Goal: Task Accomplishment & Management: Manage account settings

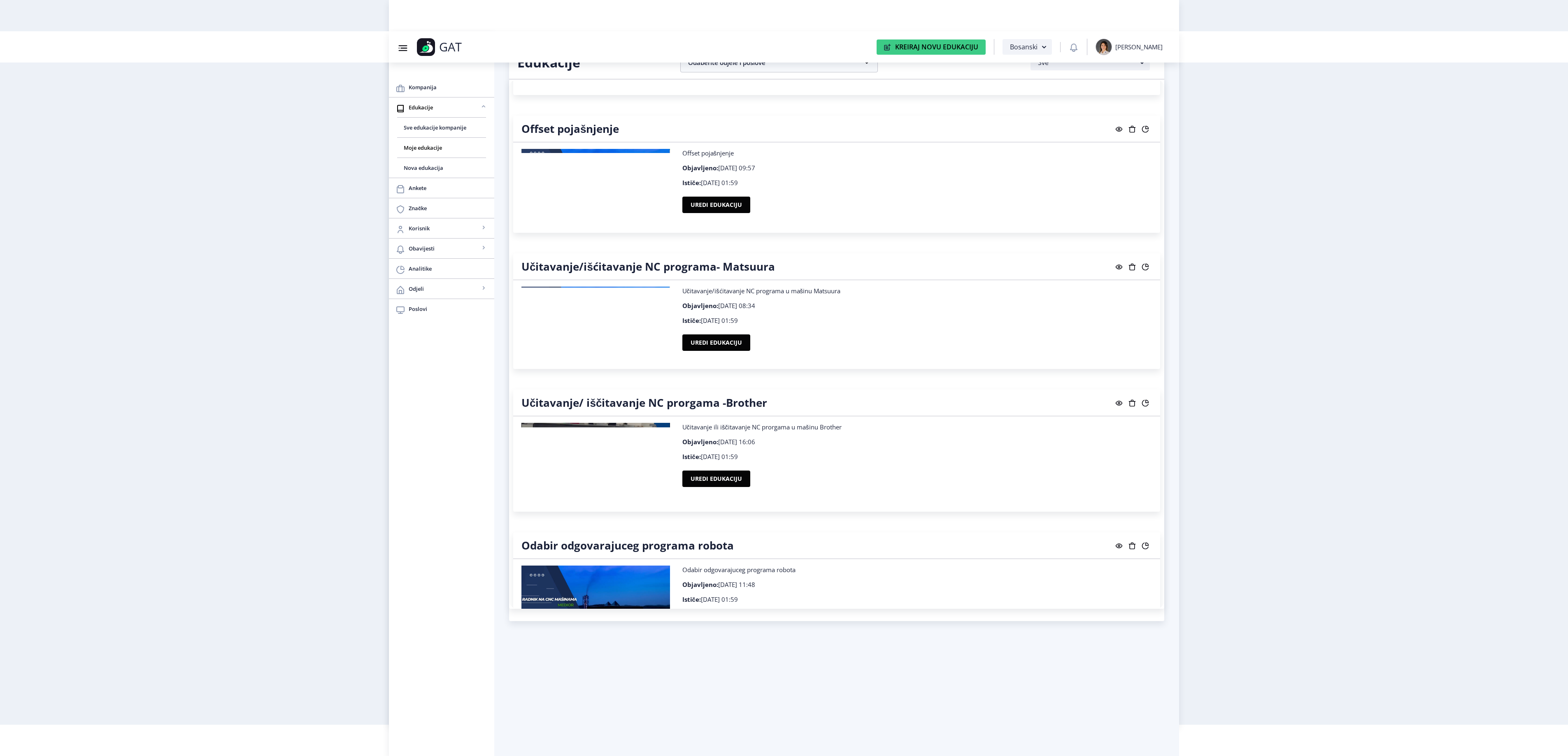
scroll to position [7526, 0]
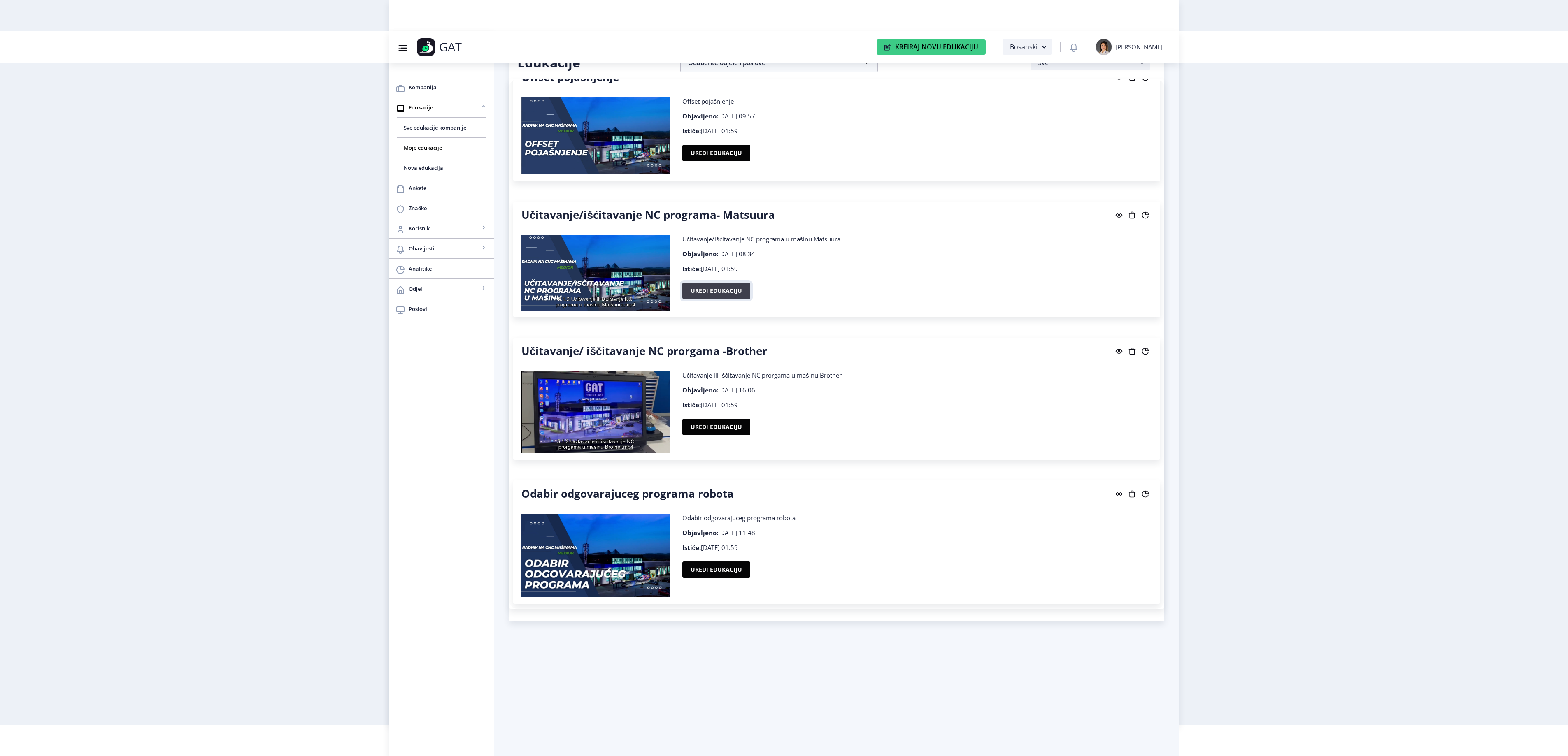
click at [705, 299] on button "Uredi edukaciju" at bounding box center [716, 291] width 68 height 17
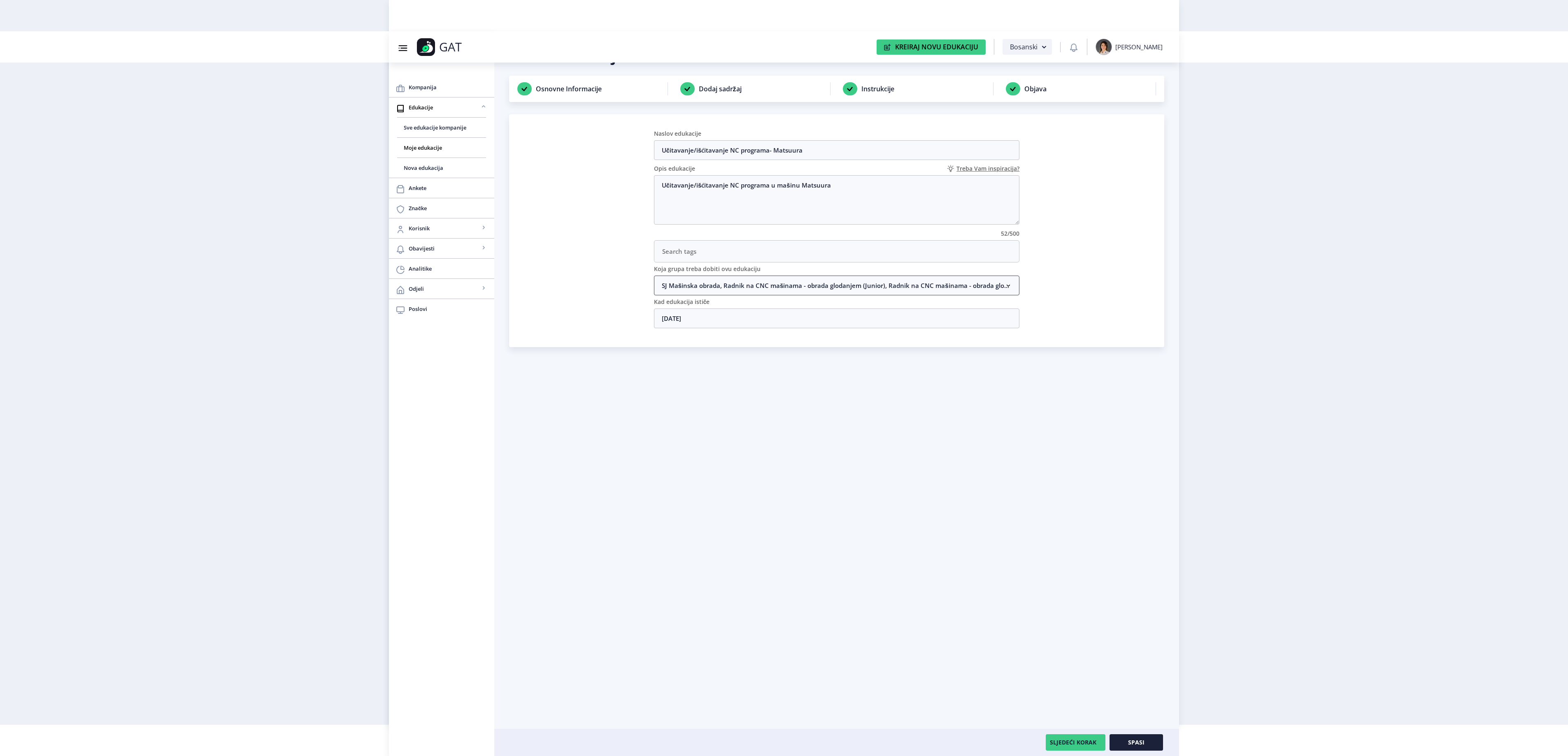
click at [921, 288] on nb-accordion-item-header "SJ Mašinska obrada, Radnik na CNC mašinama - obrada glodanjem (Junior), Radnik …" at bounding box center [837, 285] width 366 height 20
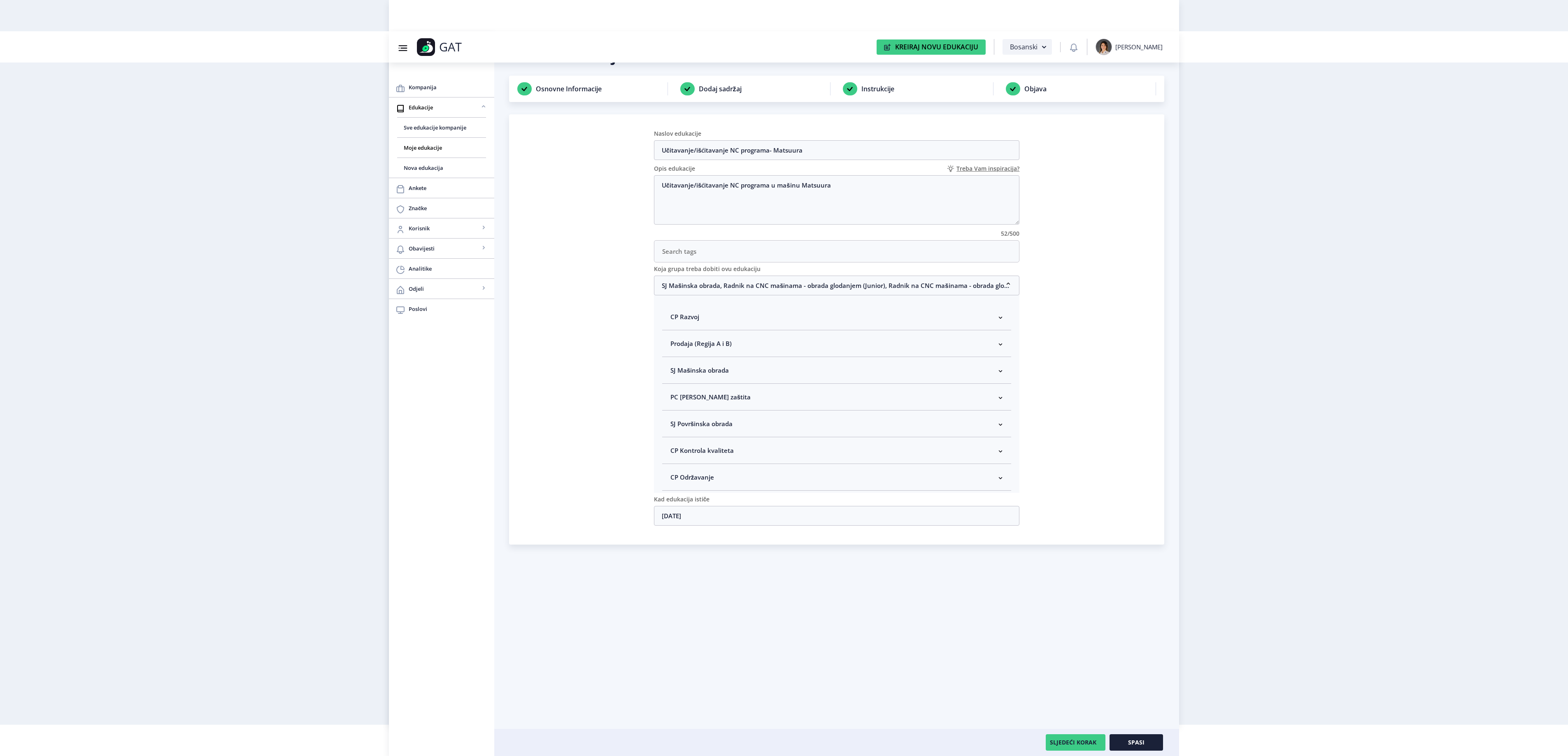
click at [718, 380] on nb-accordion-item-header "SJ Mašinska obrada" at bounding box center [837, 370] width 350 height 27
click at [1135, 734] on button "Spasi" at bounding box center [1136, 742] width 53 height 17
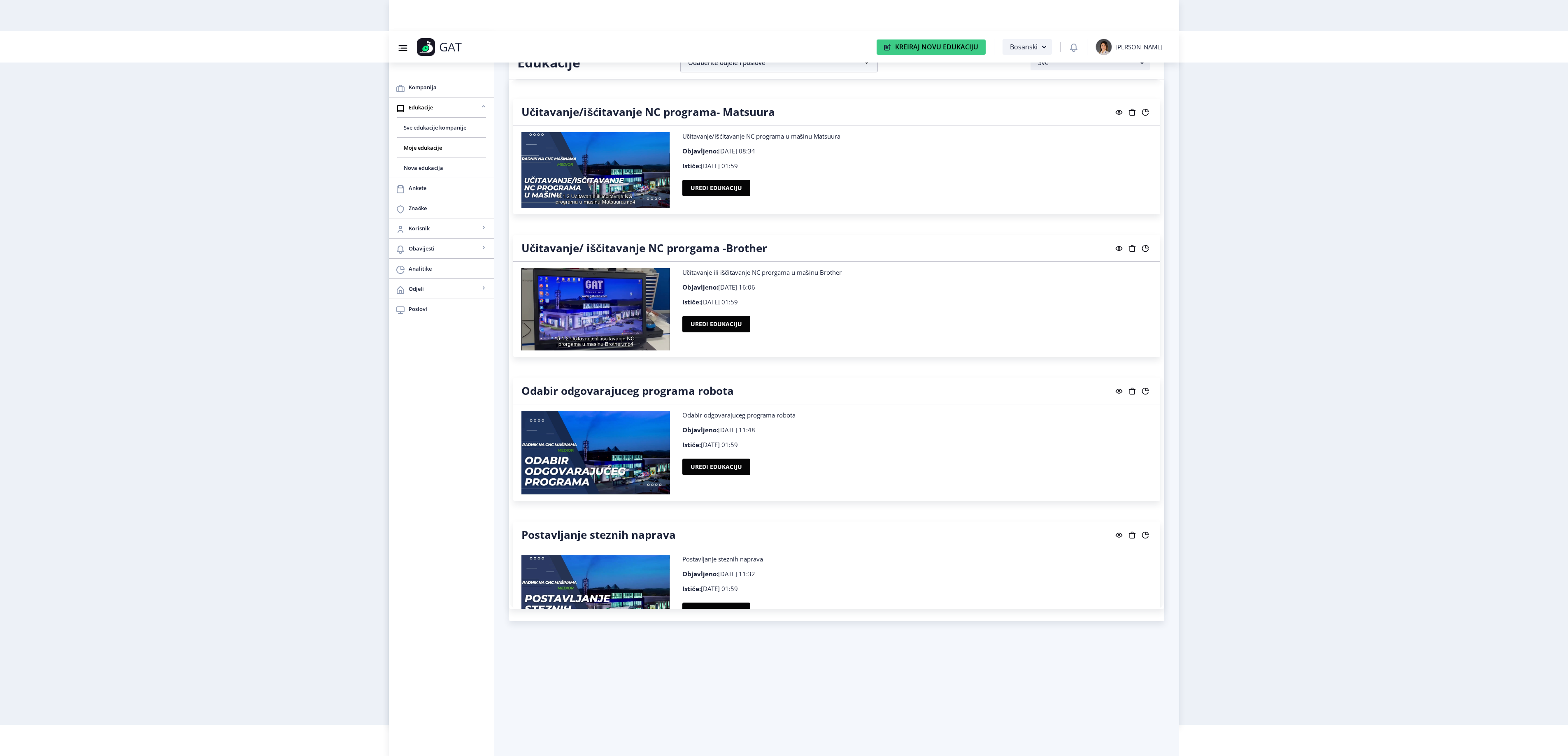
scroll to position [7656, 0]
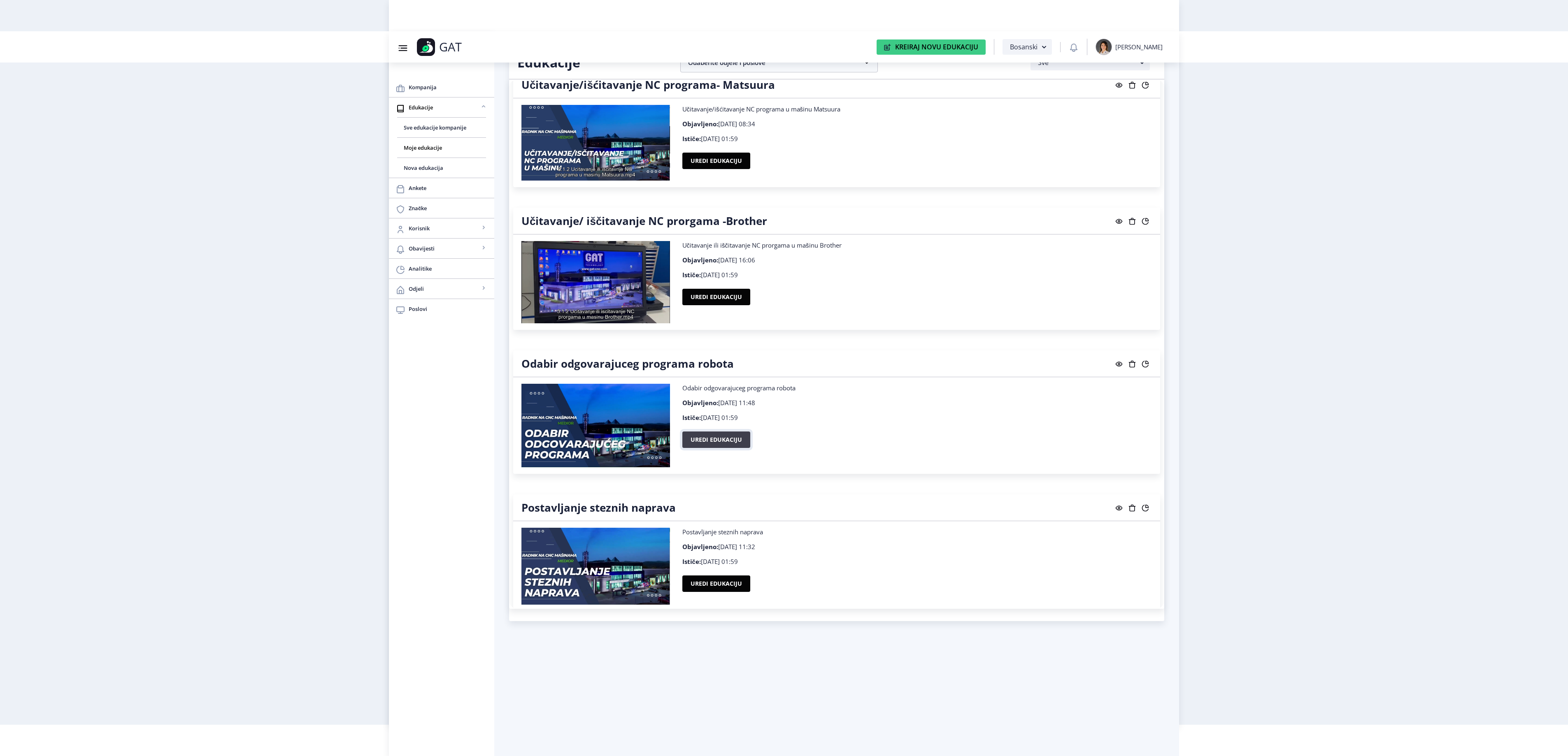
click at [732, 448] on button "Uredi edukaciju" at bounding box center [716, 440] width 68 height 17
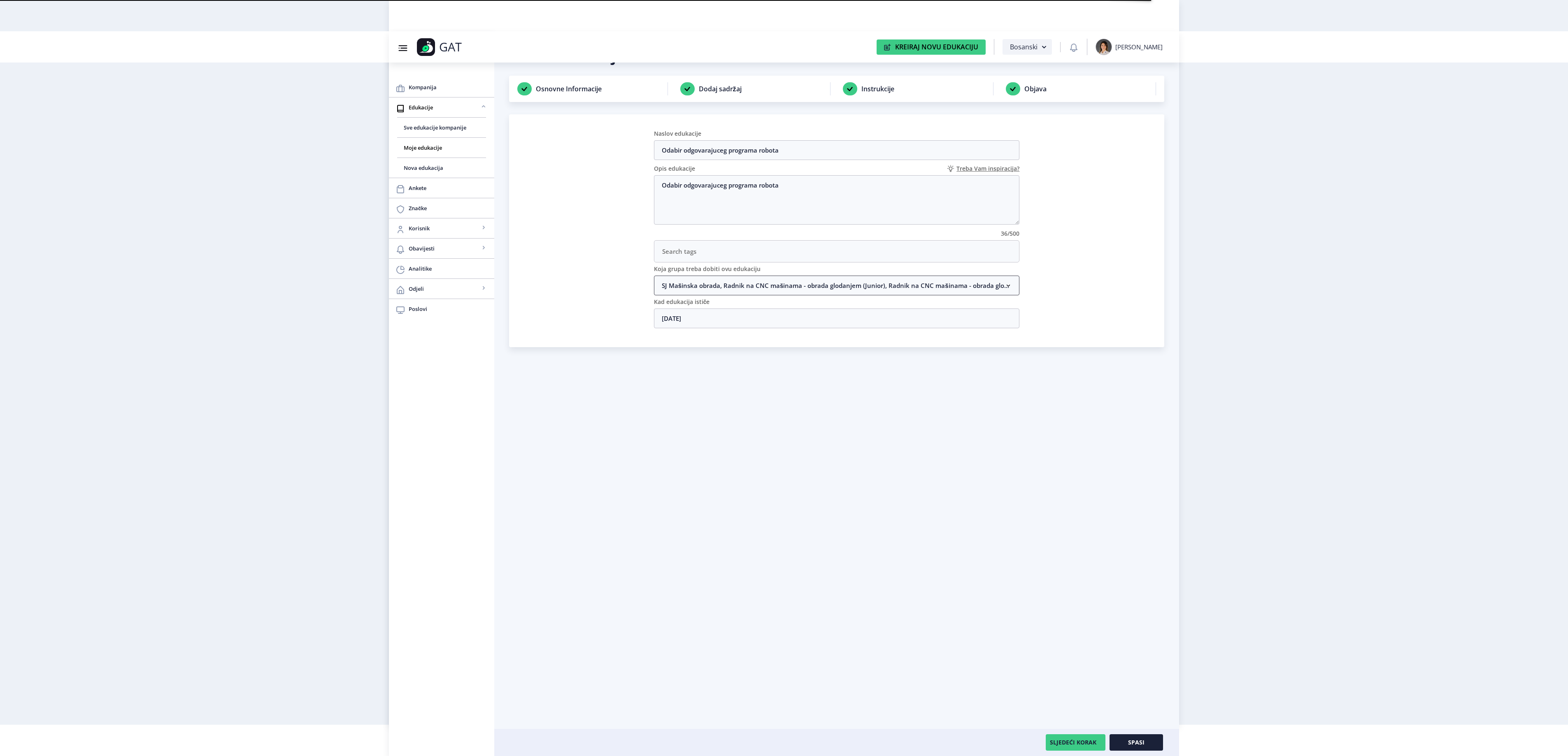
click at [705, 292] on nb-accordion-item-header "SJ Mašinska obrada, Radnik na CNC mašinama - obrada glodanjem (Junior), Radnik …" at bounding box center [837, 285] width 366 height 20
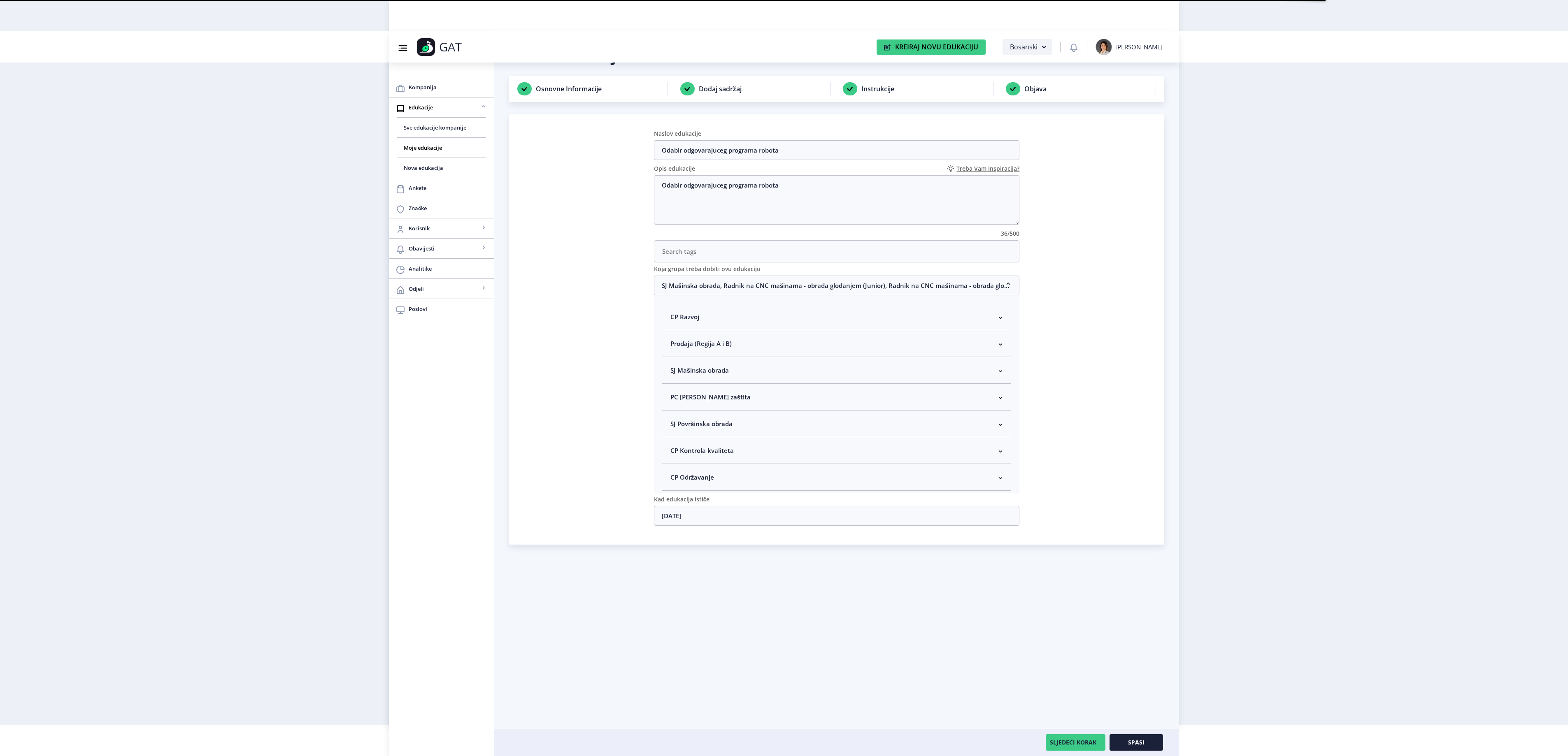
click at [701, 375] on span "SJ Mašinska obrada" at bounding box center [699, 370] width 58 height 10
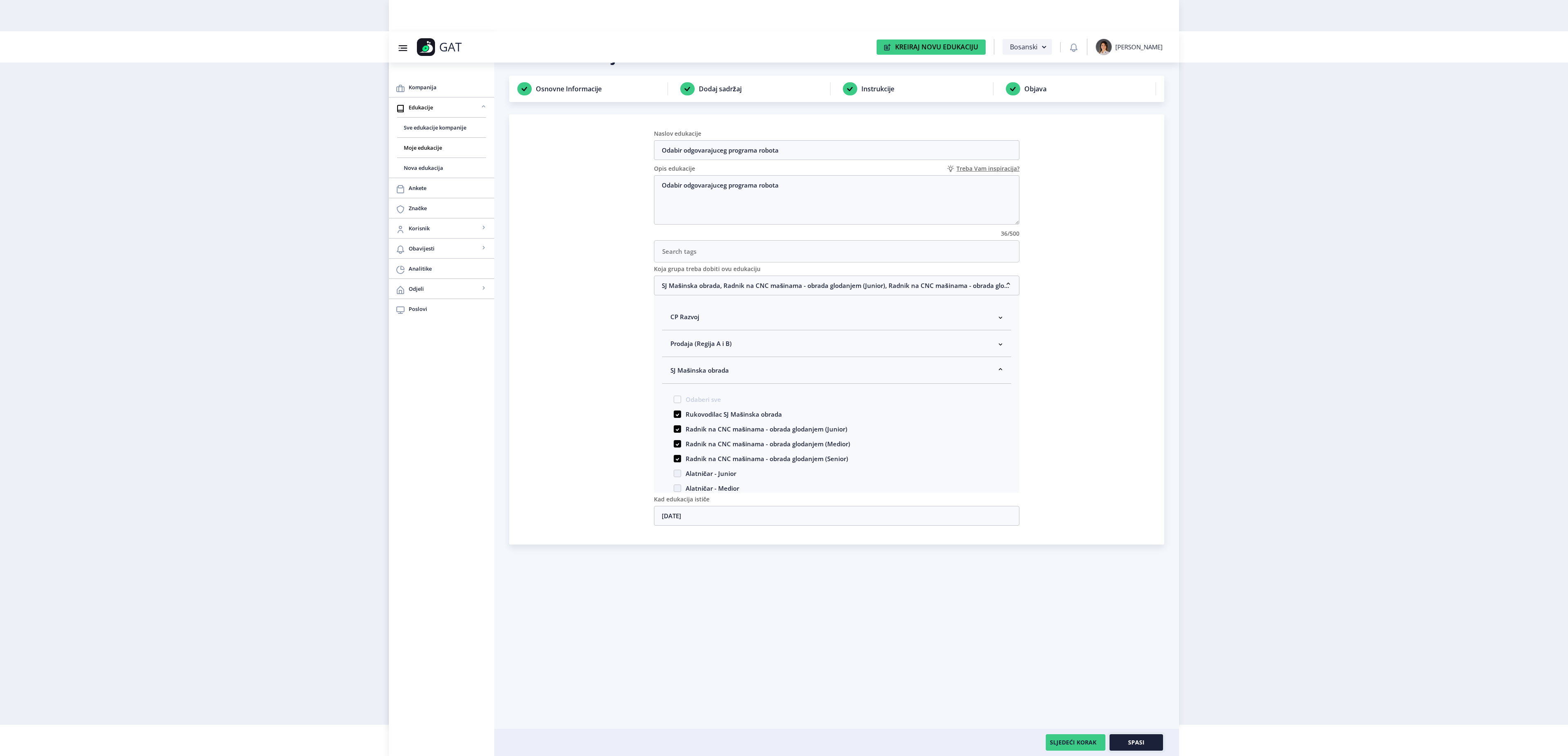
click at [1128, 737] on button "Spasi" at bounding box center [1136, 742] width 53 height 17
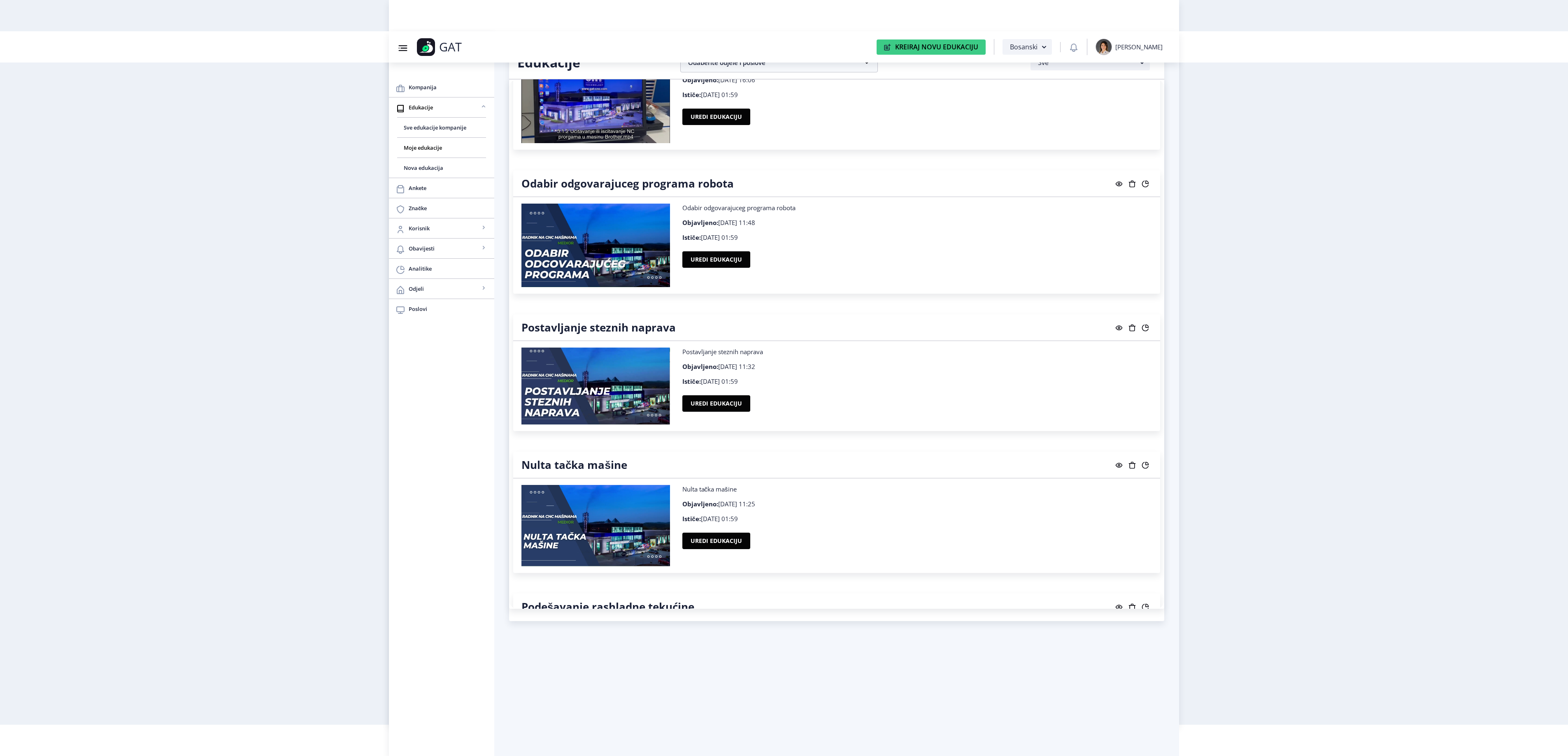
scroll to position [7918, 0]
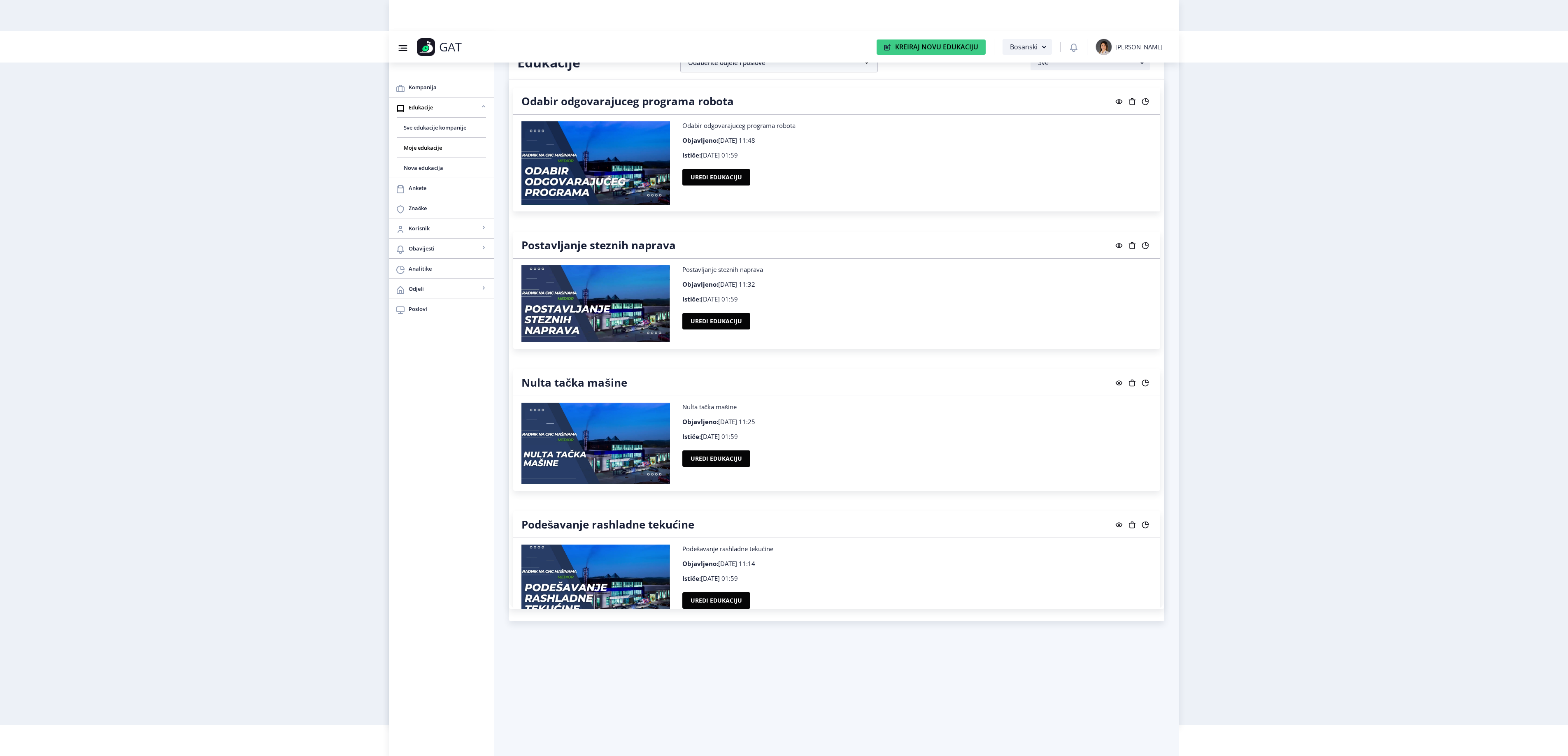
drag, startPoint x: 693, startPoint y: 472, endPoint x: 851, endPoint y: 484, distance: 158.5
click at [851, 484] on div "Nulta [PERSON_NAME] mašine Objavljeno: [DATE] 11:25 Ističe: [DATE] 01:59 Uredi …" at bounding box center [917, 443] width 482 height 82
drag, startPoint x: 610, startPoint y: 432, endPoint x: 923, endPoint y: 414, distance: 313.5
click at [923, 414] on nb-card-body "Nulta [PERSON_NAME] mašine Objavljeno: [DATE] 11:25 Ističe: [DATE] 01:59 Uredi …" at bounding box center [837, 443] width 647 height 94
click at [706, 329] on button "Uredi edukaciju" at bounding box center [716, 321] width 68 height 17
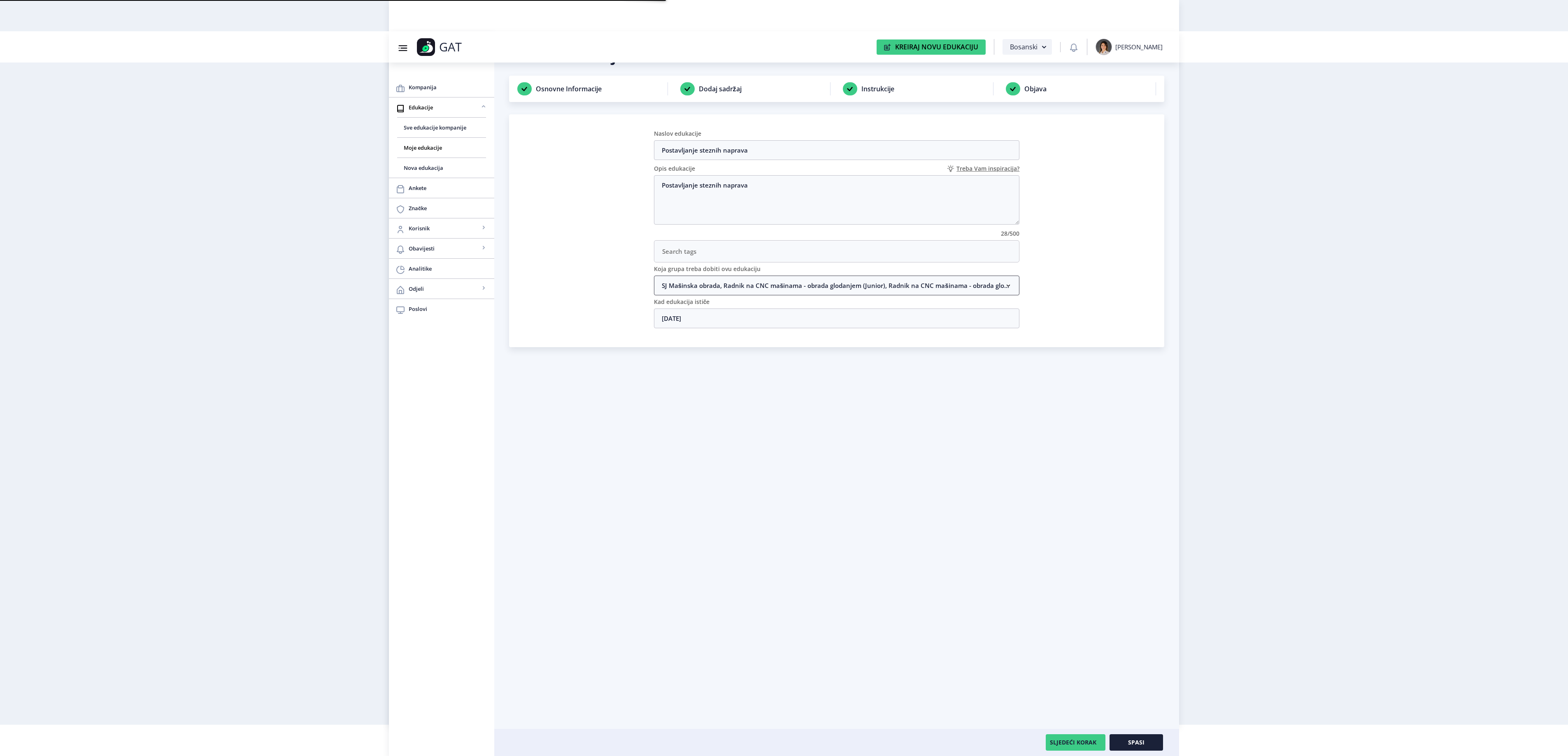
click at [819, 294] on nb-accordion-item-header "SJ Mašinska obrada, Radnik na CNC mašinama - obrada glodanjem (Junior), Radnik …" at bounding box center [837, 285] width 366 height 20
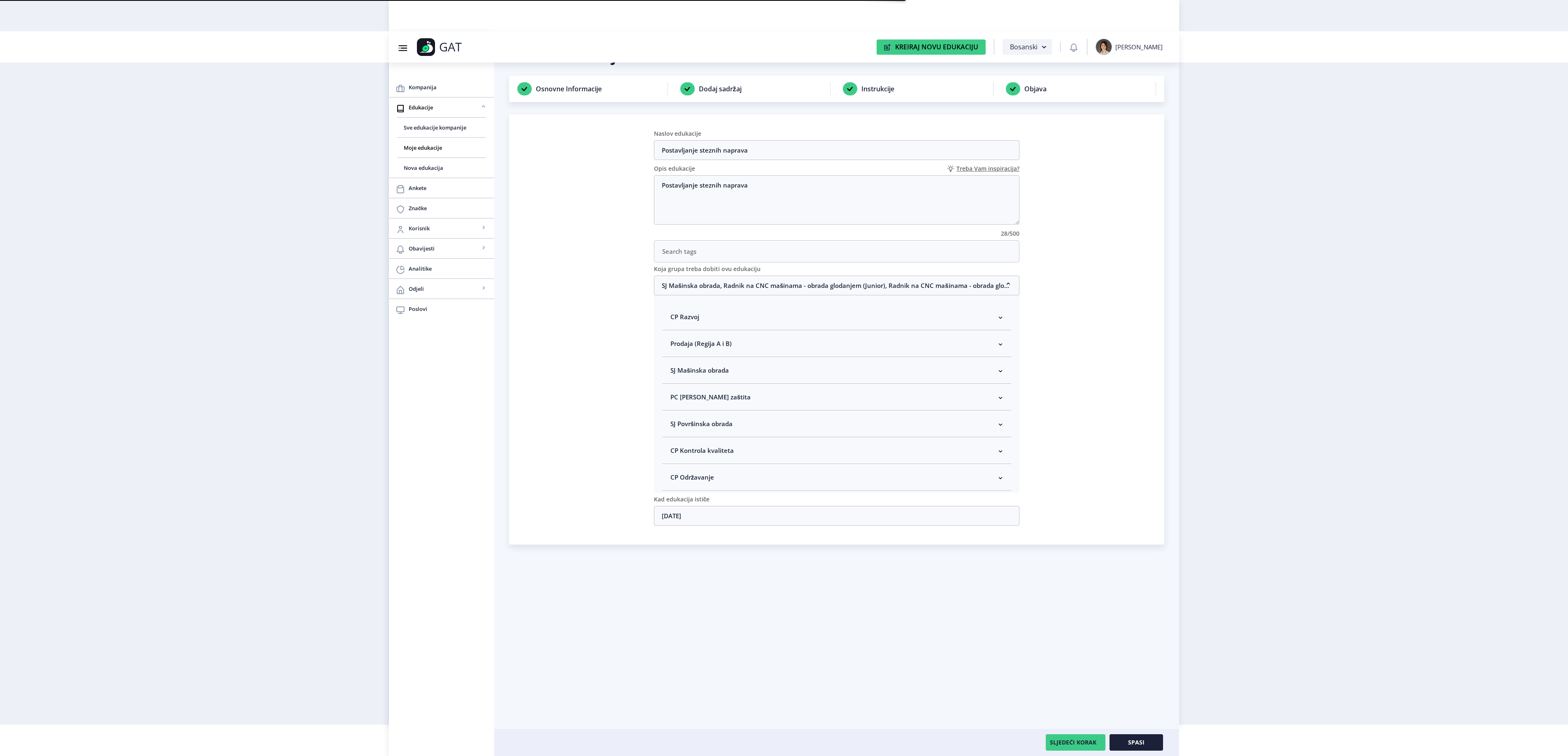
click at [766, 376] on nb-accordion-item-header "SJ Mašinska obrada" at bounding box center [837, 370] width 350 height 27
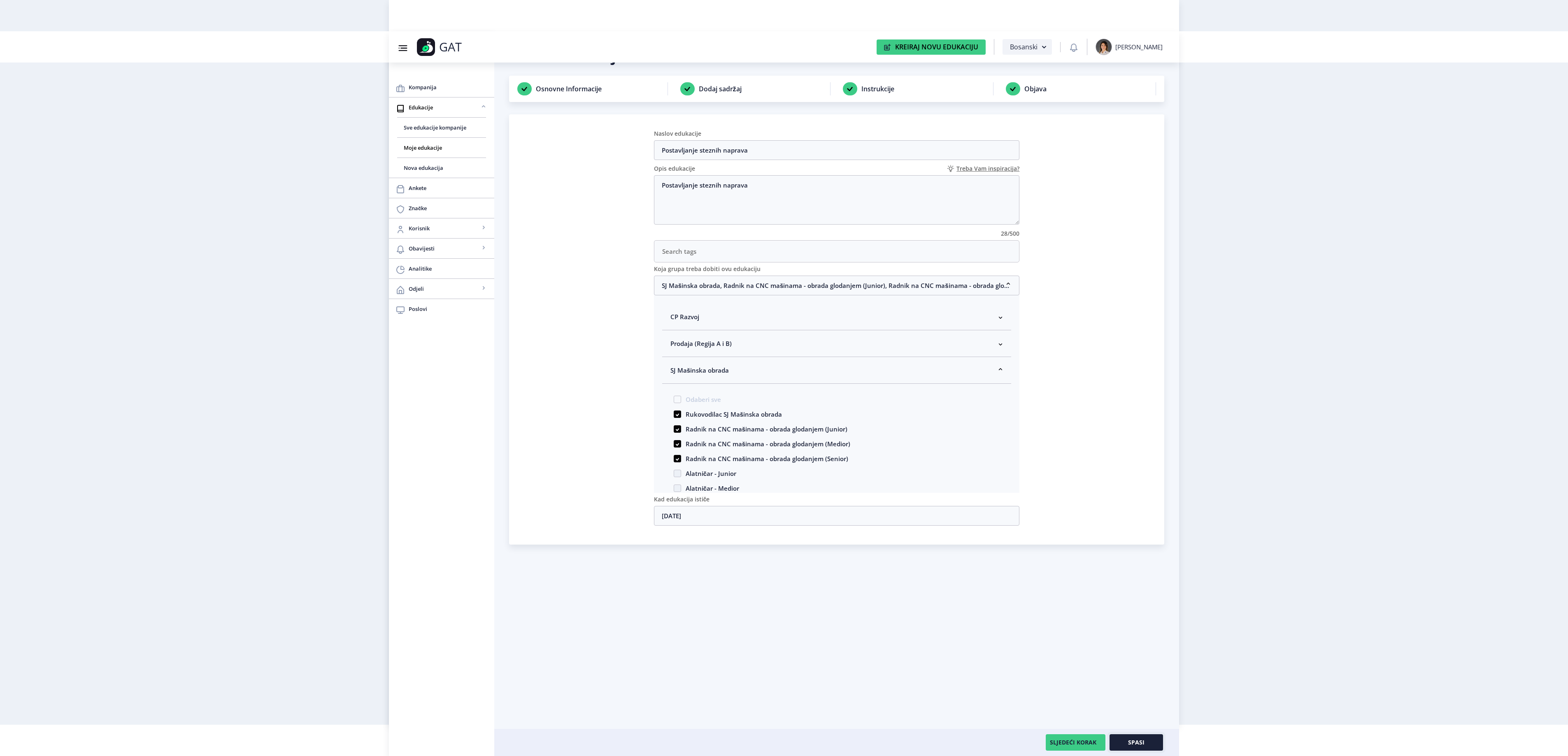
click at [1148, 748] on button "Spasi" at bounding box center [1136, 742] width 53 height 17
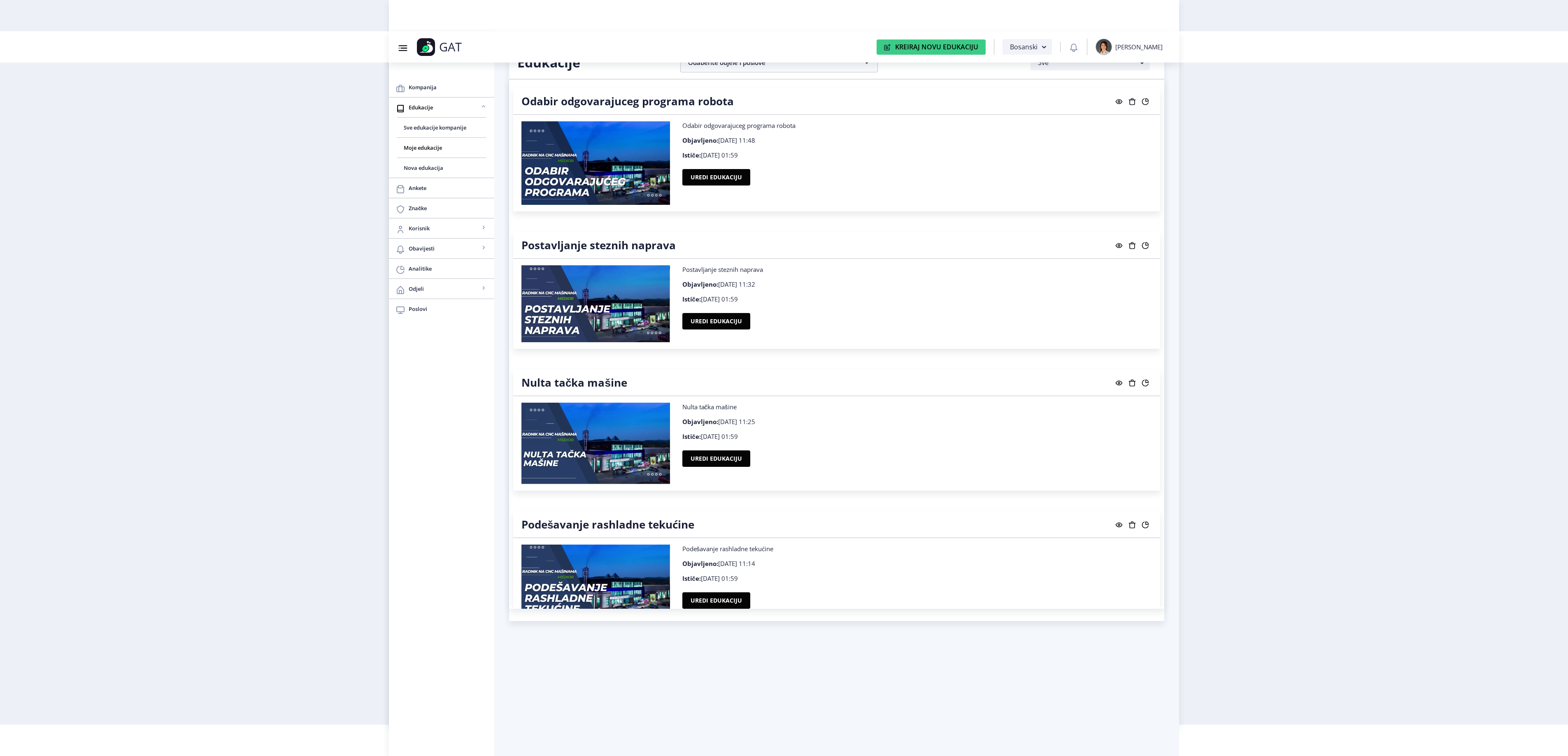
scroll to position [8000, 0]
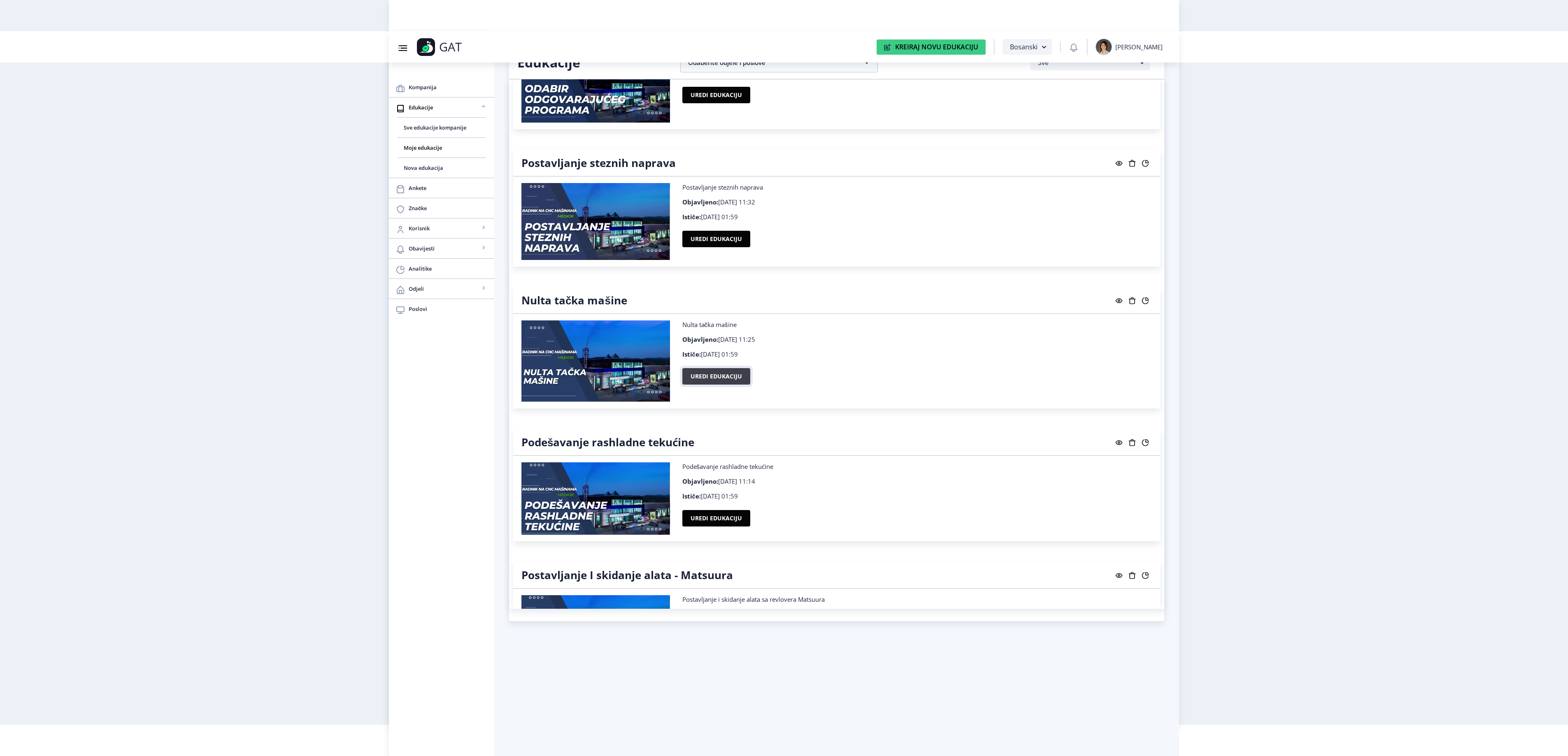
click at [715, 384] on button "Uredi edukaciju" at bounding box center [716, 376] width 68 height 17
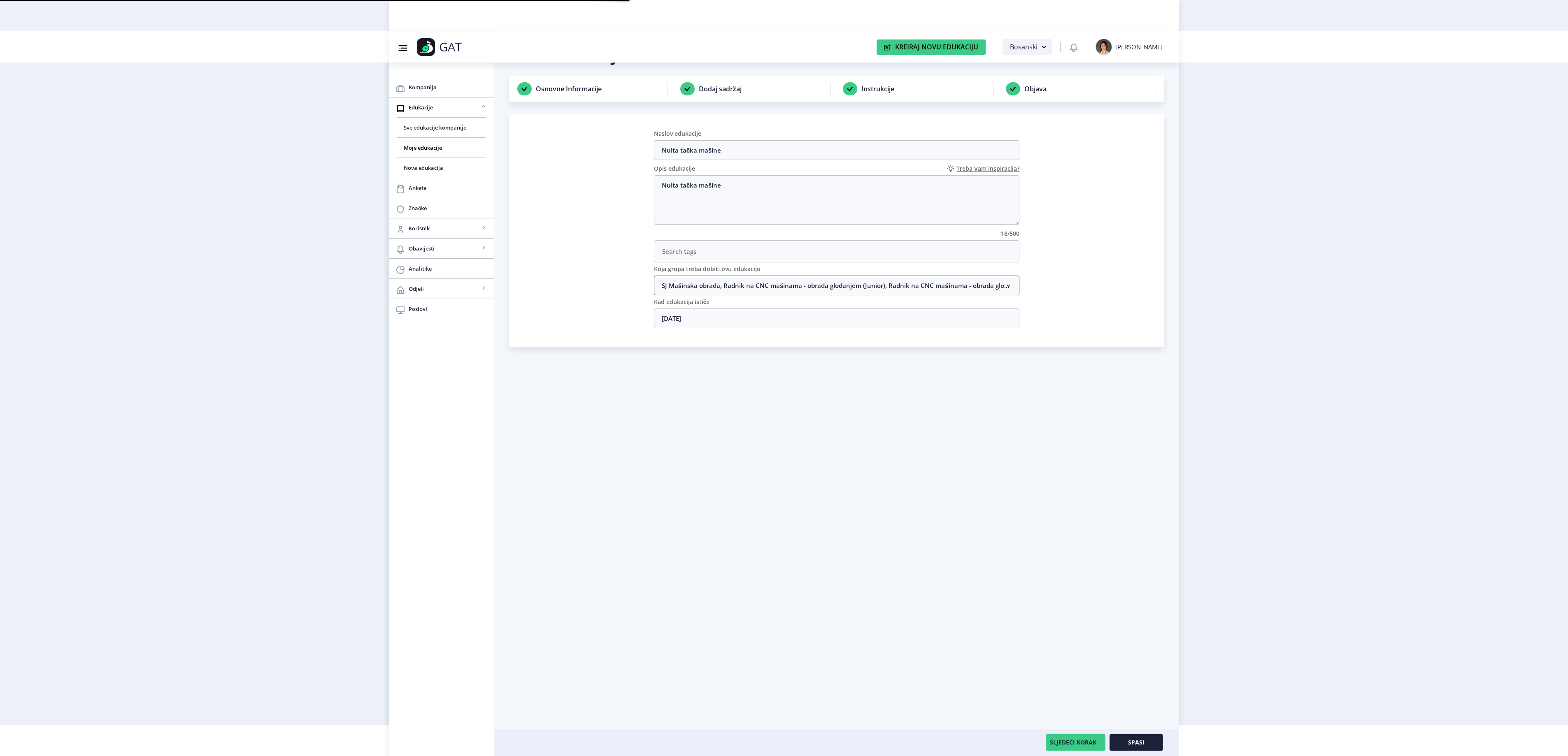
click at [705, 292] on nb-accordion-item-header "SJ Mašinska obrada, Radnik na CNC mašinama - obrada glodanjem (Junior), Radnik …" at bounding box center [837, 285] width 366 height 20
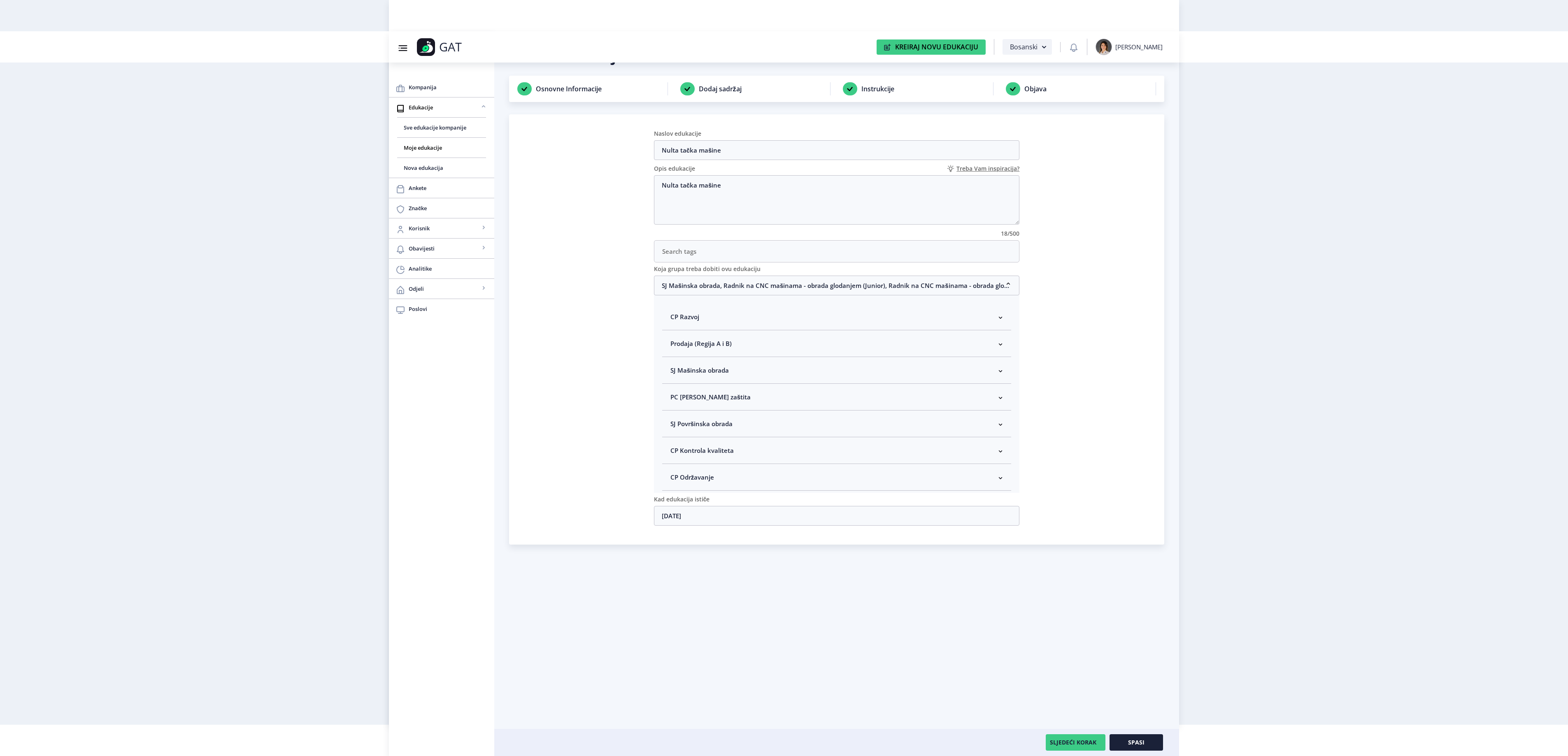
click at [713, 371] on span "SJ Mašinska obrada" at bounding box center [699, 370] width 58 height 10
click at [1139, 741] on span "Spasi" at bounding box center [1136, 742] width 17 height 7
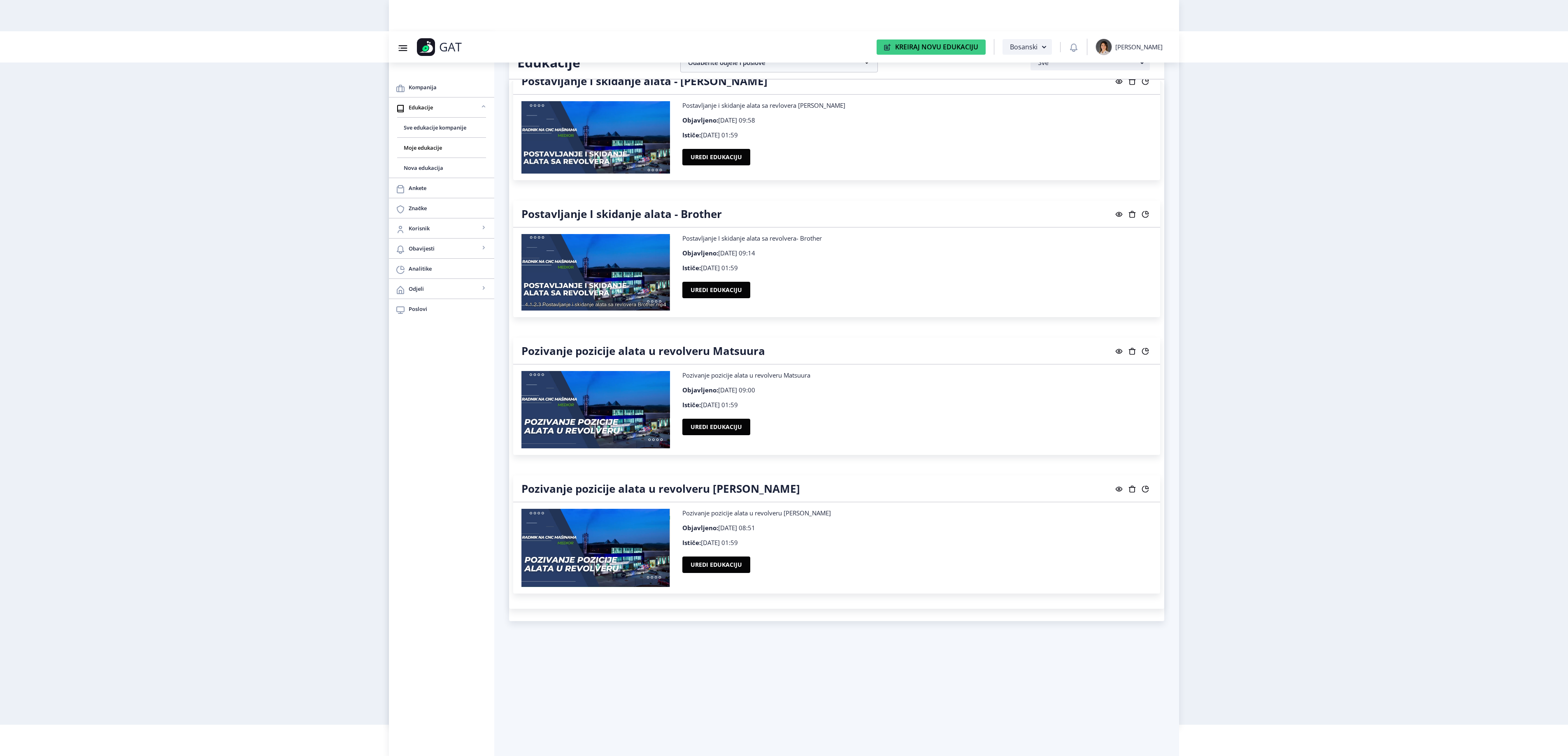
scroll to position [8637, 0]
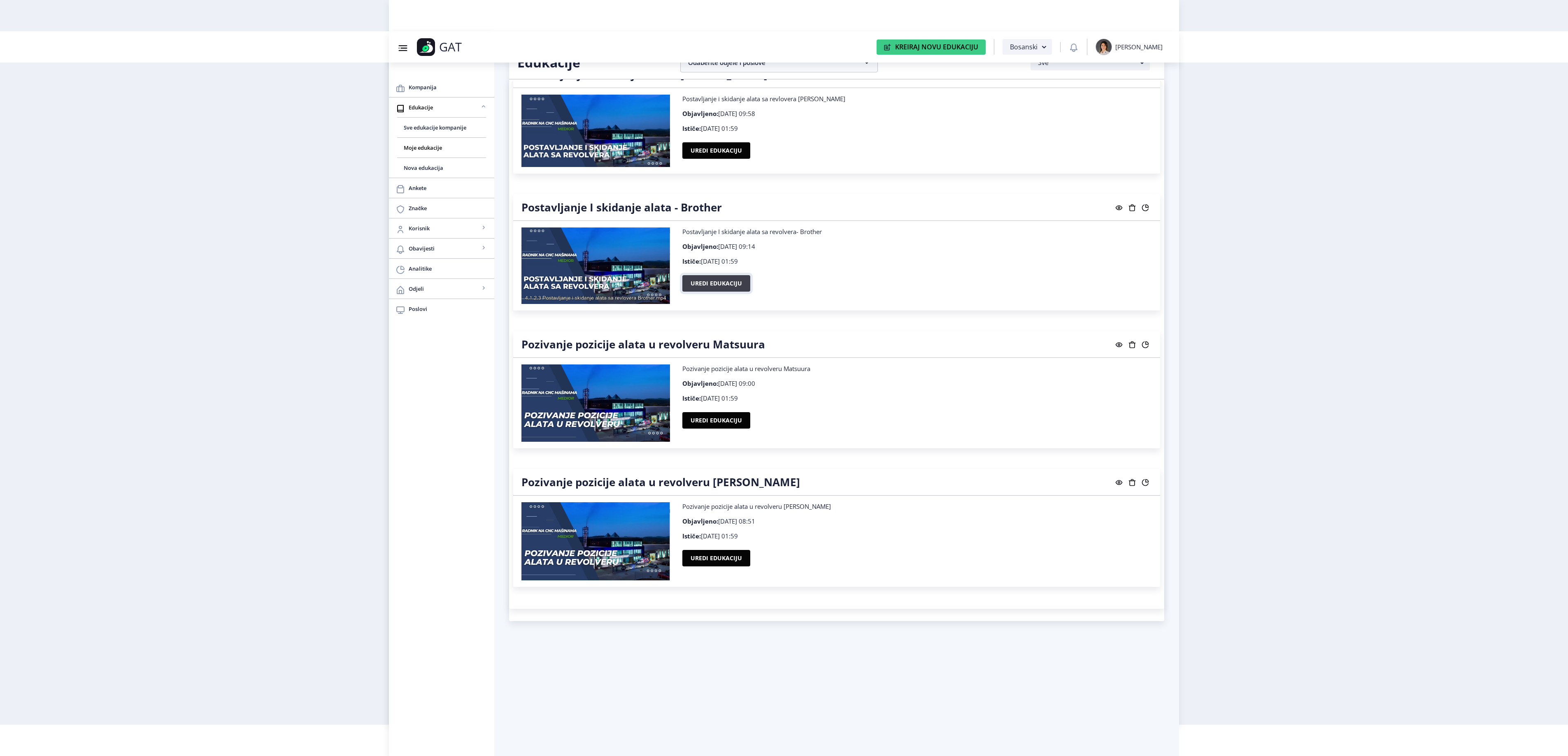
click at [707, 292] on button "Uredi edukaciju" at bounding box center [716, 283] width 68 height 17
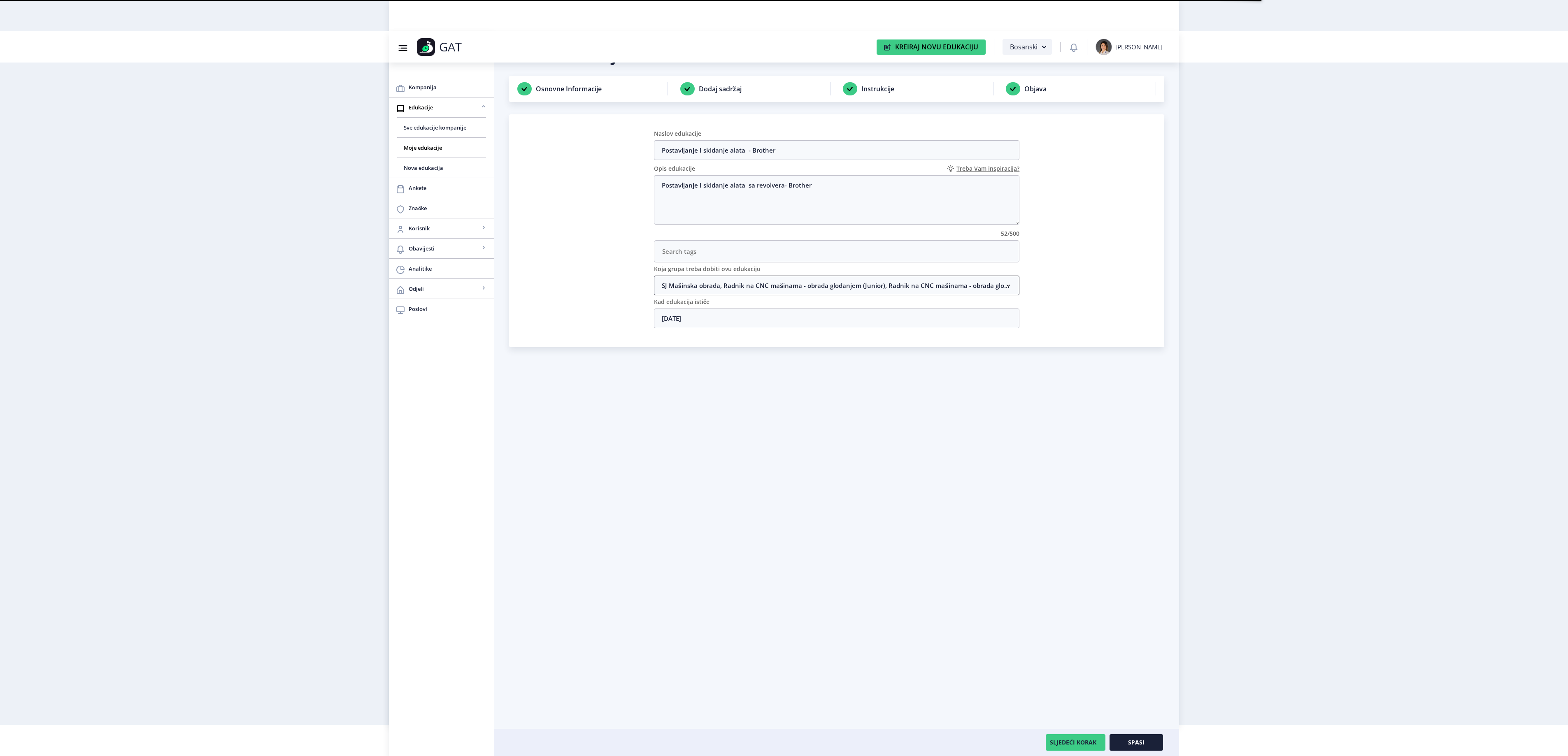
click at [735, 289] on nb-accordion-item-header "SJ Mašinska obrada, Radnik na CNC mašinama - obrada glodanjem (Junior), Radnik …" at bounding box center [837, 285] width 366 height 20
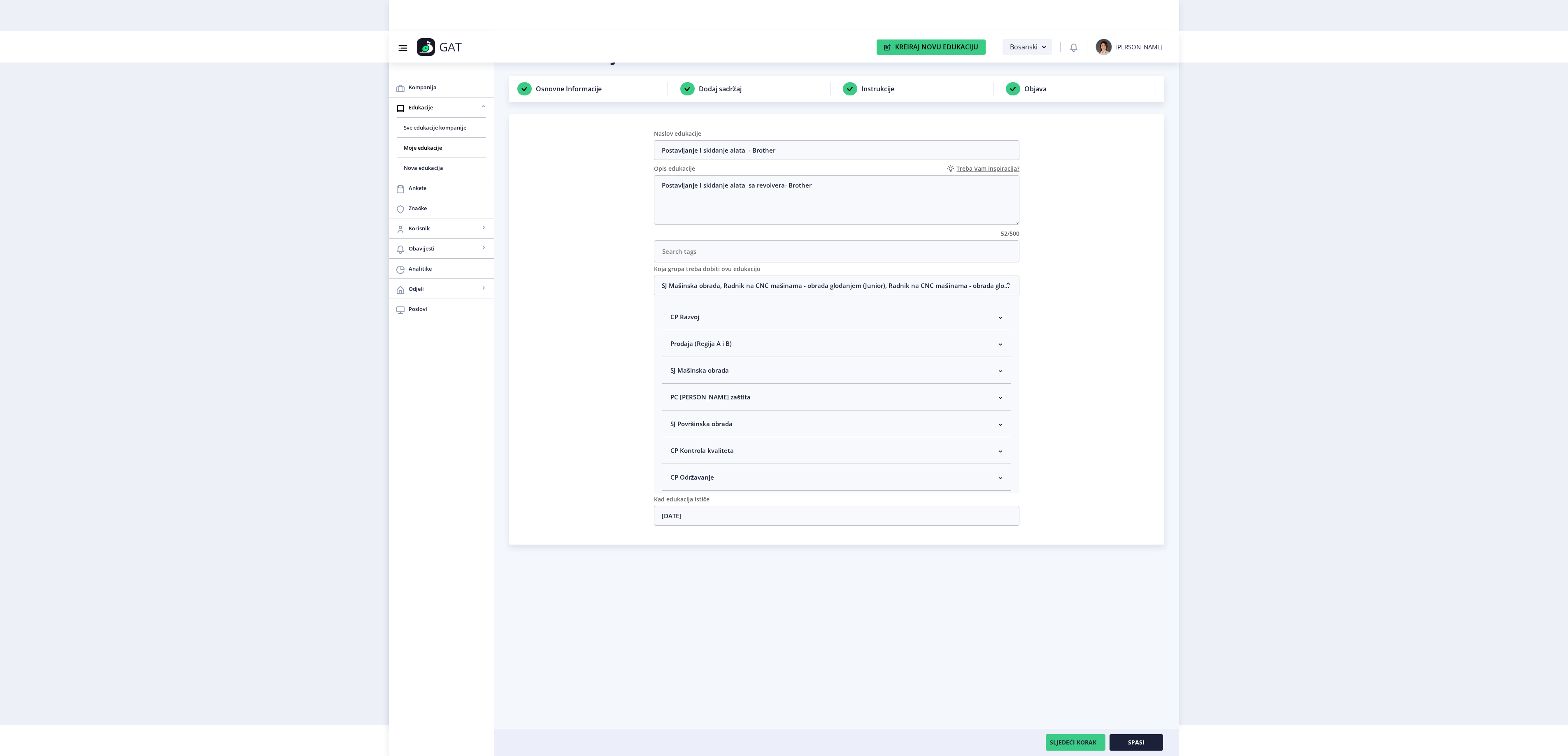
click at [756, 370] on nb-accordion-item-header "SJ Mašinska obrada" at bounding box center [837, 370] width 350 height 27
click at [1147, 750] on button "Spasi" at bounding box center [1136, 742] width 53 height 17
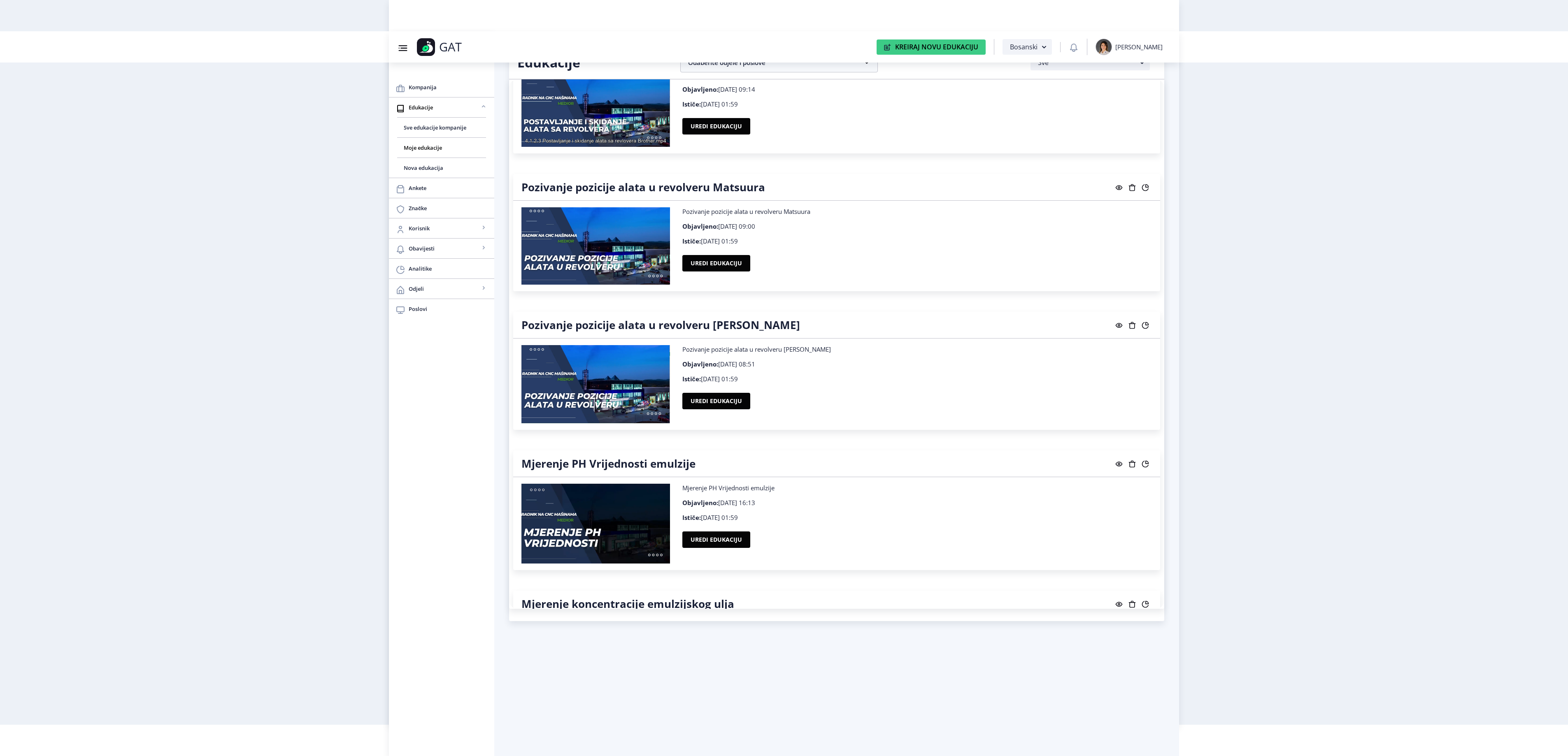
scroll to position [8822, 0]
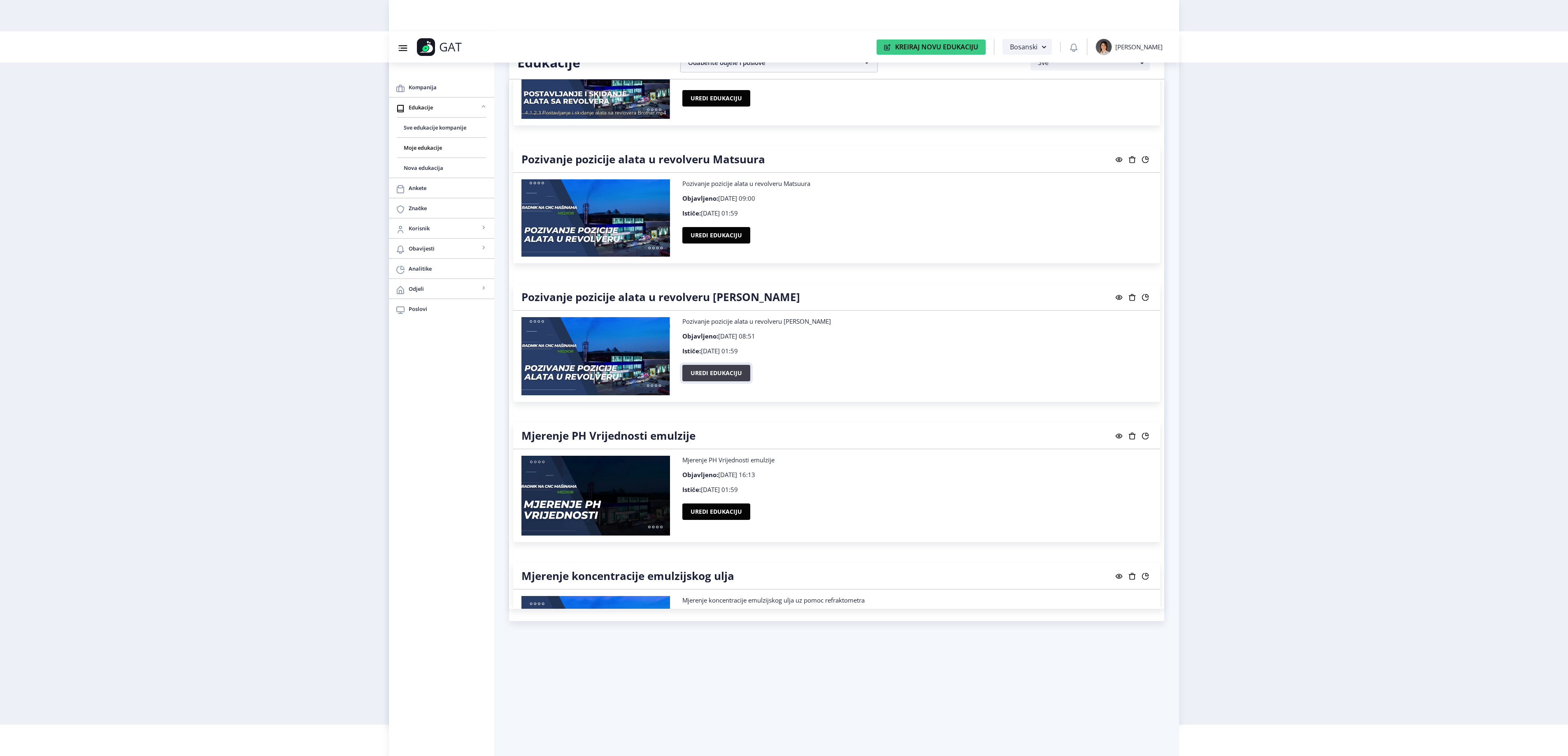
click at [742, 381] on button "Uredi edukaciju" at bounding box center [716, 373] width 68 height 17
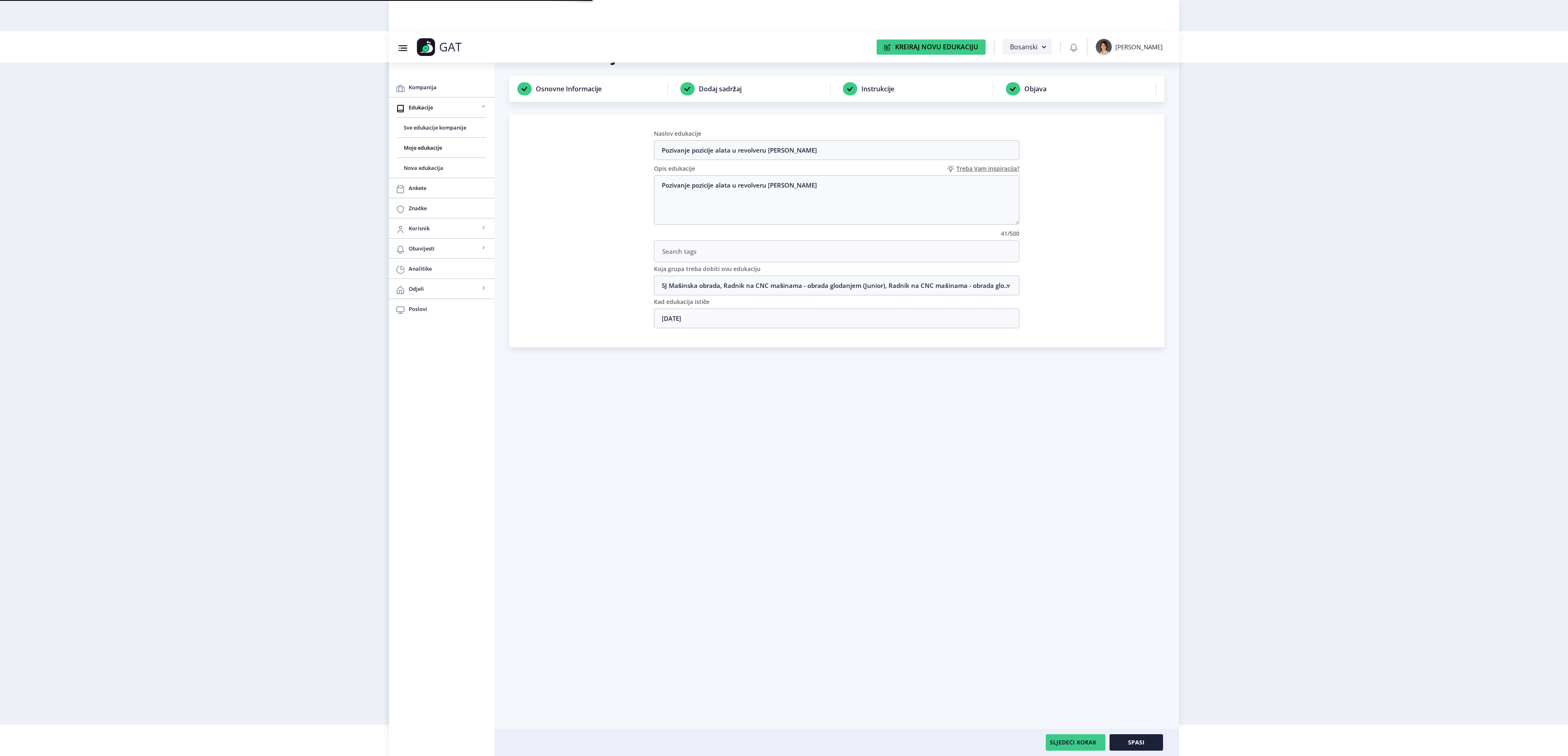
drag, startPoint x: 706, startPoint y: 291, endPoint x: 733, endPoint y: 306, distance: 30.9
click at [708, 291] on nb-accordion-item-header "SJ Mašinska obrada, Radnik na CNC mašinama - obrada glodanjem (Junior), Radnik …" at bounding box center [837, 285] width 366 height 20
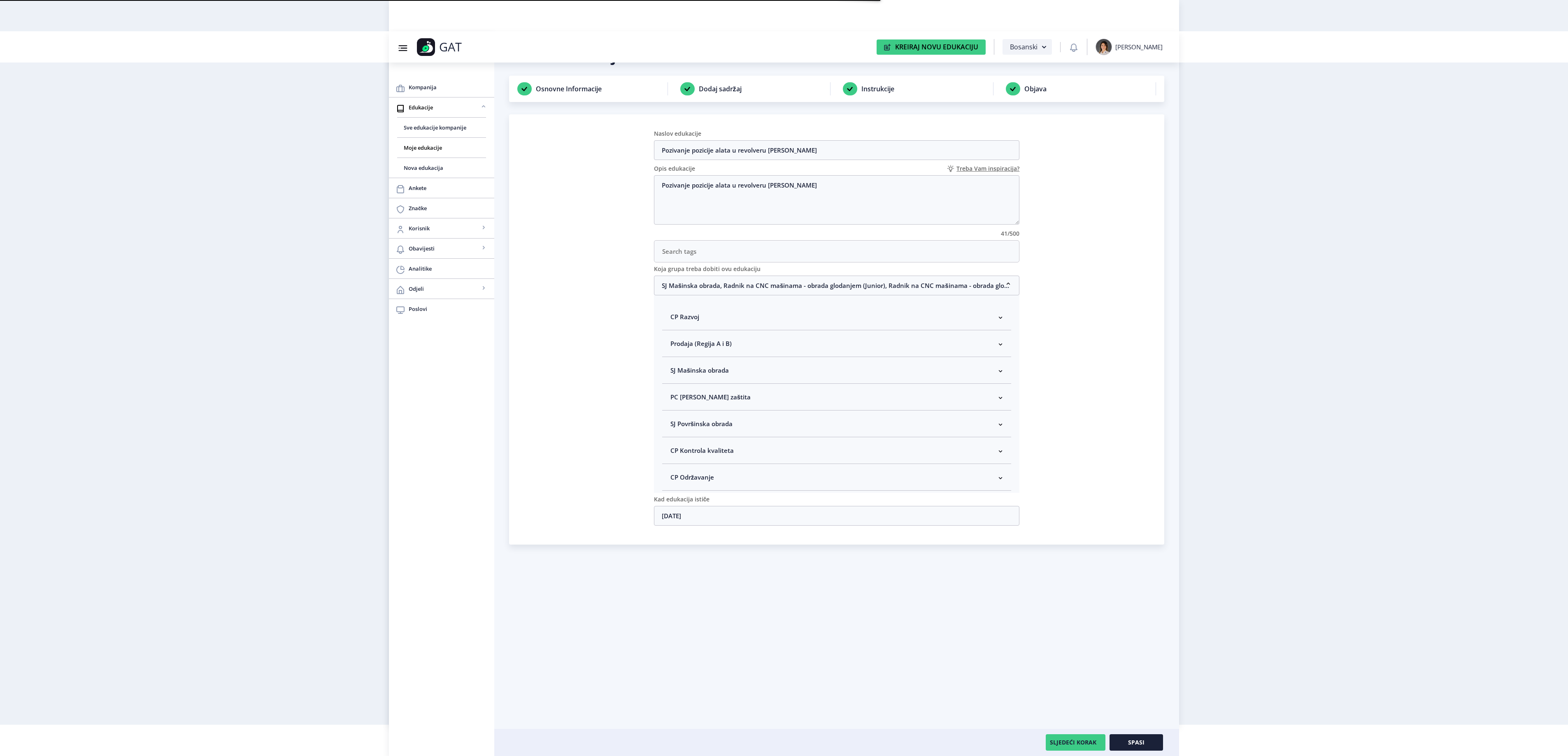
click at [755, 376] on nb-accordion-item-header "SJ Mašinska obrada" at bounding box center [837, 370] width 350 height 27
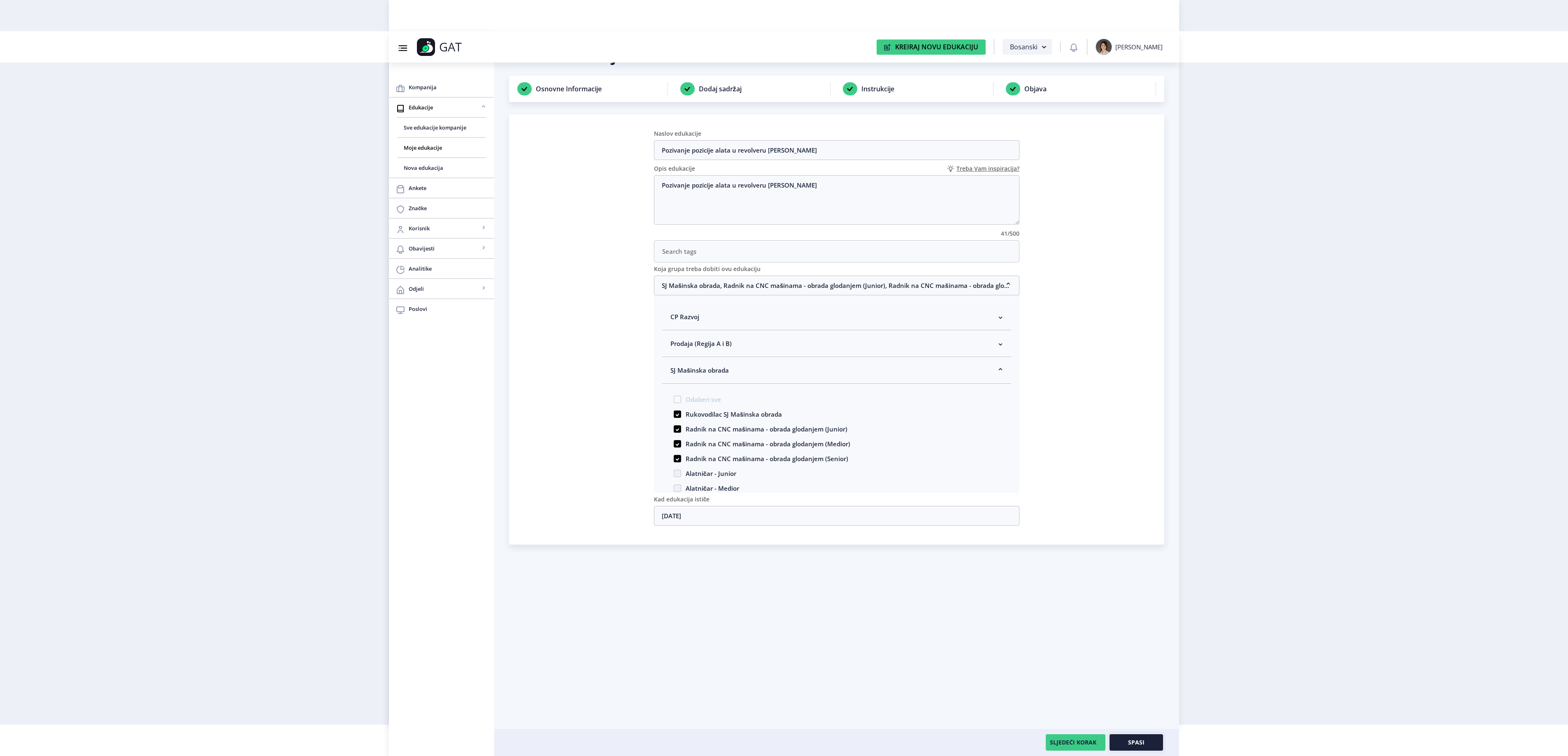
click at [1144, 749] on button "Spasi" at bounding box center [1136, 742] width 53 height 17
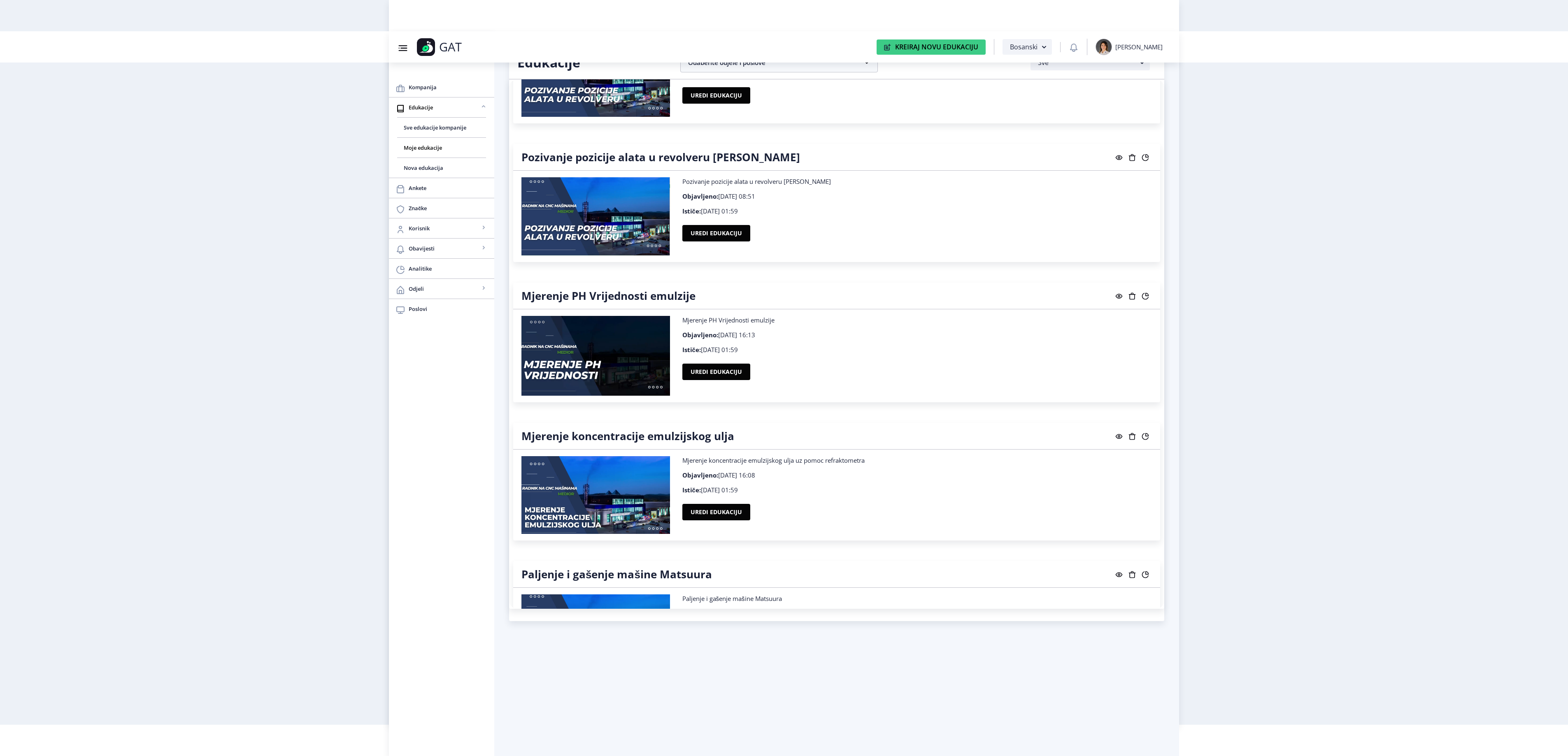
scroll to position [9002, 0]
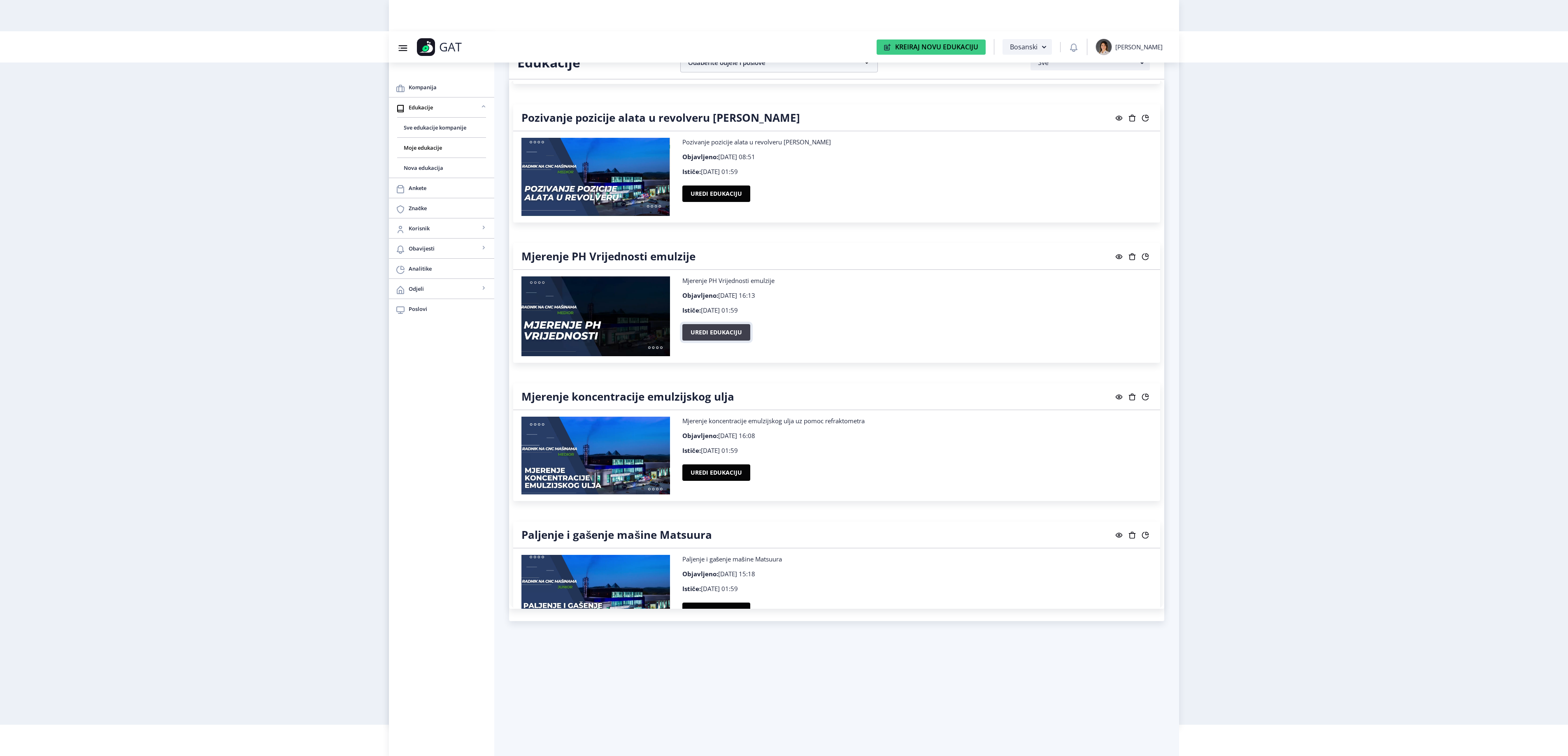
click at [718, 340] on button "Uredi edukaciju" at bounding box center [716, 332] width 68 height 17
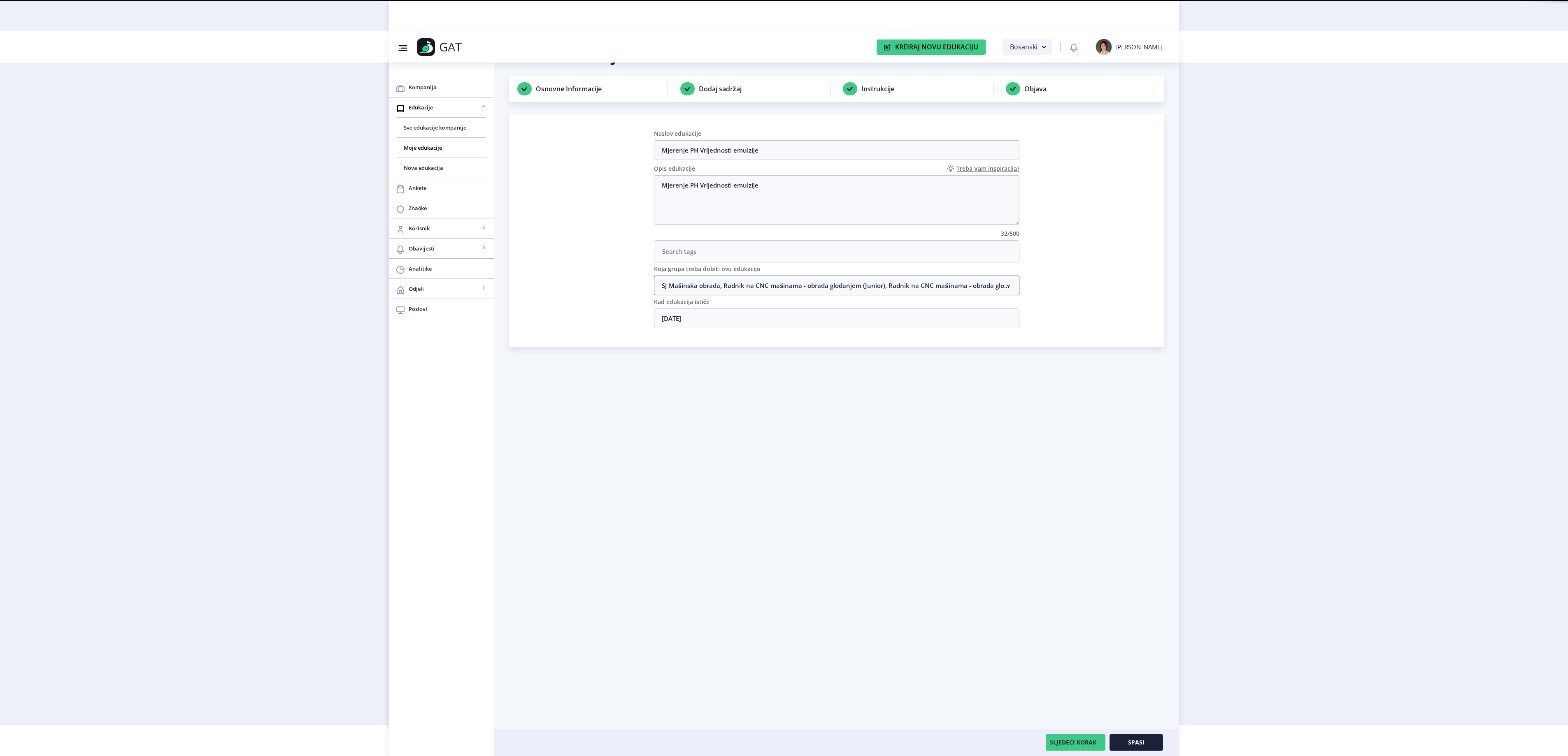
click at [764, 291] on nb-accordion-item-header "SJ Mašinska obrada, Radnik na CNC mašinama - obrada glodanjem (Junior), Radnik …" at bounding box center [837, 285] width 366 height 20
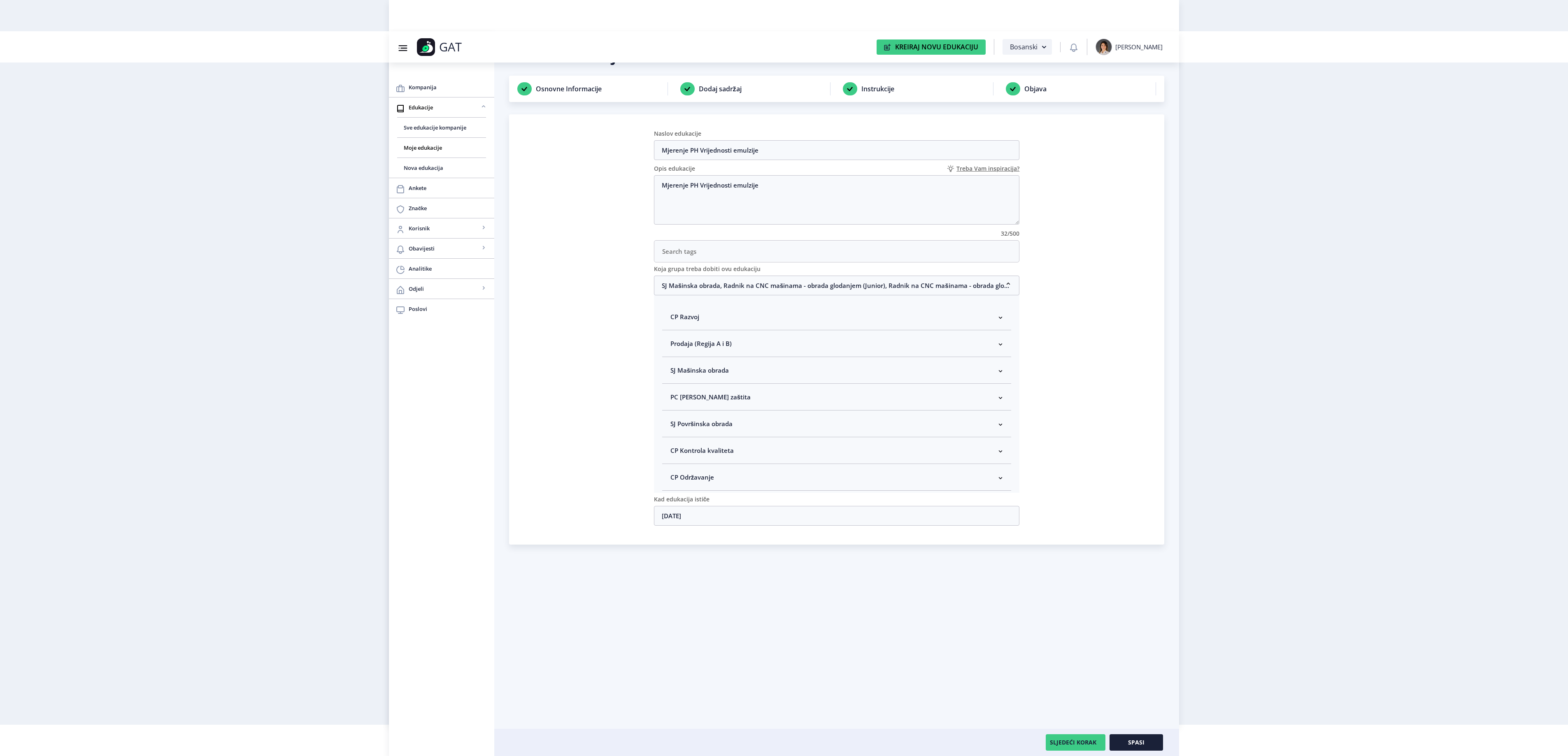
click at [712, 368] on nb-accordion-item-header "SJ Mašinska obrada" at bounding box center [837, 370] width 350 height 27
click at [718, 419] on span "Rukovodilac SJ Mašinska obrada" at bounding box center [731, 414] width 101 height 10
click at [674, 412] on input "Rukovodilac SJ Mašinska obrada" at bounding box center [674, 412] width 1 height 1
checkbox input "true"
click at [1151, 744] on button "Spasi" at bounding box center [1136, 742] width 53 height 17
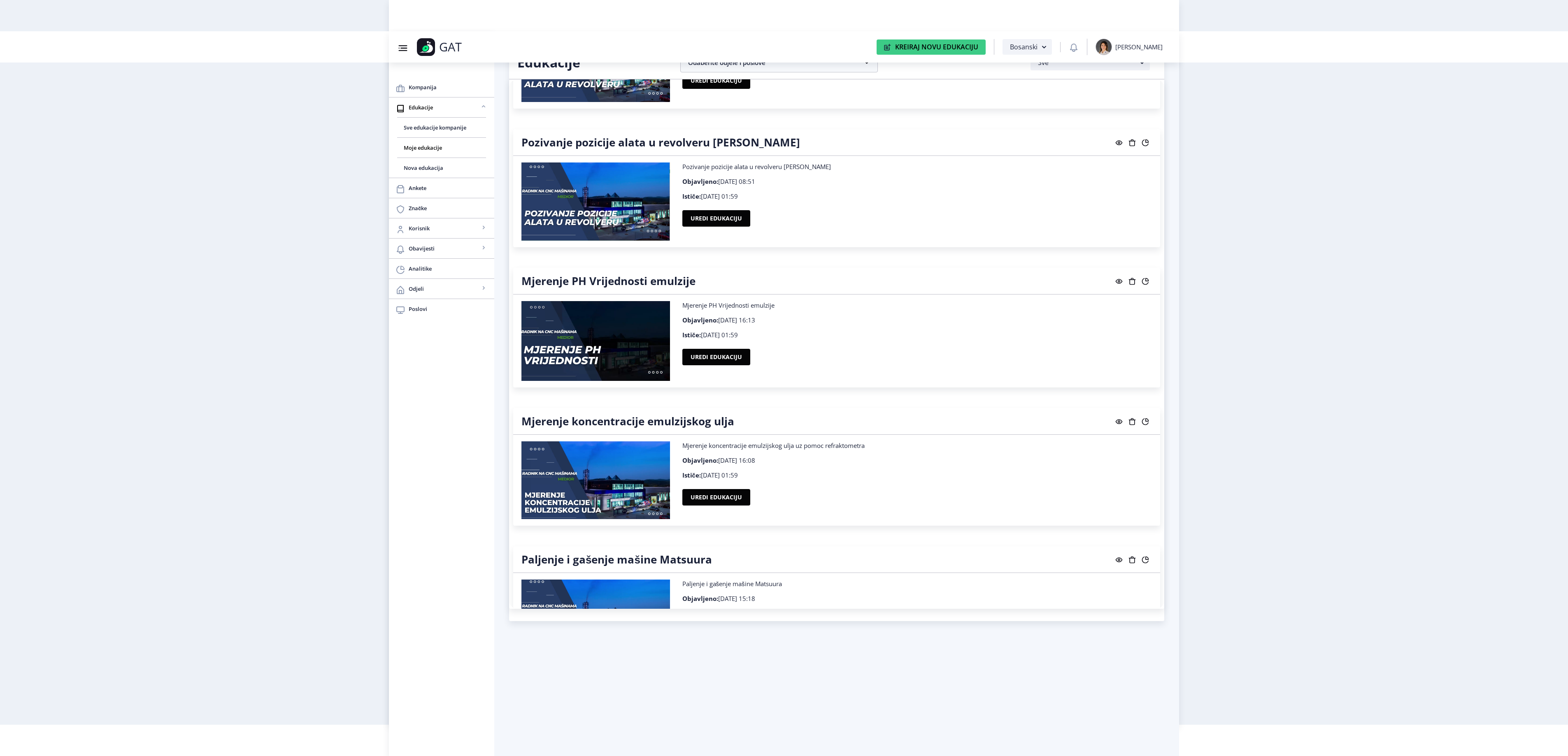
scroll to position [9131, 0]
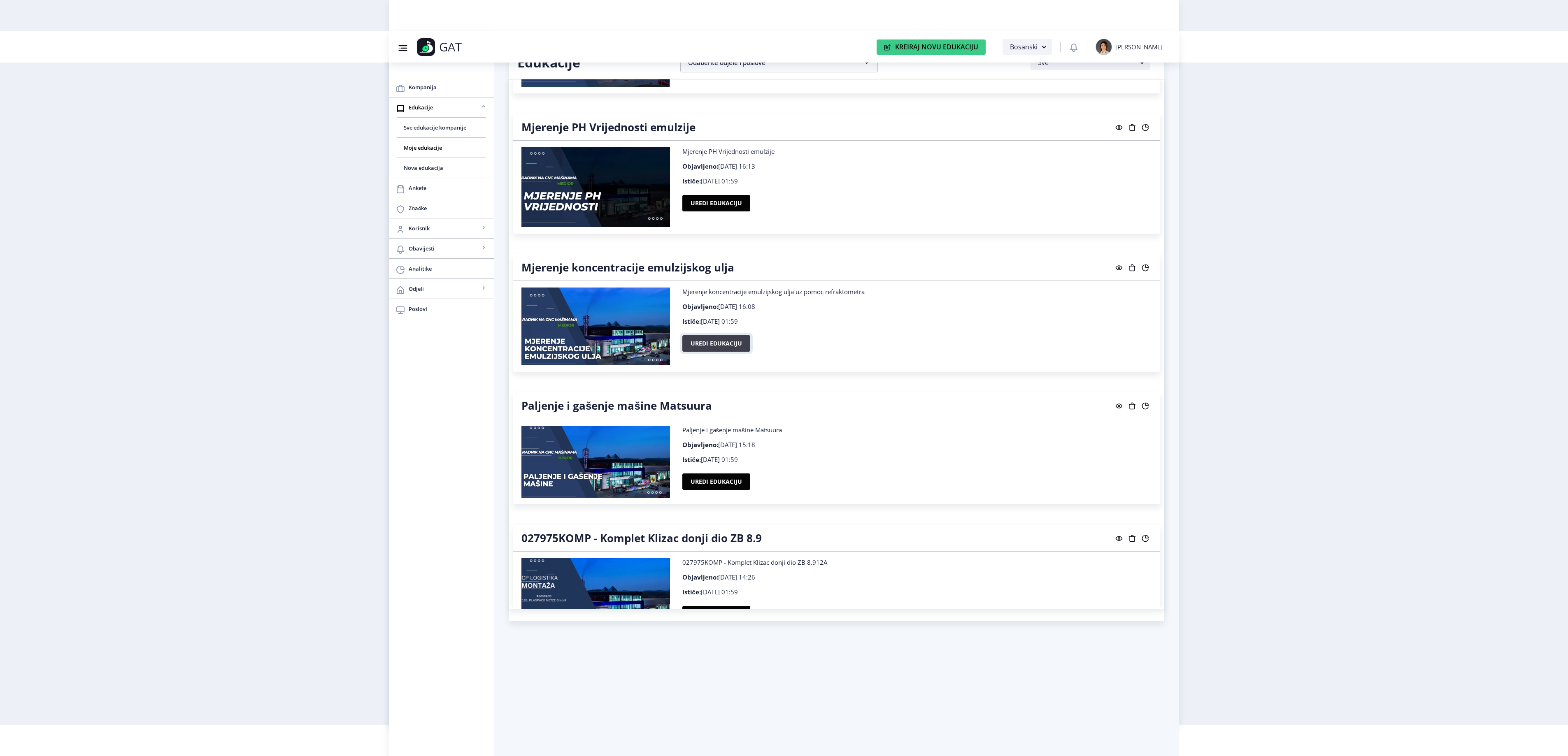
click at [732, 352] on button "Uredi edukaciju" at bounding box center [716, 343] width 68 height 17
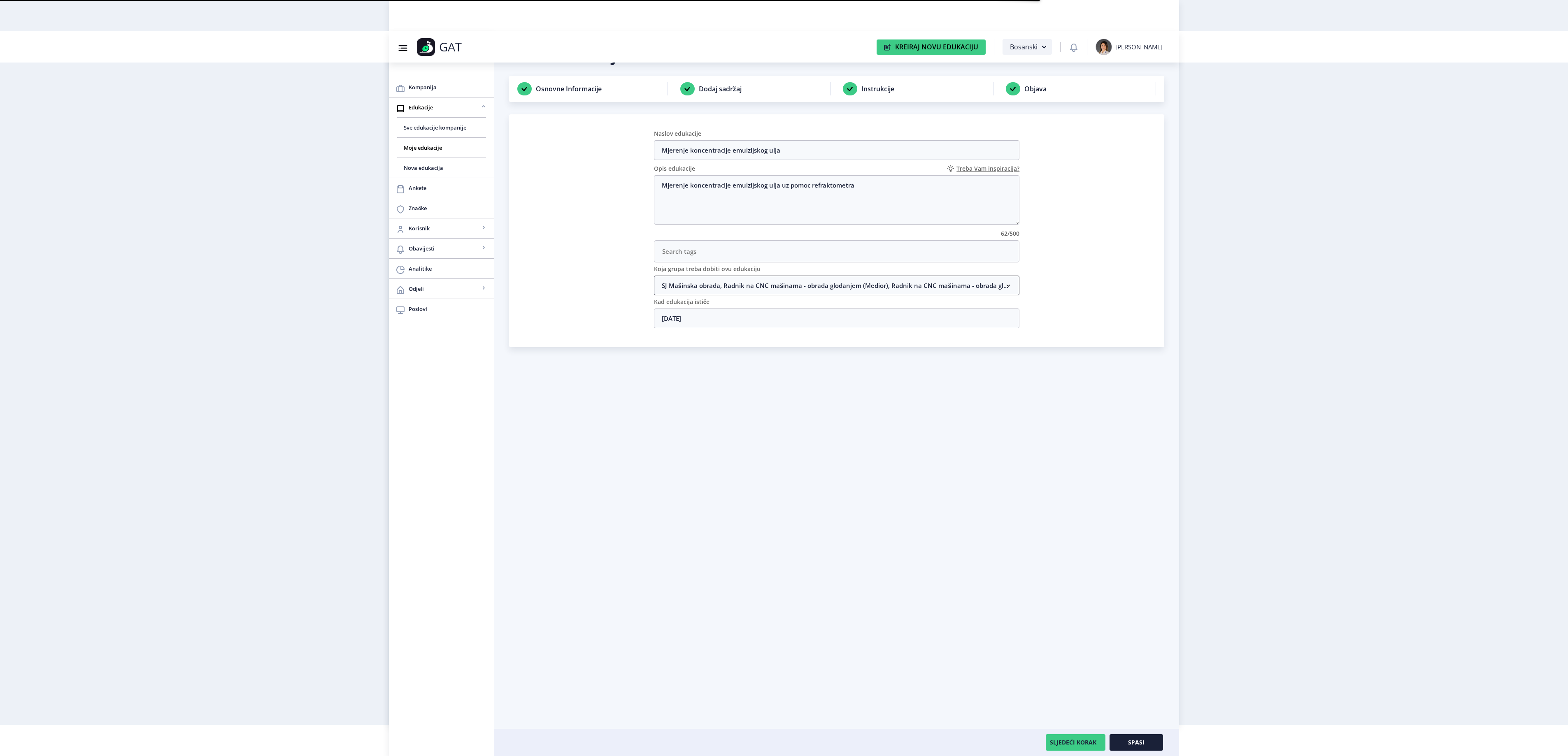
click at [828, 291] on nb-accordion-item-header "SJ Mašinska obrada, Radnik na CNC mašinama - obrada glodanjem (Medior), Radnik …" at bounding box center [837, 285] width 366 height 20
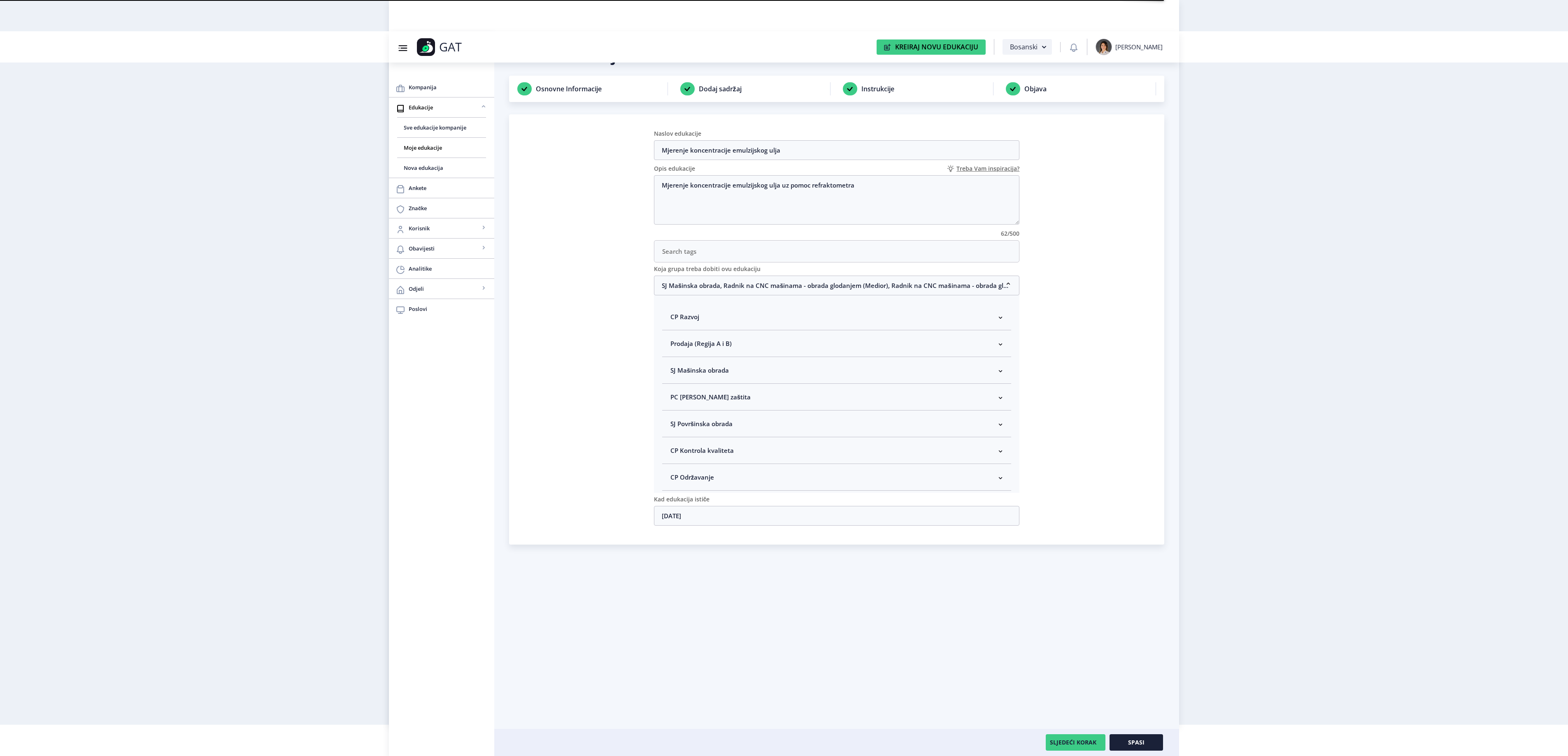
click at [774, 368] on nb-accordion-item-header "SJ Mašinska obrada" at bounding box center [837, 370] width 350 height 27
click at [712, 419] on span "Rukovodilac SJ Mašinska obrada" at bounding box center [731, 414] width 101 height 10
click at [674, 412] on input "Rukovodilac SJ Mašinska obrada" at bounding box center [674, 412] width 1 height 1
checkbox input "true"
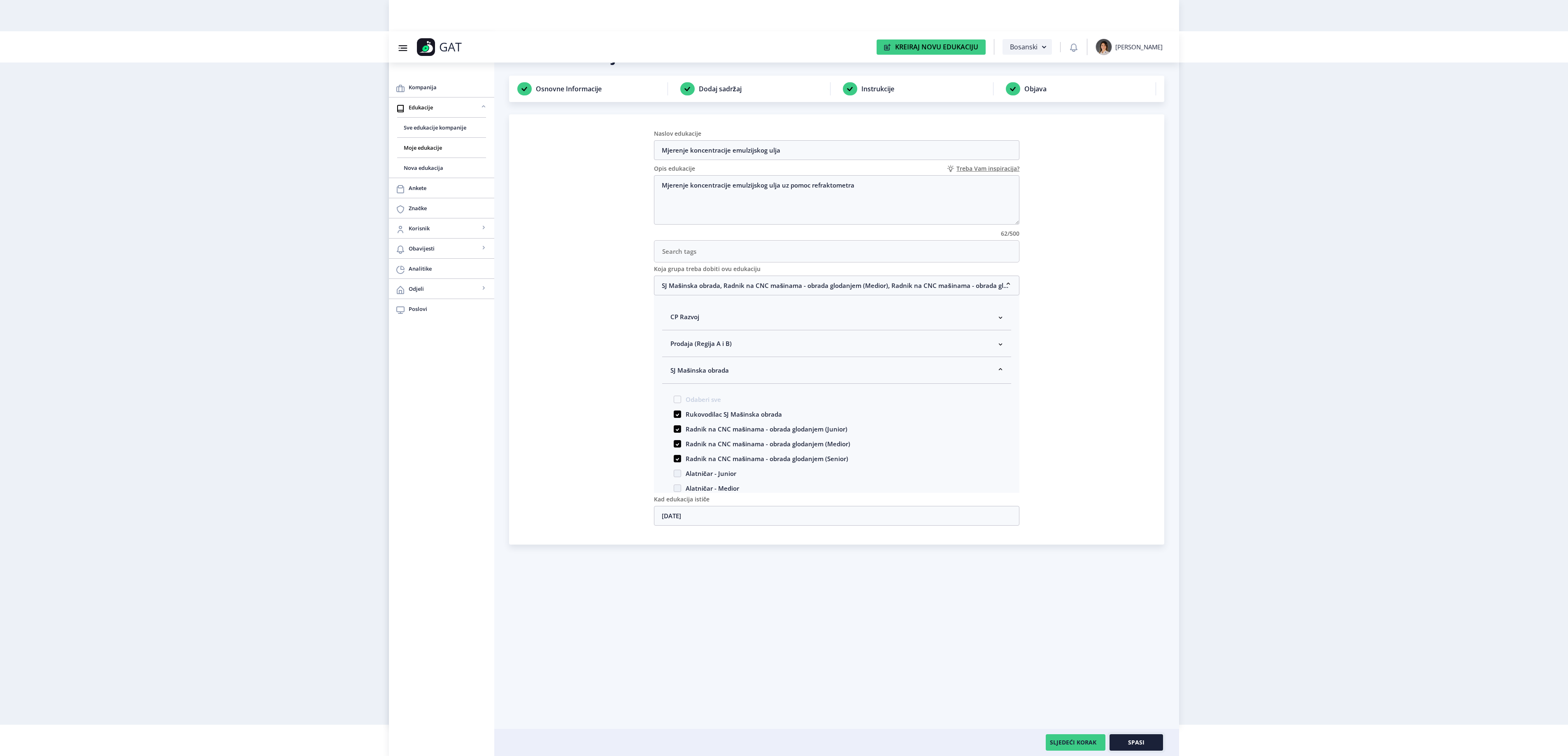
click at [1140, 741] on span "Spasi" at bounding box center [1136, 742] width 17 height 7
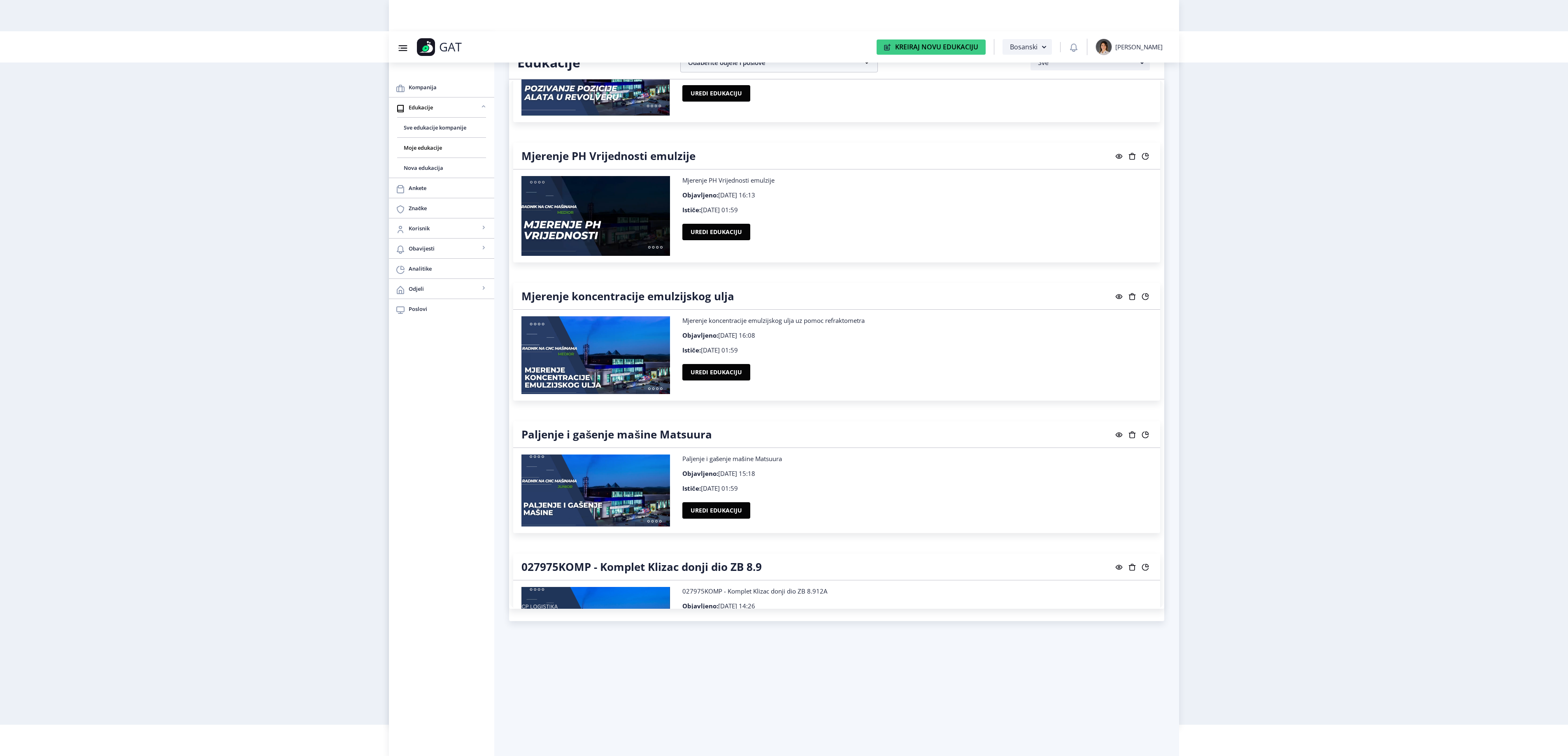
scroll to position [9131, 0]
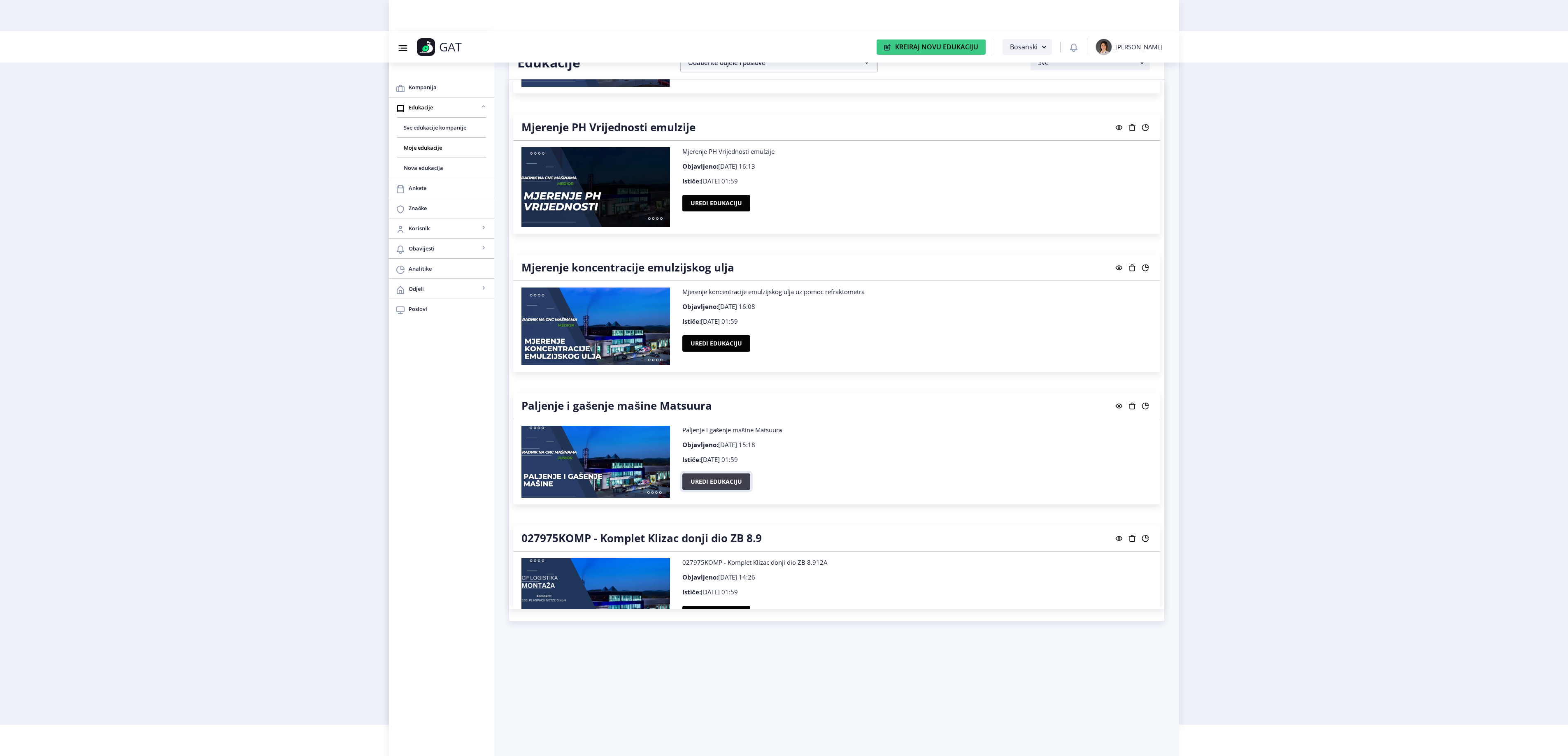
click at [701, 490] on button "Uredi edukaciju" at bounding box center [716, 481] width 68 height 17
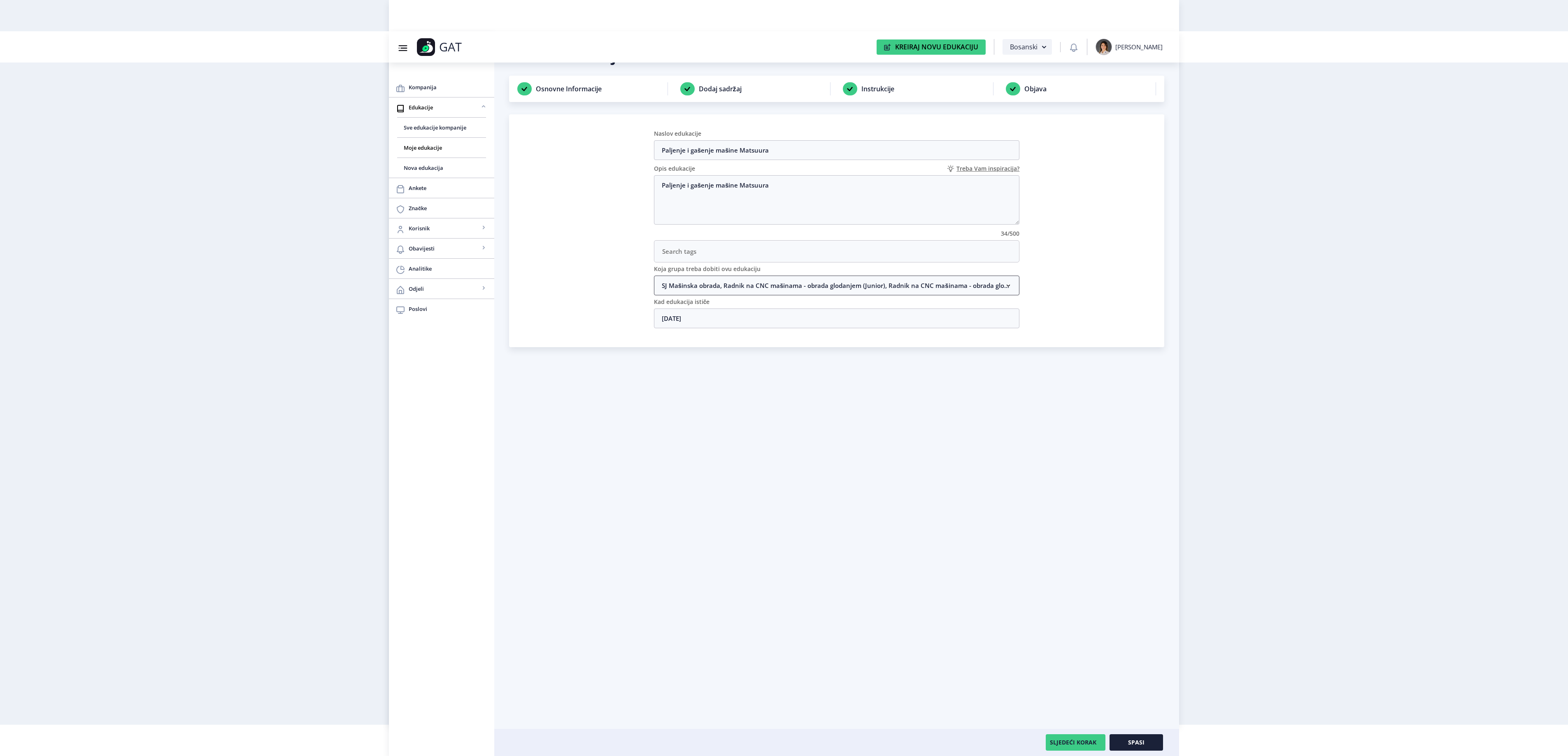
drag, startPoint x: 746, startPoint y: 284, endPoint x: 749, endPoint y: 296, distance: 12.4
click at [747, 284] on nb-accordion-item-header "SJ Mašinska obrada, Radnik na CNC mašinama - obrada glodanjem (Junior), Radnik …" at bounding box center [837, 285] width 366 height 20
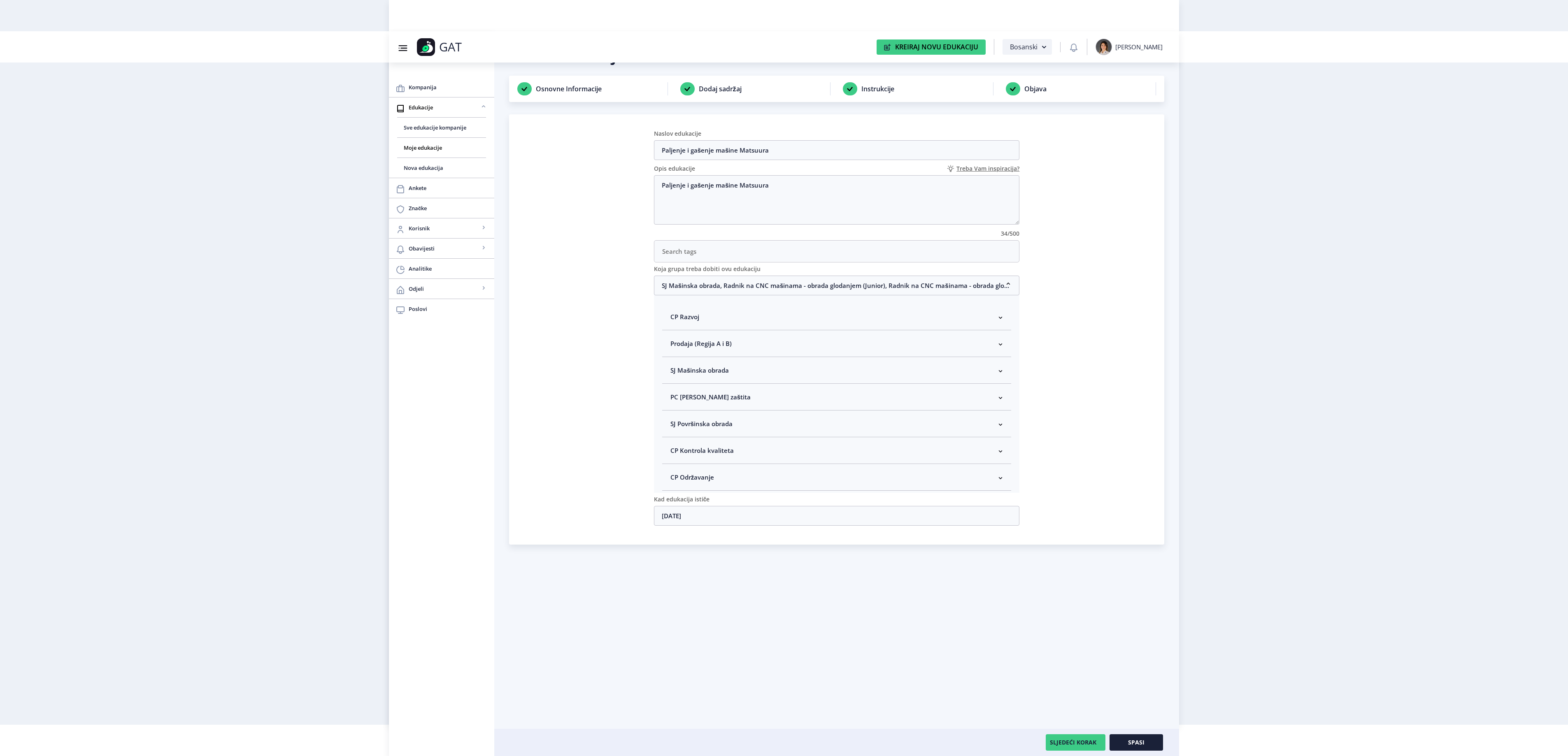
click at [741, 373] on nb-accordion-item-header "SJ Mašinska obrada" at bounding box center [837, 370] width 350 height 27
click at [733, 416] on span "Rukovodilac SJ Mašinska obrada" at bounding box center [731, 414] width 101 height 10
click at [674, 412] on input "Rukovodilac SJ Mašinska obrada" at bounding box center [674, 412] width 1 height 1
checkbox input "true"
click at [1151, 741] on button "Spasi" at bounding box center [1136, 742] width 53 height 17
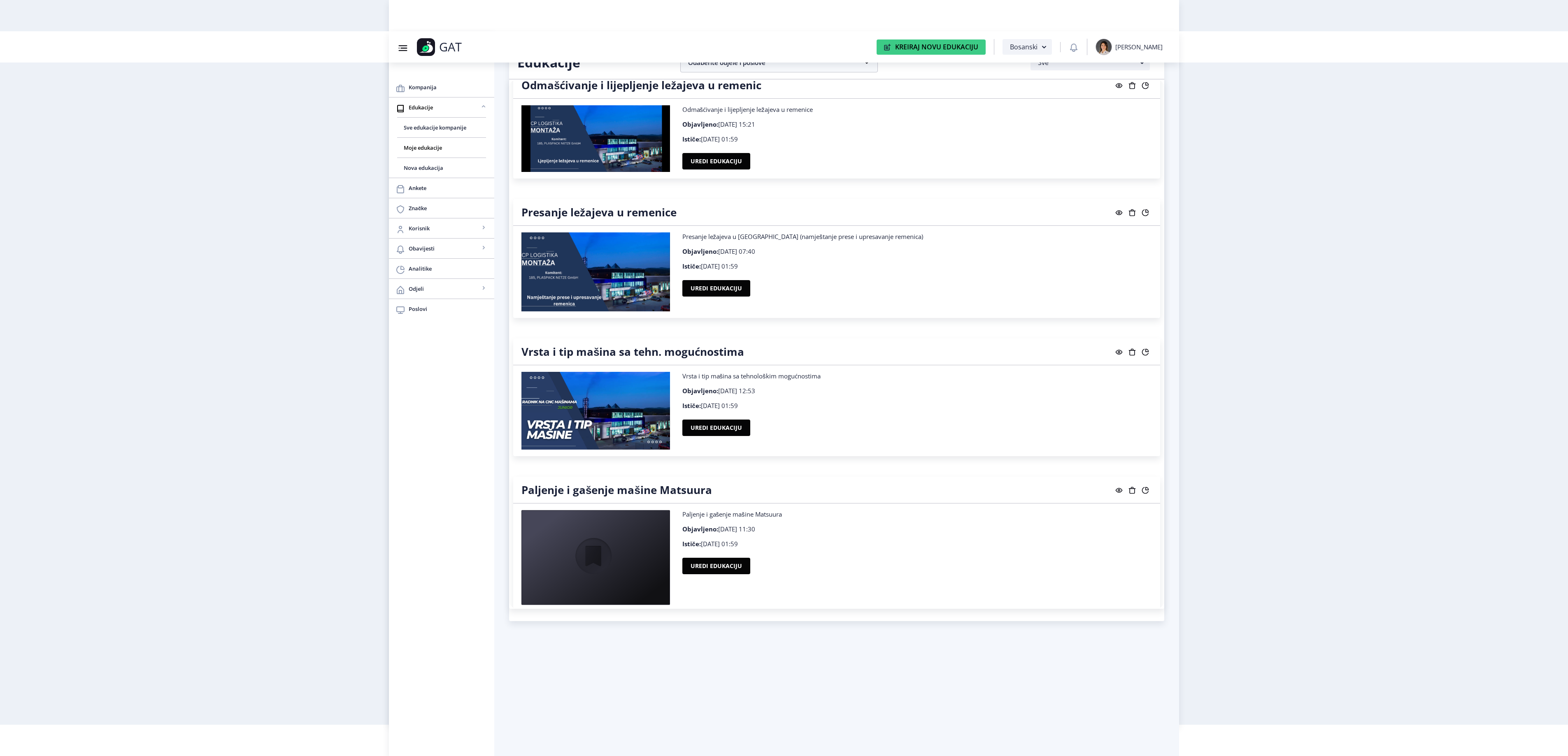
scroll to position [10036, 0]
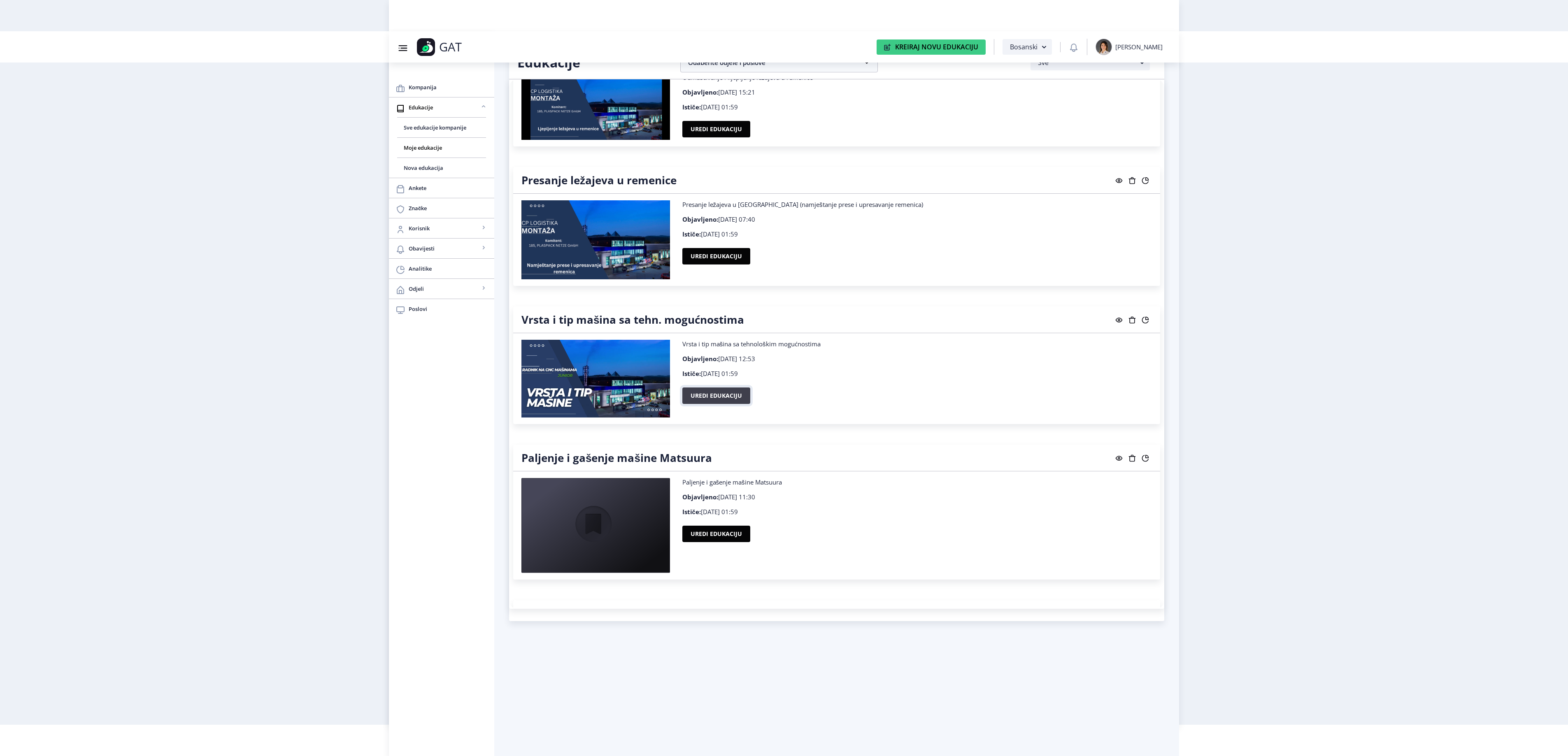
click at [710, 404] on button "Uredi edukaciju" at bounding box center [716, 395] width 68 height 17
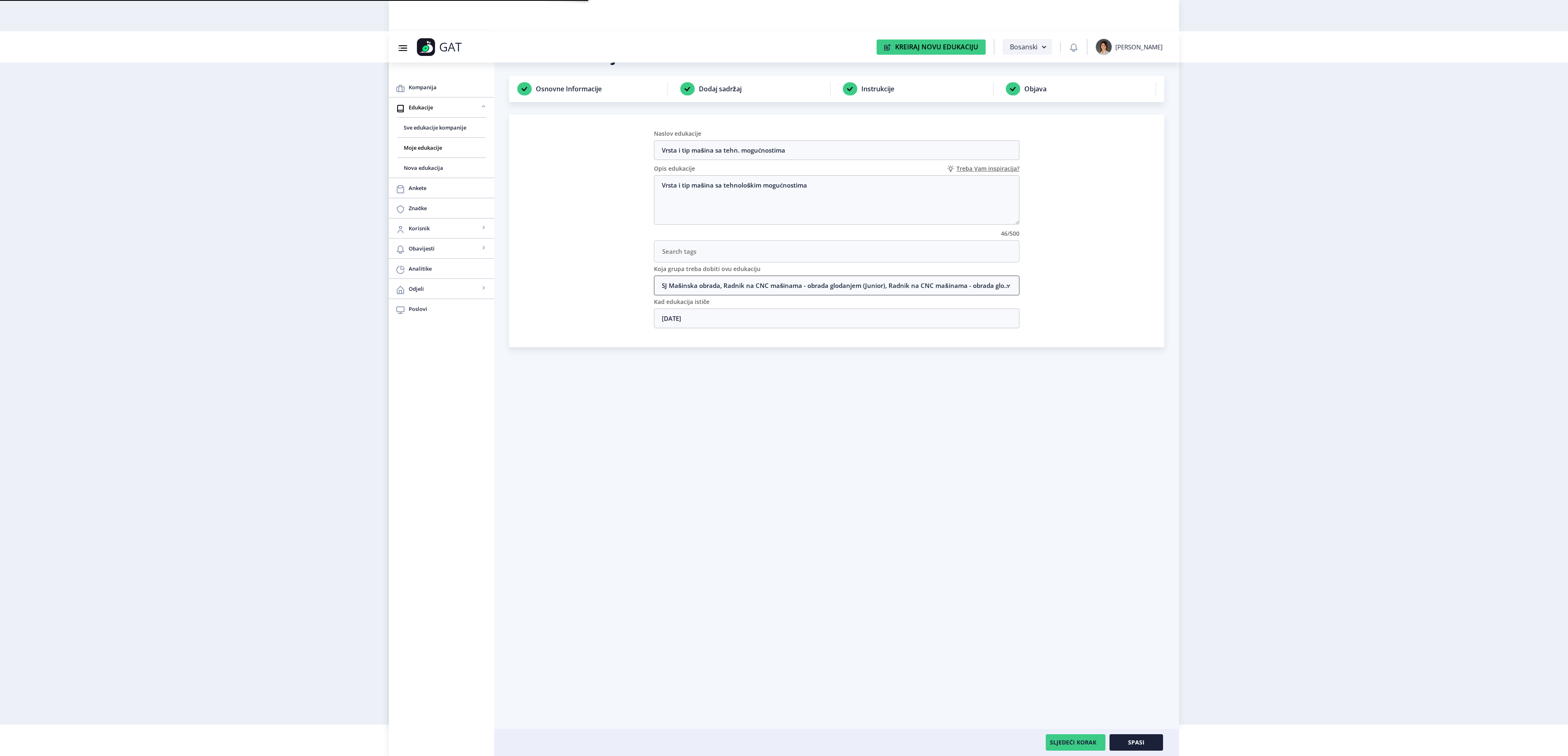
click at [790, 296] on nb-accordion-item-header "SJ Mašinska obrada, Radnik na CNC mašinama - obrada glodanjem (Junior), Radnik …" at bounding box center [837, 285] width 366 height 20
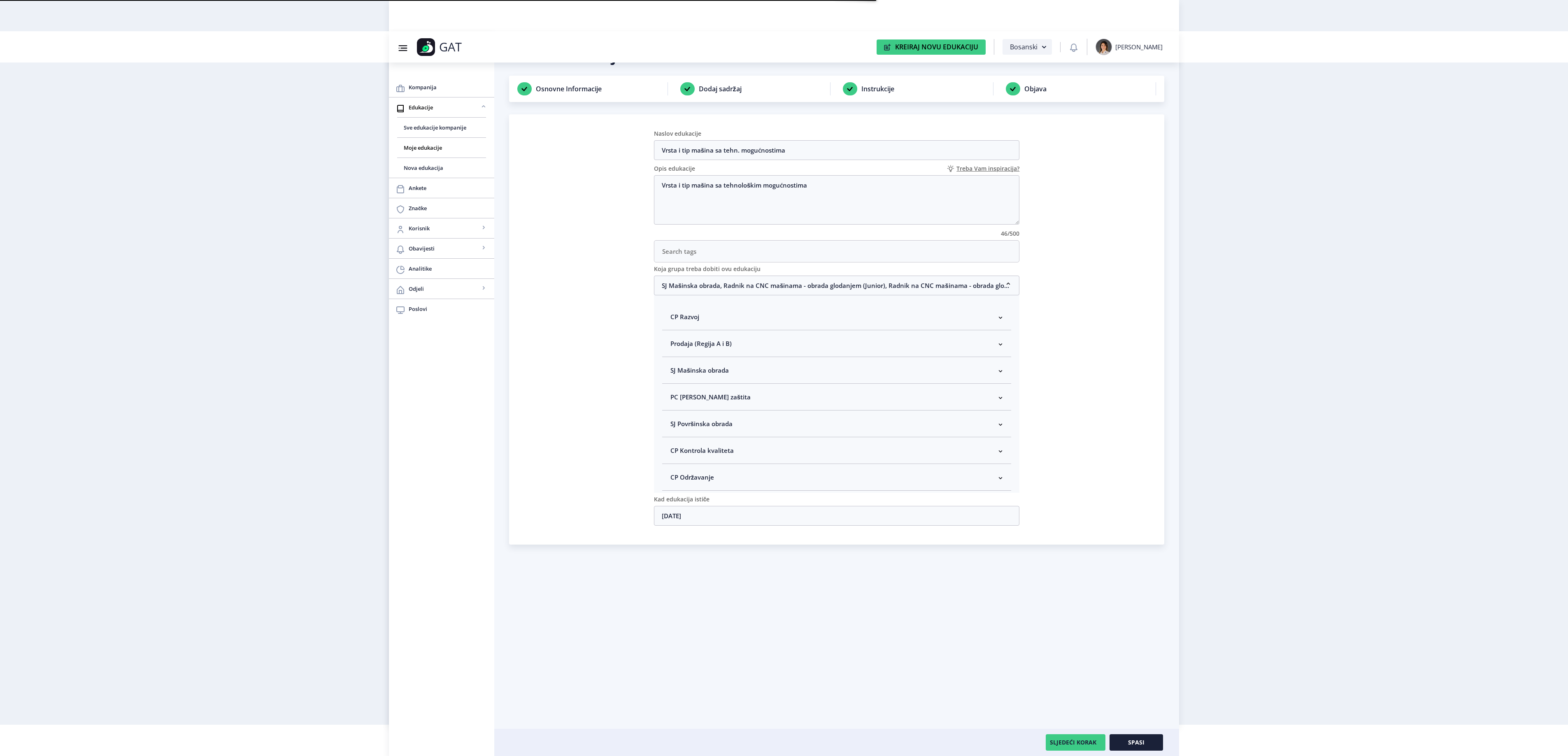
click at [748, 373] on nb-accordion-item-header "SJ Mašinska obrada" at bounding box center [837, 370] width 350 height 27
click at [720, 417] on span "Rukovodilac SJ Mašinska obrada" at bounding box center [731, 414] width 101 height 10
click at [674, 412] on input "Rukovodilac SJ Mašinska obrada" at bounding box center [674, 412] width 1 height 1
checkbox input "true"
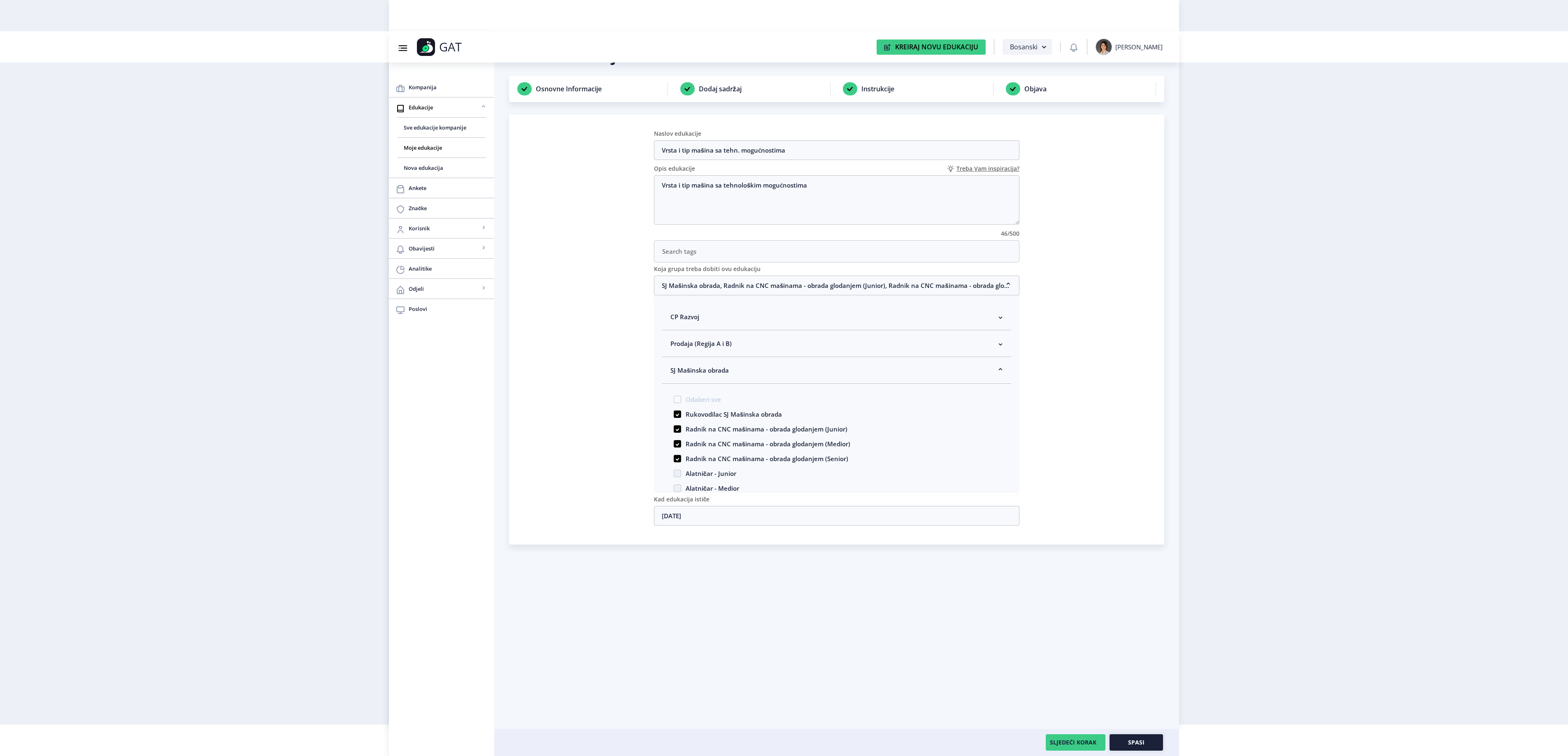
click at [1156, 744] on button "Spasi" at bounding box center [1136, 742] width 53 height 17
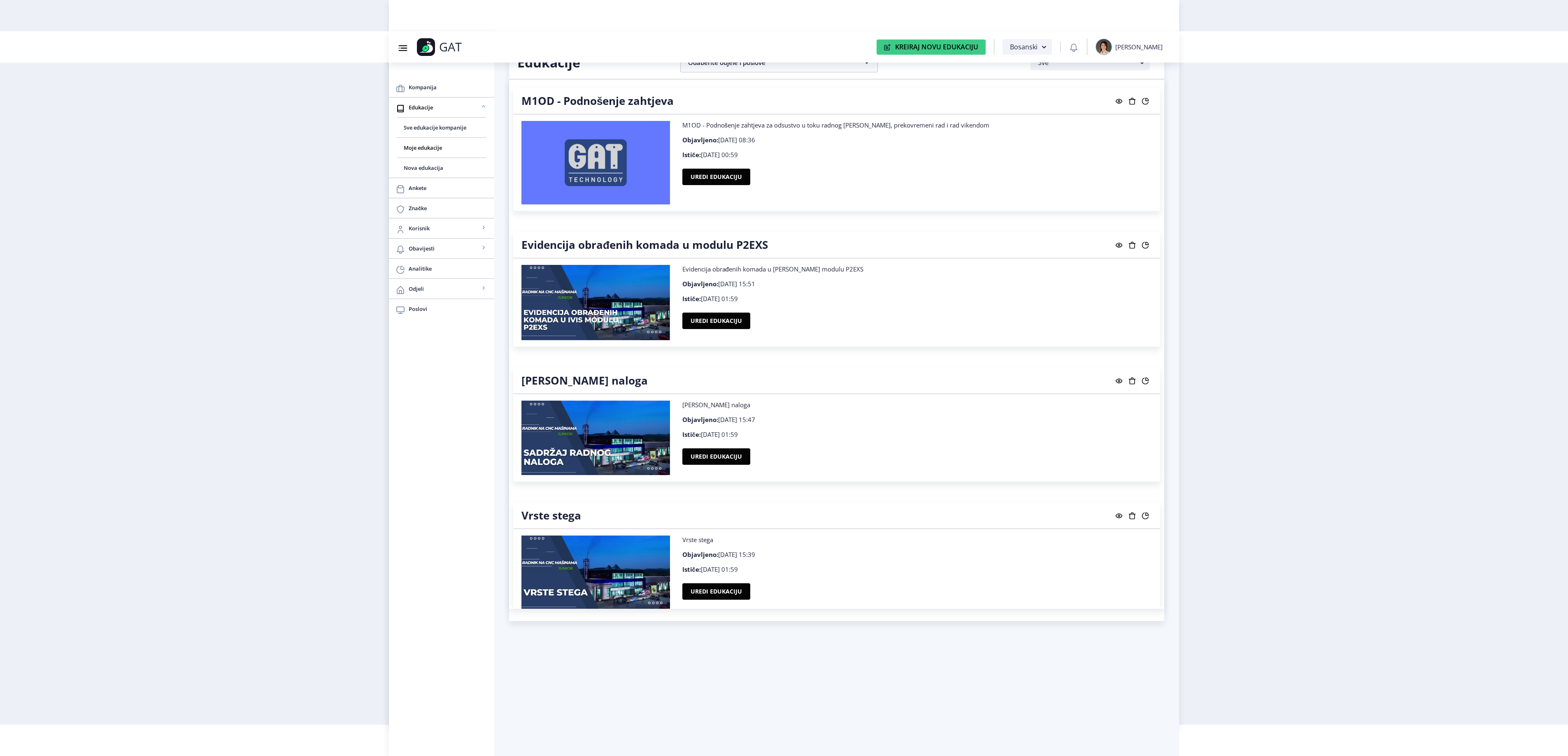
scroll to position [10550, 0]
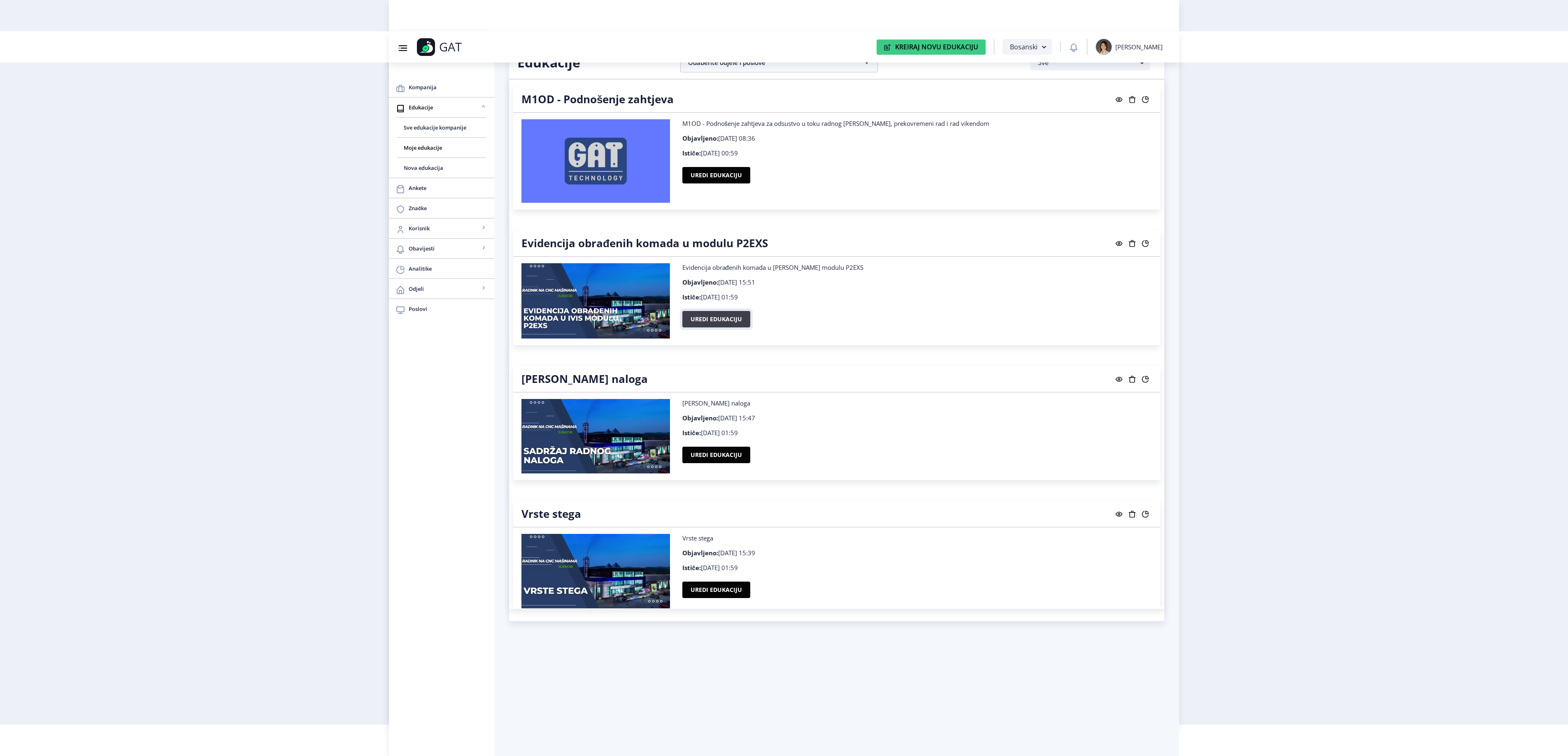
click at [723, 327] on button "Uredi edukaciju" at bounding box center [716, 319] width 68 height 17
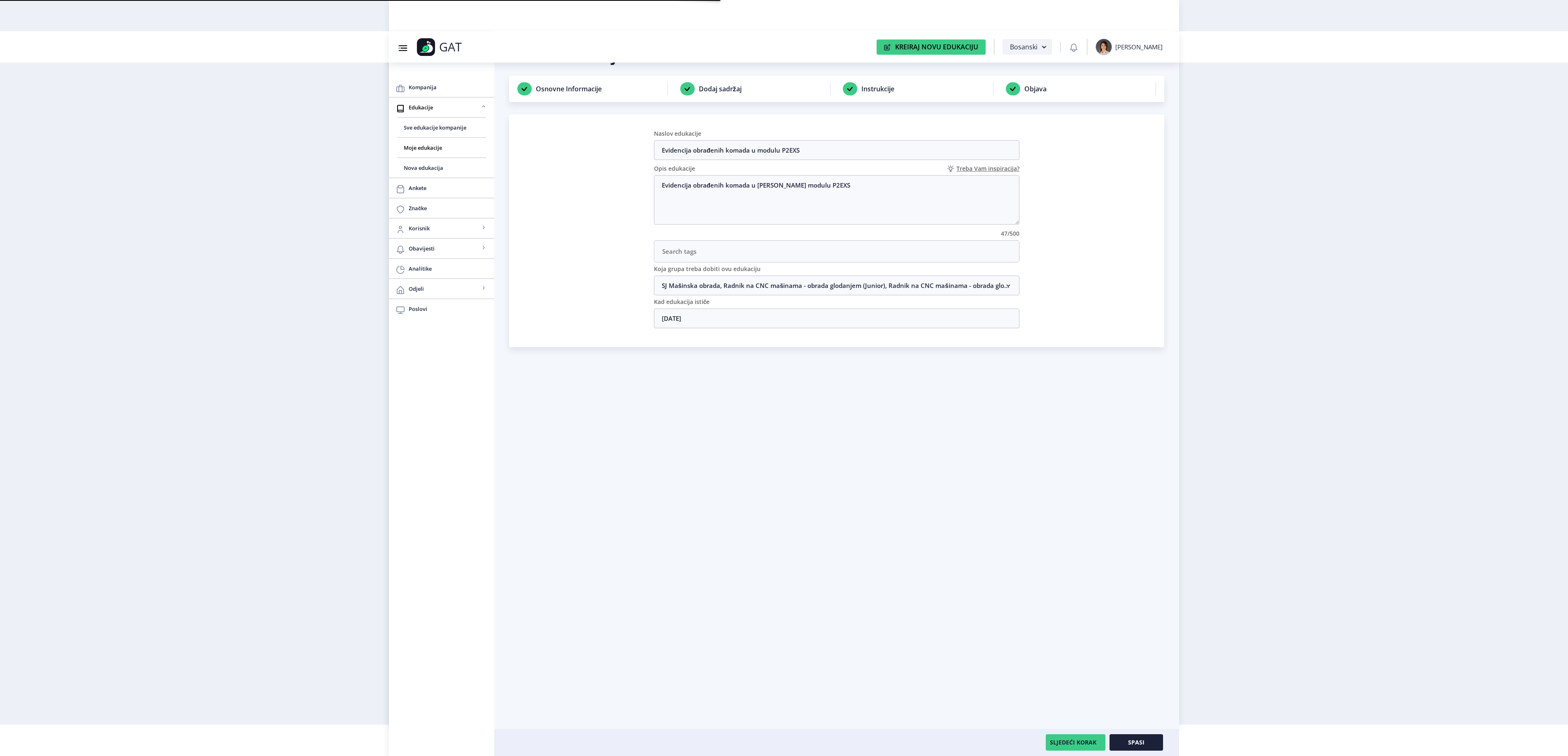
click at [795, 275] on div "Koja grupa treba dobiti ovu edukaciju" at bounding box center [837, 269] width 366 height 13
click at [793, 291] on nb-accordion-item-header "SJ Mašinska obrada, Radnik na CNC mašinama - obrada glodanjem (Junior), Radnik …" at bounding box center [837, 285] width 366 height 20
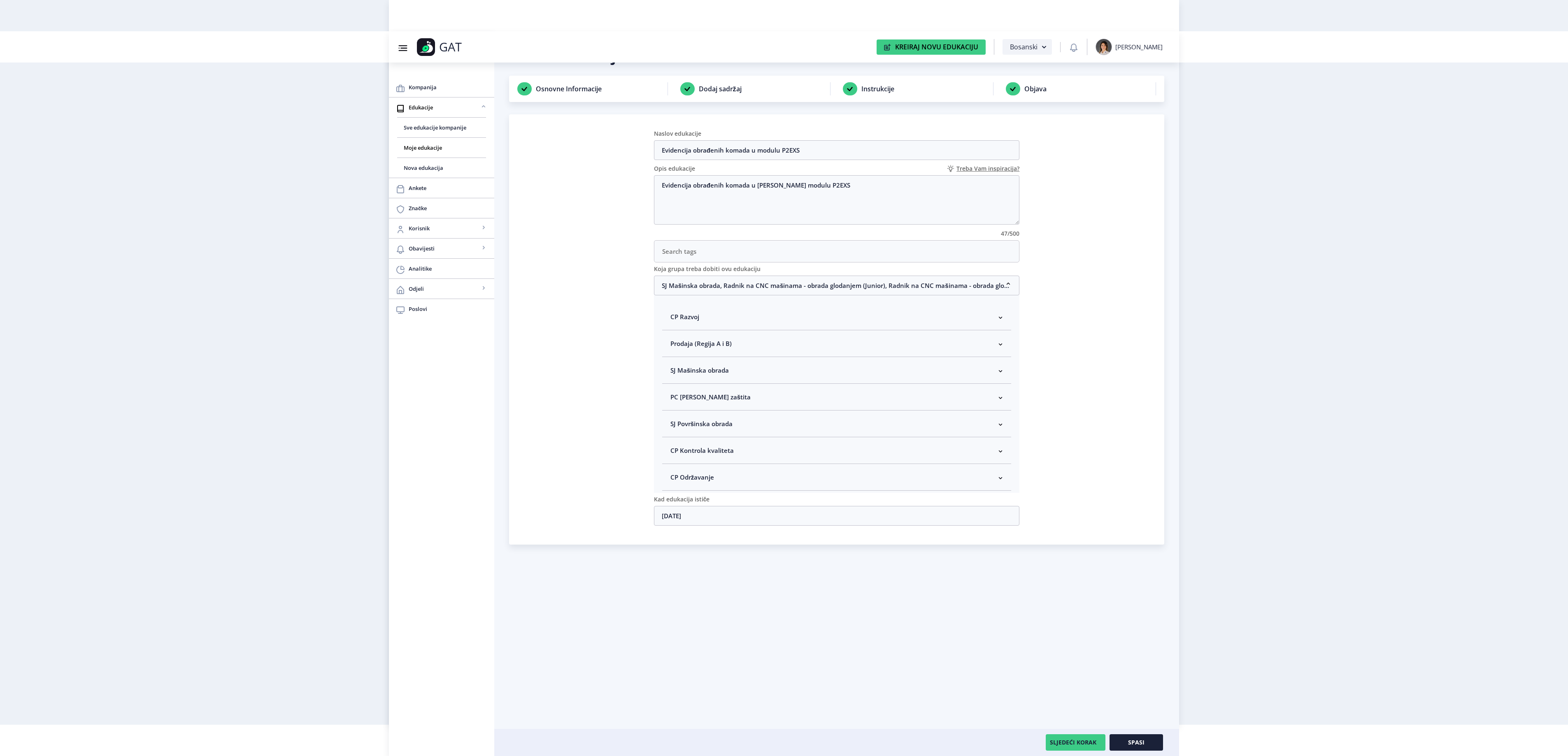
click at [732, 373] on nb-accordion-item-header "SJ Mašinska obrada" at bounding box center [837, 370] width 350 height 27
click at [724, 419] on span "Rukovodilac SJ Mašinska obrada" at bounding box center [731, 414] width 101 height 10
click at [674, 412] on input "Rukovodilac SJ Mašinska obrada" at bounding box center [674, 412] width 1 height 1
checkbox input "true"
click at [1142, 747] on button "Spasi" at bounding box center [1136, 742] width 53 height 17
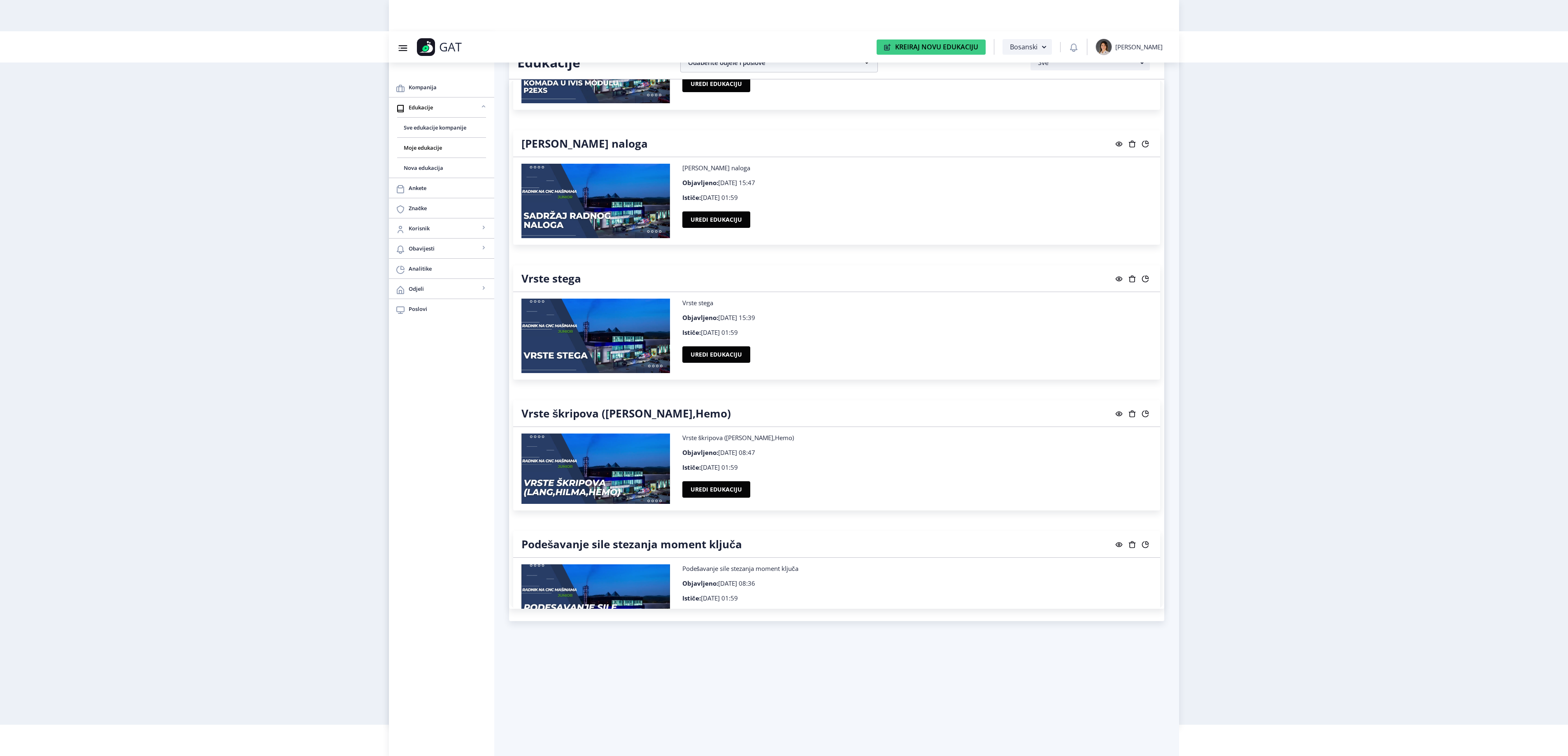
scroll to position [10632, 0]
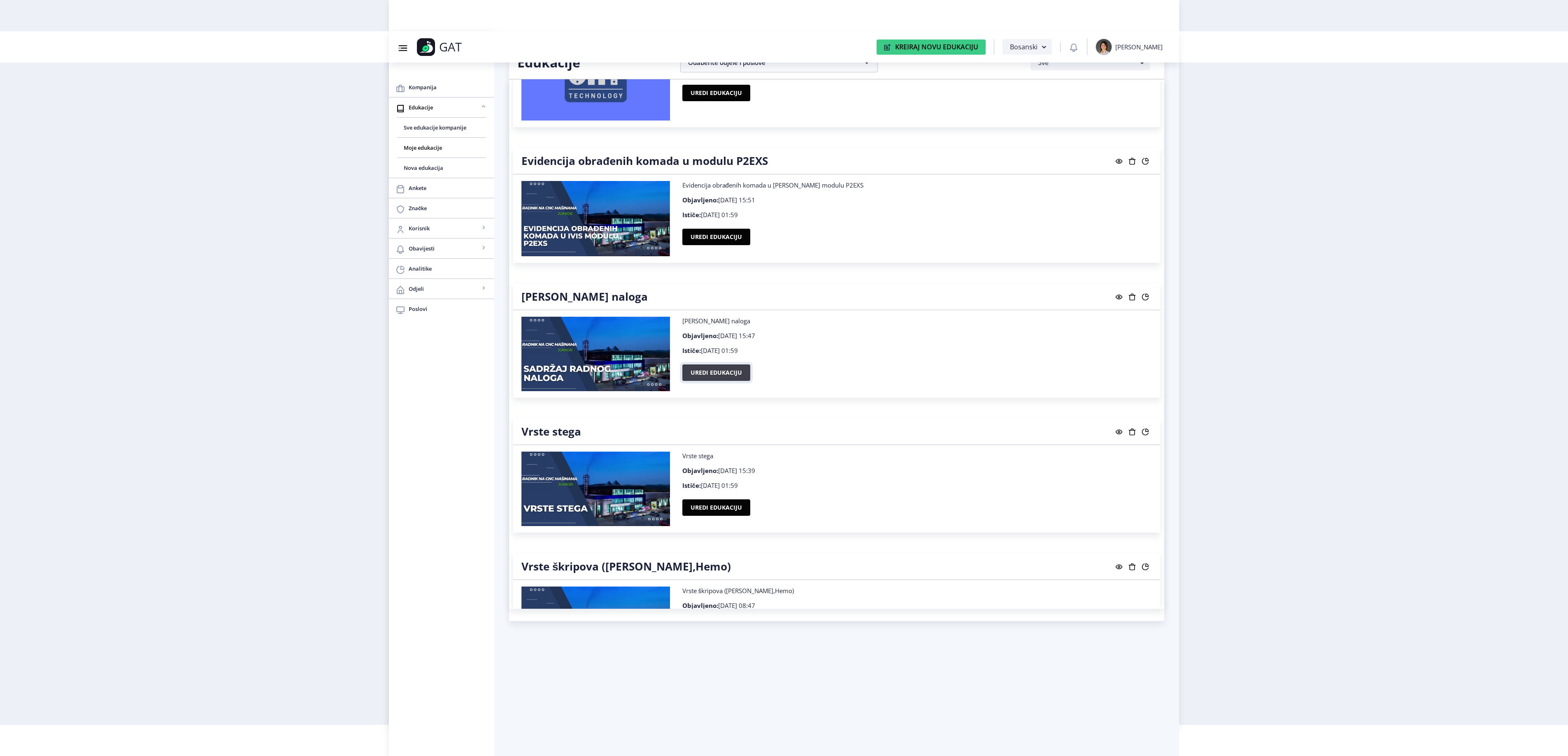
click at [715, 381] on button "Uredi edukaciju" at bounding box center [716, 372] width 68 height 17
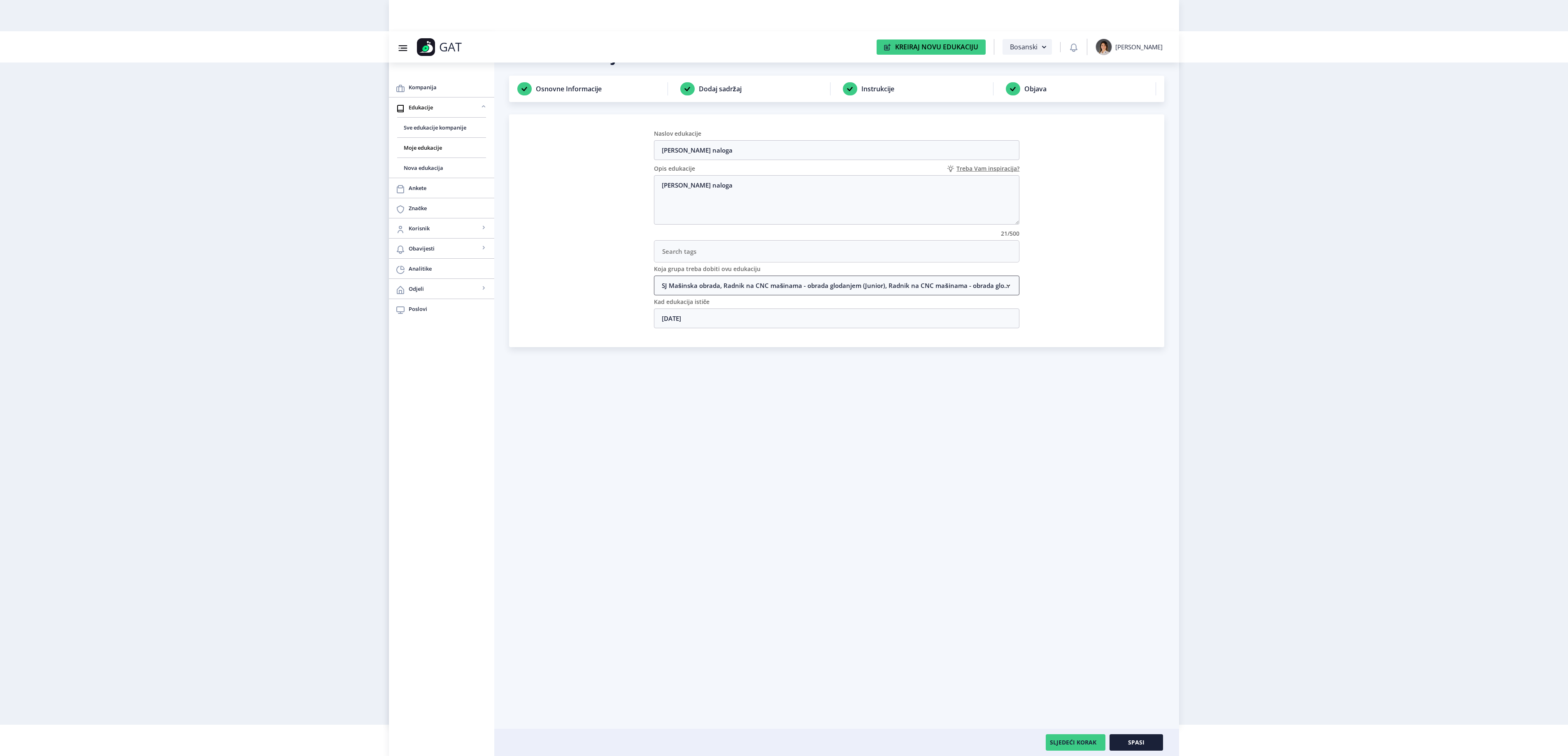
click at [757, 287] on nb-accordion-item-header "SJ Mašinska obrada, Radnik na CNC mašinama - obrada glodanjem (Junior), Radnik …" at bounding box center [837, 285] width 366 height 20
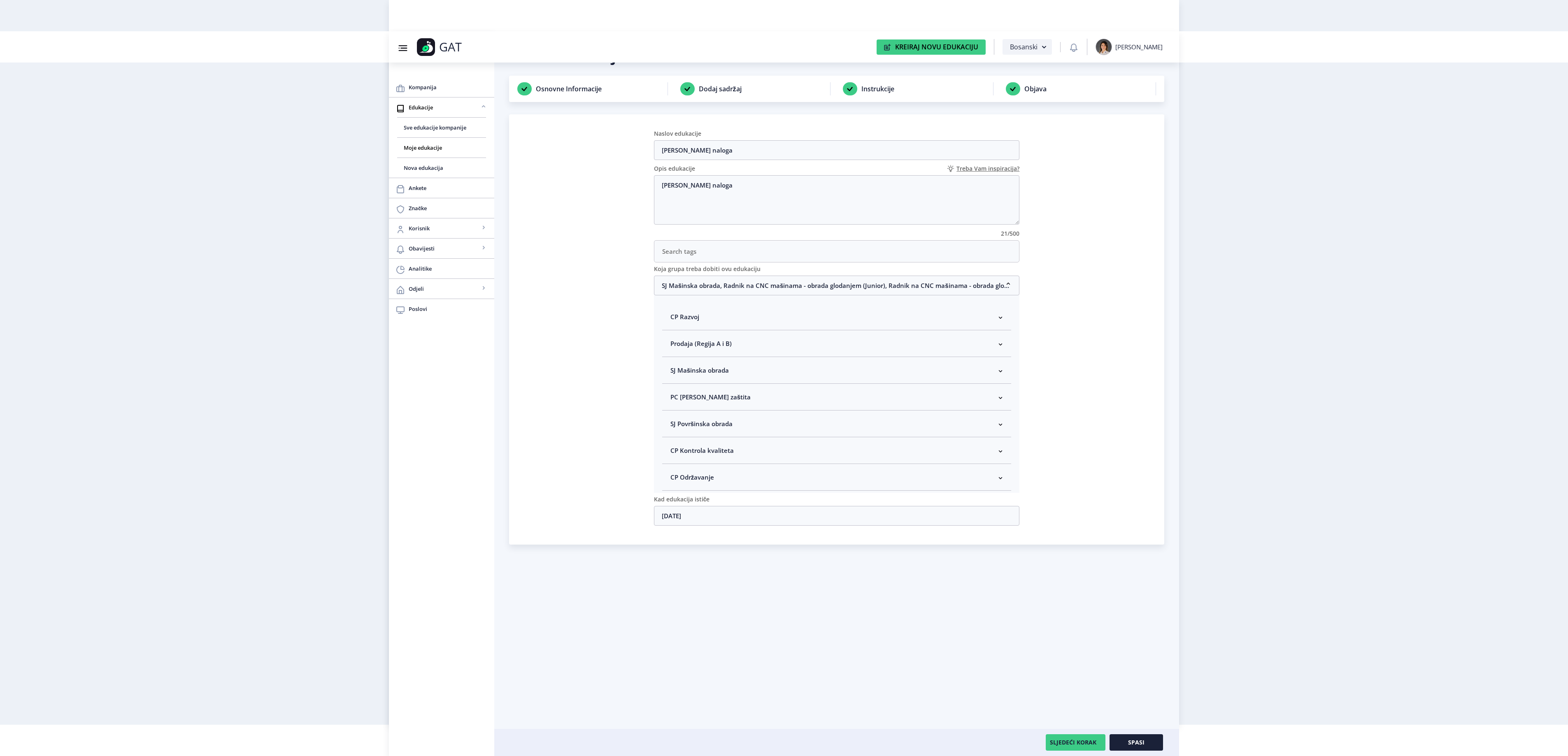
click at [701, 371] on span "SJ Mašinska obrada" at bounding box center [699, 370] width 58 height 10
click at [703, 419] on span "Rukovodilac SJ Mašinska obrada" at bounding box center [731, 414] width 101 height 10
click at [674, 412] on input "Rukovodilac SJ Mašinska obrada" at bounding box center [674, 412] width 1 height 1
checkbox input "true"
click at [1154, 735] on button "Spasi" at bounding box center [1136, 742] width 53 height 17
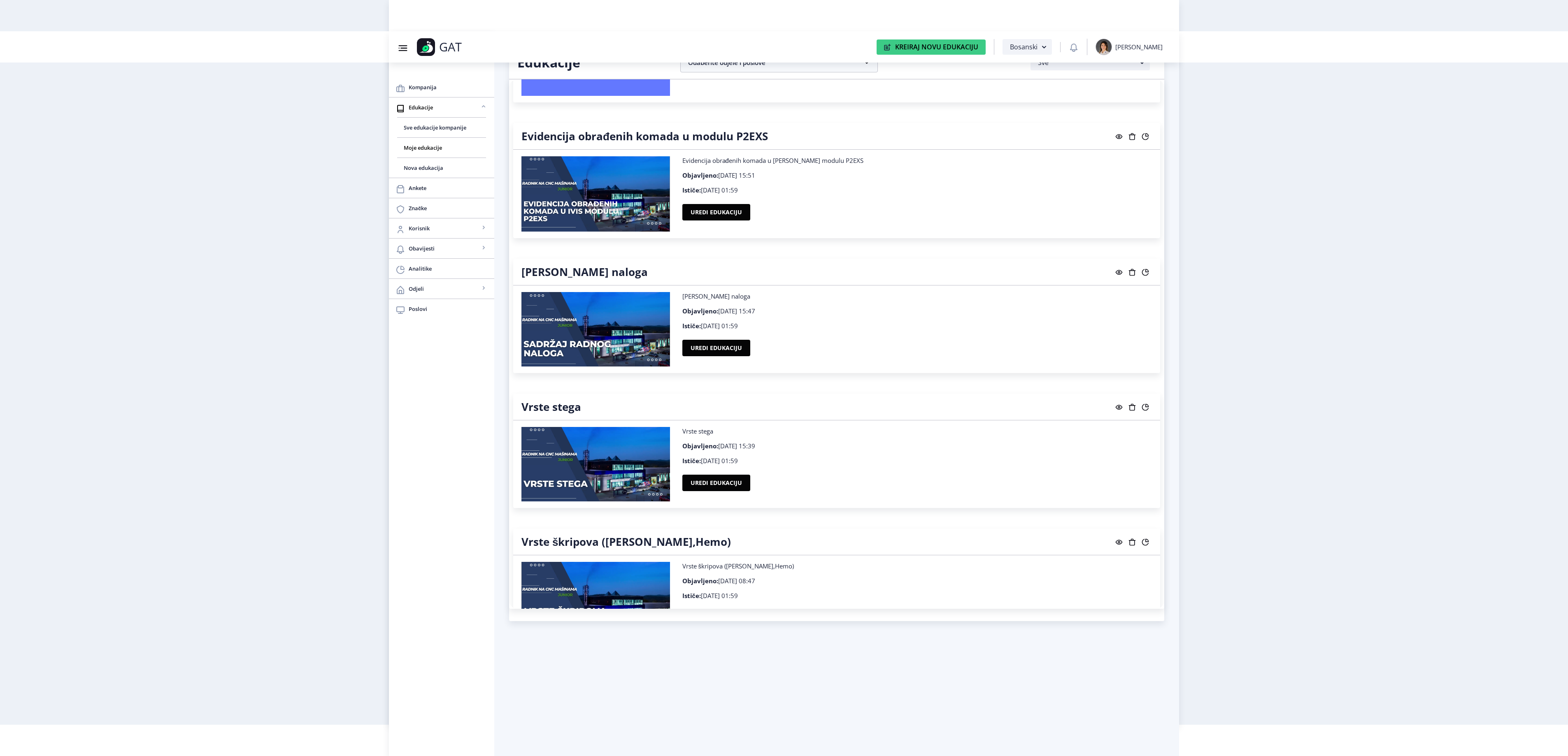
scroll to position [10694, 0]
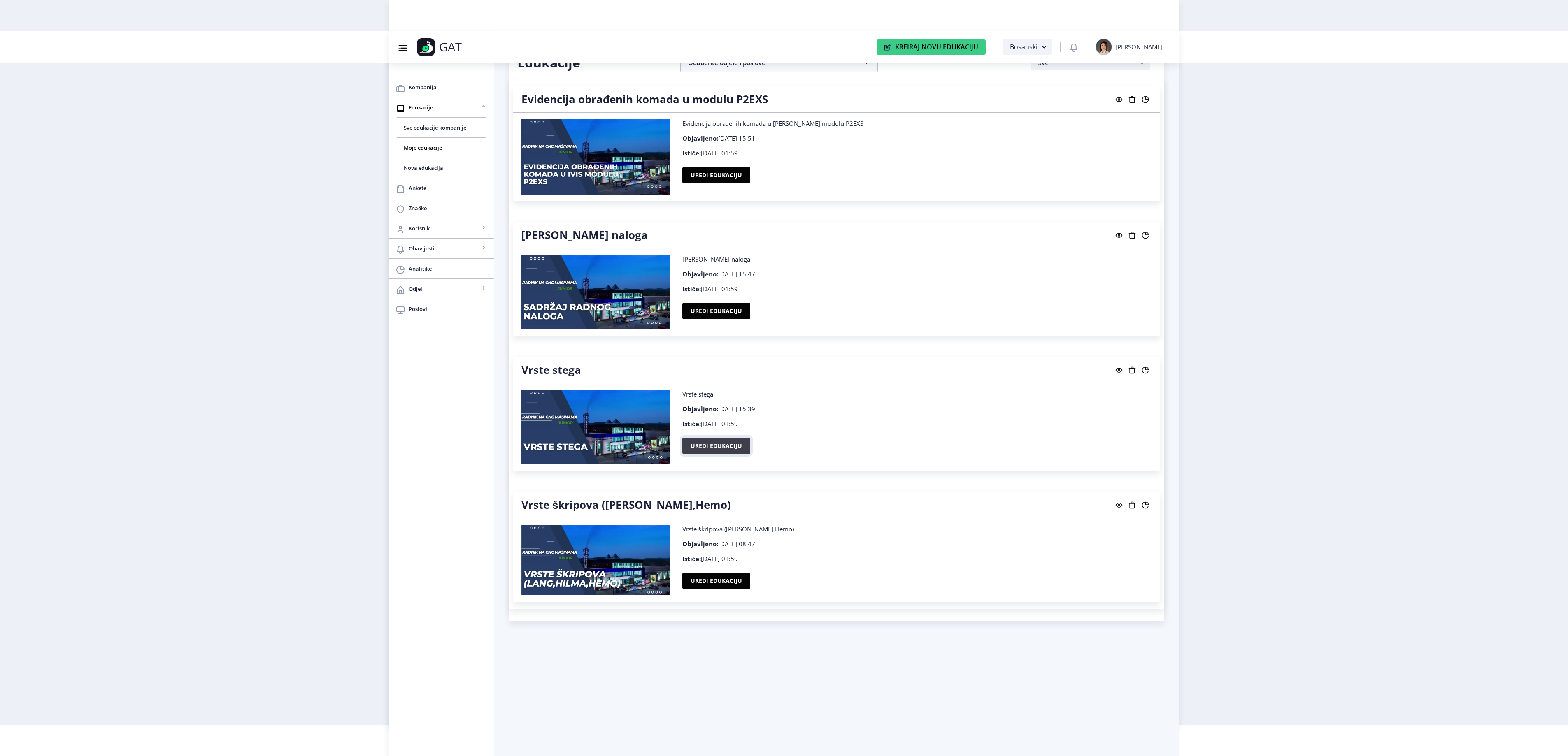
click at [704, 454] on button "Uredi edukaciju" at bounding box center [716, 446] width 68 height 17
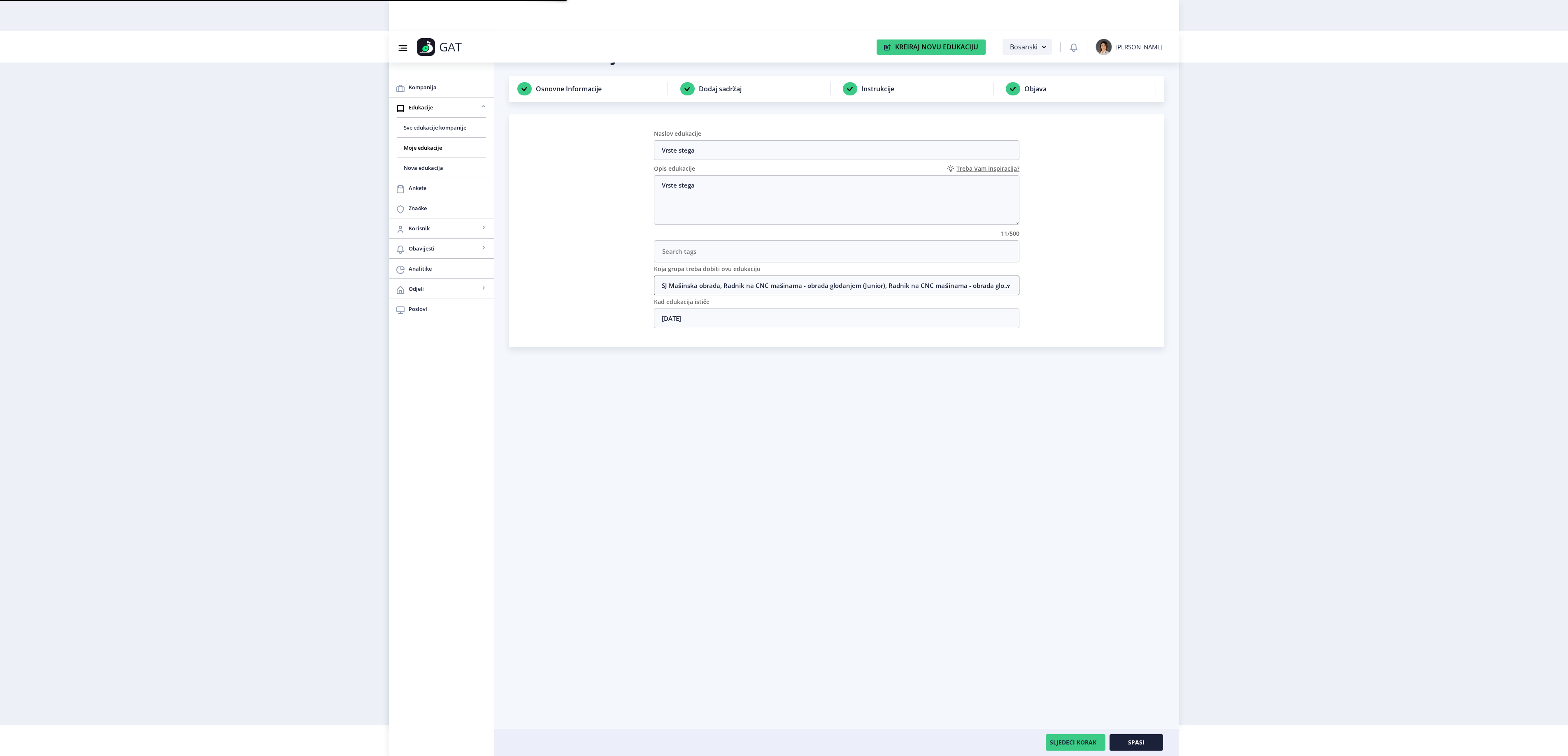
click at [711, 288] on nb-accordion-item-header "SJ Mašinska obrada, Radnik na CNC mašinama - obrada glodanjem (Junior), Radnik …" at bounding box center [837, 285] width 366 height 20
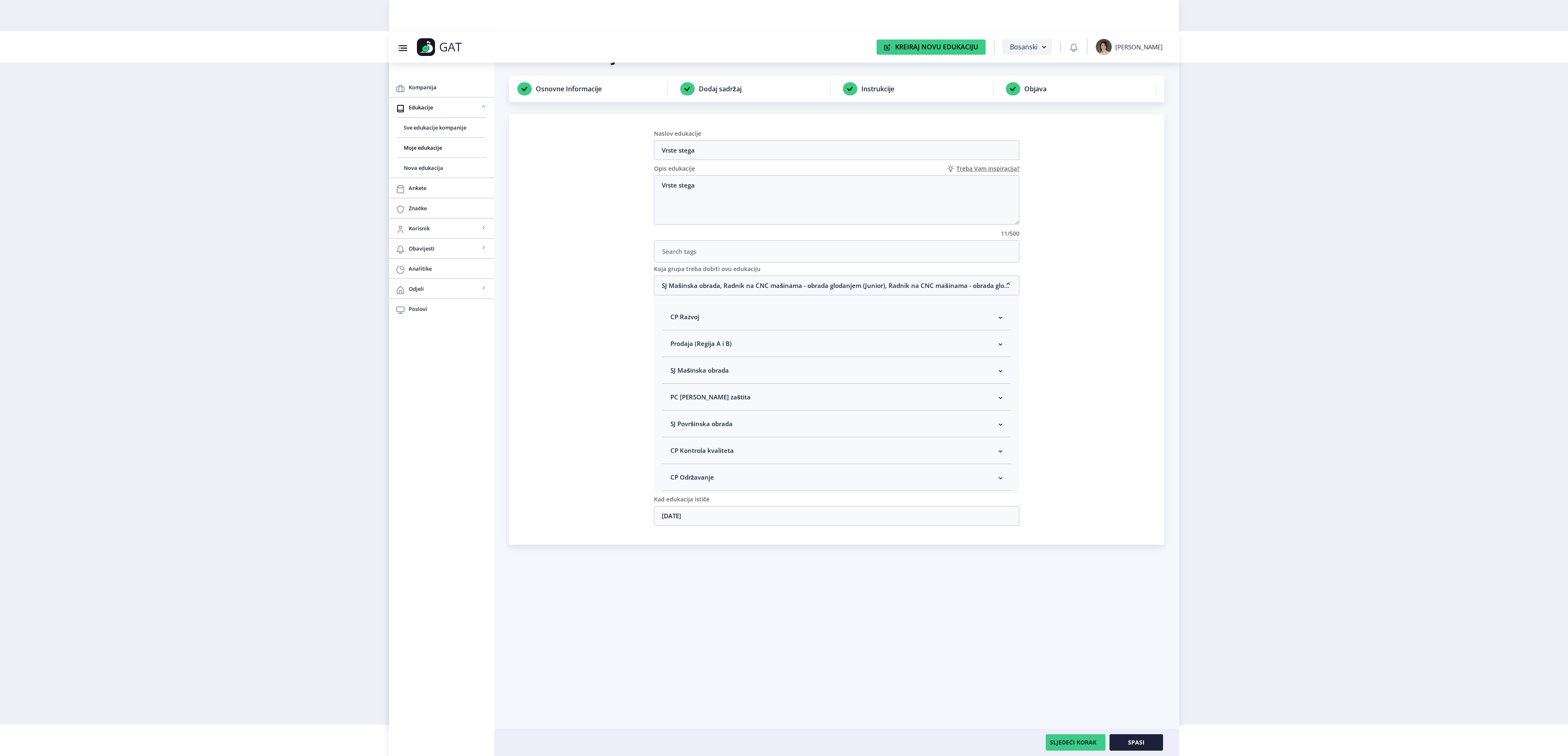
click at [727, 375] on span "SJ Mašinska obrada" at bounding box center [699, 370] width 58 height 10
click at [722, 419] on span "Rukovodilac SJ Mašinska obrada" at bounding box center [731, 414] width 101 height 10
click at [674, 412] on input "Rukovodilac SJ Mašinska obrada" at bounding box center [674, 412] width 1 height 1
checkbox input "true"
click at [1153, 747] on button "Spasi" at bounding box center [1136, 742] width 53 height 17
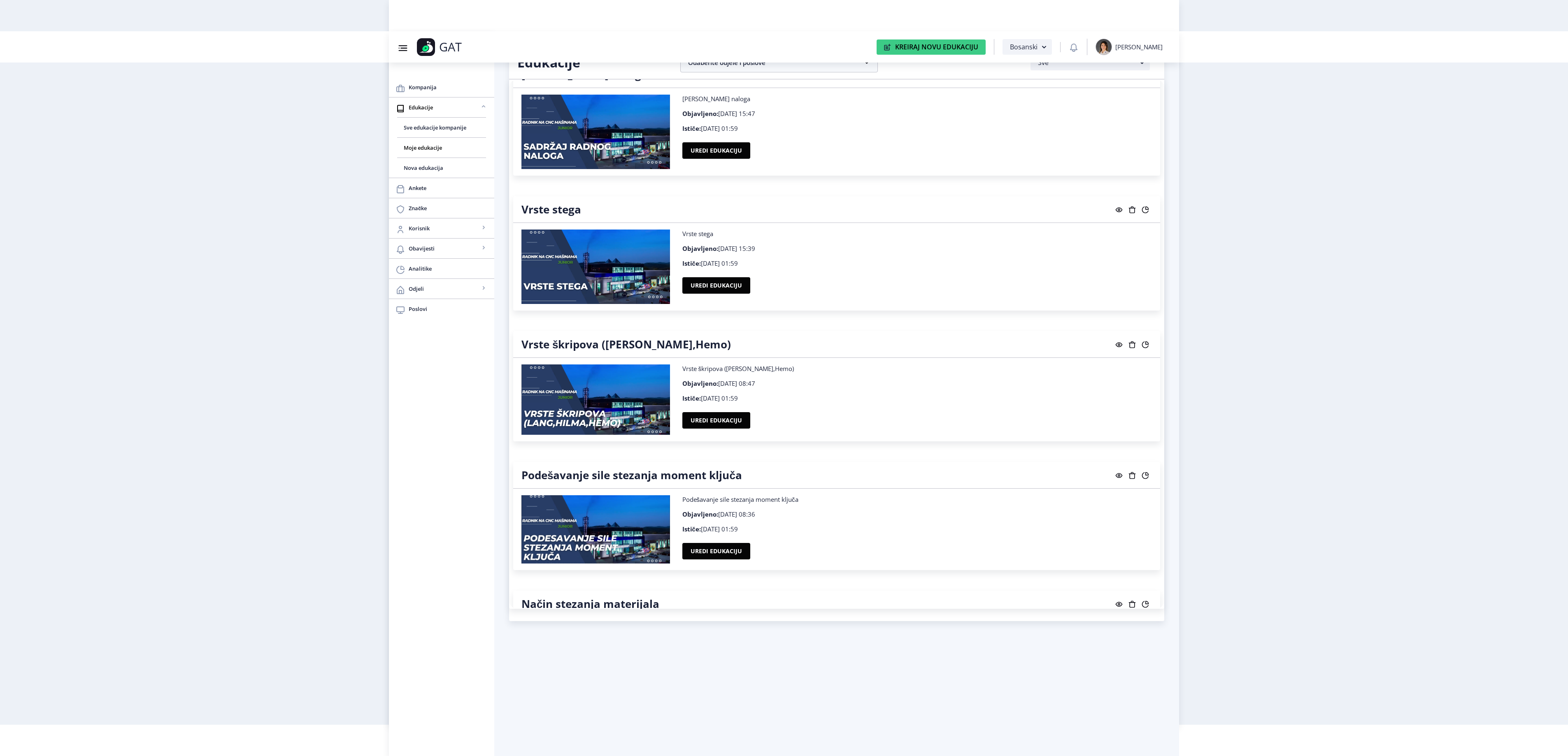
scroll to position [10859, 0]
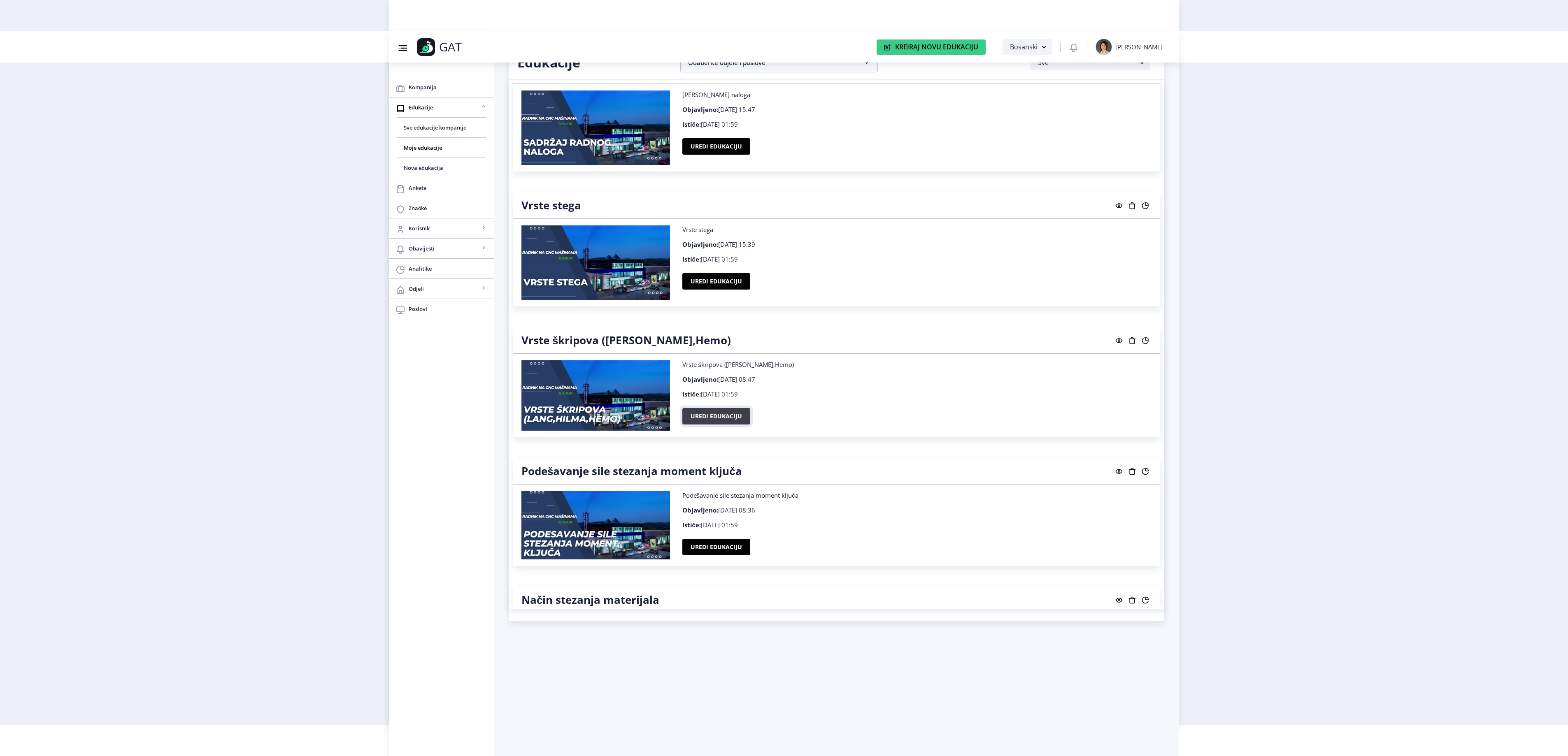
click at [707, 424] on button "Uredi edukaciju" at bounding box center [716, 416] width 68 height 17
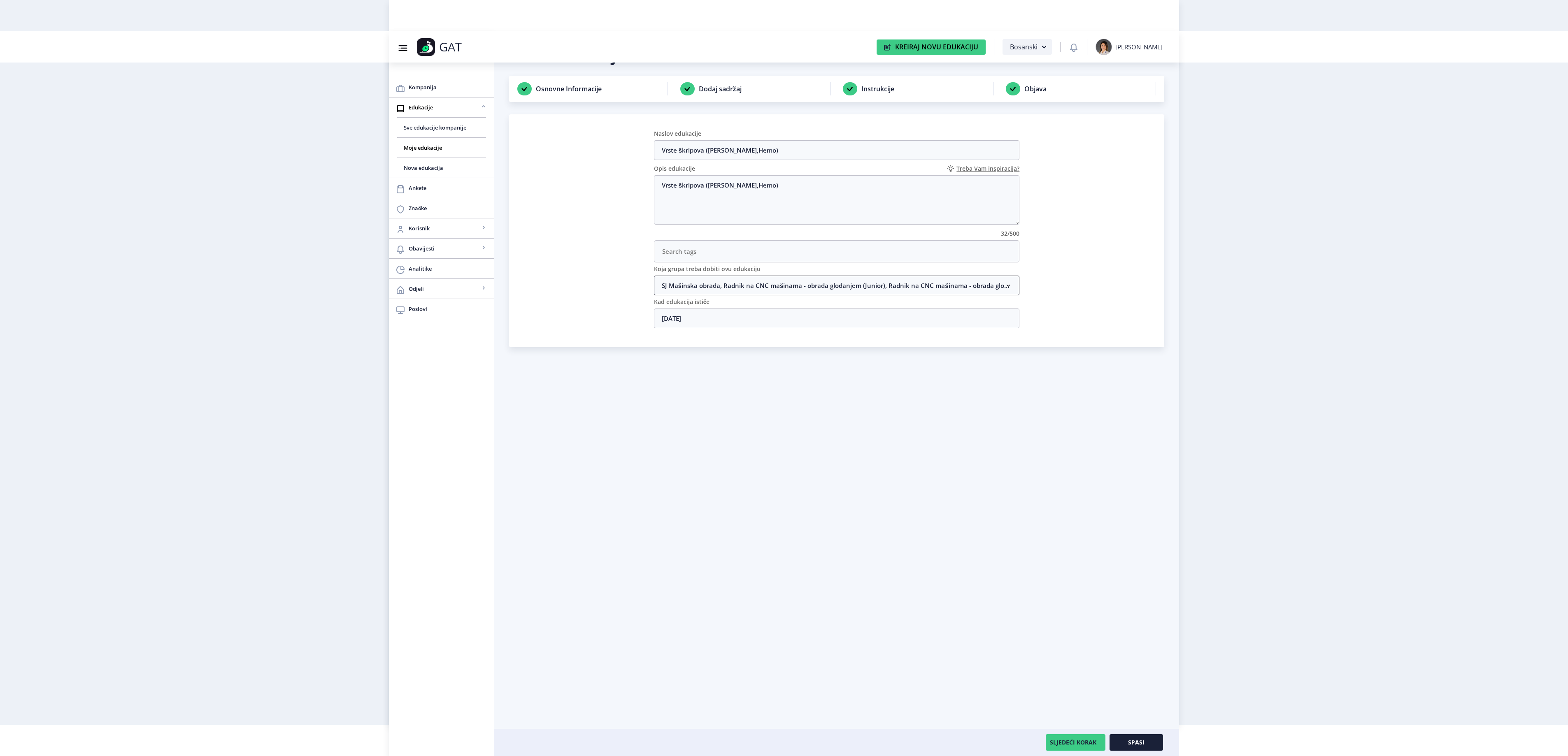
click at [727, 291] on nb-accordion-item-header "SJ Mašinska obrada, Radnik na CNC mašinama - obrada glodanjem (Junior), Radnik …" at bounding box center [837, 285] width 366 height 20
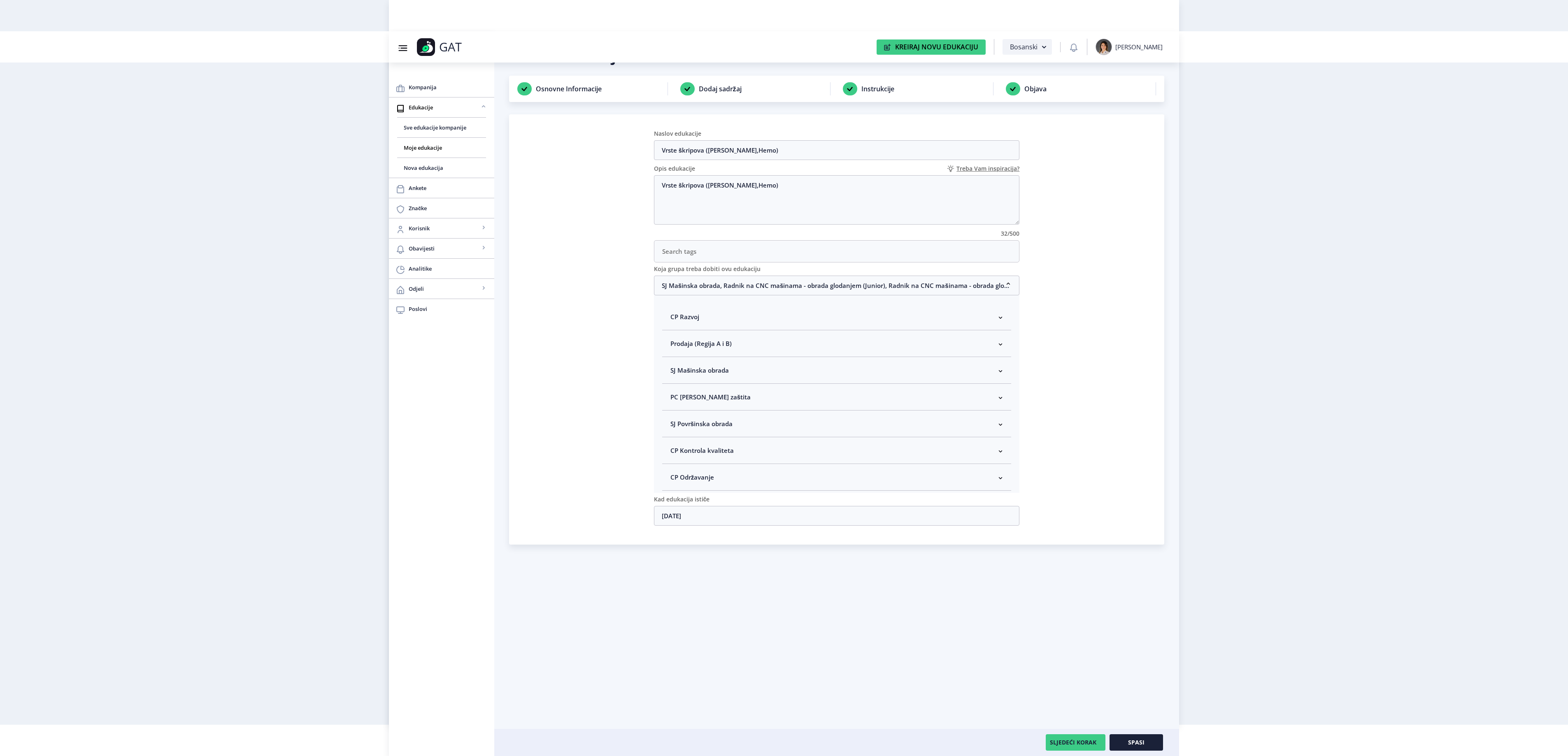
click at [710, 375] on span "SJ Mašinska obrada" at bounding box center [699, 370] width 58 height 10
click at [704, 419] on span "Rukovodilac SJ Mašinska obrada" at bounding box center [731, 414] width 101 height 10
click at [674, 412] on input "Rukovodilac SJ Mašinska obrada" at bounding box center [674, 412] width 1 height 1
checkbox input "true"
click at [1128, 742] on span "Spasi" at bounding box center [1136, 742] width 17 height 7
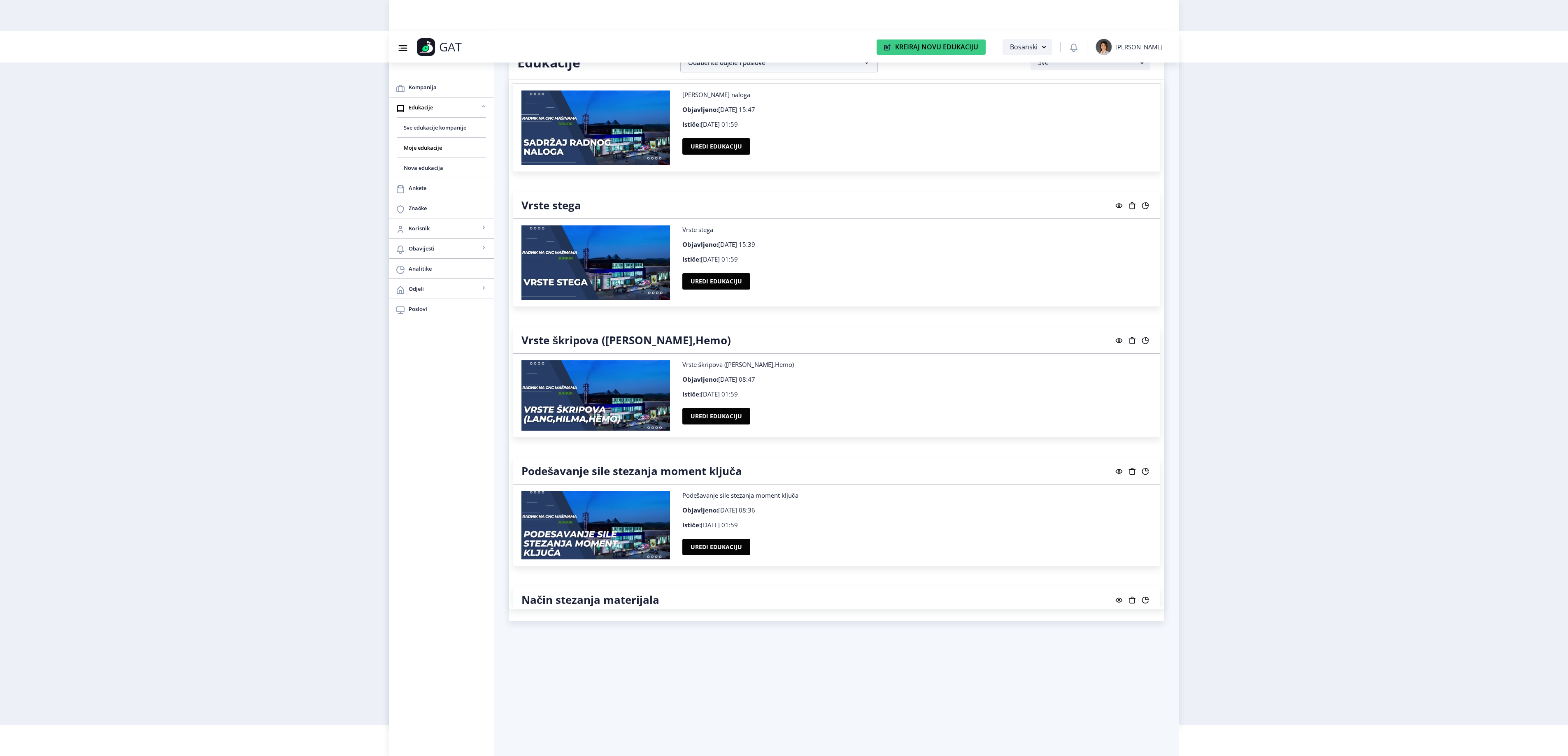
scroll to position [10941, 0]
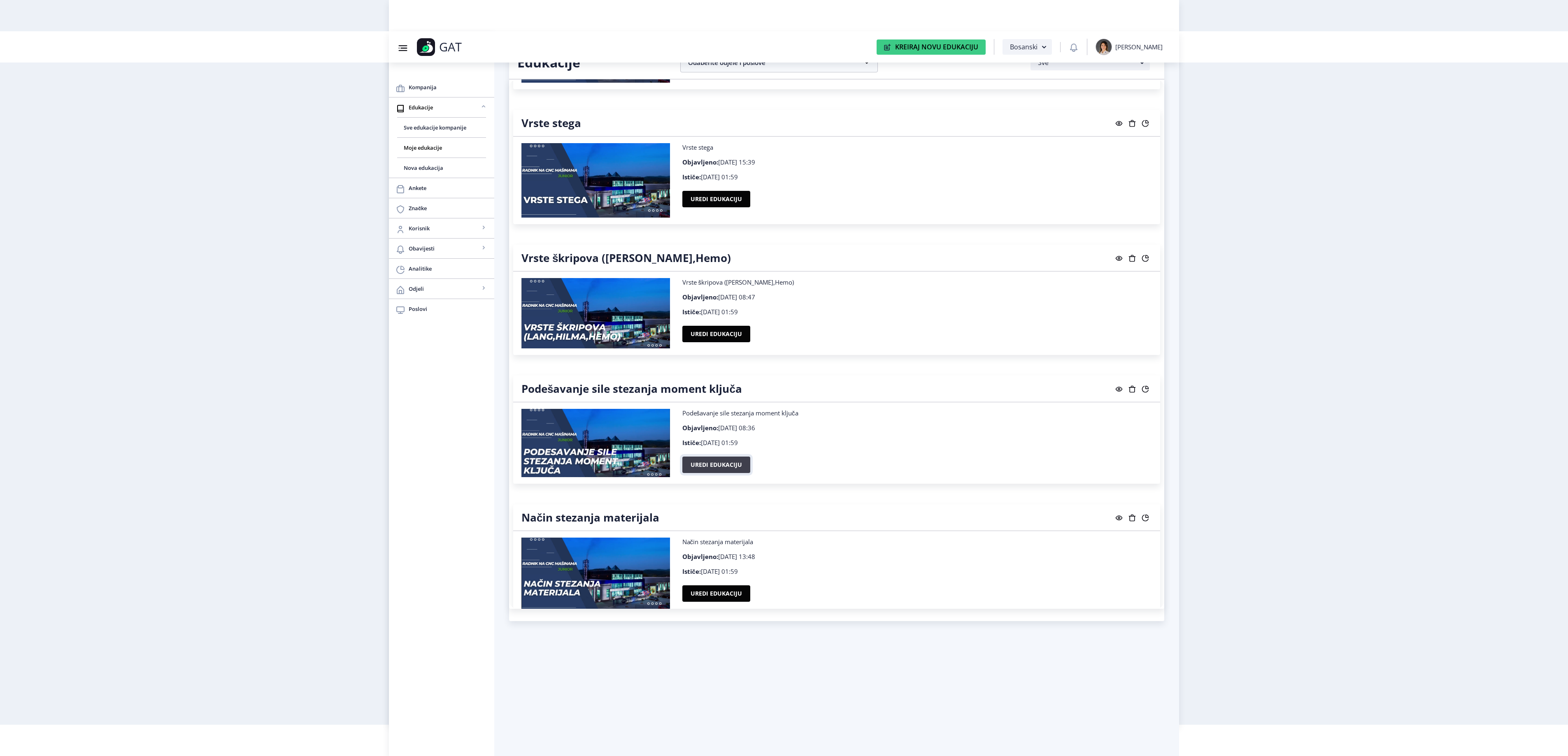
click at [713, 473] on button "Uredi edukaciju" at bounding box center [716, 465] width 68 height 17
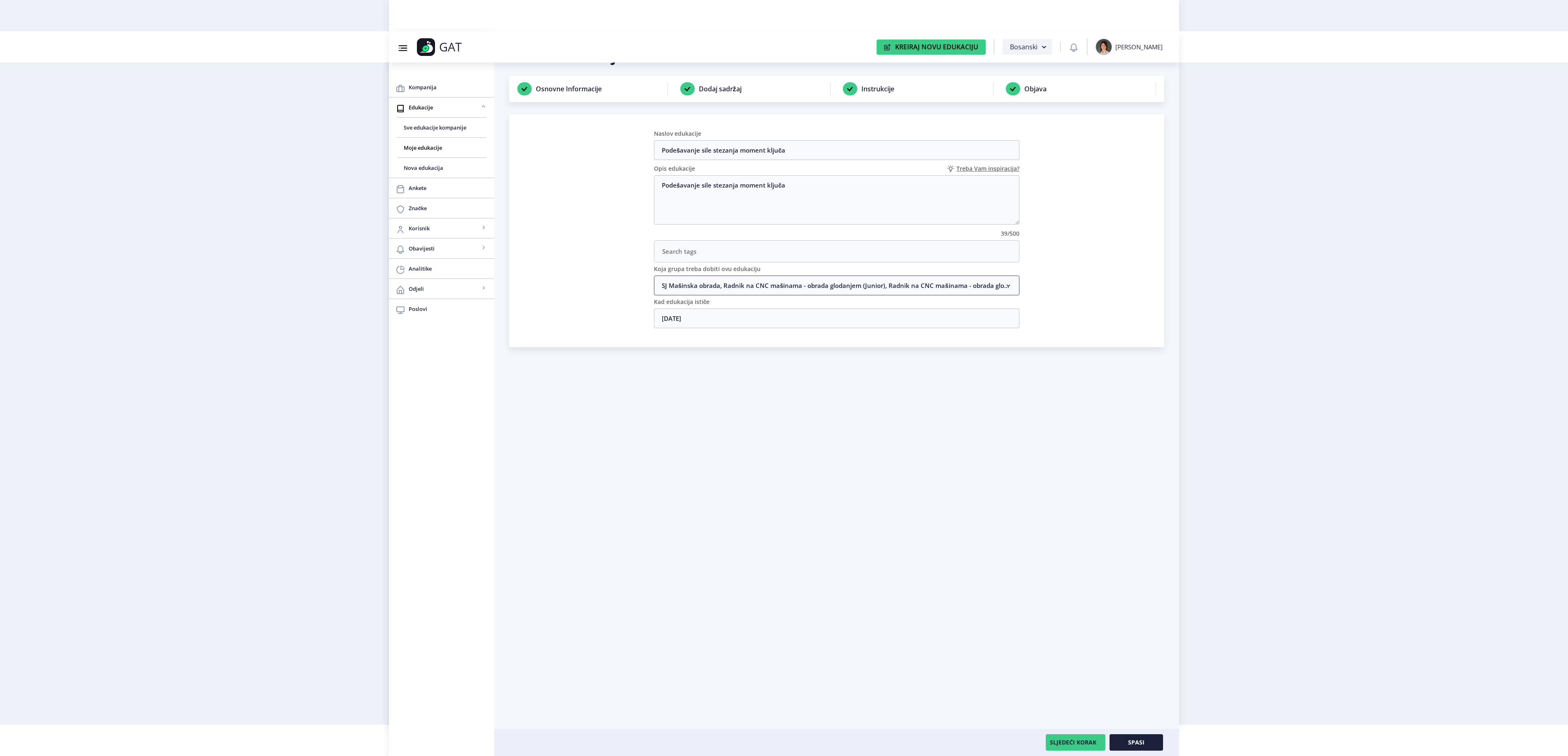
click at [685, 279] on nb-accordion-item-header "SJ Mašinska obrada, Radnik na CNC mašinama - obrada glodanjem (Junior), Radnik …" at bounding box center [837, 285] width 366 height 20
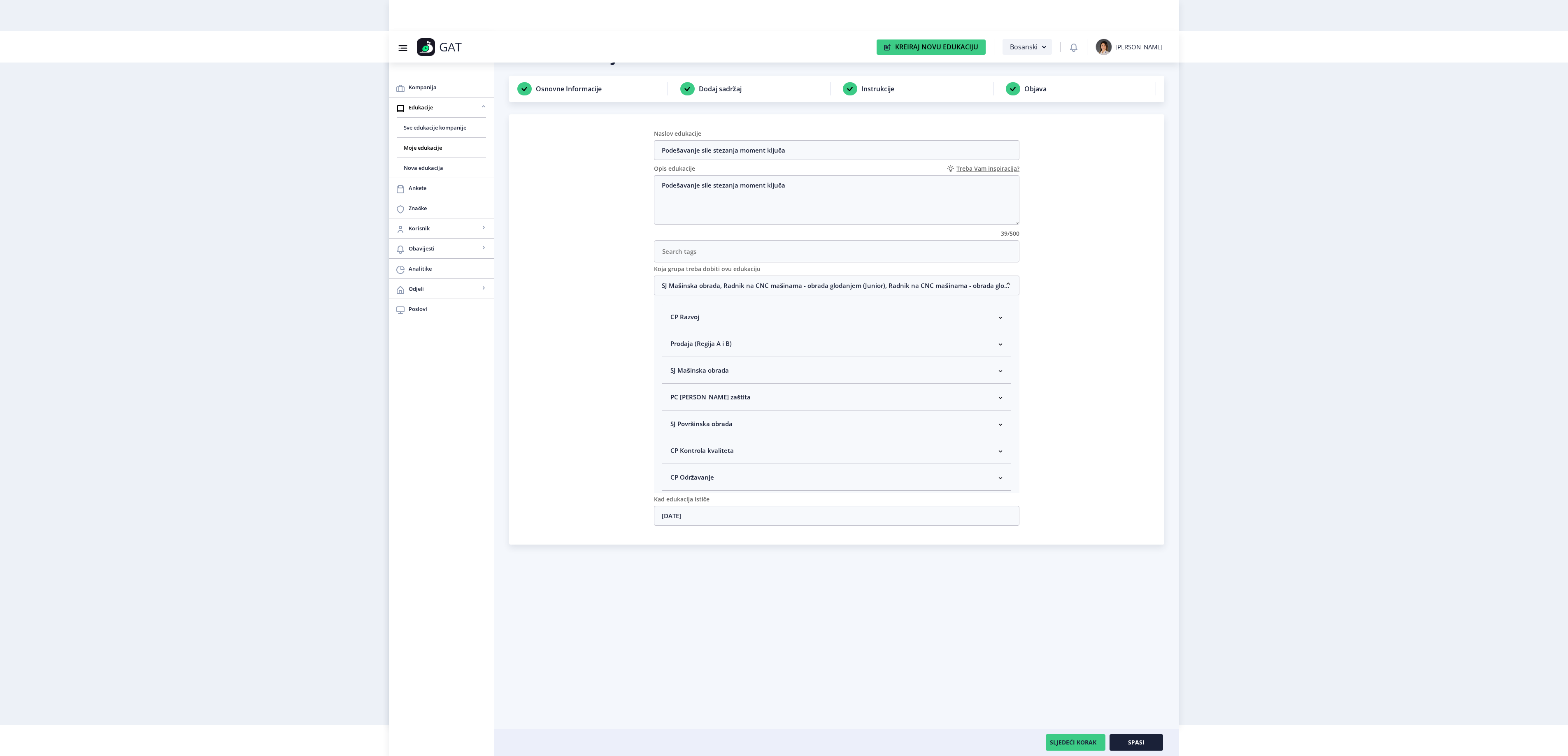
click at [703, 375] on span "SJ Mašinska obrada" at bounding box center [699, 370] width 58 height 10
click at [702, 419] on span "Rukovodilac SJ Mašinska obrada" at bounding box center [731, 414] width 101 height 10
click at [674, 412] on input "Rukovodilac SJ Mašinska obrada" at bounding box center [674, 412] width 1 height 1
checkbox input "true"
click at [1142, 748] on button "Spasi" at bounding box center [1136, 742] width 53 height 17
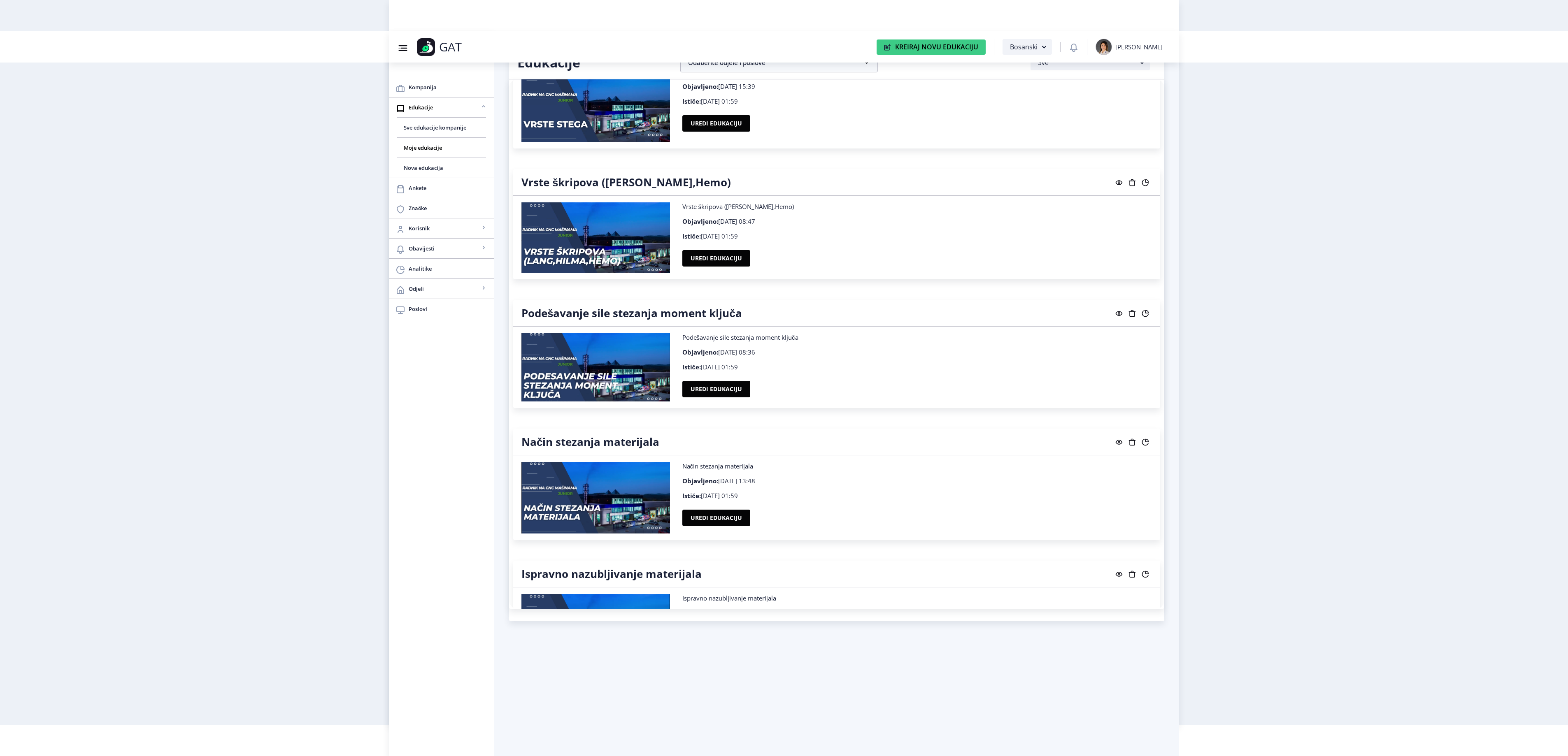
scroll to position [11044, 0]
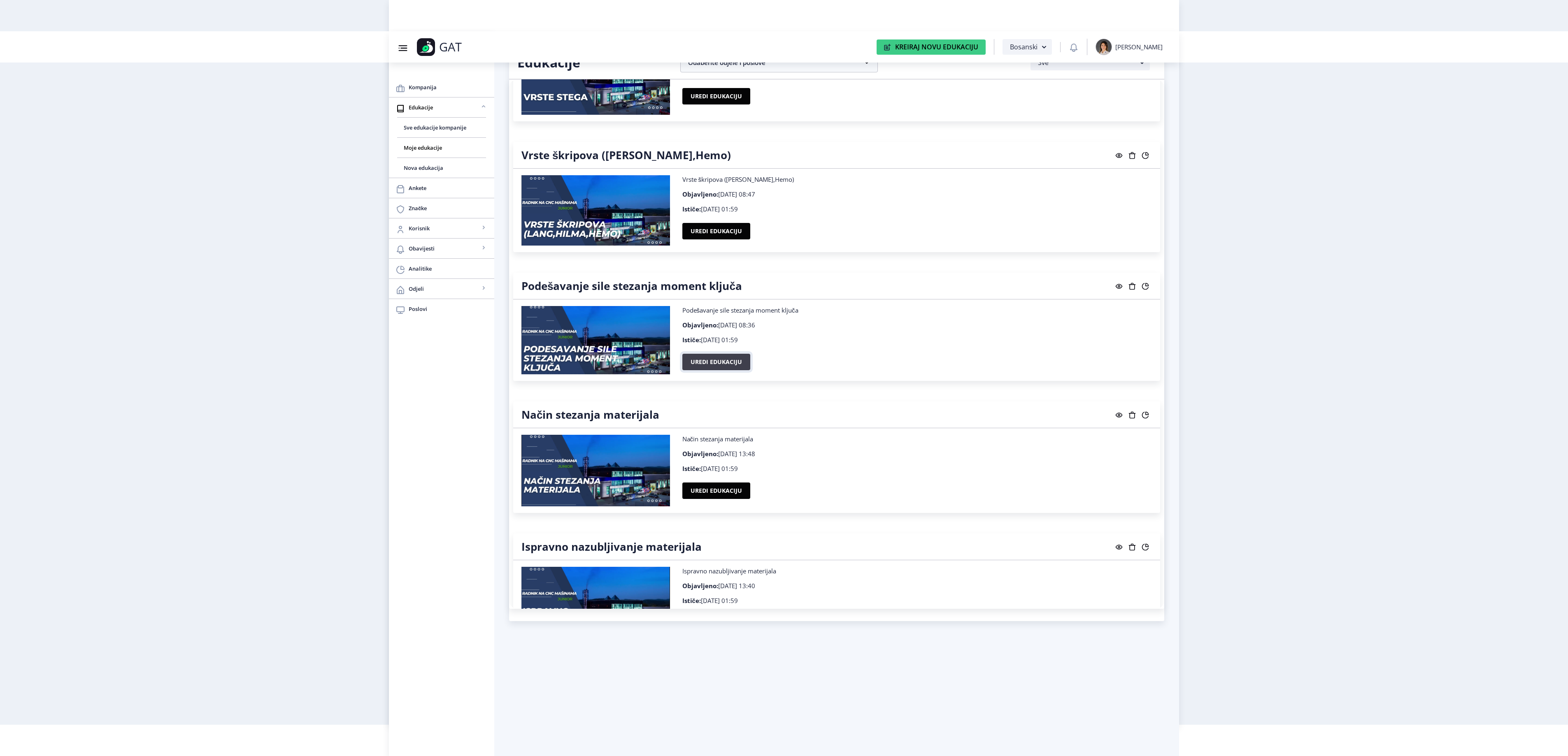
click at [736, 370] on button "Uredi edukaciju" at bounding box center [716, 362] width 68 height 17
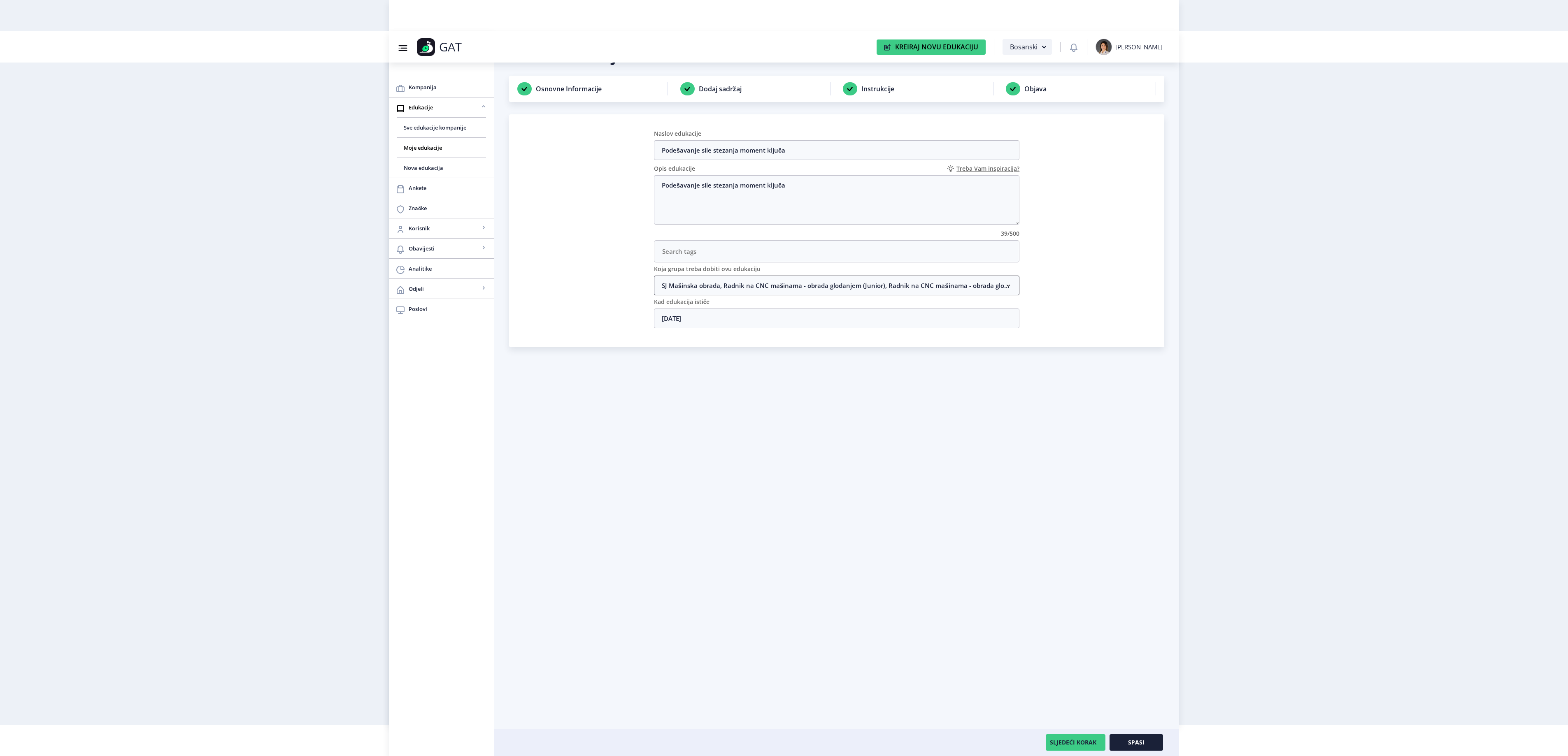
click at [748, 279] on nb-accordion-item-header "SJ Mašinska obrada, Radnik na CNC mašinama - obrada glodanjem (Junior), Radnik …" at bounding box center [837, 285] width 366 height 20
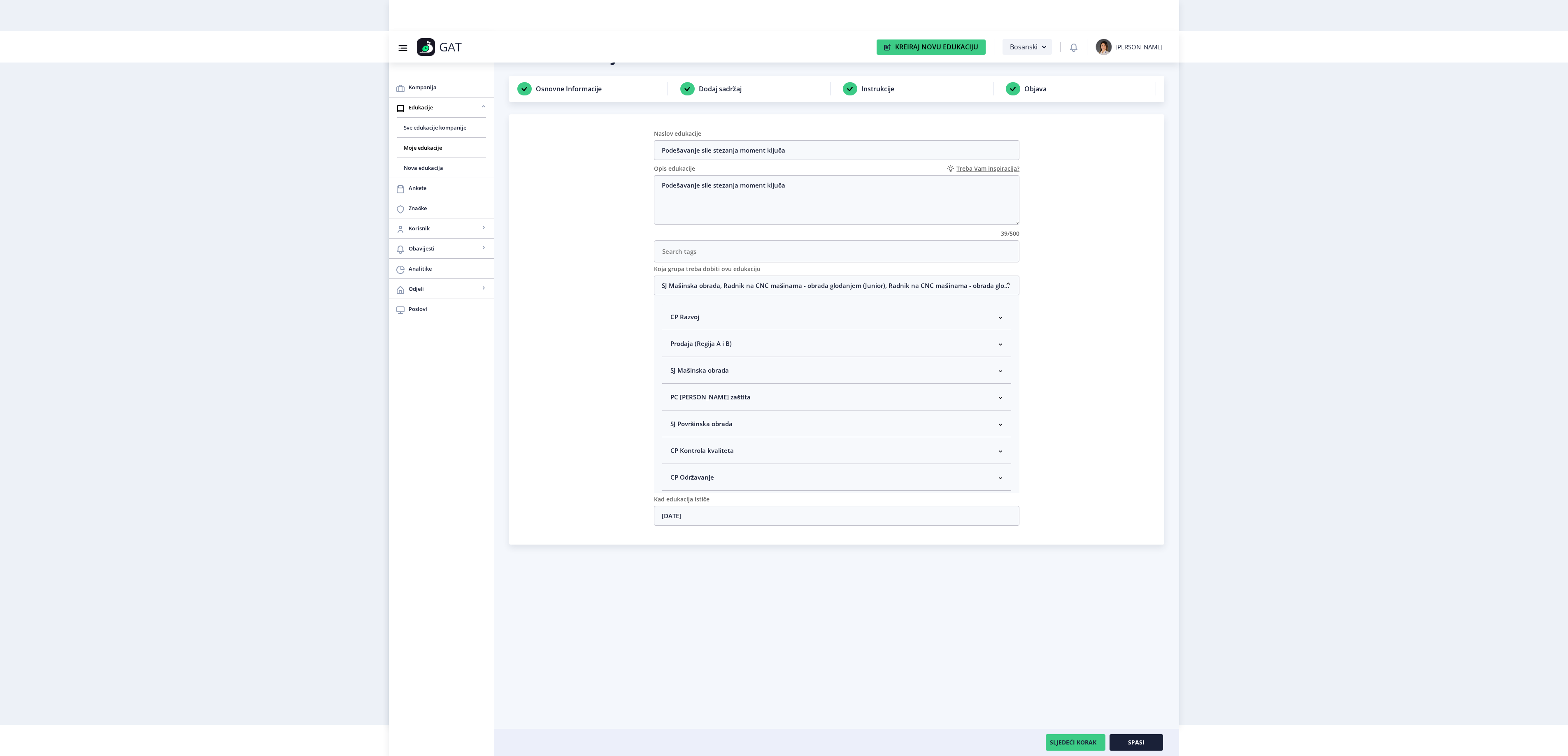
click at [746, 373] on nb-accordion-item-header "SJ Mašinska obrada" at bounding box center [837, 370] width 350 height 27
click at [1134, 749] on button "Spasi" at bounding box center [1136, 742] width 53 height 17
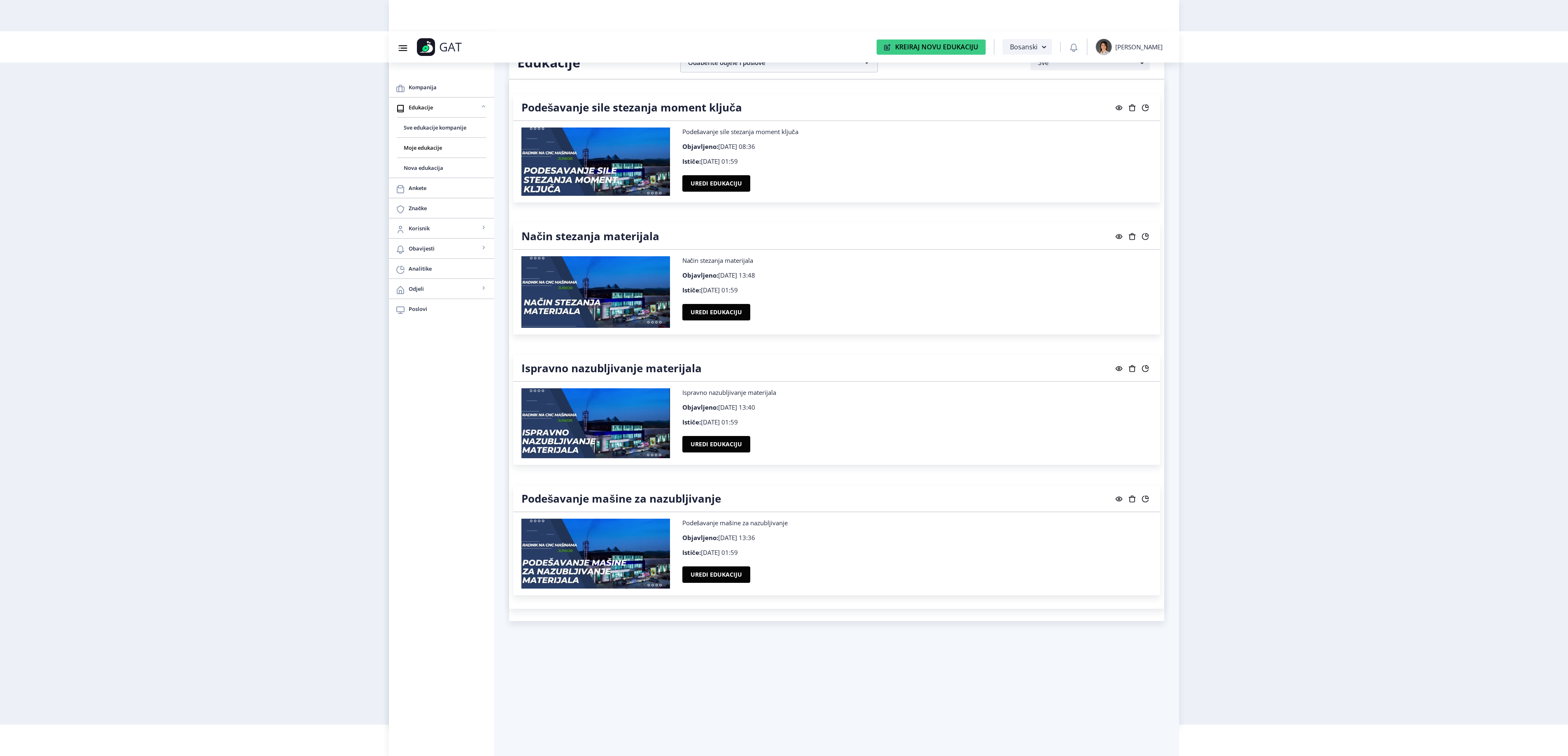
scroll to position [11223, 0]
click at [734, 319] on button "Uredi edukaciju" at bounding box center [716, 311] width 68 height 17
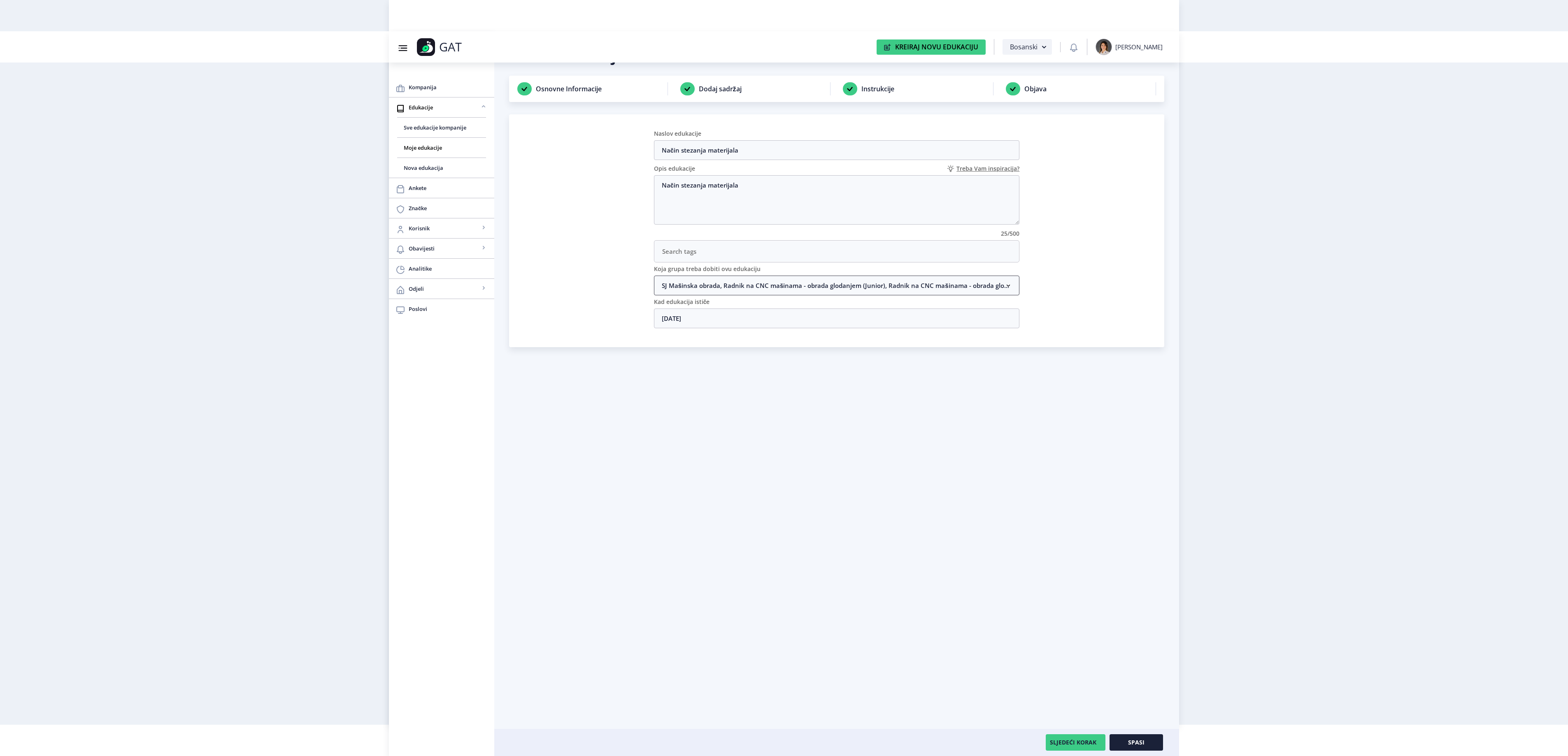
click at [746, 289] on nb-accordion-item-header "SJ Mašinska obrada, Radnik na CNC mašinama - obrada glodanjem (Junior), Radnik …" at bounding box center [837, 285] width 366 height 20
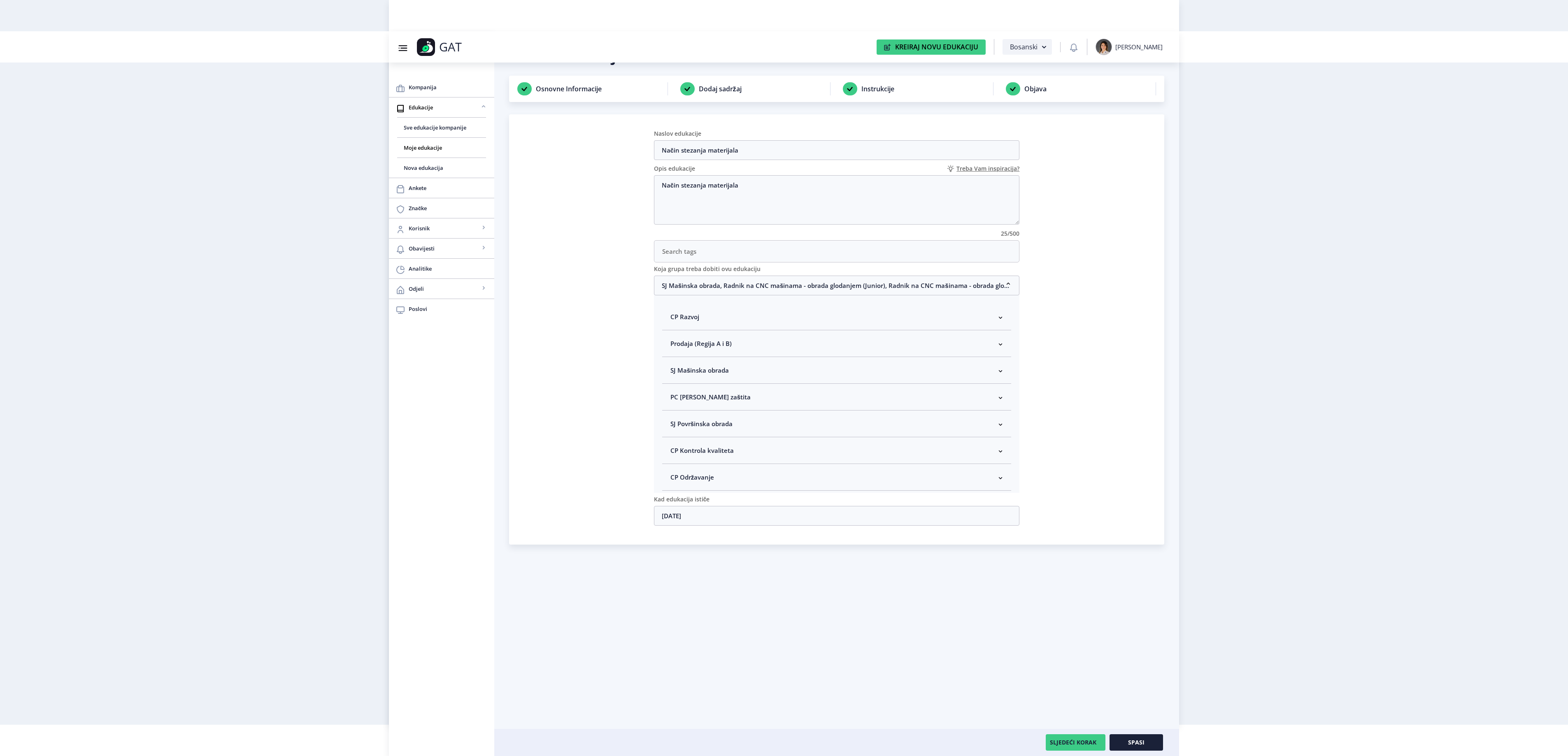
click at [697, 369] on span "SJ Mašinska obrada" at bounding box center [699, 370] width 58 height 10
click at [696, 416] on span "Rukovodilac SJ Mašinska obrada" at bounding box center [731, 414] width 101 height 10
click at [674, 412] on input "Rukovodilac SJ Mašinska obrada" at bounding box center [674, 412] width 1 height 1
checkbox input "true"
click at [1153, 744] on button "Spasi" at bounding box center [1136, 742] width 53 height 17
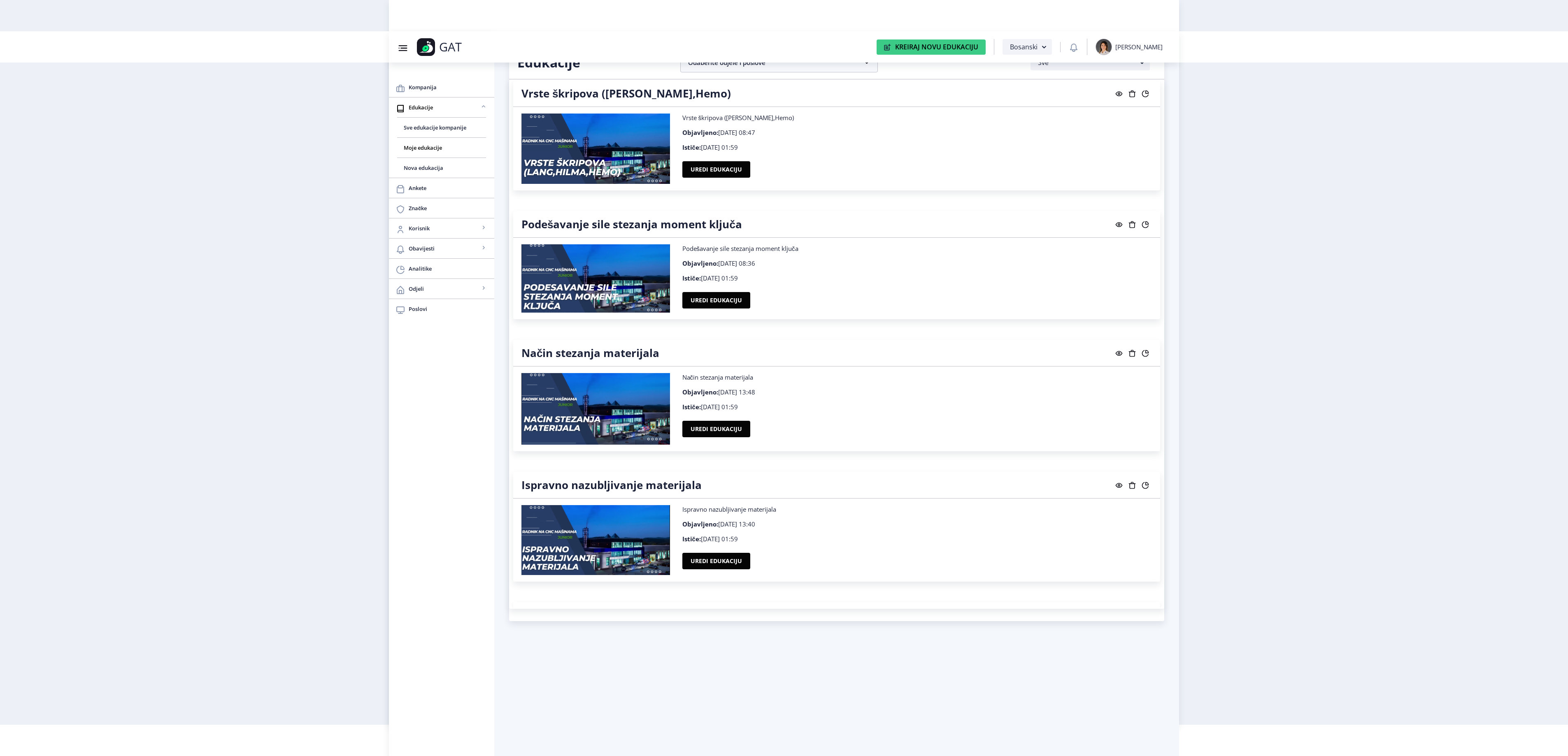
scroll to position [11270, 0]
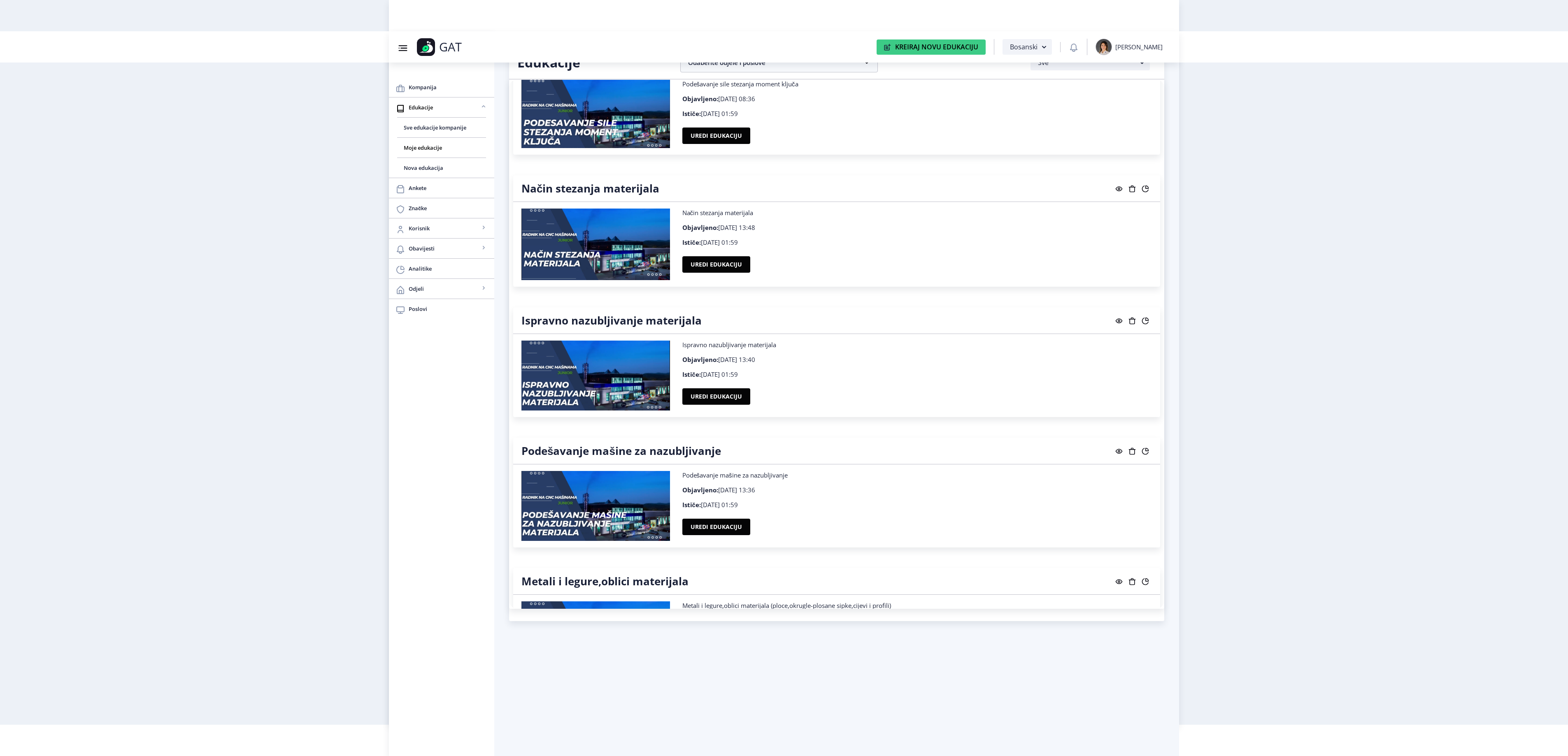
drag, startPoint x: 736, startPoint y: 416, endPoint x: 858, endPoint y: 435, distance: 123.5
click at [858, 435] on div "Otvaranje crvenog radnog naloga Otvaranje crvenog radnog naloga Objavljeno: [DA…" at bounding box center [837, 343] width 655 height 529
drag, startPoint x: 1115, startPoint y: 342, endPoint x: 814, endPoint y: 428, distance: 313.0
click at [814, 410] on div "Ispravno nazubljivanje materijala Objavljeno: [DATE] 13:40 Ističe: [DATE] 01:59…" at bounding box center [917, 375] width 482 height 70
drag, startPoint x: 723, startPoint y: 417, endPoint x: 1267, endPoint y: 359, distance: 547.1
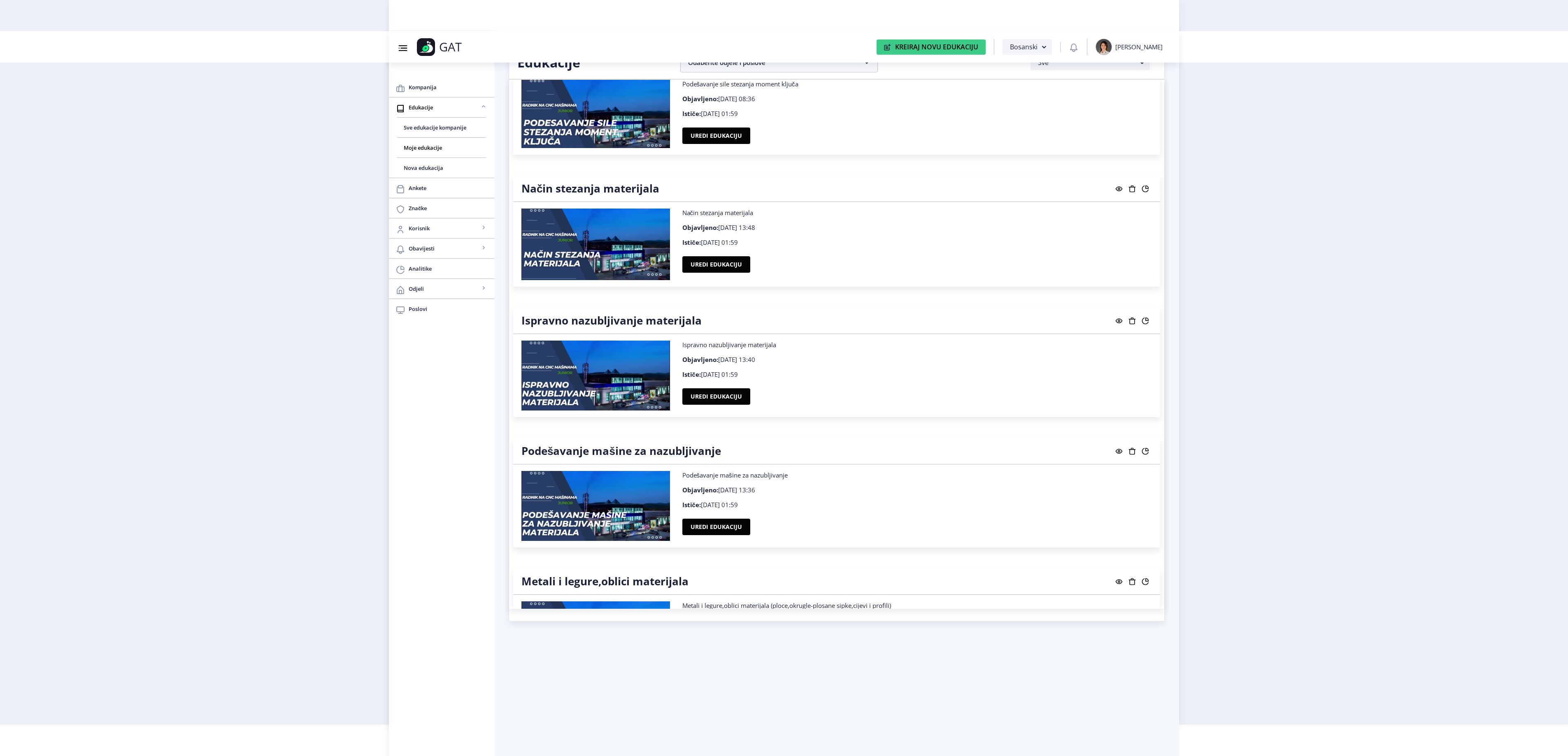
click at [1267, 359] on nb-layout "Group 43@3x Created with Sketch. GAT Kreiraj Novu Edukaciju Bosanski [PERSON_NA…" at bounding box center [784, 346] width 1568 height 756
click at [705, 405] on button "Uredi edukaciju" at bounding box center [716, 396] width 68 height 17
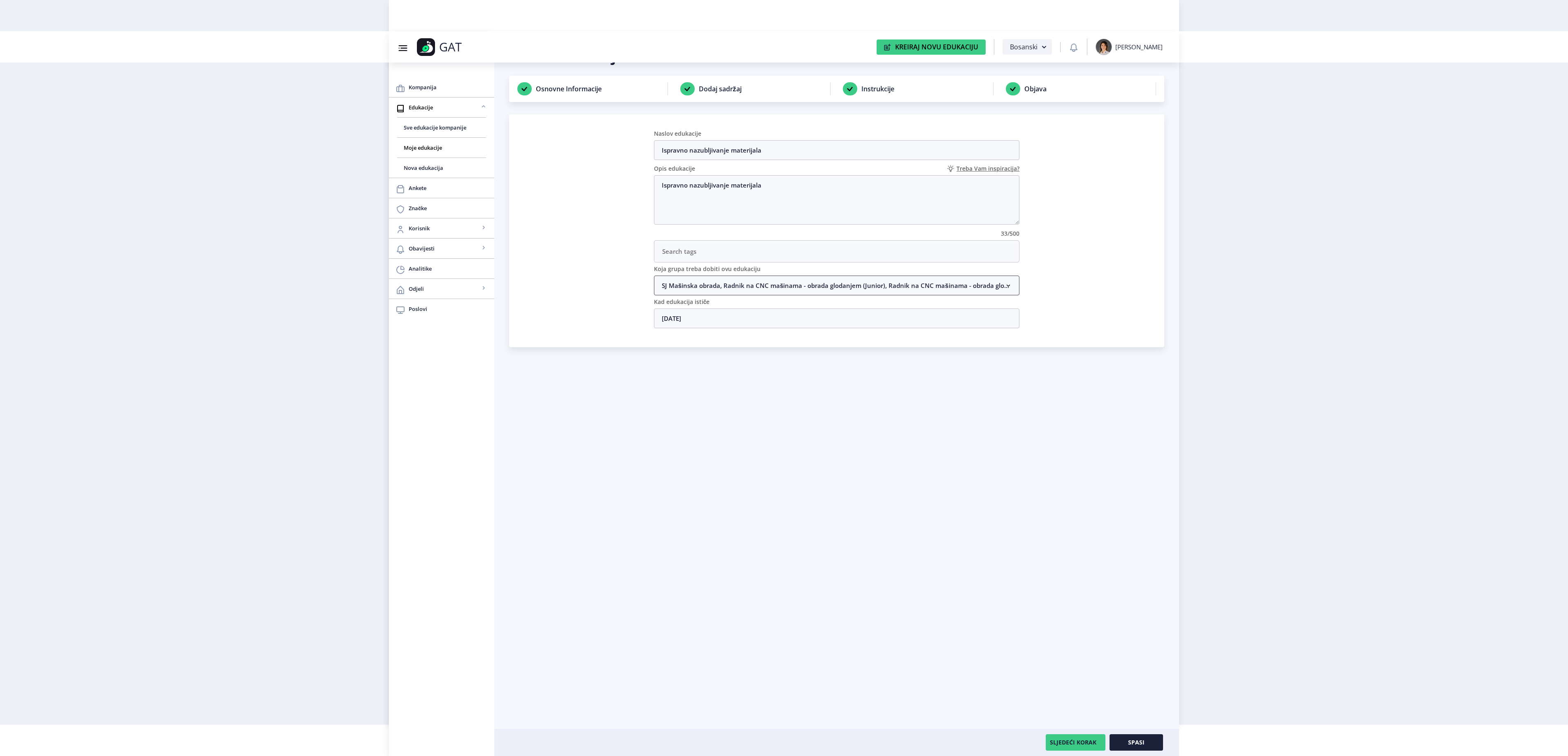
click at [758, 289] on nb-accordion-item-header "SJ Mašinska obrada, Radnik na CNC mašinama - obrada glodanjem (Junior), Radnik …" at bounding box center [837, 285] width 366 height 20
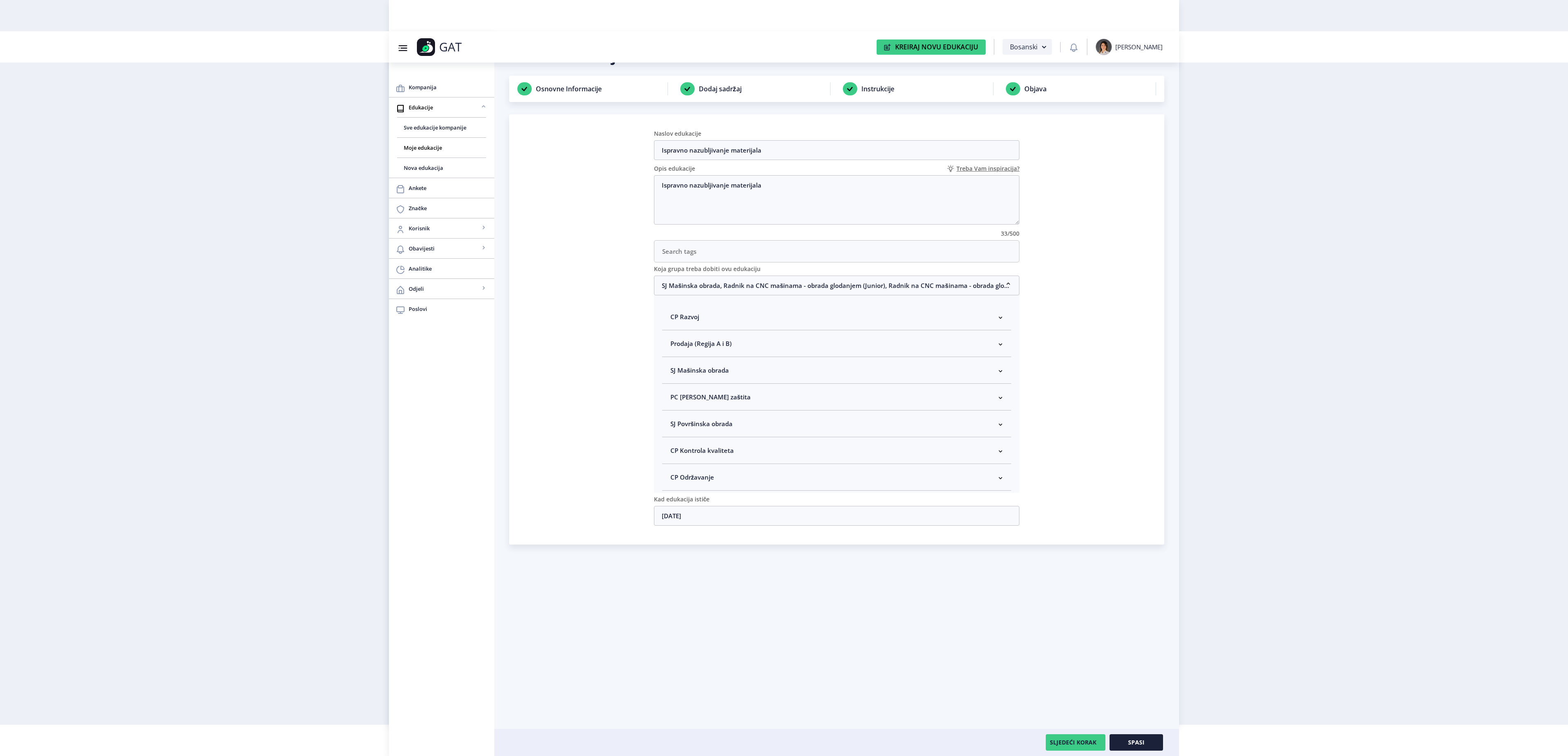
click at [723, 375] on span "SJ Mašinska obrada" at bounding box center [699, 370] width 58 height 10
click at [721, 419] on span "Rukovodilac SJ Mašinska obrada" at bounding box center [731, 414] width 101 height 10
click at [674, 412] on input "Rukovodilac SJ Mašinska obrada" at bounding box center [674, 412] width 1 height 1
checkbox input "true"
click at [1149, 741] on button "Spasi" at bounding box center [1136, 742] width 53 height 17
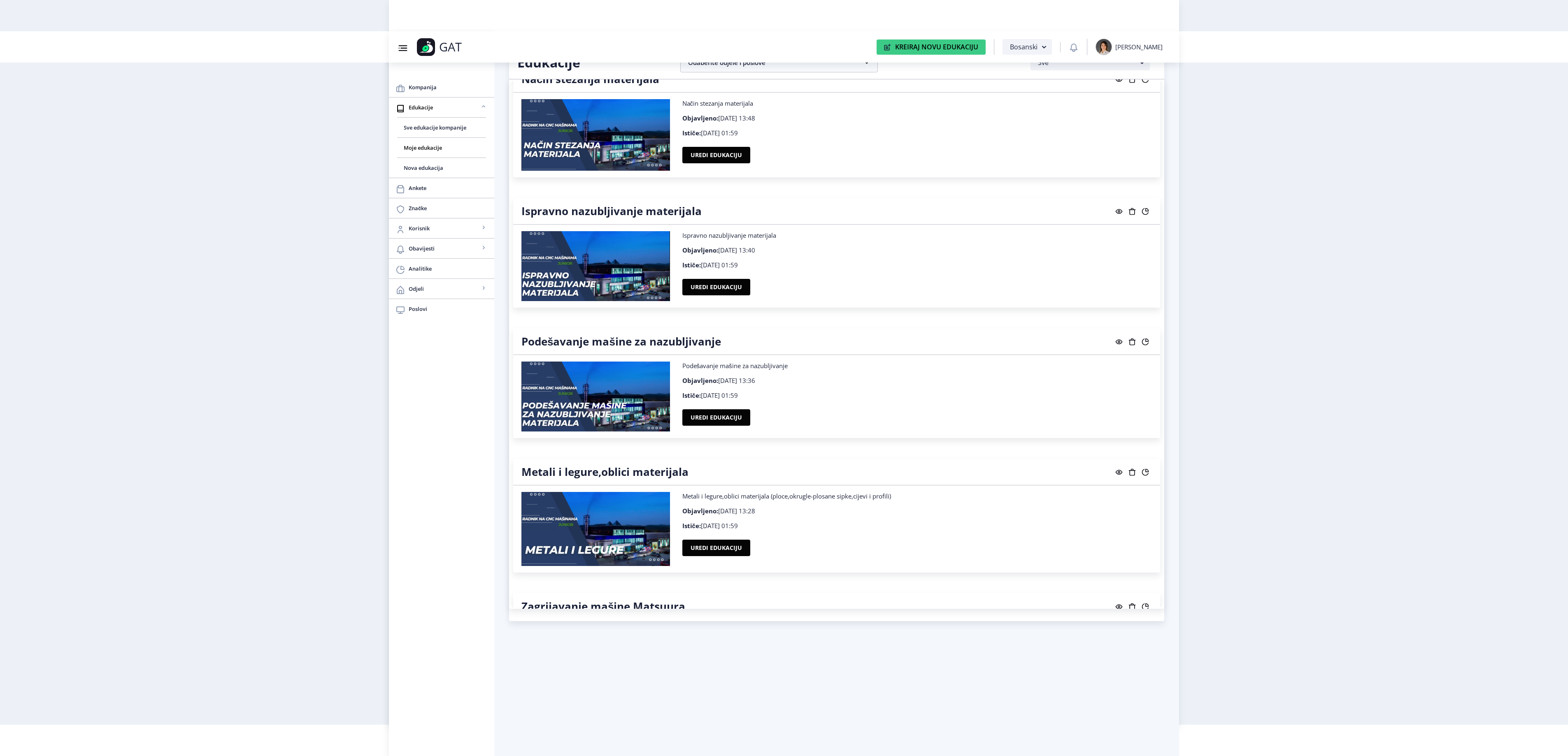
scroll to position [11408, 0]
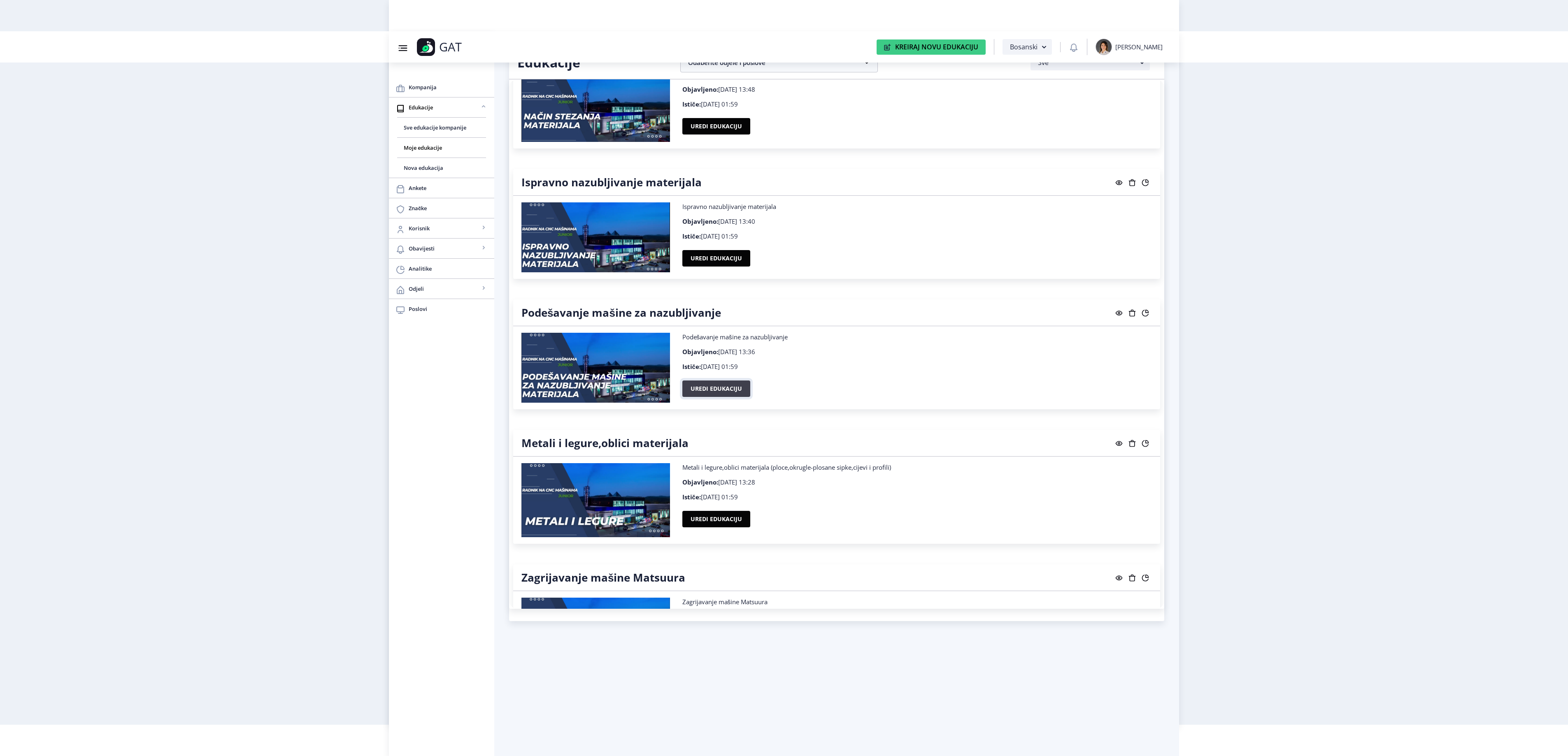
click at [708, 397] on button "Uredi edukaciju" at bounding box center [716, 389] width 68 height 17
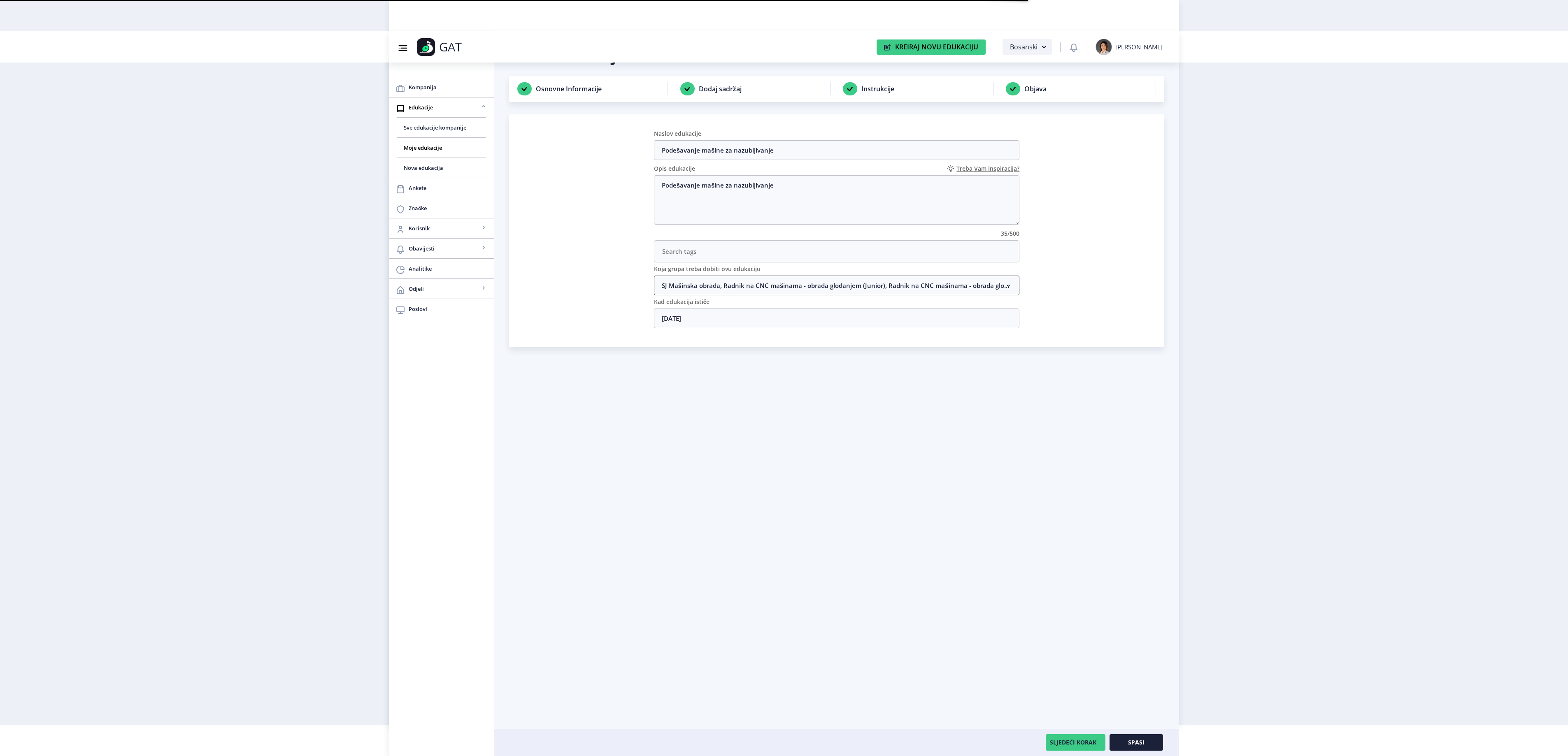
click at [686, 293] on nb-accordion-item-header "SJ Mašinska obrada, Radnik na CNC mašinama - obrada glodanjem (Junior), Radnik …" at bounding box center [837, 285] width 366 height 20
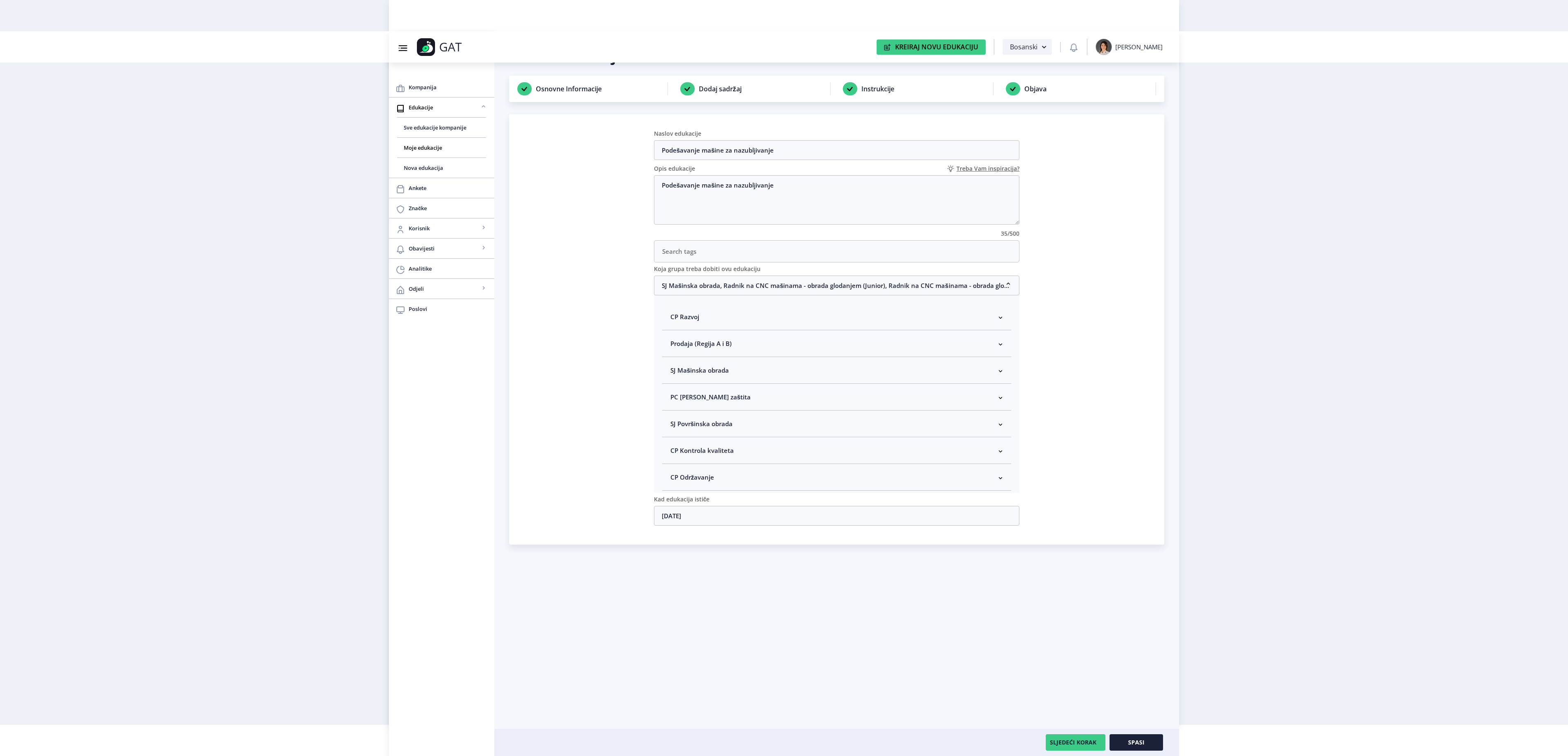
click at [691, 375] on span "SJ Mašinska obrada" at bounding box center [699, 370] width 58 height 10
click at [691, 419] on span "Rukovodilac SJ Mašinska obrada" at bounding box center [731, 414] width 101 height 10
click at [674, 412] on input "Rukovodilac SJ Mašinska obrada" at bounding box center [674, 412] width 1 height 1
checkbox input "true"
click at [1137, 748] on button "Spasi" at bounding box center [1136, 742] width 53 height 17
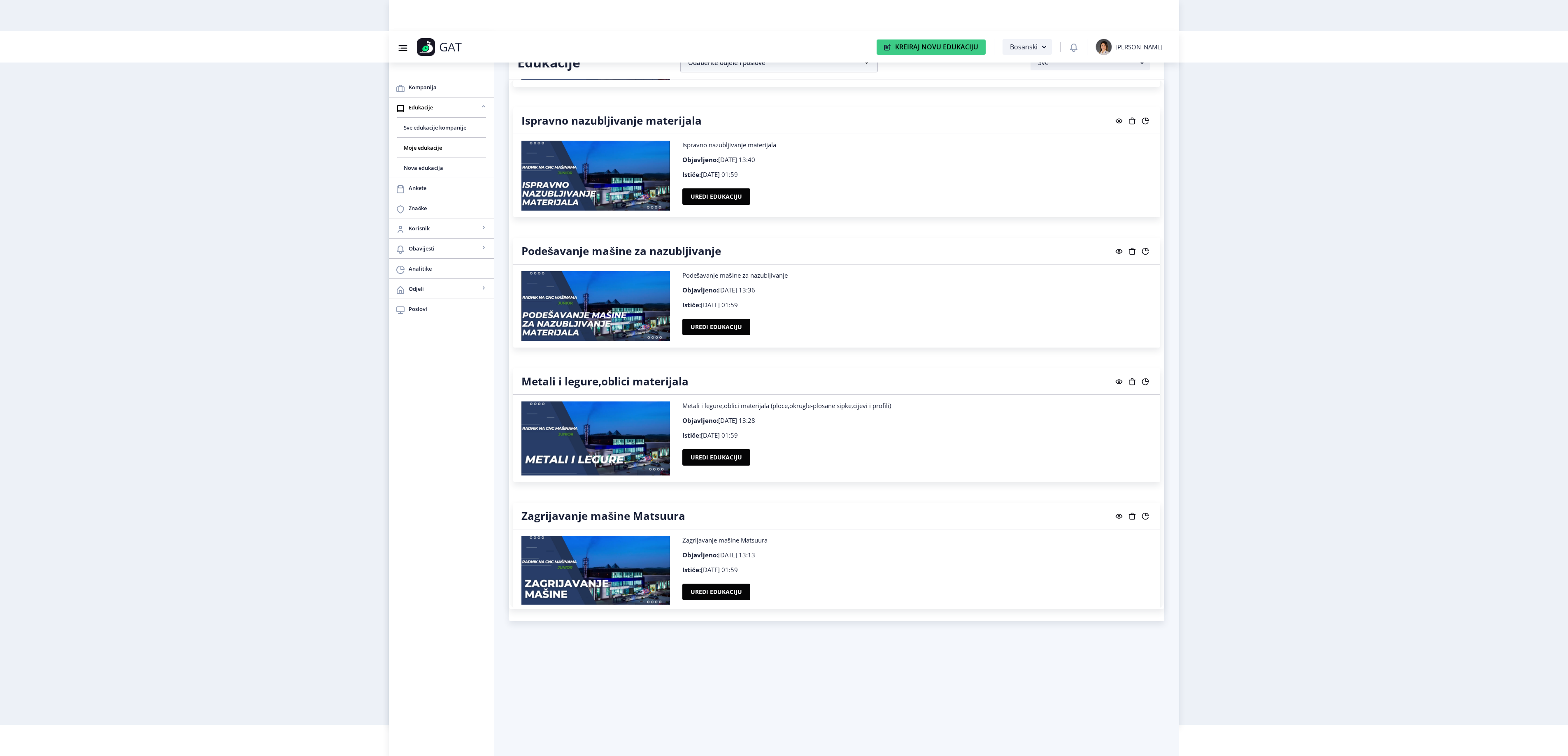
scroll to position [11573, 0]
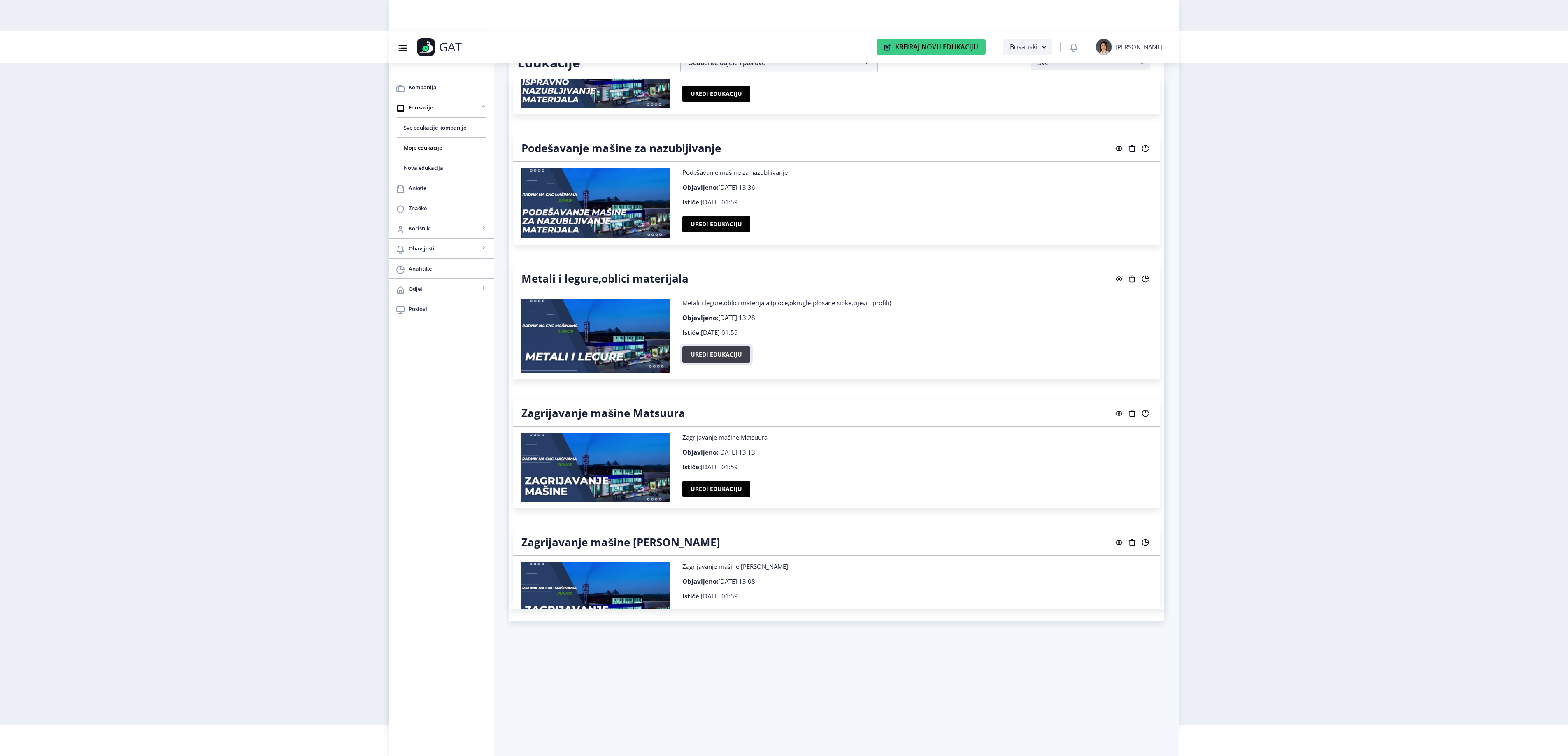
click at [711, 363] on button "Uredi edukaciju" at bounding box center [716, 354] width 68 height 17
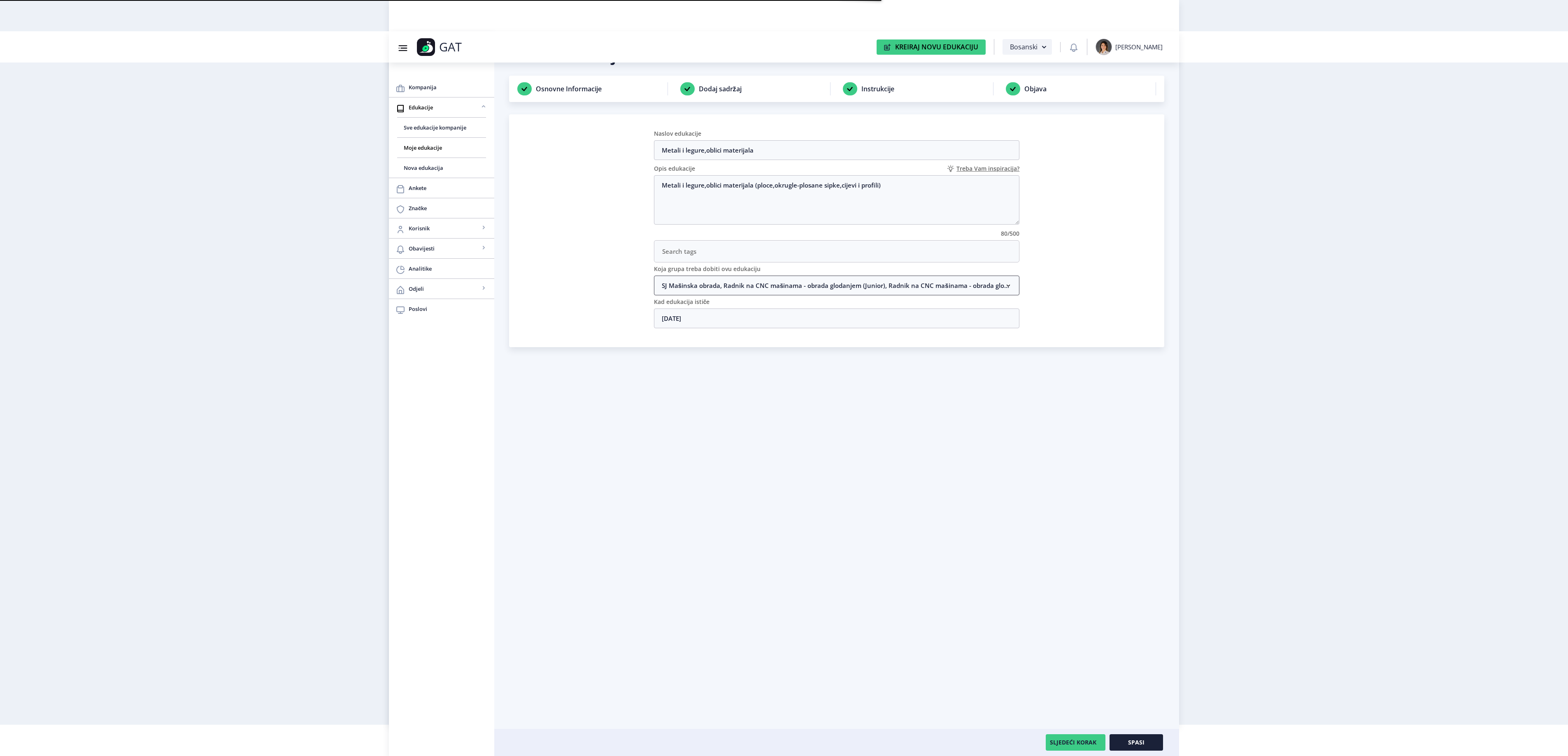
click at [710, 283] on nb-accordion-item-header "SJ Mašinska obrada, Radnik na CNC mašinama - obrada glodanjem (Junior), Radnik …" at bounding box center [837, 285] width 366 height 20
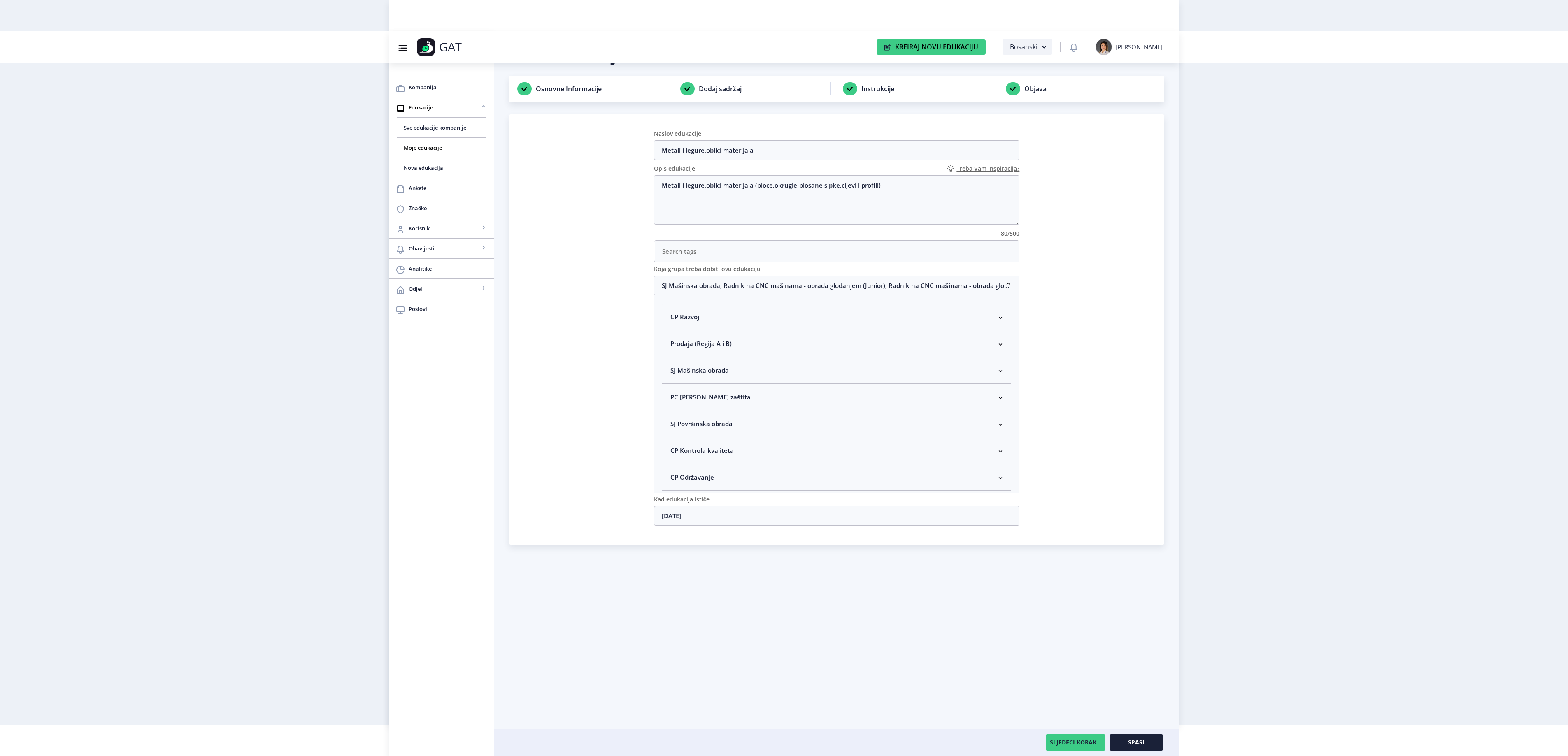
click at [694, 375] on span "SJ Mašinska obrada" at bounding box center [699, 370] width 58 height 10
click at [681, 418] on span at bounding box center [677, 414] width 7 height 7
click at [674, 412] on input "Rukovodilac SJ Mašinska obrada" at bounding box center [674, 412] width 1 height 1
checkbox input "true"
click at [1147, 734] on button "Spasi" at bounding box center [1136, 742] width 53 height 17
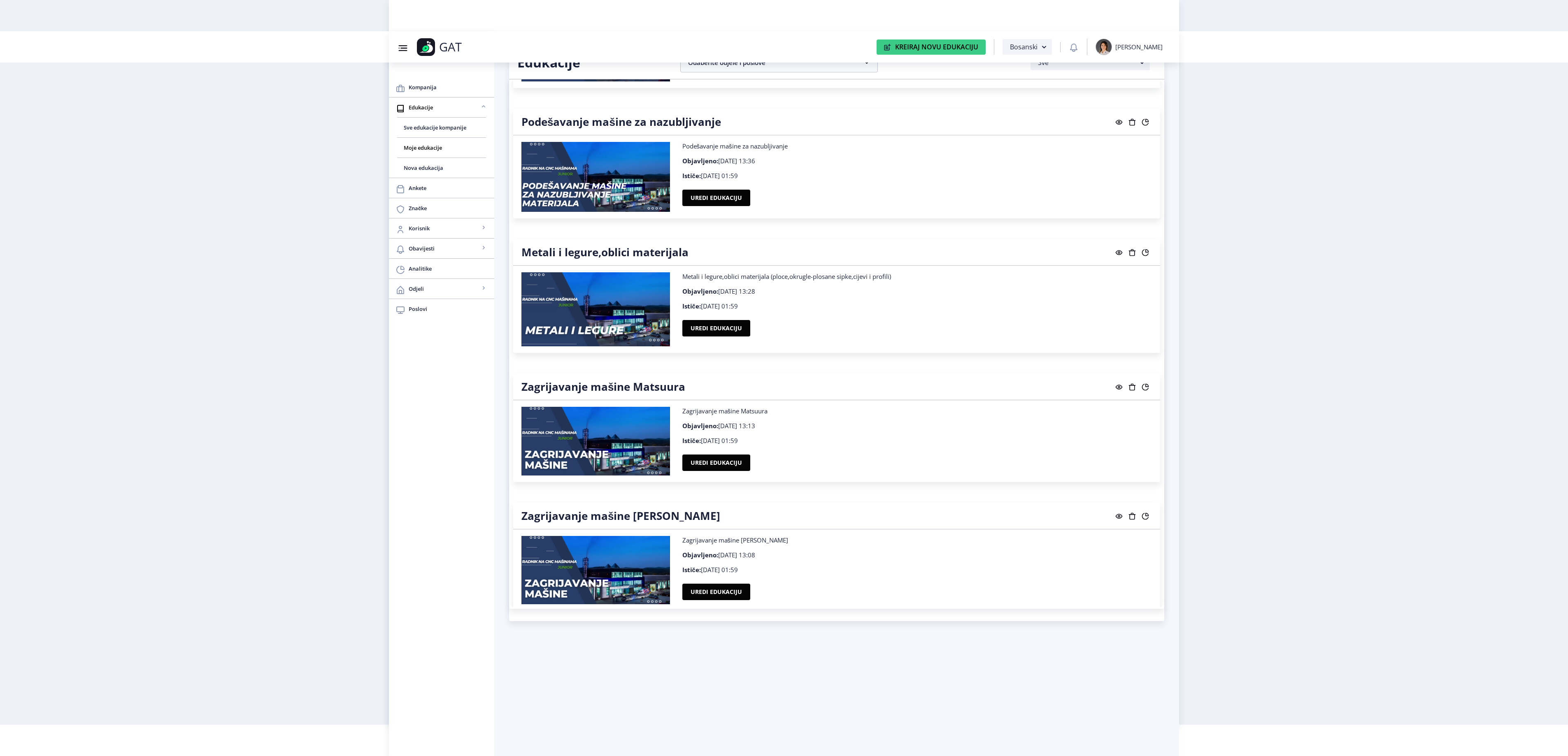
scroll to position [11682, 0]
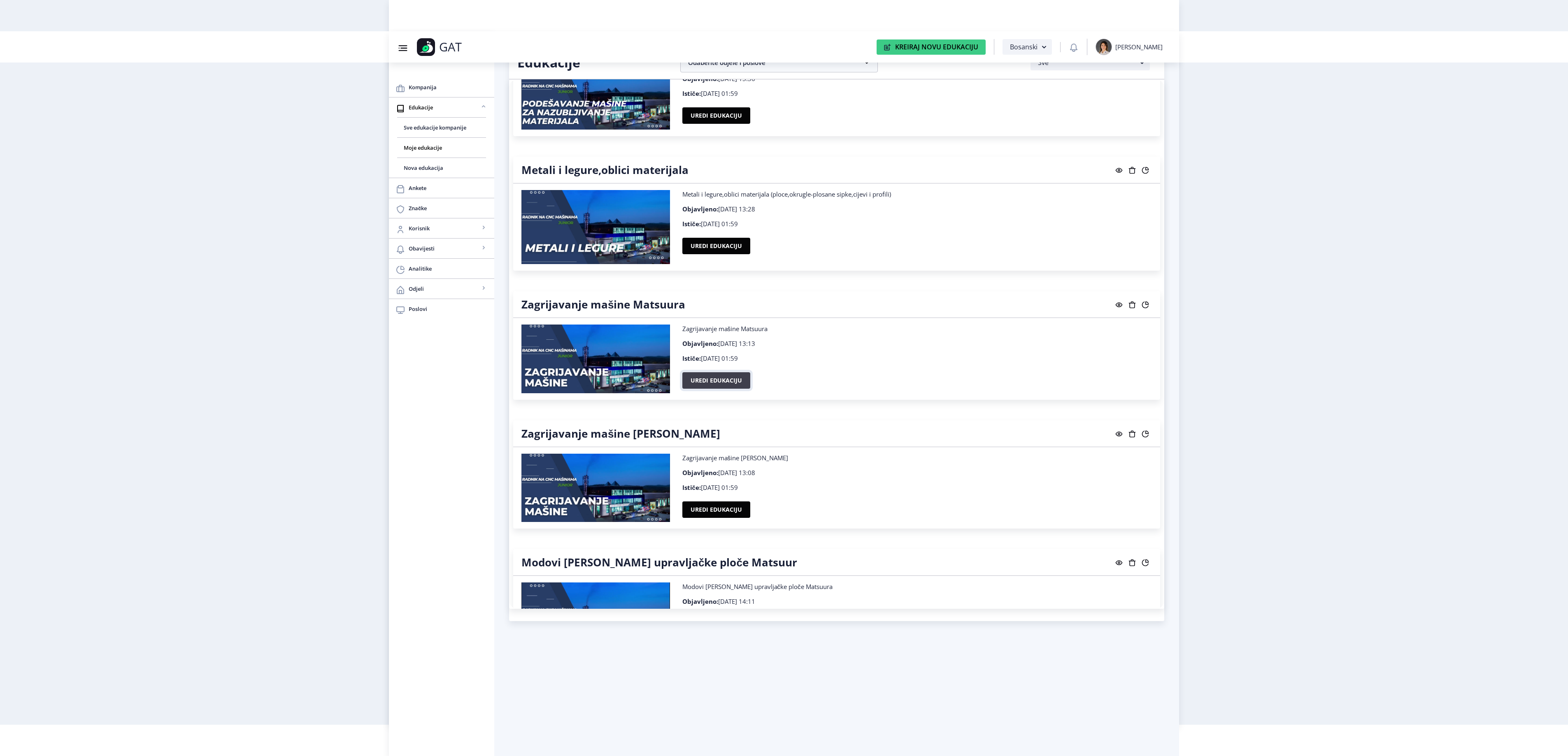
click at [732, 389] on button "Uredi edukaciju" at bounding box center [716, 380] width 68 height 17
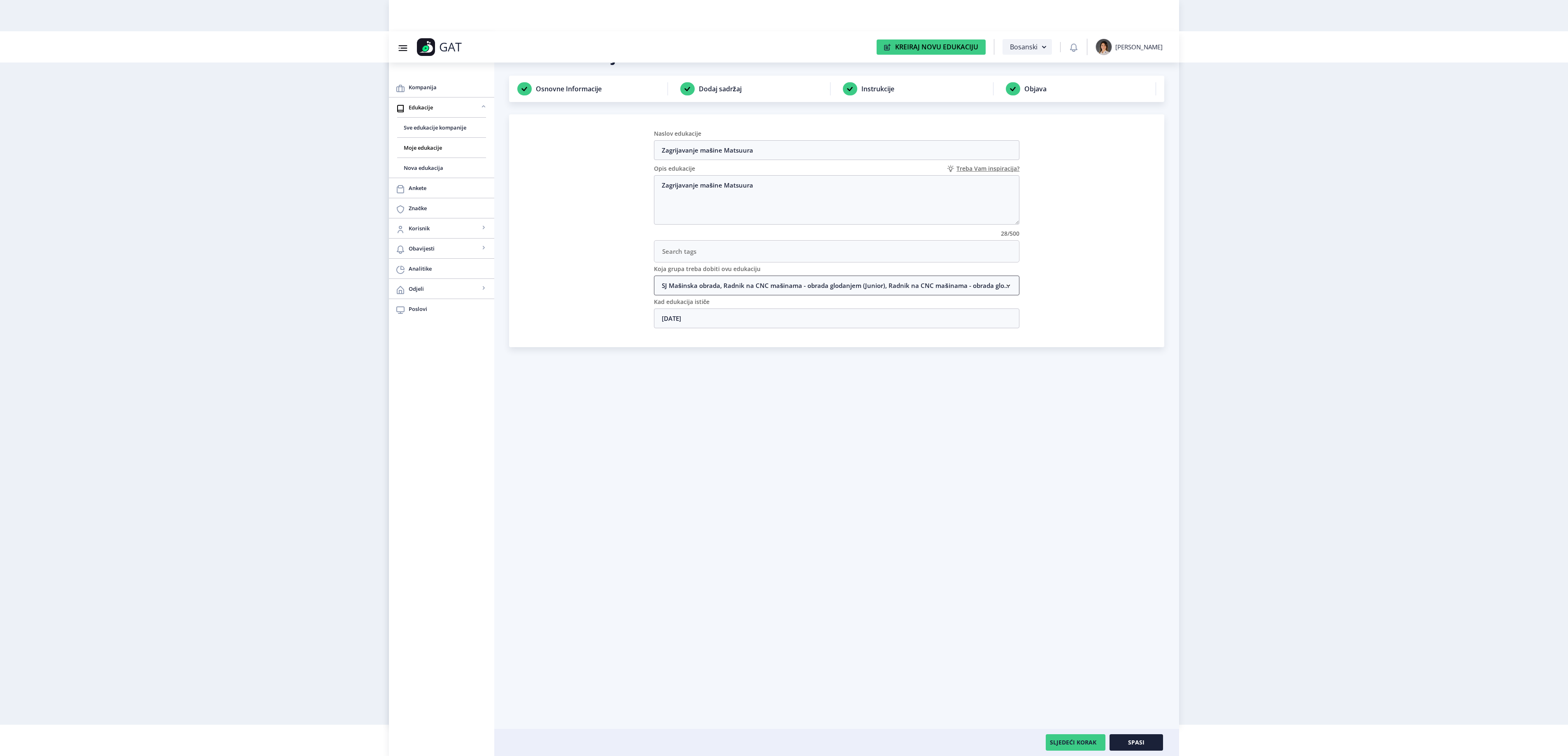
click at [768, 283] on nb-accordion-item-header "SJ Mašinska obrada, Radnik na CNC mašinama - obrada glodanjem (Junior), Radnik …" at bounding box center [837, 285] width 366 height 20
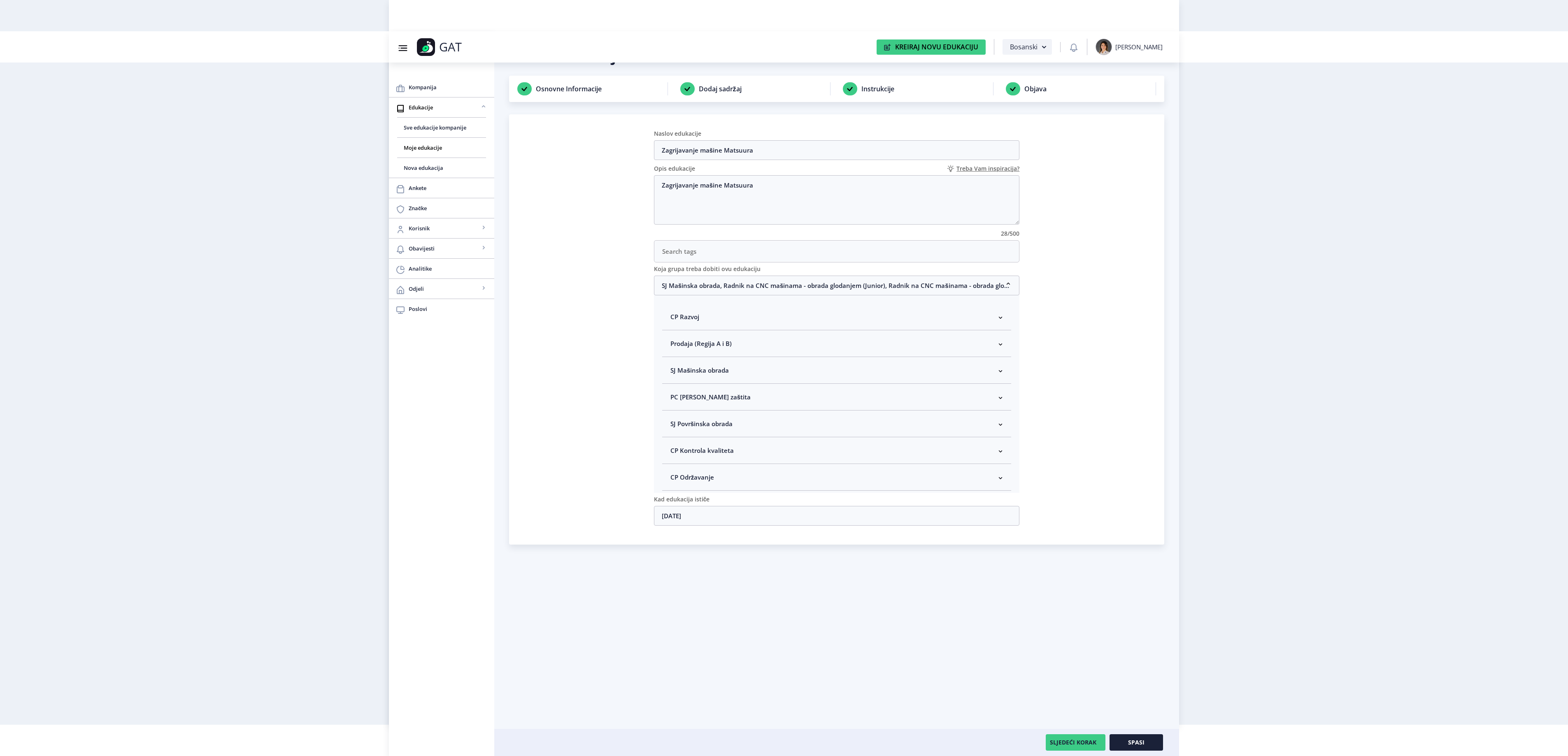
click at [723, 375] on span "SJ Mašinska obrada" at bounding box center [699, 370] width 58 height 10
click at [718, 418] on span "Rukovodilac SJ Mašinska obrada" at bounding box center [731, 414] width 101 height 10
click at [674, 412] on input "Rukovodilac SJ Mašinska obrada" at bounding box center [674, 412] width 1 height 1
checkbox input "true"
click at [1148, 748] on button "Spasi" at bounding box center [1136, 742] width 53 height 17
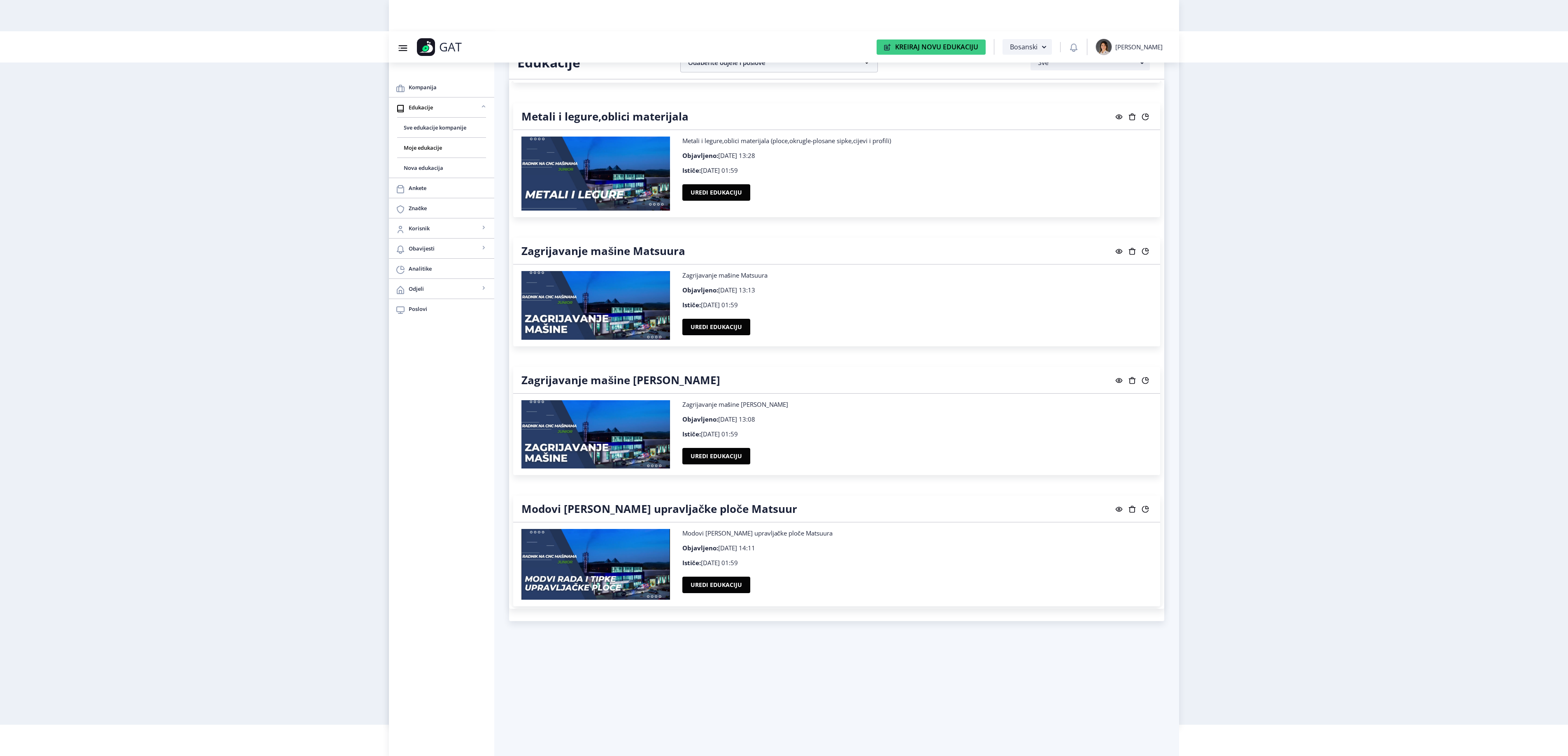
scroll to position [11784, 0]
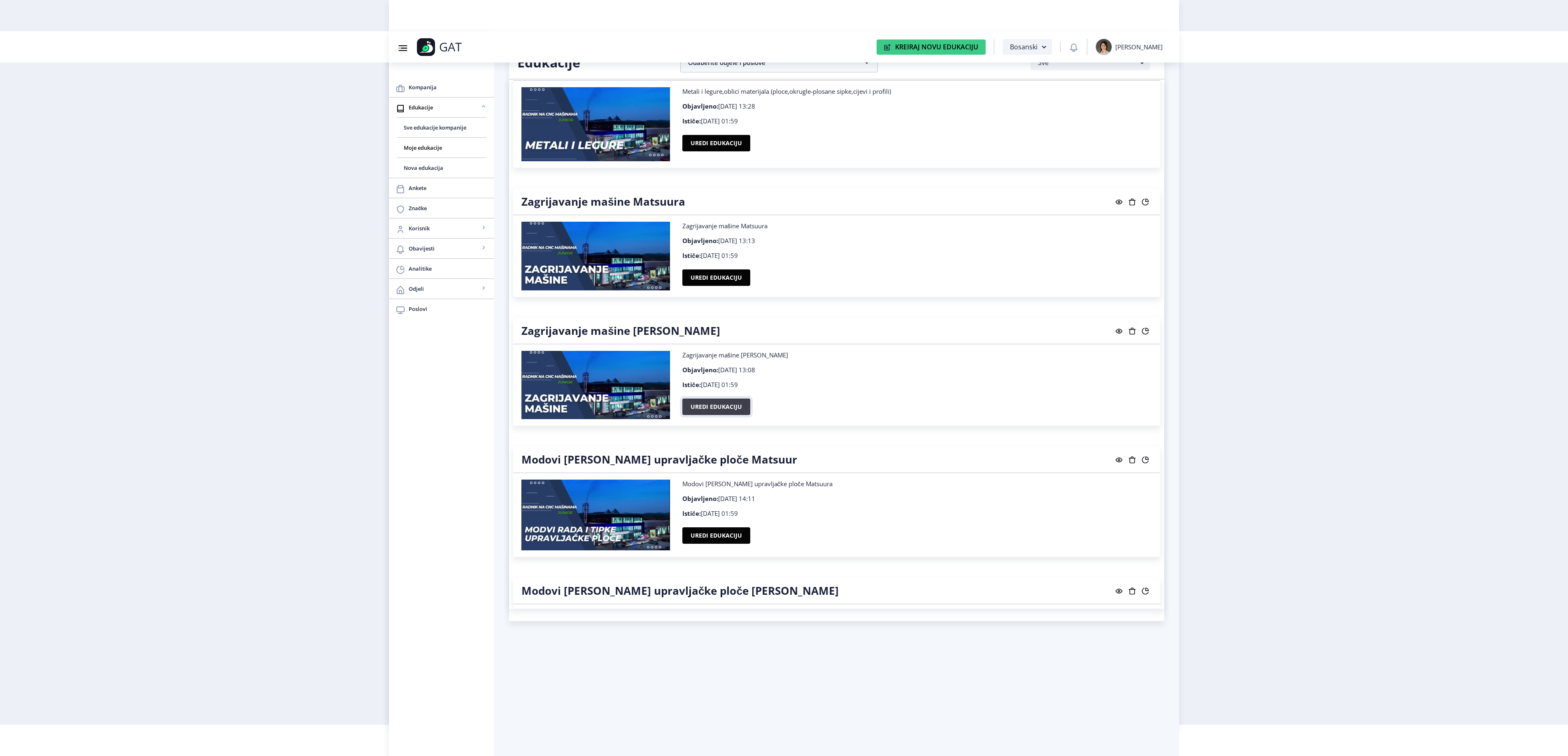
click at [721, 415] on button "Uredi edukaciju" at bounding box center [716, 407] width 68 height 17
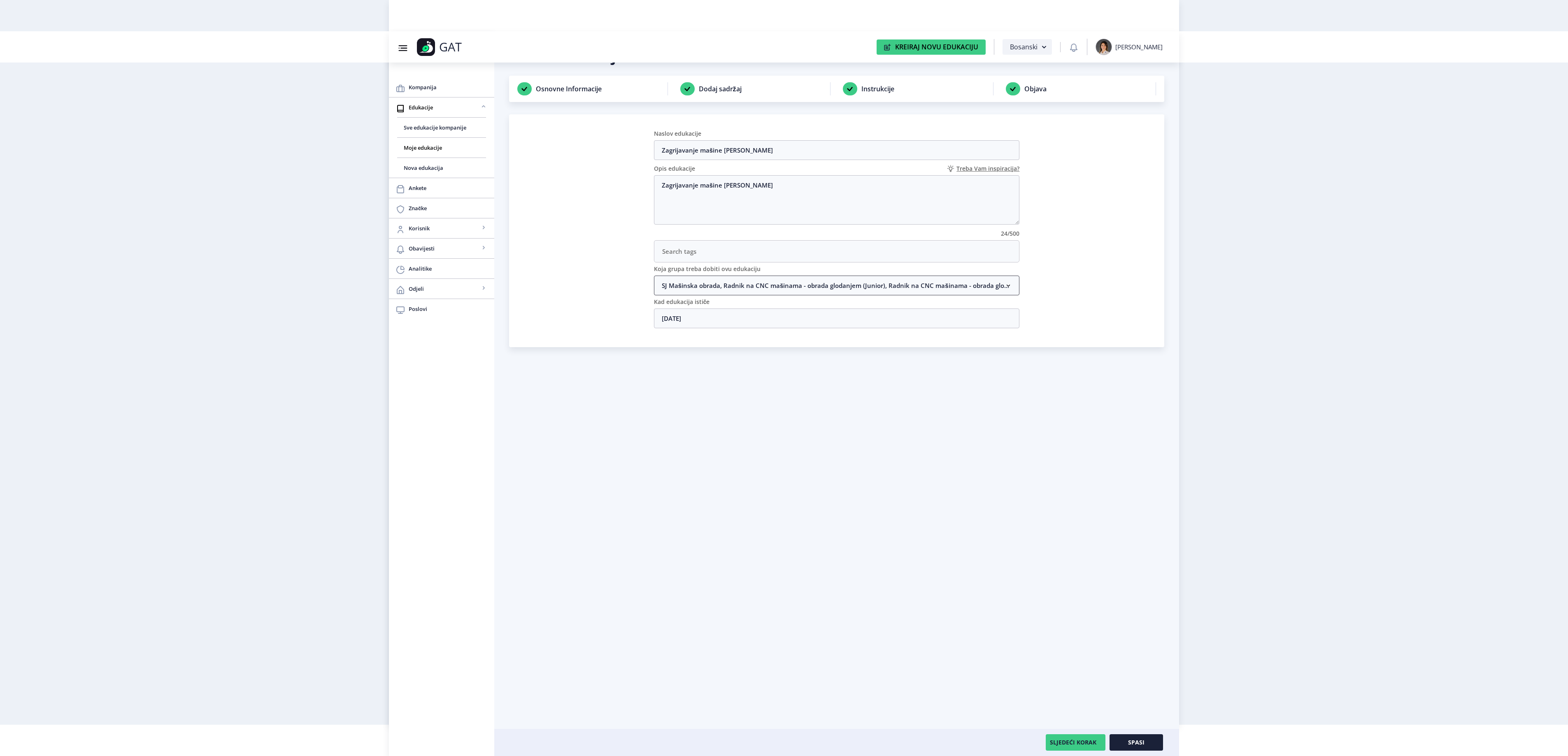
click at [727, 288] on nb-accordion-item-header "SJ Mašinska obrada, Radnik na CNC mašinama - obrada glodanjem (Junior), Radnik …" at bounding box center [837, 285] width 366 height 20
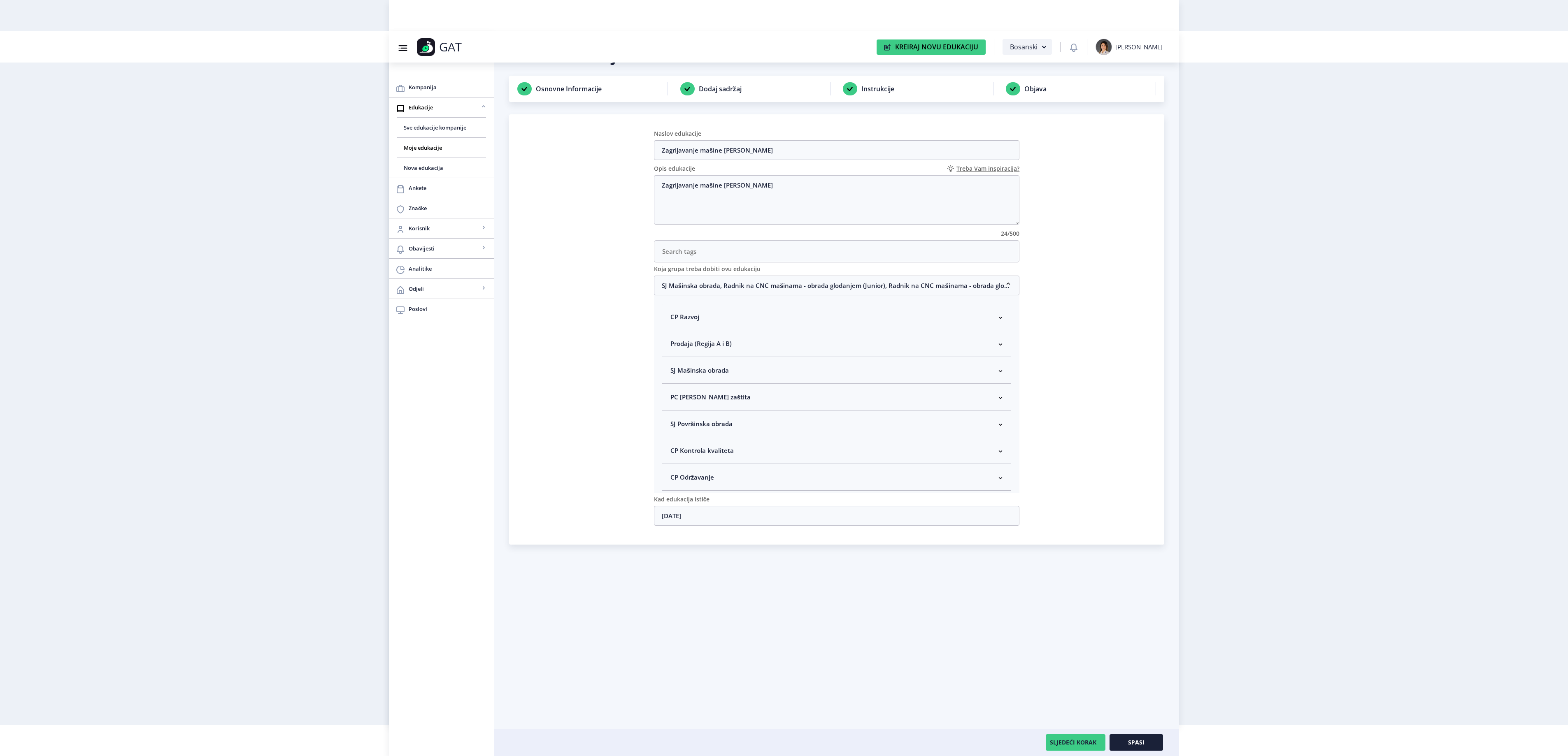
click at [713, 375] on span "SJ Mašinska obrada" at bounding box center [699, 370] width 58 height 10
click at [699, 419] on span "Rukovodilac SJ Mašinska obrada" at bounding box center [731, 414] width 101 height 10
click at [674, 412] on input "Rukovodilac SJ Mašinska obrada" at bounding box center [674, 412] width 1 height 1
checkbox input "true"
click at [1148, 749] on button "Spasi" at bounding box center [1136, 742] width 53 height 17
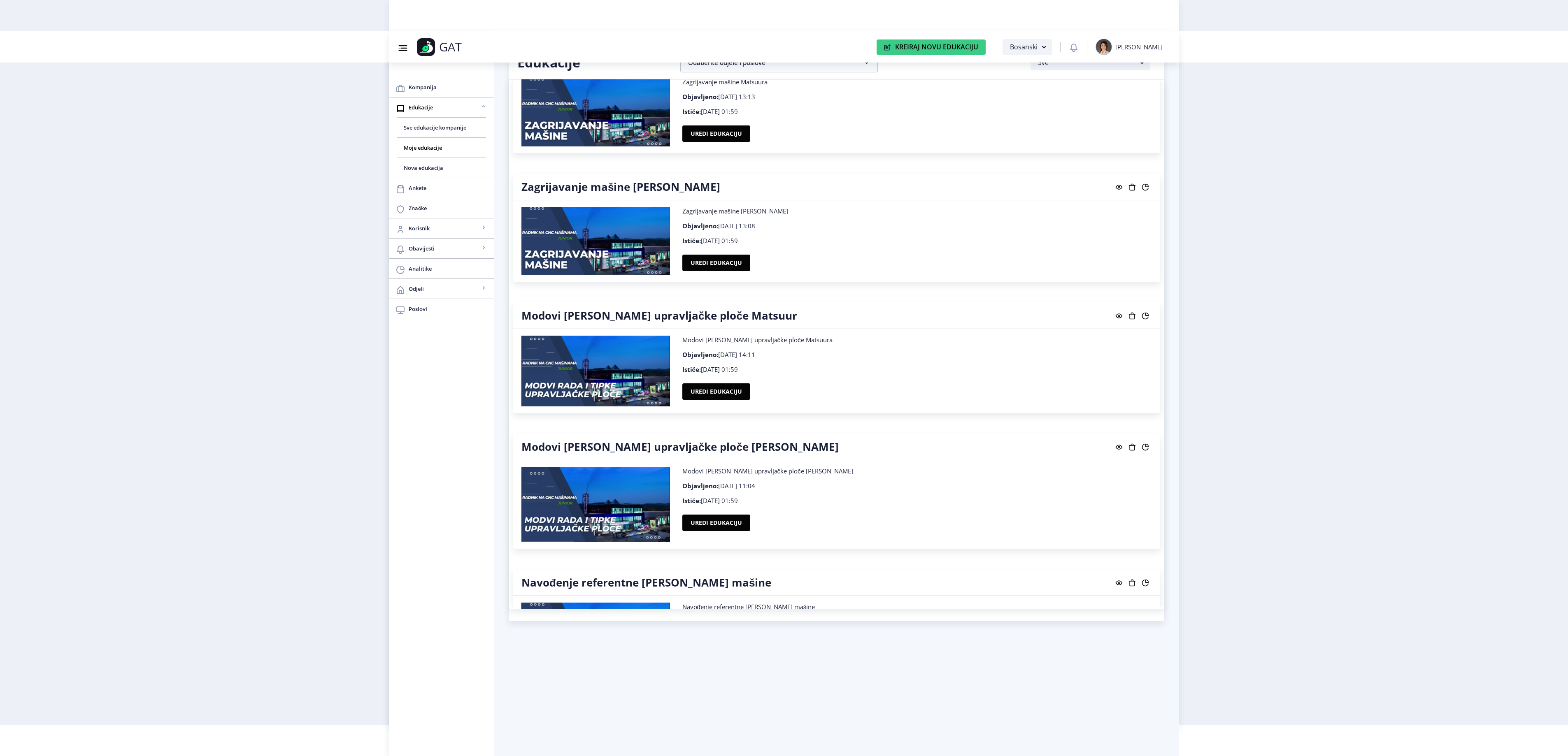
scroll to position [12010, 0]
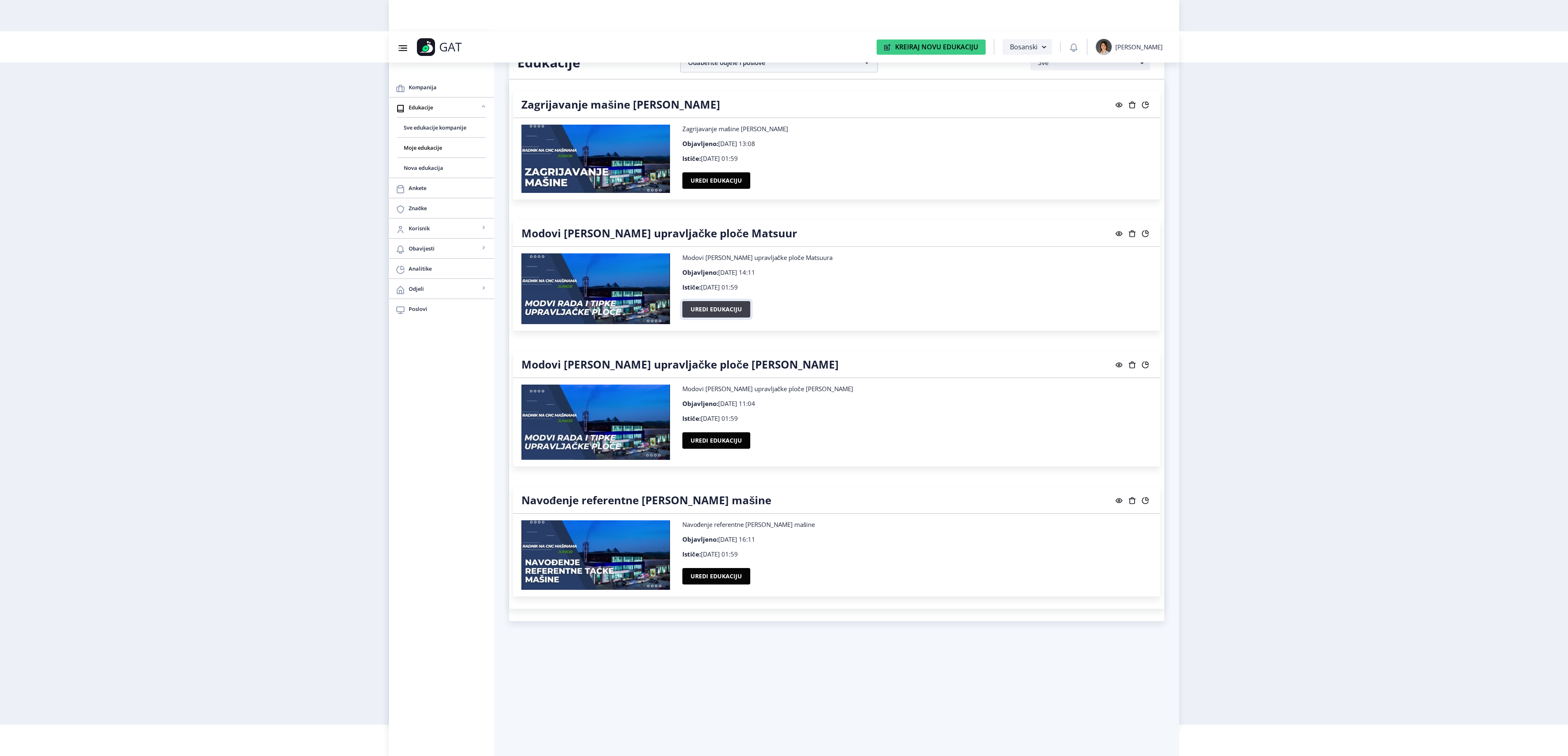
click at [731, 318] on button "Uredi edukaciju" at bounding box center [716, 309] width 68 height 17
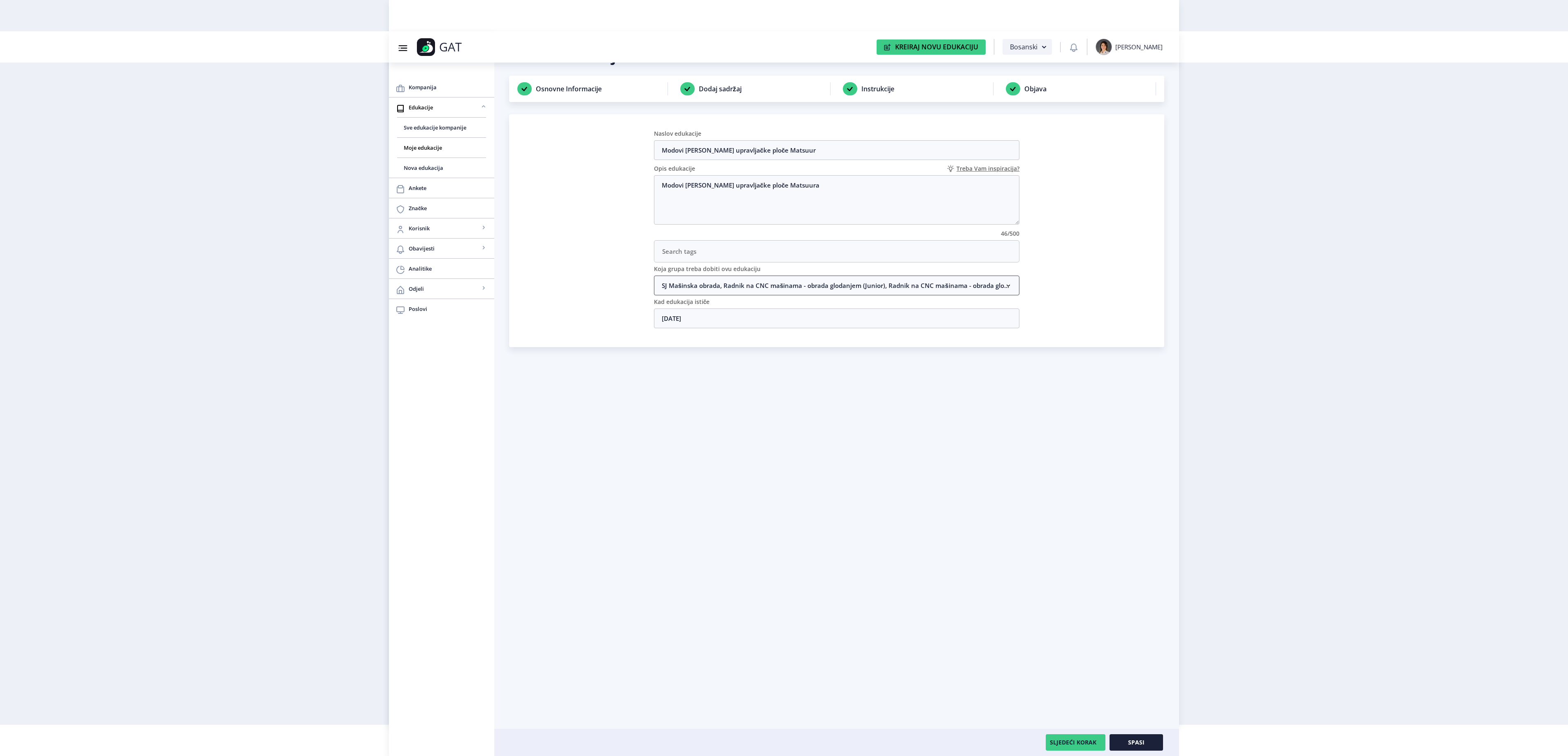
click at [720, 291] on nb-accordion-item-header "SJ Mašinska obrada, Radnik na CNC mašinama - obrada glodanjem (Junior), Radnik …" at bounding box center [837, 285] width 366 height 20
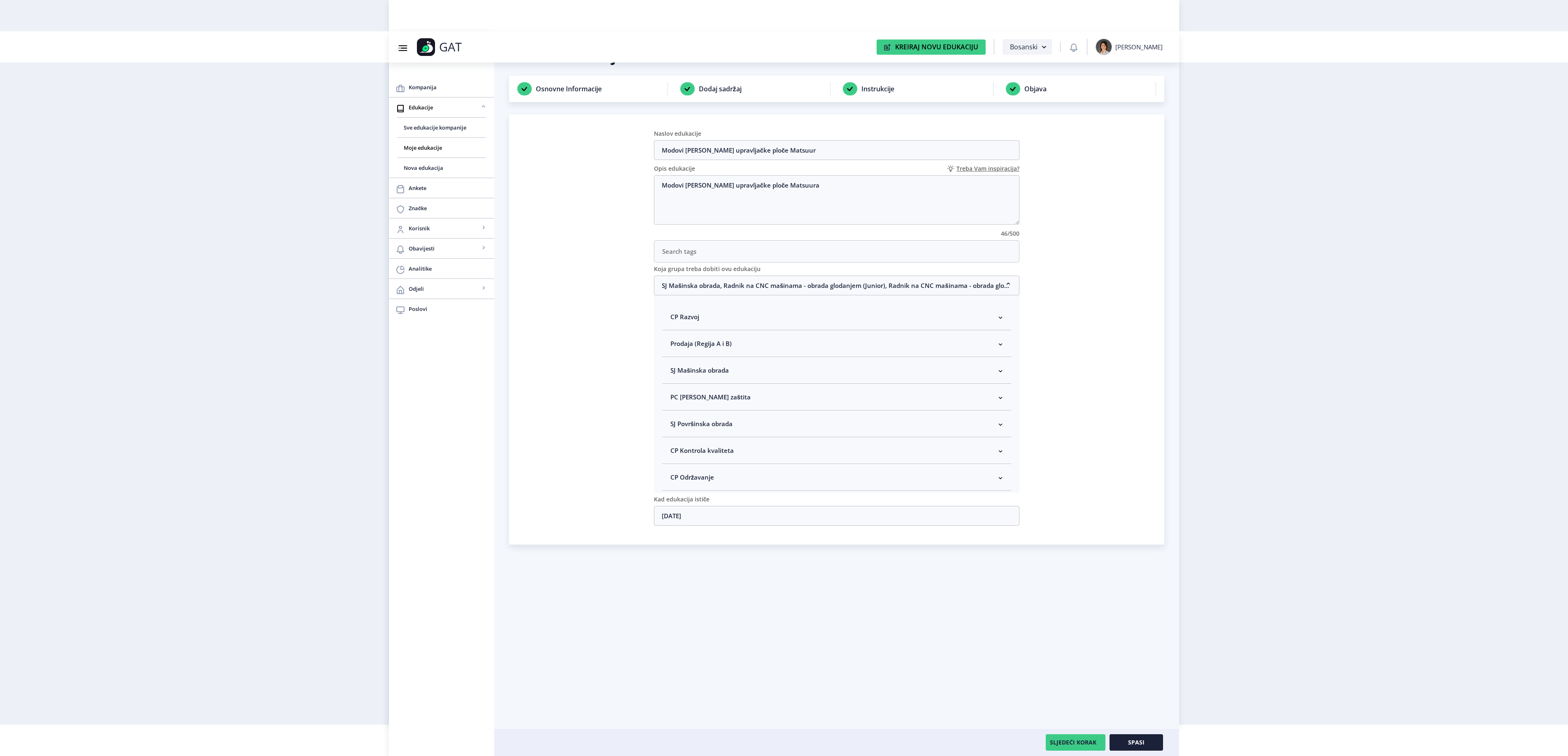
click at [724, 374] on span "SJ Mašinska obrada" at bounding box center [699, 370] width 58 height 10
click at [722, 418] on span "Rukovodilac SJ Mašinska obrada" at bounding box center [731, 414] width 101 height 10
click at [674, 412] on input "Rukovodilac SJ Mašinska obrada" at bounding box center [674, 412] width 1 height 1
checkbox input "true"
click at [1150, 741] on button "Spasi" at bounding box center [1136, 742] width 53 height 17
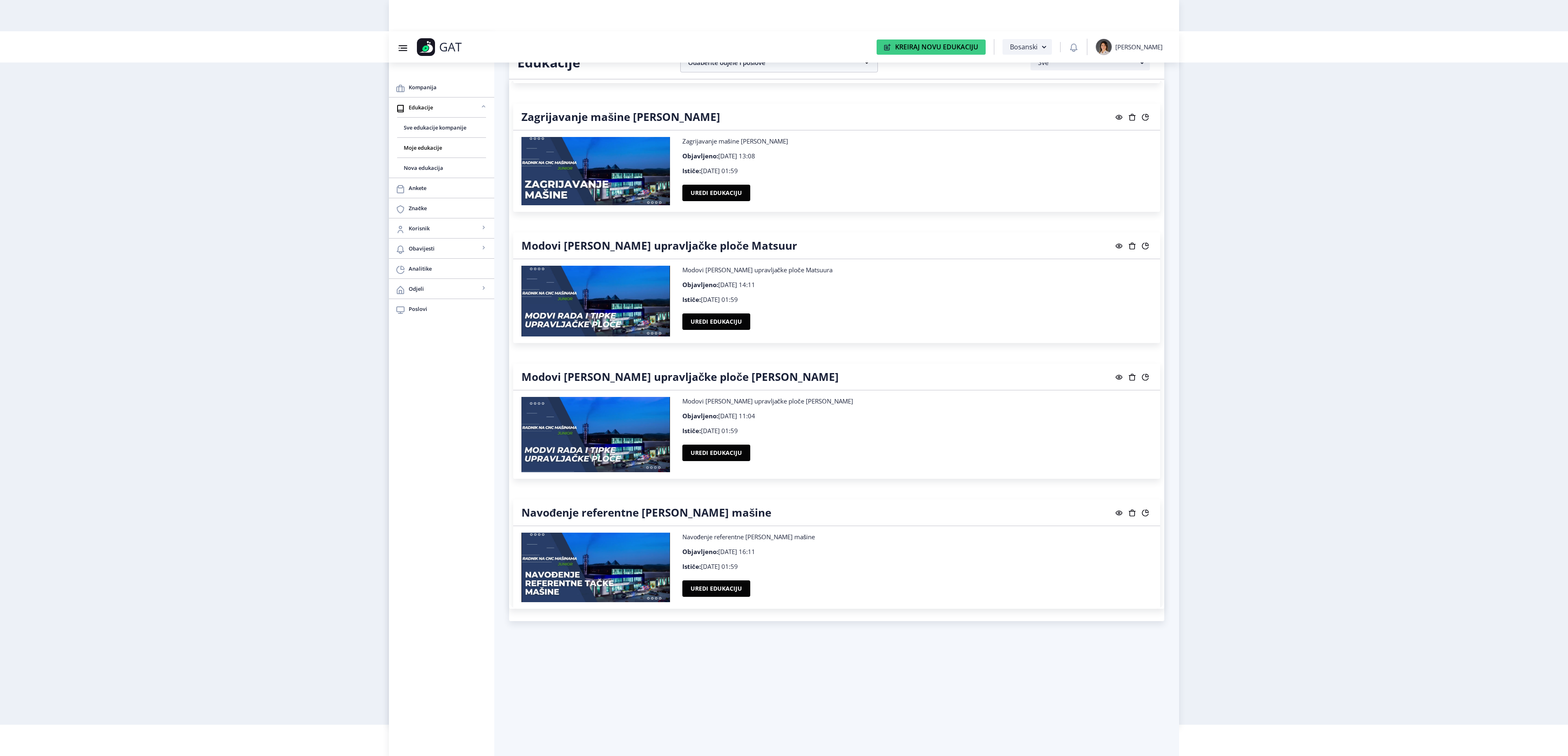
scroll to position [12031, 0]
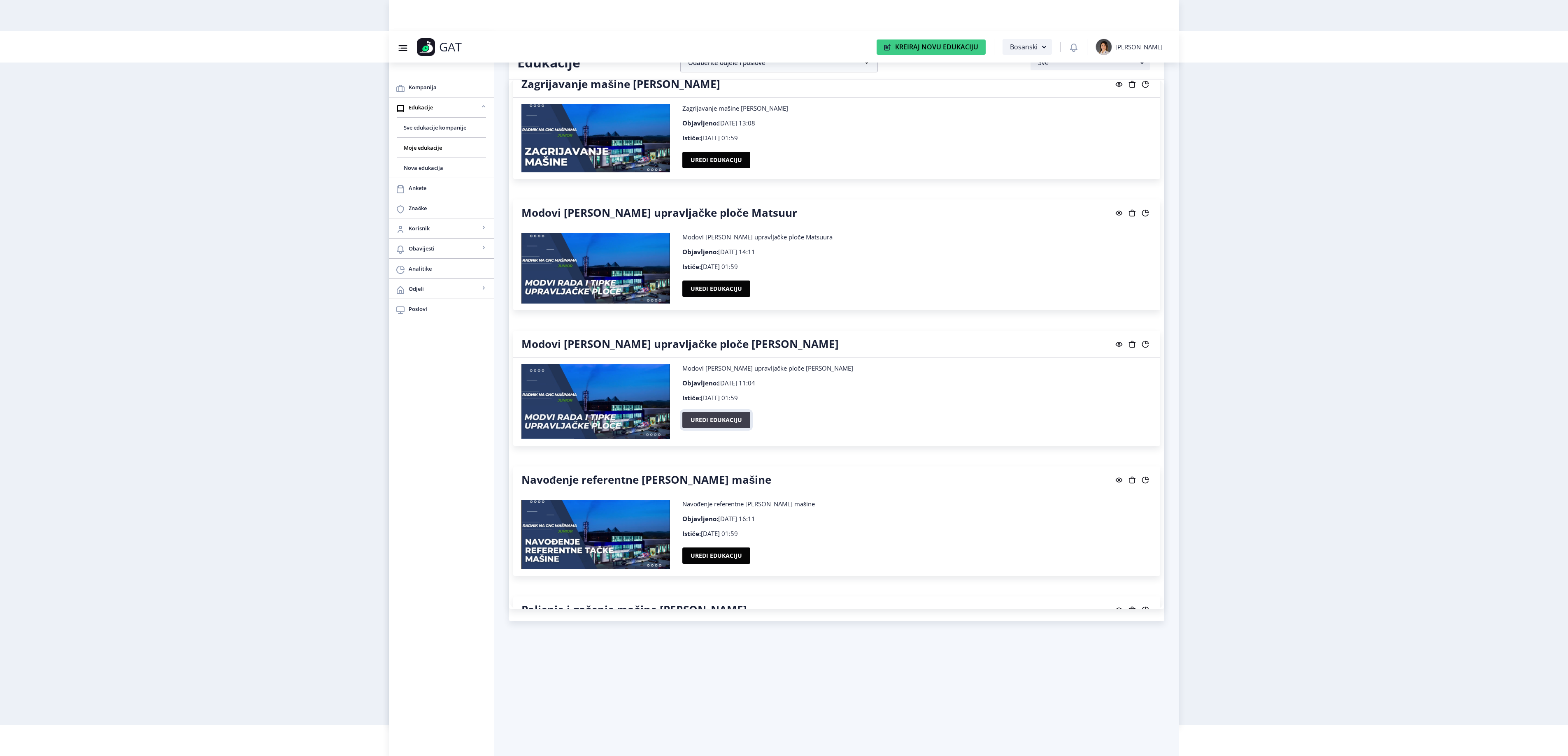
click at [697, 428] on button "Uredi edukaciju" at bounding box center [716, 420] width 68 height 17
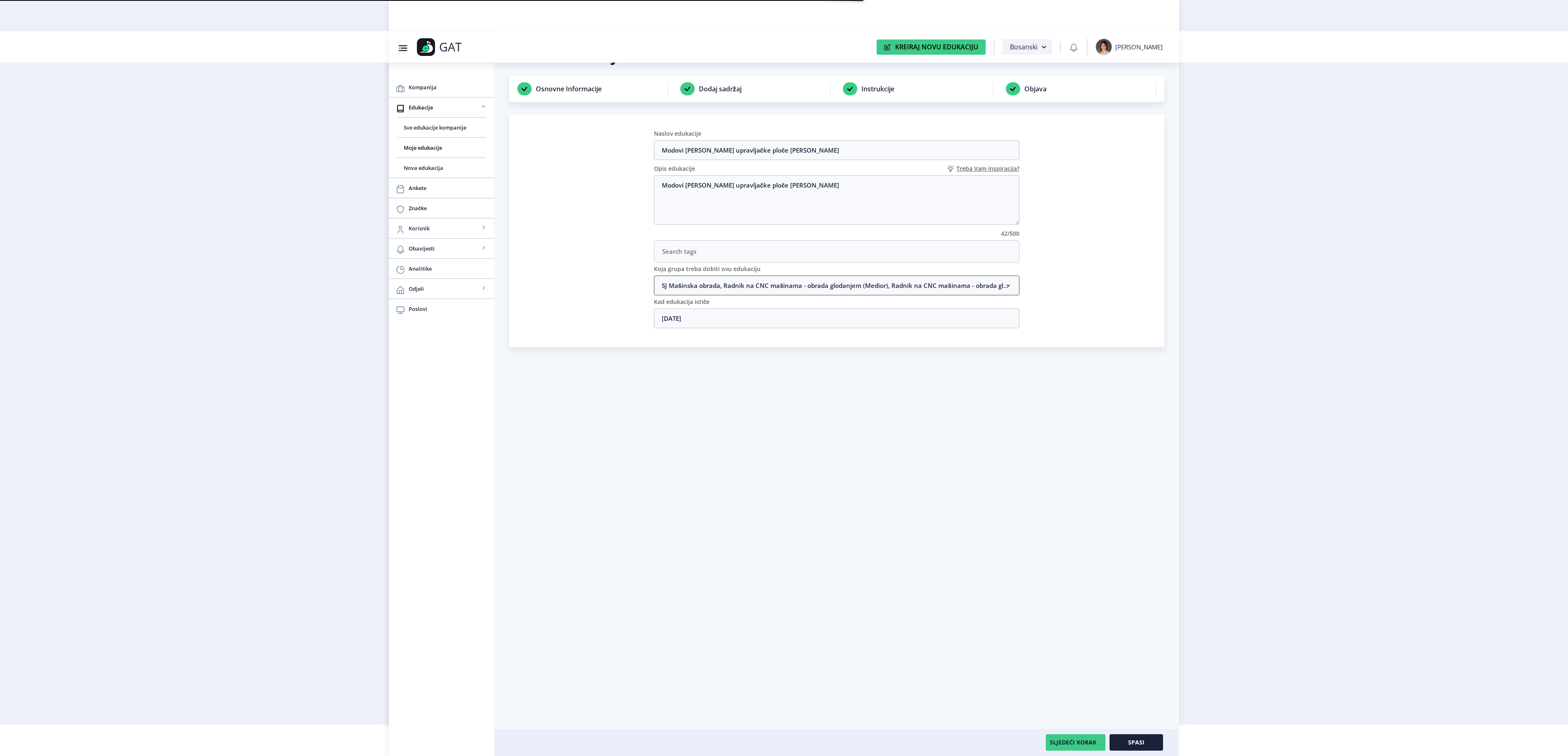
click at [691, 288] on nb-accordion-item-header "SJ Mašinska obrada, Radnik na CNC mašinama - obrada glodanjem (Medior), Radnik …" at bounding box center [837, 285] width 366 height 20
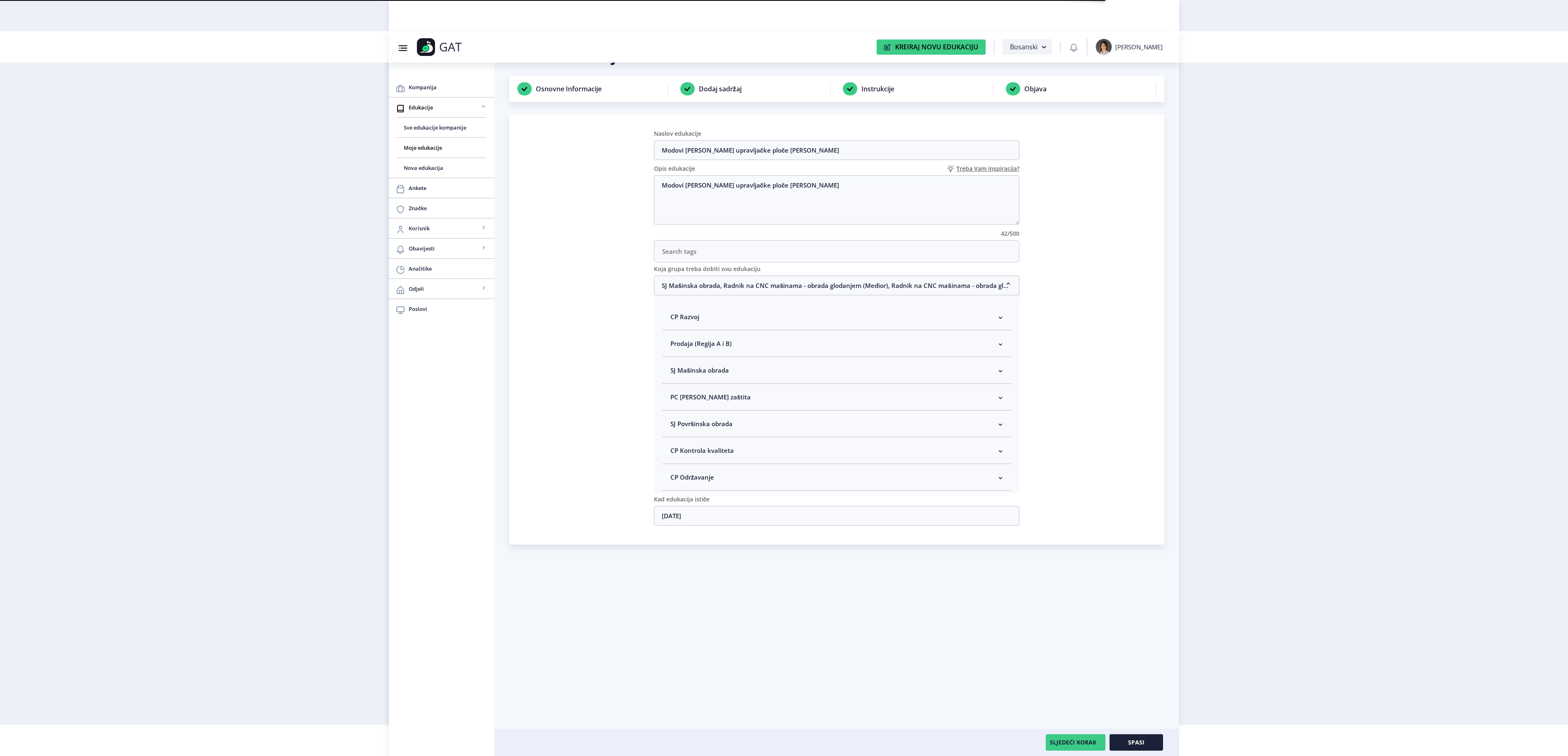
click at [698, 375] on span "SJ Mašinska obrada" at bounding box center [699, 370] width 58 height 10
click at [680, 418] on span at bounding box center [677, 414] width 7 height 7
click at [674, 412] on input "Rukovodilac SJ Mašinska obrada" at bounding box center [674, 412] width 1 height 1
checkbox input "true"
click at [1129, 735] on button "Spasi" at bounding box center [1136, 742] width 53 height 17
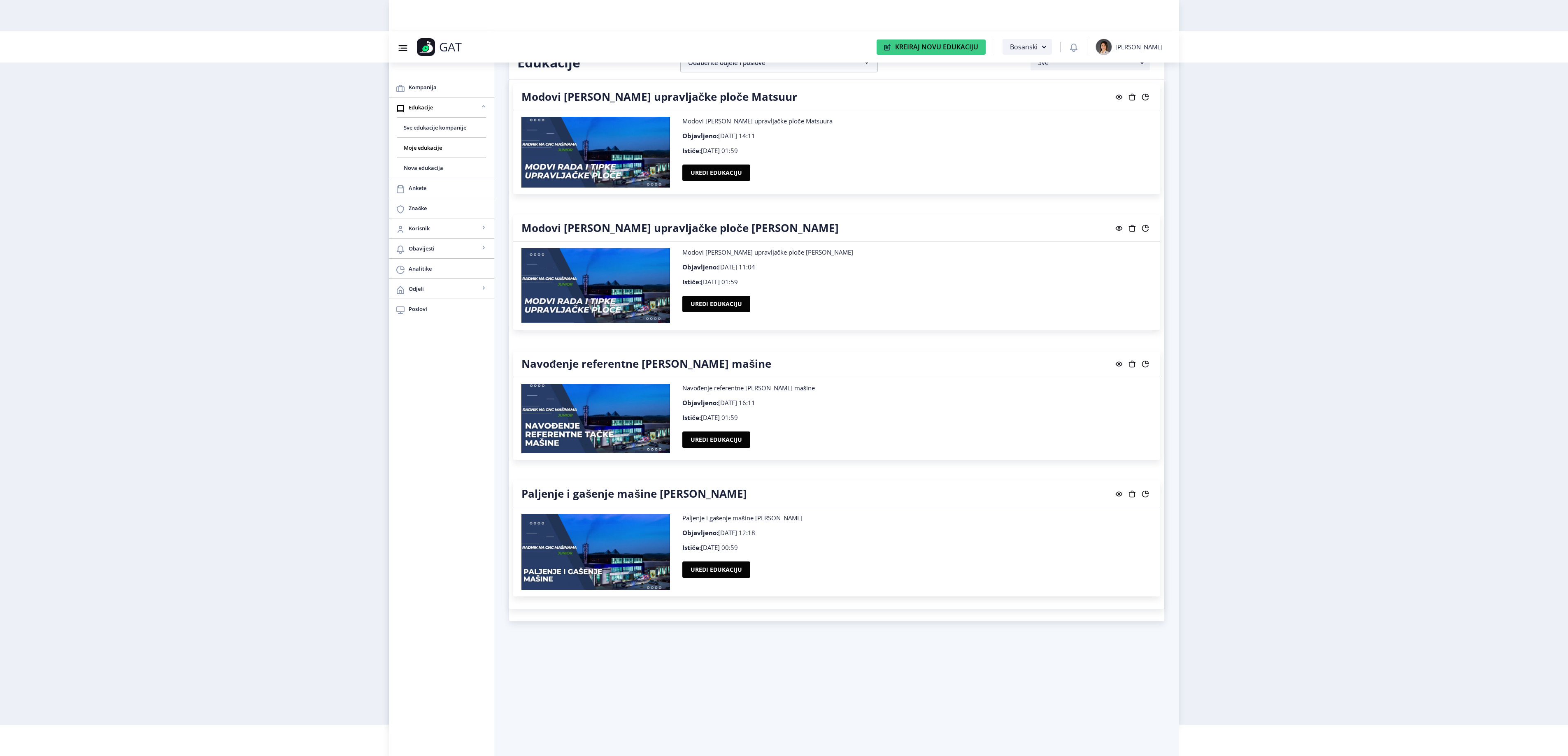
scroll to position [12175, 0]
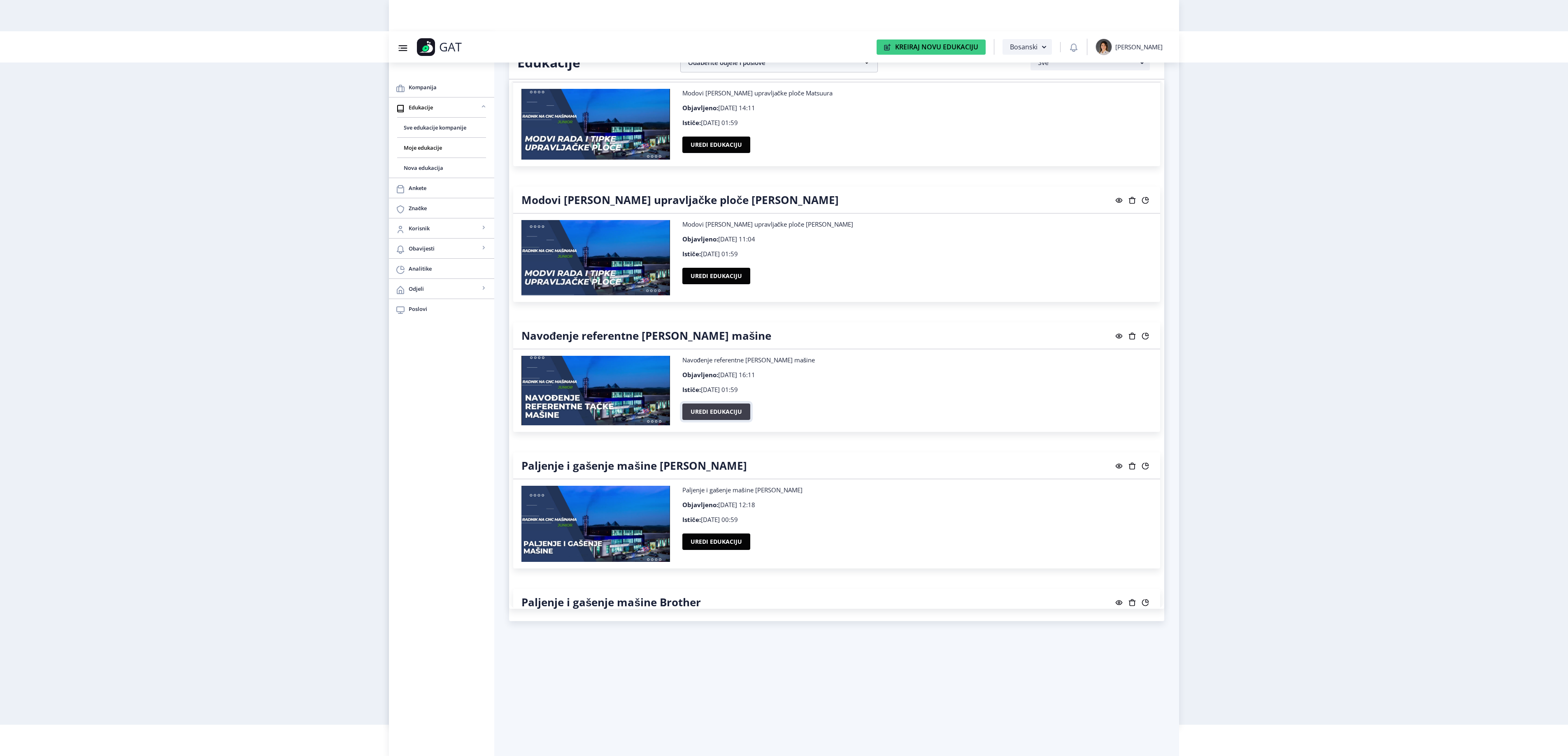
click at [701, 420] on button "Uredi edukaciju" at bounding box center [716, 411] width 68 height 17
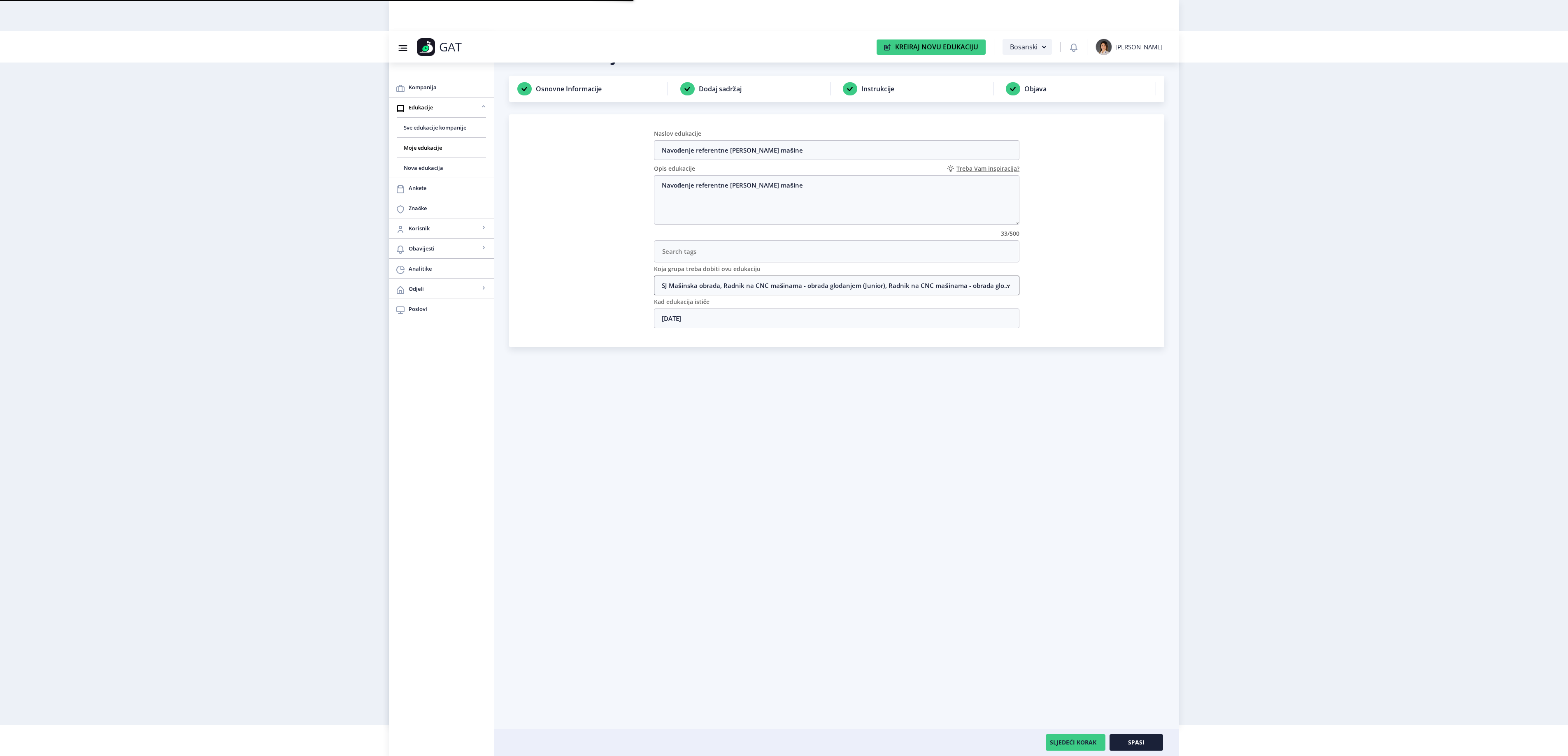
click at [728, 291] on nb-accordion-item-header "SJ Mašinska obrada, Radnik na CNC mašinama - obrada glodanjem (Junior), Radnik …" at bounding box center [837, 285] width 366 height 20
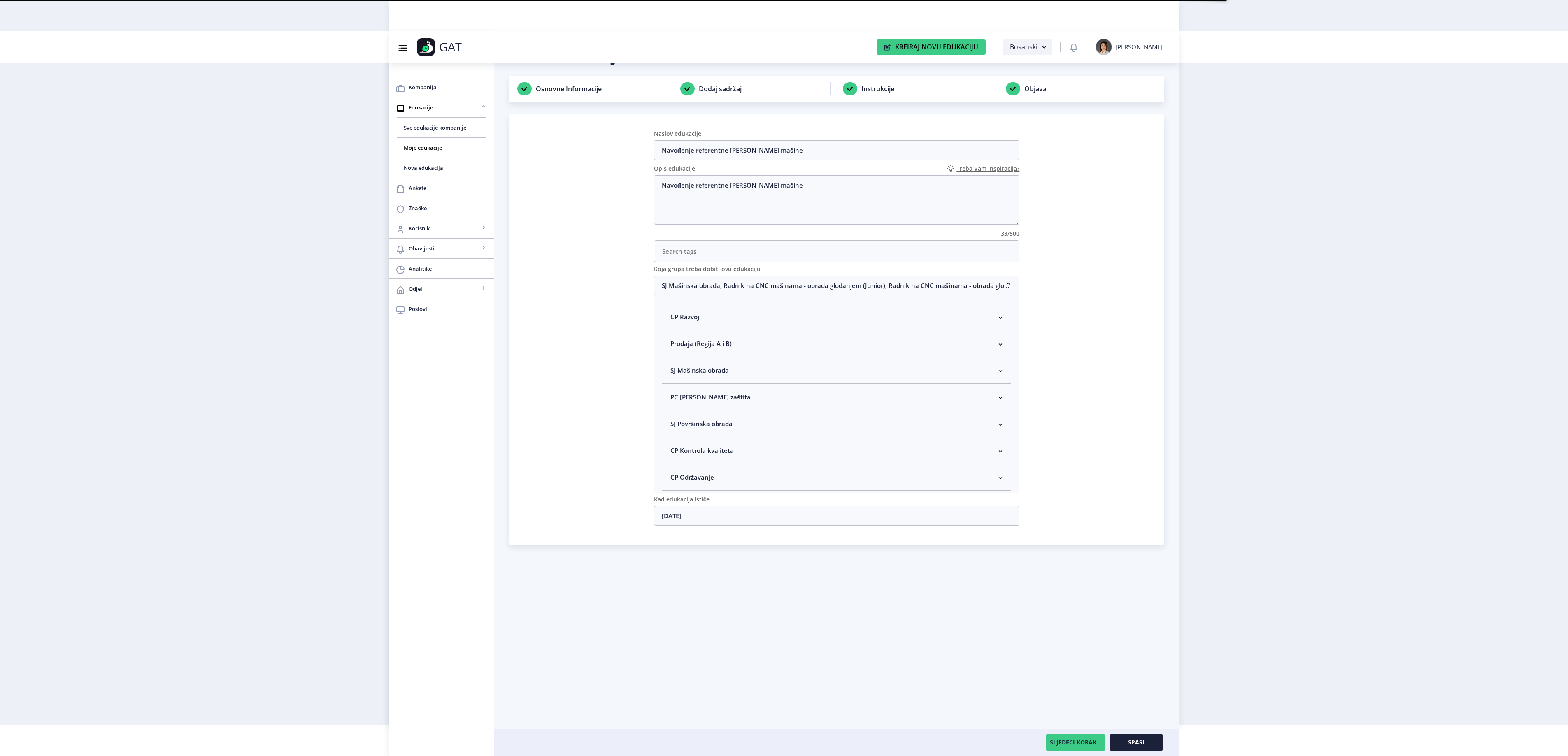
click at [681, 373] on span "SJ Mašinska obrada" at bounding box center [699, 370] width 58 height 10
click at [681, 418] on span at bounding box center [677, 414] width 7 height 7
click at [674, 412] on input "Rukovodilac SJ Mašinska obrada" at bounding box center [674, 412] width 1 height 1
checkbox input "true"
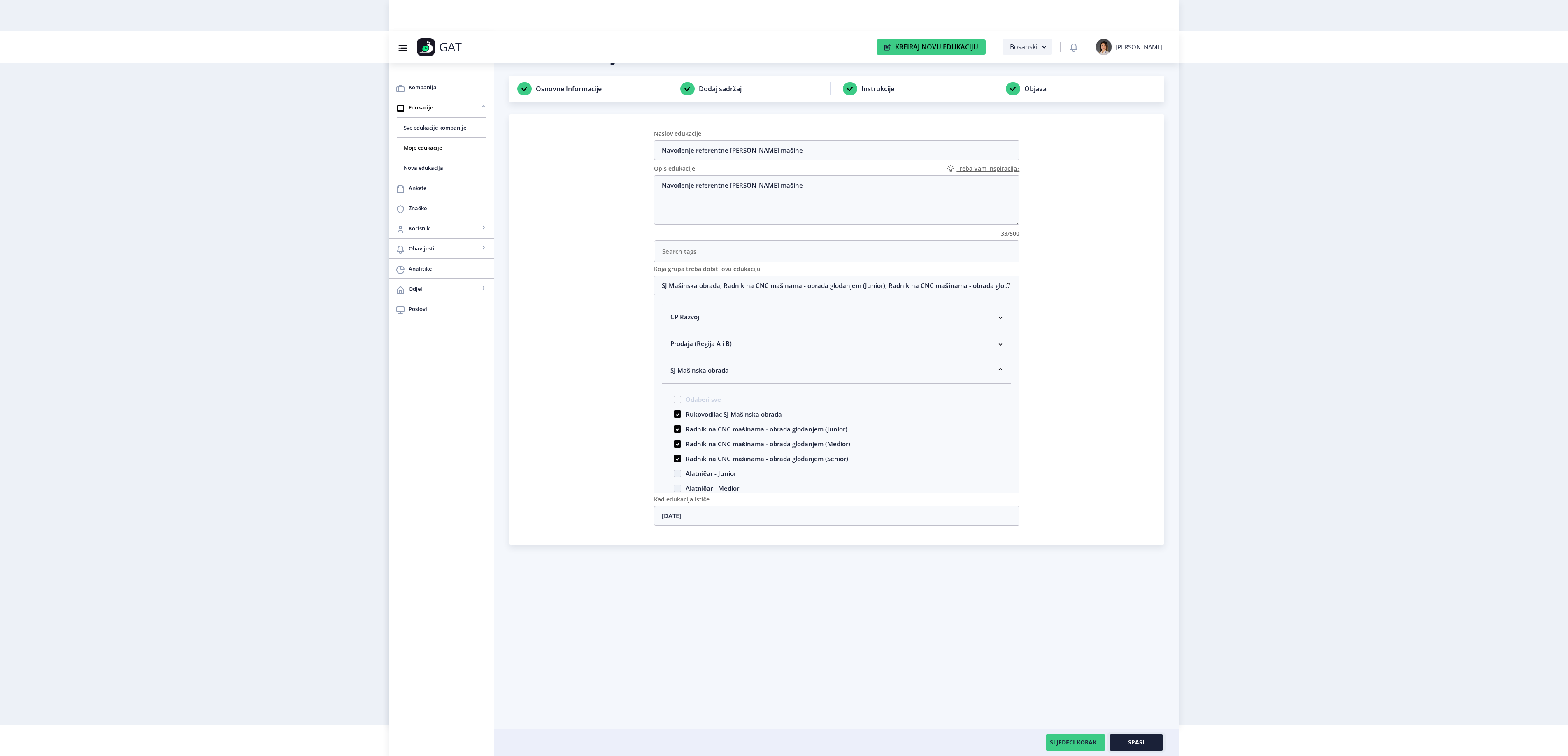
click at [1145, 746] on button "Spasi" at bounding box center [1136, 742] width 53 height 17
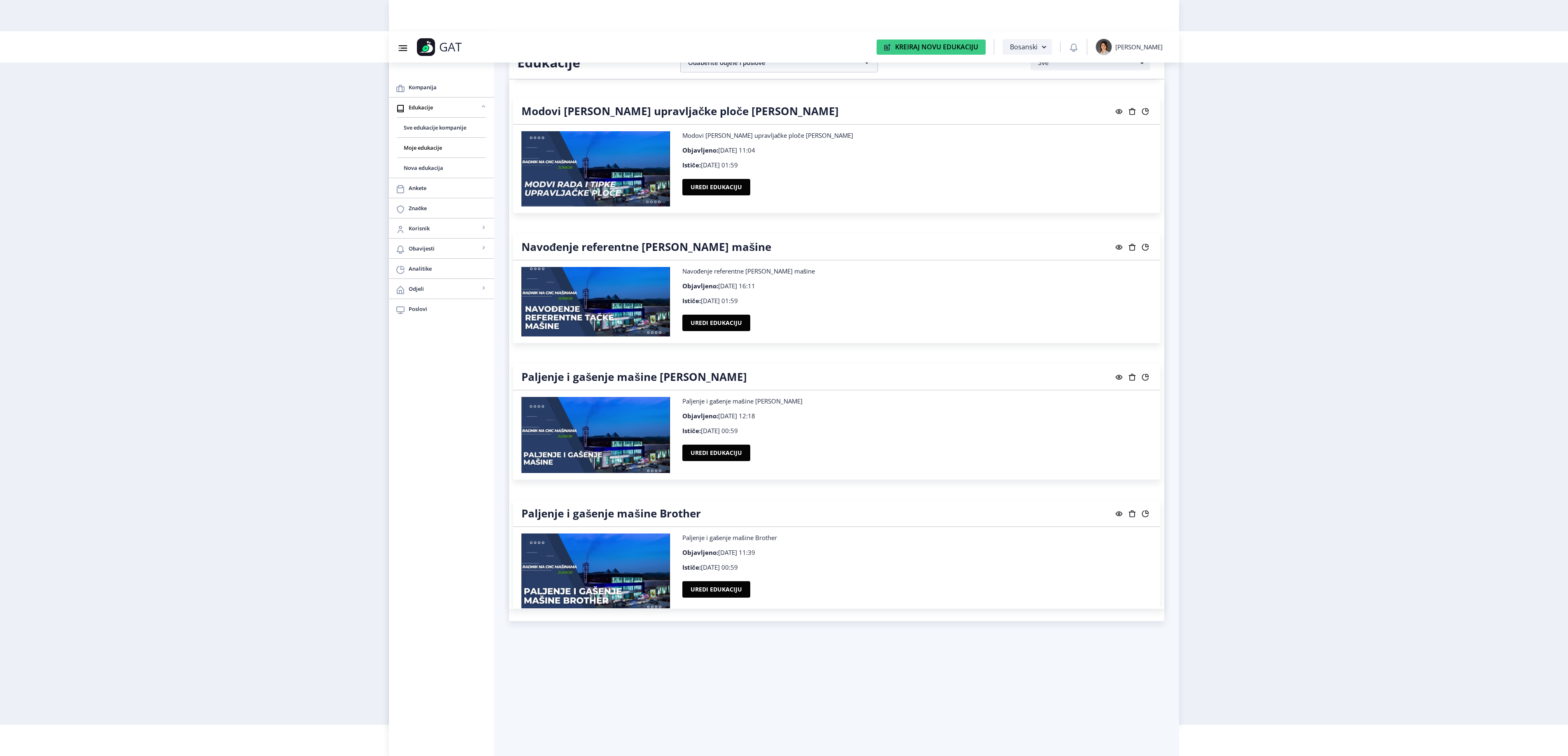
scroll to position [12293, 0]
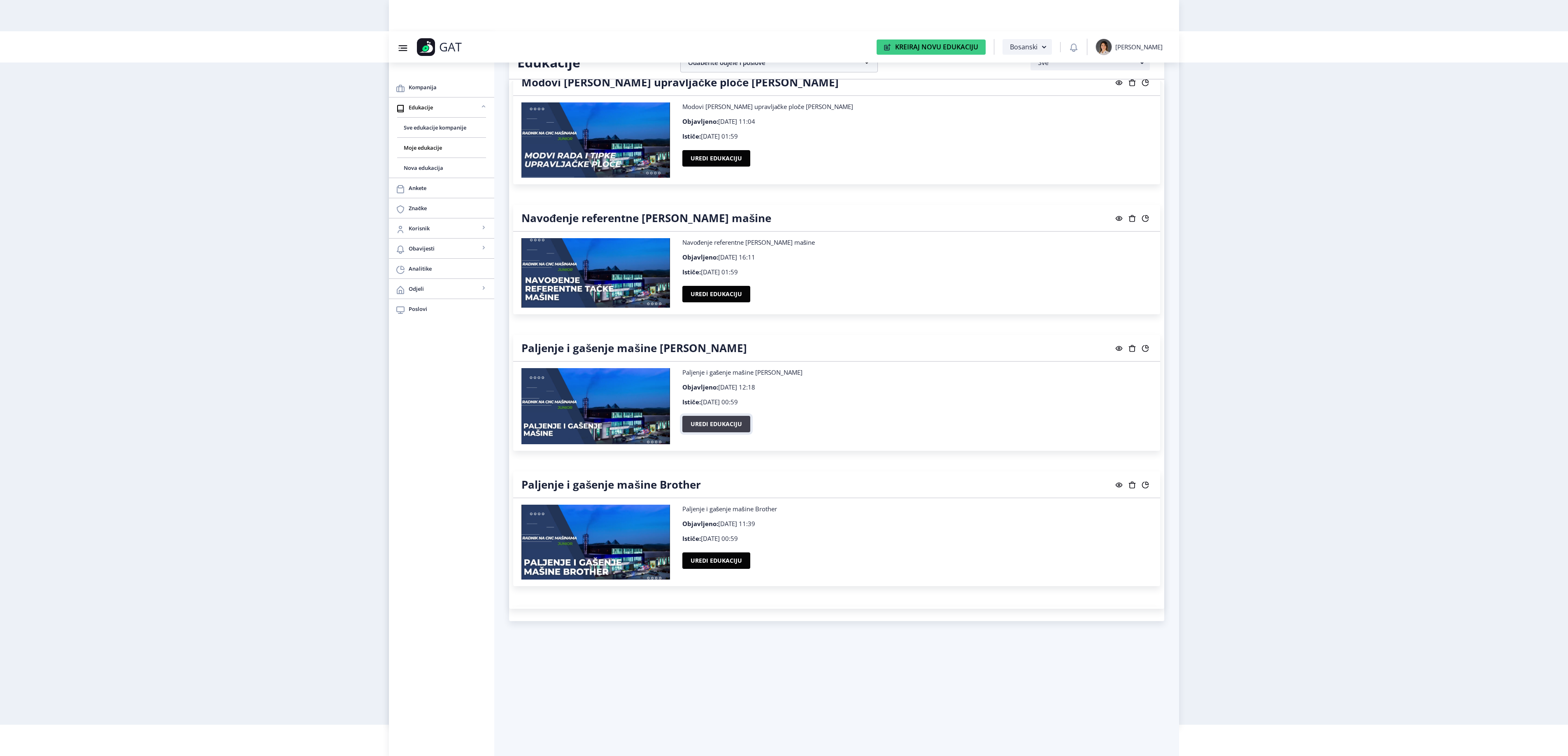
click at [725, 432] on button "Uredi edukaciju" at bounding box center [716, 424] width 68 height 17
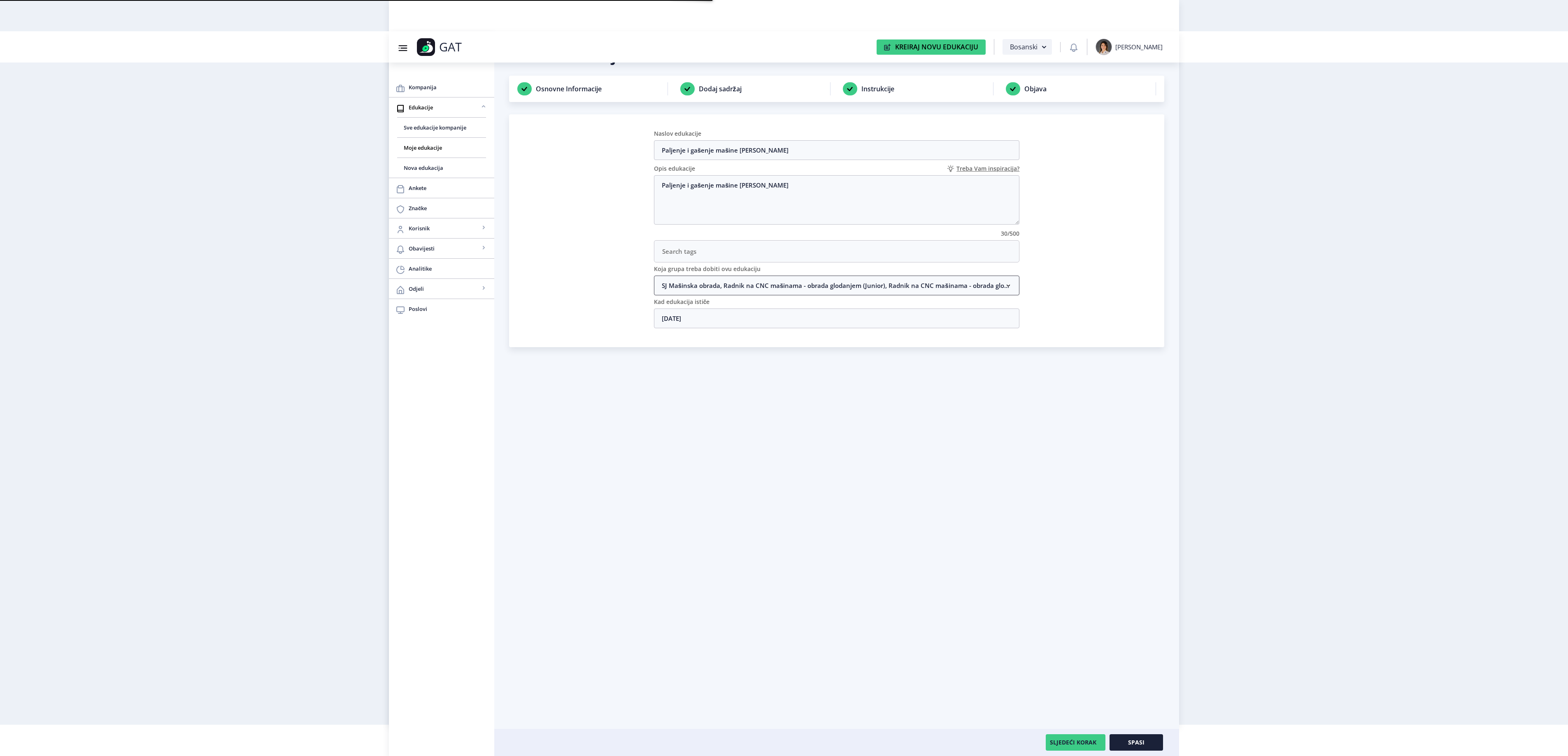
click at [737, 293] on nb-accordion-item-header "SJ Mašinska obrada, Radnik na CNC mašinama - obrada glodanjem (Junior), Radnik …" at bounding box center [837, 285] width 366 height 20
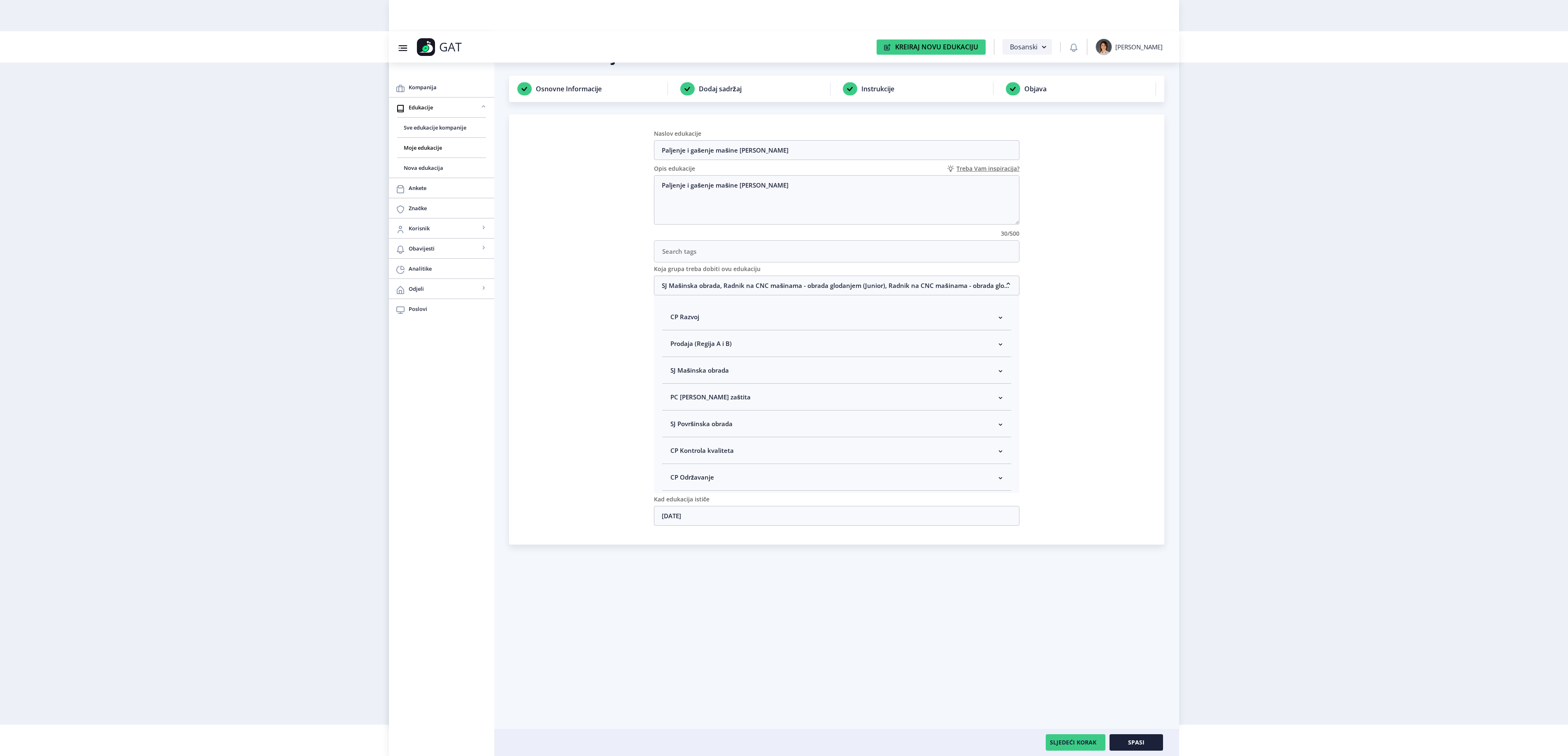
click at [710, 374] on span "SJ Mašinska obrada" at bounding box center [699, 370] width 58 height 10
click at [701, 416] on span "Rukovodilac SJ Mašinska obrada" at bounding box center [731, 414] width 101 height 10
click at [674, 412] on input "Rukovodilac SJ Mašinska obrada" at bounding box center [674, 412] width 1 height 1
checkbox input "true"
drag, startPoint x: 1086, startPoint y: 737, endPoint x: 1182, endPoint y: 654, distance: 126.9
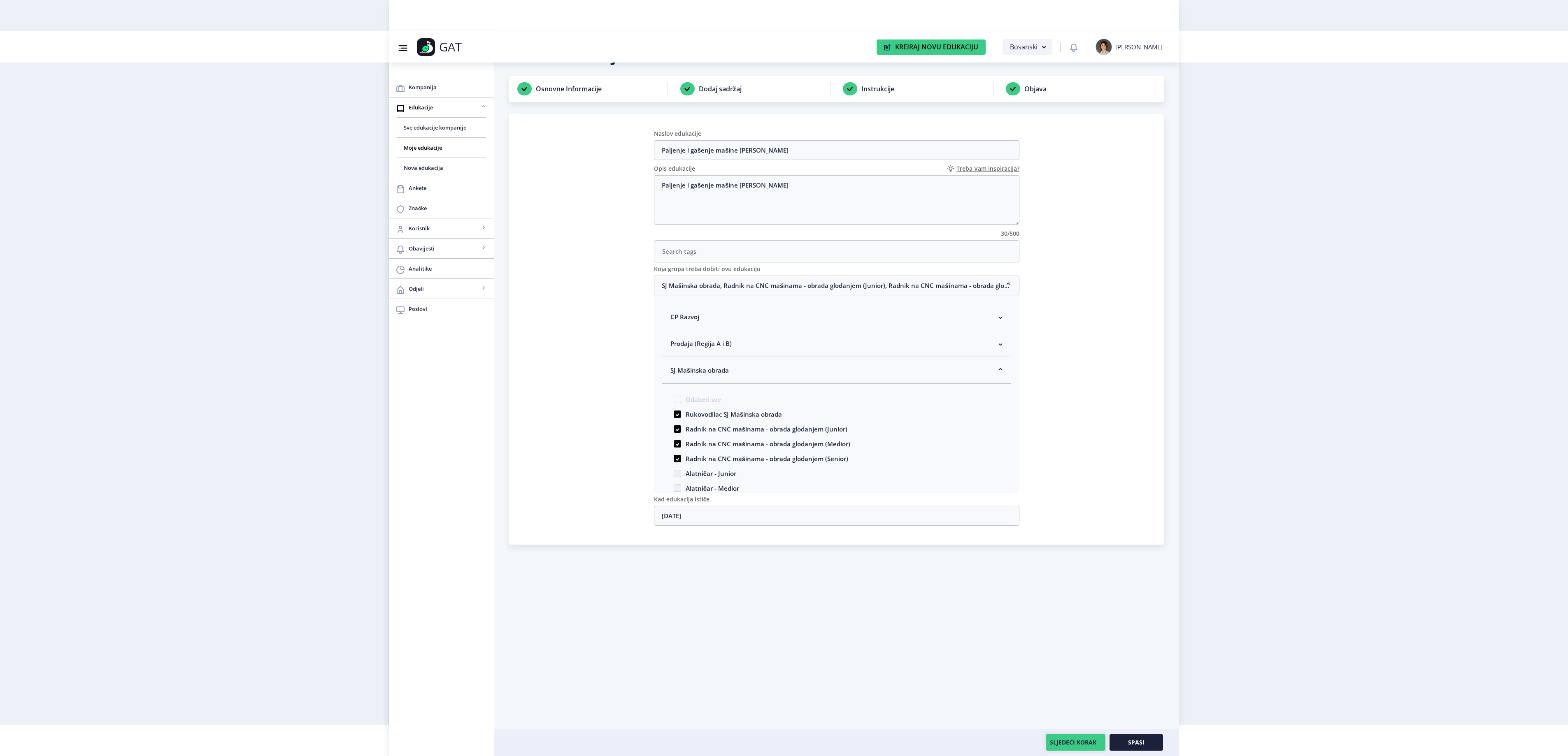
click at [1182, 654] on nb-layout "Group 43@3x Created with Sketch. GAT Kreiraj Novu Edukaciju Bosanski [PERSON_NA…" at bounding box center [784, 346] width 1568 height 756
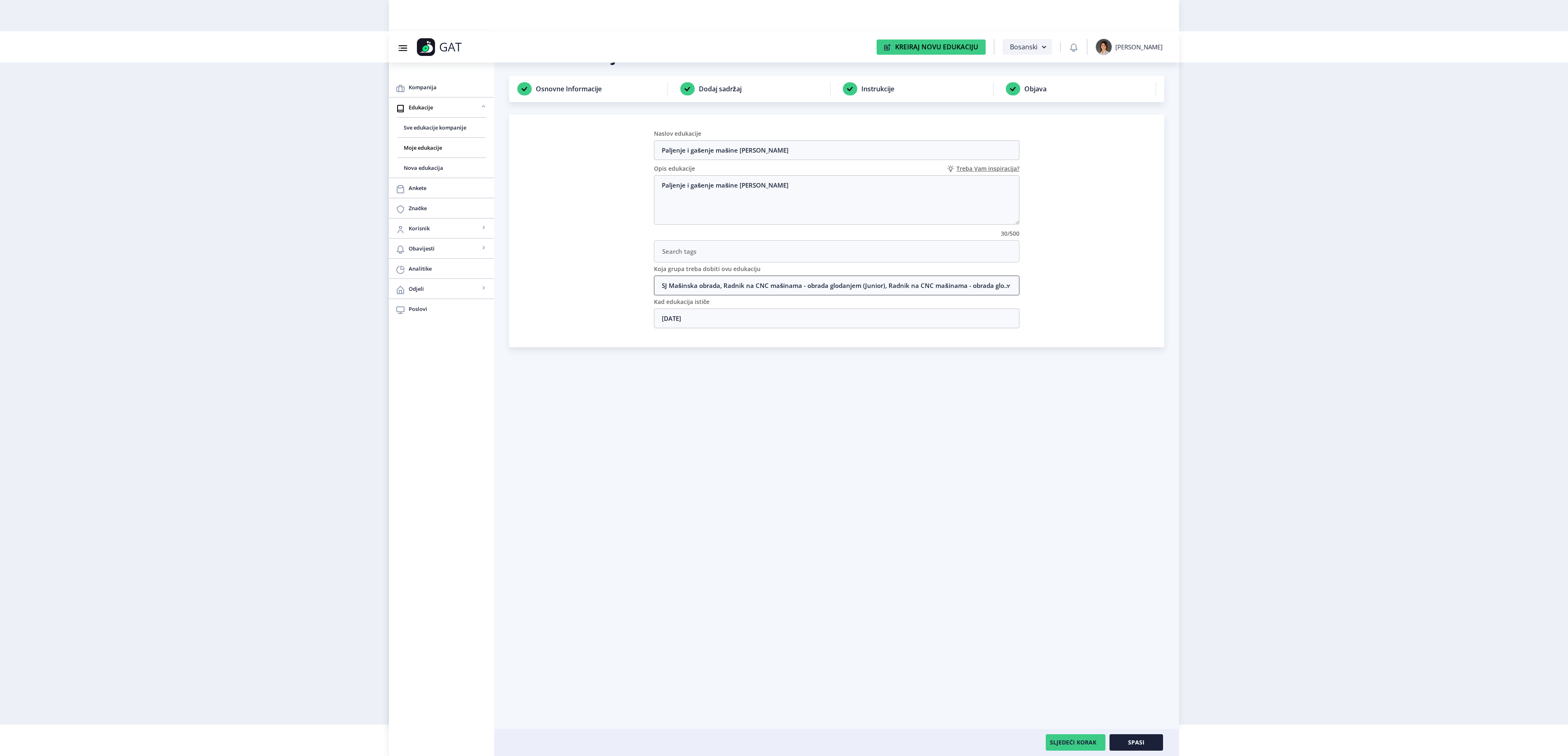
click at [901, 286] on nb-accordion-item-header "SJ Mašinska obrada, Radnik na CNC mašinama - obrada glodanjem (Junior), Radnik …" at bounding box center [837, 285] width 366 height 20
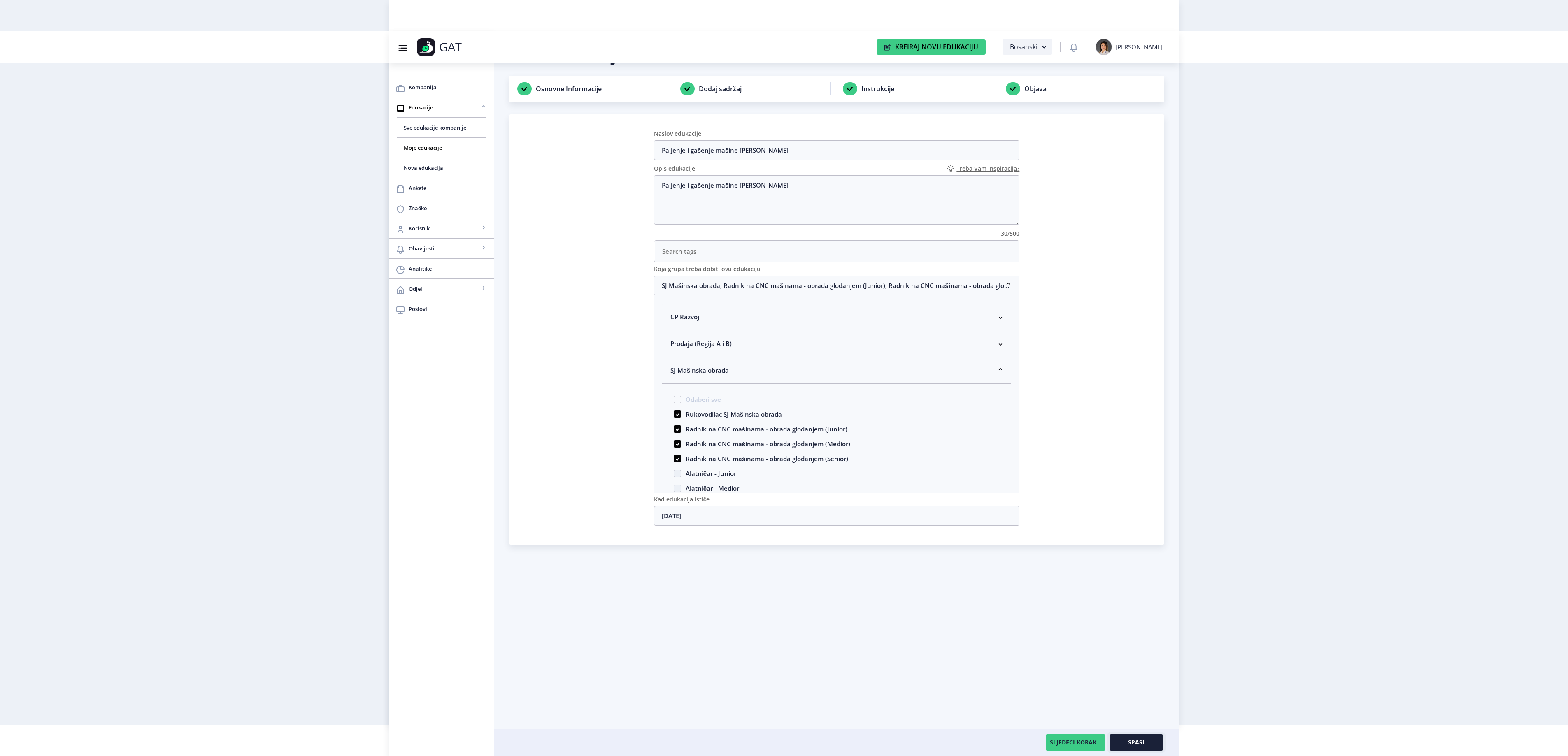
click at [1153, 746] on button "Spasi" at bounding box center [1136, 742] width 53 height 17
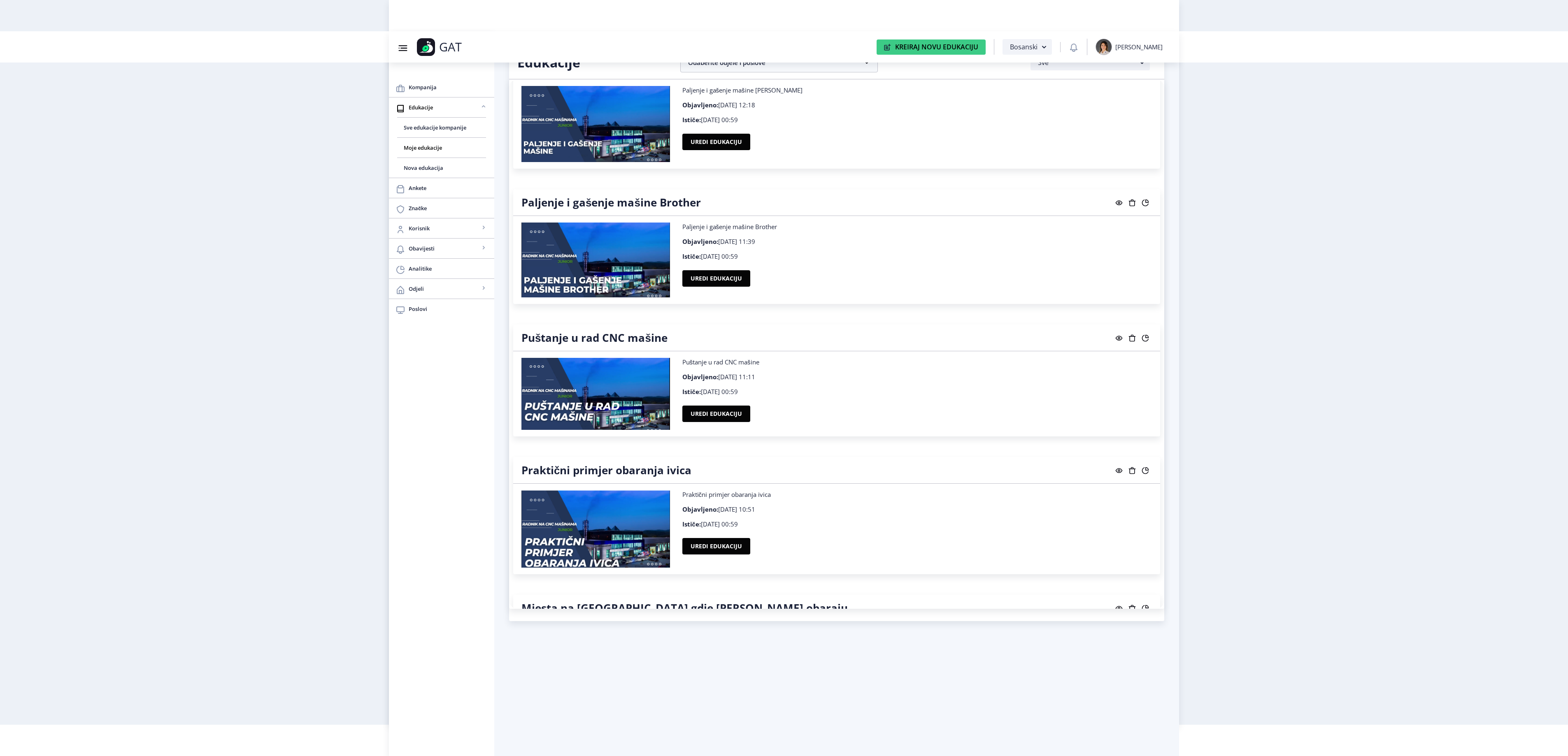
scroll to position [12493, 0]
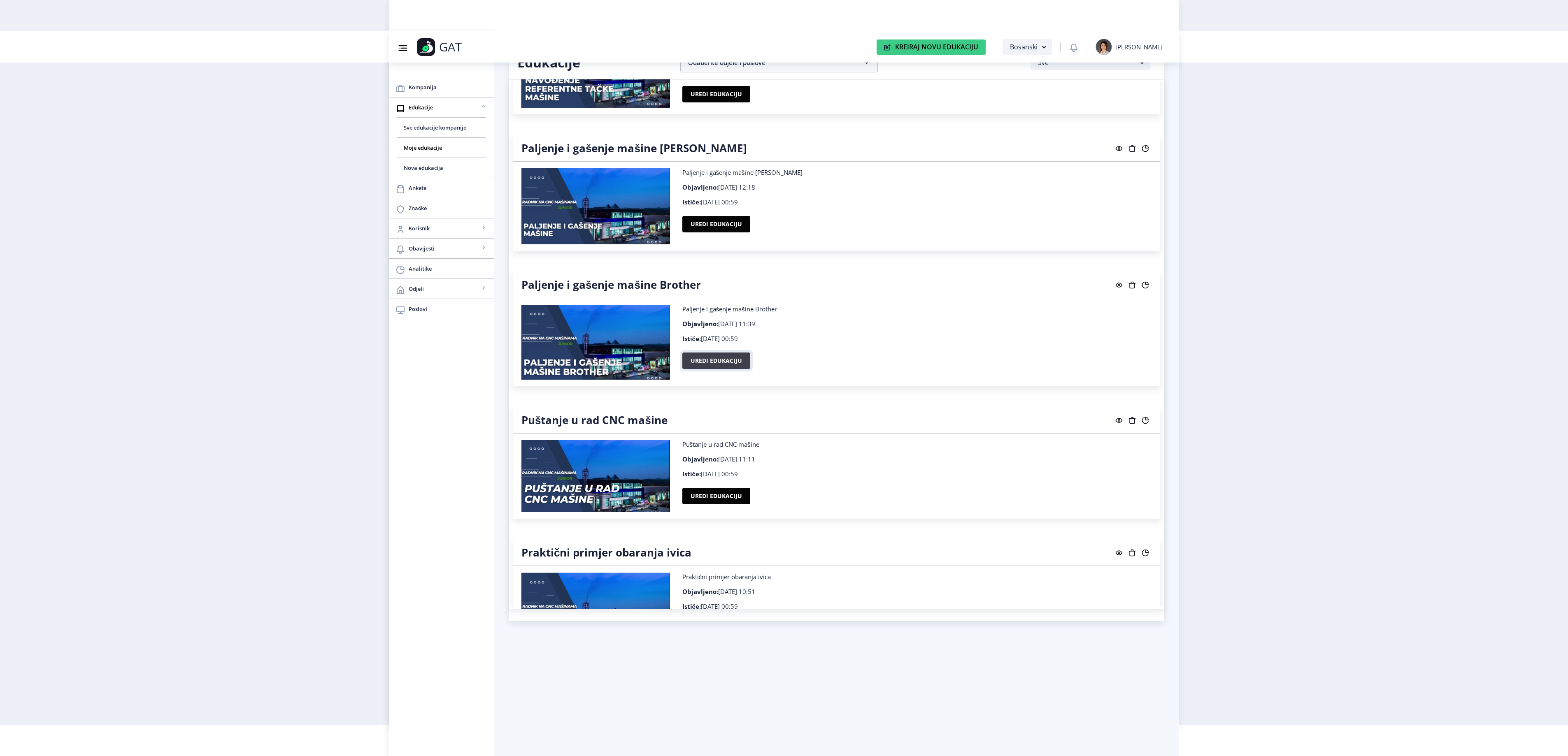
click at [723, 369] on button "Uredi edukaciju" at bounding box center [716, 361] width 68 height 17
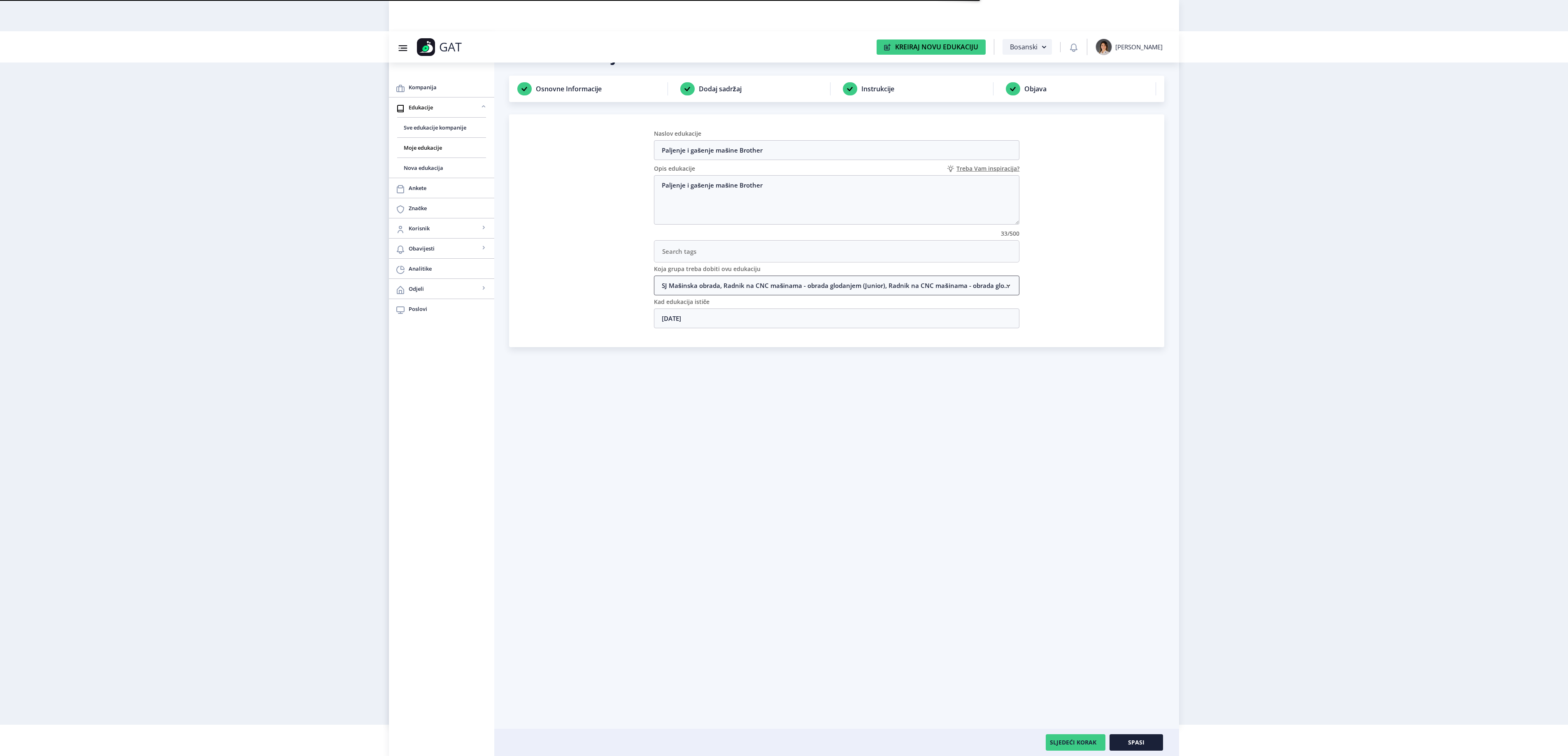
click at [720, 288] on nb-accordion-item-header "SJ Mašinska obrada, Radnik na CNC mašinama - obrada glodanjem (Junior), Radnik …" at bounding box center [837, 285] width 366 height 20
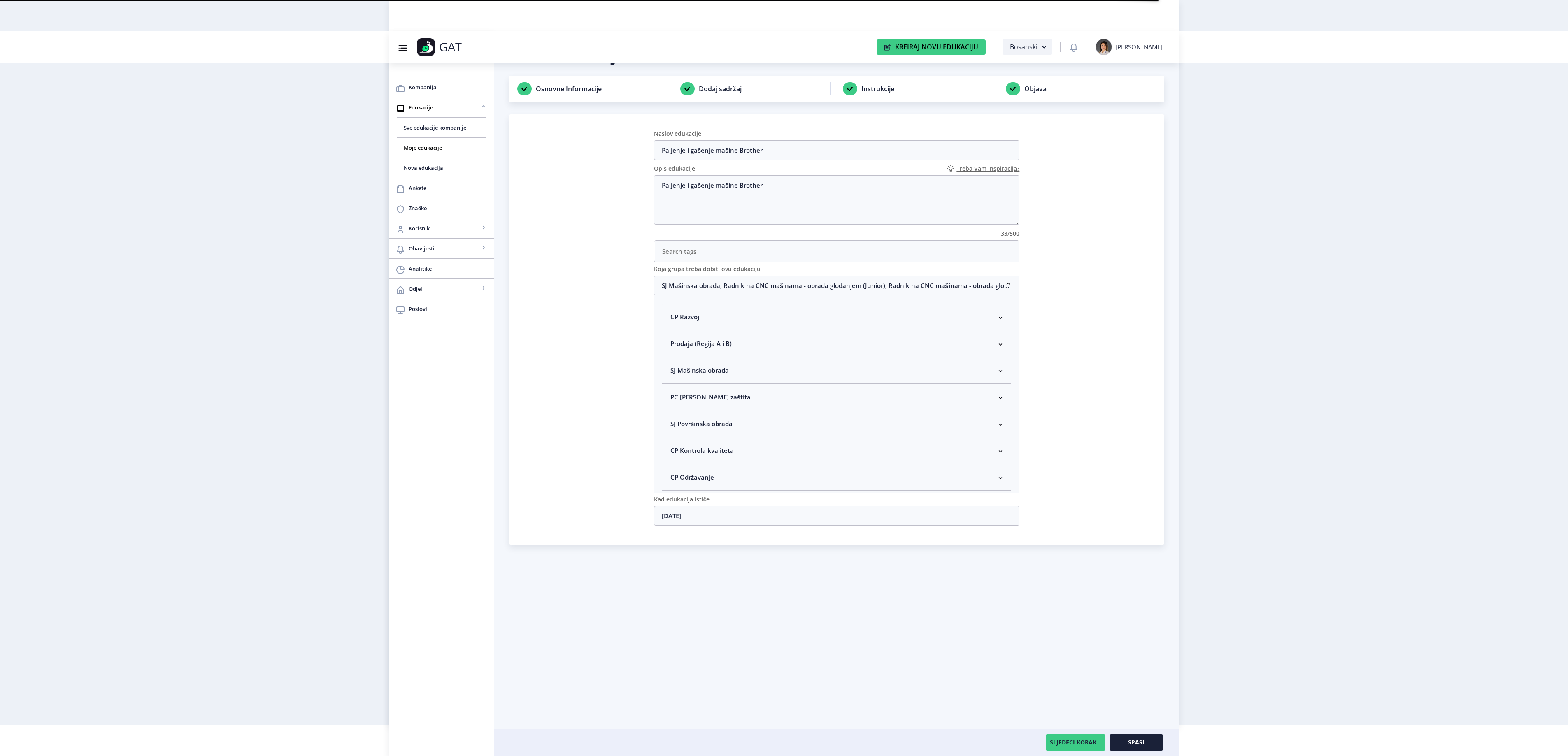
click at [736, 380] on nb-accordion-item-header "SJ Mašinska obrada" at bounding box center [837, 370] width 350 height 27
click at [718, 418] on span "Rukovodilac SJ Mašinska obrada" at bounding box center [731, 414] width 101 height 10
click at [674, 412] on input "Rukovodilac SJ Mašinska obrada" at bounding box center [674, 412] width 1 height 1
checkbox input "true"
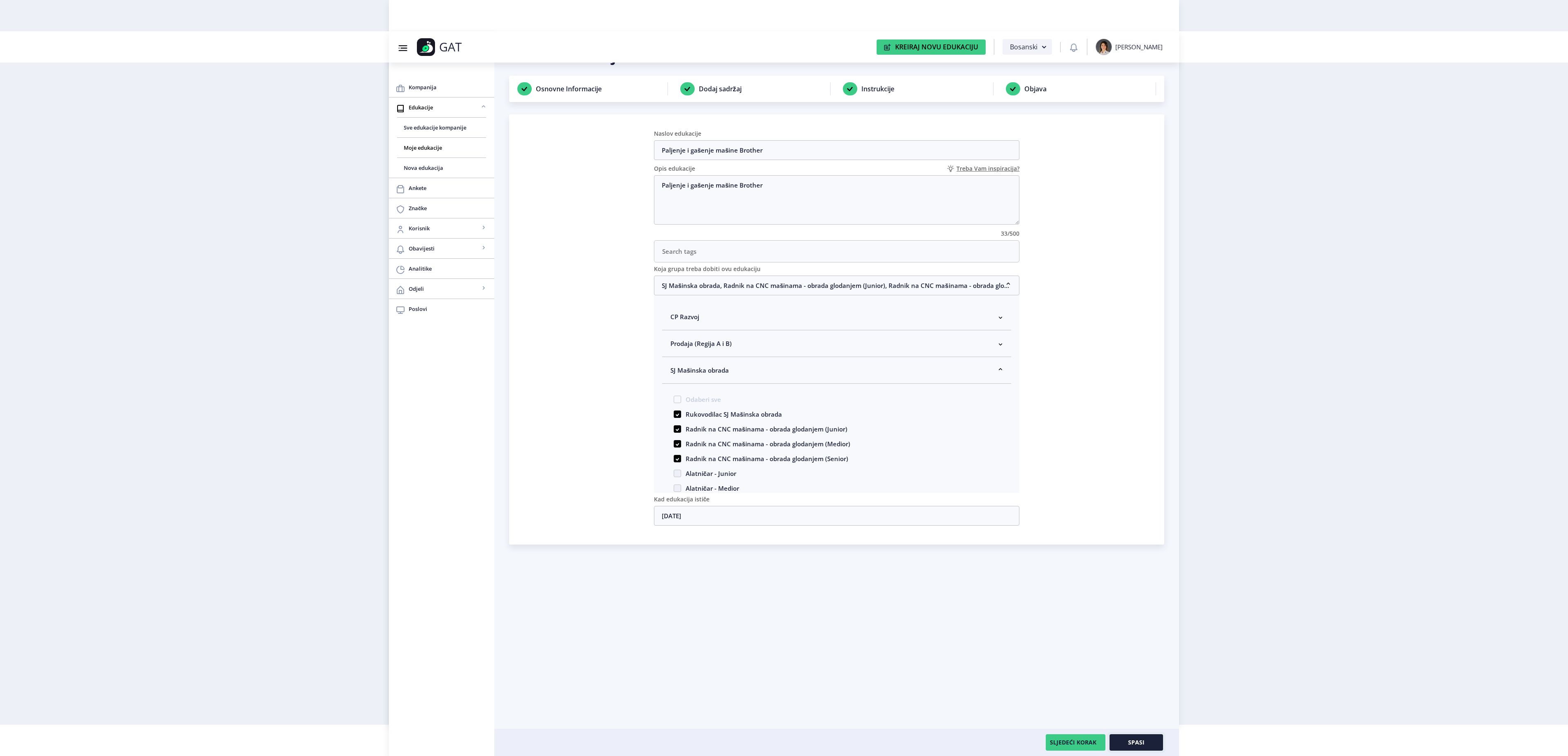
click at [1143, 746] on span "Spasi" at bounding box center [1136, 742] width 17 height 7
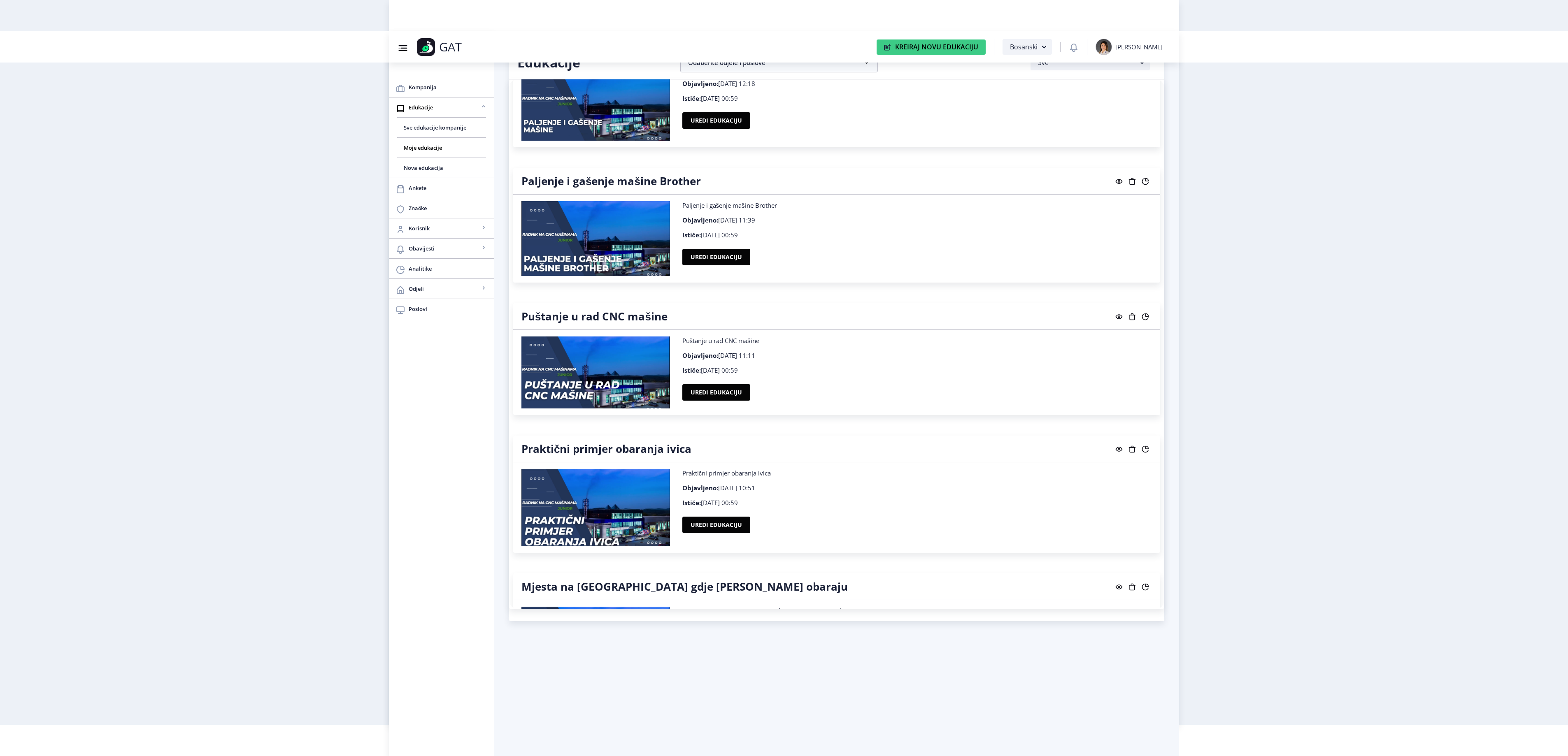
scroll to position [12595, 0]
click at [733, 402] on button "Uredi edukaciju" at bounding box center [716, 393] width 68 height 17
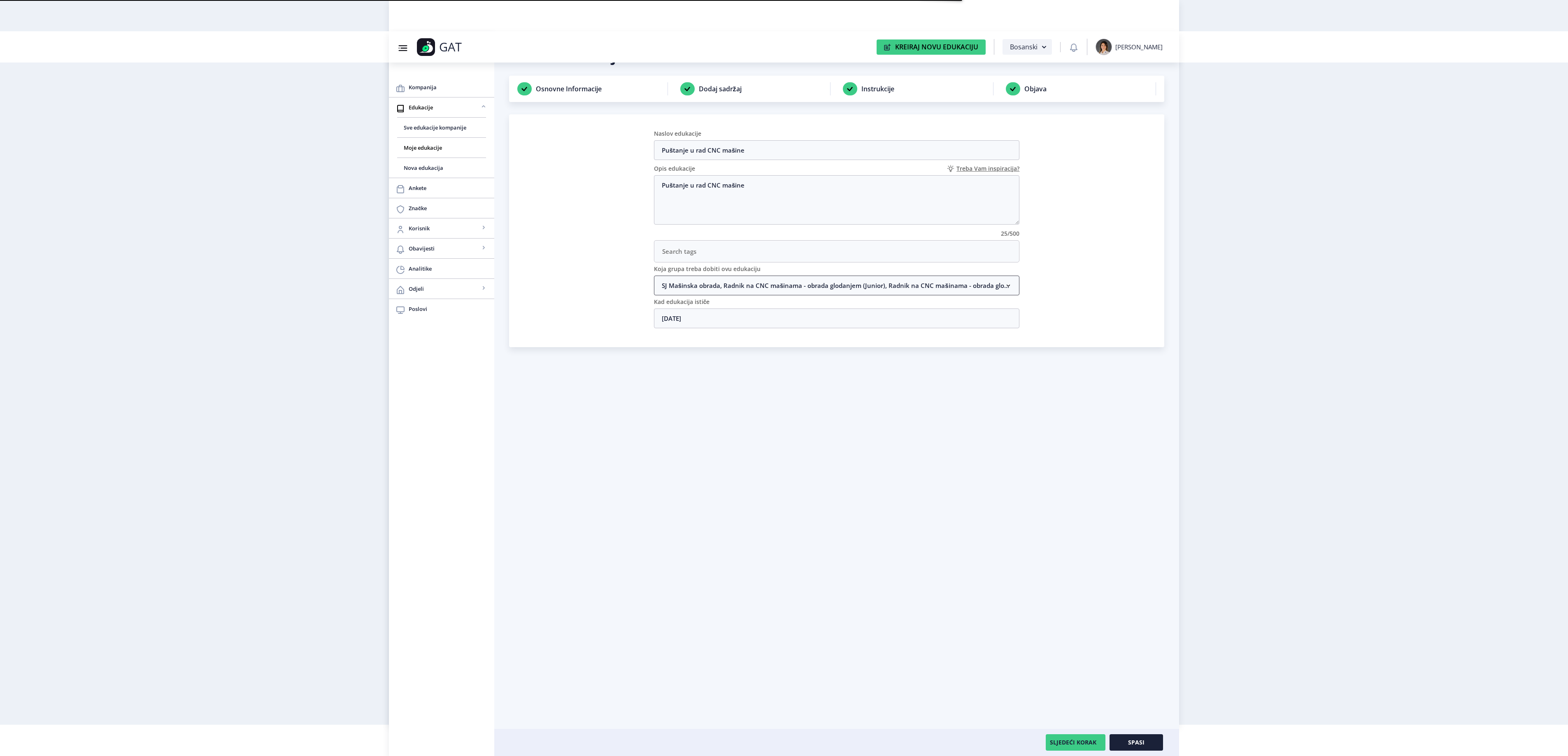
click at [671, 286] on nb-accordion-item-header "SJ Mašinska obrada, Radnik na CNC mašinama - obrada glodanjem (Junior), Radnik …" at bounding box center [837, 285] width 366 height 20
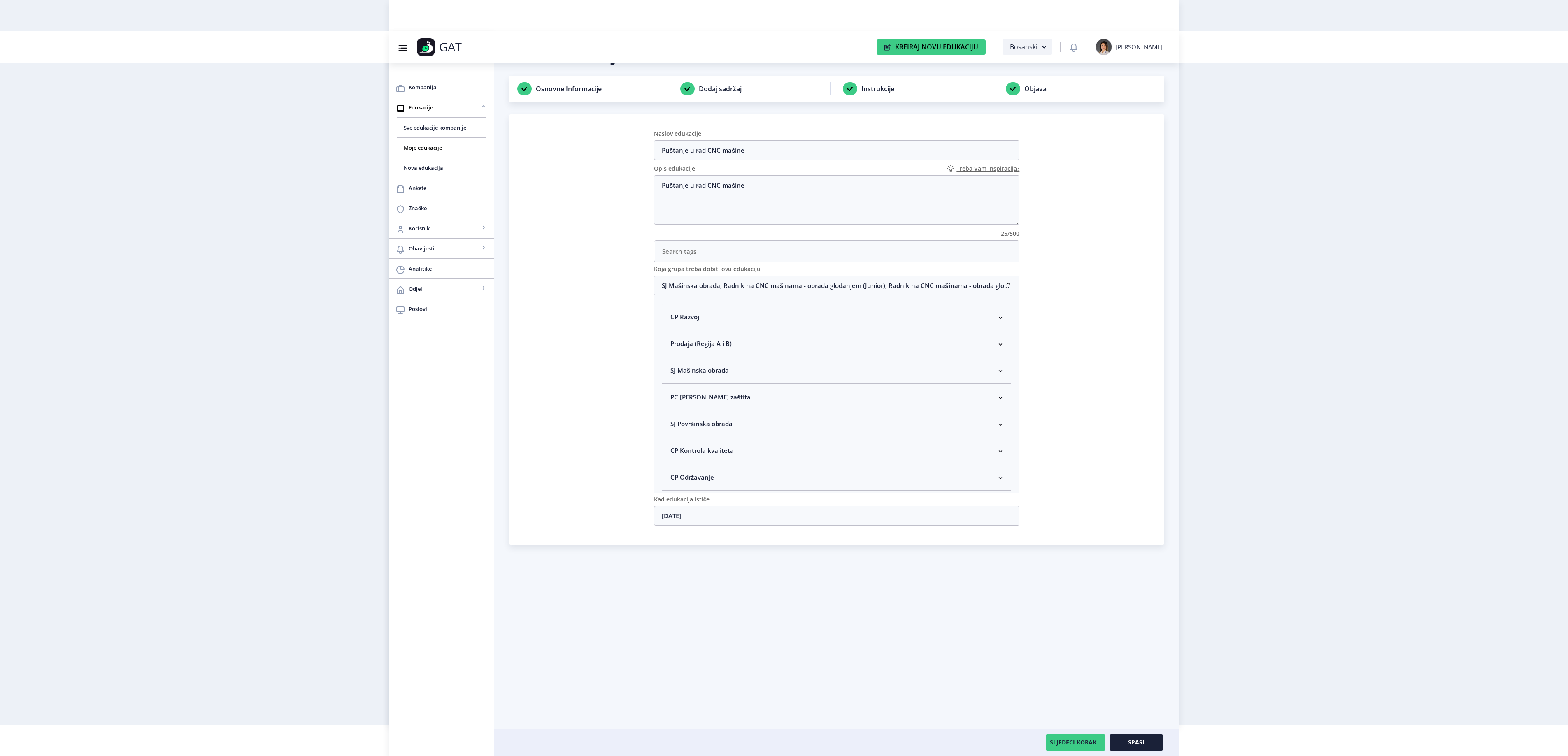
click at [676, 374] on span "SJ Mašinska obrada" at bounding box center [699, 370] width 58 height 10
click at [677, 418] on span at bounding box center [677, 414] width 7 height 7
click at [674, 412] on input "Rukovodilac SJ Mašinska obrada" at bounding box center [674, 412] width 1 height 1
checkbox input "true"
click at [1130, 737] on button "Spasi" at bounding box center [1136, 742] width 53 height 17
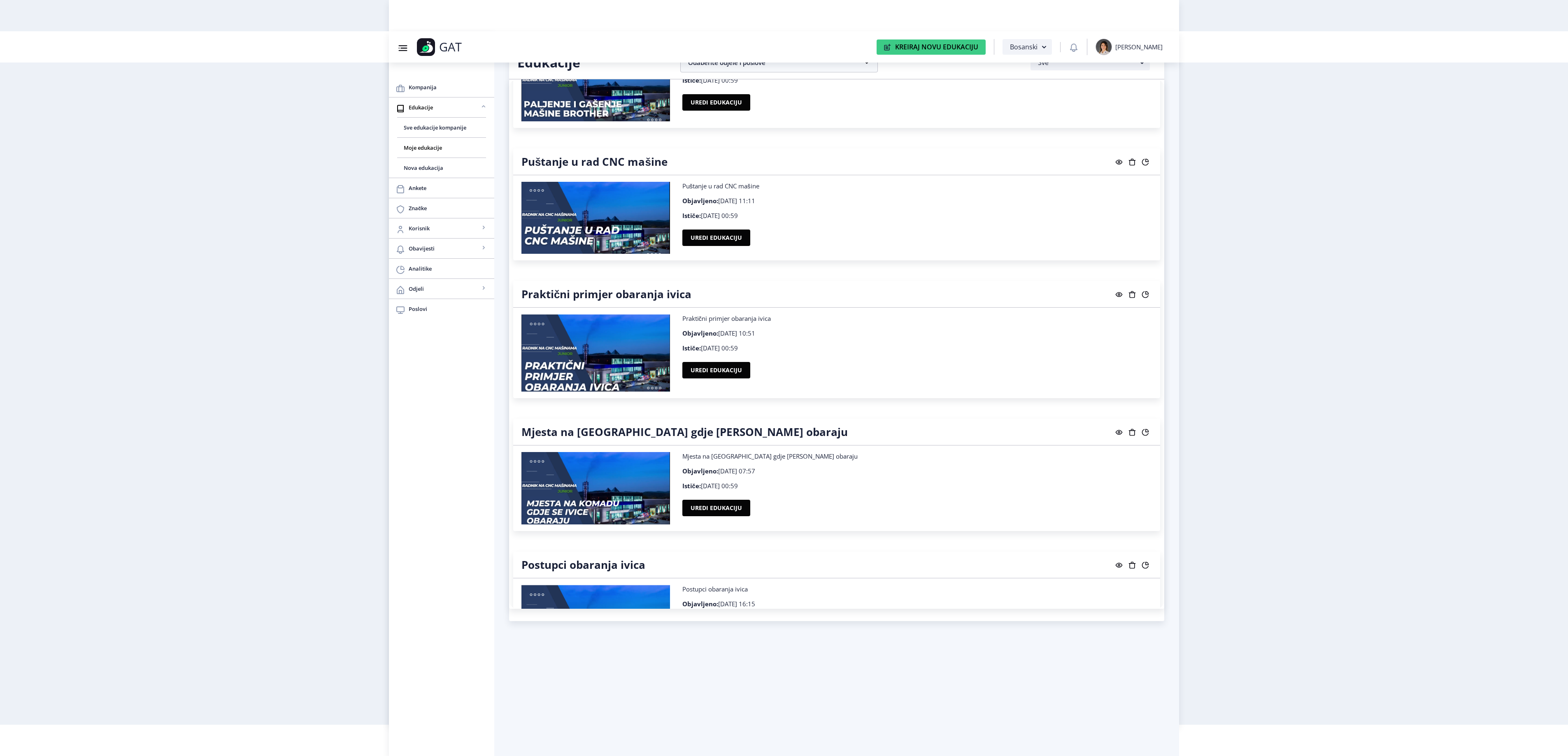
scroll to position [12669, 0]
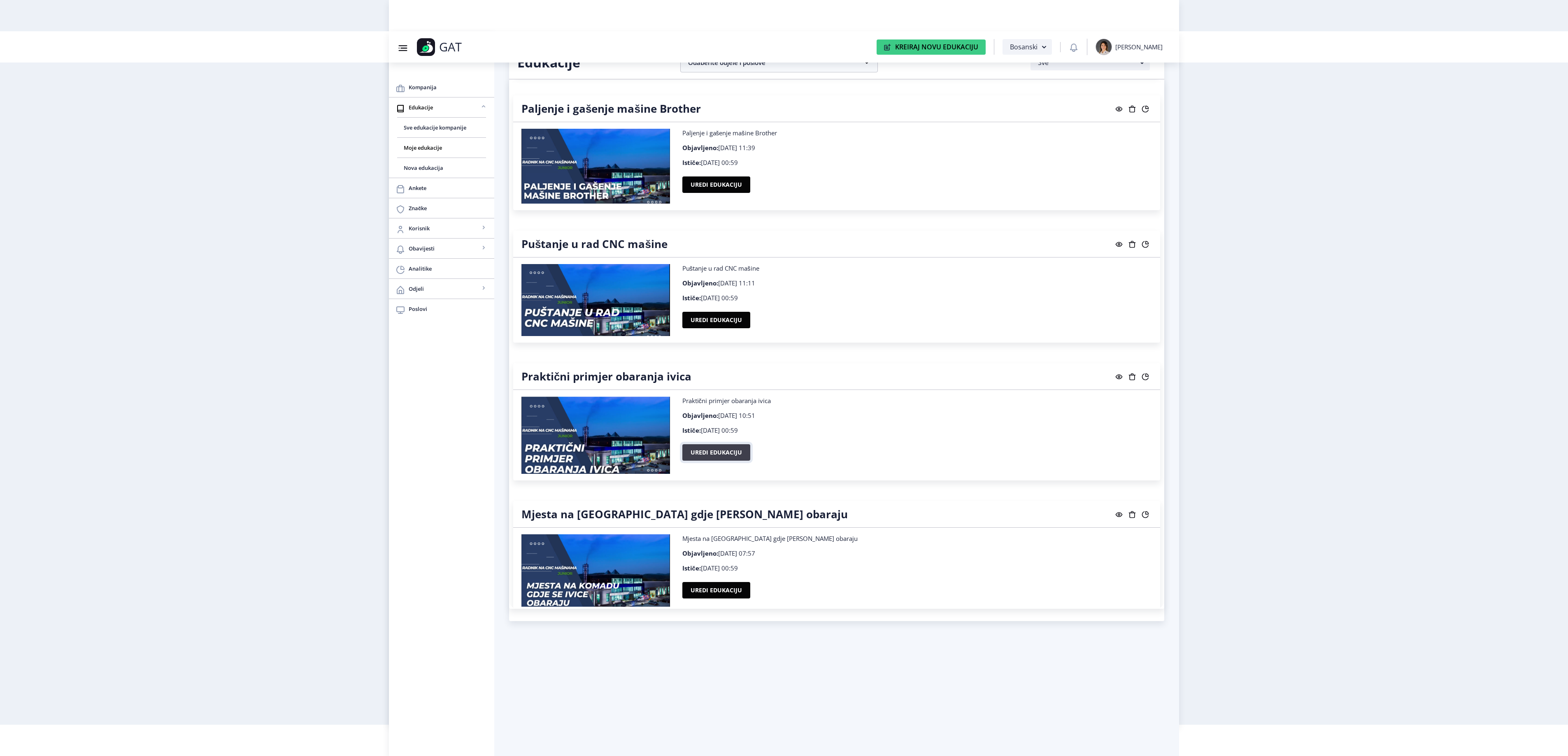
click at [731, 460] on button "Uredi edukaciju" at bounding box center [716, 452] width 68 height 17
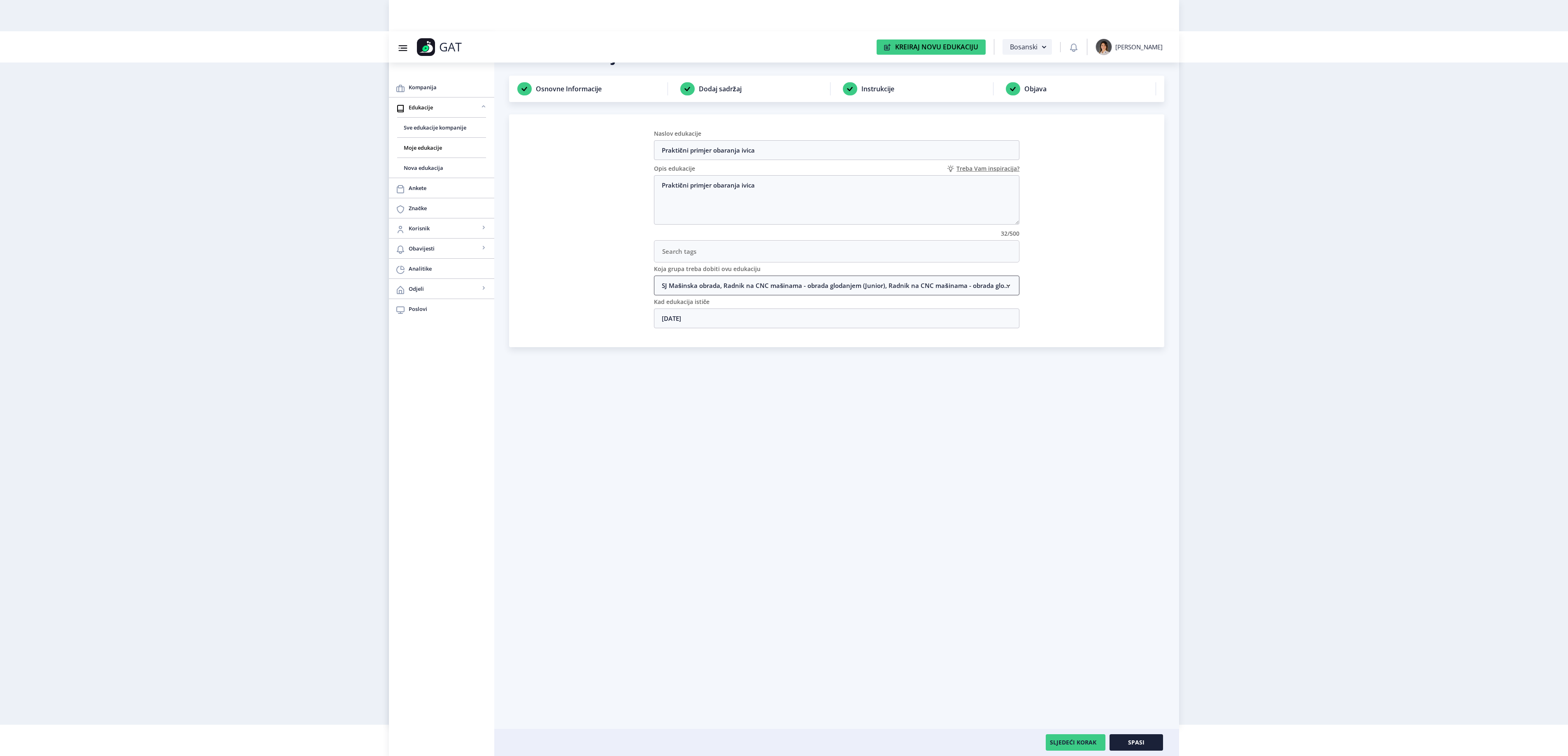
click at [794, 296] on nb-accordion-item-header "SJ Mašinska obrada, Radnik na CNC mašinama - obrada glodanjem (Junior), Radnik …" at bounding box center [837, 285] width 366 height 20
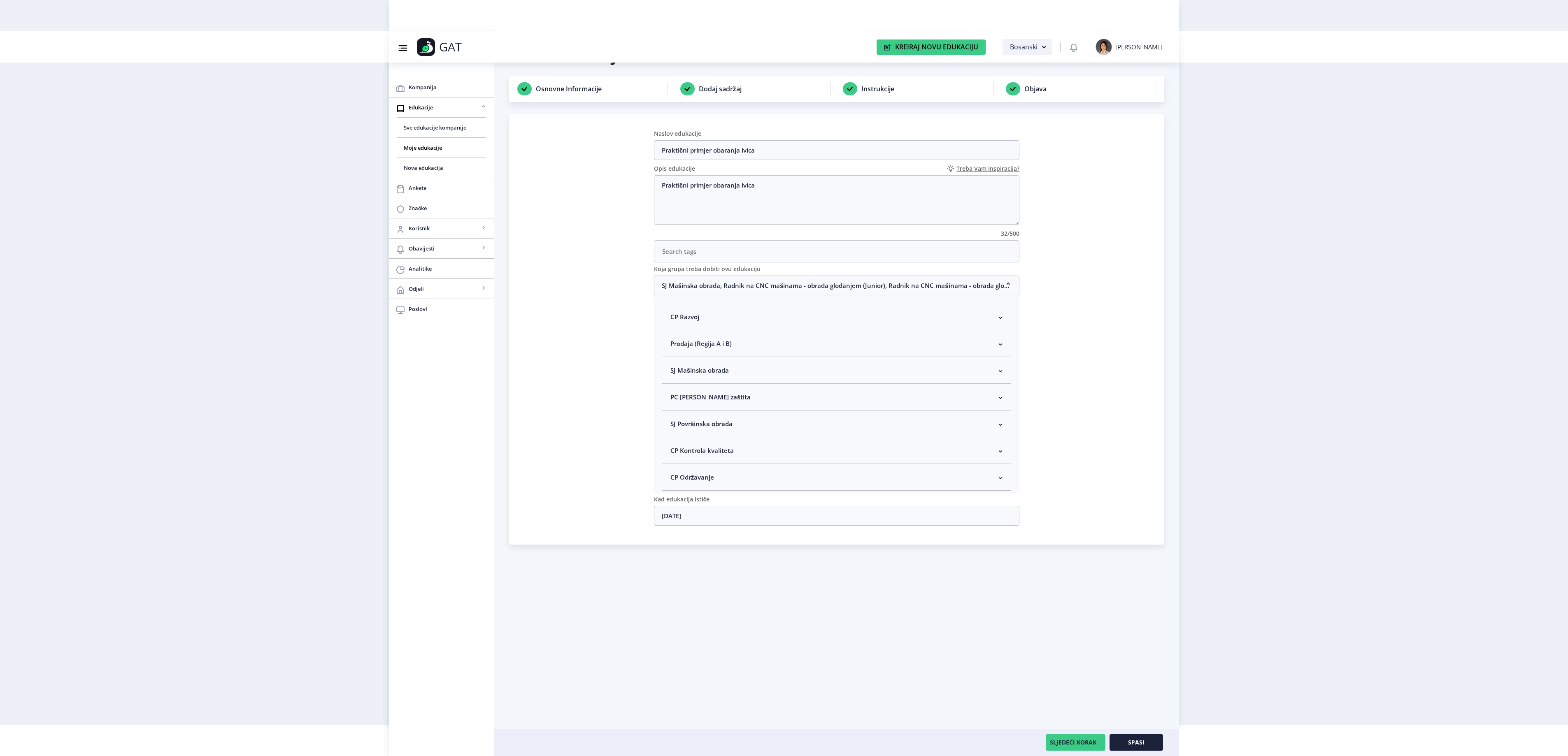
click at [683, 367] on nb-accordion-item-header "SJ Mašinska obrada" at bounding box center [837, 370] width 350 height 27
click at [676, 418] on span at bounding box center [677, 414] width 7 height 7
click at [674, 412] on input "Rukovodilac SJ Mašinska obrada" at bounding box center [674, 412] width 1 height 1
checkbox input "true"
click at [1132, 742] on span "Spasi" at bounding box center [1136, 742] width 17 height 7
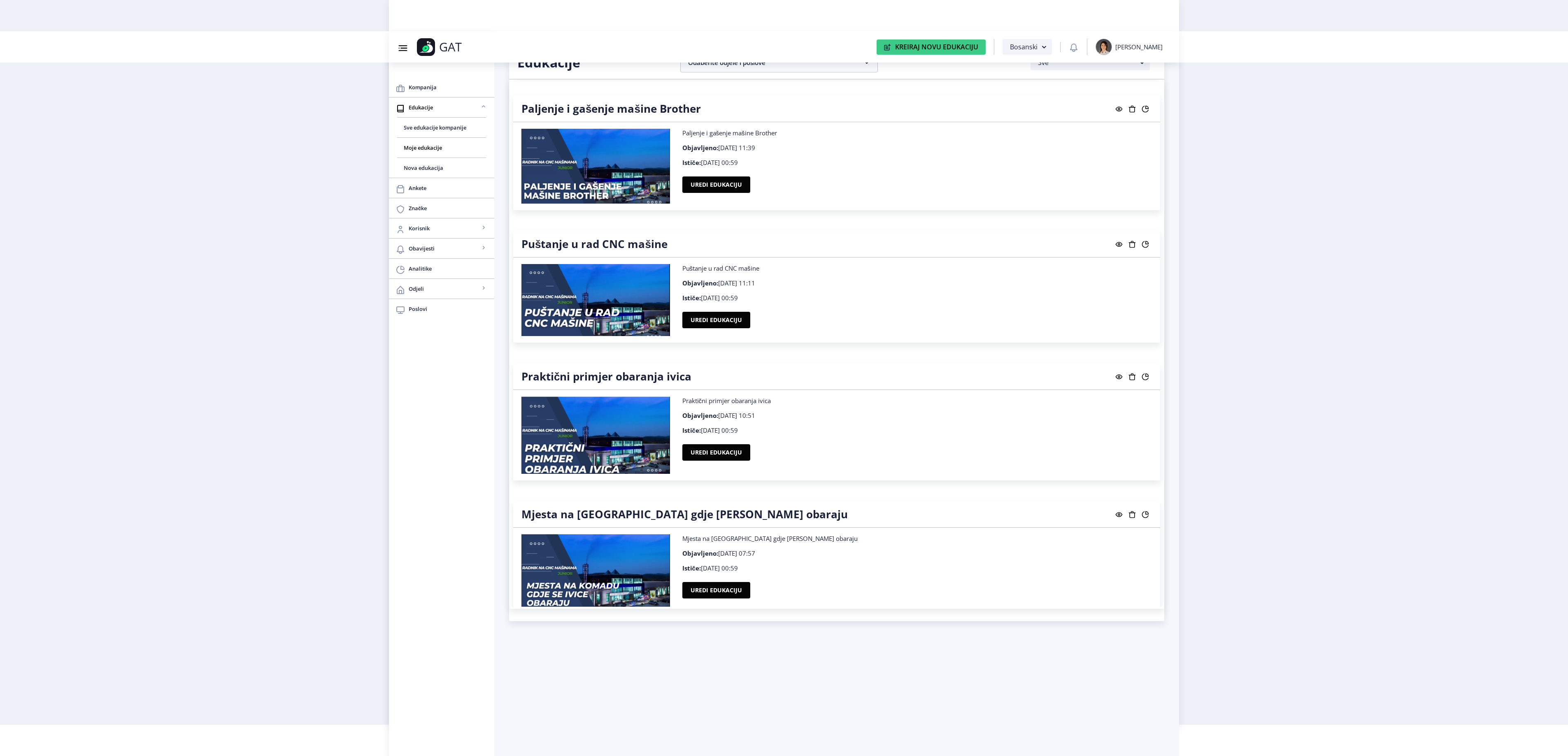
scroll to position [12751, 0]
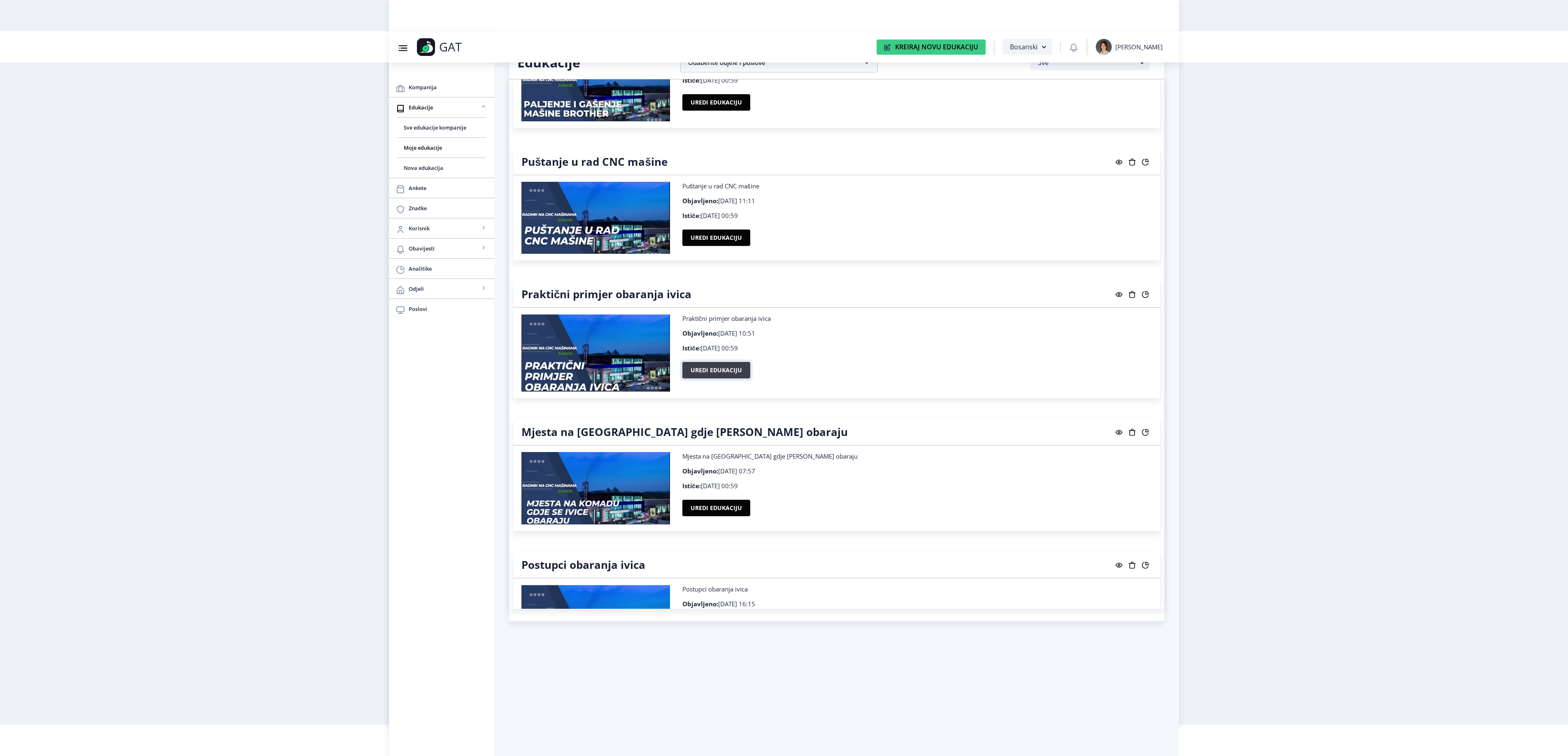
click at [697, 378] on button "Uredi edukaciju" at bounding box center [716, 370] width 68 height 17
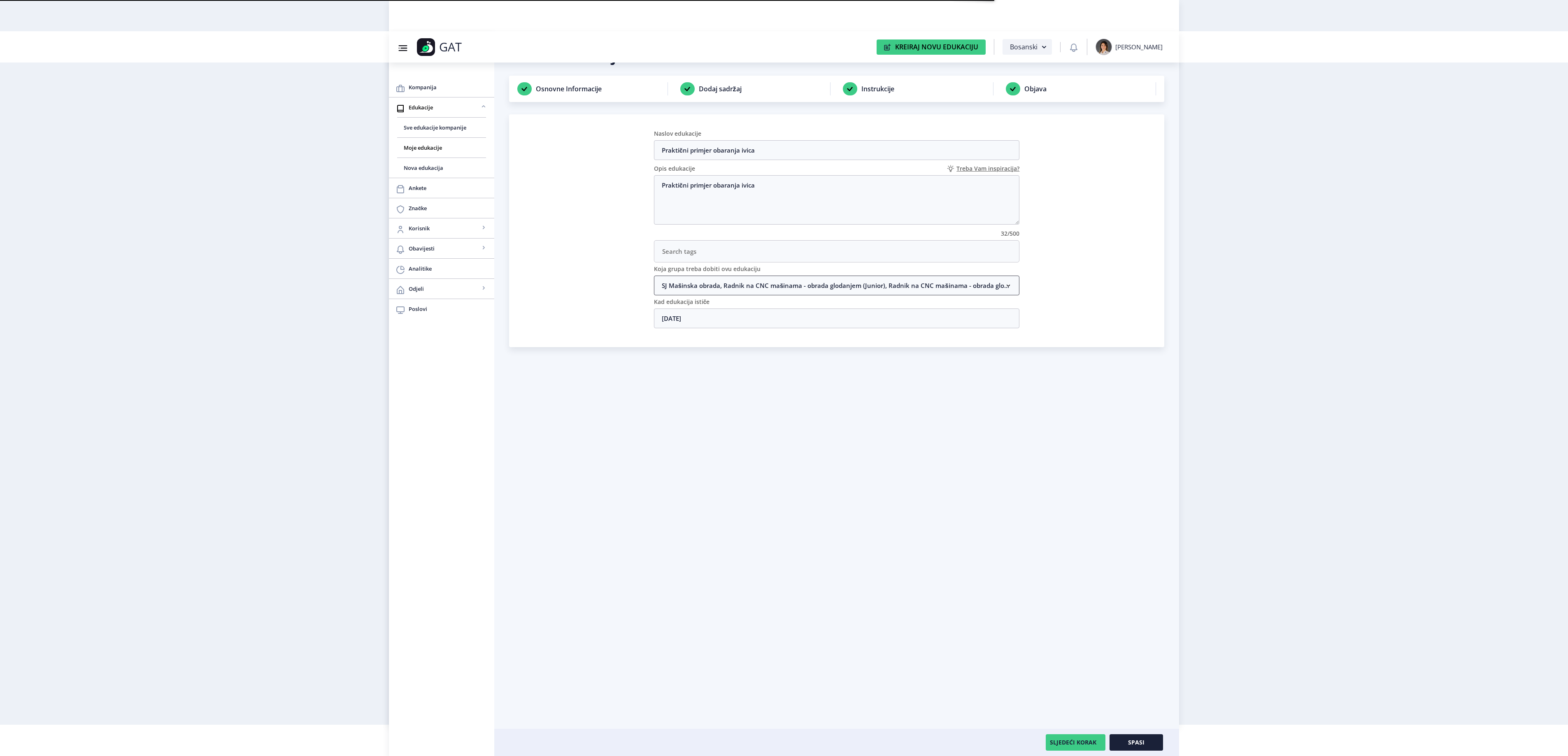
click at [706, 287] on nb-accordion-item-header "SJ Mašinska obrada, Radnik na CNC mašinama - obrada glodanjem (Junior), Radnik …" at bounding box center [837, 285] width 366 height 20
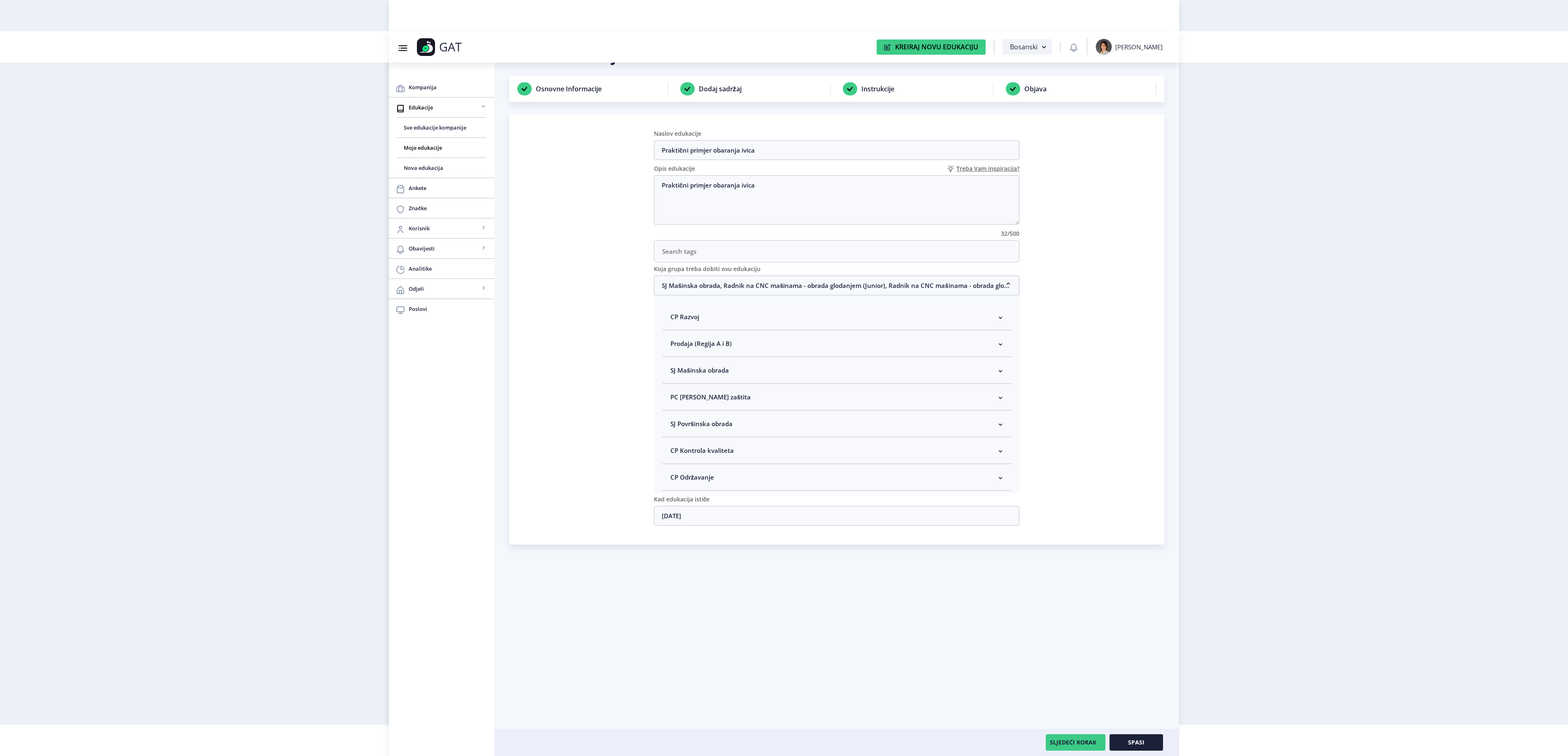
click at [710, 372] on span "SJ Mašinska obrada" at bounding box center [699, 370] width 58 height 10
click at [1151, 744] on button "Spasi" at bounding box center [1136, 742] width 53 height 17
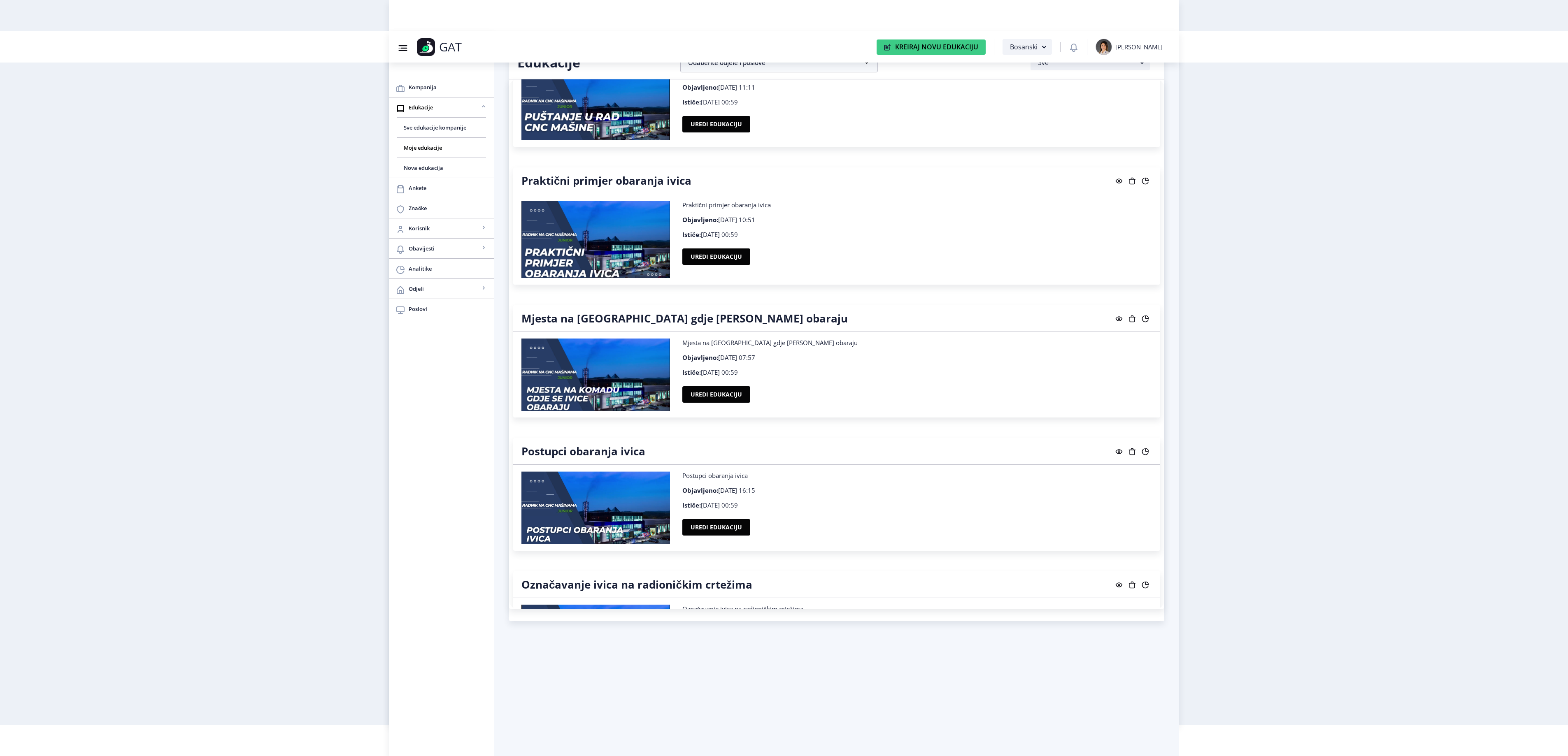
scroll to position [12893, 0]
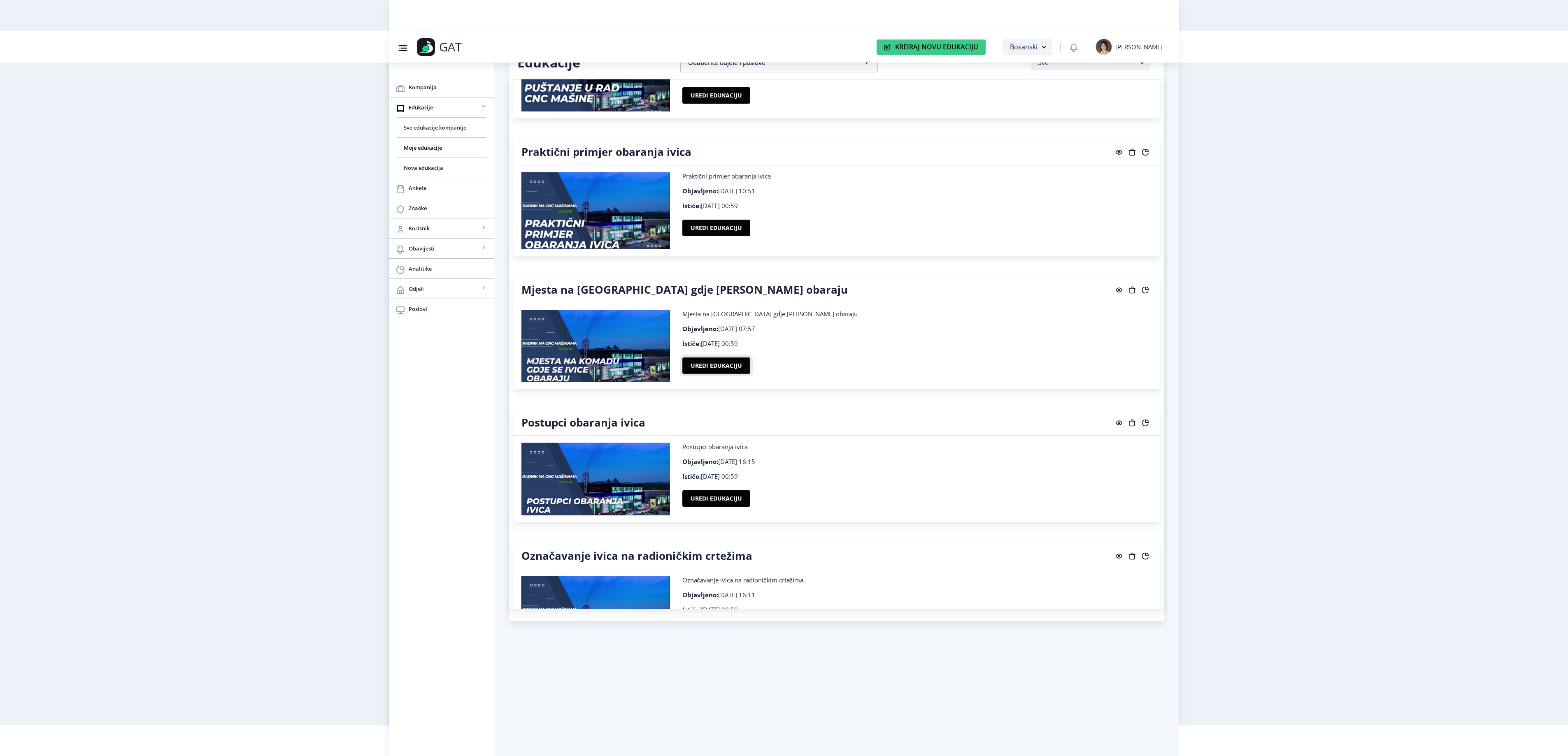
click at [702, 374] on button "Uredi edukaciju" at bounding box center [716, 365] width 68 height 17
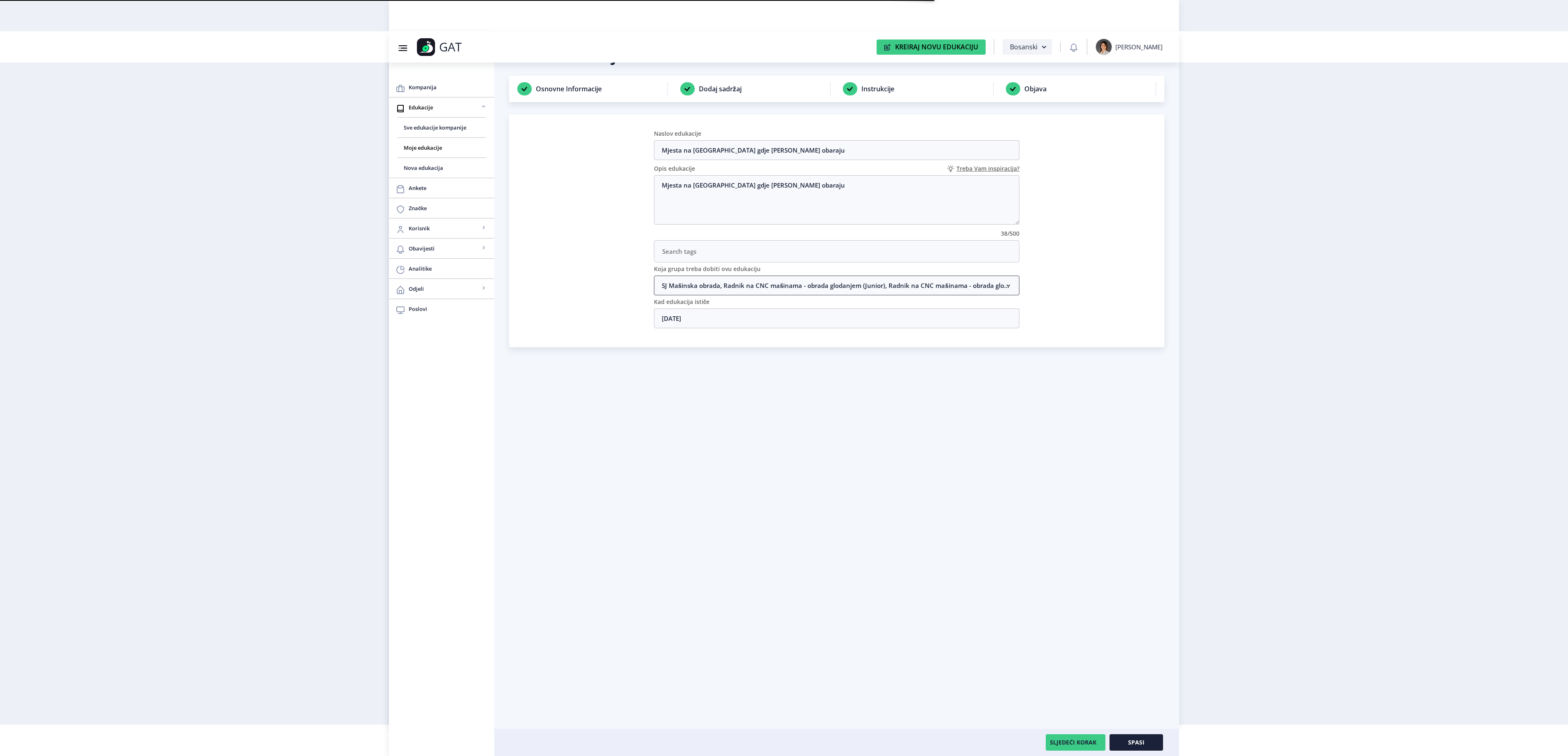
click at [819, 286] on nb-accordion-item-header "SJ Mašinska obrada, Radnik na CNC mašinama - obrada glodanjem (Junior), Radnik …" at bounding box center [837, 285] width 366 height 20
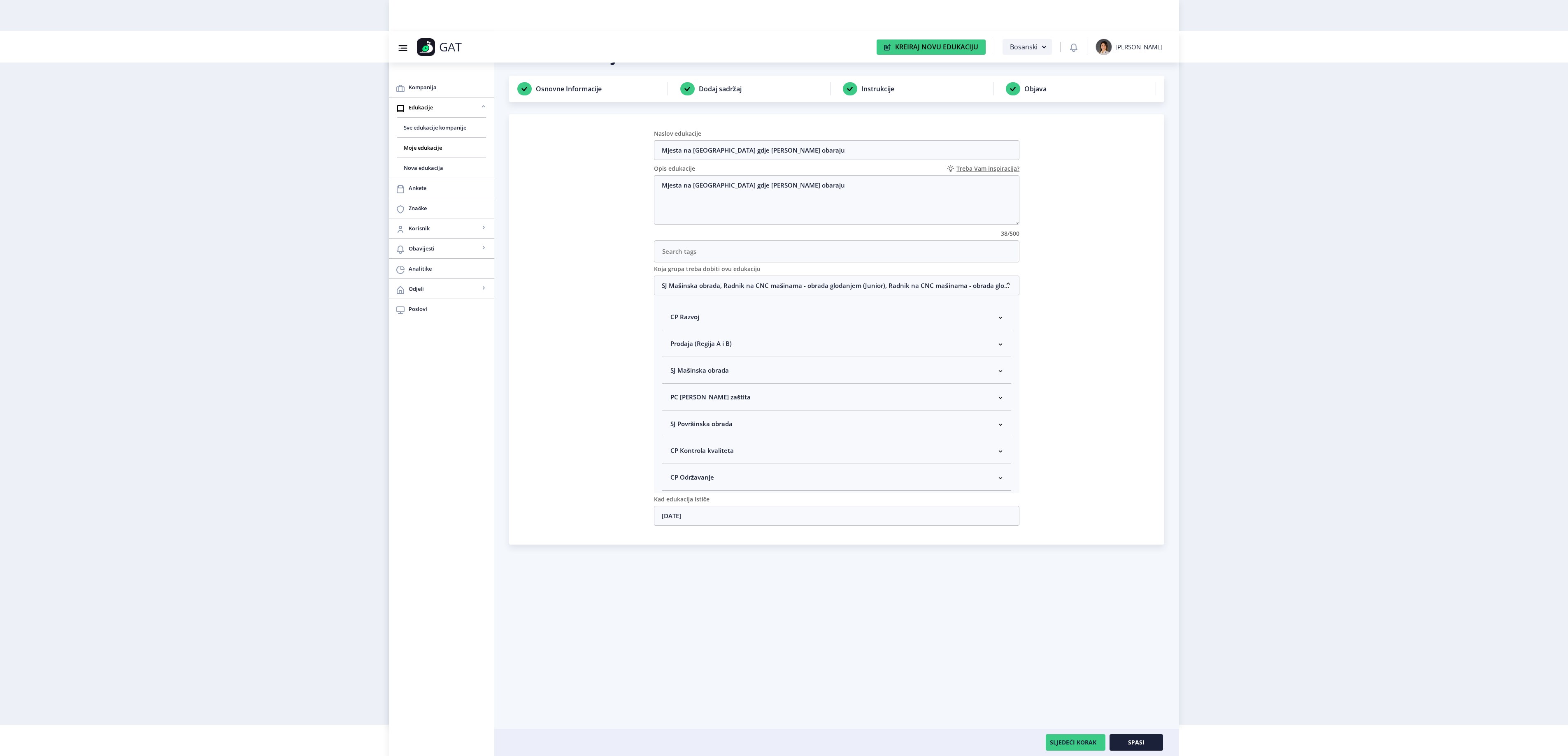
click at [734, 376] on nb-accordion-item-header "SJ Mašinska obrada" at bounding box center [837, 370] width 350 height 27
click at [734, 419] on span "Rukovodilac SJ Mašinska obrada" at bounding box center [731, 414] width 101 height 10
click at [674, 412] on input "Rukovodilac SJ Mašinska obrada" at bounding box center [674, 412] width 1 height 1
checkbox input "true"
click at [1139, 749] on button "Spasi" at bounding box center [1136, 742] width 53 height 17
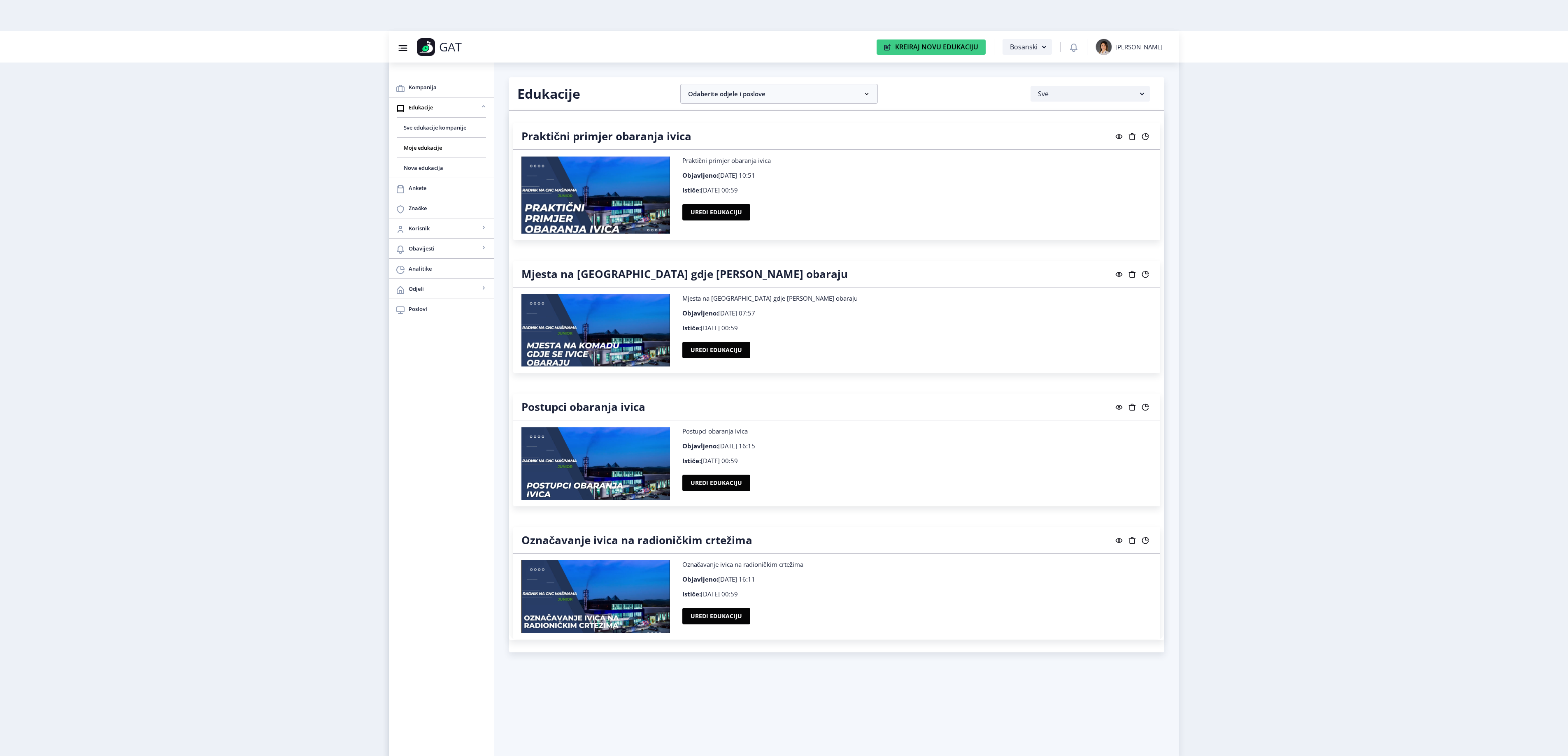
scroll to position [13022, 0]
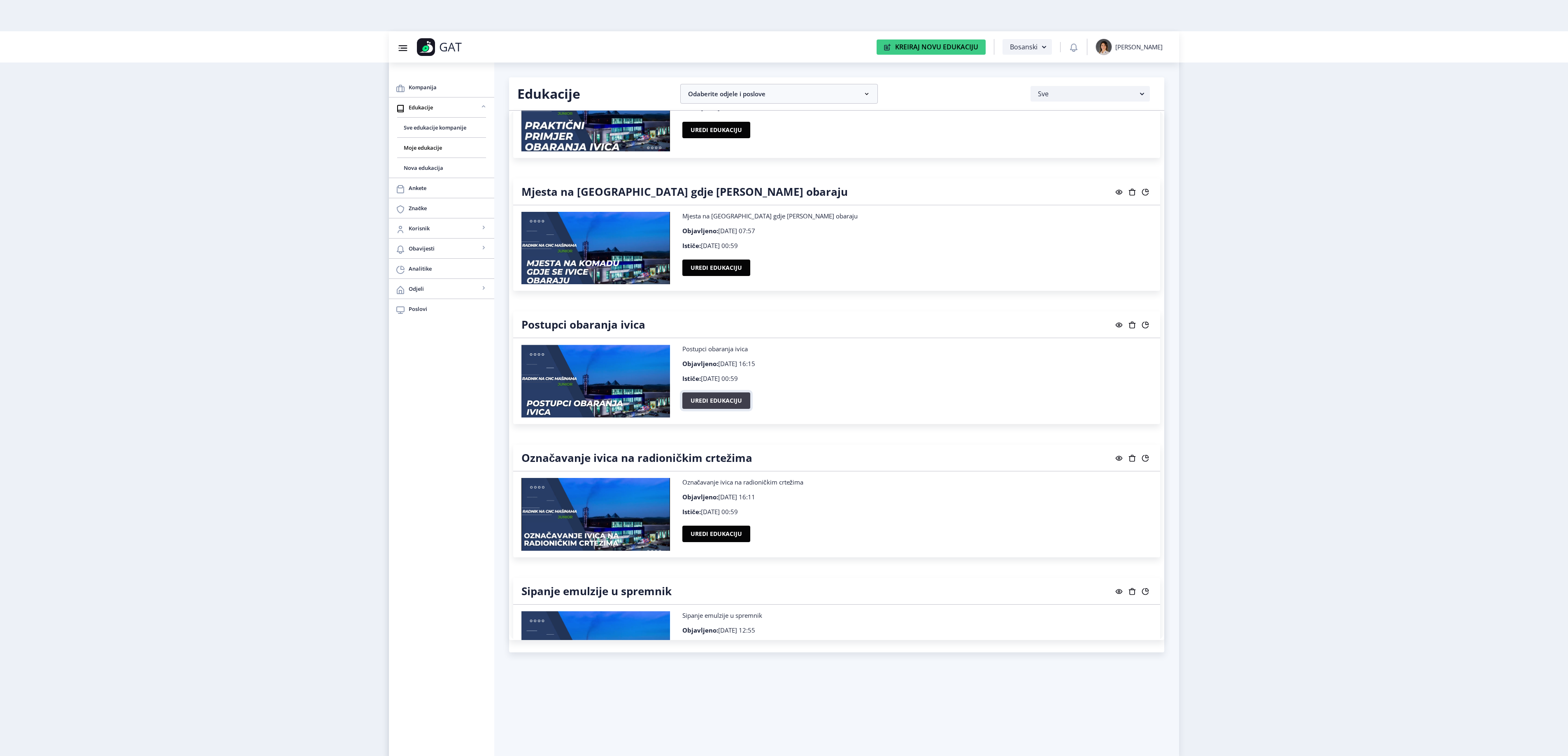
click at [721, 409] on button "Uredi edukaciju" at bounding box center [716, 400] width 68 height 17
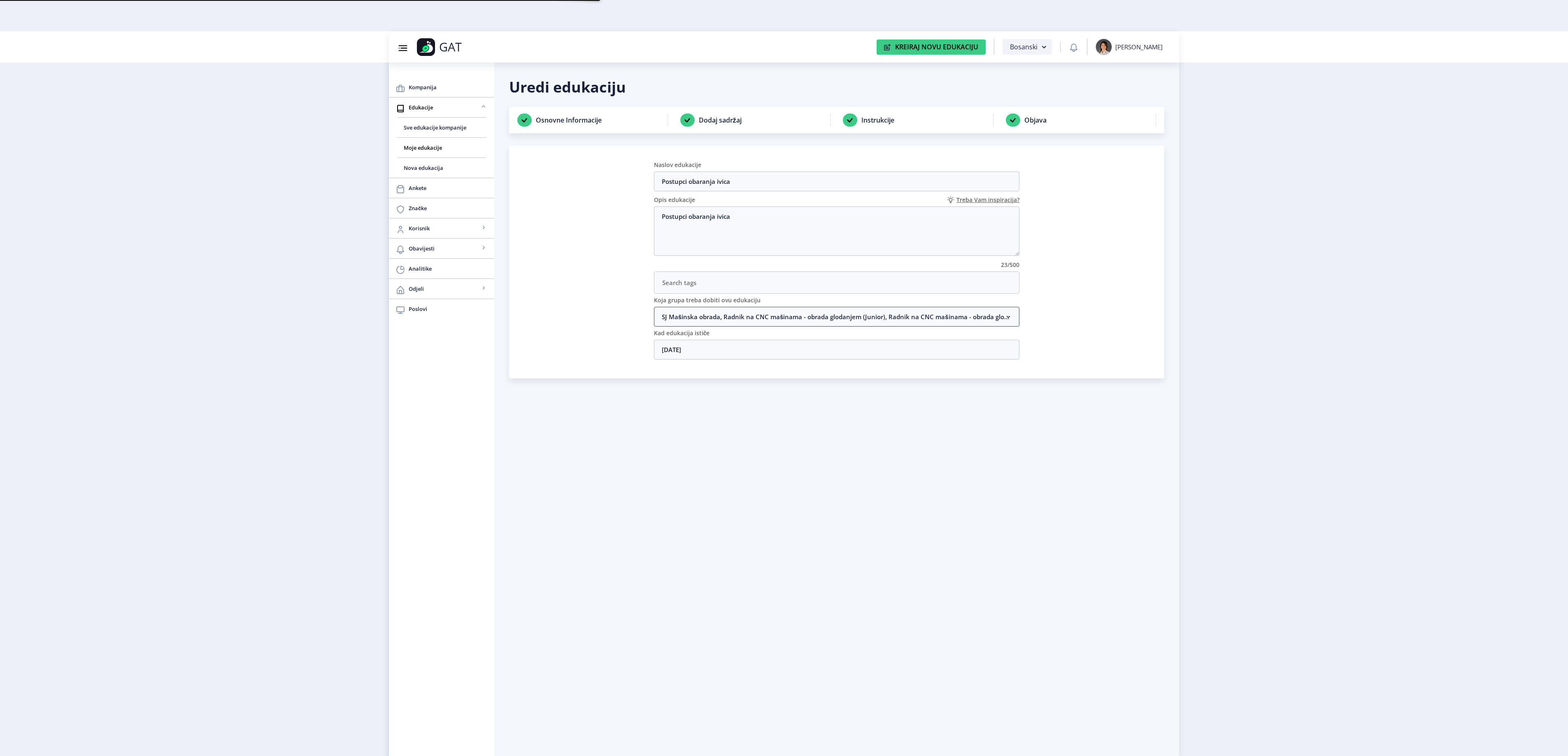
click at [732, 323] on nb-accordion-item-header "SJ Mašinska obrada, Radnik na CNC mašinama - obrada glodanjem (Junior), Radnik …" at bounding box center [837, 316] width 366 height 20
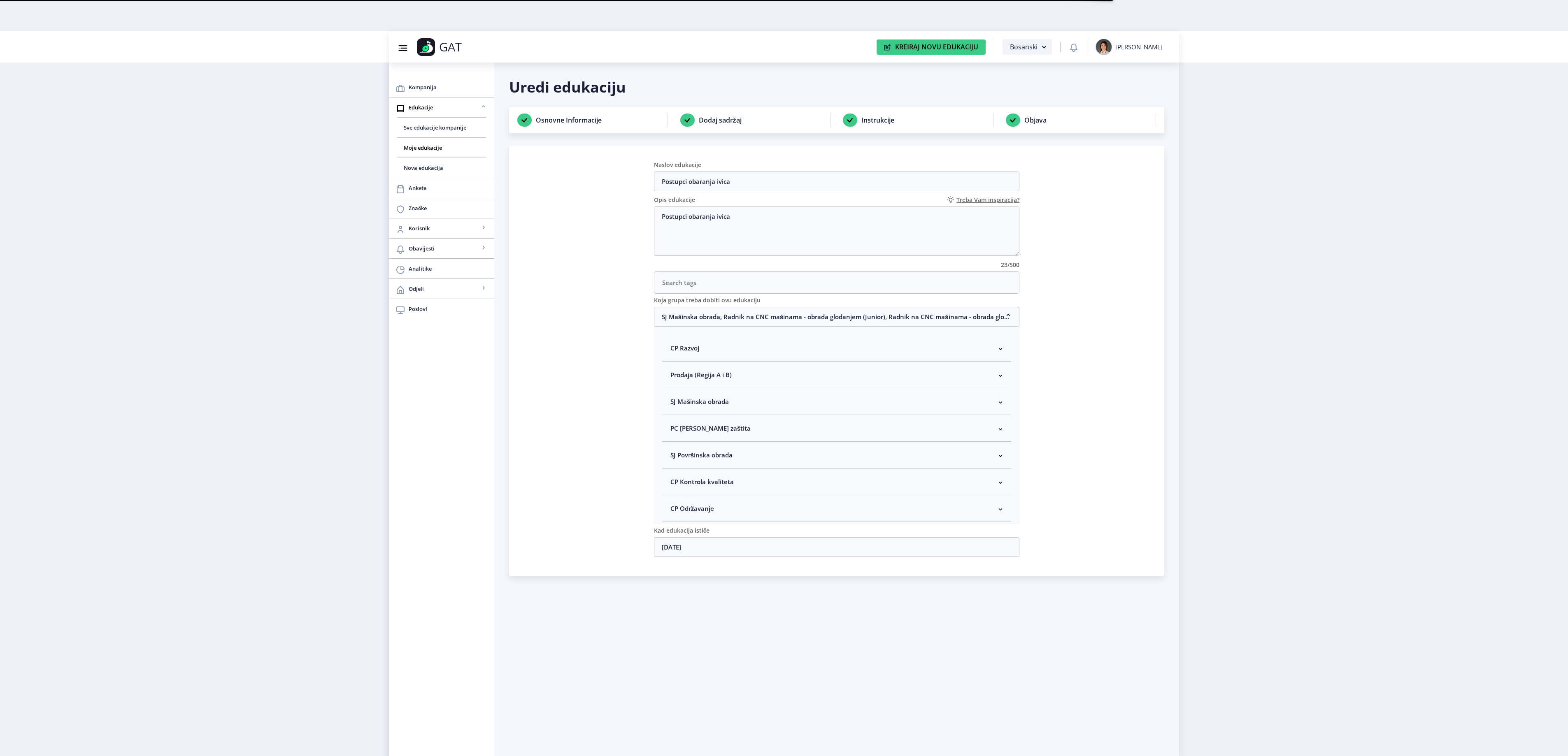
click at [713, 397] on nb-accordion-item-header "SJ Mašinska obrada" at bounding box center [837, 402] width 350 height 27
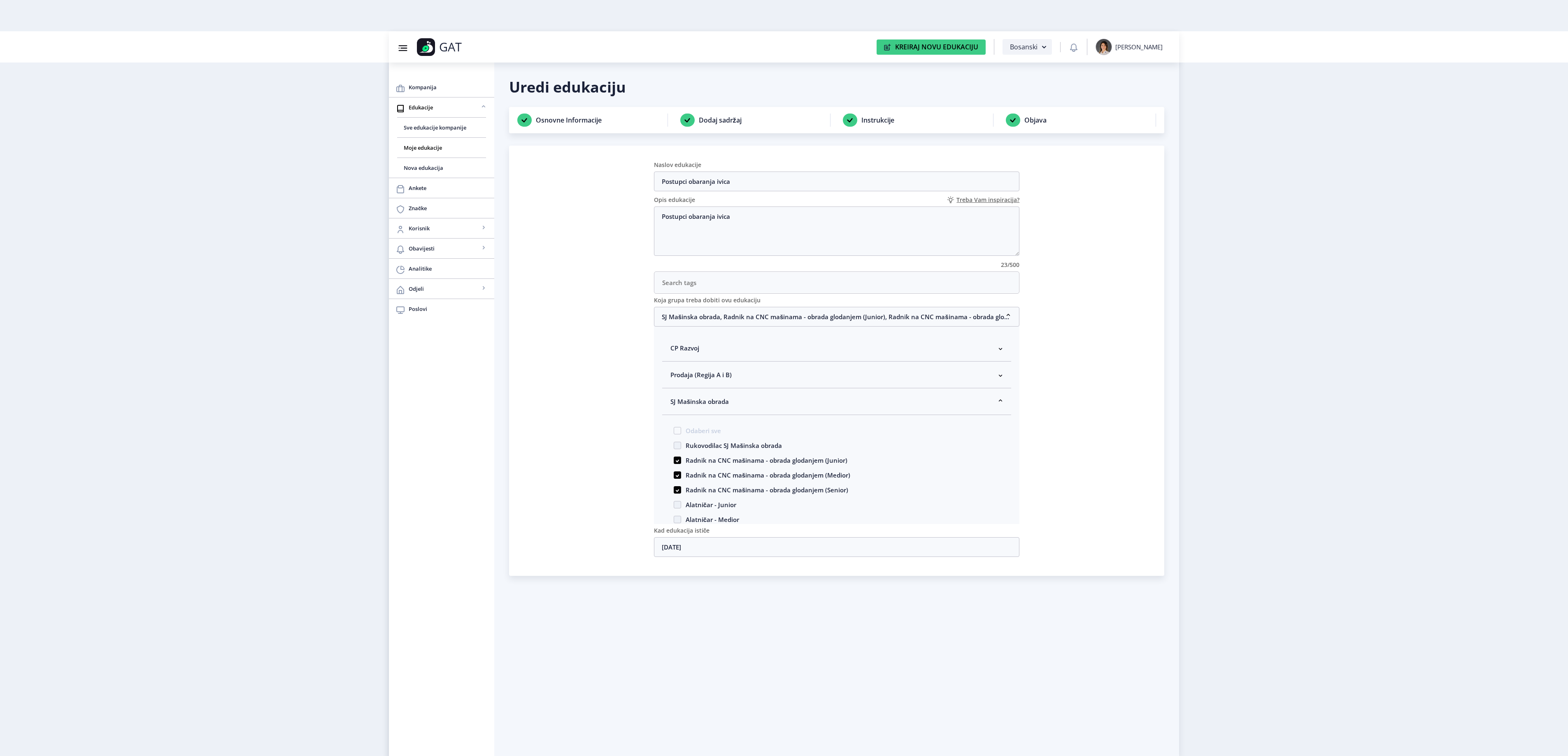
click at [720, 451] on span "Rukovodilac SJ Mašinska obrada" at bounding box center [731, 445] width 101 height 10
click at [674, 443] on input "Rukovodilac SJ Mašinska obrada" at bounding box center [674, 443] width 1 height 1
checkbox input "true"
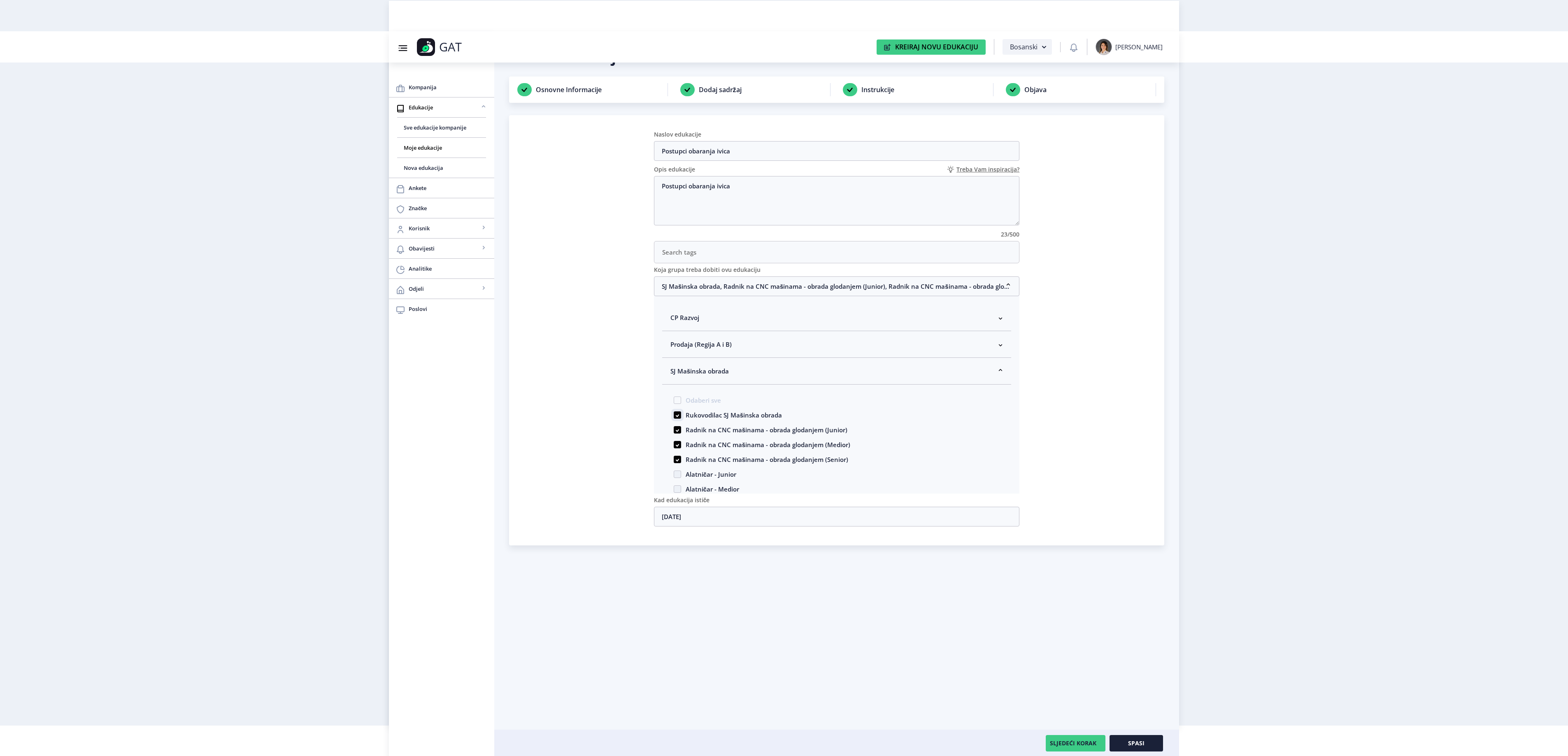
scroll to position [31, 0]
click at [1154, 746] on button "Spasi" at bounding box center [1136, 742] width 53 height 17
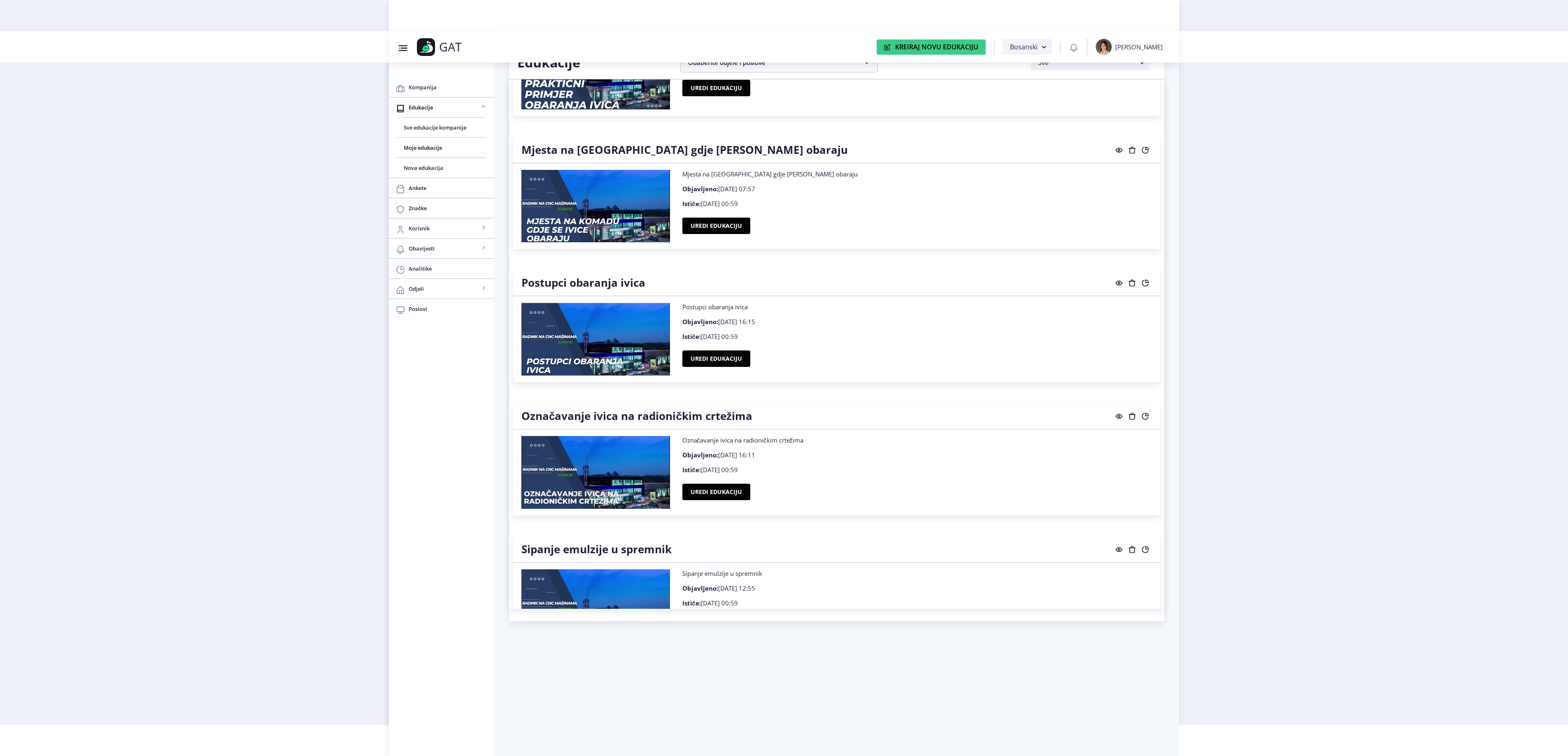
scroll to position [12951, 0]
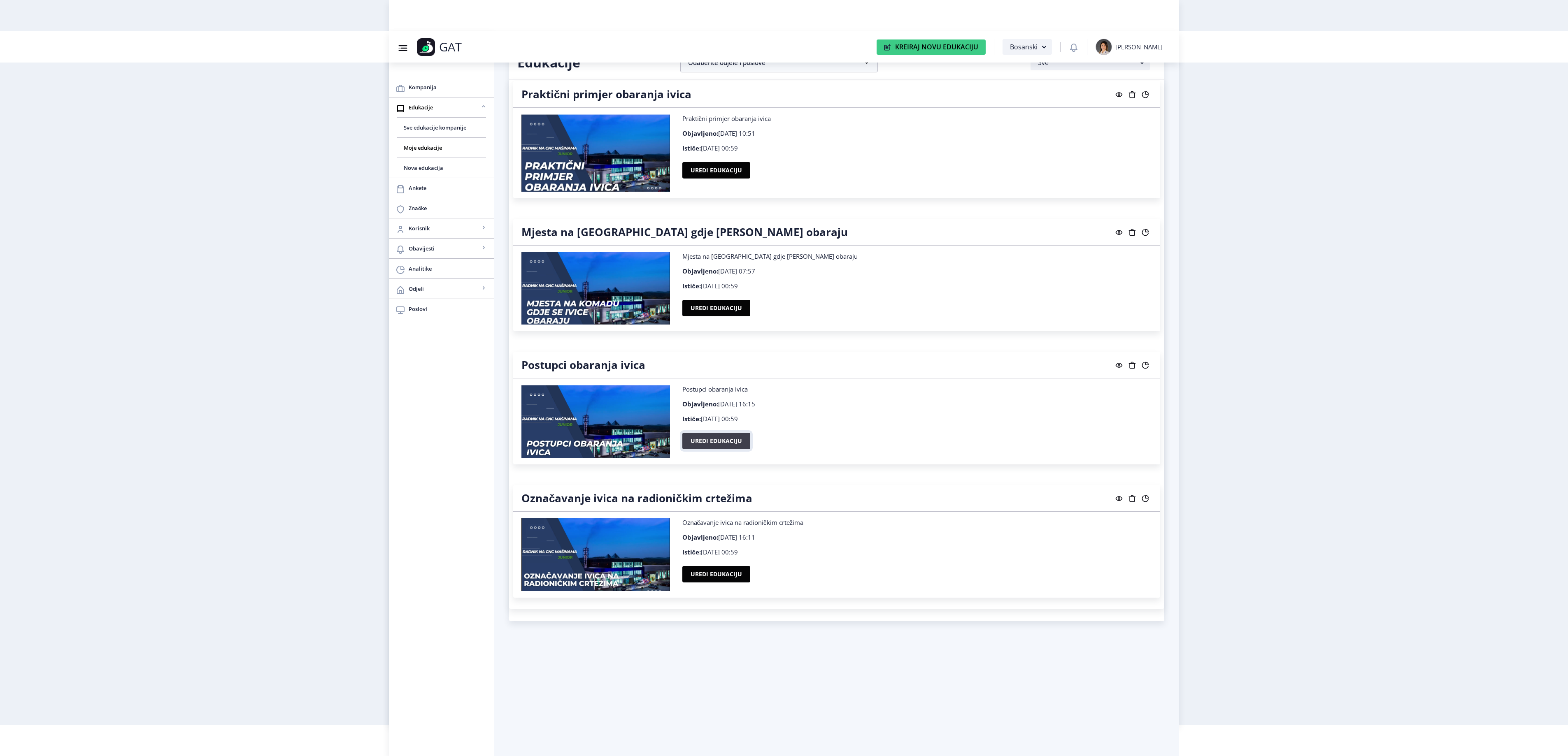
click at [715, 449] on button "Uredi edukaciju" at bounding box center [716, 441] width 68 height 17
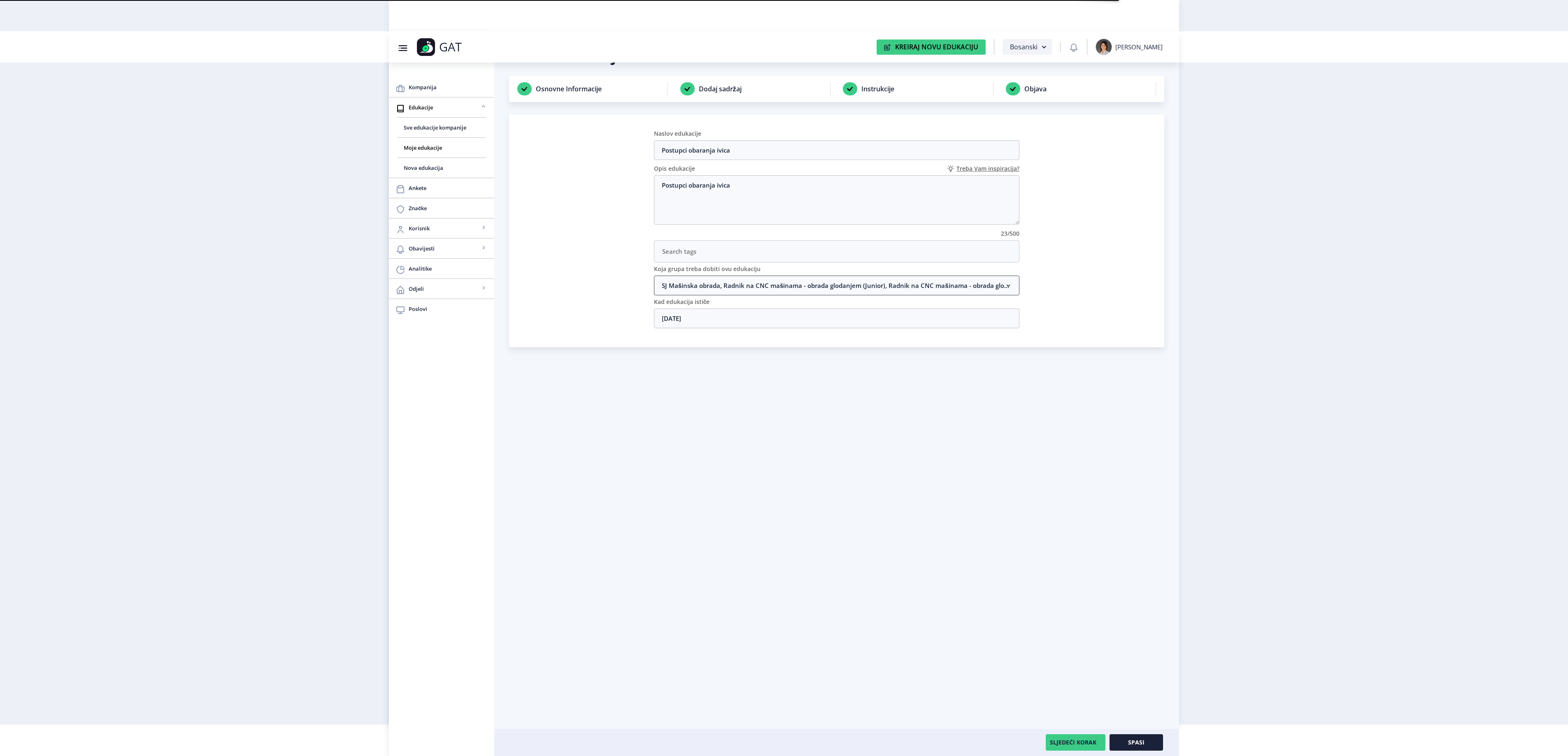
click at [756, 289] on nb-accordion-item-header "SJ Mašinska obrada, Radnik na CNC mašinama - obrada glodanjem (Junior), Radnik …" at bounding box center [837, 285] width 366 height 20
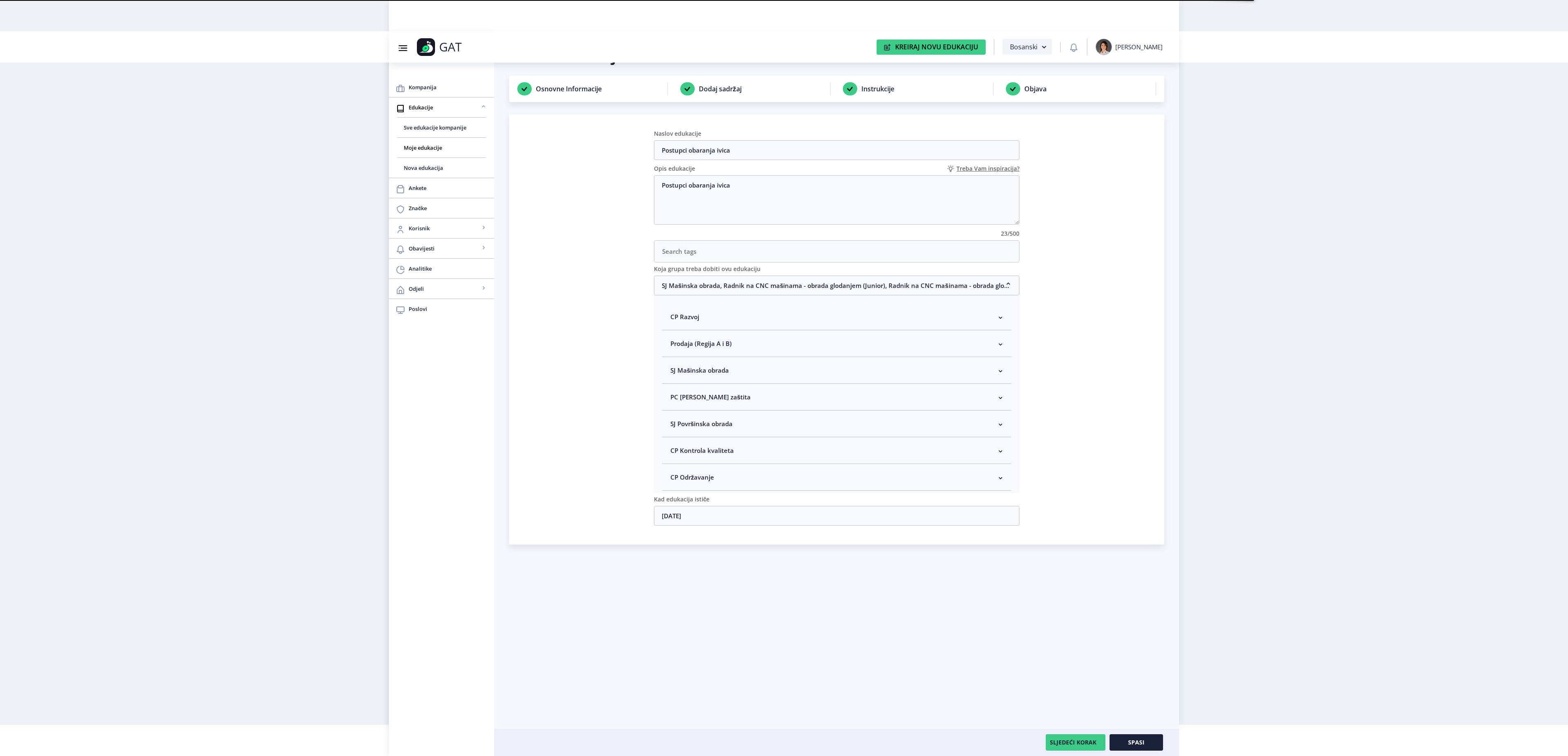
click at [737, 376] on nb-accordion-item-header "SJ Mašinska obrada" at bounding box center [837, 370] width 350 height 27
click at [1137, 749] on button "Spasi" at bounding box center [1136, 742] width 53 height 17
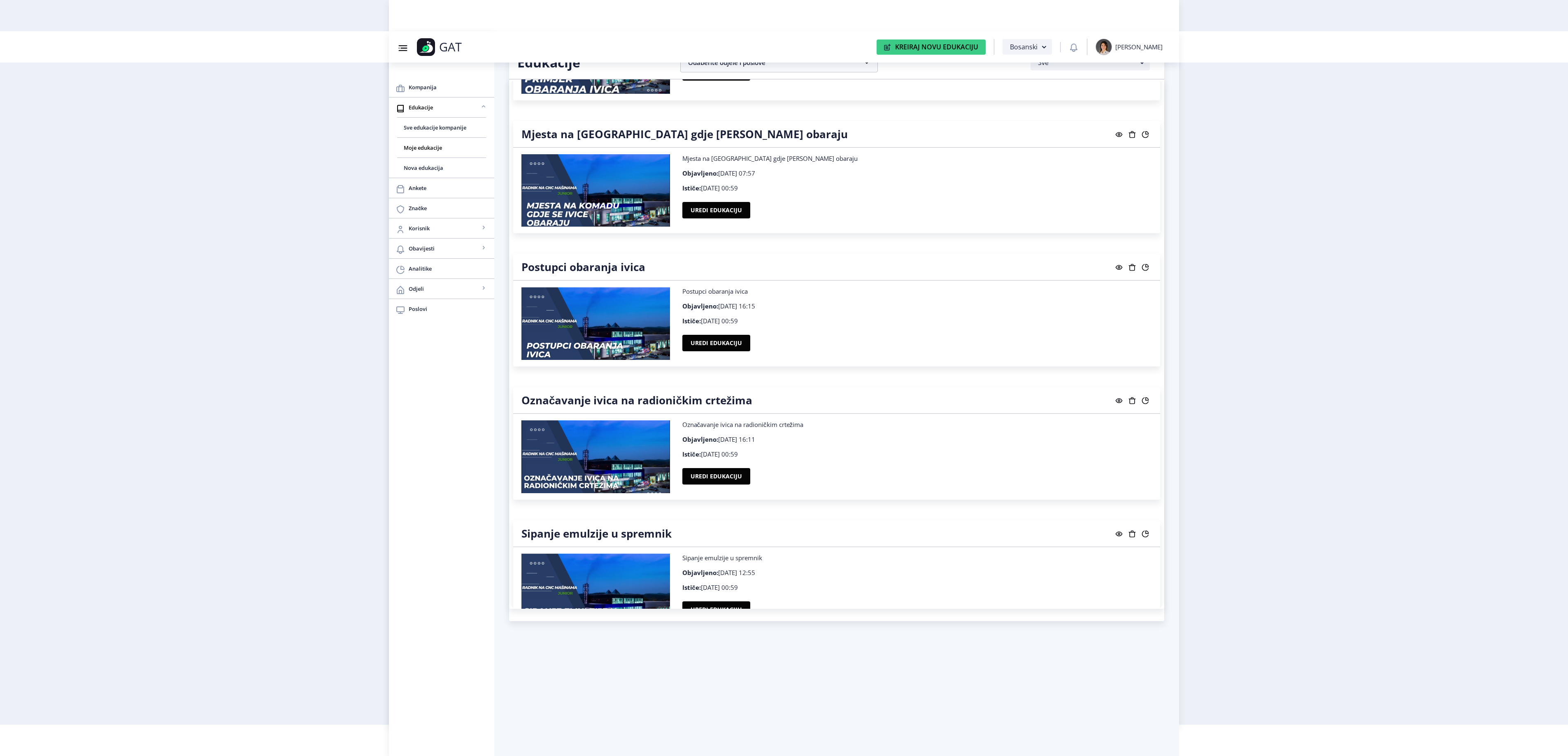
scroll to position [13131, 0]
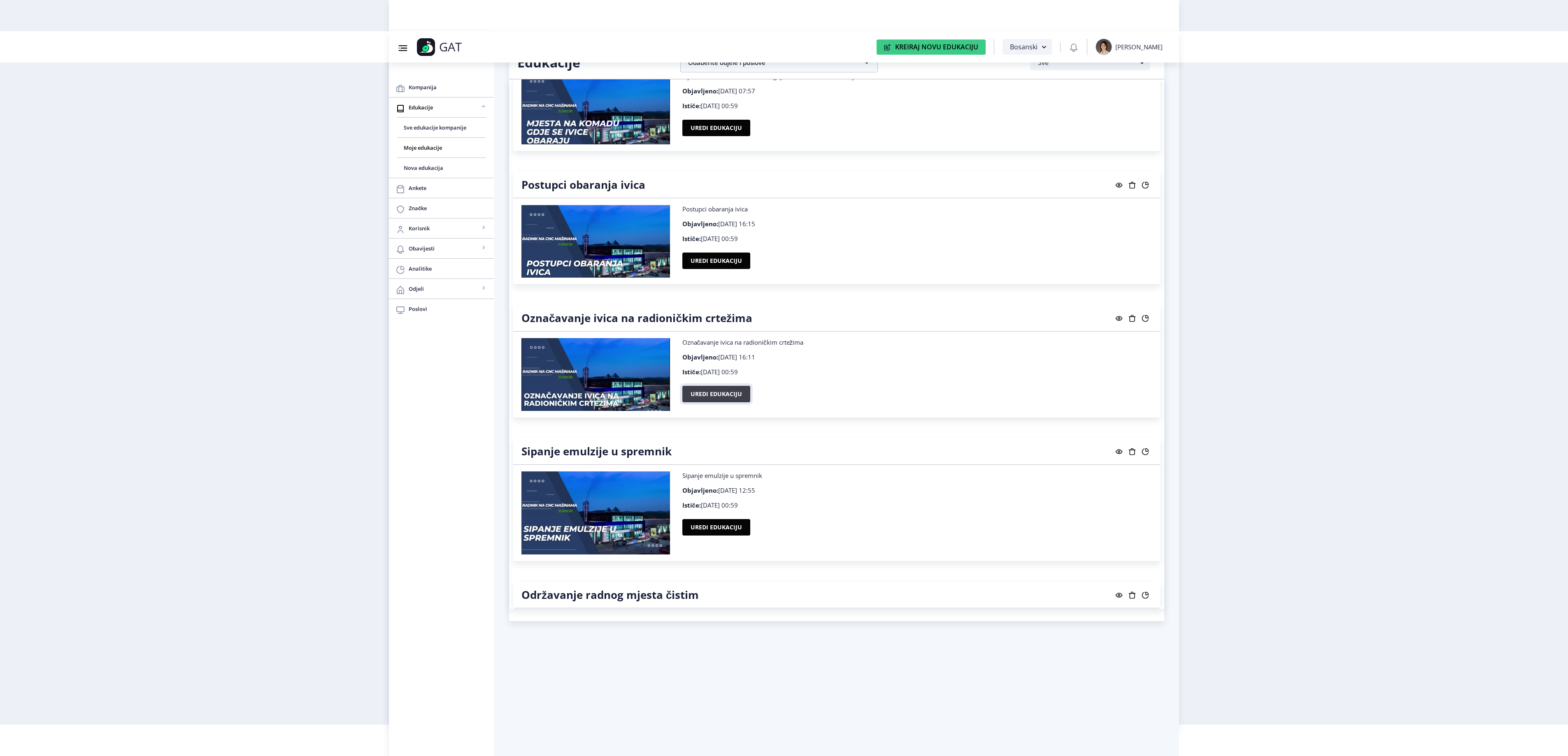
click at [692, 402] on button "Uredi edukaciju" at bounding box center [716, 394] width 68 height 17
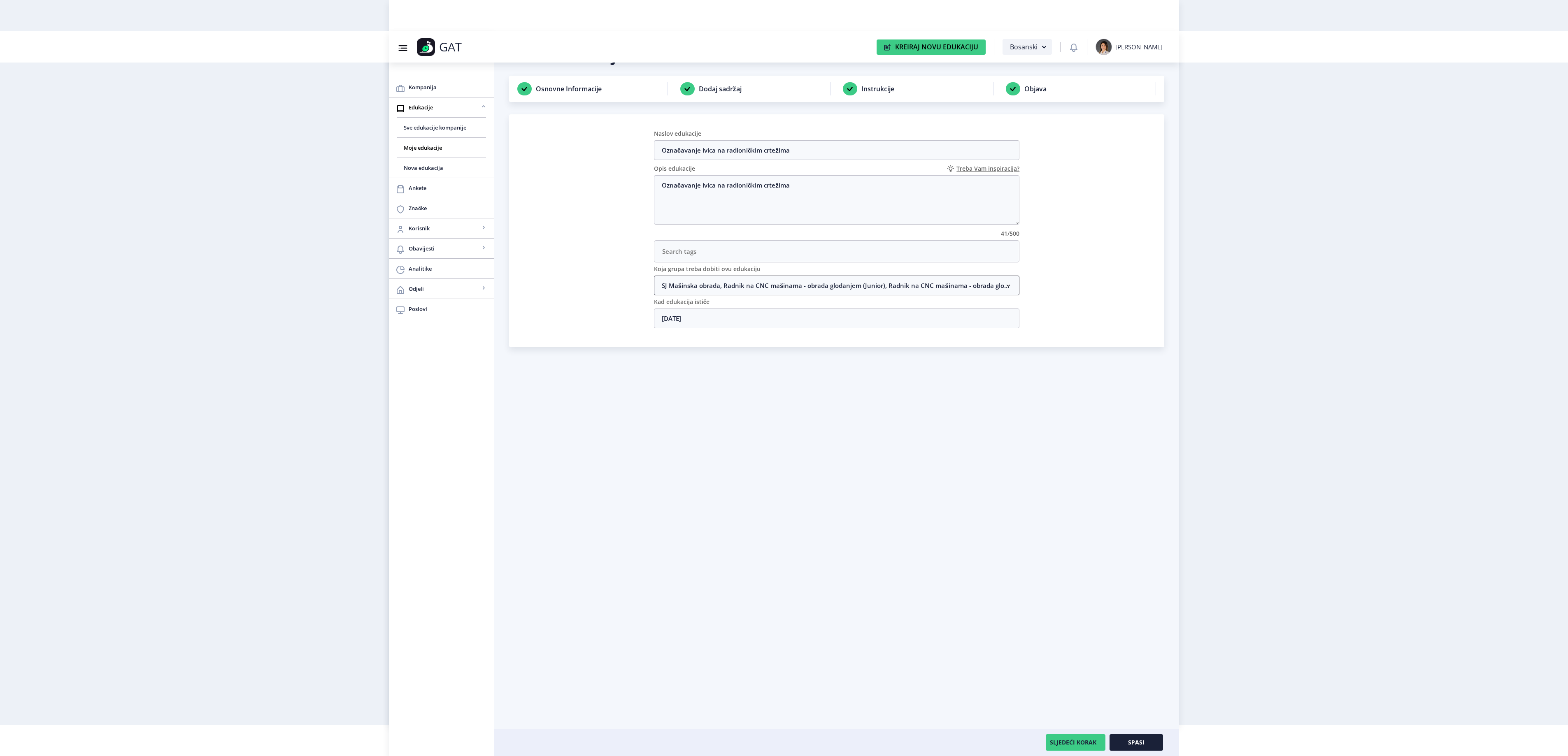
click at [750, 284] on nb-accordion-item-header "SJ Mašinska obrada, Radnik na CNC mašinama - obrada glodanjem (Junior), Radnik …" at bounding box center [837, 285] width 366 height 20
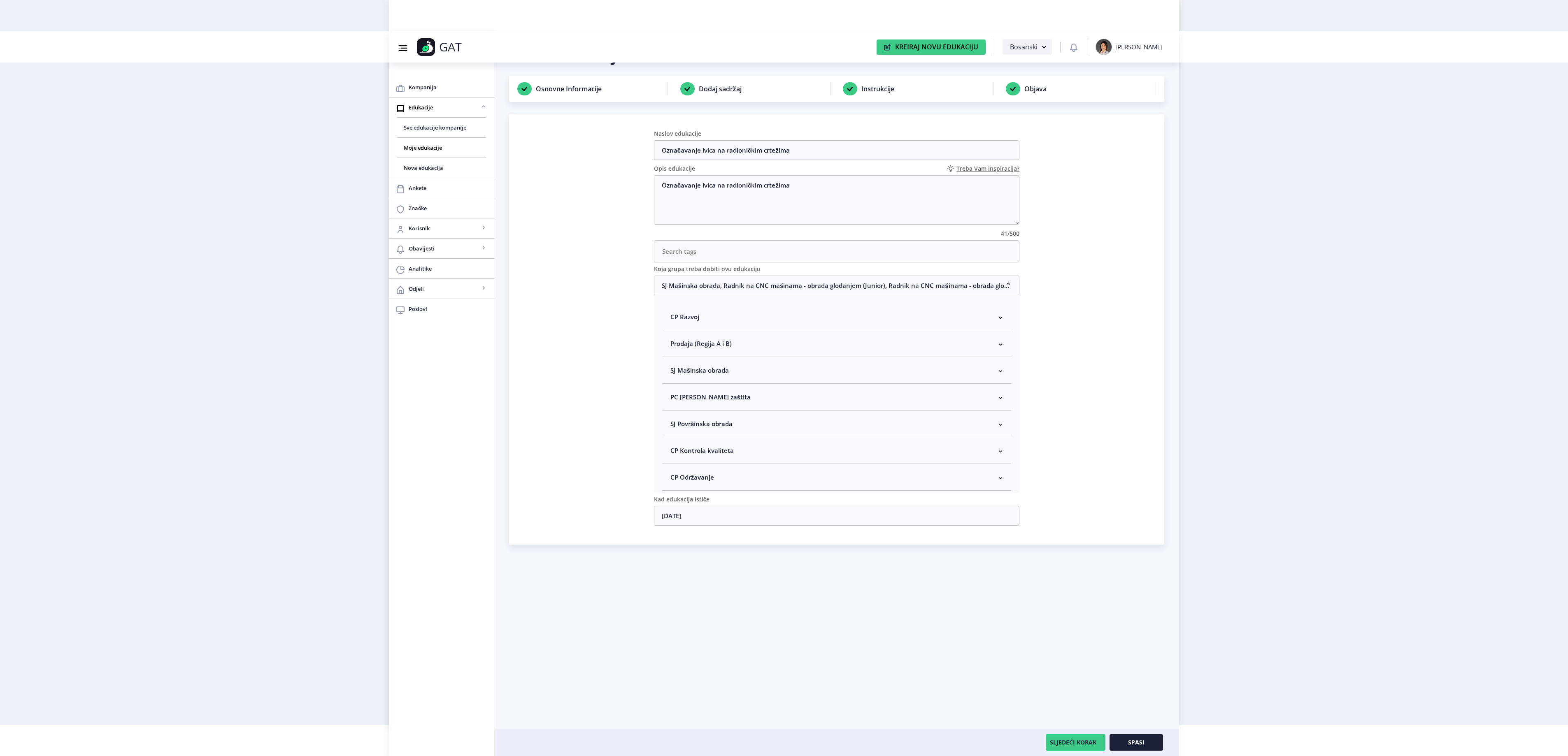
click at [740, 376] on nb-accordion-item-header "SJ Mašinska obrada" at bounding box center [837, 370] width 350 height 27
drag, startPoint x: 733, startPoint y: 417, endPoint x: 787, endPoint y: 449, distance: 62.8
click at [733, 418] on span "Rukovodilac SJ Mašinska obrada" at bounding box center [731, 414] width 101 height 10
click at [674, 412] on input "Rukovodilac SJ Mašinska obrada" at bounding box center [674, 412] width 1 height 1
checkbox input "true"
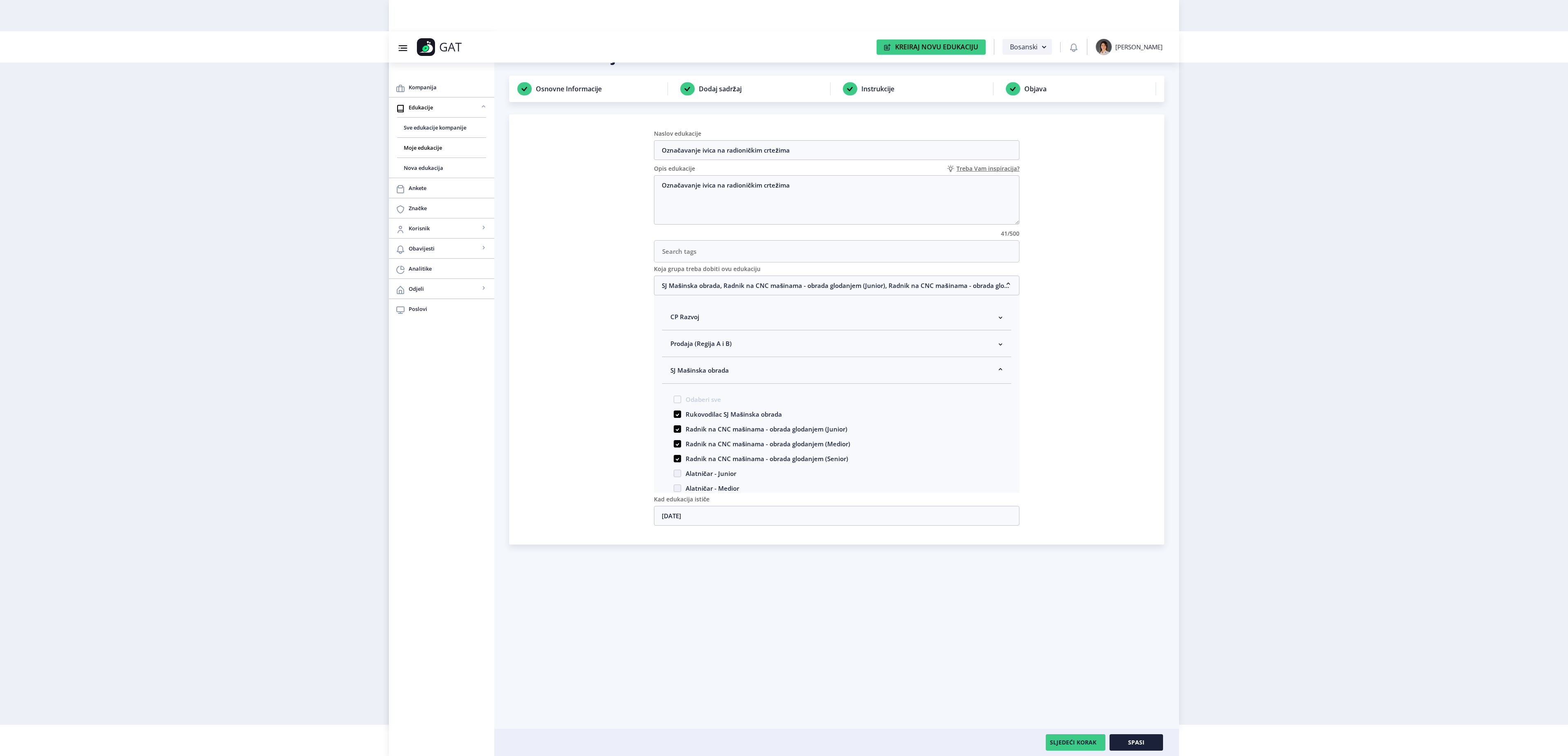
click at [1166, 741] on div "Spasi" at bounding box center [1136, 742] width 62 height 17
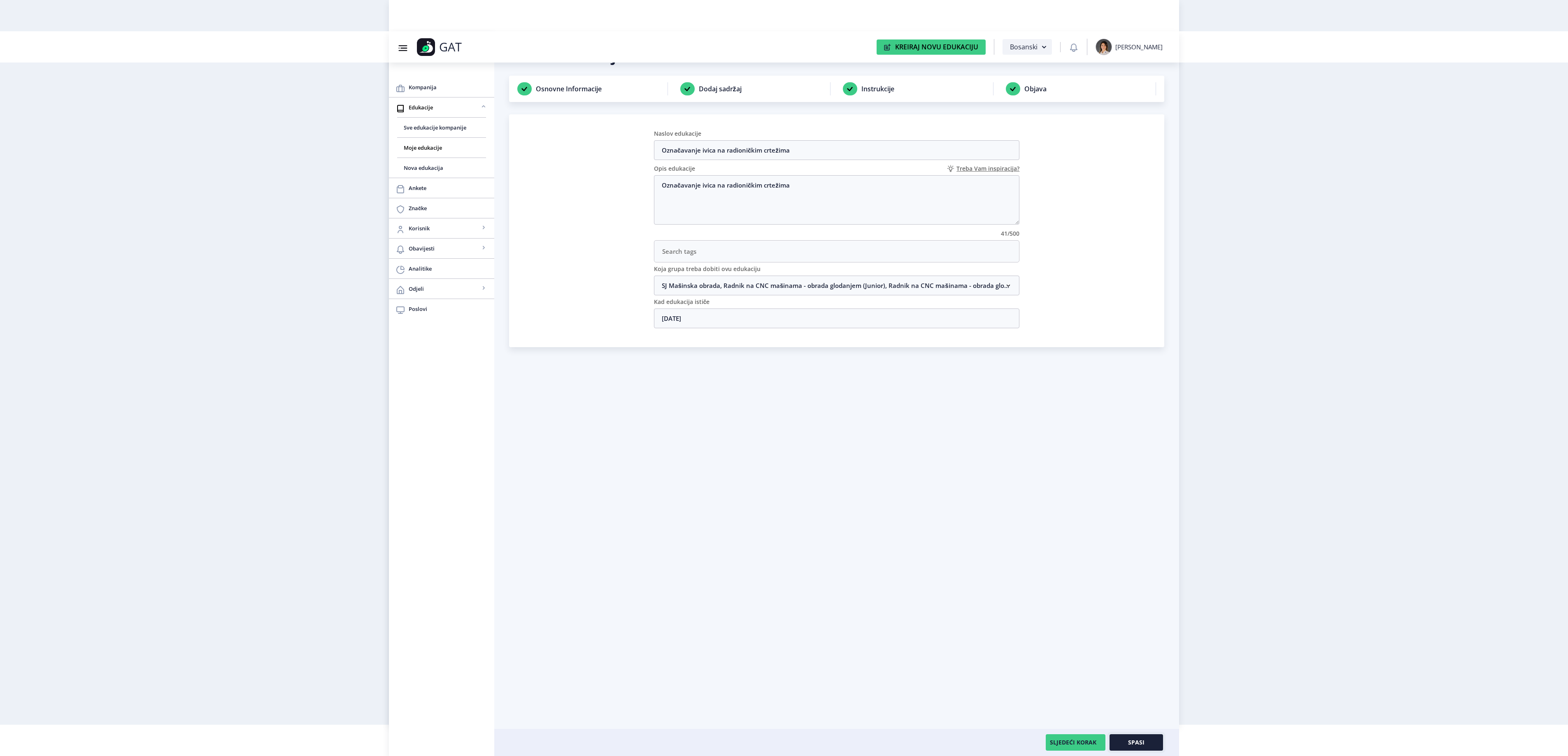
click at [1157, 744] on button "Spasi" at bounding box center [1136, 742] width 53 height 17
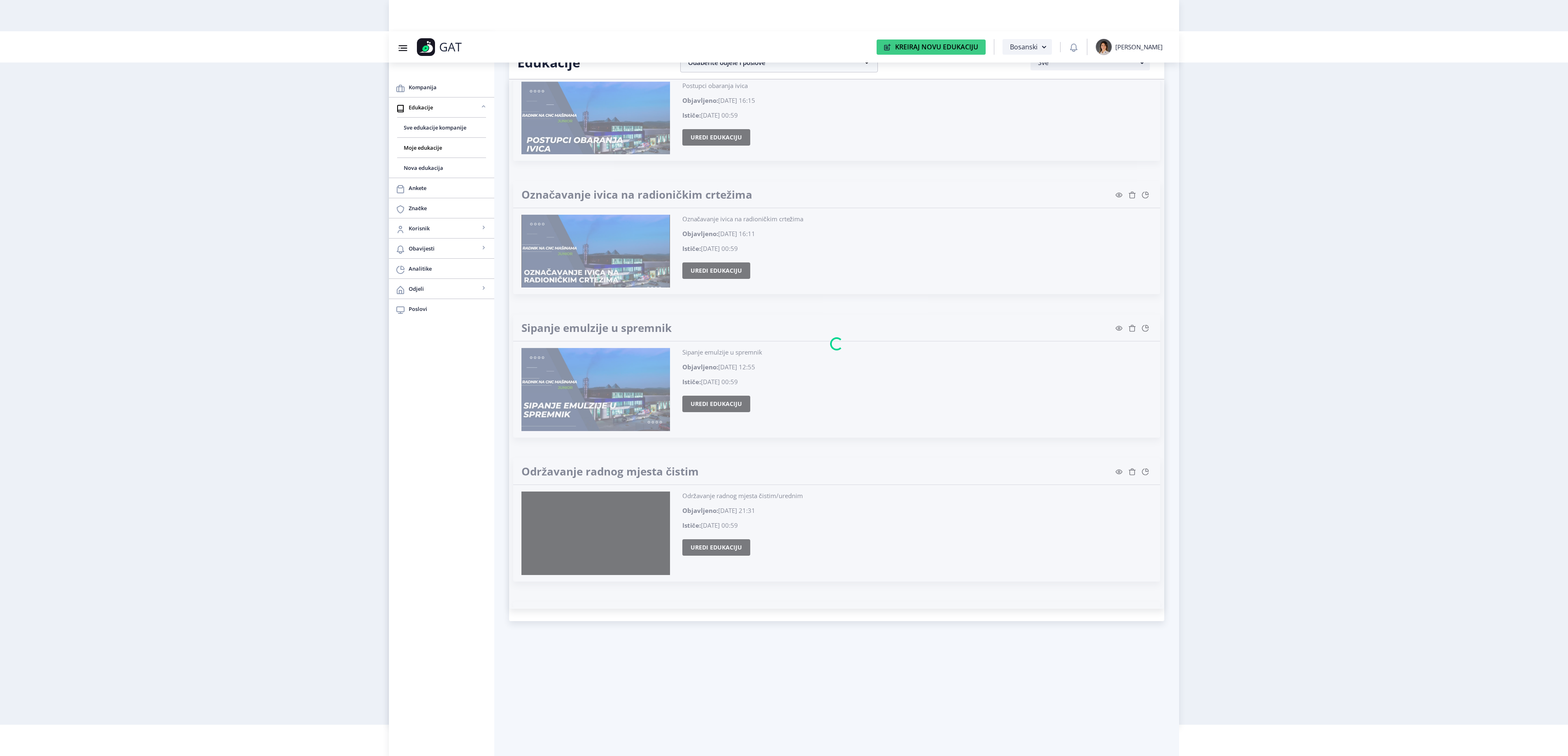
scroll to position [13401, 0]
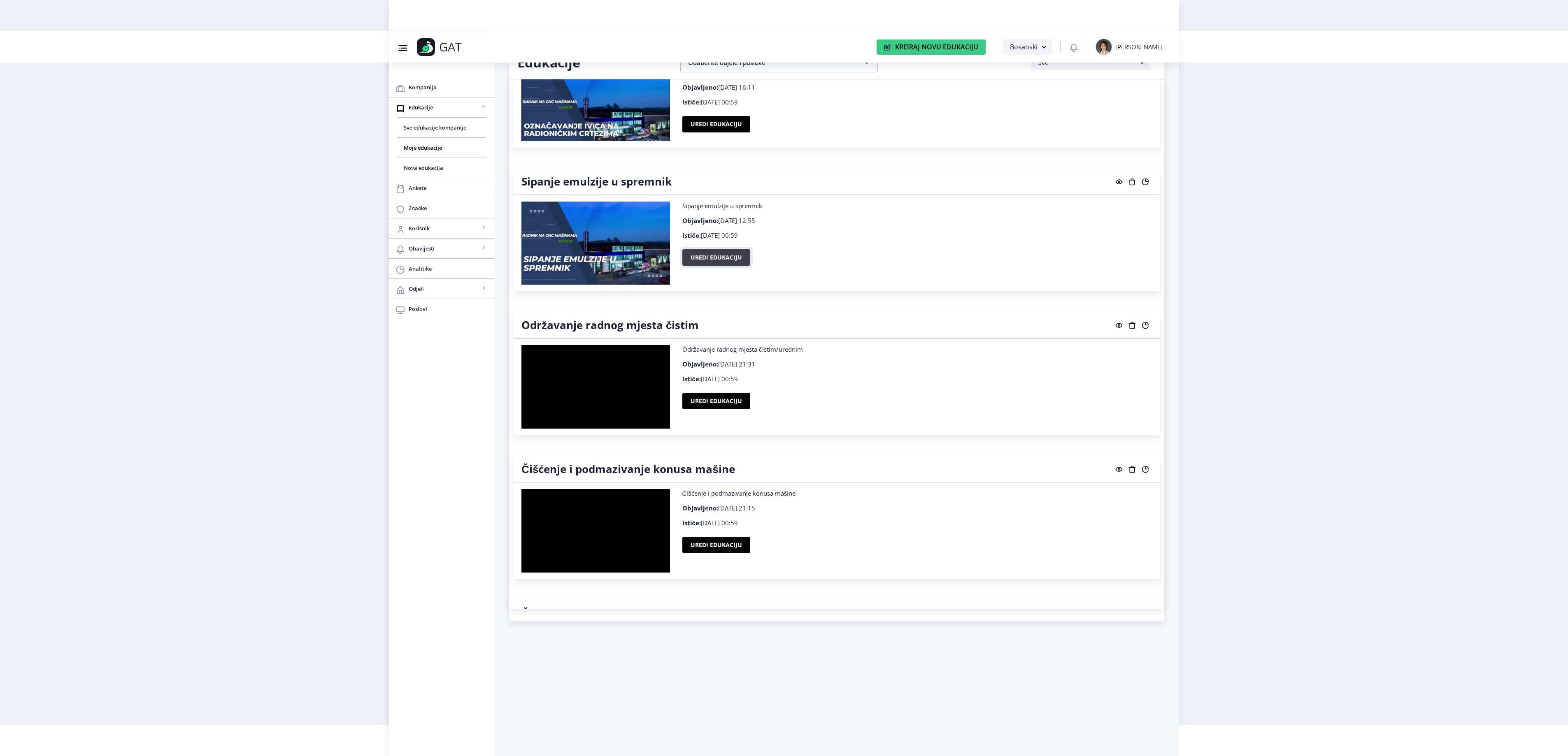
click at [733, 265] on button "Uredi edukaciju" at bounding box center [716, 258] width 68 height 17
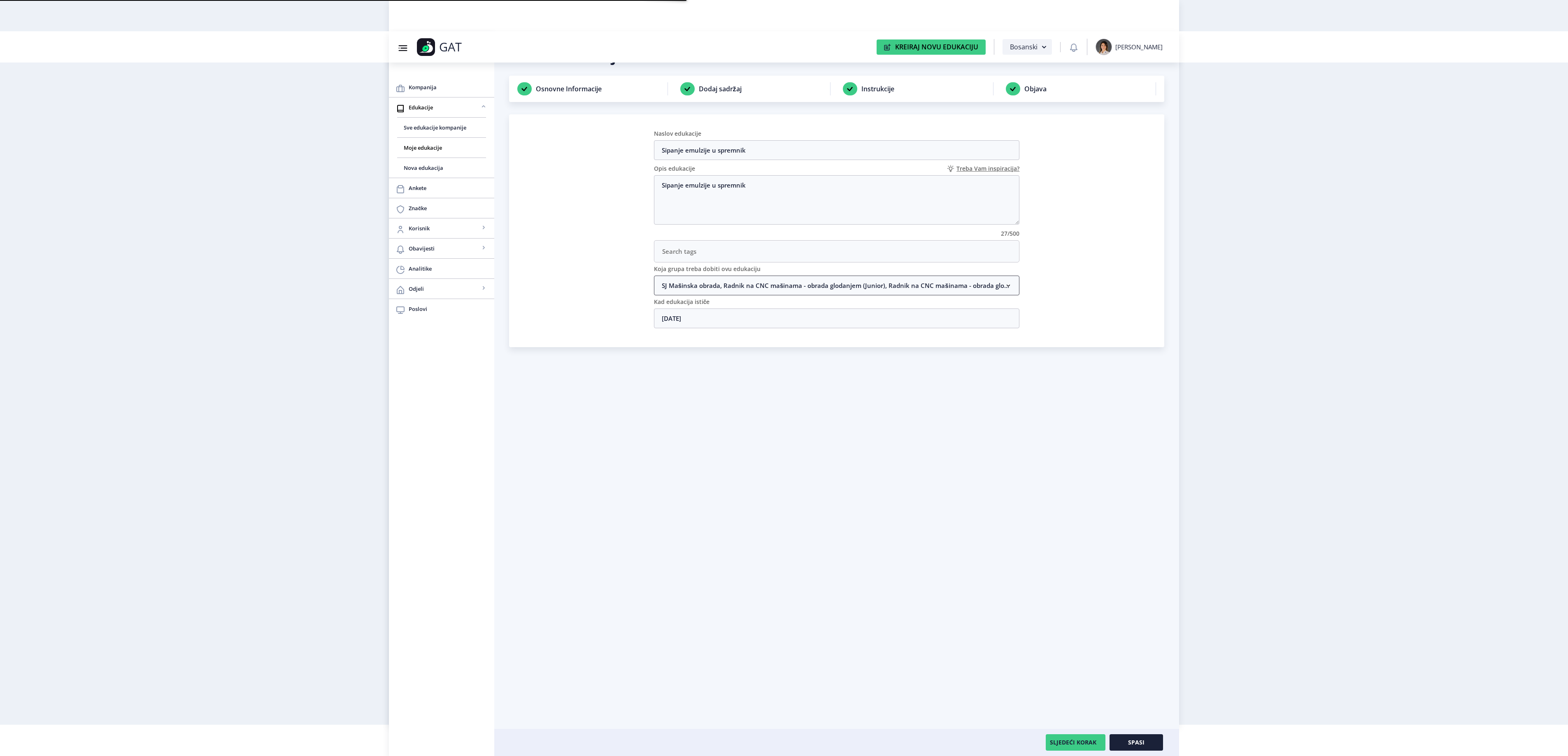
click at [733, 284] on nb-accordion-item-header "SJ Mašinska obrada, Radnik na CNC mašinama - obrada glodanjem (Junior), Radnik …" at bounding box center [837, 285] width 366 height 20
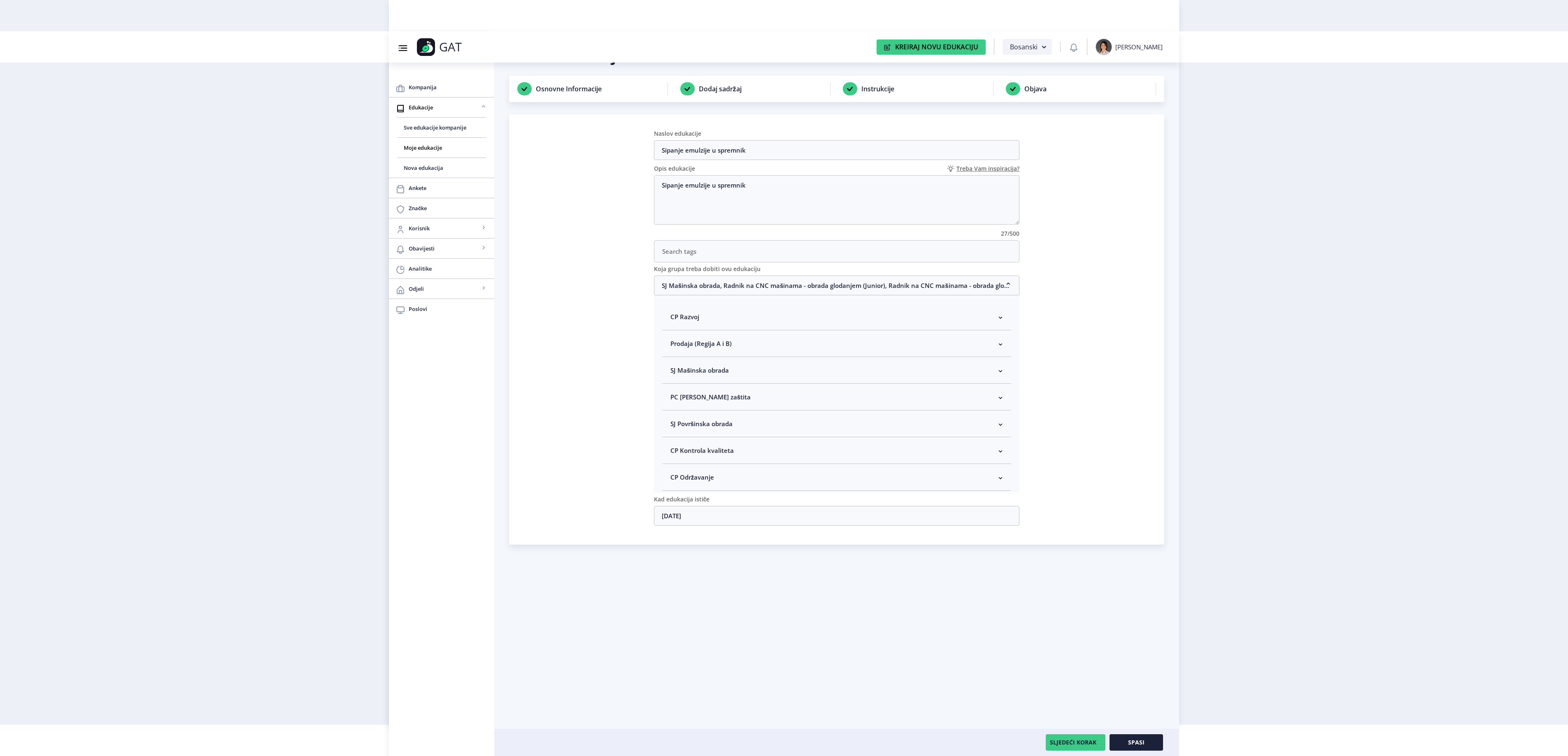
click at [718, 370] on span "SJ Mašinska obrada" at bounding box center [699, 370] width 58 height 10
click at [715, 419] on span "Rukovodilac SJ Mašinska obrada" at bounding box center [731, 414] width 101 height 10
click at [674, 412] on input "Rukovodilac SJ Mašinska obrada" at bounding box center [674, 412] width 1 height 1
checkbox input "true"
click at [1139, 738] on button "Spasi" at bounding box center [1136, 742] width 53 height 17
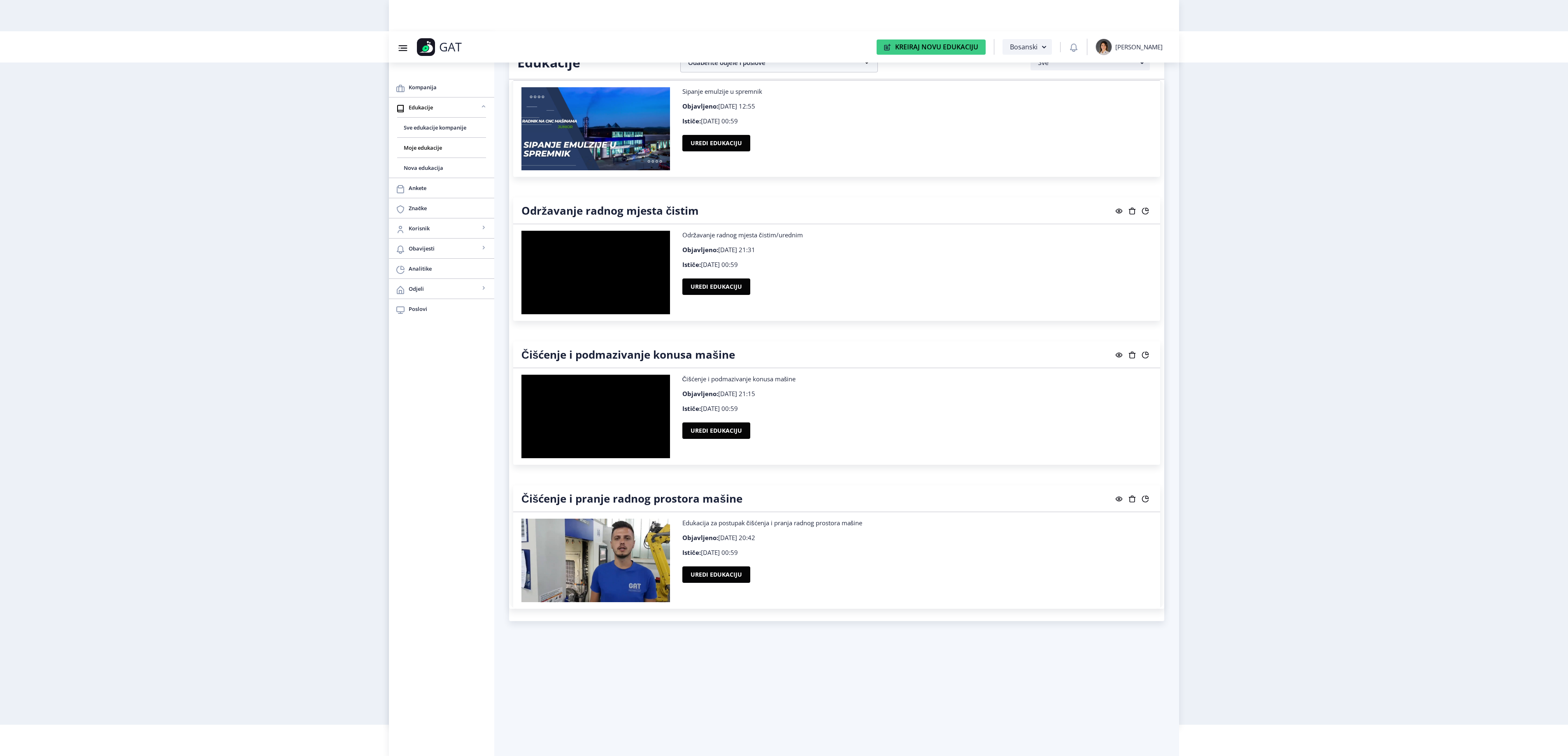
scroll to position [13433, 0]
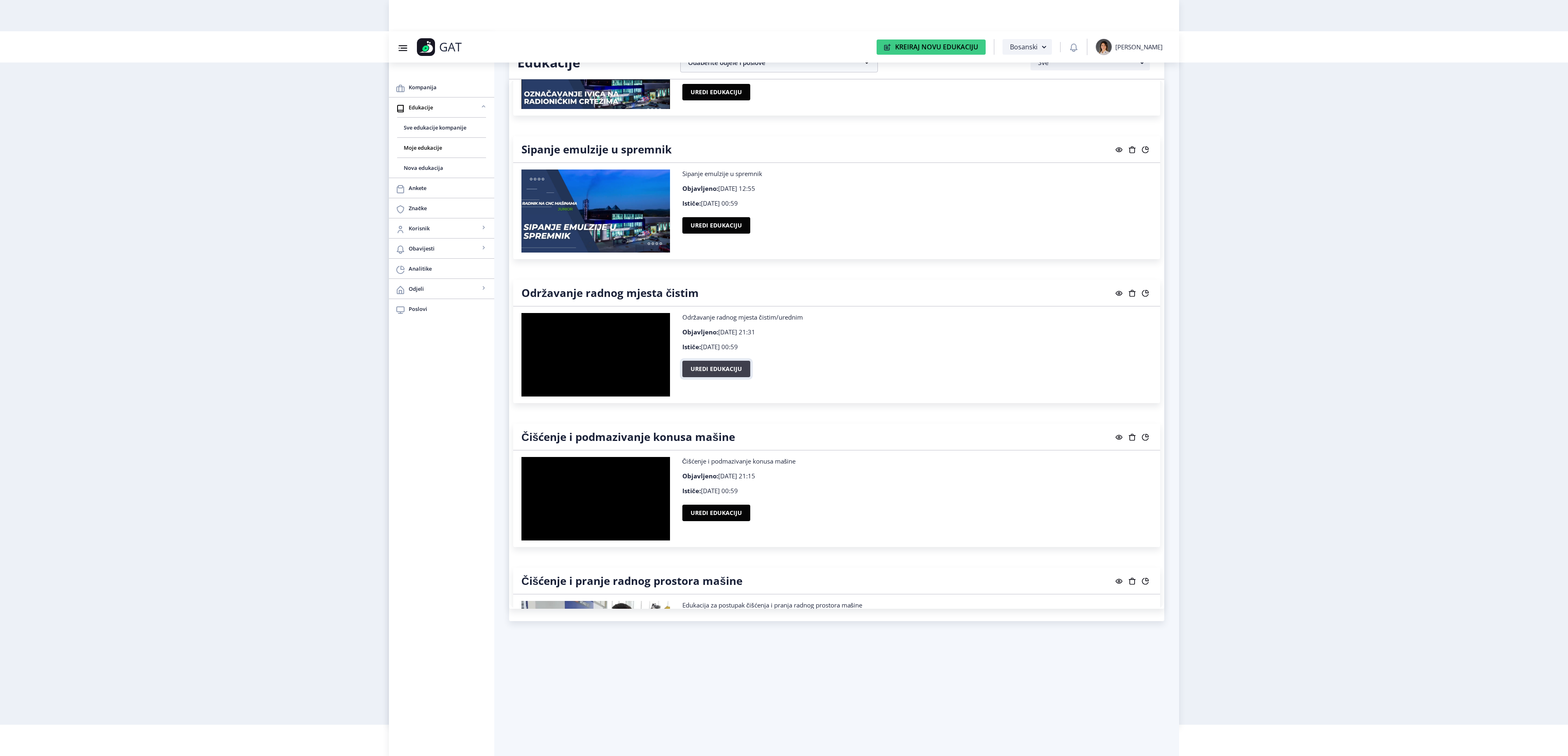
click at [742, 377] on button "Uredi edukaciju" at bounding box center [716, 368] width 68 height 17
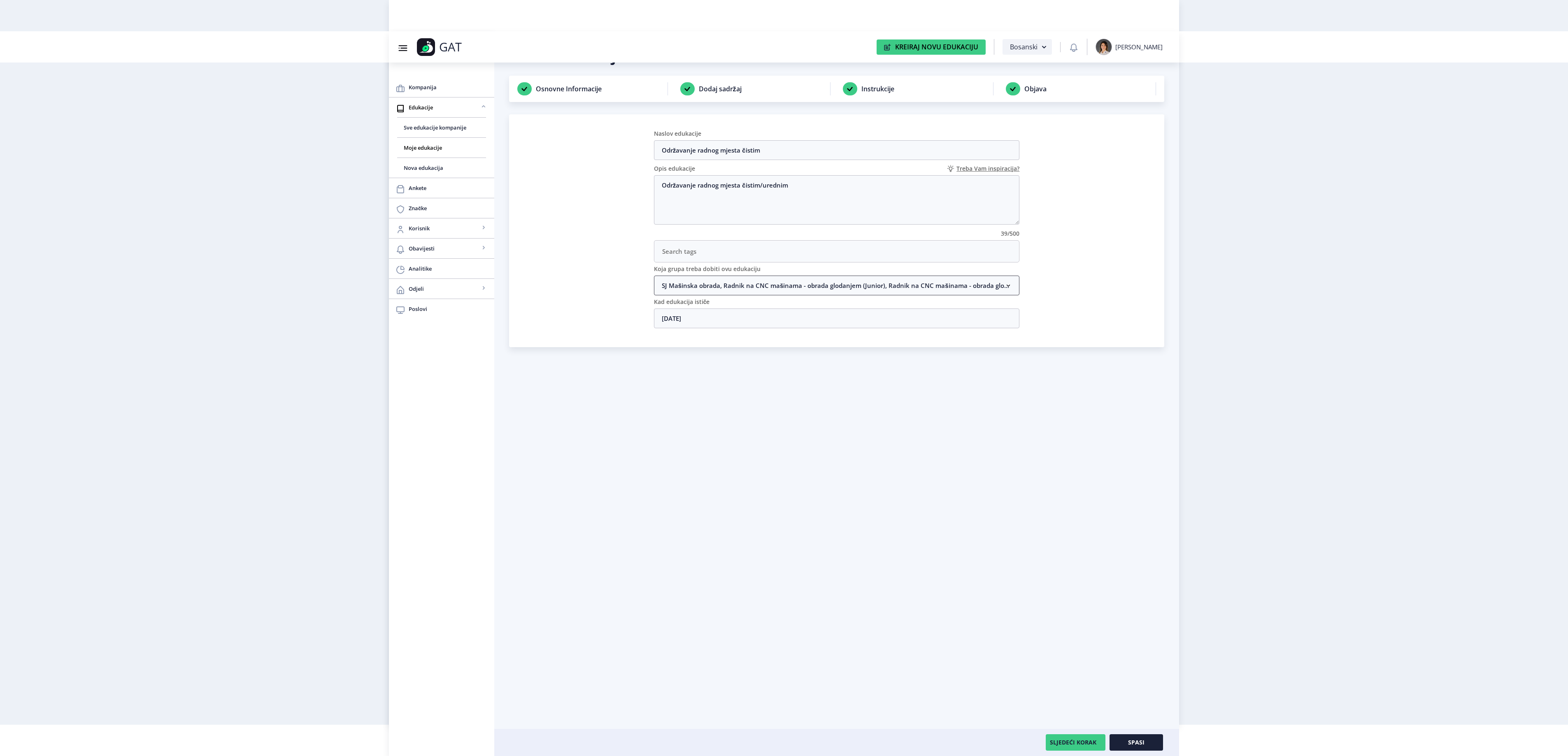
click at [749, 296] on nb-accordion-item-header "SJ Mašinska obrada, Radnik na CNC mašinama - obrada glodanjem (Junior), Radnik …" at bounding box center [837, 285] width 366 height 20
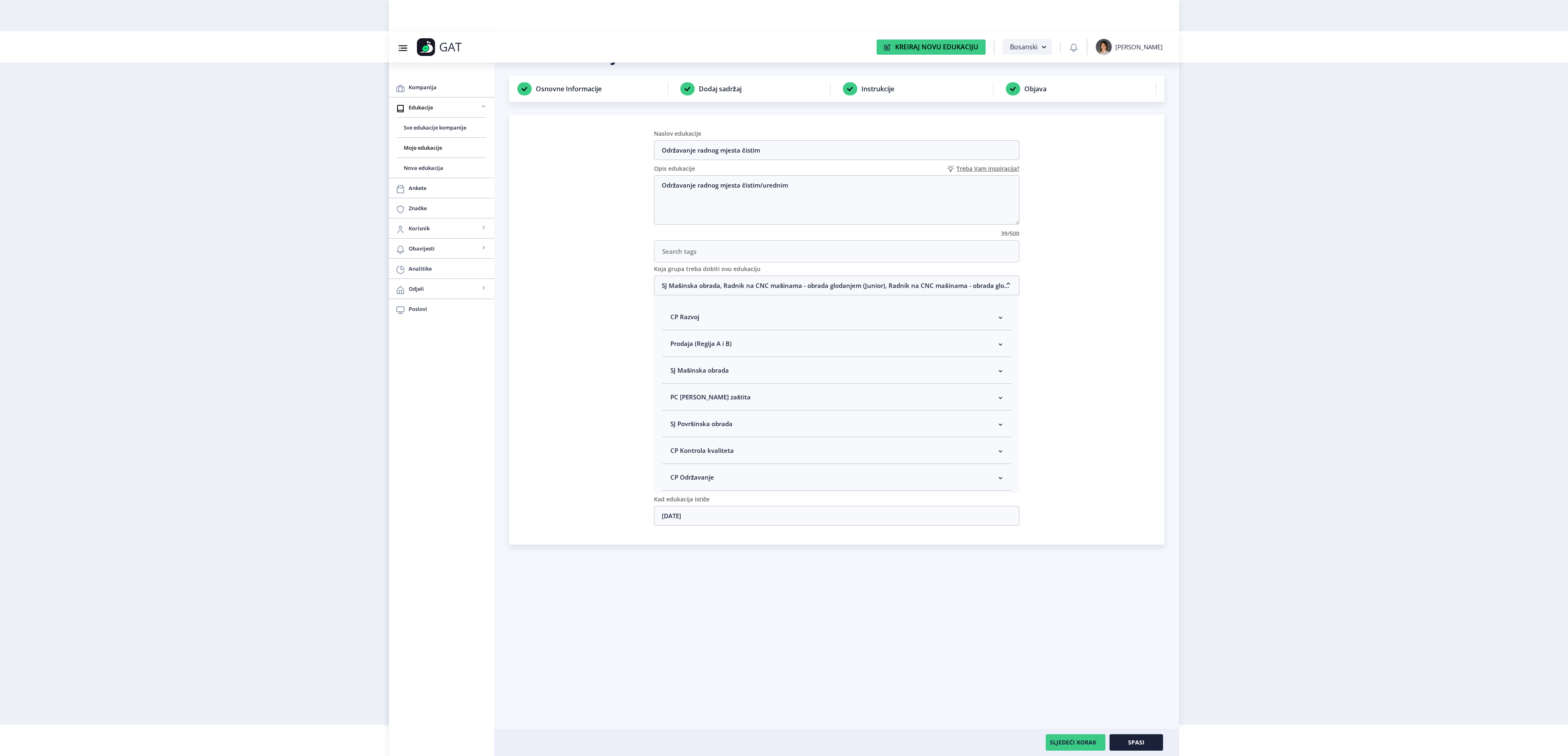
click at [741, 371] on nb-accordion-item-header "SJ Mašinska obrada" at bounding box center [837, 370] width 350 height 27
click at [724, 419] on span "Rukovodilac SJ Mašinska obrada" at bounding box center [731, 414] width 101 height 10
click at [674, 412] on input "Rukovodilac SJ Mašinska obrada" at bounding box center [674, 412] width 1 height 1
checkbox input "true"
click at [1139, 741] on span "Spasi" at bounding box center [1136, 742] width 17 height 7
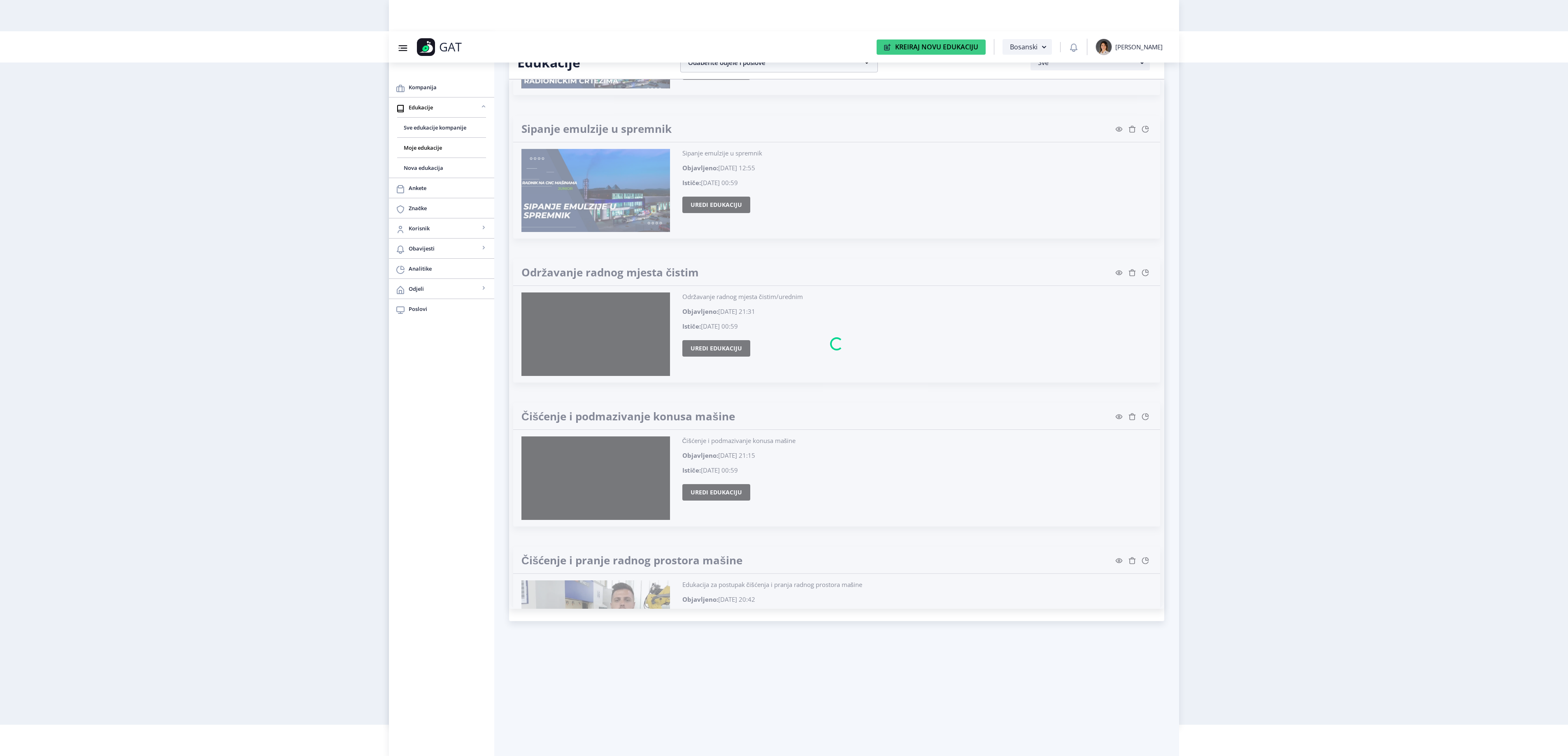
scroll to position [13516, 0]
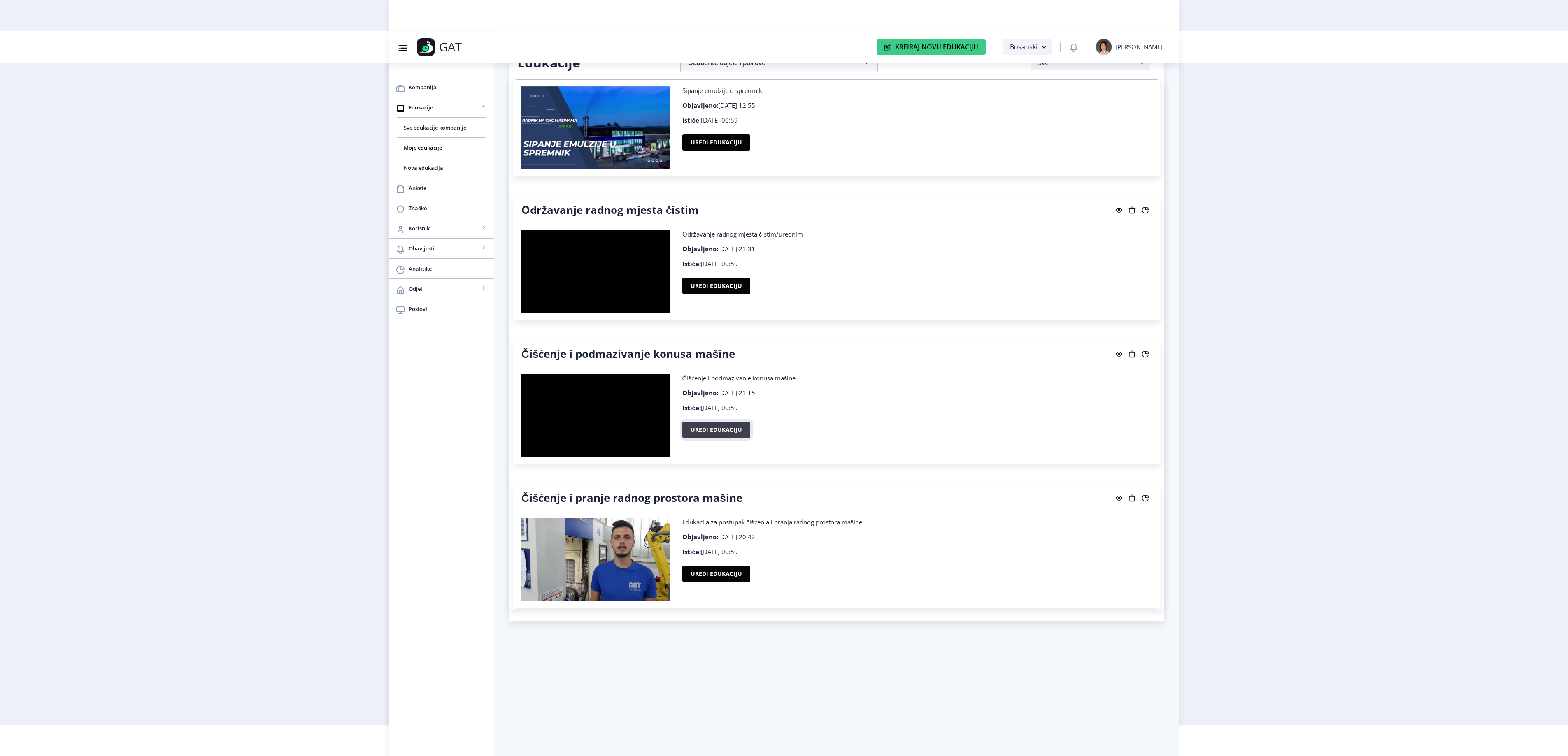
click at [742, 438] on button "Uredi edukaciju" at bounding box center [716, 430] width 68 height 17
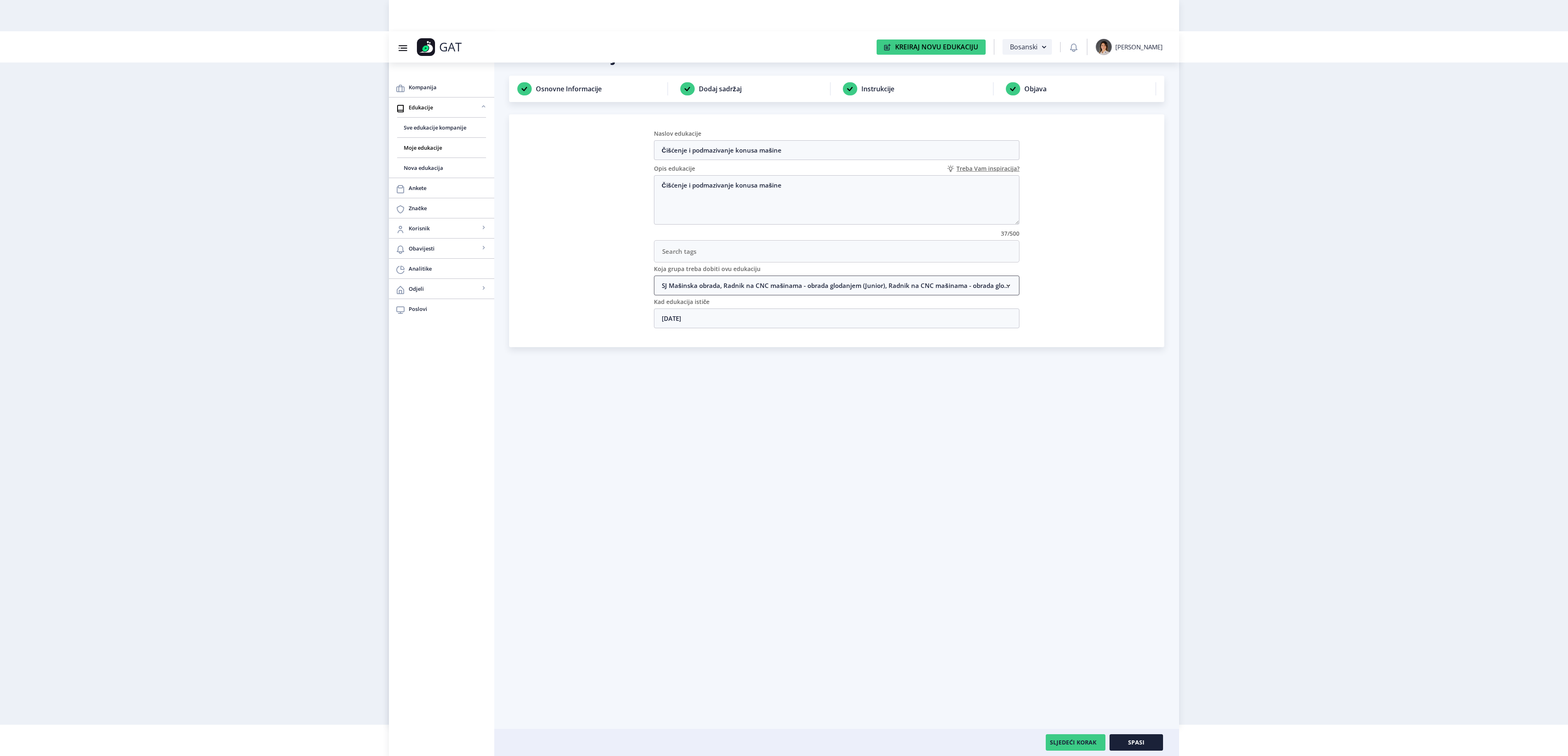
click at [788, 293] on nb-accordion-item-header "SJ Mašinska obrada, Radnik na CNC mašinama - obrada glodanjem (Junior), Radnik …" at bounding box center [837, 285] width 366 height 20
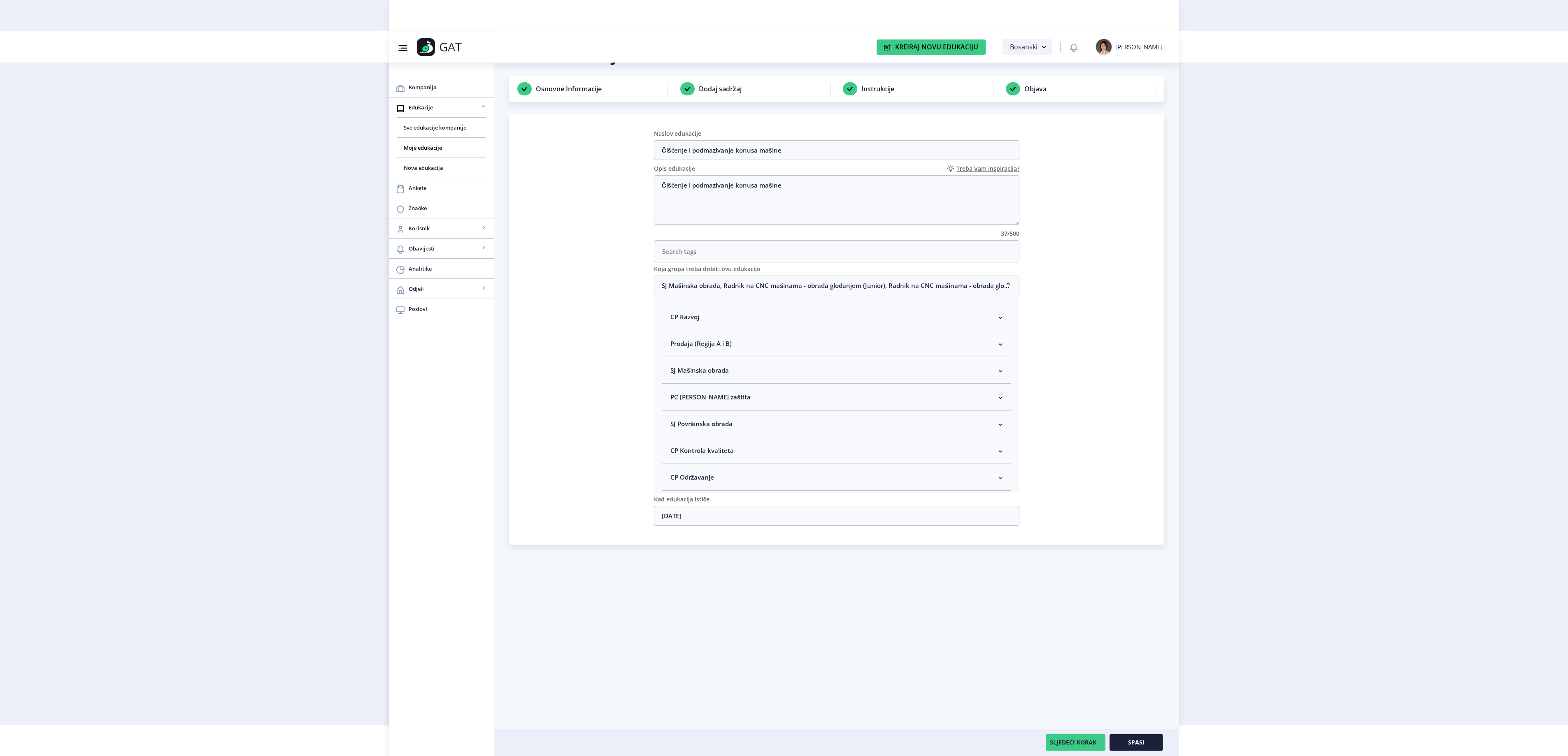
click at [729, 373] on nb-accordion-item-header "SJ Mašinska obrada" at bounding box center [837, 370] width 350 height 27
click at [718, 417] on span "Rukovodilac SJ Mašinska obrada" at bounding box center [731, 414] width 101 height 10
click at [674, 412] on input "Rukovodilac SJ Mašinska obrada" at bounding box center [674, 412] width 1 height 1
checkbox input "true"
click at [1122, 741] on button "Spasi" at bounding box center [1136, 742] width 53 height 17
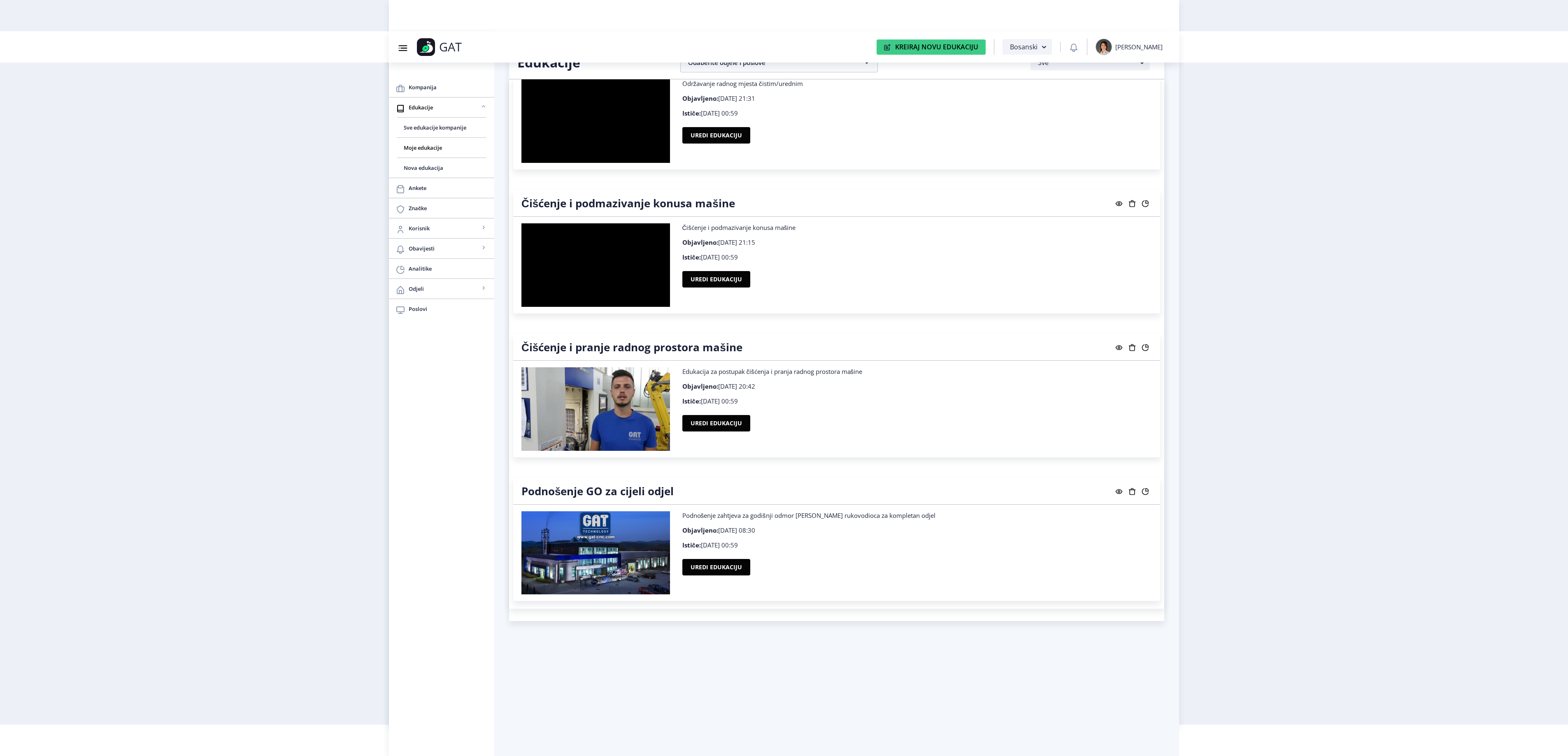
scroll to position [13774, 0]
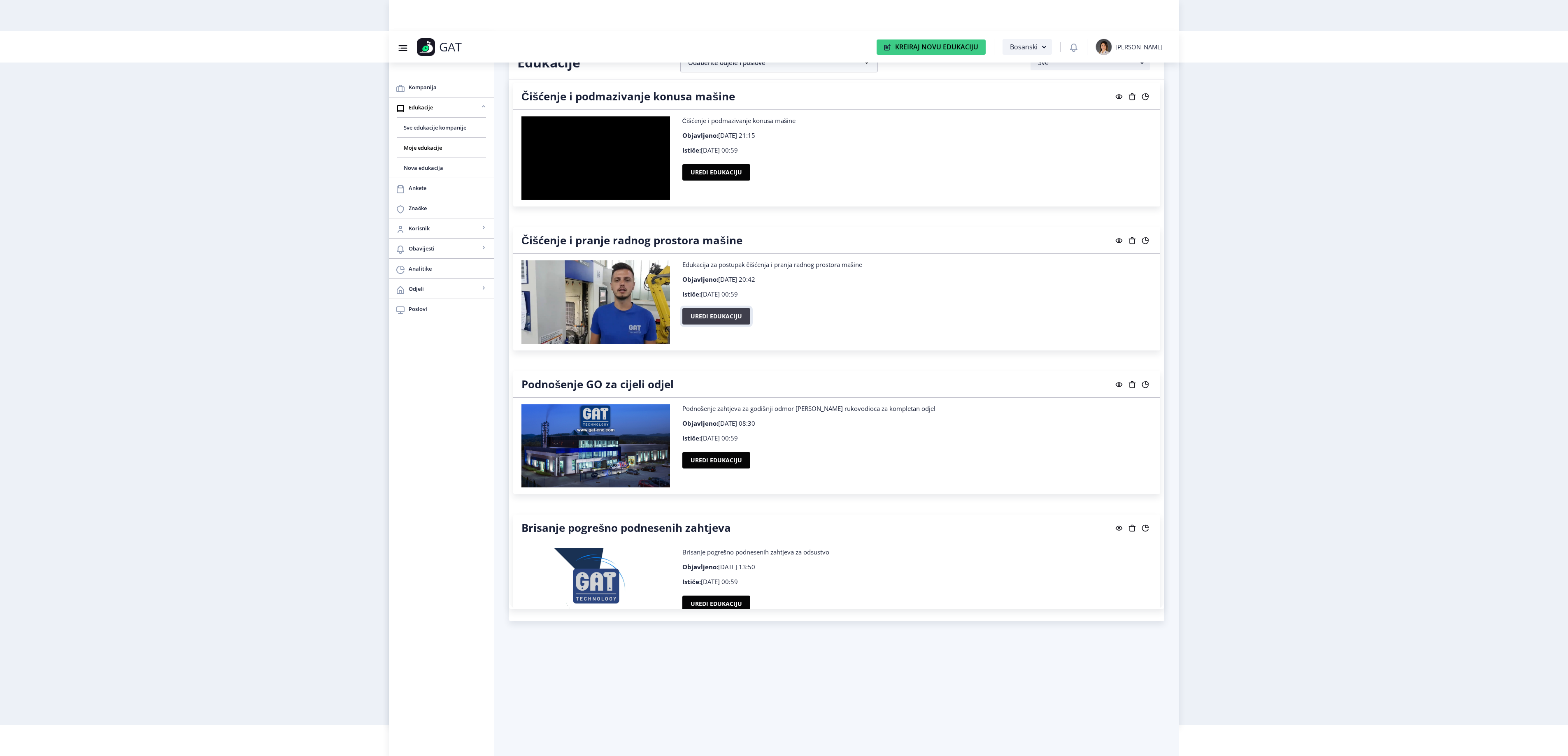
click at [713, 324] on button "Uredi edukaciju" at bounding box center [716, 316] width 68 height 17
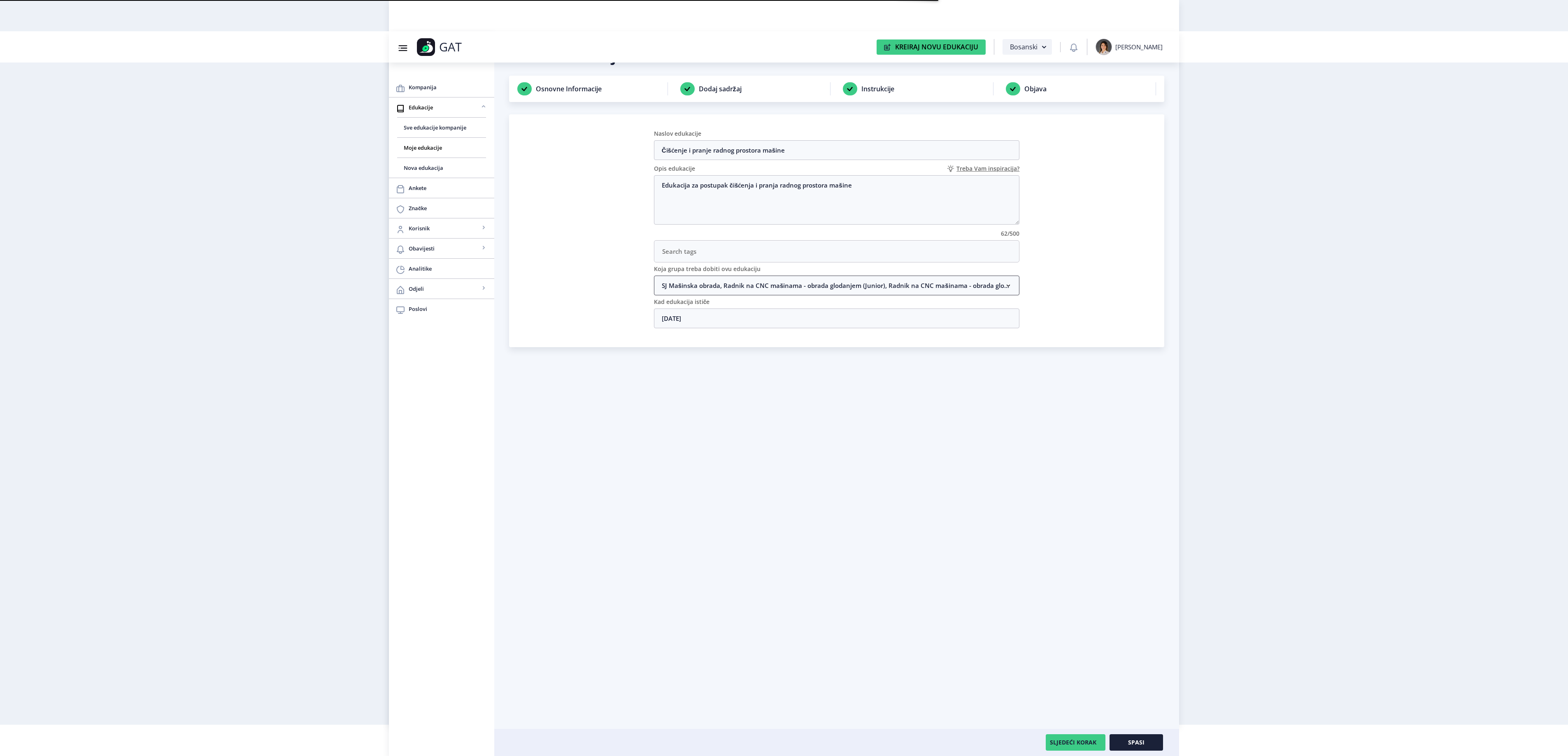
click at [693, 287] on nb-accordion-item-header "SJ Mašinska obrada, Radnik na CNC mašinama - obrada glodanjem (Junior), Radnik …" at bounding box center [837, 285] width 366 height 20
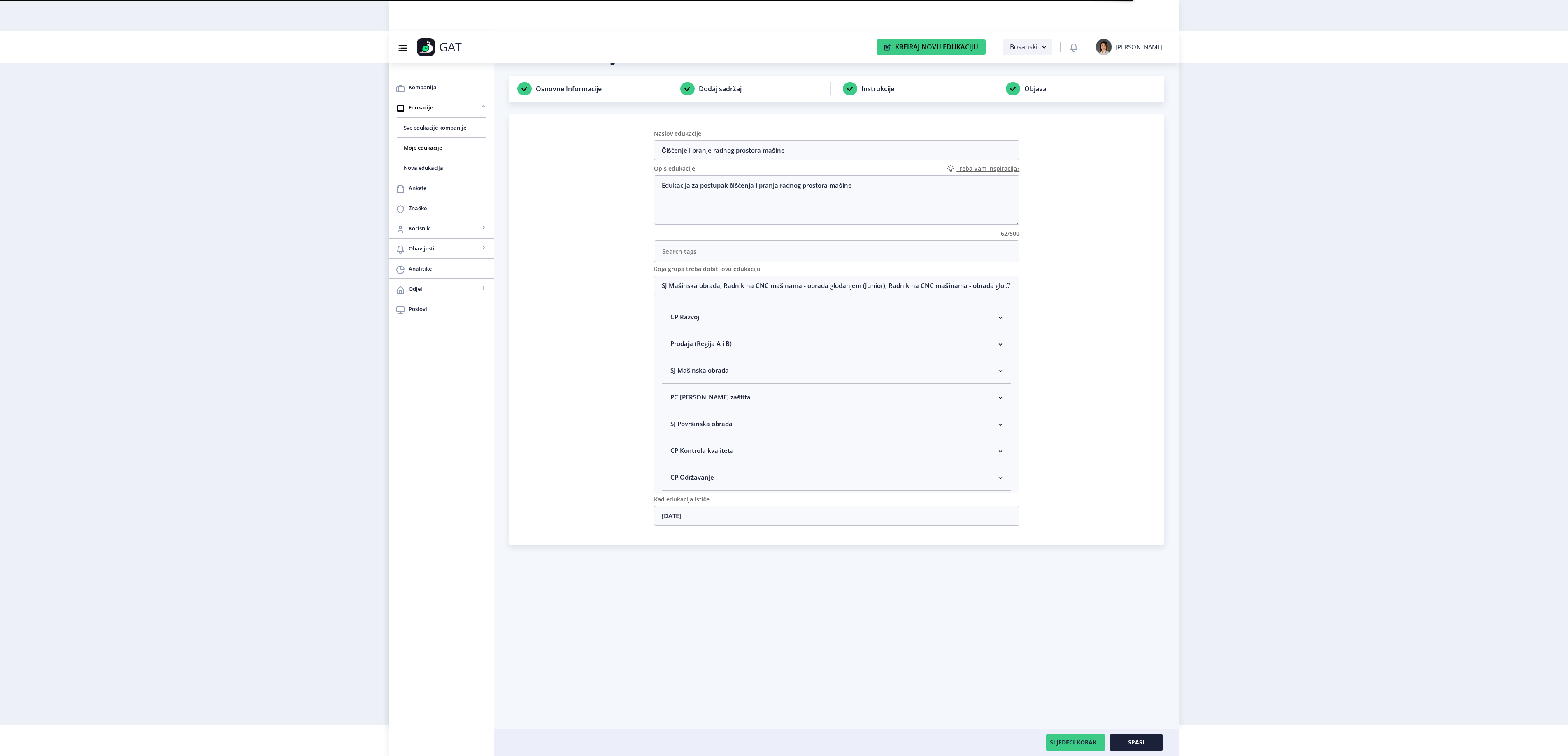
click at [712, 380] on nb-accordion-item-header "SJ Mašinska obrada" at bounding box center [837, 370] width 350 height 27
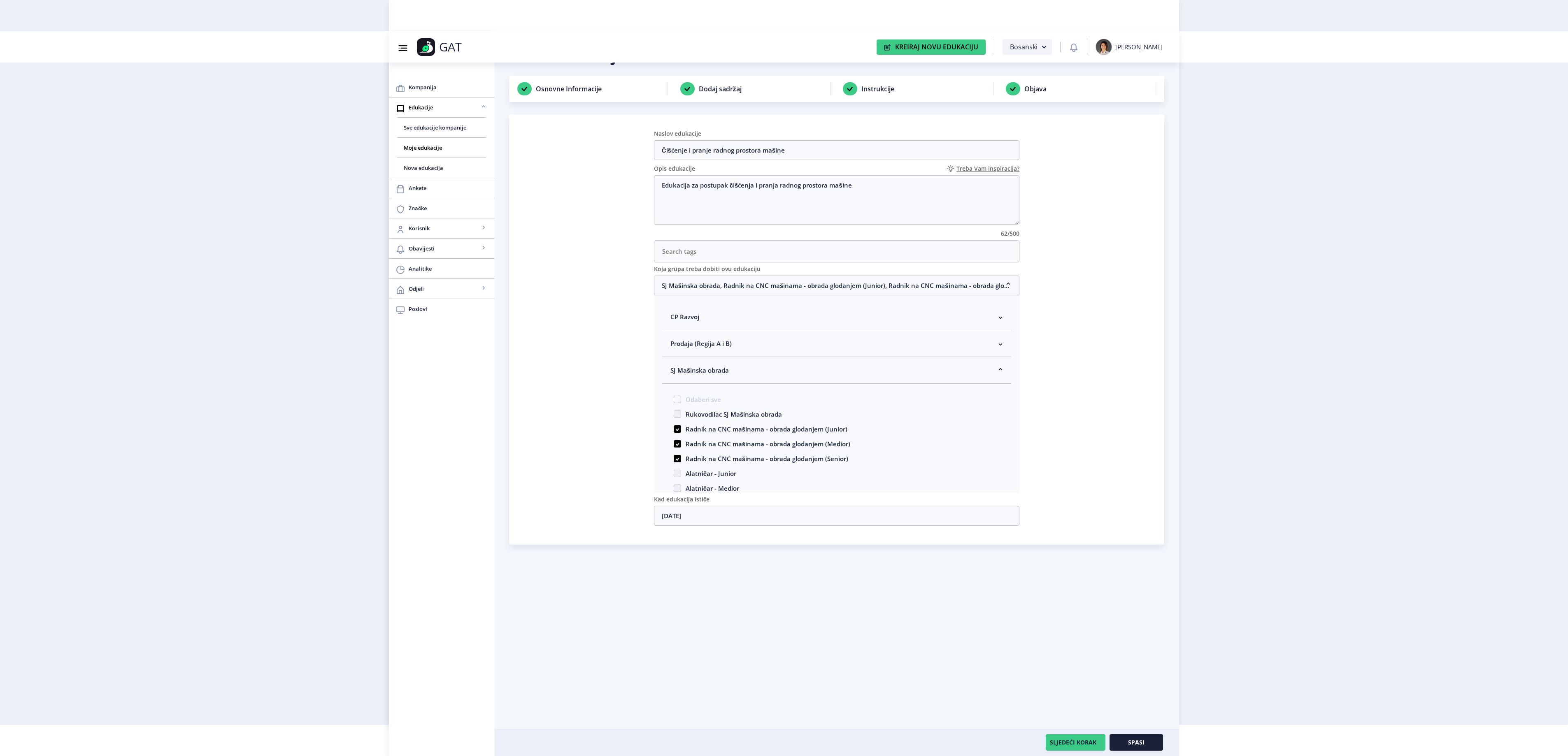
click at [712, 419] on span "Rukovodilac SJ Mašinska obrada" at bounding box center [731, 414] width 101 height 10
click at [674, 412] on input "Rukovodilac SJ Mašinska obrada" at bounding box center [674, 412] width 1 height 1
checkbox input "true"
click at [1146, 744] on button "Spasi" at bounding box center [1136, 742] width 53 height 17
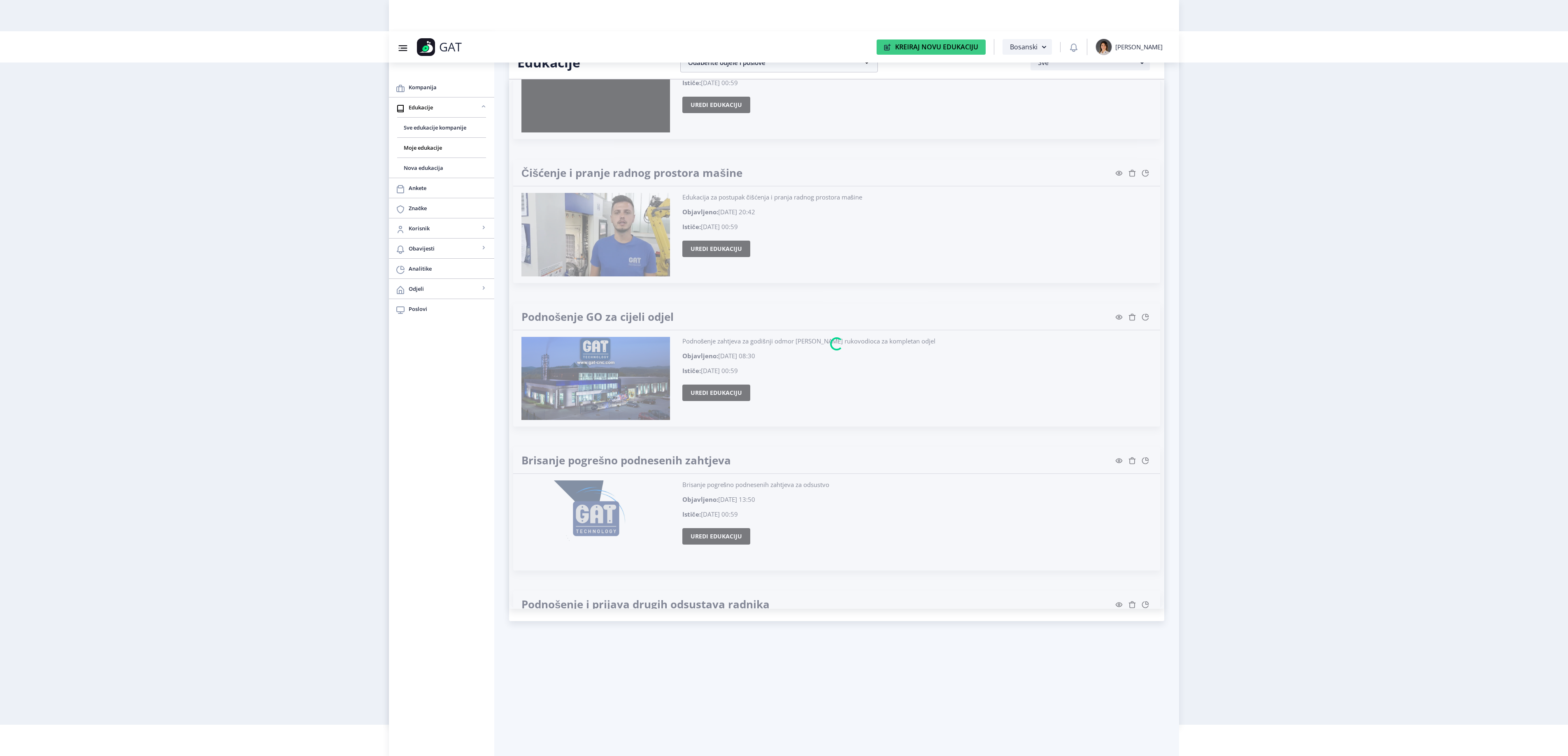
scroll to position [13923, 0]
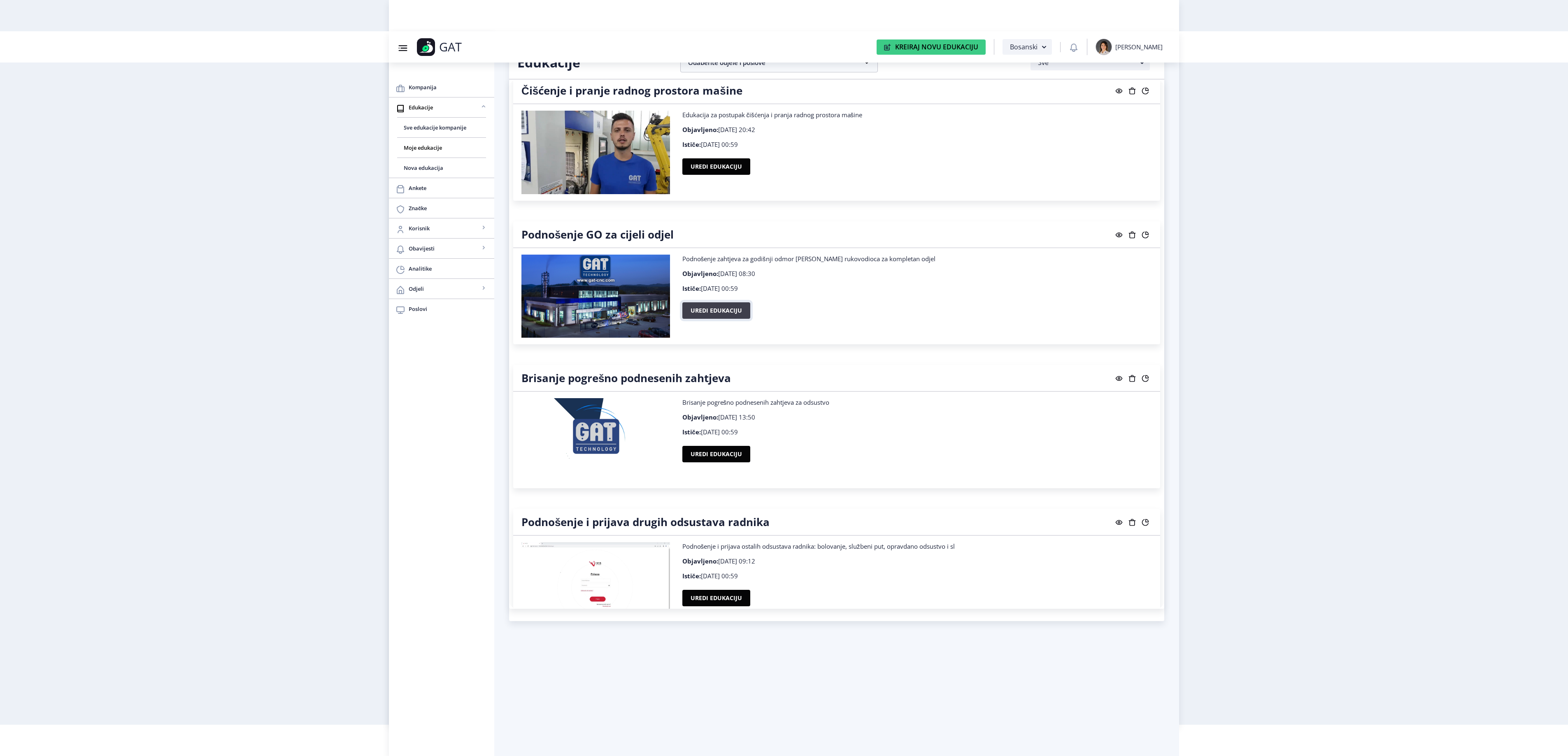
click at [693, 319] on button "Uredi edukaciju" at bounding box center [716, 310] width 68 height 17
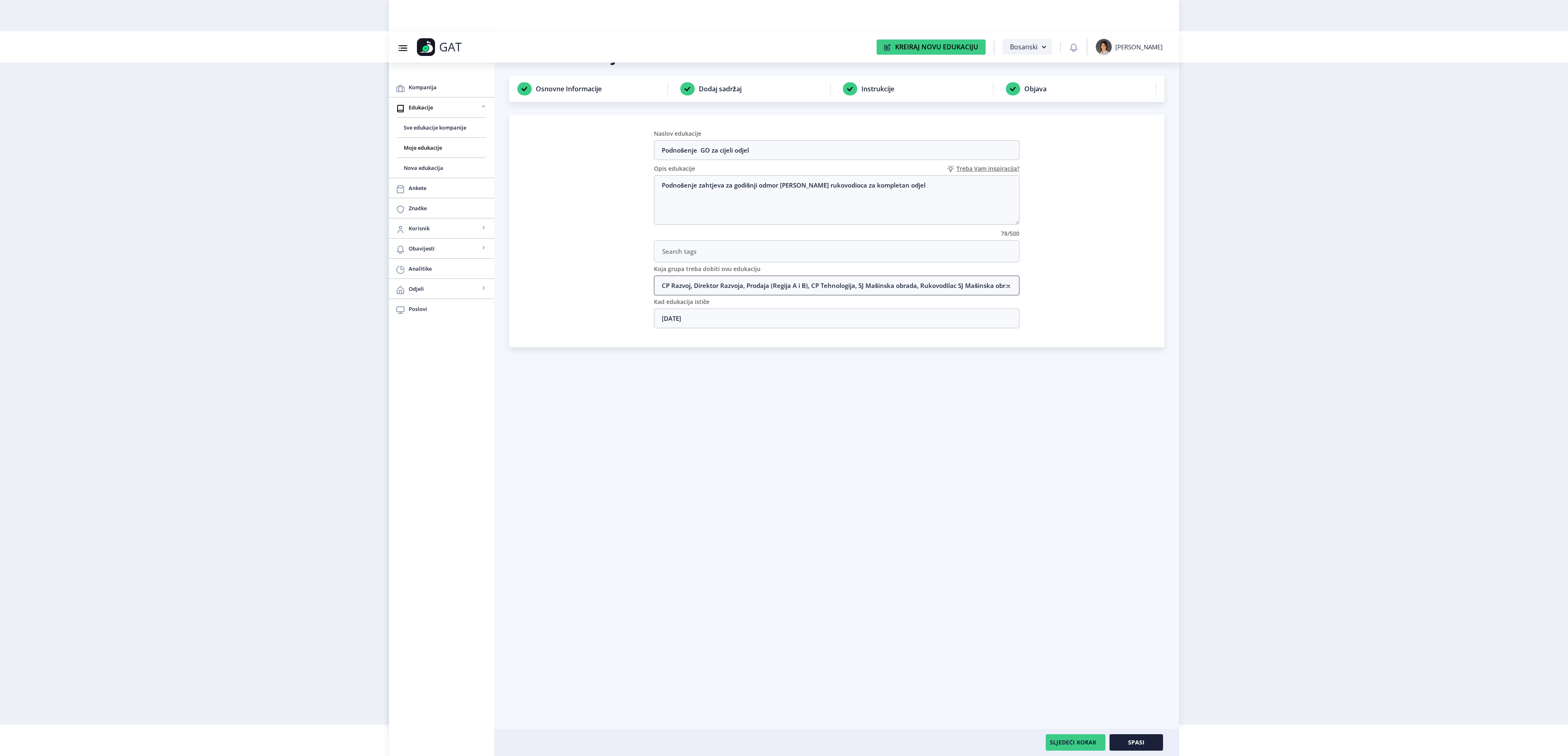
click at [712, 286] on nb-accordion-item-header "CP Razvoj, Direktor Razvoja, Prodaja (Regija A i B), CP Tehnologija, SJ Mašinsk…" at bounding box center [837, 285] width 366 height 20
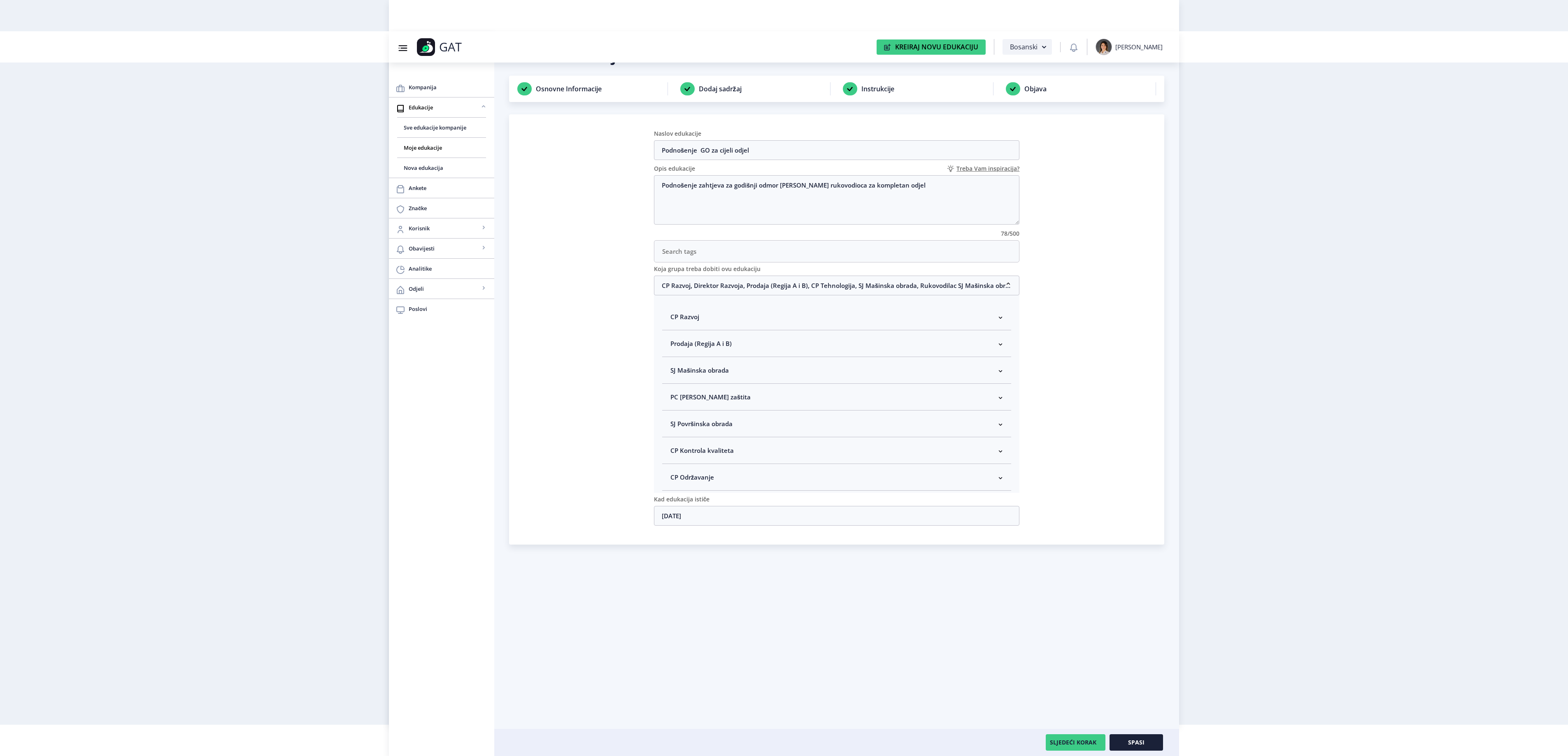
click at [688, 375] on span "SJ Mašinska obrada" at bounding box center [699, 370] width 58 height 10
click at [1086, 389] on nb-card "Naslov edukacije Podnošenje GO za cijeli odjel Opis edukacije Treba Vam inspira…" at bounding box center [837, 329] width 655 height 430
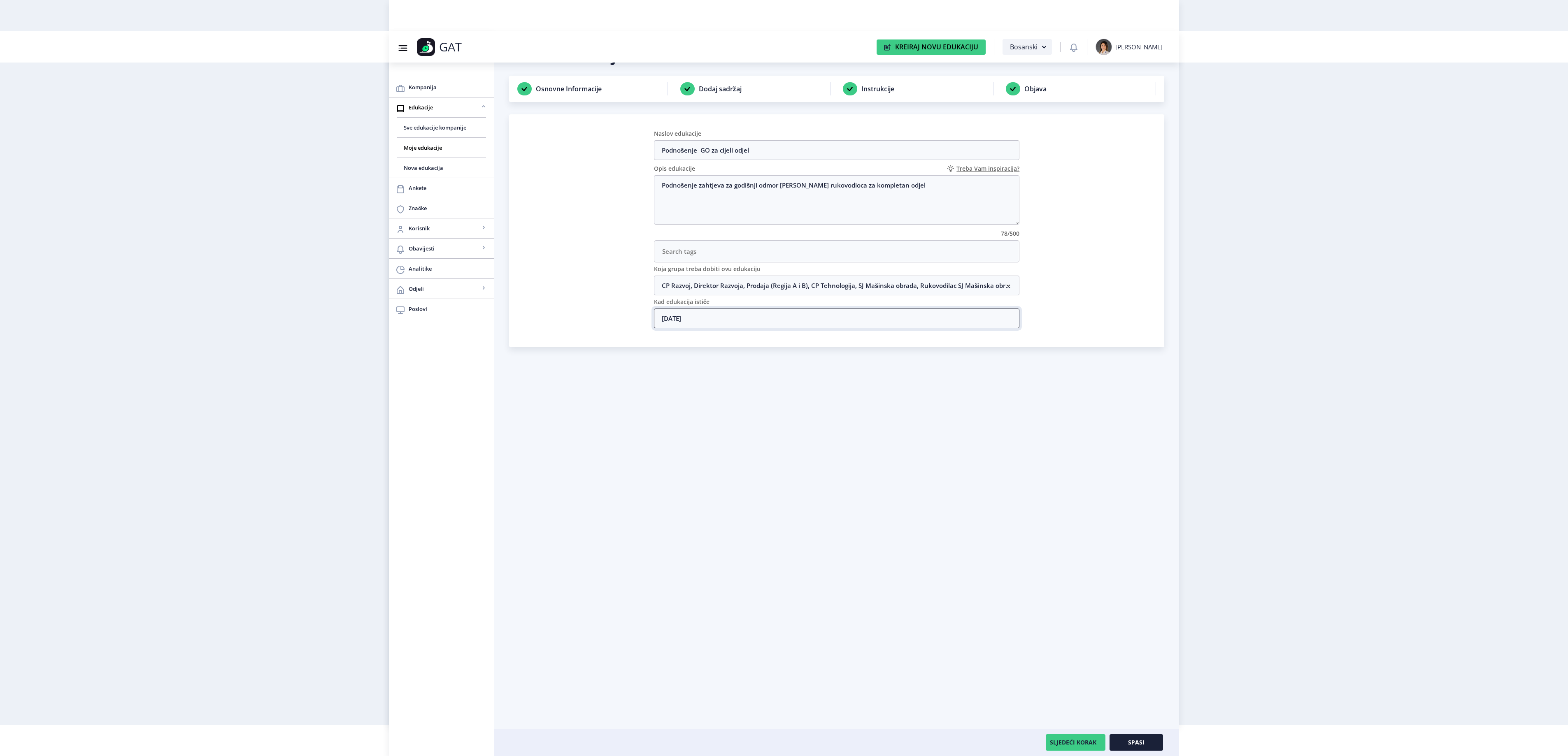
click at [767, 321] on input "[DATE]" at bounding box center [837, 318] width 366 height 20
type input "[DATE]"
click at [1118, 535] on div "Uredi edukaciju Osnovne Informacije Dodaj sadržaj Instrukcije Objava Naslov edu…" at bounding box center [837, 401] width 655 height 710
click at [1145, 743] on button "Spasi" at bounding box center [1136, 742] width 53 height 17
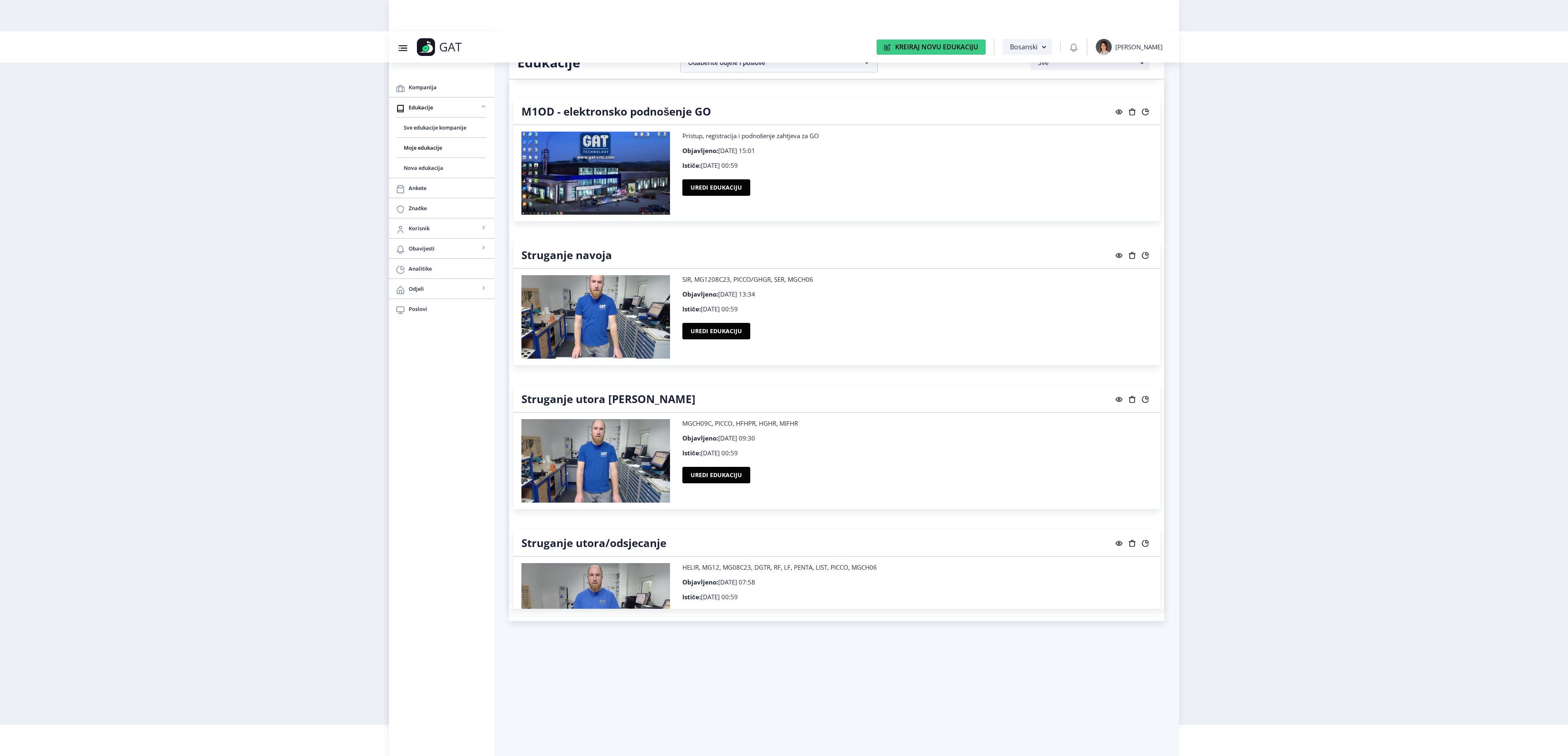
scroll to position [14581, 0]
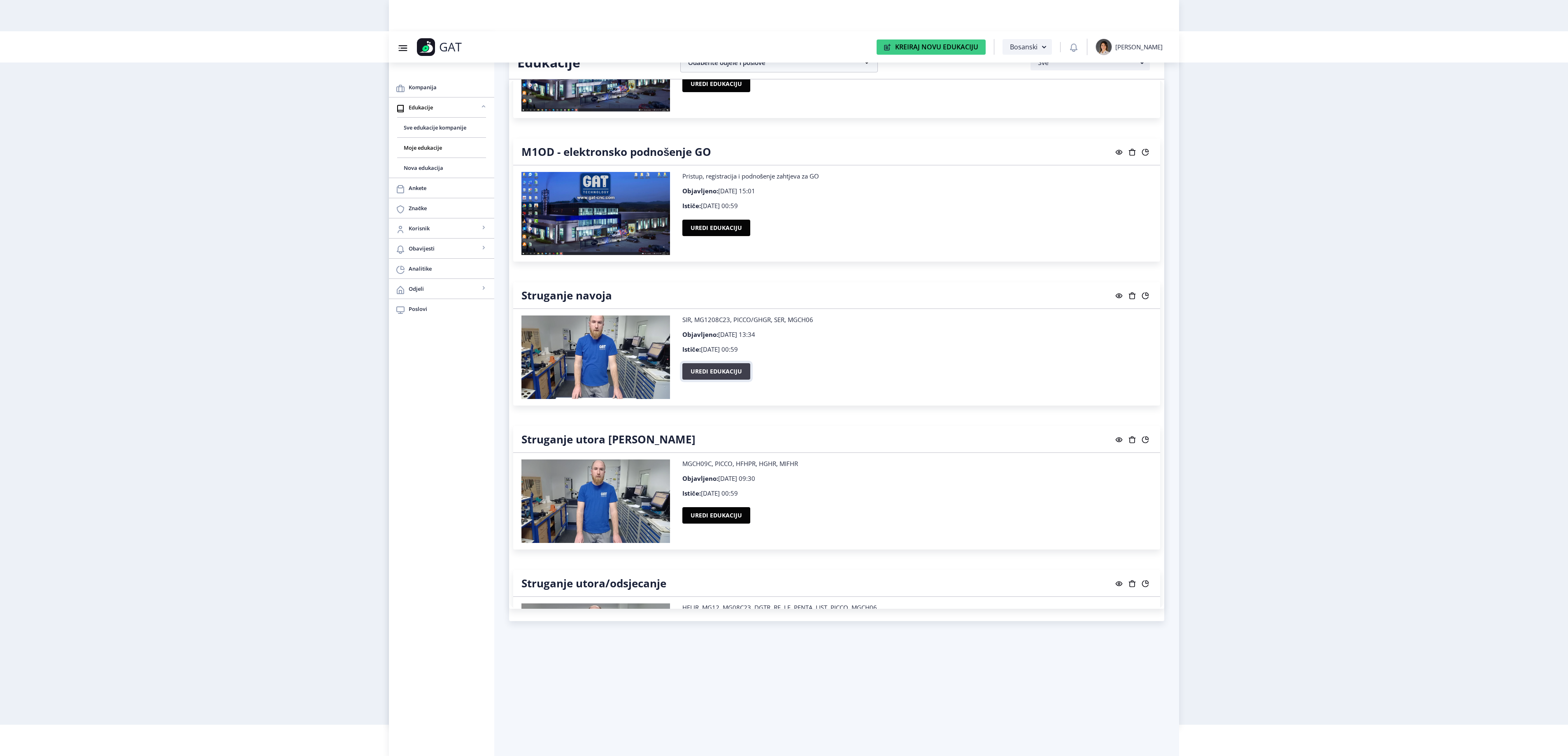
click at [720, 380] on button "Uredi edukaciju" at bounding box center [716, 371] width 68 height 17
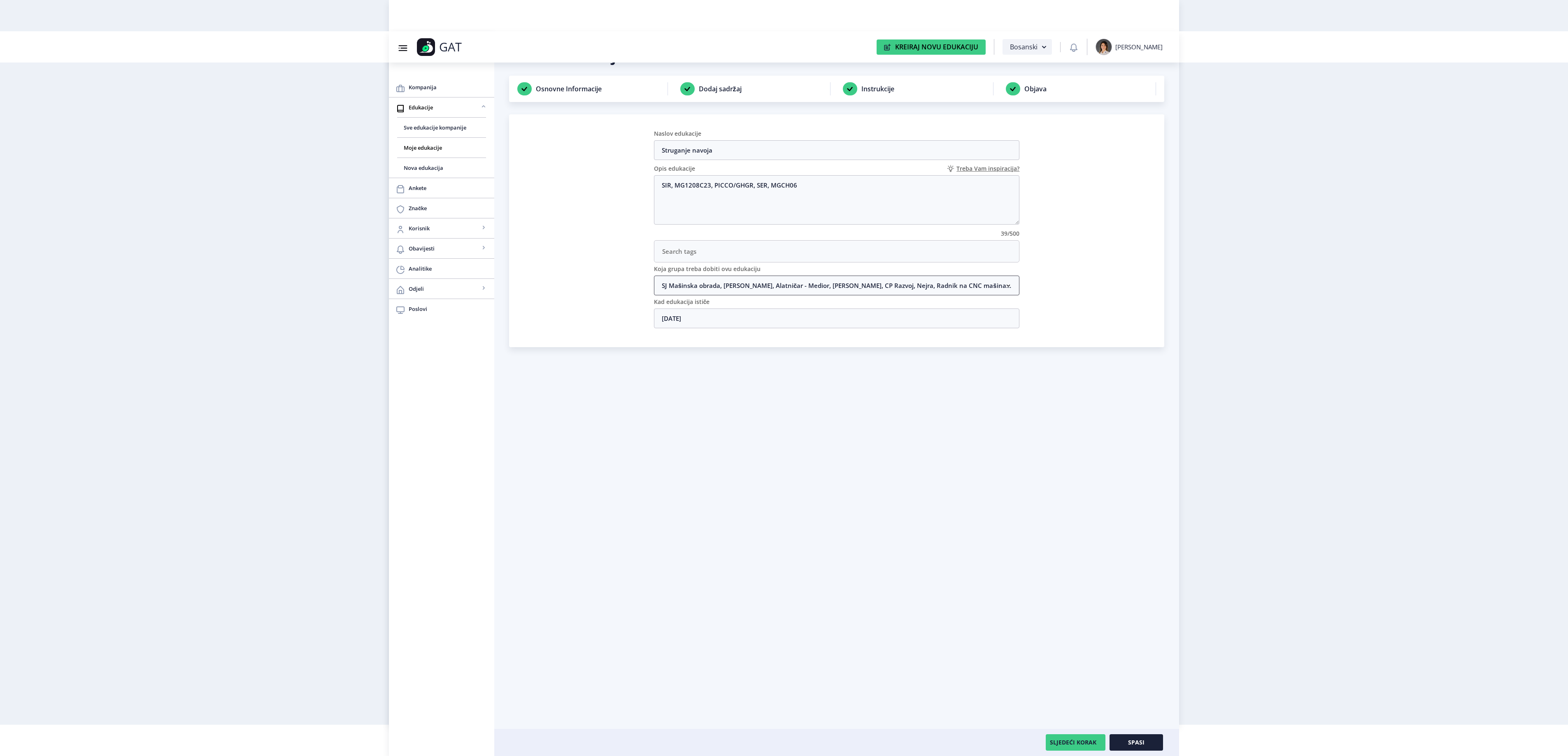
click at [771, 280] on nb-accordion-item-header "SJ Mašinska obrada, [PERSON_NAME], Alatničar - Medior, [PERSON_NAME], CP Razvoj…" at bounding box center [837, 285] width 366 height 20
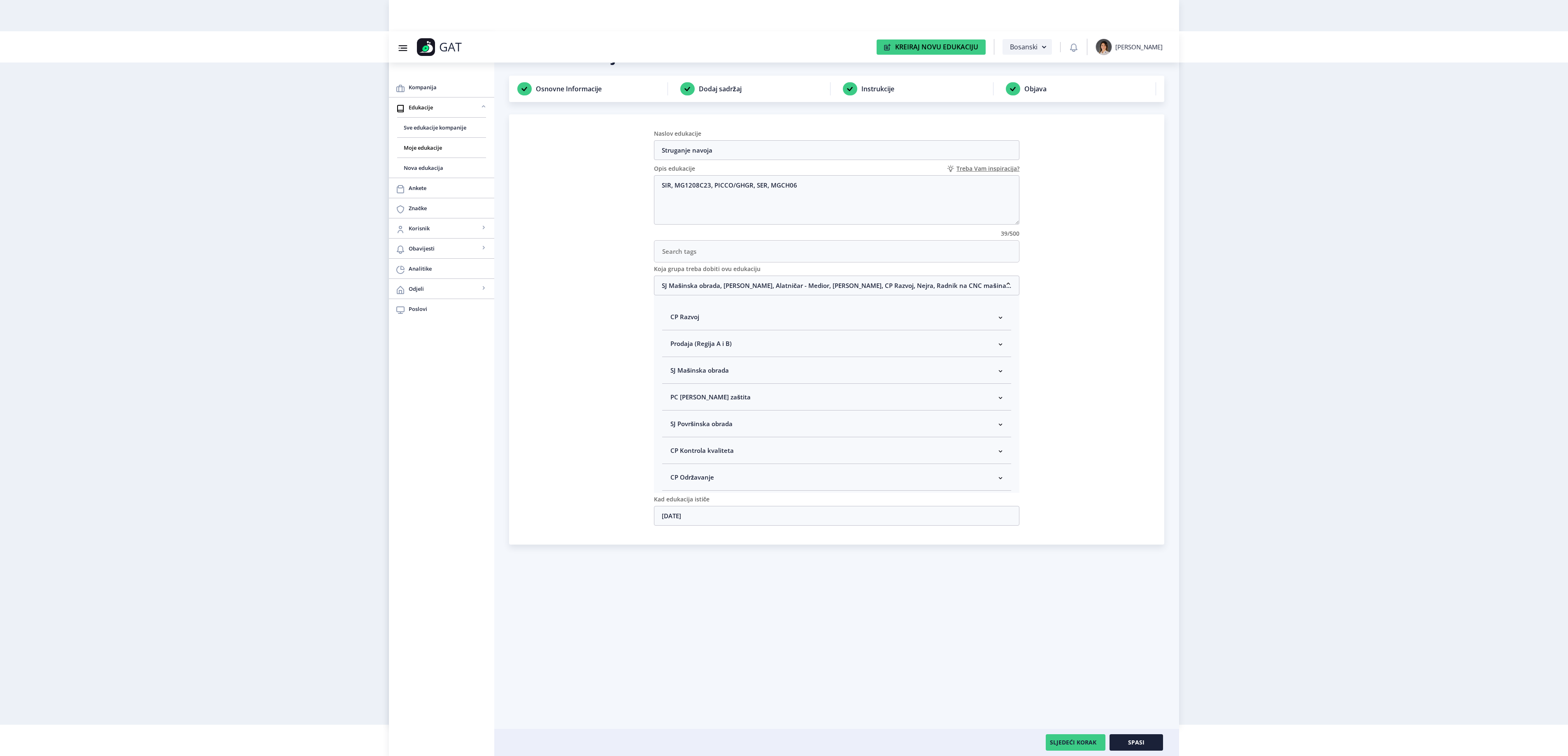
click at [721, 370] on span "SJ Mašinska obrada" at bounding box center [699, 370] width 58 height 10
click at [718, 419] on span "Rukovodilac SJ Mašinska obrada" at bounding box center [731, 414] width 101 height 10
click at [674, 412] on input "Rukovodilac SJ Mašinska obrada" at bounding box center [674, 412] width 1 height 1
checkbox input "true"
click at [1132, 737] on button "Spasi" at bounding box center [1136, 742] width 53 height 17
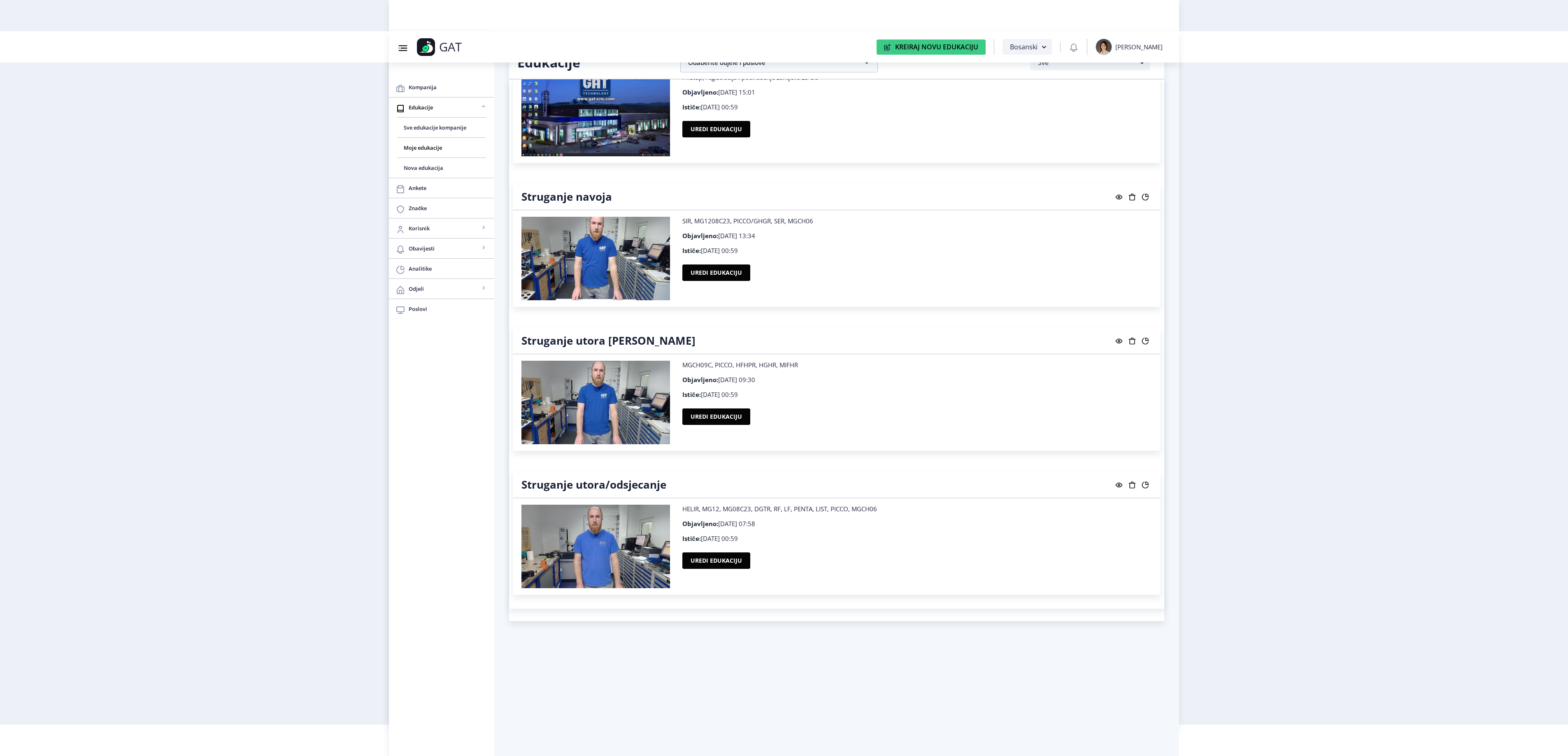
scroll to position [14678, 0]
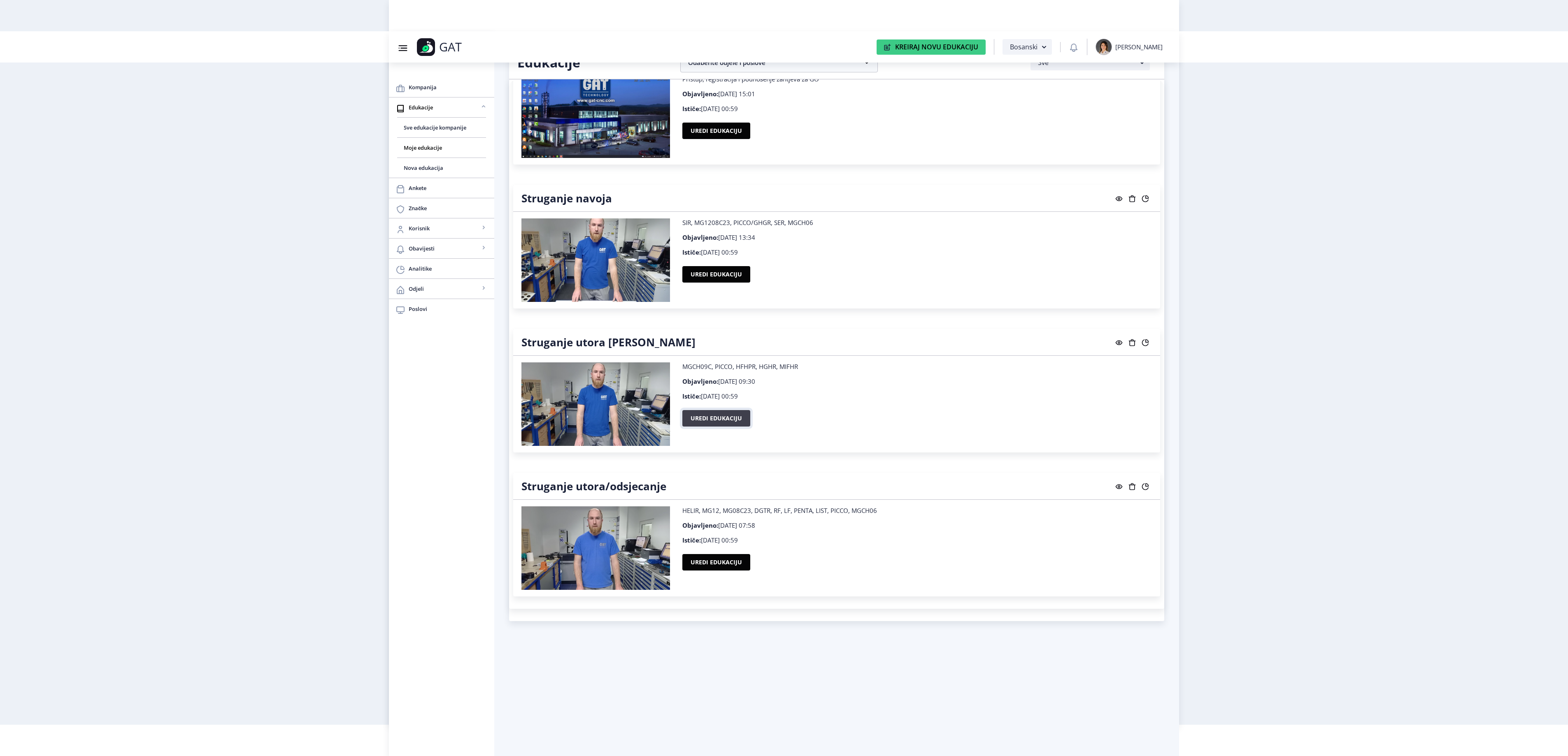
click at [703, 427] on button "Uredi edukaciju" at bounding box center [716, 418] width 68 height 17
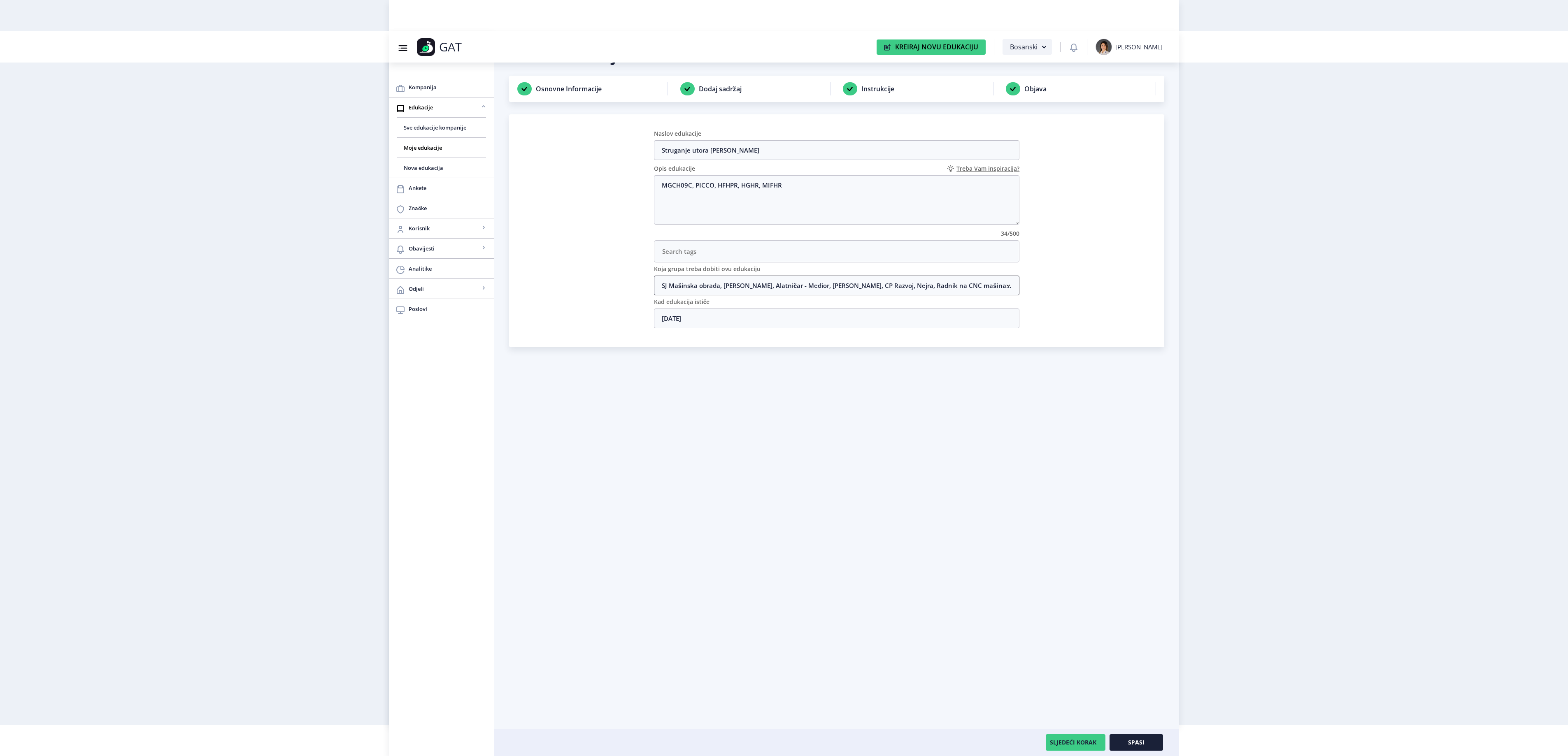
click at [747, 289] on nb-accordion-item-header "SJ Mašinska obrada, [PERSON_NAME], Alatničar - Medior, [PERSON_NAME], CP Razvoj…" at bounding box center [837, 285] width 366 height 20
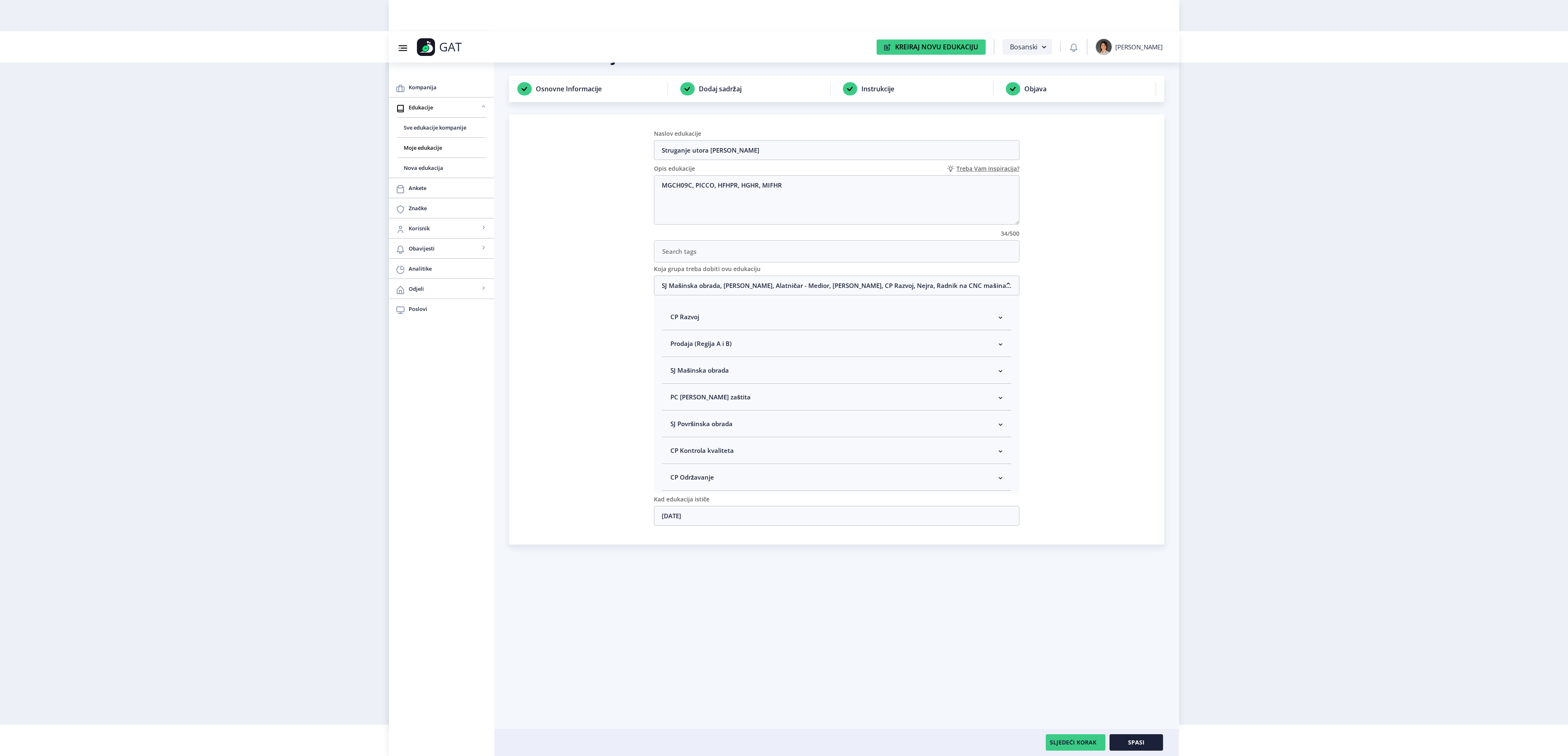
click at [744, 370] on nb-accordion-item-header "SJ Mašinska obrada" at bounding box center [837, 370] width 350 height 27
click at [723, 419] on span "Rukovodilac SJ Mašinska obrada" at bounding box center [731, 414] width 101 height 10
click at [674, 412] on input "Rukovodilac SJ Mašinska obrada" at bounding box center [674, 412] width 1 height 1
checkbox input "true"
click at [1152, 741] on button "Spasi" at bounding box center [1136, 742] width 53 height 17
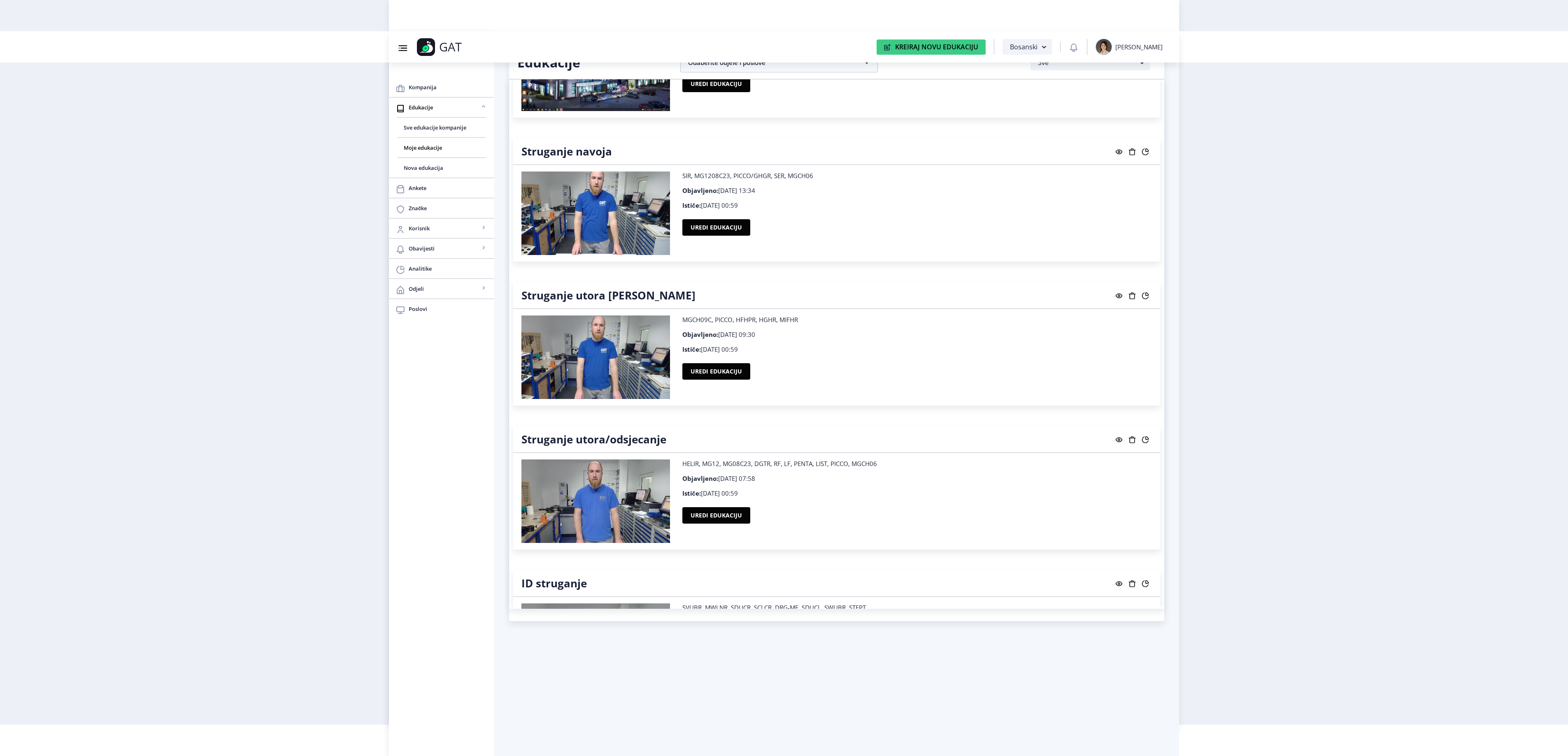
scroll to position [14807, 0]
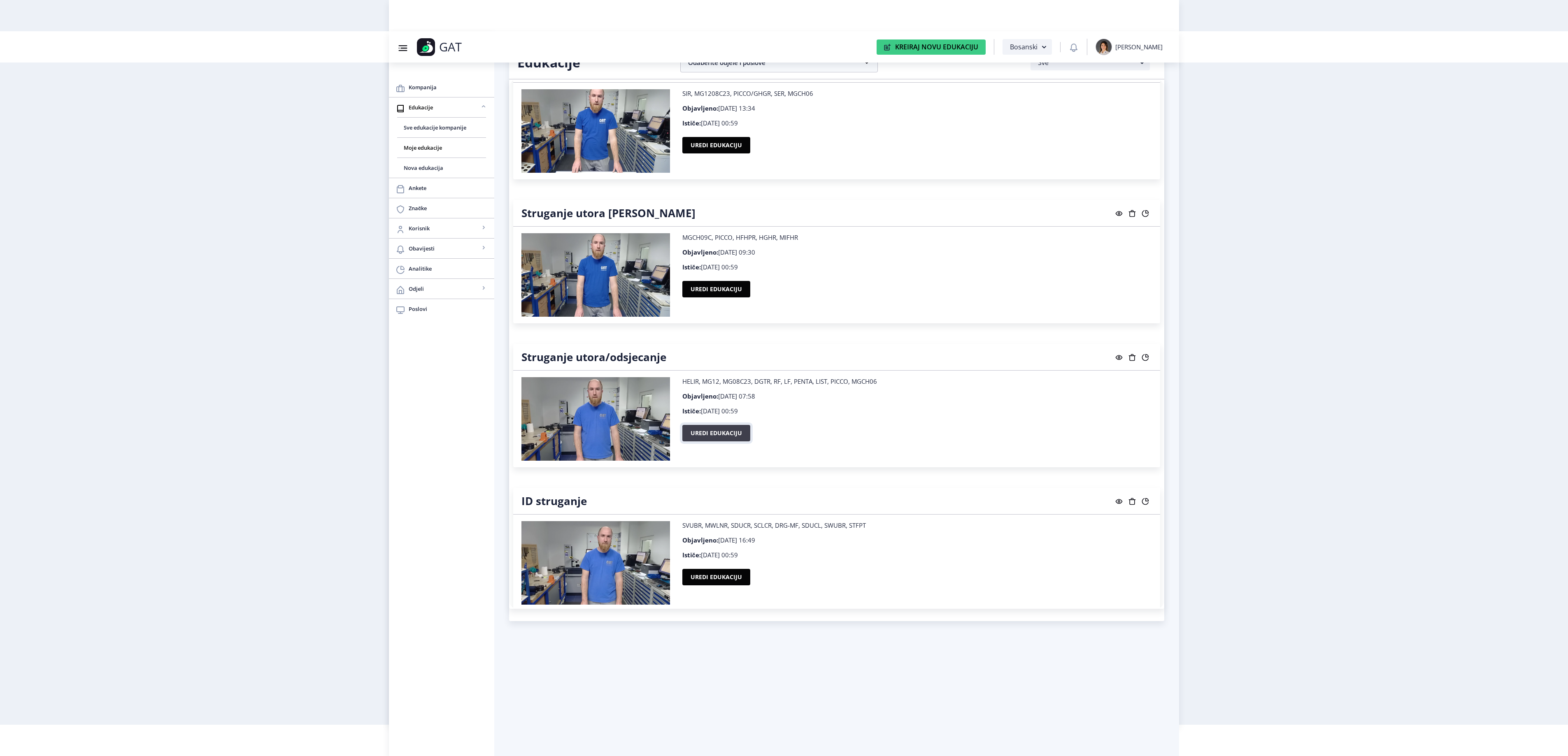
click at [707, 441] on button "Uredi edukaciju" at bounding box center [716, 433] width 68 height 17
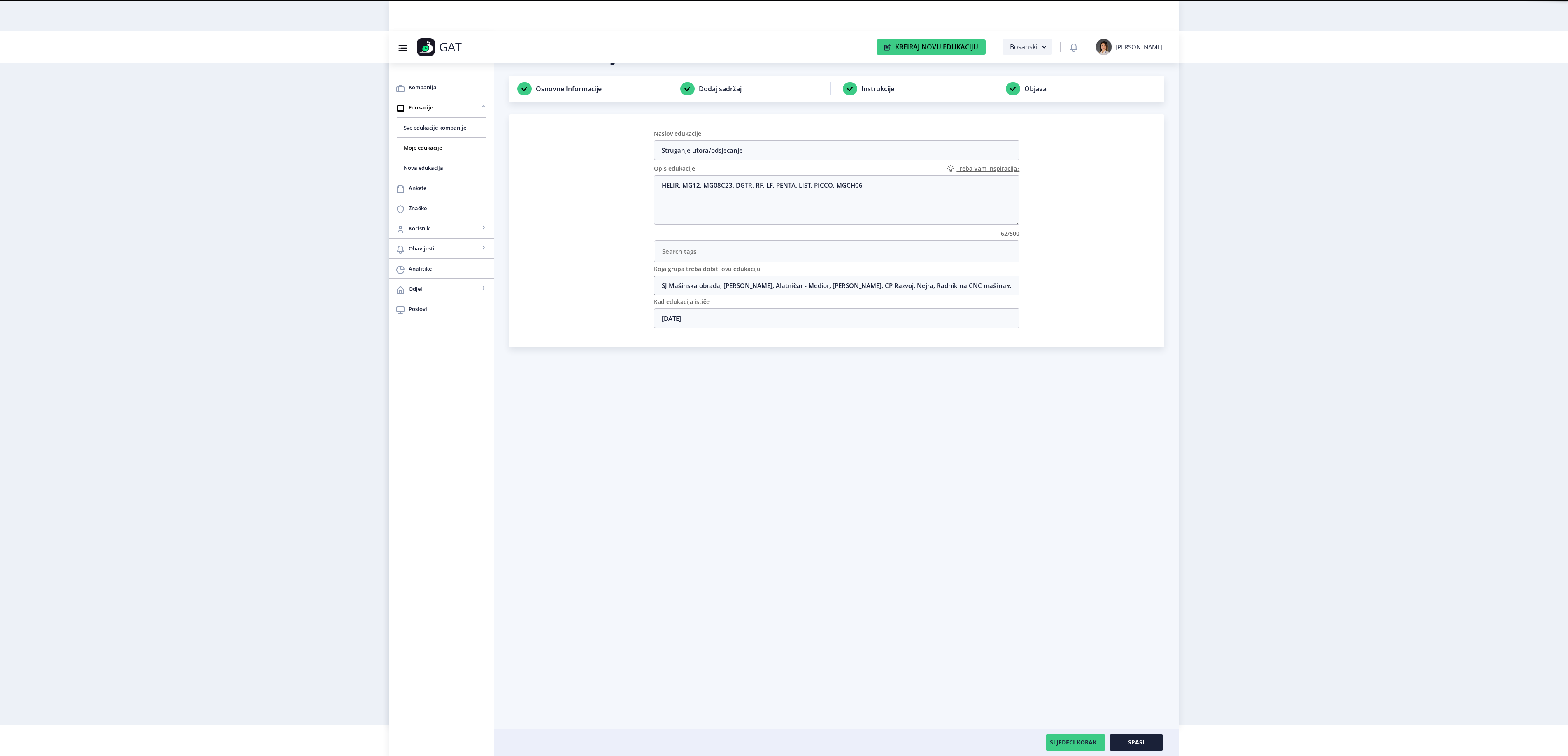
click at [756, 287] on nb-accordion-item-header "SJ Mašinska obrada, [PERSON_NAME], Alatničar - Medior, [PERSON_NAME], CP Razvoj…" at bounding box center [837, 285] width 366 height 20
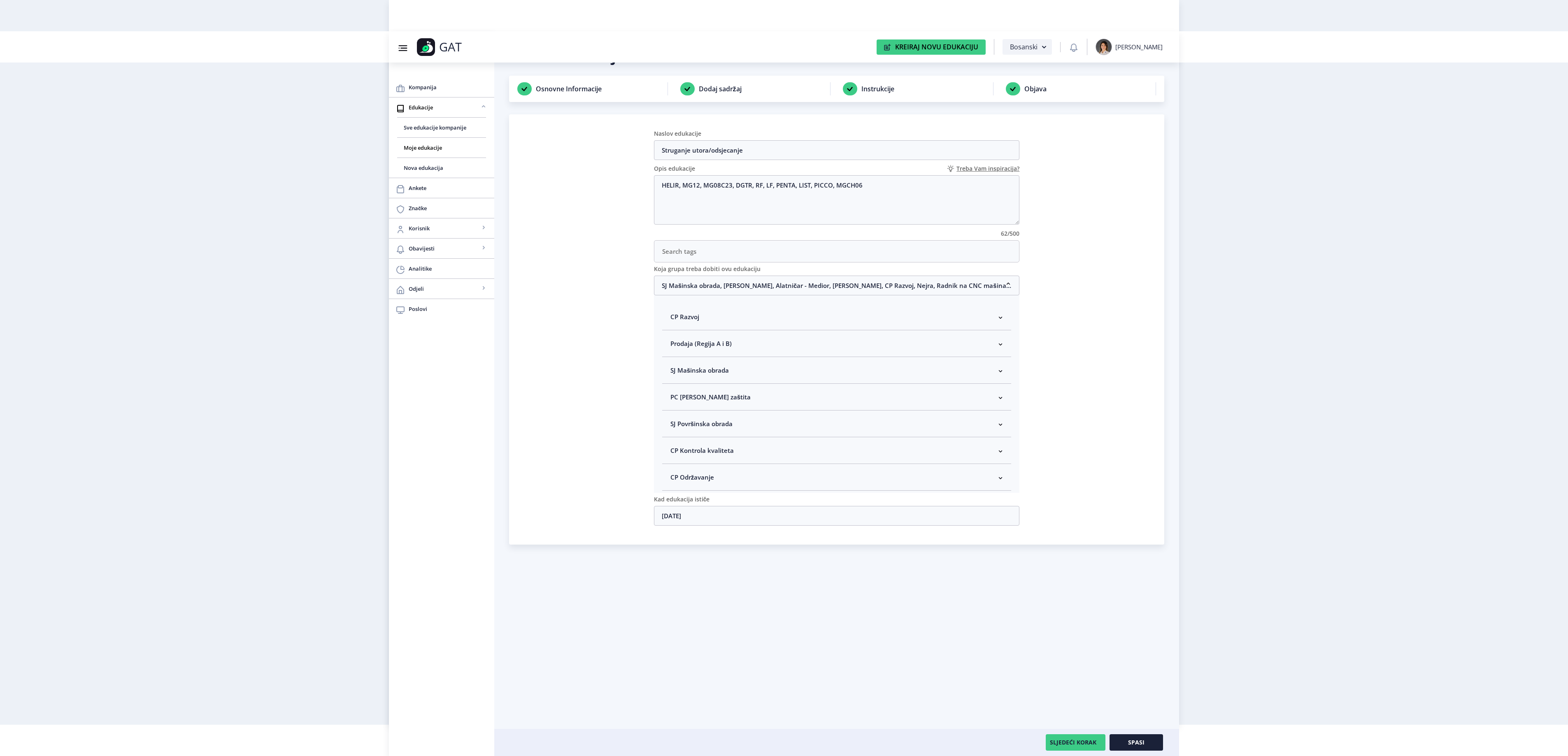
click at [756, 369] on nb-accordion-item-header "SJ Mašinska obrada" at bounding box center [837, 370] width 350 height 27
click at [733, 417] on span "Rukovodilac SJ Mašinska obrada" at bounding box center [731, 414] width 101 height 10
click at [674, 412] on input "Rukovodilac SJ Mašinska obrada" at bounding box center [674, 412] width 1 height 1
checkbox input "true"
click at [1143, 749] on button "Spasi" at bounding box center [1136, 742] width 53 height 17
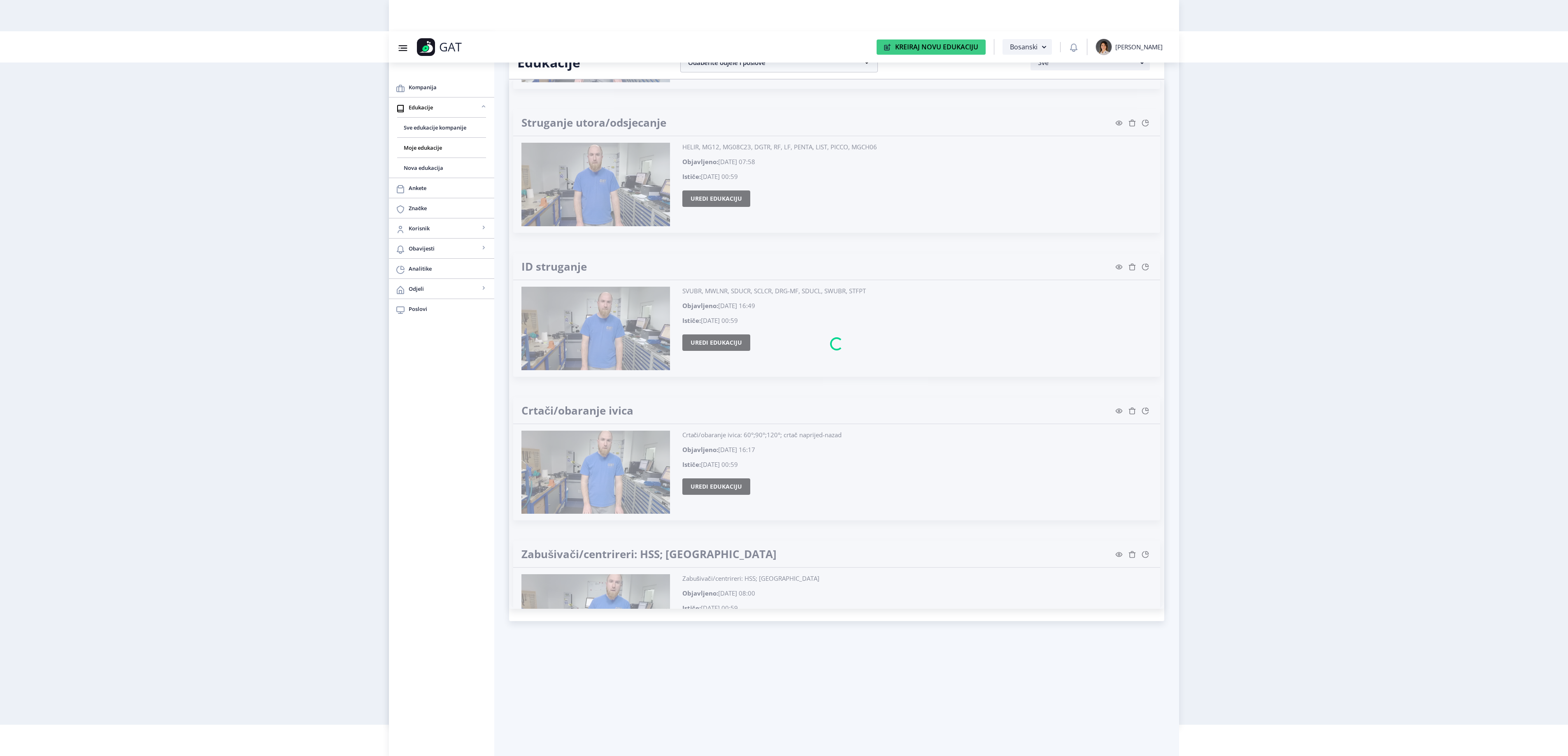
scroll to position [15081, 0]
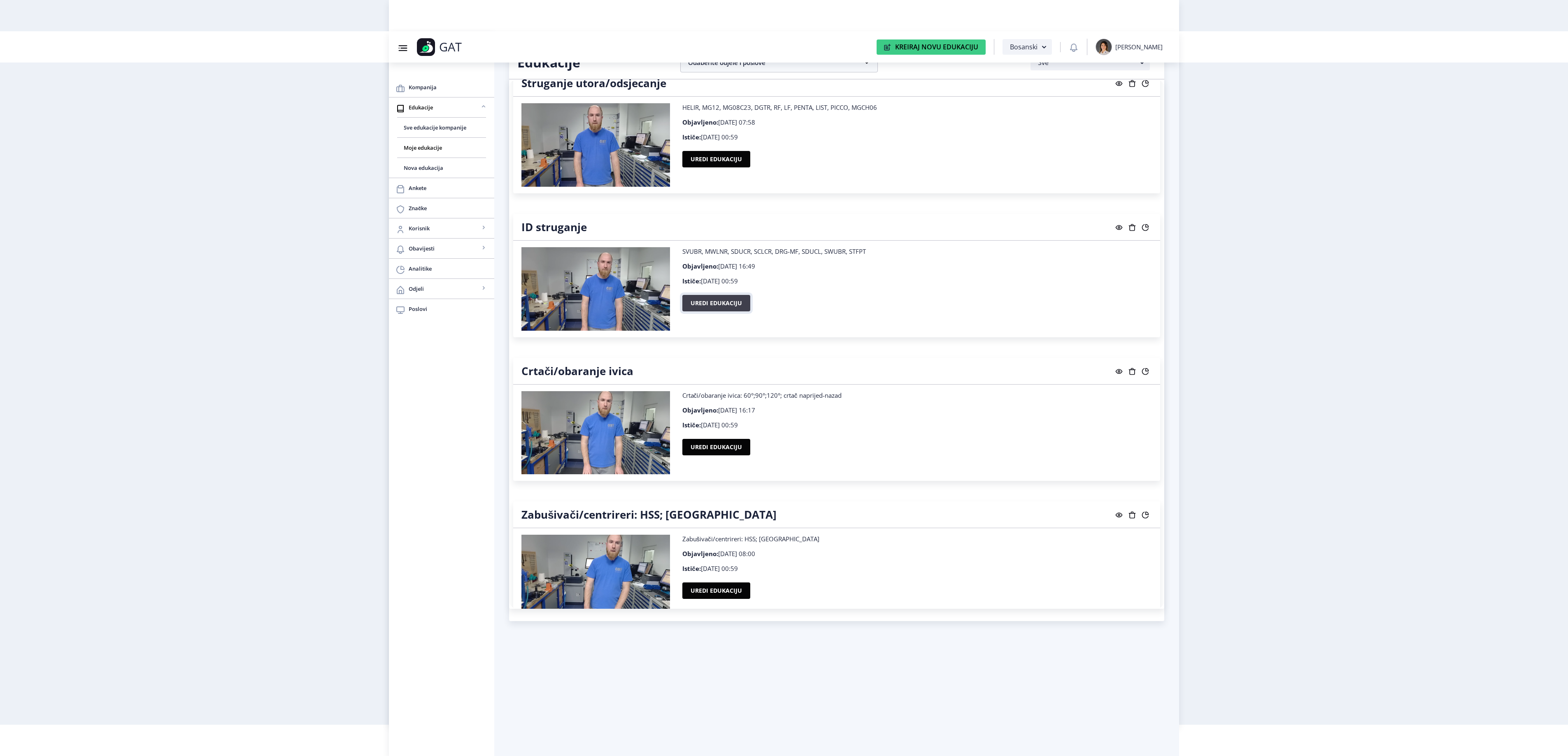
click at [709, 311] on button "Uredi edukaciju" at bounding box center [716, 303] width 68 height 17
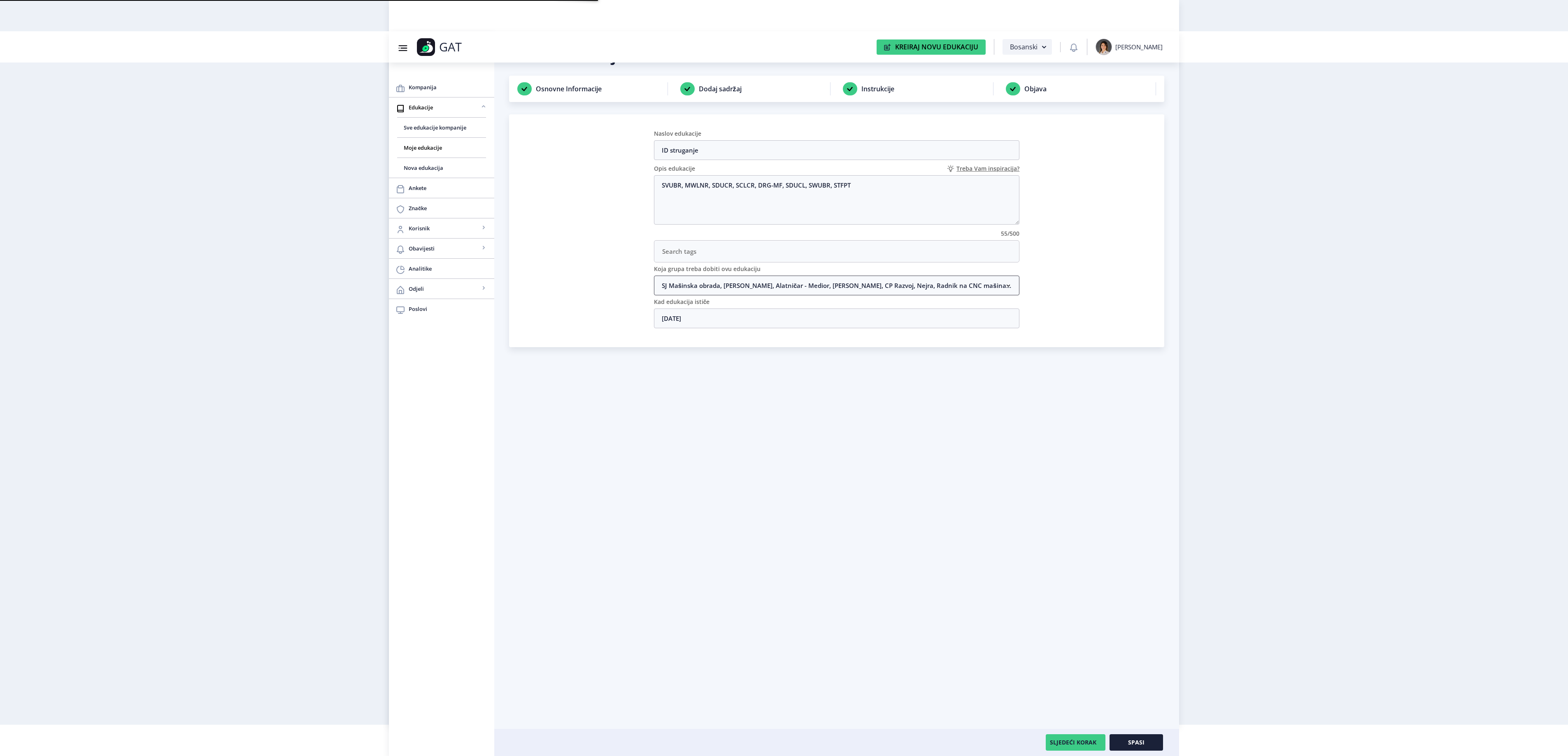
click at [720, 288] on nb-accordion-item-header "SJ Mašinska obrada, [PERSON_NAME], Alatničar - Medior, [PERSON_NAME], CP Razvoj…" at bounding box center [837, 285] width 366 height 20
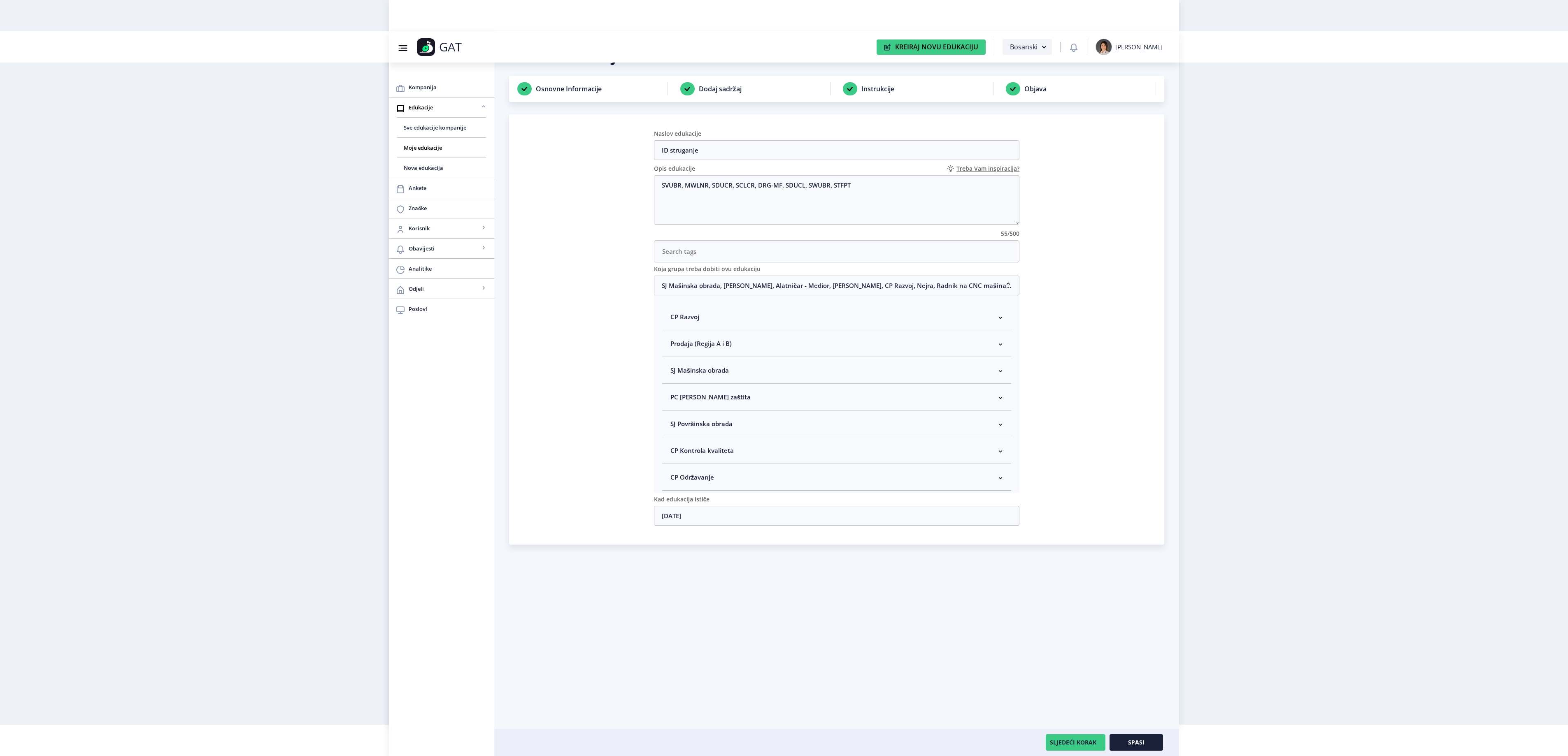
click at [736, 368] on nb-accordion-item-header "SJ Mašinska obrada" at bounding box center [837, 370] width 350 height 27
click at [731, 419] on span "Rukovodilac SJ Mašinska obrada" at bounding box center [731, 414] width 101 height 10
click at [674, 412] on input "Rukovodilac SJ Mašinska obrada" at bounding box center [674, 412] width 1 height 1
checkbox input "true"
click at [1132, 742] on span "Spasi" at bounding box center [1136, 742] width 17 height 7
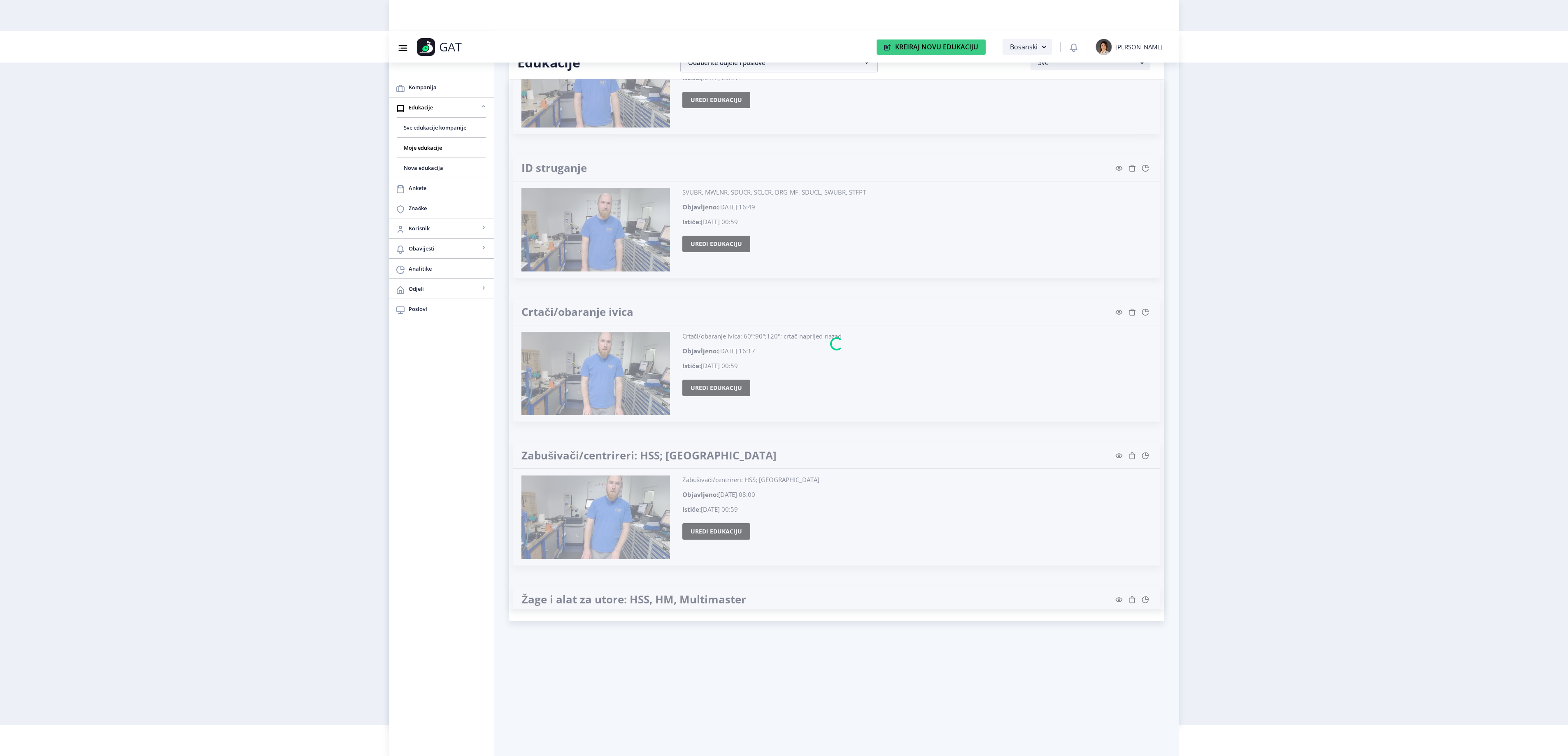
scroll to position [15157, 0]
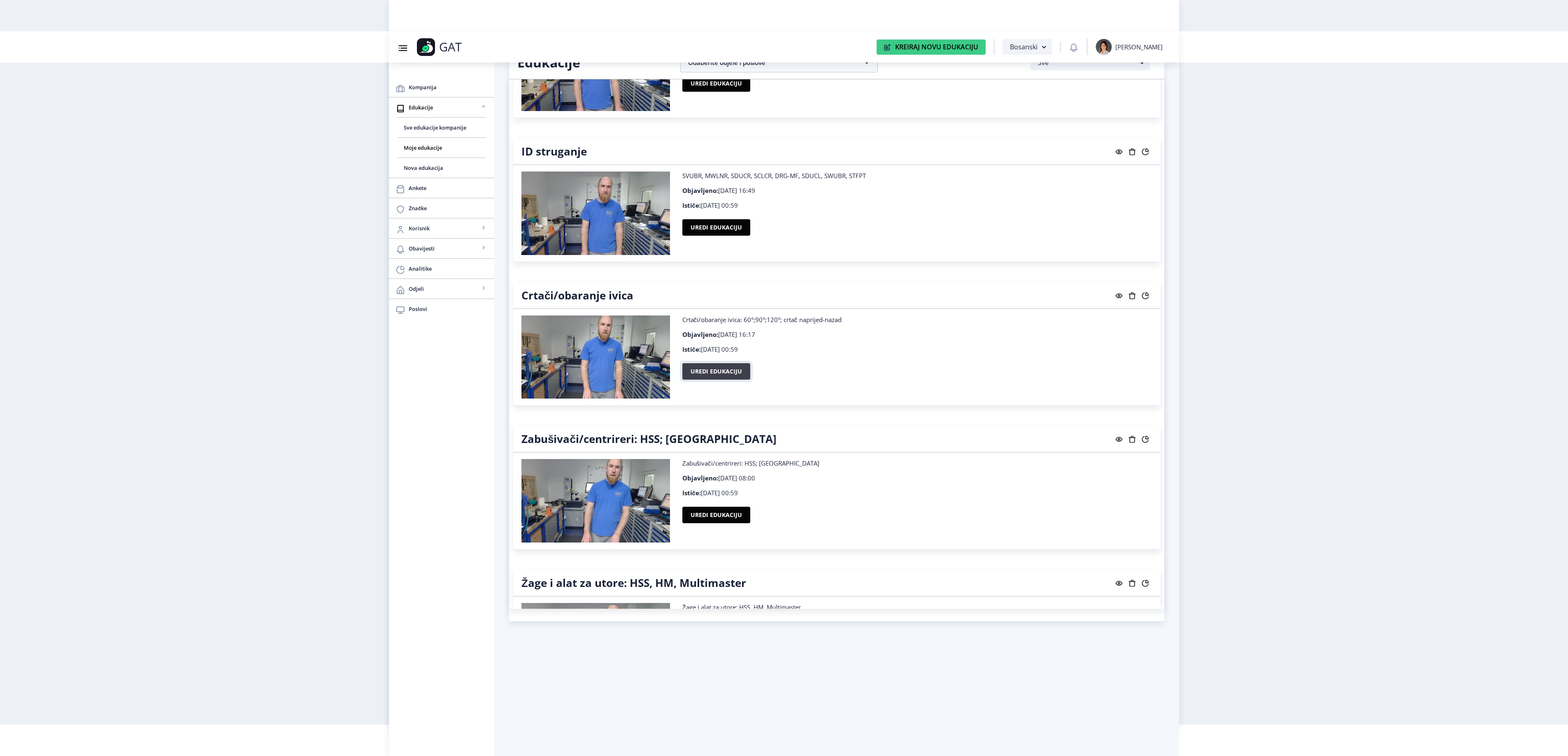
click at [715, 380] on button "Uredi edukaciju" at bounding box center [716, 371] width 68 height 17
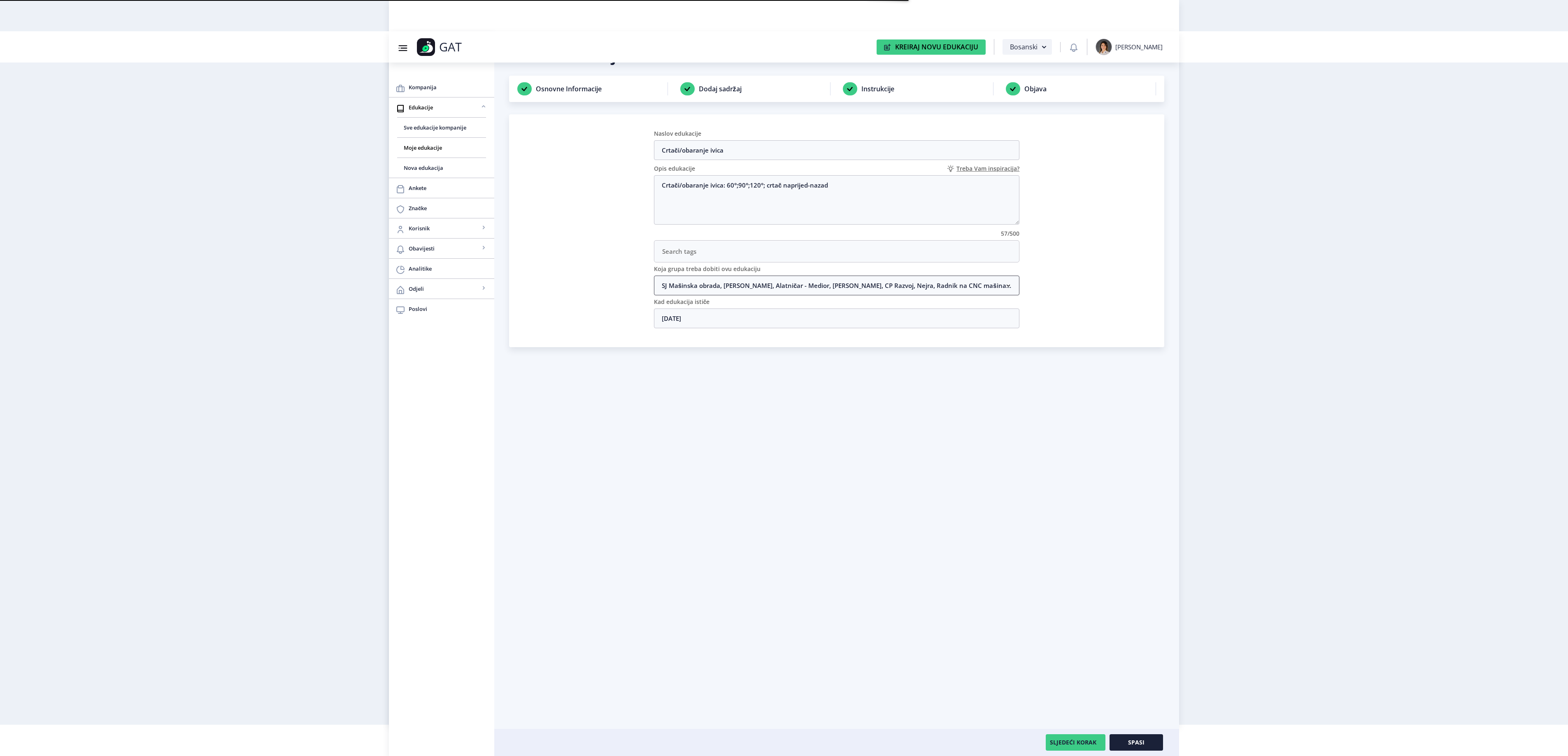
click at [726, 284] on nb-accordion-item-header "SJ Mašinska obrada, [PERSON_NAME], Alatničar - Medior, [PERSON_NAME], CP Razvoj…" at bounding box center [837, 285] width 366 height 20
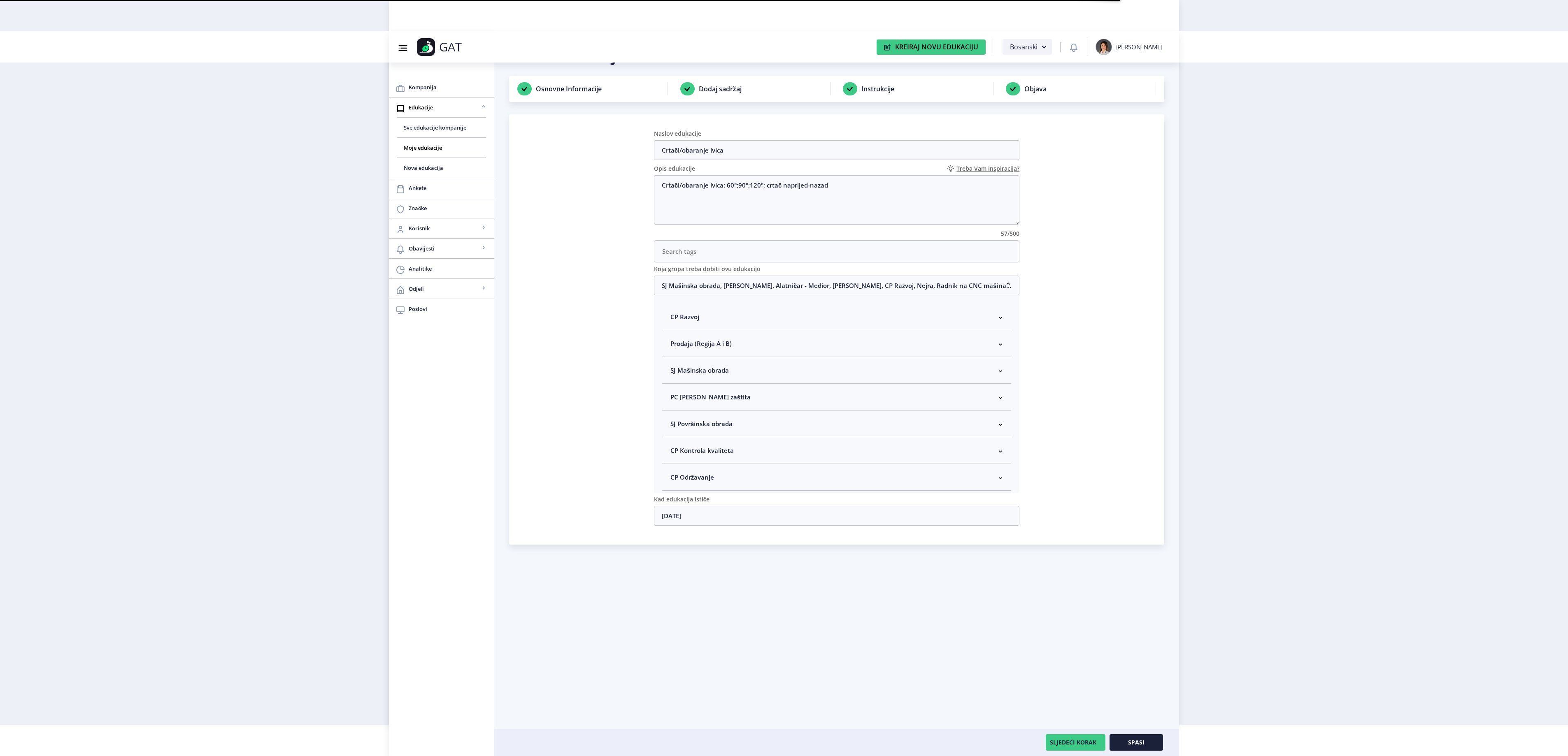
click at [710, 372] on span "SJ Mašinska obrada" at bounding box center [699, 370] width 58 height 10
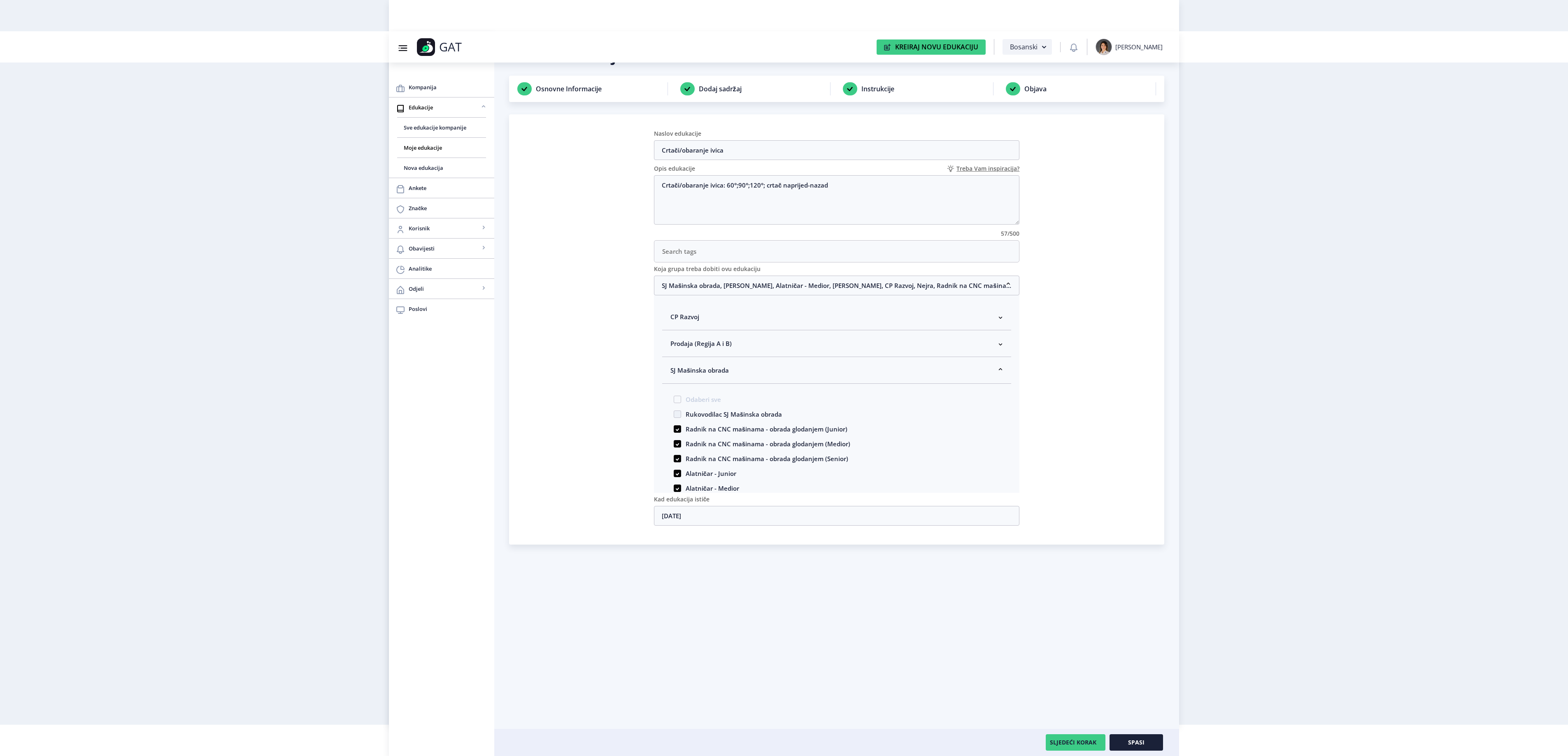
click at [684, 416] on span "Rukovodilac SJ Mašinska obrada" at bounding box center [731, 414] width 101 height 10
click at [674, 412] on input "Rukovodilac SJ Mašinska obrada" at bounding box center [674, 412] width 1 height 1
checkbox input "true"
click at [1148, 739] on button "Spasi" at bounding box center [1136, 742] width 53 height 17
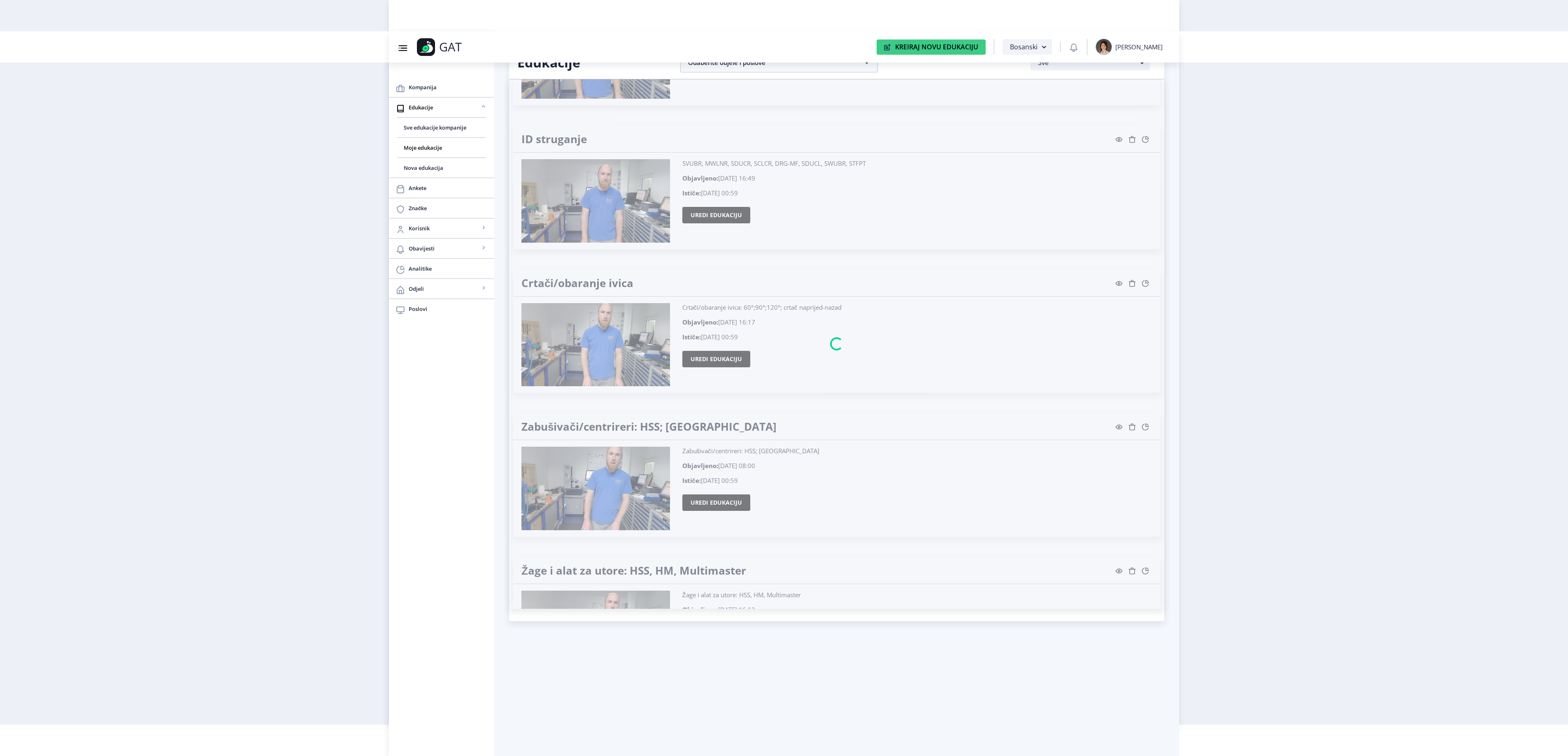
scroll to position [15172, 0]
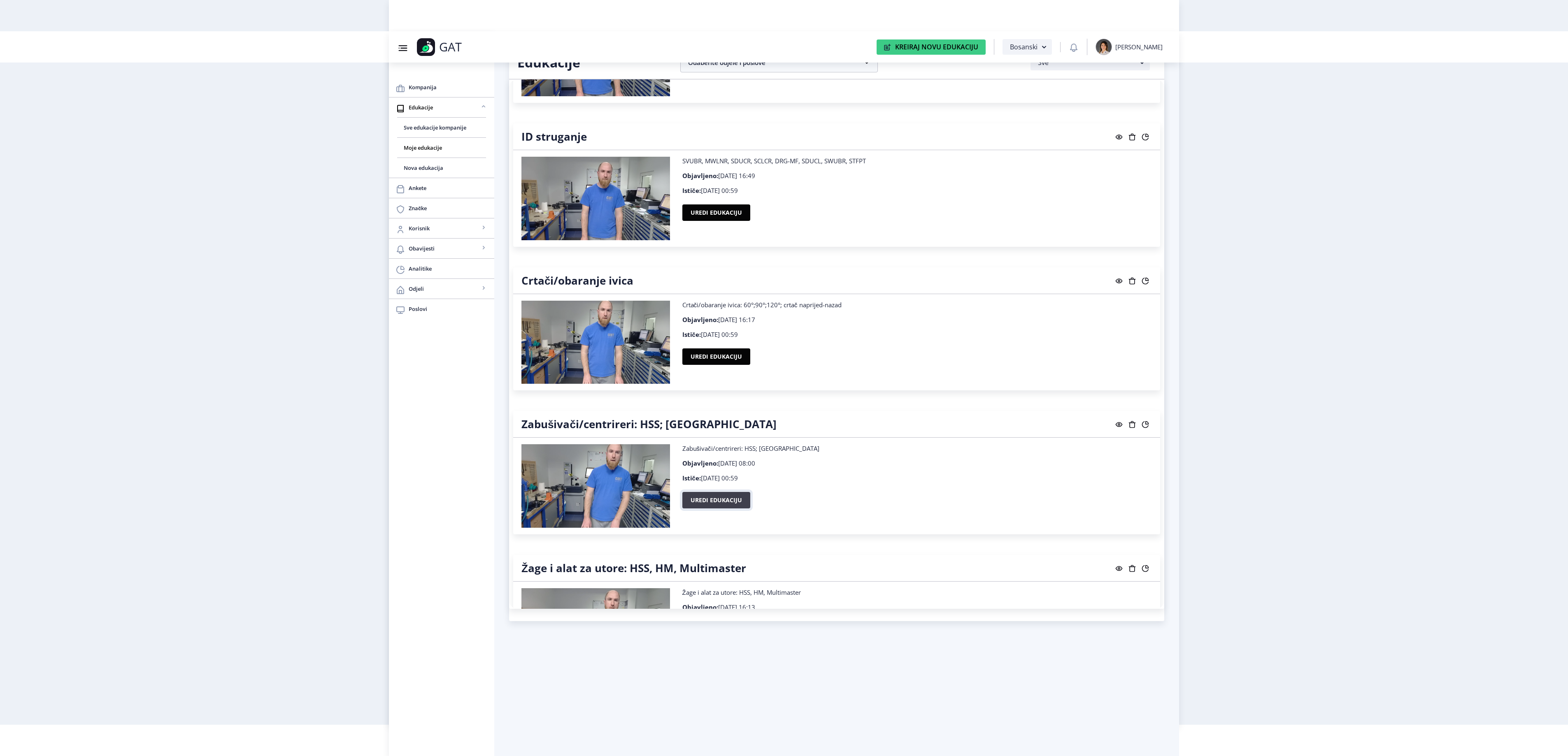
click at [725, 508] on button "Uredi edukaciju" at bounding box center [716, 500] width 68 height 17
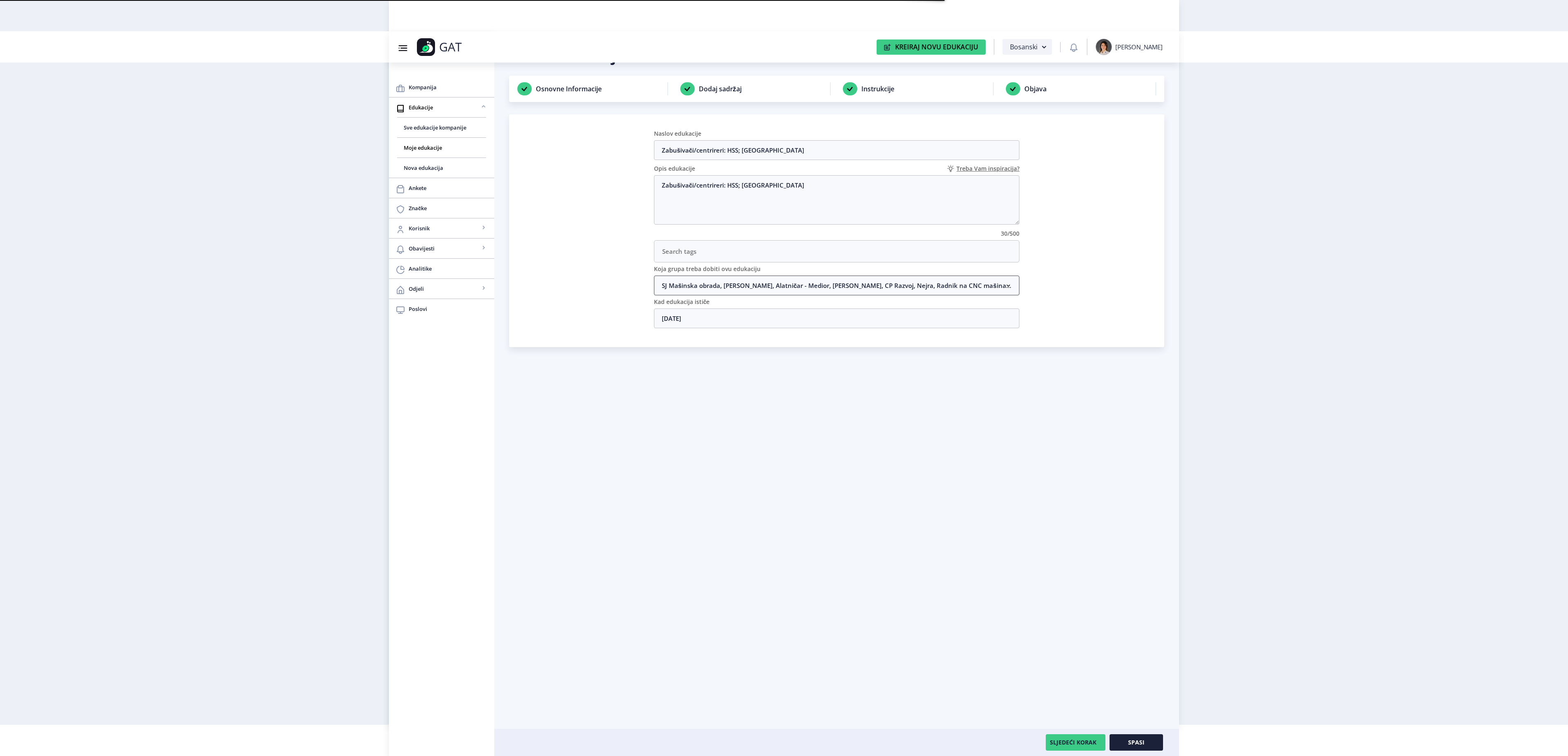
click at [762, 294] on nb-accordion-item-header "SJ Mašinska obrada, [PERSON_NAME], Alatničar - Medior, [PERSON_NAME], CP Razvoj…" at bounding box center [837, 285] width 366 height 20
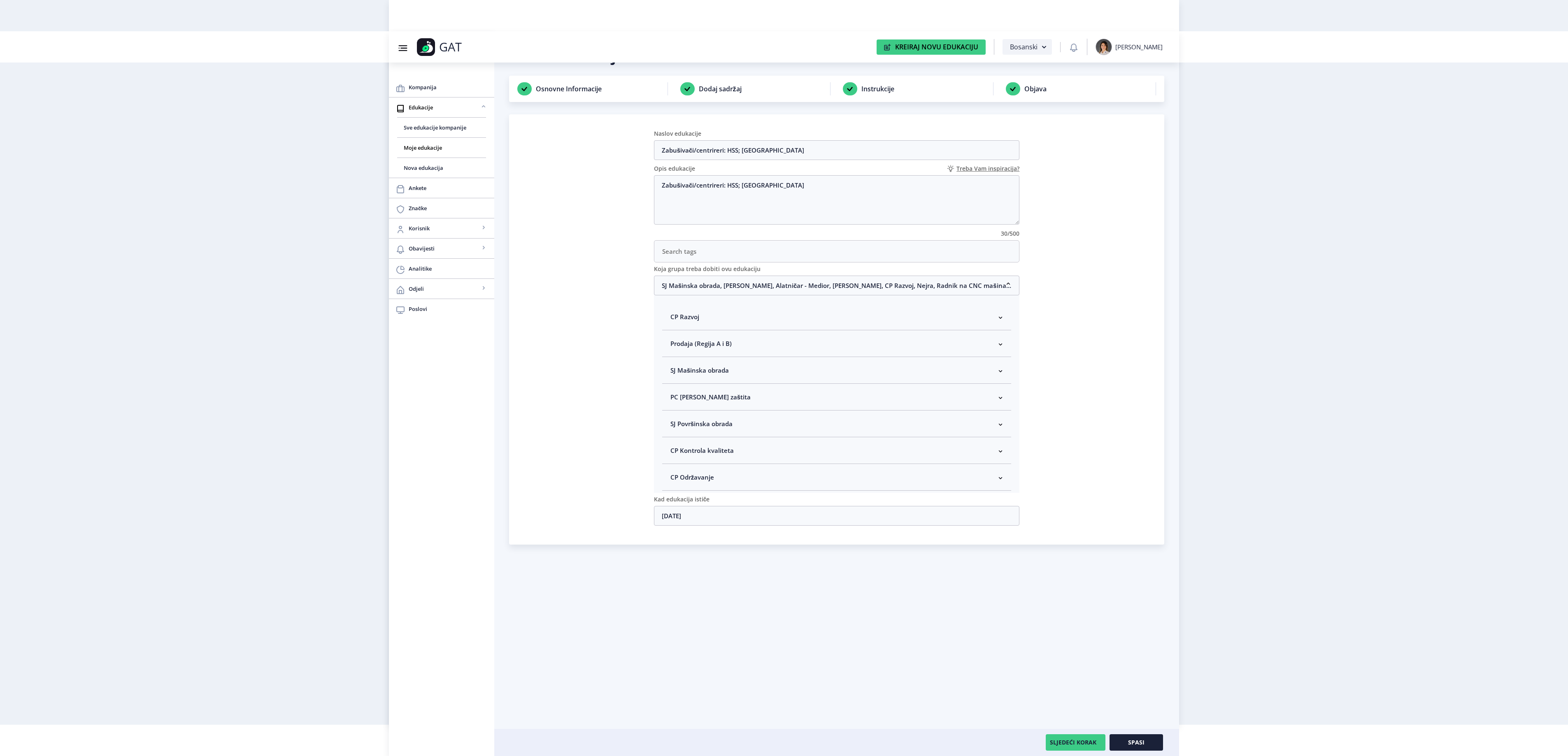
click at [751, 375] on nb-accordion-item-header "SJ Mašinska obrada" at bounding box center [837, 370] width 350 height 27
click at [737, 419] on span "Rukovodilac SJ Mašinska obrada" at bounding box center [731, 414] width 101 height 10
click at [674, 412] on input "Rukovodilac SJ Mašinska obrada" at bounding box center [674, 412] width 1 height 1
checkbox input "true"
click at [1123, 741] on button "Spasi" at bounding box center [1136, 742] width 53 height 17
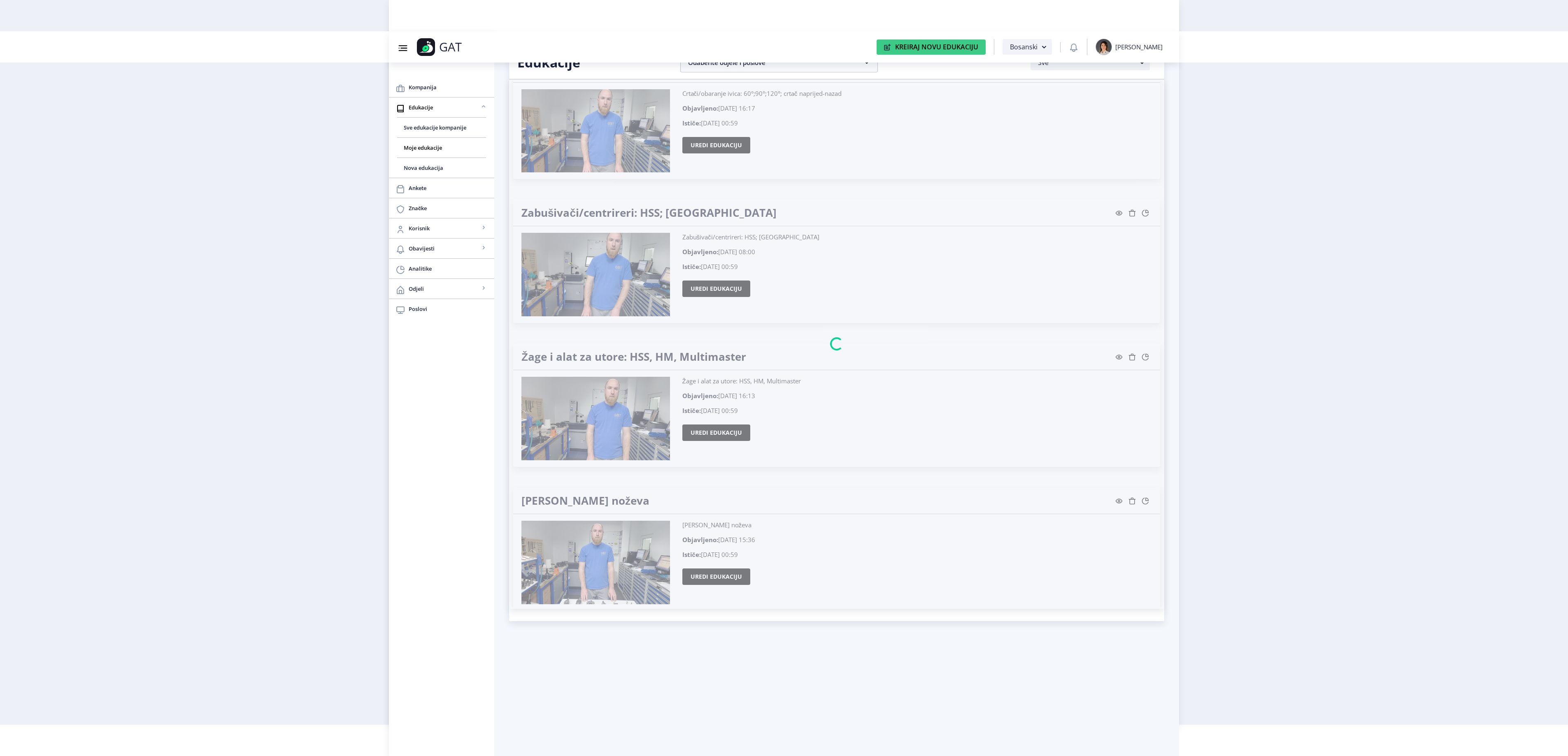
scroll to position [15465, 0]
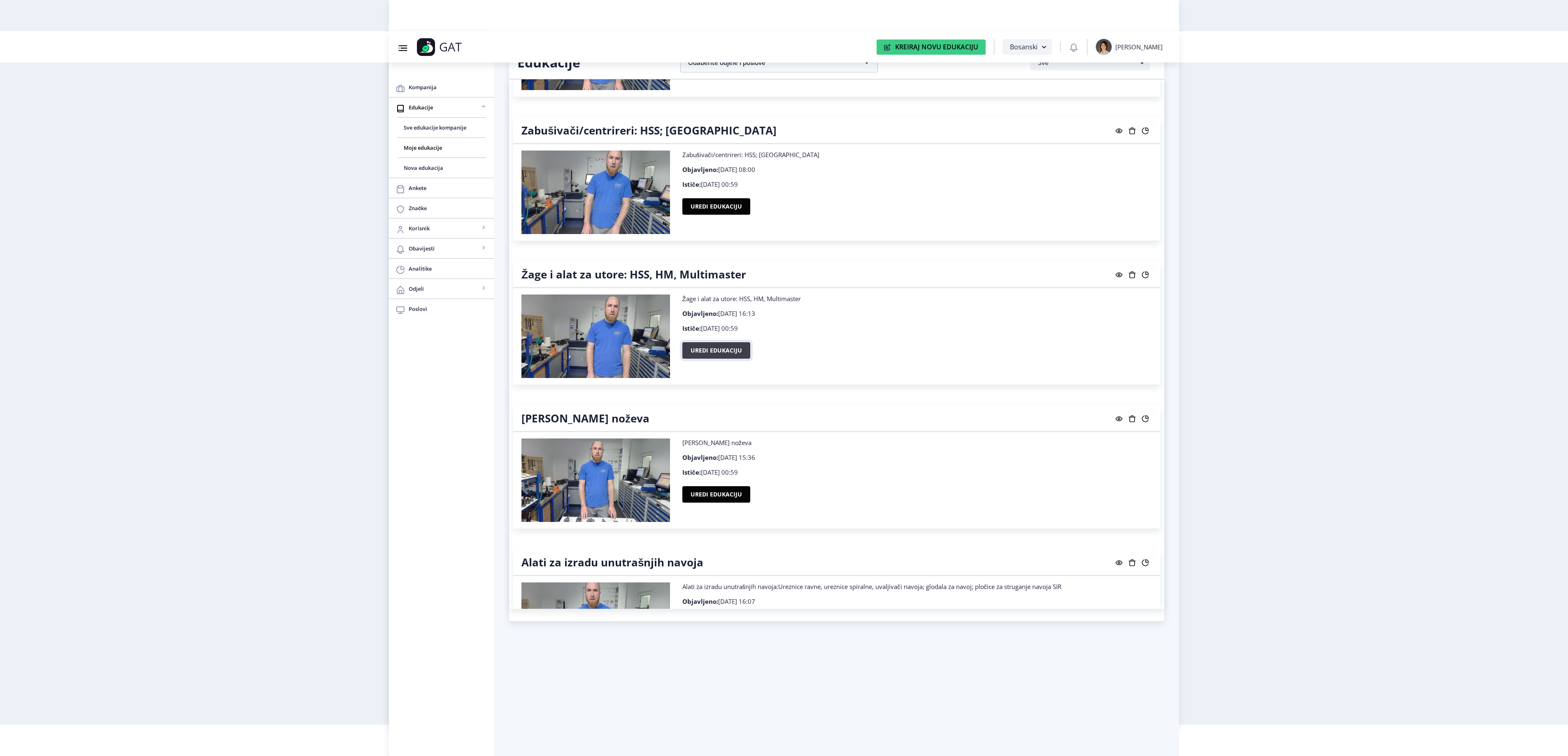
click at [723, 359] on button "Uredi edukaciju" at bounding box center [716, 350] width 68 height 17
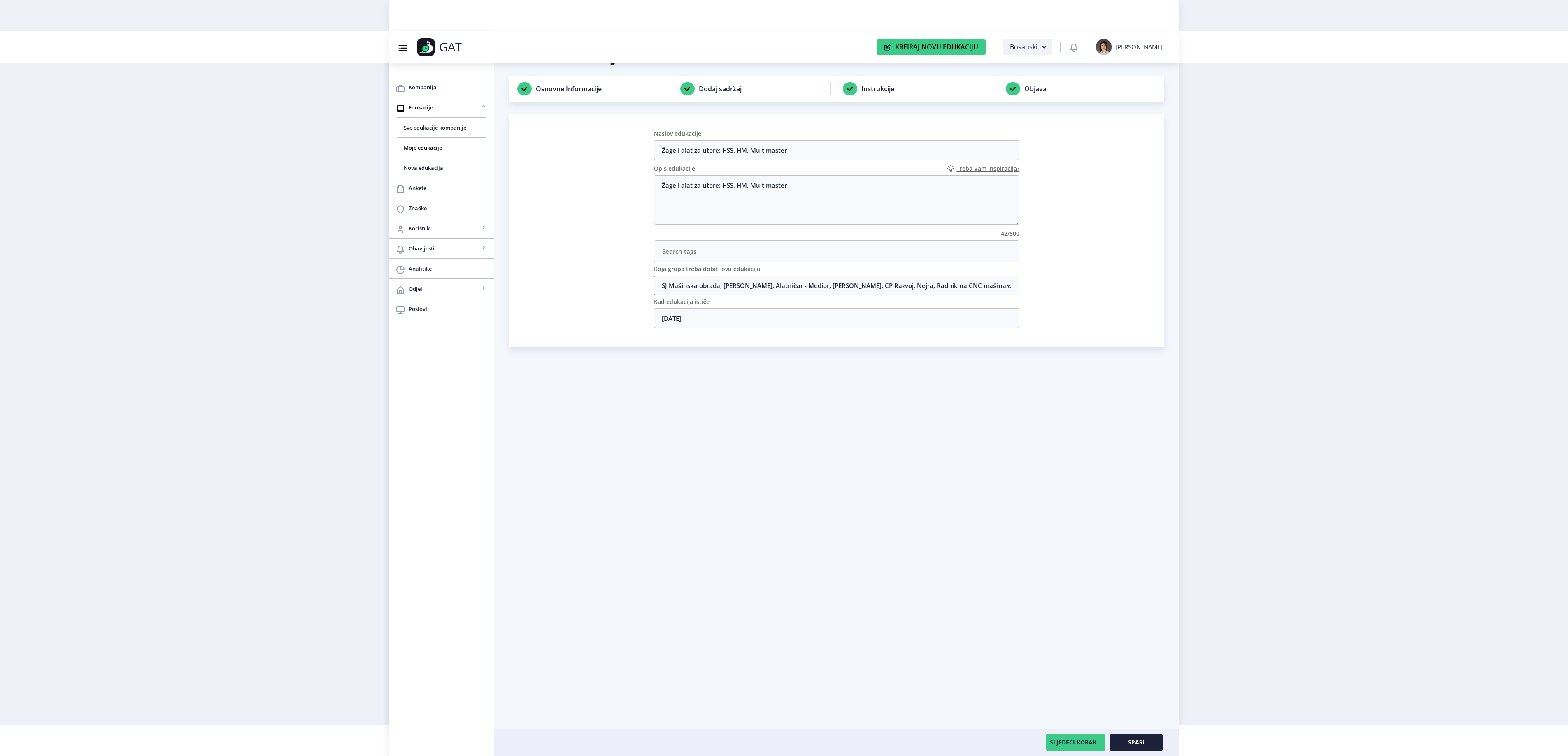
click at [744, 294] on nb-accordion-item-header "SJ Mašinska obrada, [PERSON_NAME], Alatničar - Medior, [PERSON_NAME], CP Razvoj…" at bounding box center [837, 285] width 366 height 20
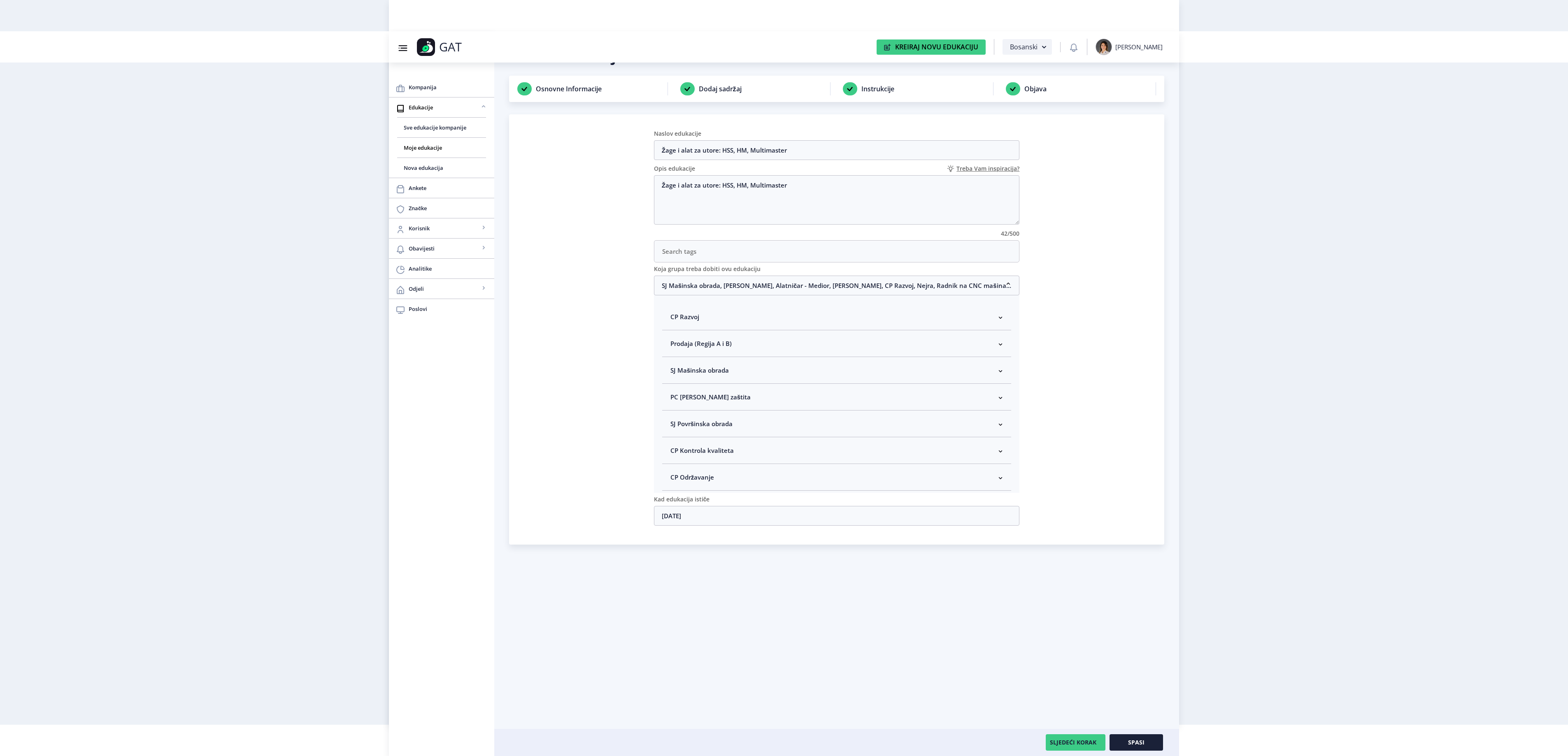
click at [731, 372] on nb-accordion-item-header "SJ Mašinska obrada" at bounding box center [837, 370] width 350 height 27
click at [728, 414] on span "Rukovodilac SJ Mašinska obrada" at bounding box center [731, 414] width 101 height 10
click at [674, 412] on input "Rukovodilac SJ Mašinska obrada" at bounding box center [674, 412] width 1 height 1
checkbox input "true"
click at [1128, 746] on span "Spasi" at bounding box center [1136, 742] width 17 height 7
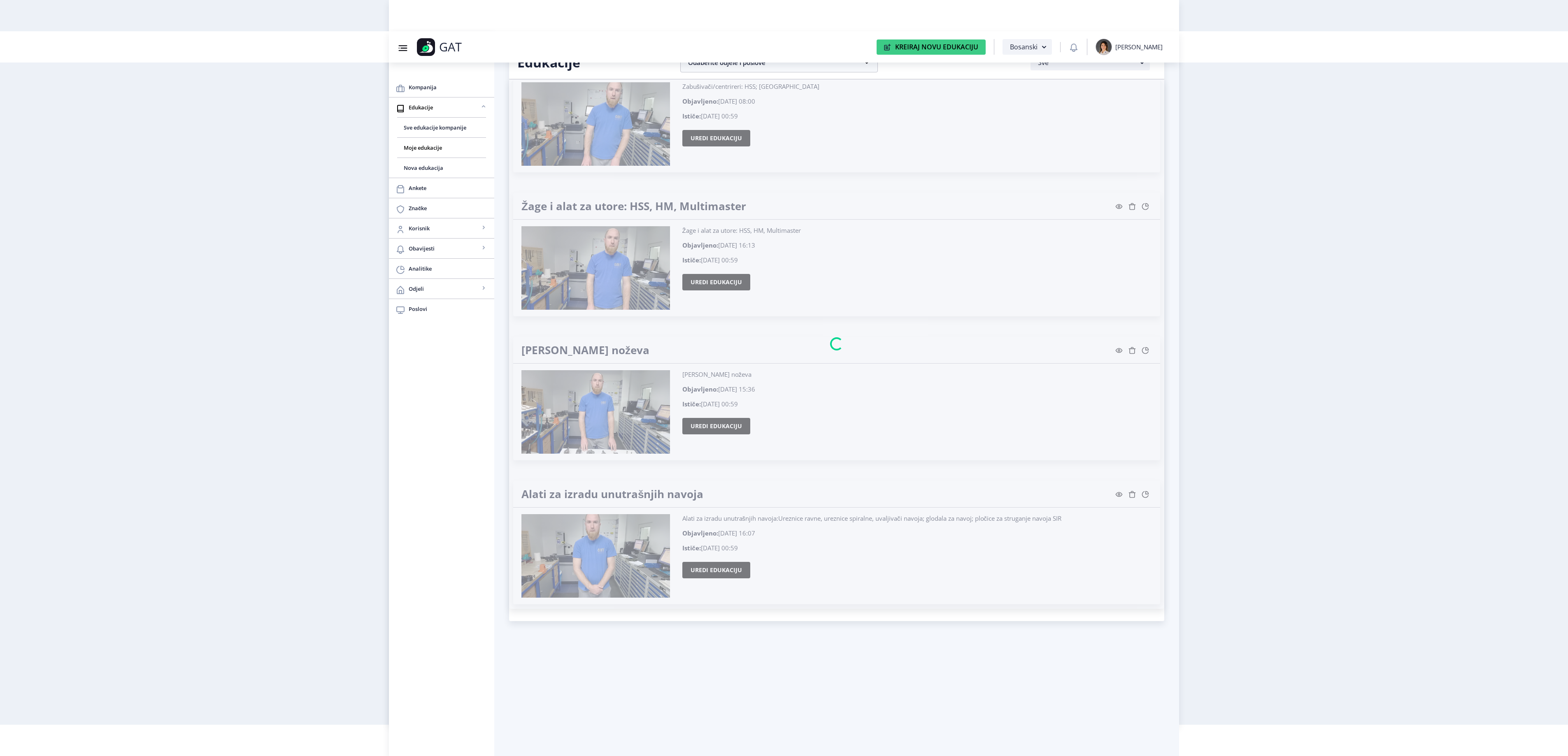
scroll to position [15630, 0]
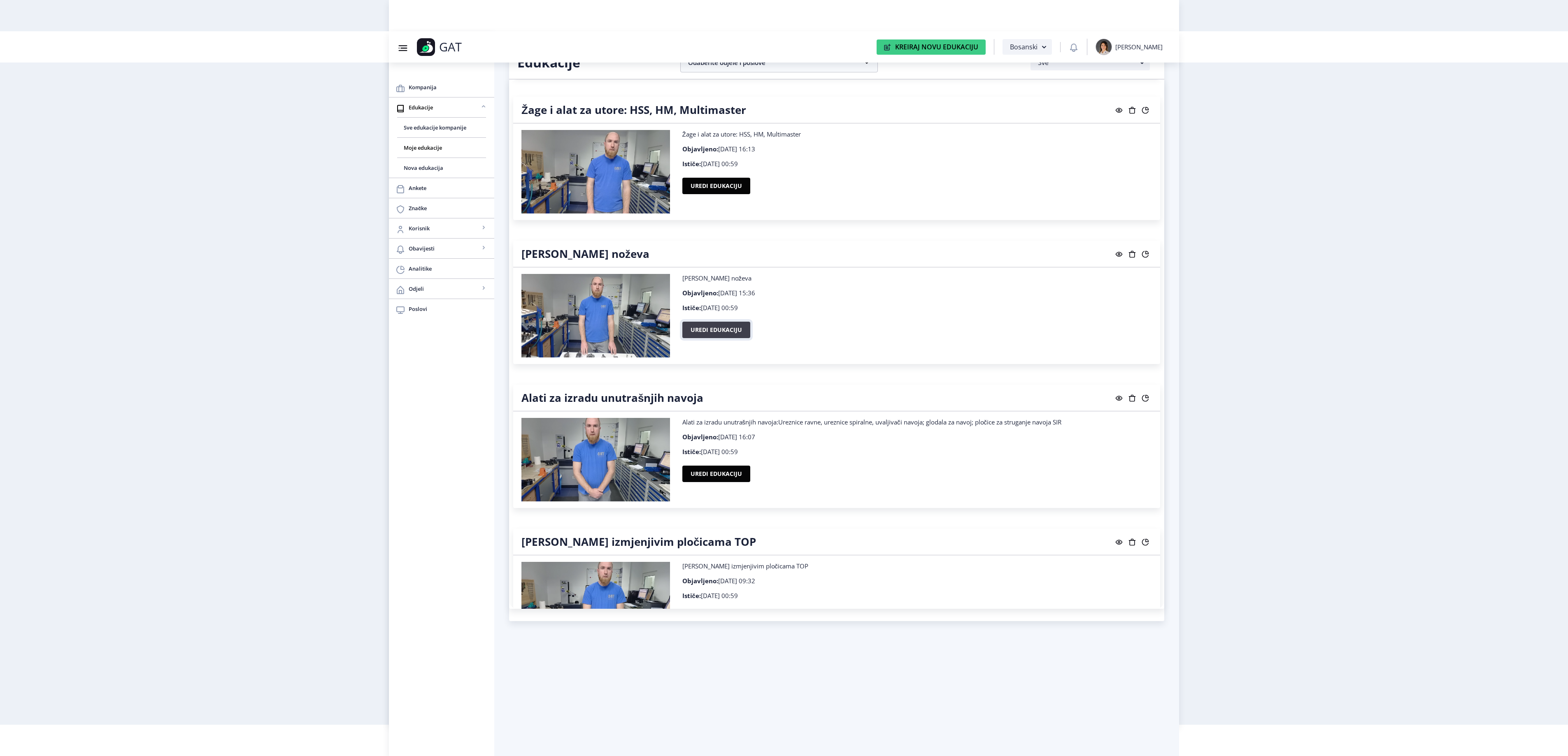
click at [734, 338] on button "Uredi edukaciju" at bounding box center [716, 330] width 68 height 17
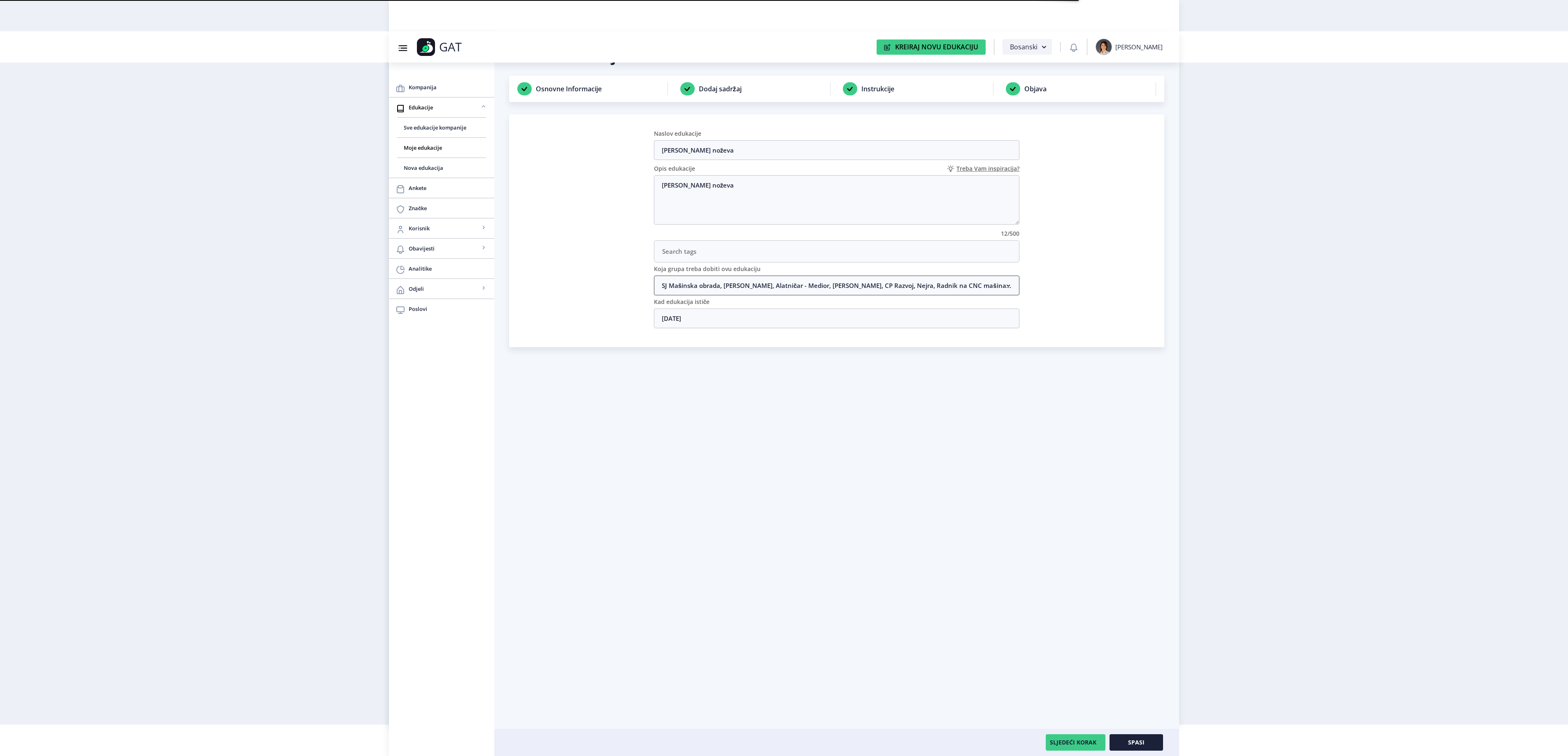
click at [748, 287] on nb-accordion-item-header "SJ Mašinska obrada, [PERSON_NAME], Alatničar - Medior, [PERSON_NAME], CP Razvoj…" at bounding box center [837, 285] width 366 height 20
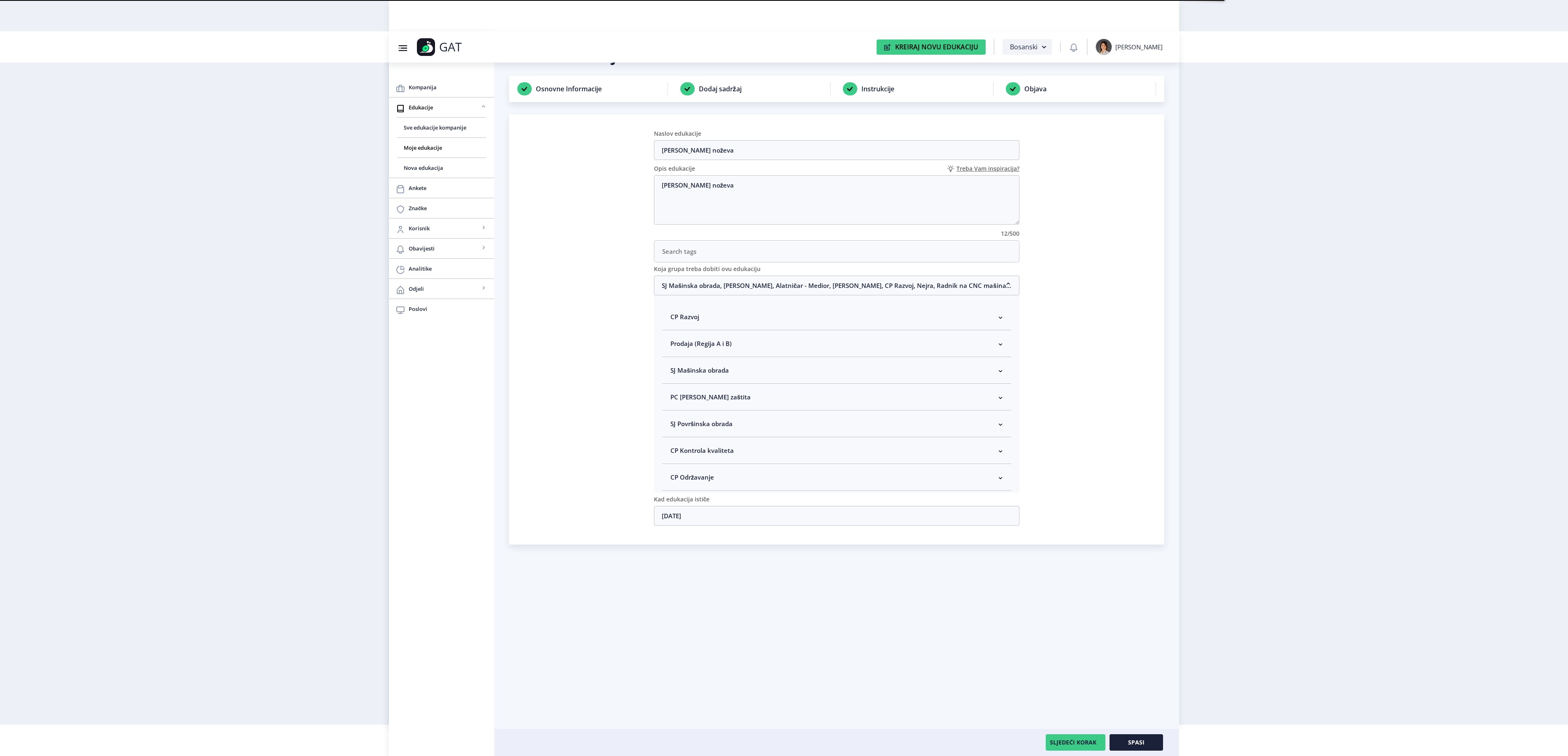
click at [733, 373] on nb-accordion-item-header "SJ Mašinska obrada" at bounding box center [837, 370] width 350 height 27
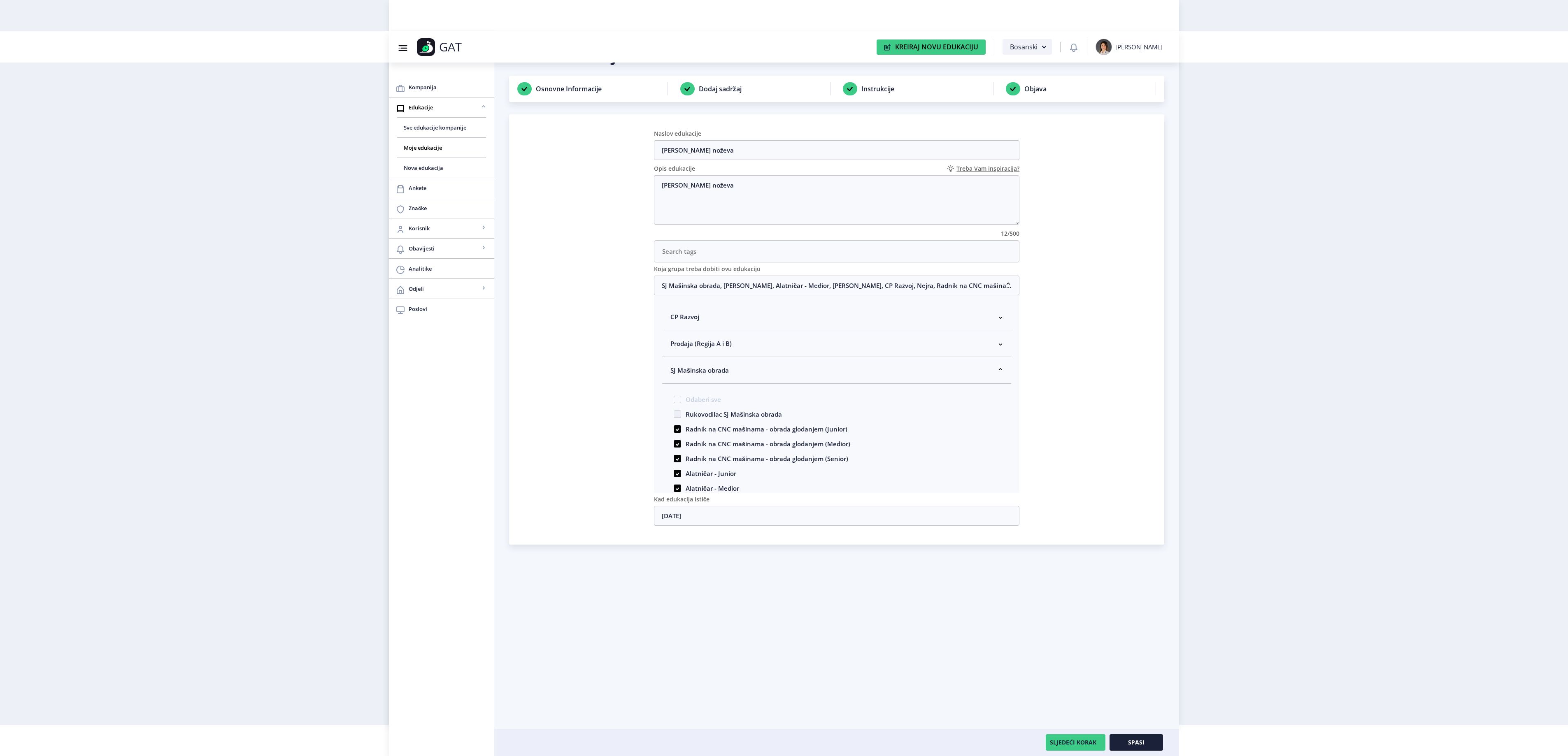
click at [728, 419] on span "Rukovodilac SJ Mašinska obrada" at bounding box center [731, 414] width 101 height 10
click at [674, 412] on input "Rukovodilac SJ Mašinska obrada" at bounding box center [674, 412] width 1 height 1
checkbox input "true"
click at [1137, 749] on button "Spasi" at bounding box center [1136, 742] width 53 height 17
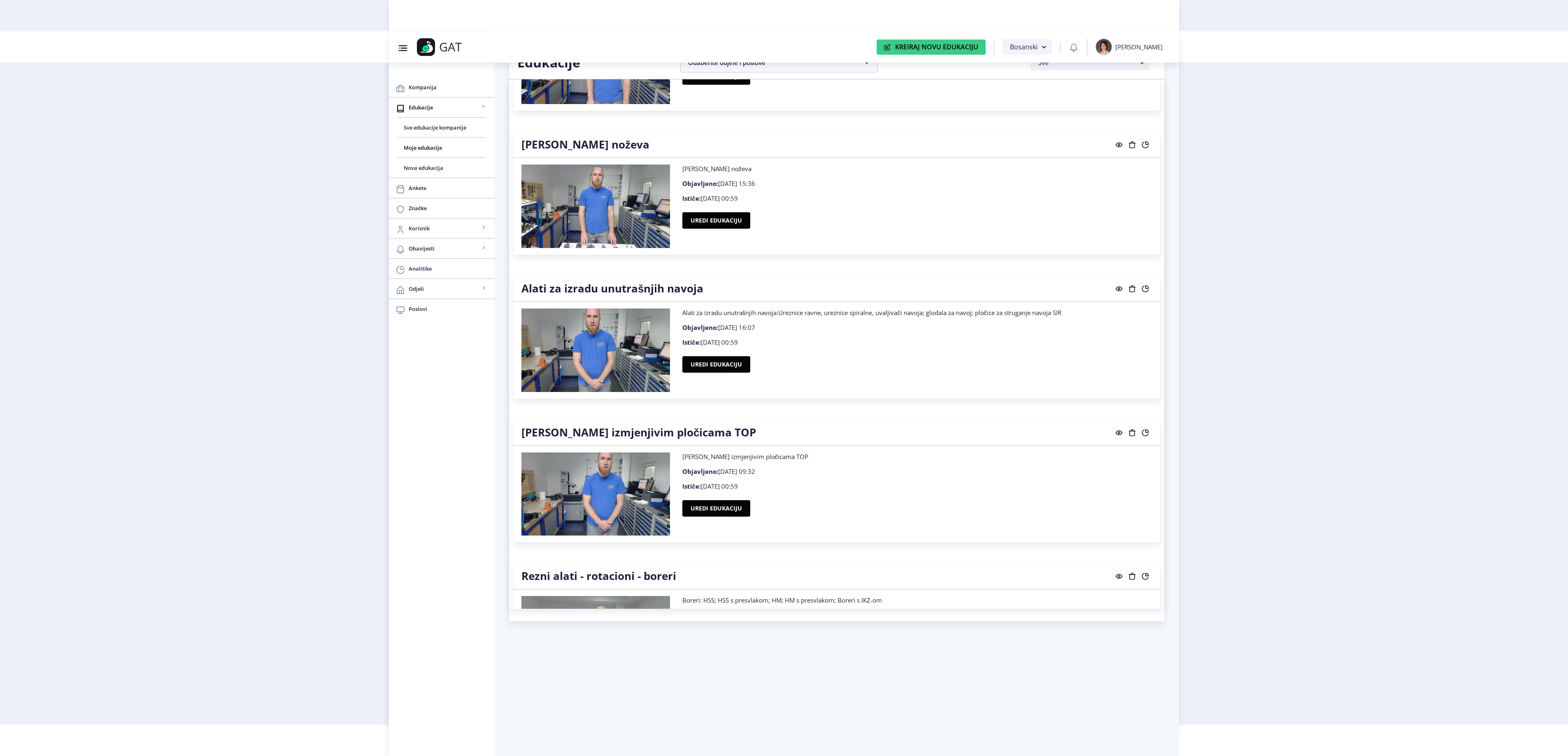
scroll to position [15850, 0]
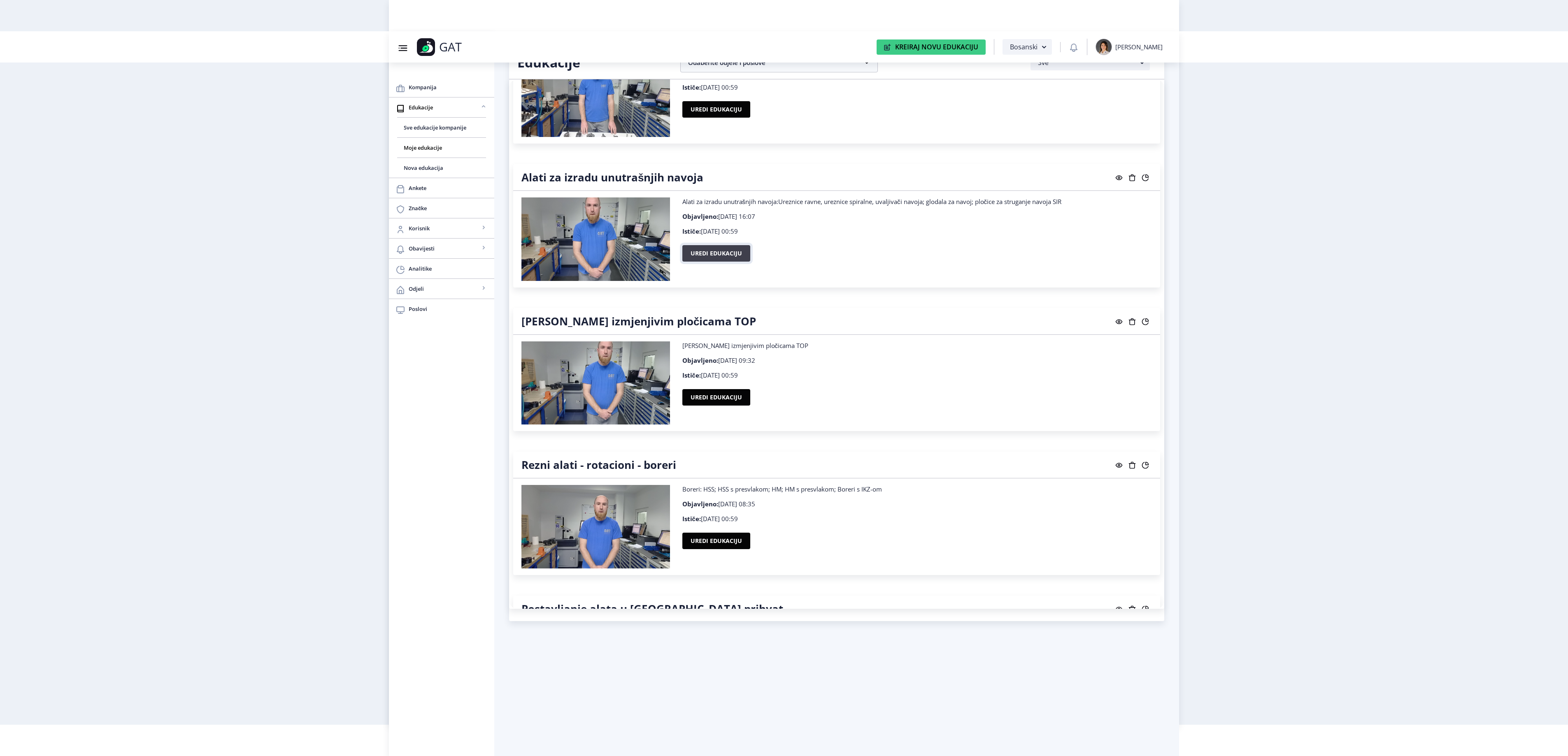
click at [739, 262] on button "Uredi edukaciju" at bounding box center [716, 253] width 68 height 17
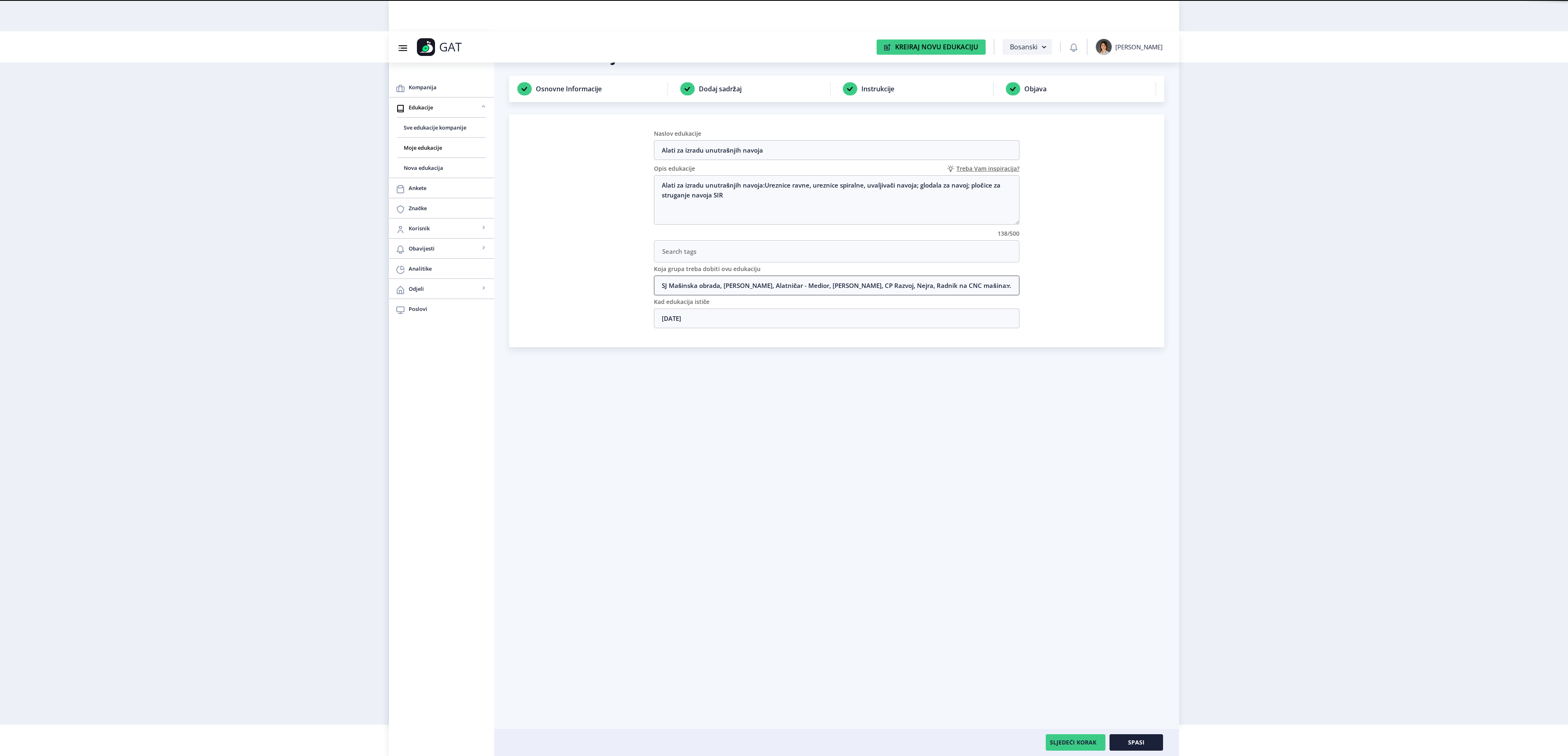
click at [732, 291] on nb-accordion-item-header "SJ Mašinska obrada, [PERSON_NAME], Alatničar - Medior, [PERSON_NAME], CP Razvoj…" at bounding box center [837, 285] width 366 height 20
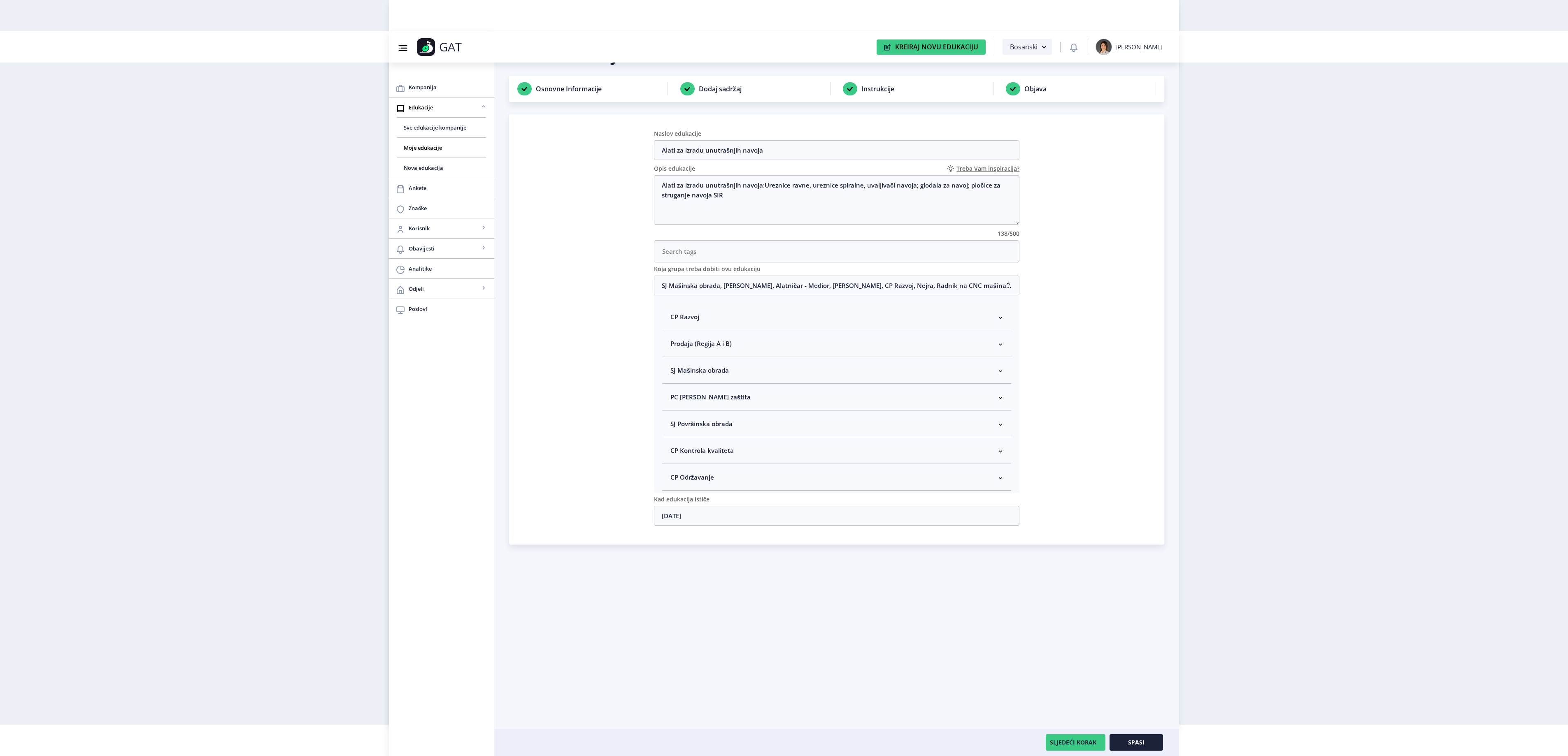
click at [737, 373] on nb-accordion-item-header "SJ Mašinska obrada" at bounding box center [837, 370] width 350 height 27
click at [720, 414] on span "Rukovodilac SJ Mašinska obrada" at bounding box center [731, 414] width 101 height 10
click at [674, 412] on input "Rukovodilac SJ Mašinska obrada" at bounding box center [674, 412] width 1 height 1
checkbox input "true"
click at [1139, 743] on span "Spasi" at bounding box center [1136, 742] width 17 height 7
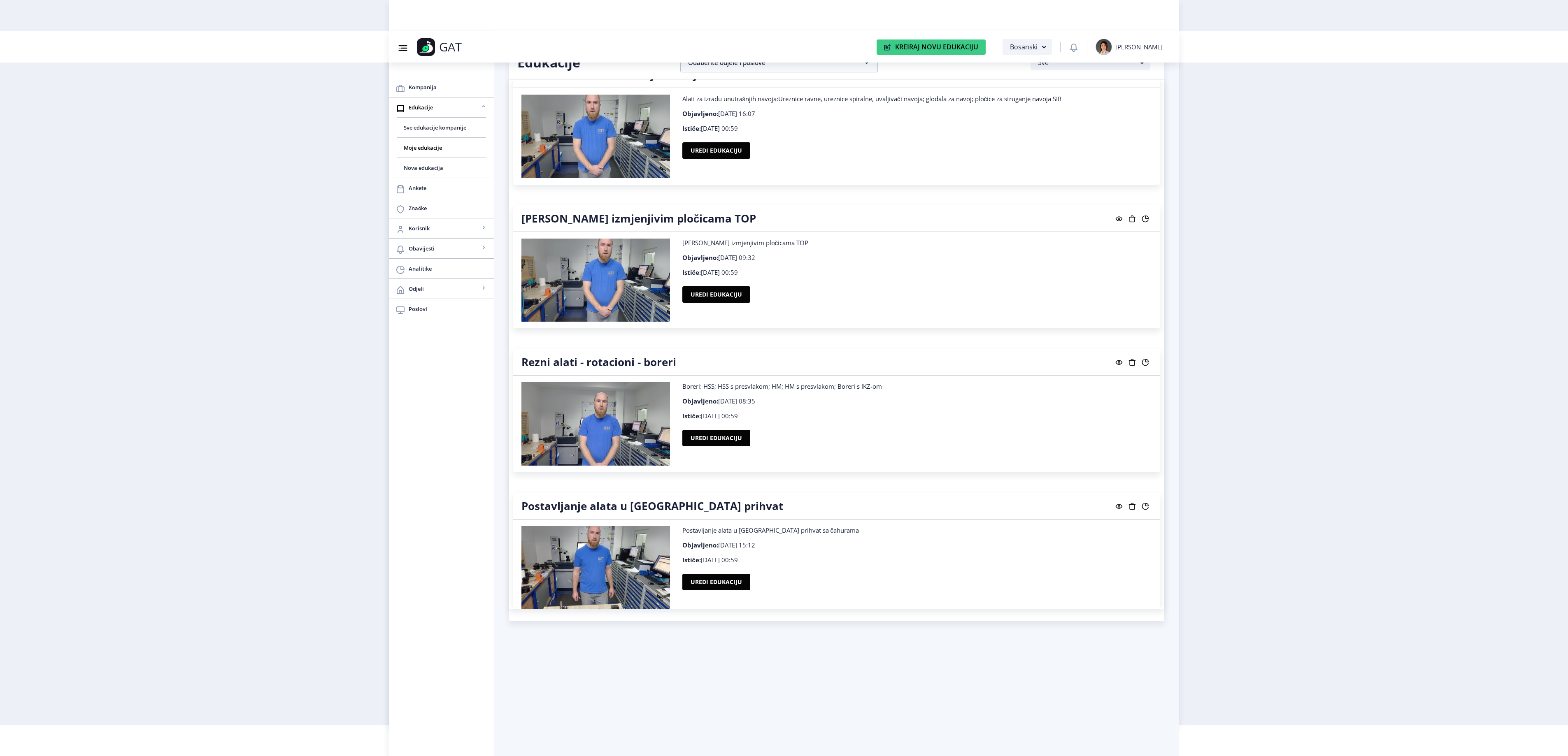
scroll to position [15893, 0]
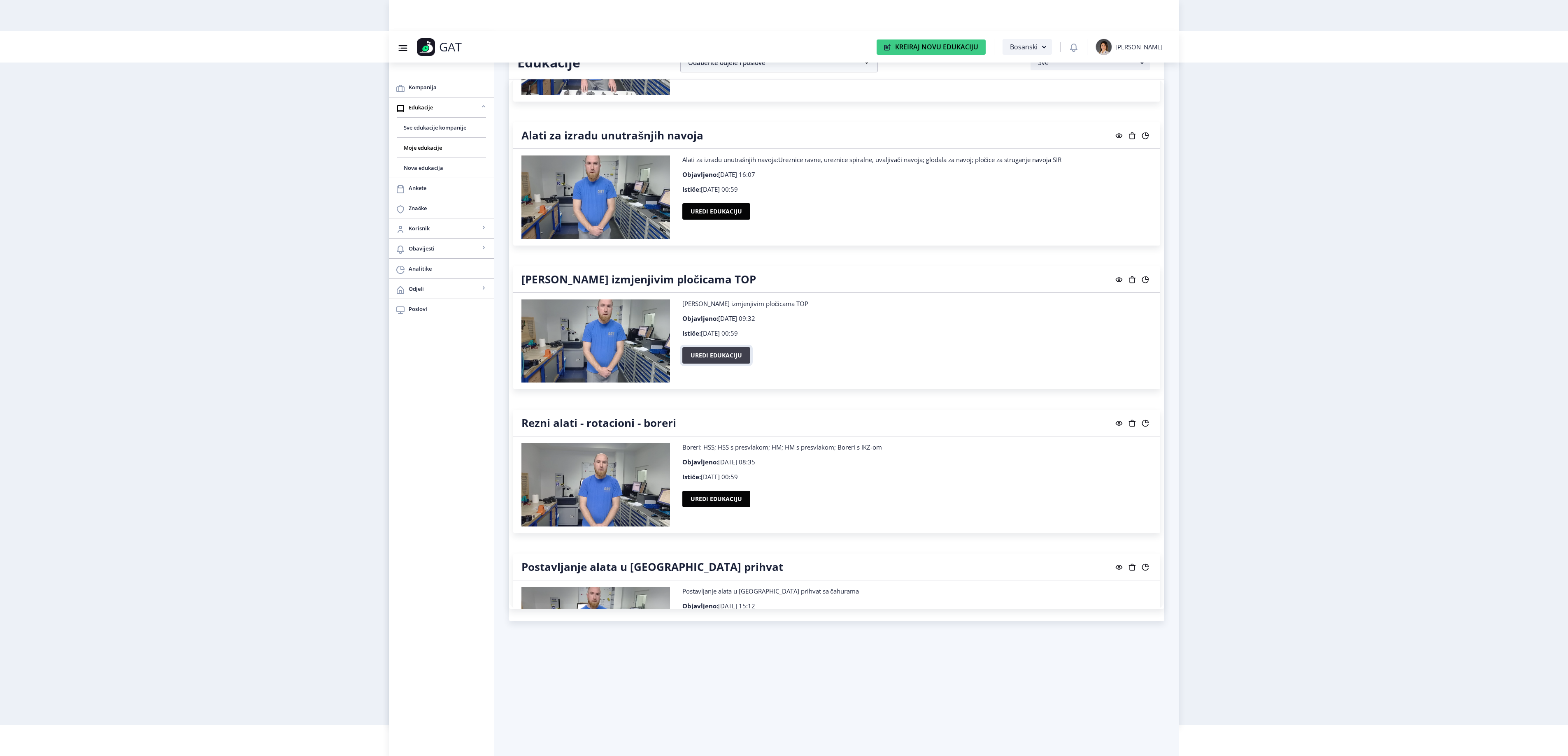
click at [704, 364] on button "Uredi edukaciju" at bounding box center [716, 355] width 68 height 17
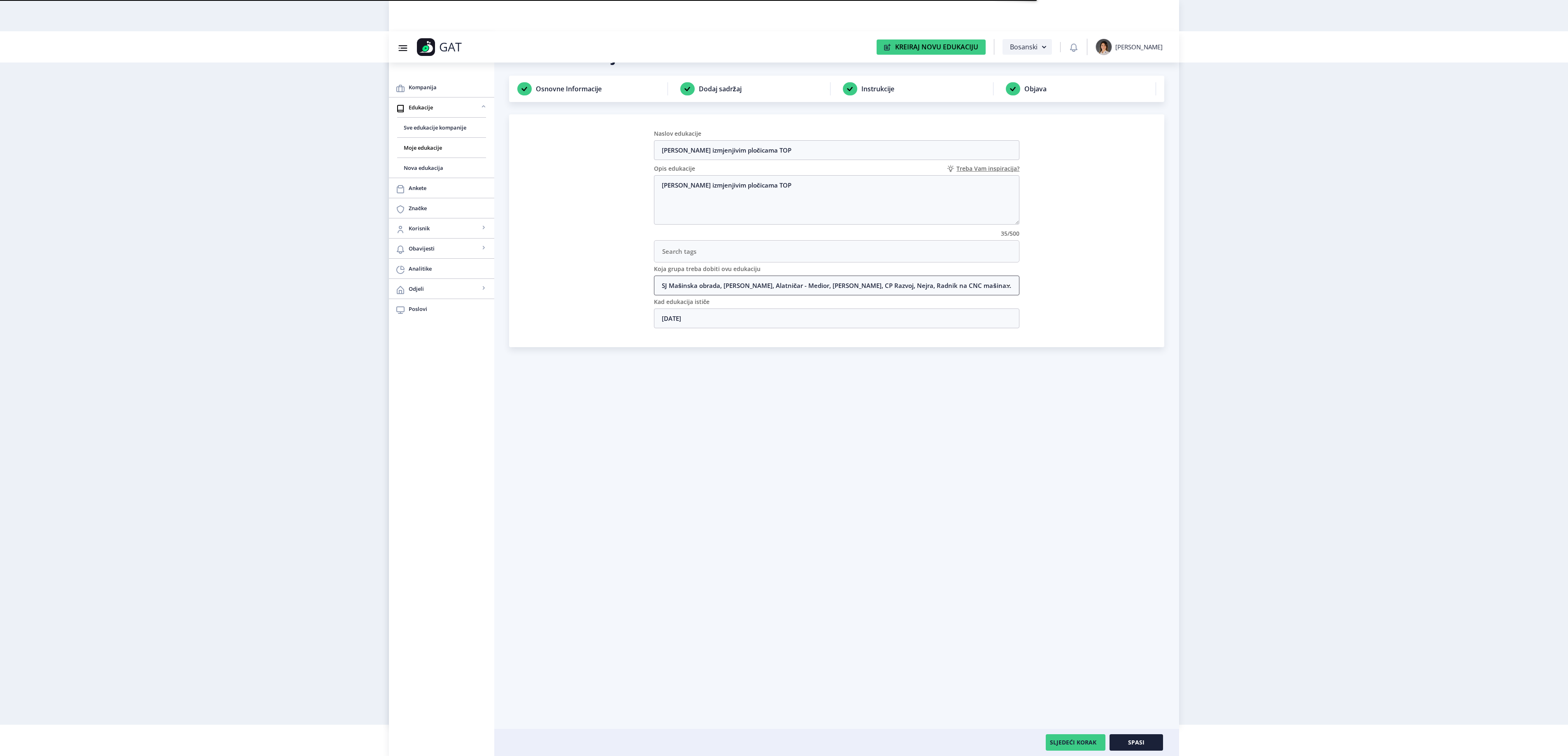
click at [752, 289] on nb-accordion-item-header "SJ Mašinska obrada, [PERSON_NAME], Alatničar - Medior, [PERSON_NAME], CP Razvoj…" at bounding box center [837, 285] width 366 height 20
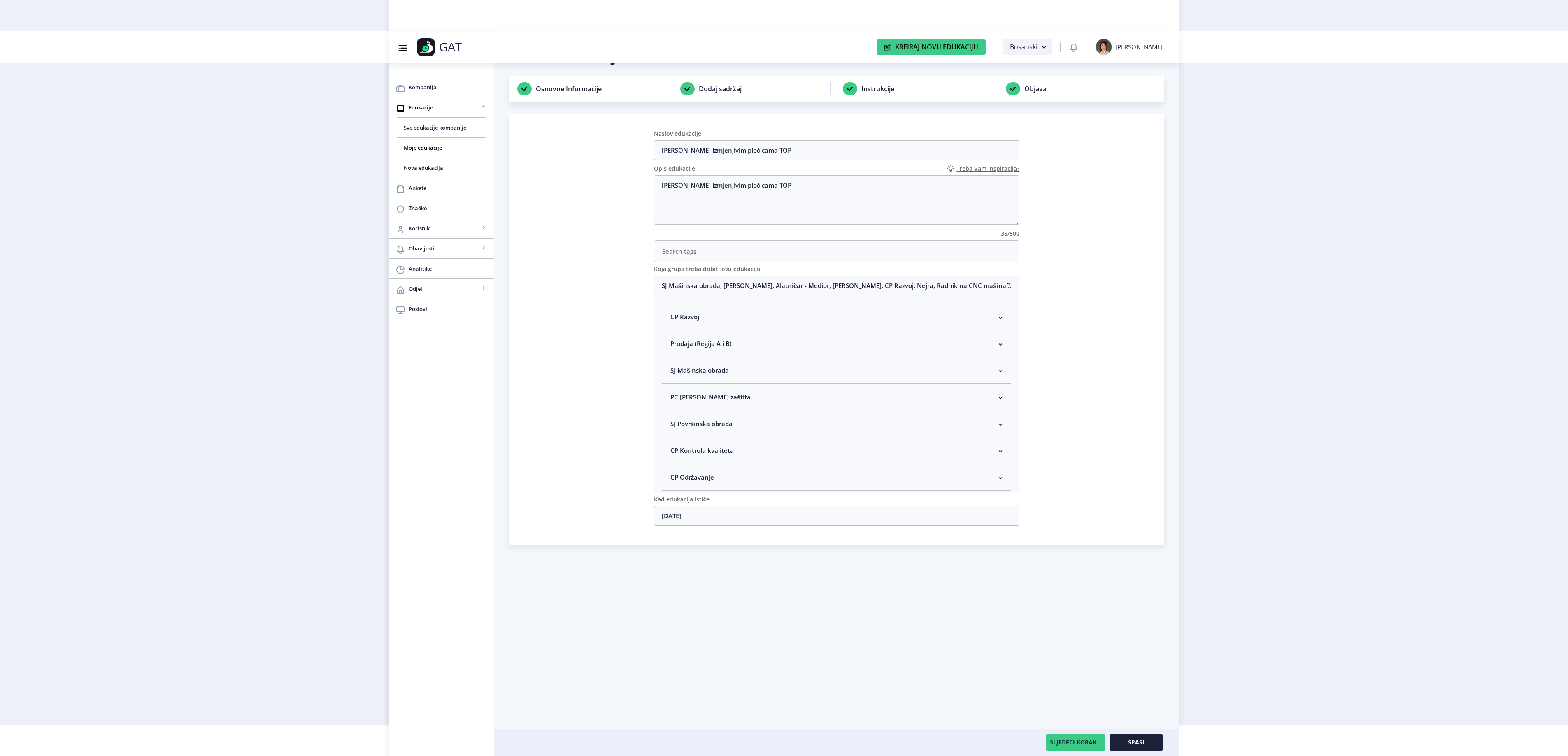
click at [713, 375] on span "SJ Mašinska obrada" at bounding box center [699, 370] width 58 height 10
click at [701, 416] on span "Rukovodilac SJ Mašinska obrada" at bounding box center [731, 414] width 101 height 10
click at [674, 412] on input "Rukovodilac SJ Mašinska obrada" at bounding box center [674, 412] width 1 height 1
checkbox input "true"
click at [1148, 749] on button "Spasi" at bounding box center [1136, 742] width 53 height 17
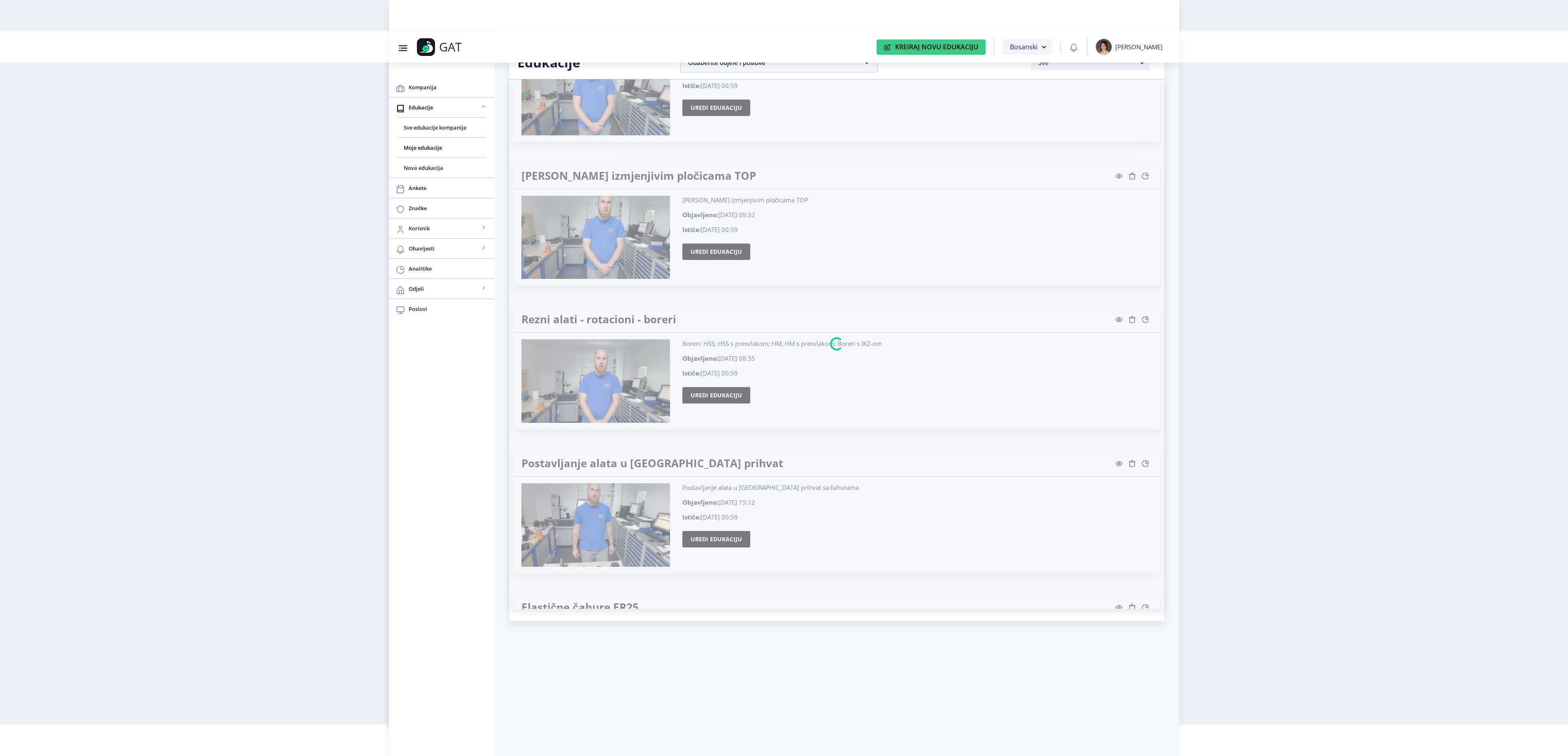
scroll to position [16021, 0]
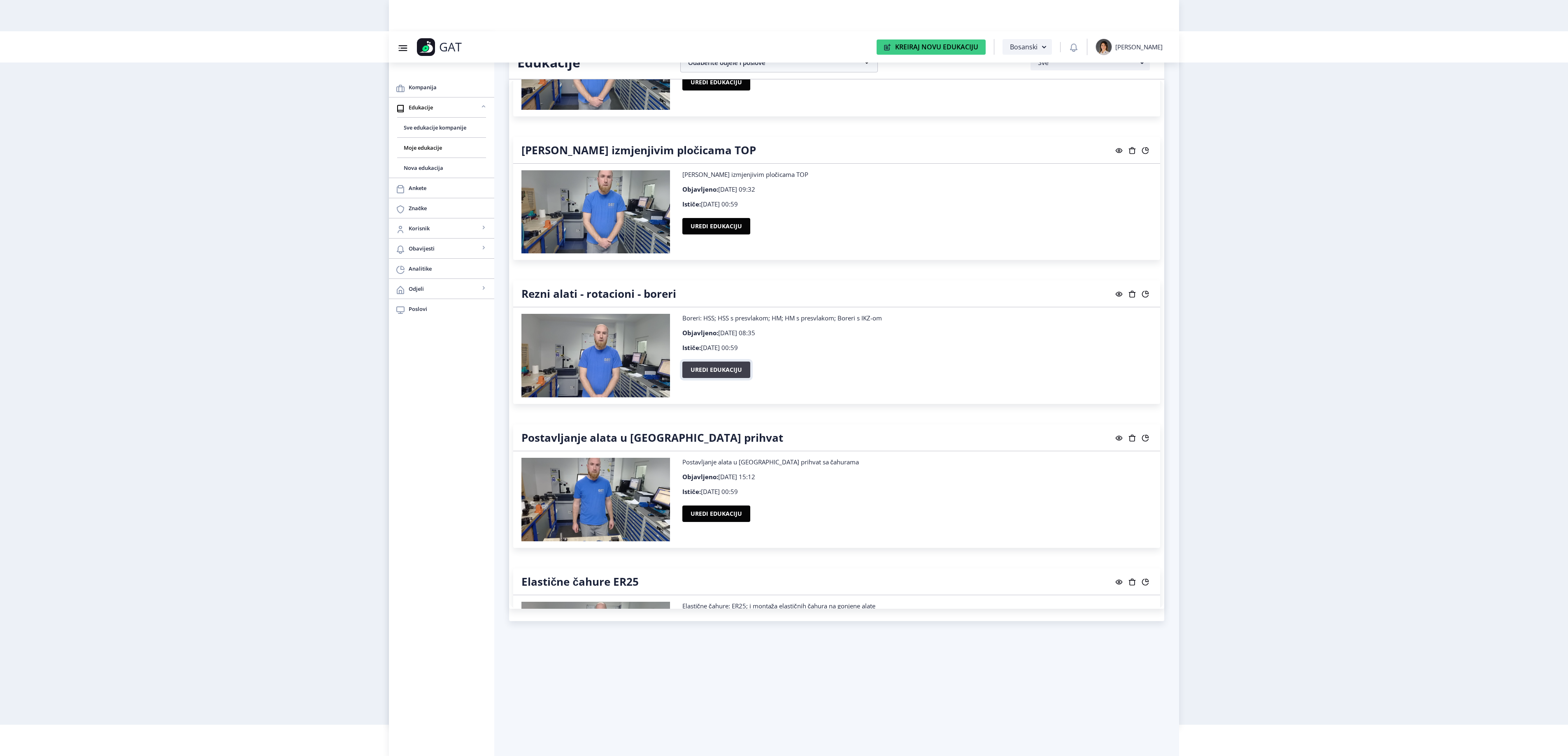
click at [742, 378] on button "Uredi edukaciju" at bounding box center [716, 370] width 68 height 17
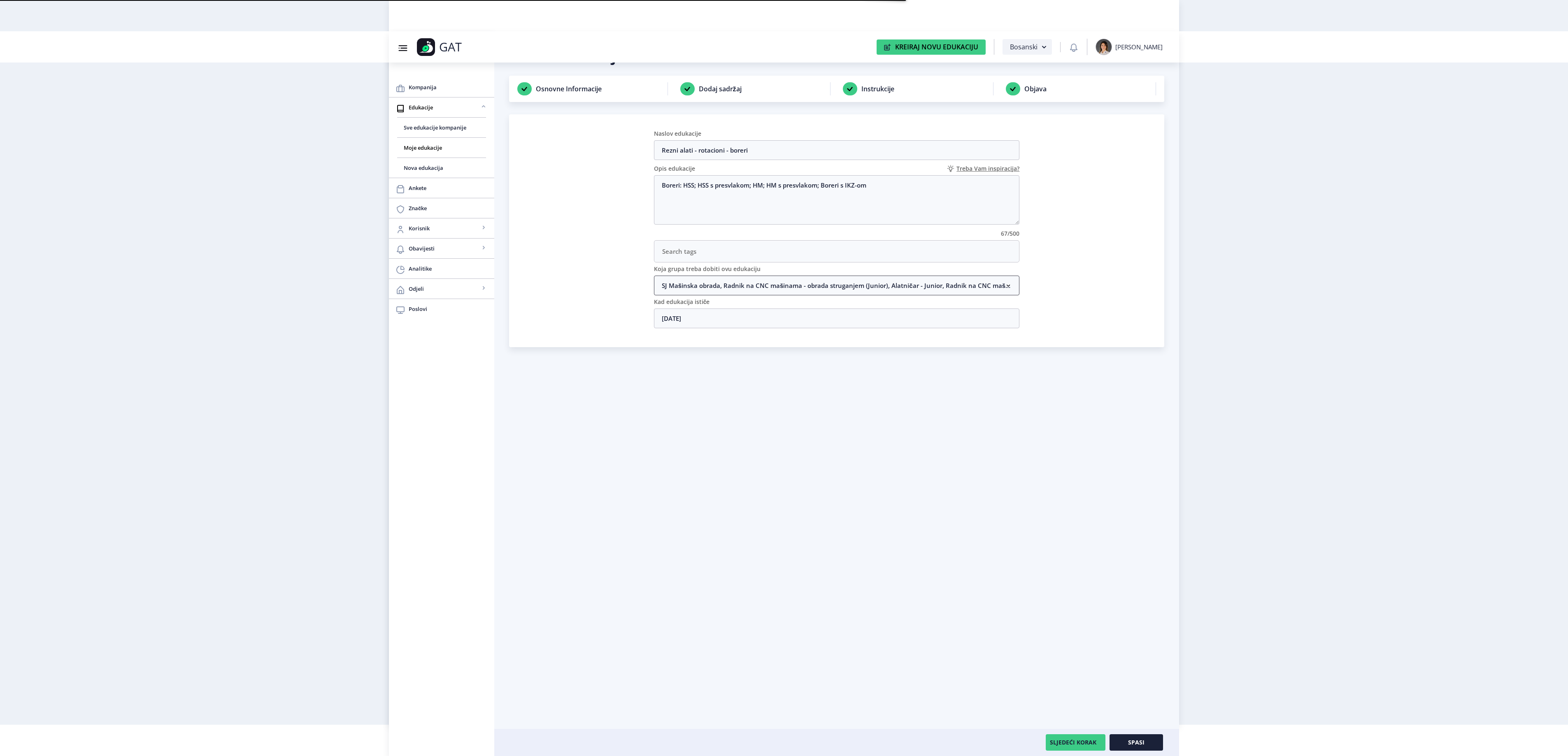
click at [723, 294] on nb-accordion-item-header "SJ Mašinska obrada, Radnik na CNC mašinama - obrada struganjem (Junior), Alatni…" at bounding box center [837, 285] width 366 height 20
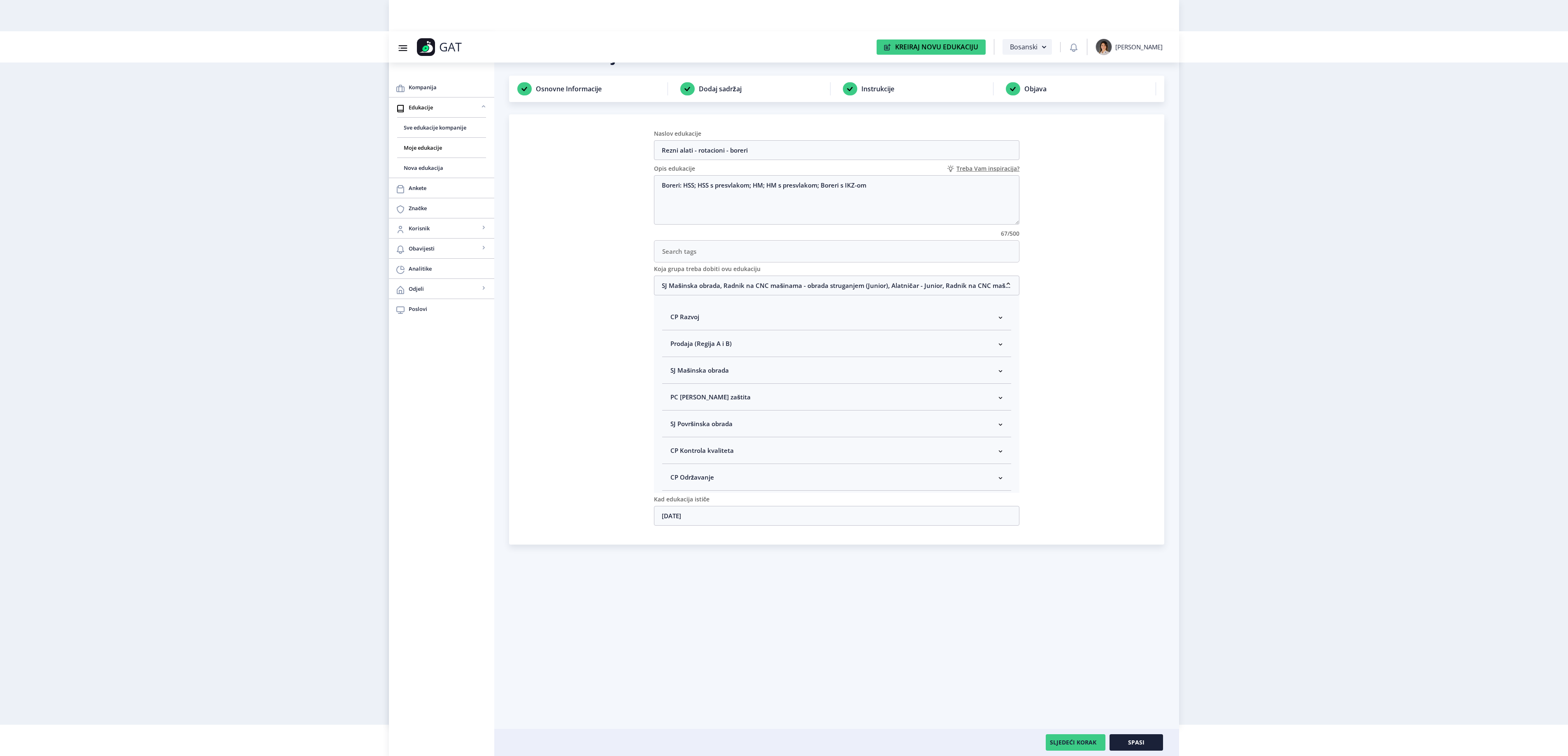
click at [709, 367] on nb-accordion-item-header "SJ Mašinska obrada" at bounding box center [837, 370] width 350 height 27
click at [693, 419] on span "Rukovodilac SJ Mašinska obrada" at bounding box center [731, 414] width 101 height 10
click at [674, 412] on input "Rukovodilac SJ Mašinska obrada" at bounding box center [674, 412] width 1 height 1
checkbox input "true"
click at [1123, 743] on button "Spasi" at bounding box center [1136, 742] width 53 height 17
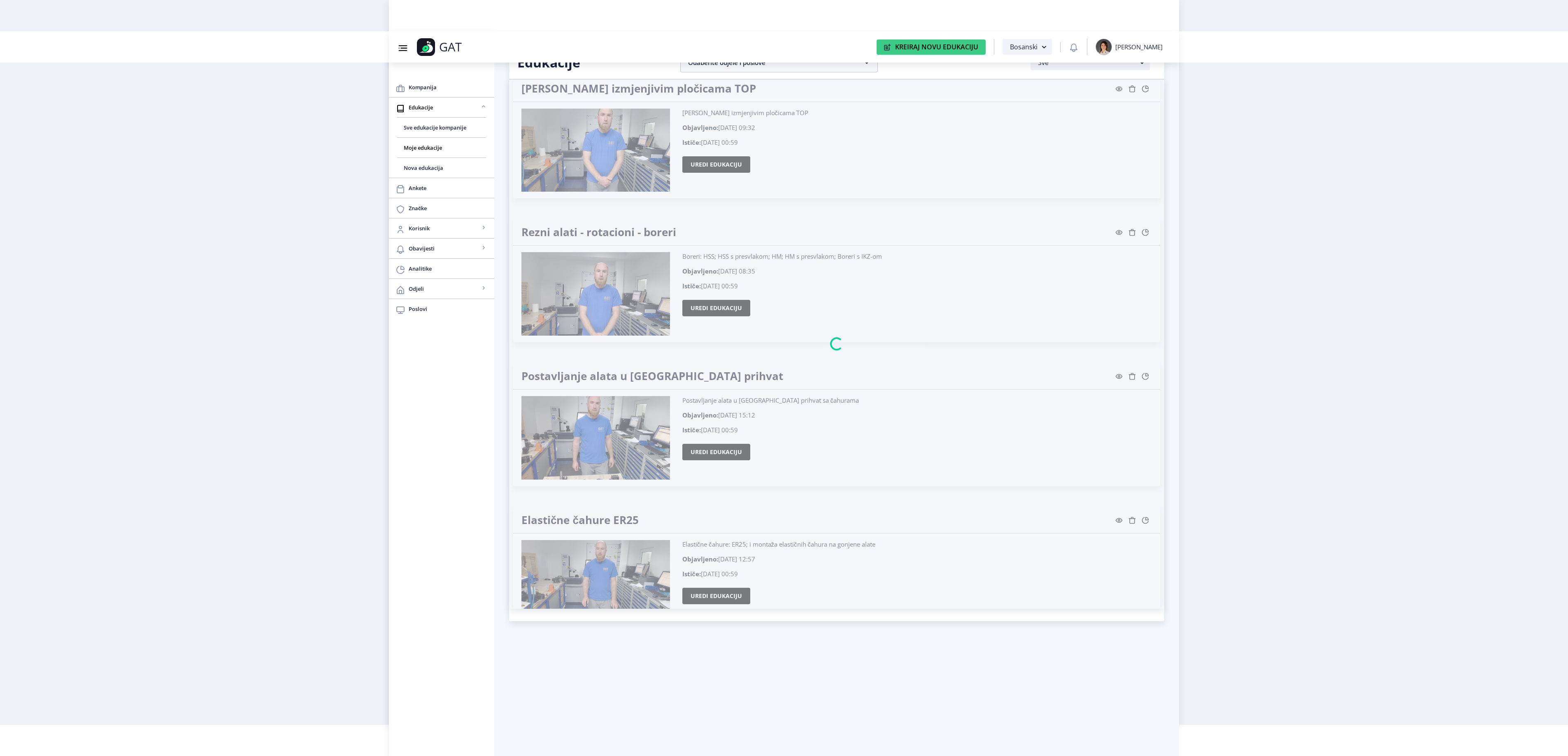
scroll to position [16112, 0]
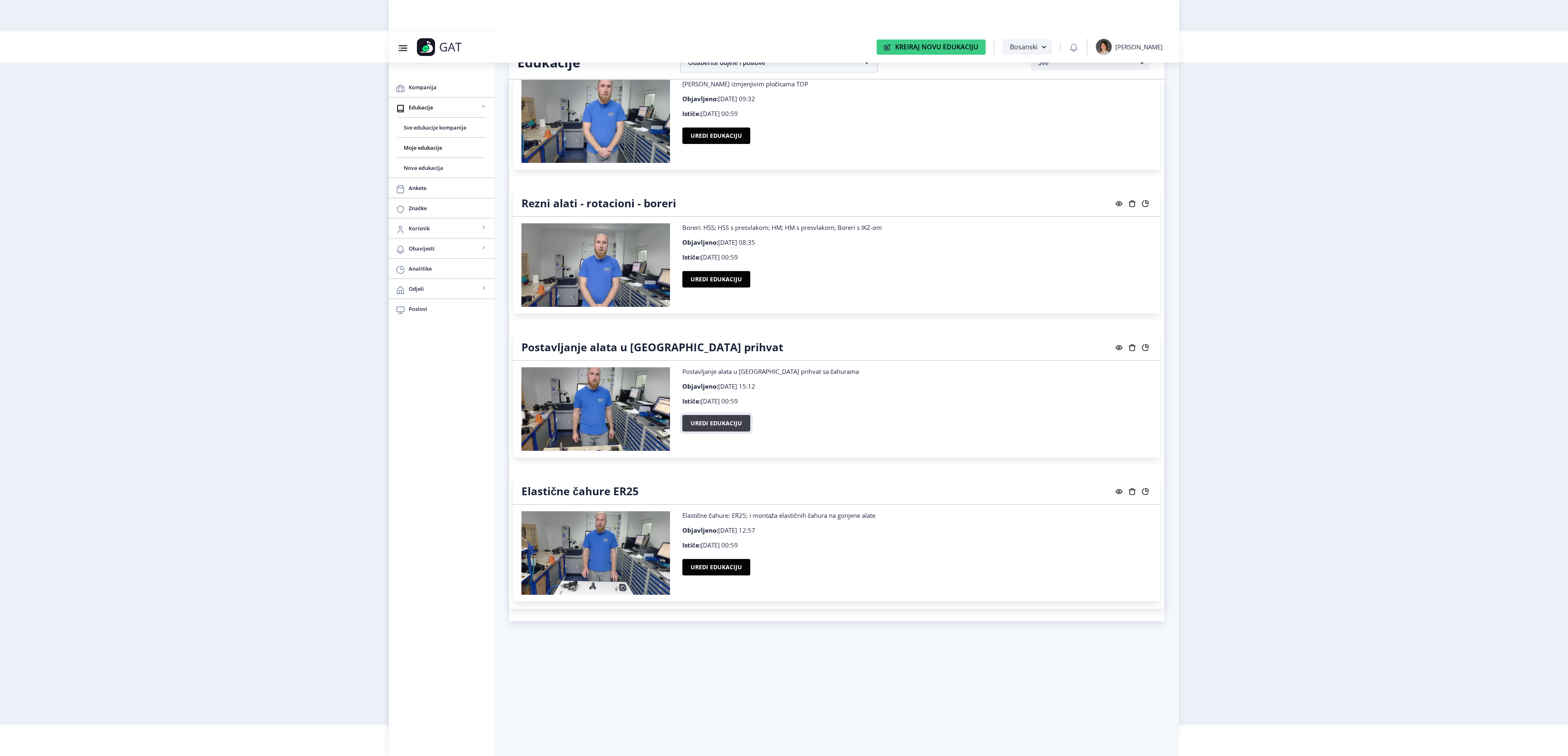
click at [715, 432] on button "Uredi edukaciju" at bounding box center [716, 423] width 68 height 17
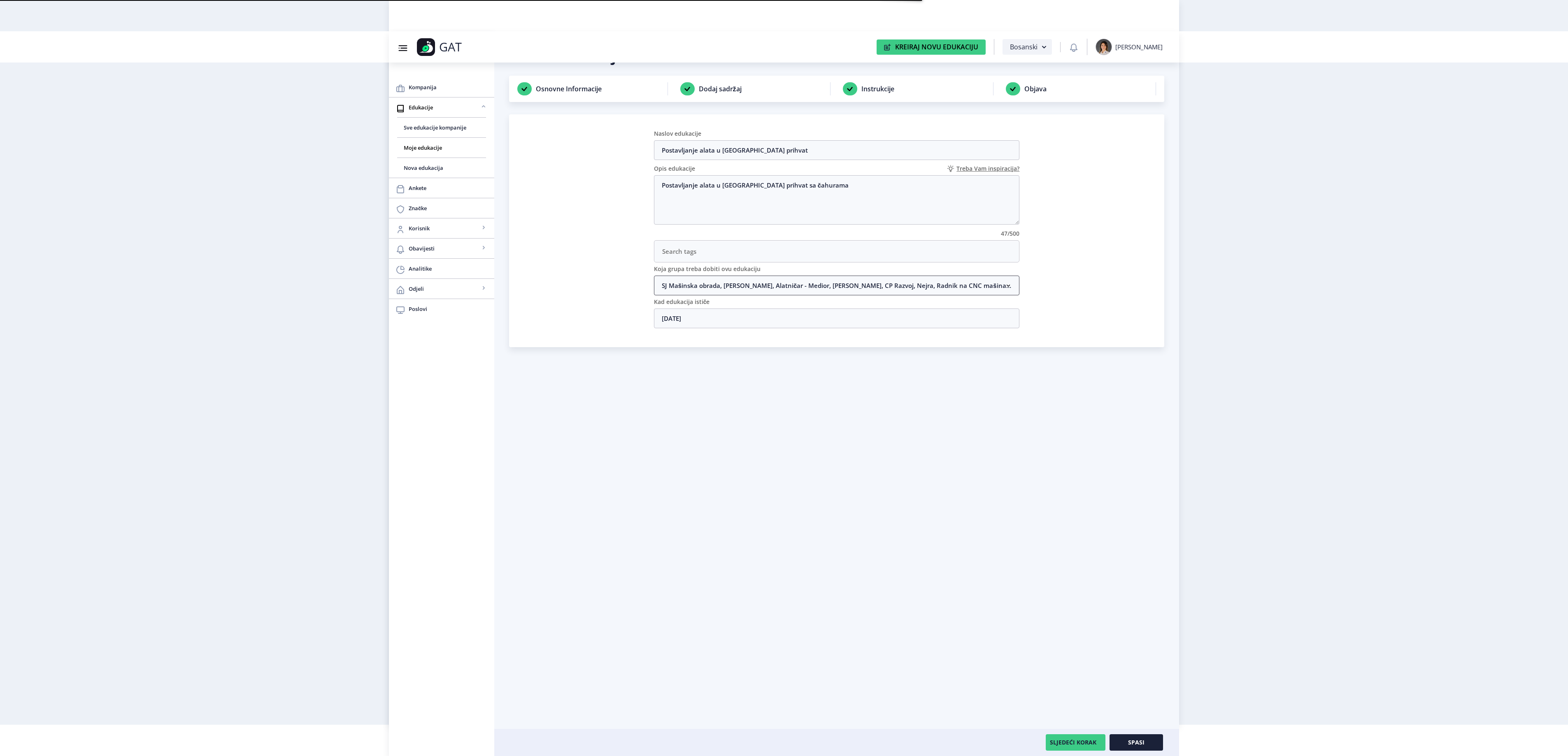
click at [725, 291] on nb-accordion-item-header "SJ Mašinska obrada, [PERSON_NAME], Alatničar - Medior, [PERSON_NAME], CP Razvoj…" at bounding box center [837, 285] width 366 height 20
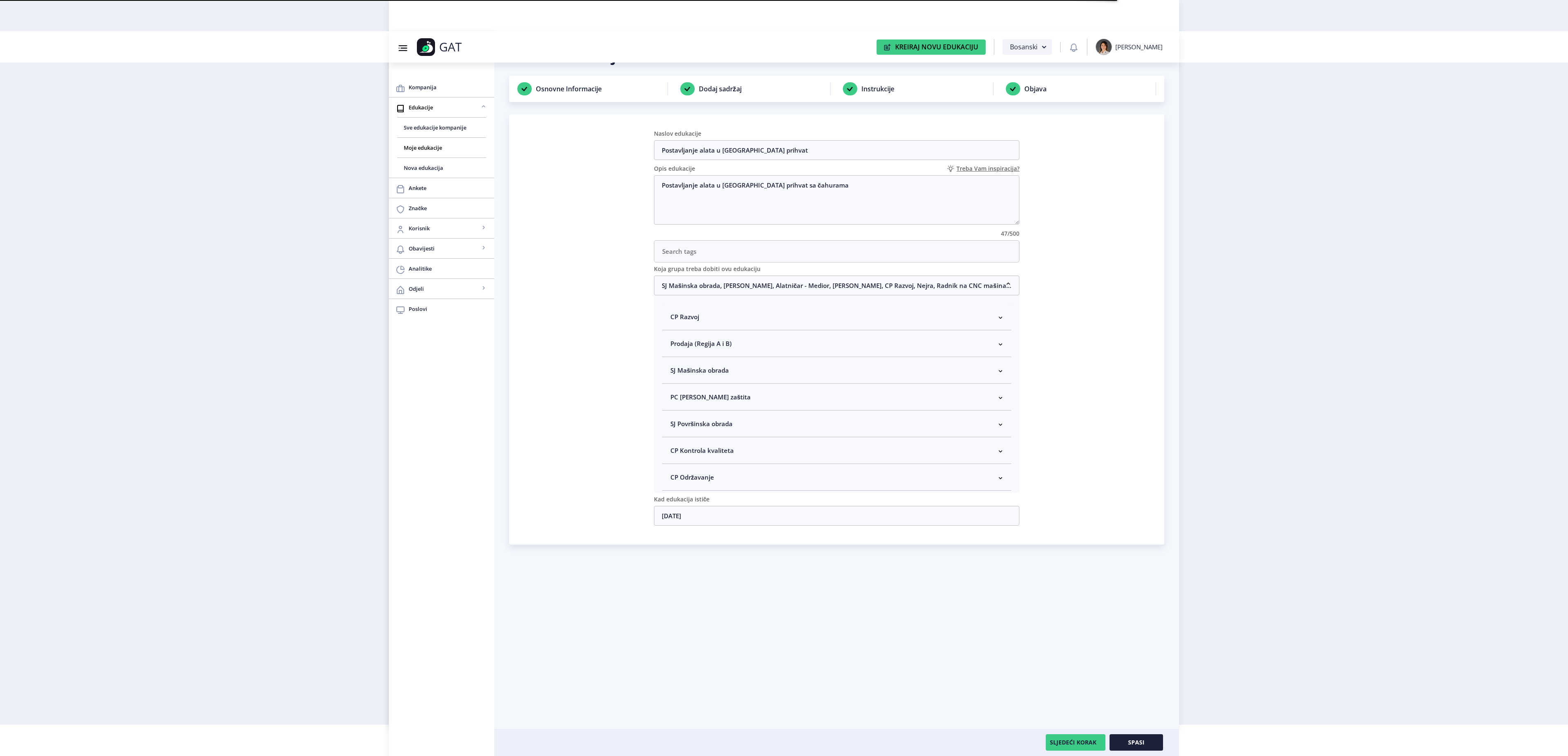
click at [724, 370] on span "SJ Mašinska obrada" at bounding box center [699, 370] width 58 height 10
click at [693, 416] on span "Rukovodilac SJ Mašinska obrada" at bounding box center [731, 414] width 101 height 10
click at [674, 412] on input "Rukovodilac SJ Mašinska obrada" at bounding box center [674, 412] width 1 height 1
checkbox input "true"
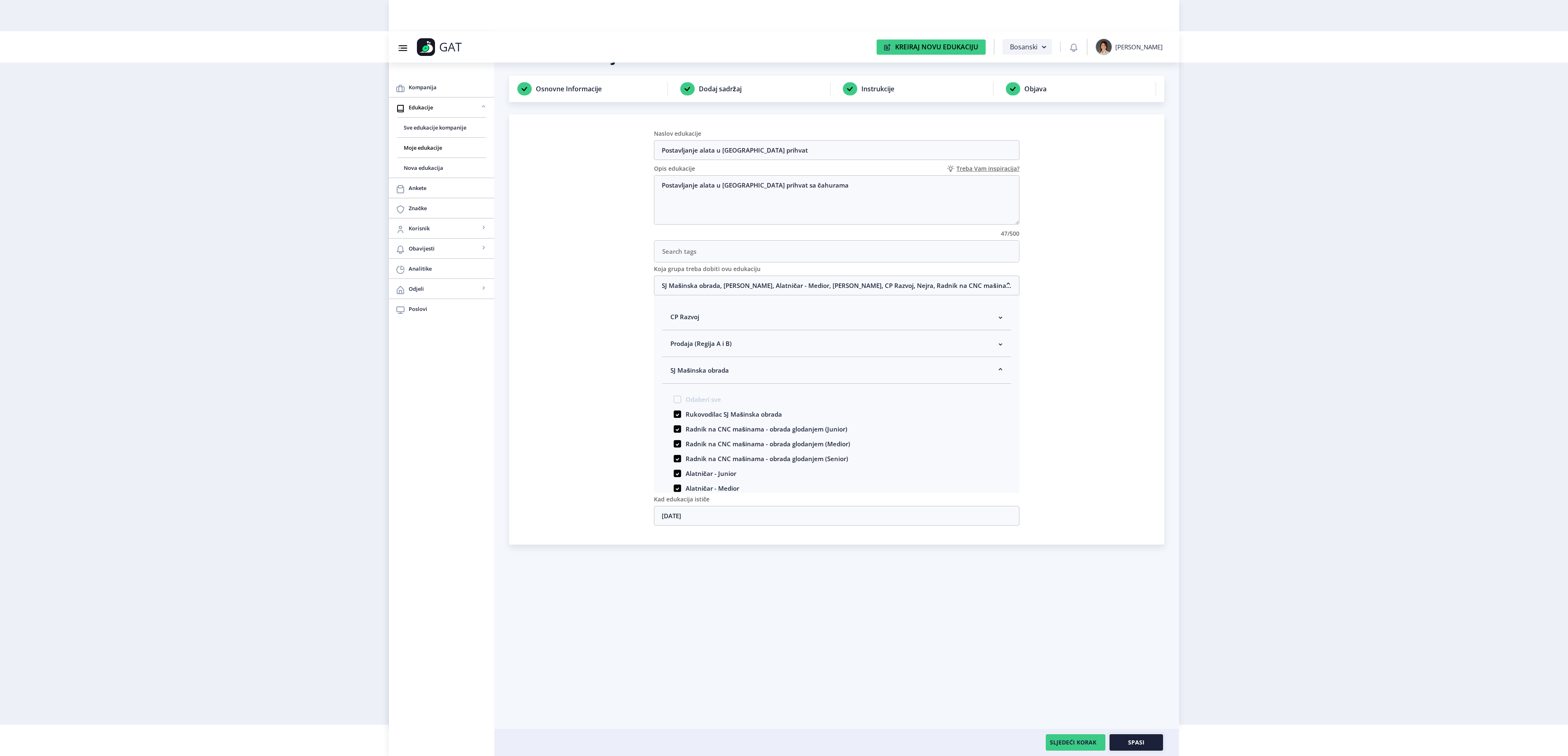
click at [1142, 747] on button "Spasi" at bounding box center [1136, 742] width 53 height 17
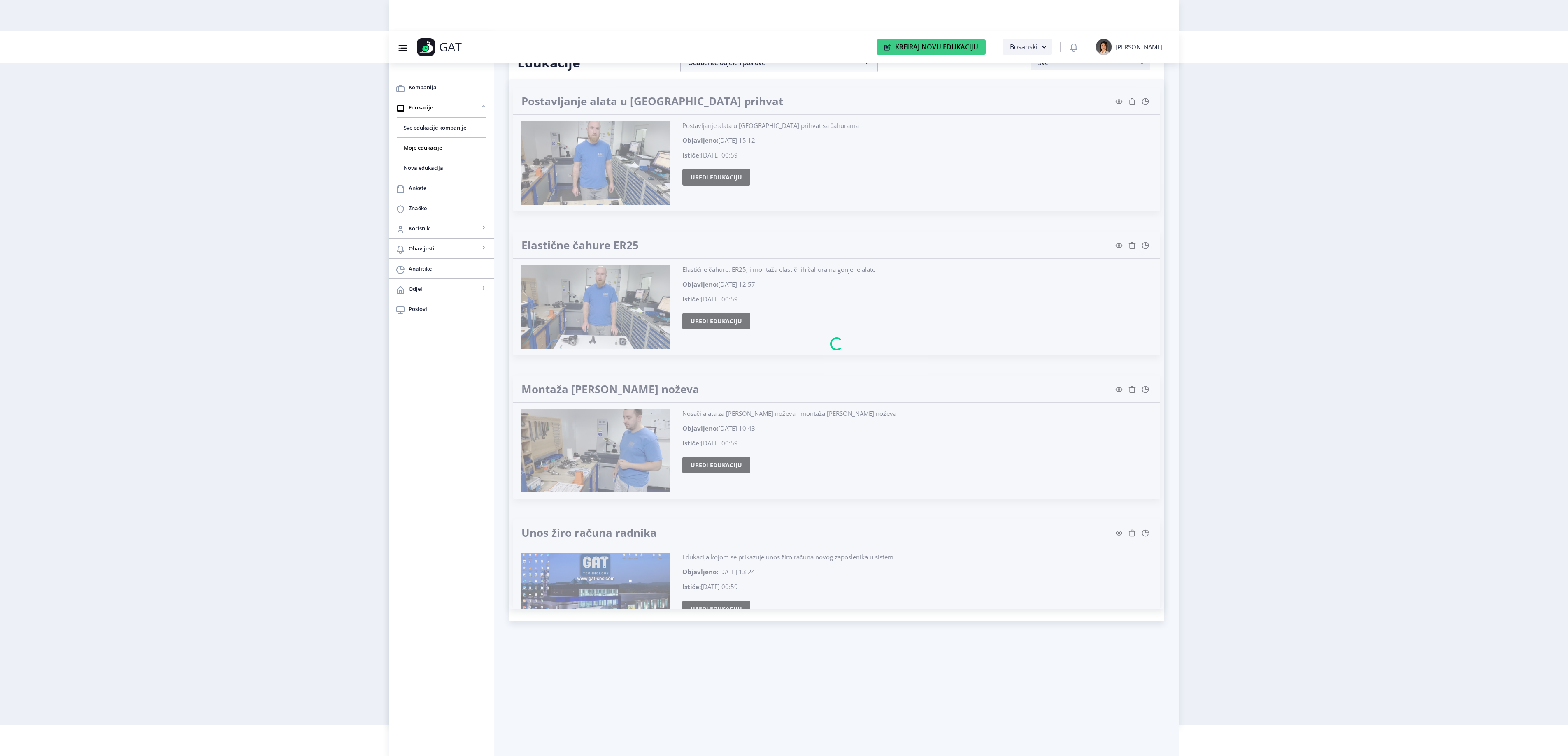
scroll to position [16359, 0]
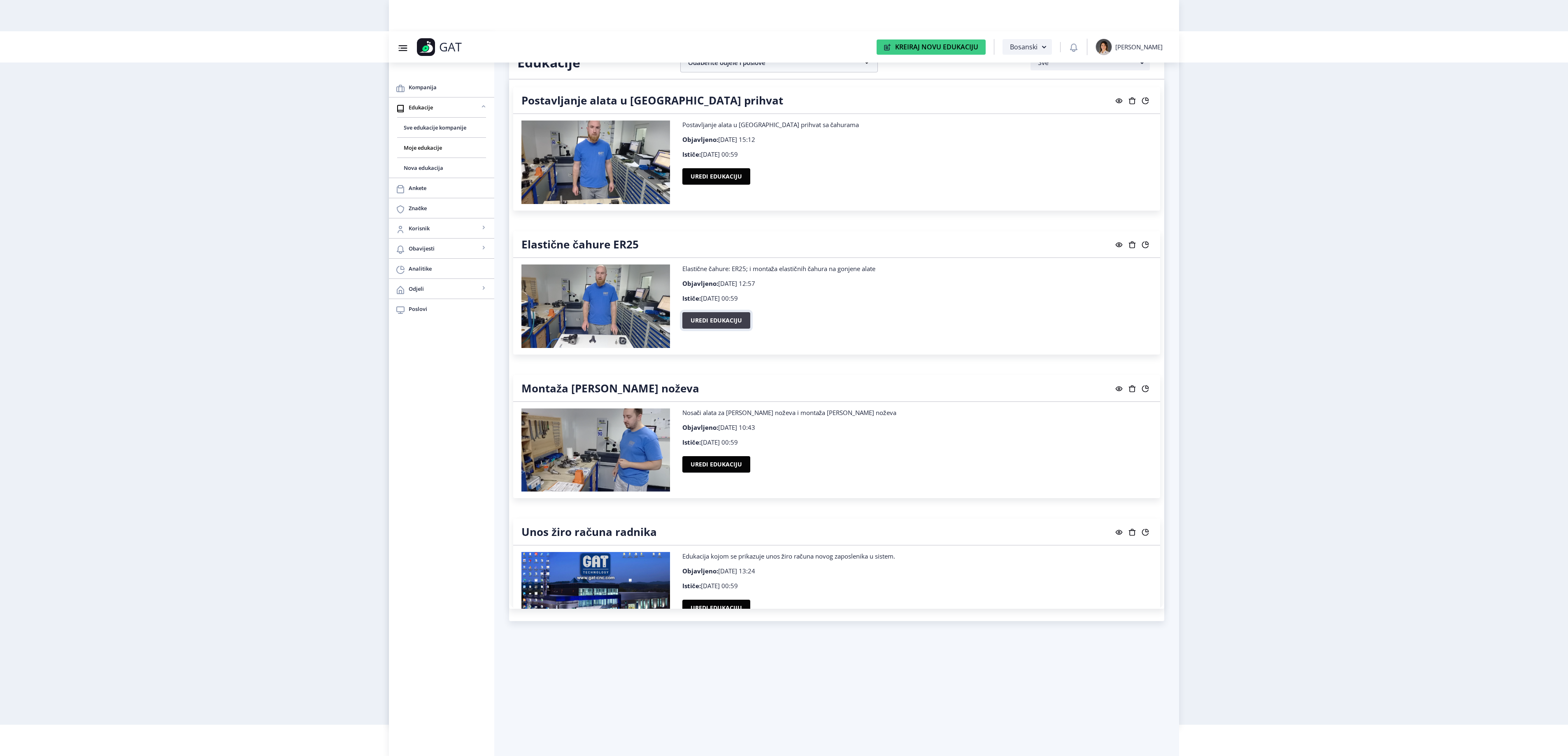
click at [716, 329] on button "Uredi edukaciju" at bounding box center [716, 320] width 68 height 17
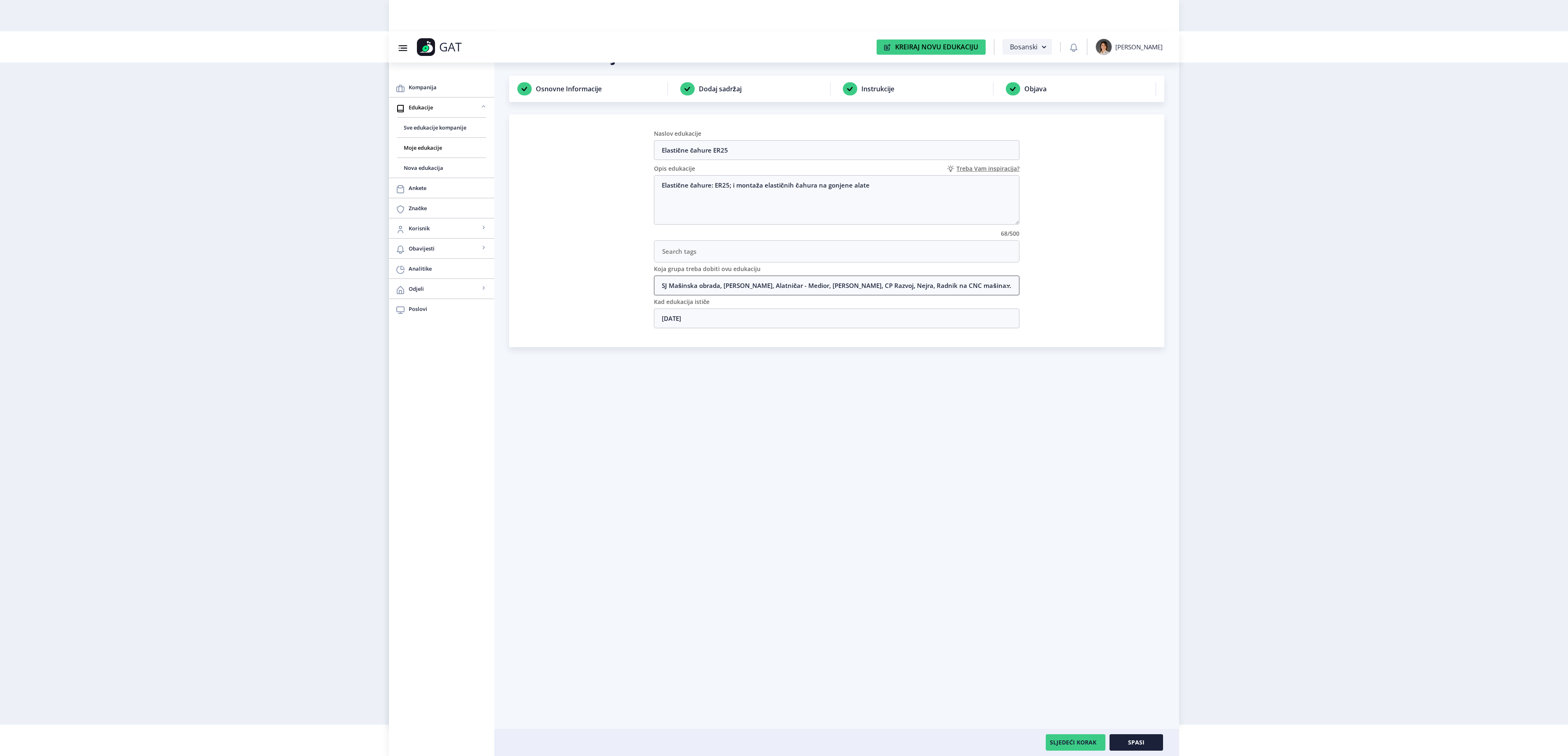
click at [737, 288] on nb-accordion-item-header "SJ Mašinska obrada, [PERSON_NAME], Alatničar - Medior, [PERSON_NAME], CP Razvoj…" at bounding box center [837, 285] width 366 height 20
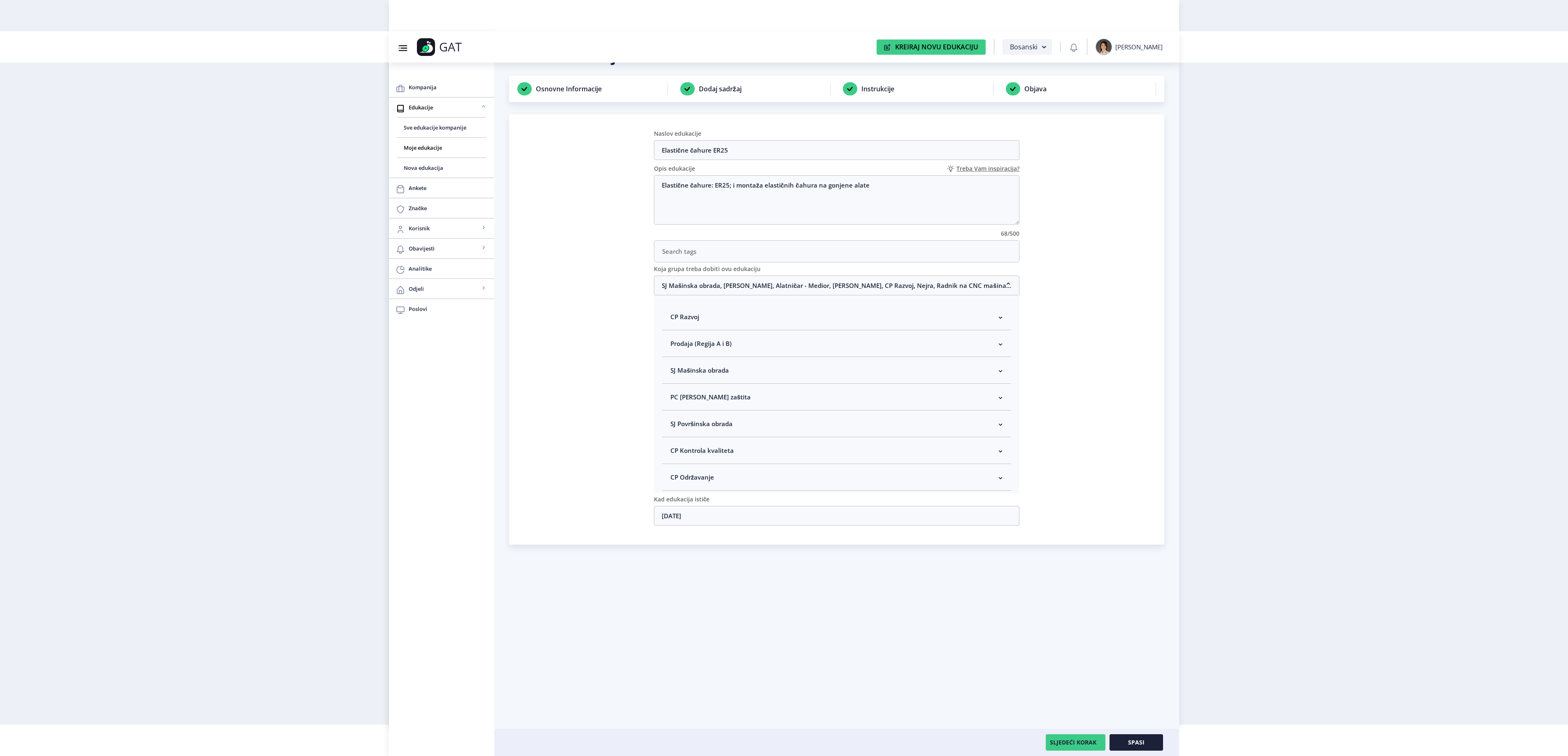
click at [747, 374] on nb-accordion-item-header "SJ Mašinska obrada" at bounding box center [837, 370] width 350 height 27
click at [706, 416] on span "Rukovodilac SJ Mašinska obrada" at bounding box center [731, 414] width 101 height 10
click at [674, 412] on input "Rukovodilac SJ Mašinska obrada" at bounding box center [674, 412] width 1 height 1
checkbox input "true"
click at [1141, 746] on button "Spasi" at bounding box center [1136, 742] width 53 height 17
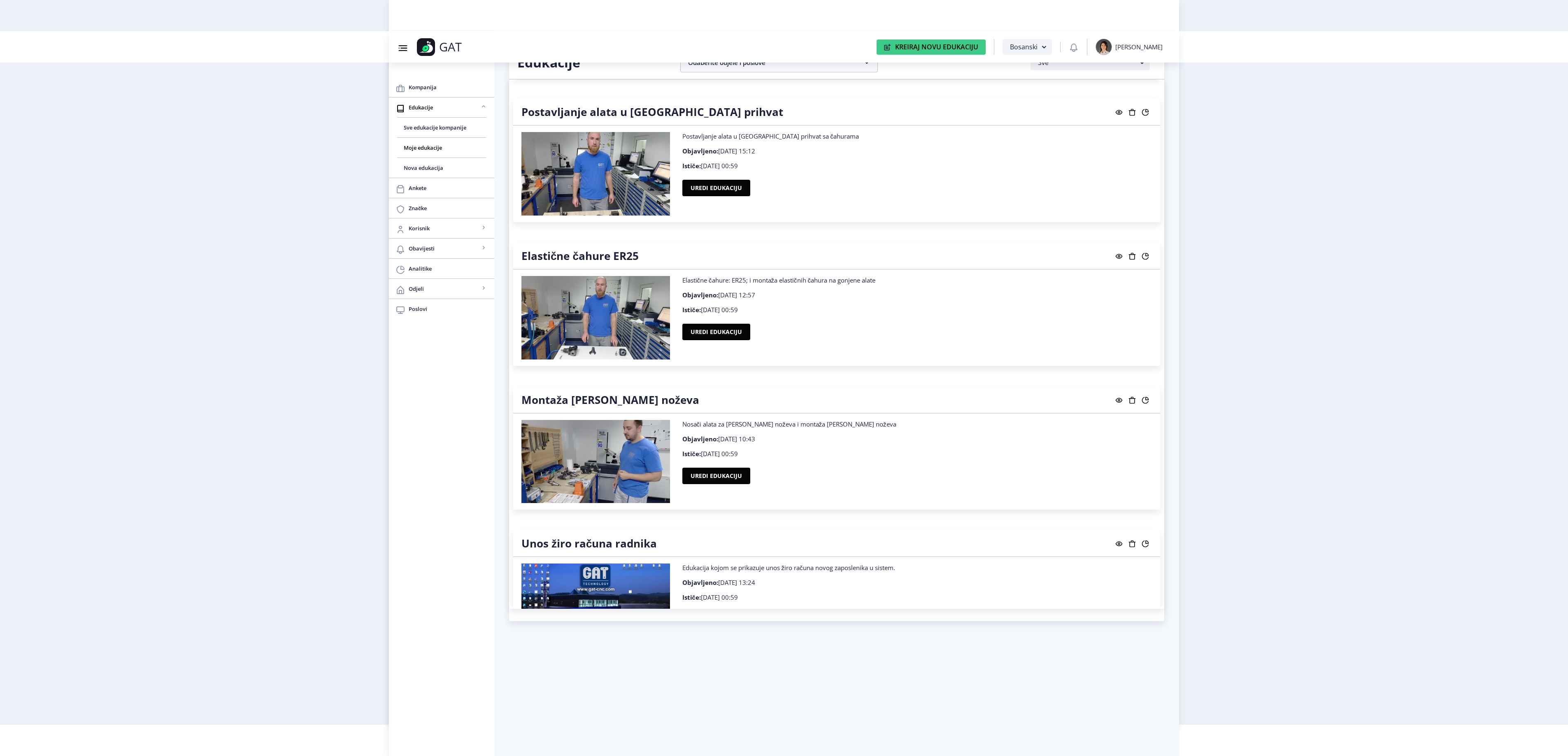
scroll to position [16341, 0]
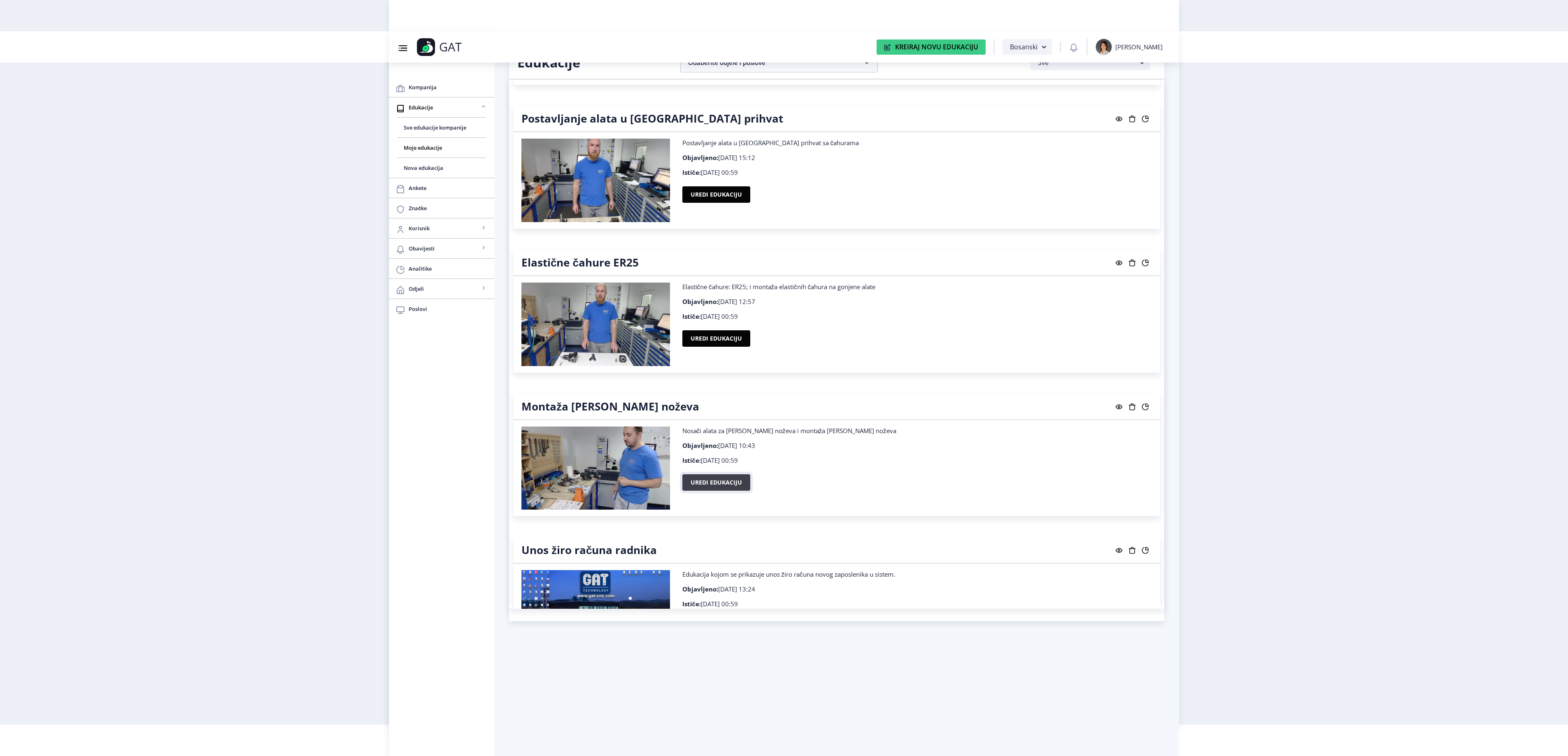
click at [699, 491] on button "Uredi edukaciju" at bounding box center [716, 482] width 68 height 17
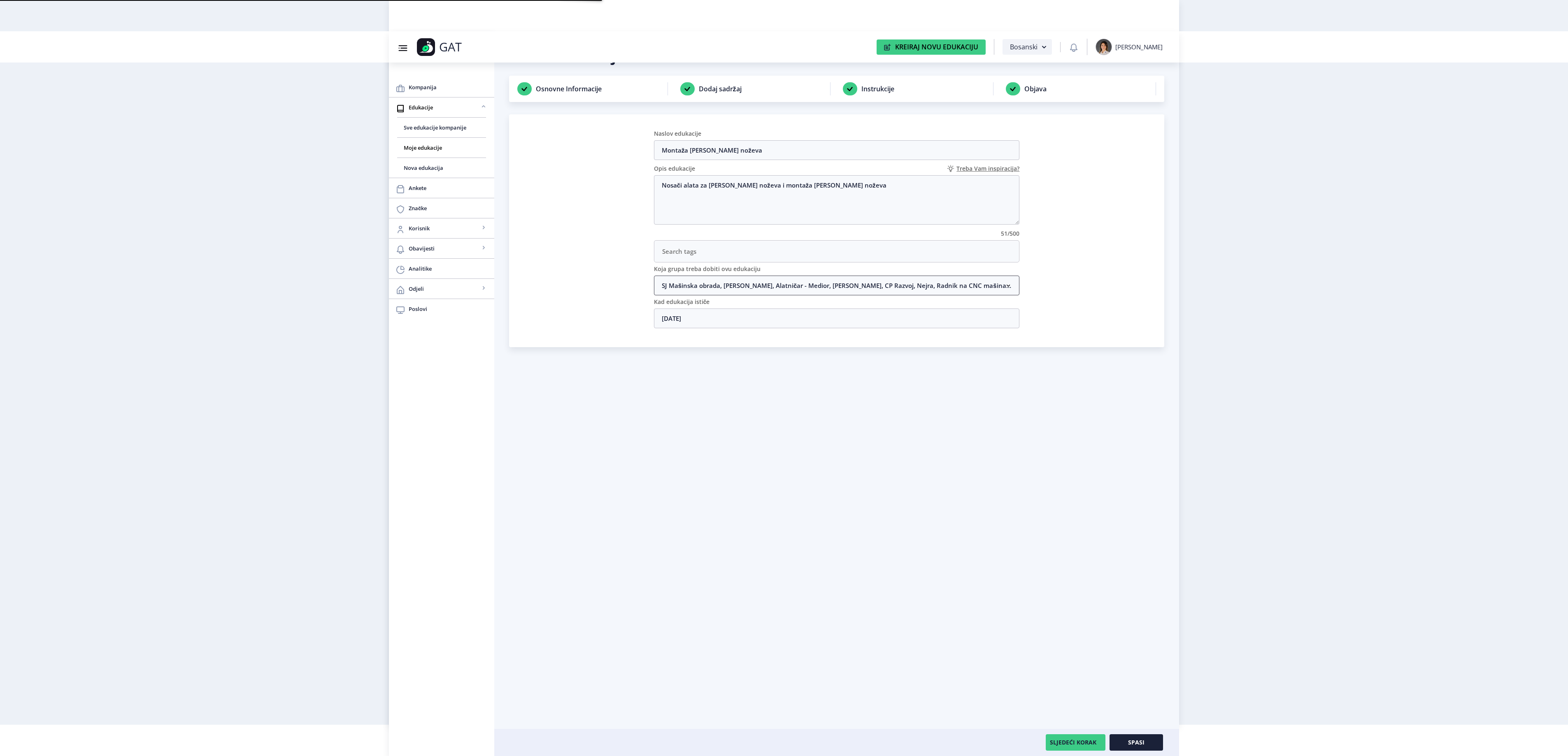
click at [815, 284] on nb-accordion-item-header "SJ Mašinska obrada, [PERSON_NAME], Alatničar - Medior, [PERSON_NAME], CP Razvoj…" at bounding box center [837, 285] width 366 height 20
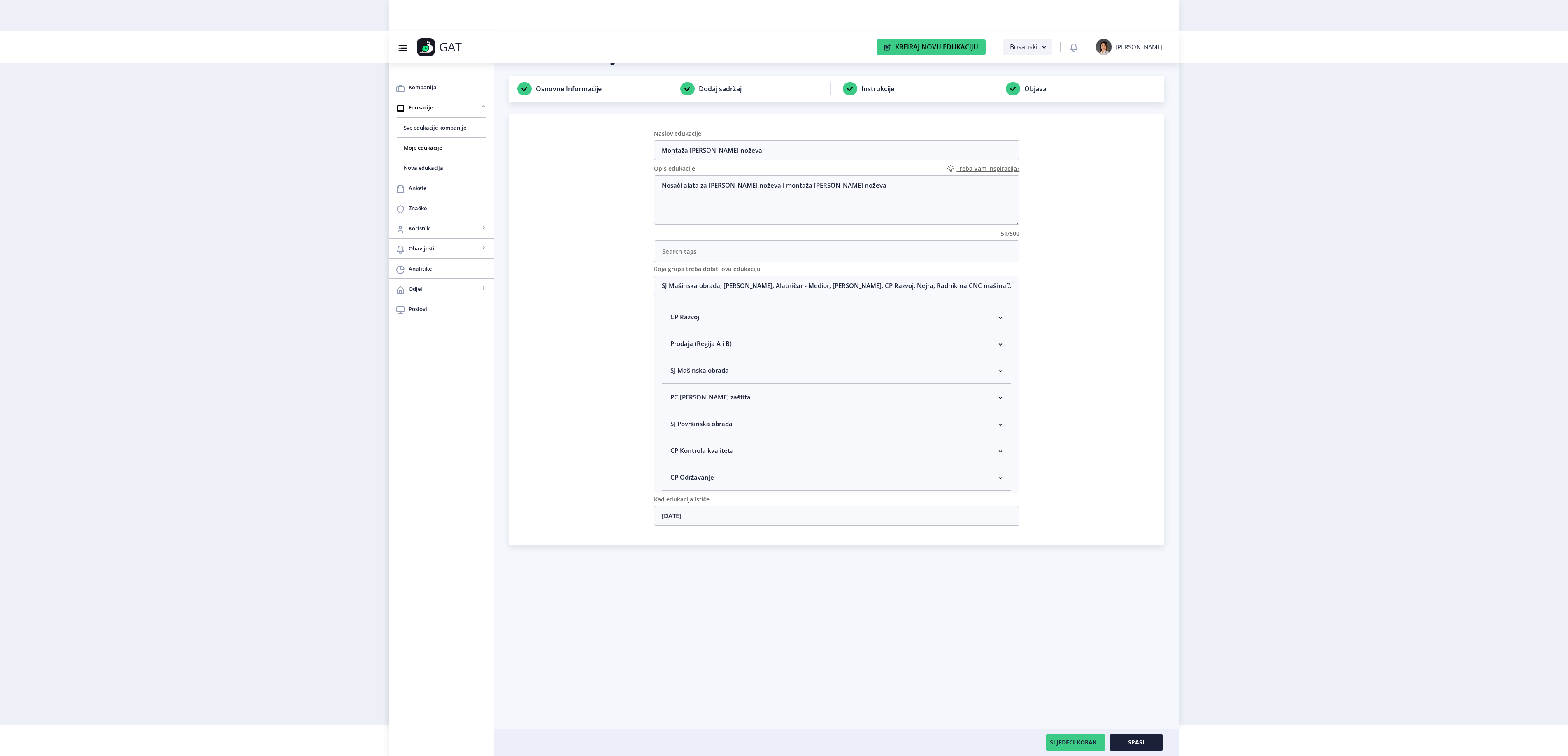
click at [777, 380] on nb-accordion-item-header "SJ Mašinska obrada" at bounding box center [837, 370] width 350 height 27
click at [756, 419] on span "Rukovodilac SJ Mašinska obrada" at bounding box center [731, 414] width 101 height 10
click at [674, 412] on input "Rukovodilac SJ Mašinska obrada" at bounding box center [674, 412] width 1 height 1
checkbox input "true"
click at [1133, 742] on span "Spasi" at bounding box center [1136, 742] width 17 height 7
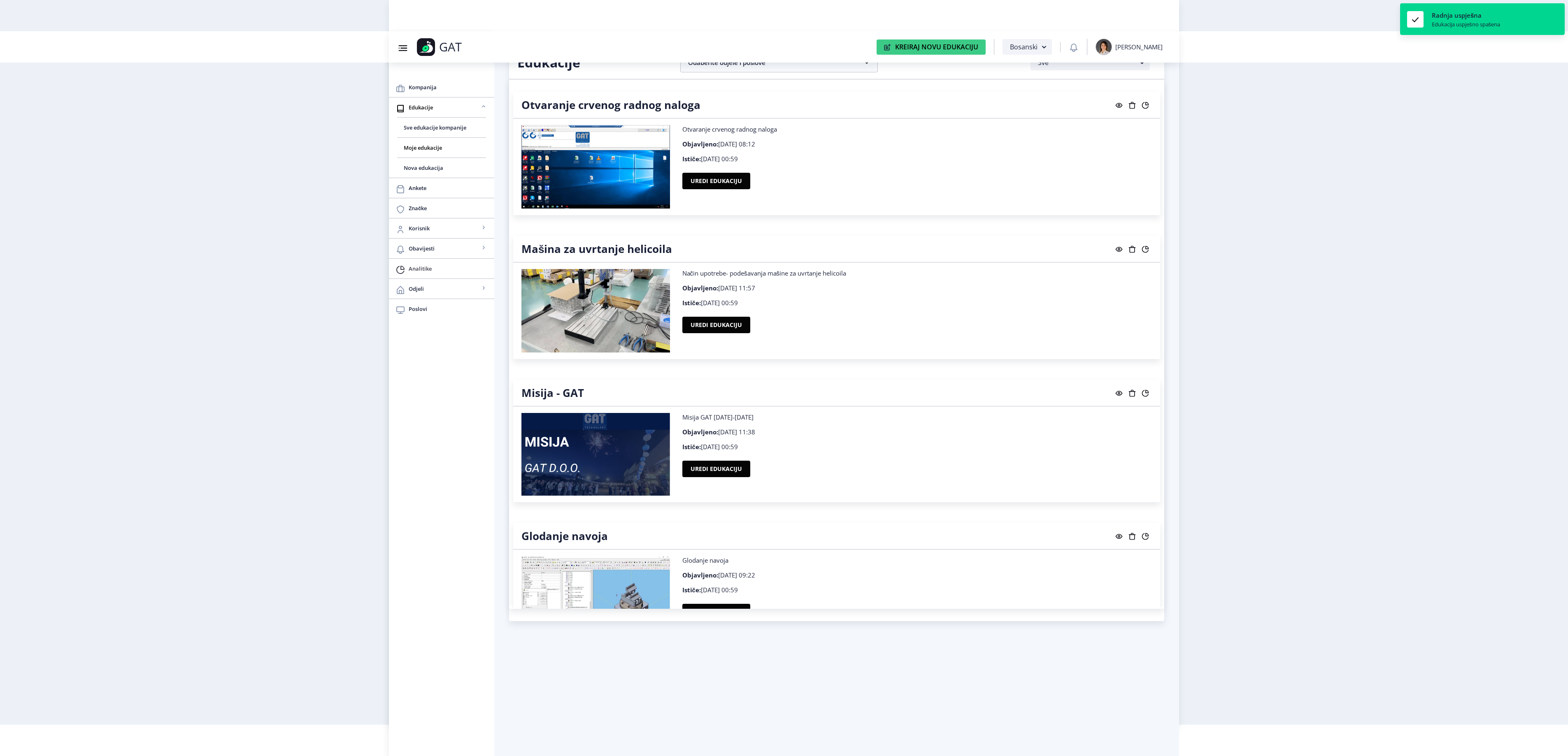
click at [413, 277] on link "Analitike" at bounding box center [442, 269] width 106 height 20
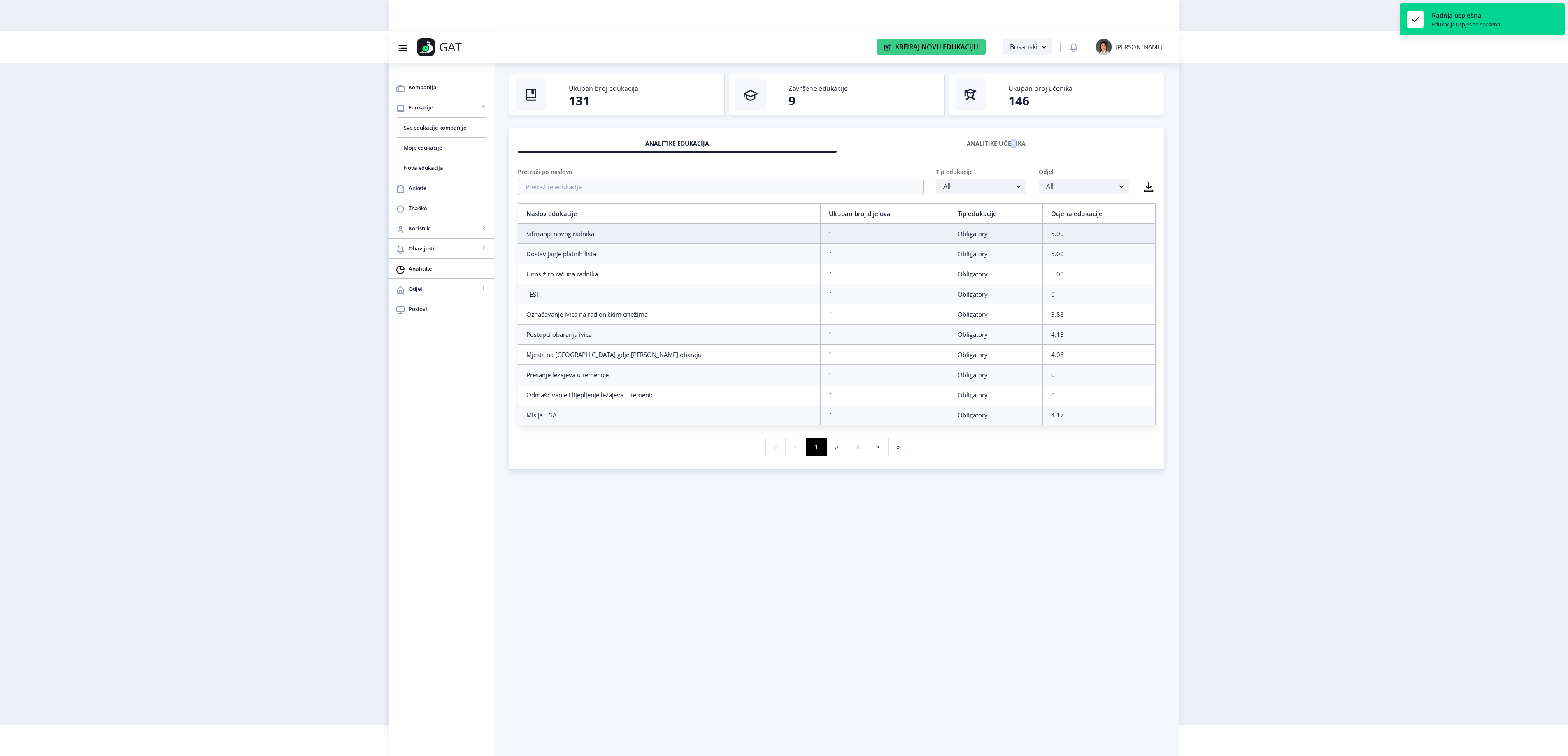
drag, startPoint x: 1007, startPoint y: 143, endPoint x: 983, endPoint y: 151, distance: 25.3
click at [1004, 144] on div "ANALITIKE UČENIKA" at bounding box center [996, 143] width 307 height 18
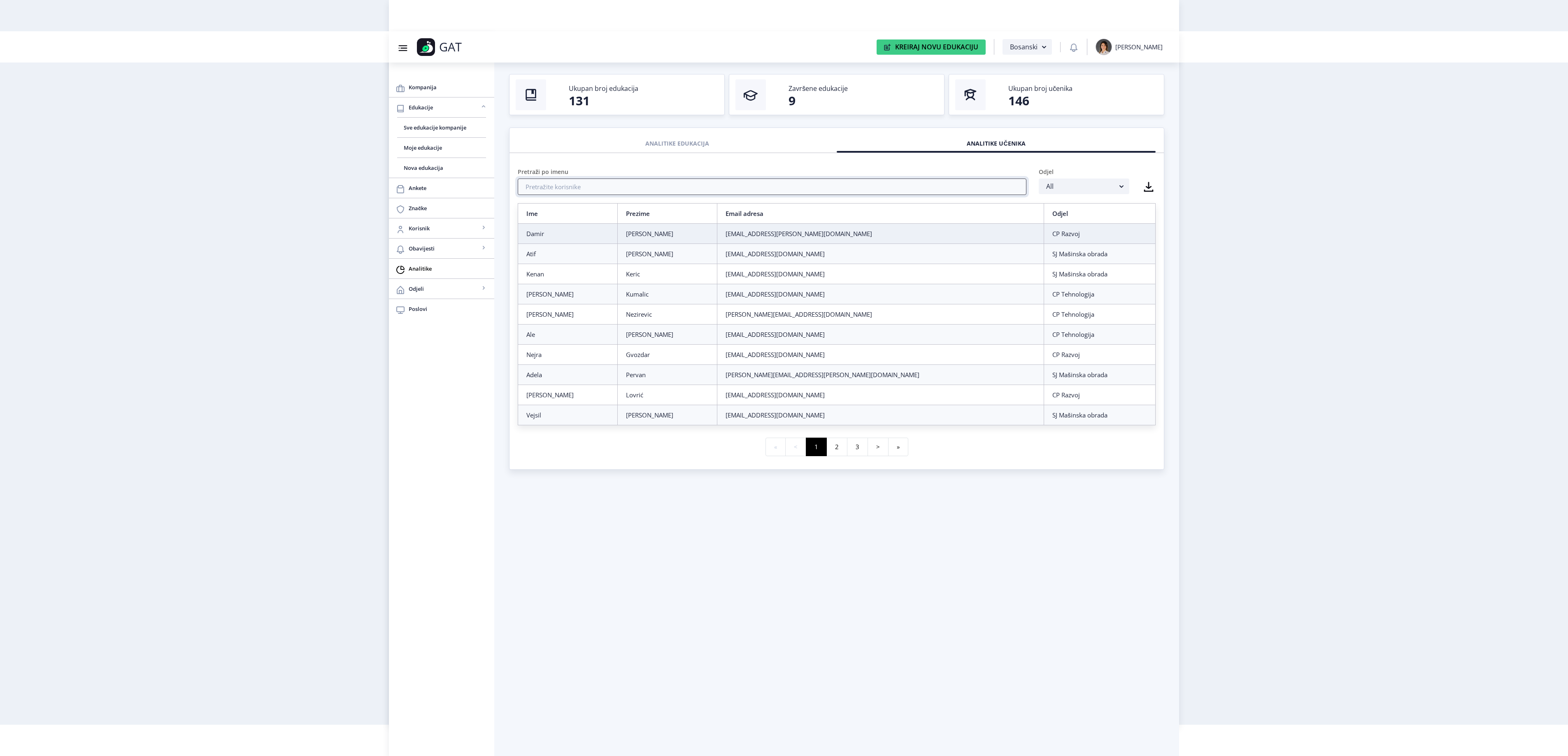
click at [616, 191] on input "text" at bounding box center [772, 186] width 509 height 17
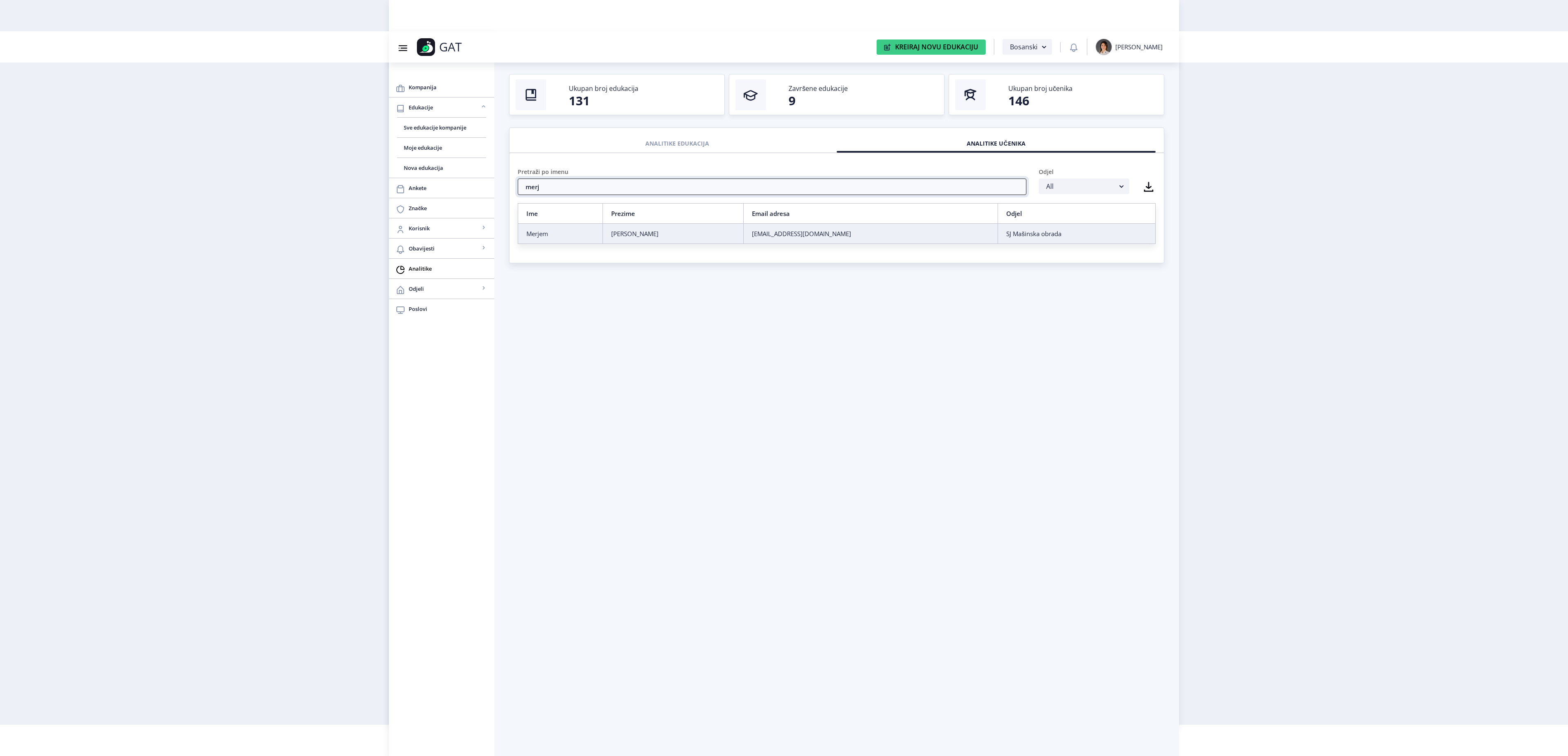
type input "merj"
click at [593, 238] on div "Merjem" at bounding box center [560, 233] width 68 height 8
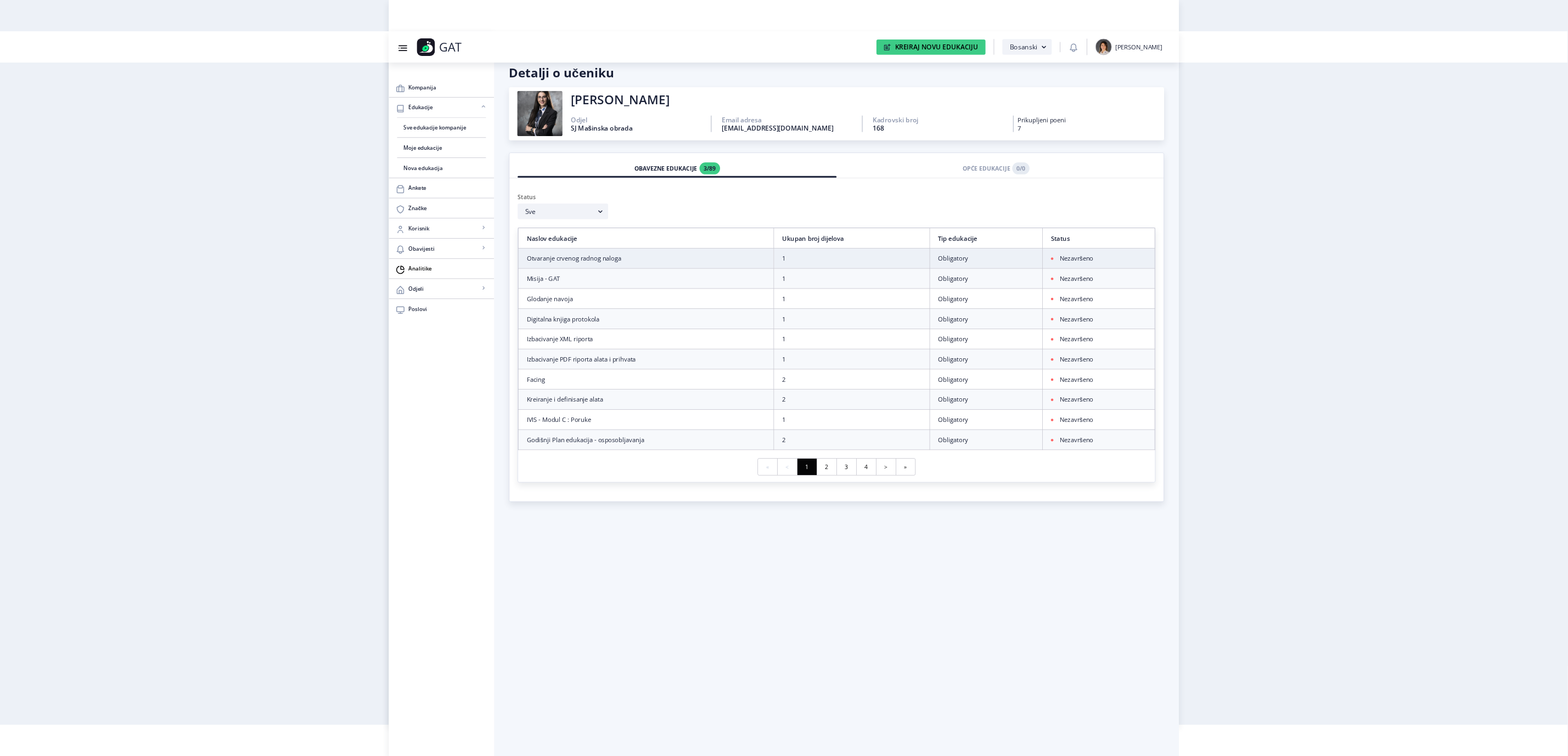
scroll to position [42, 0]
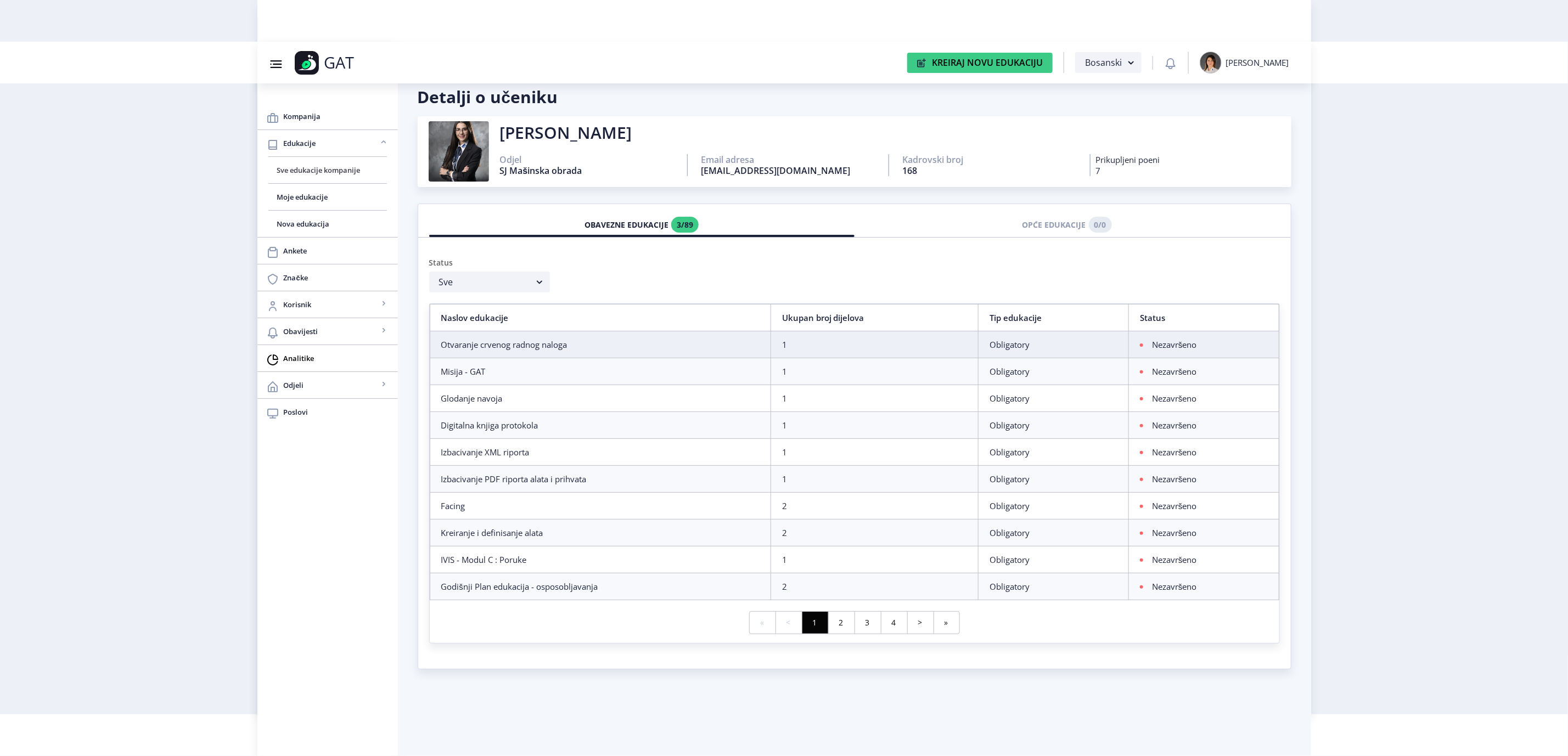
click at [295, 169] on span "Sve edukacije kompanije" at bounding box center [327, 170] width 101 height 13
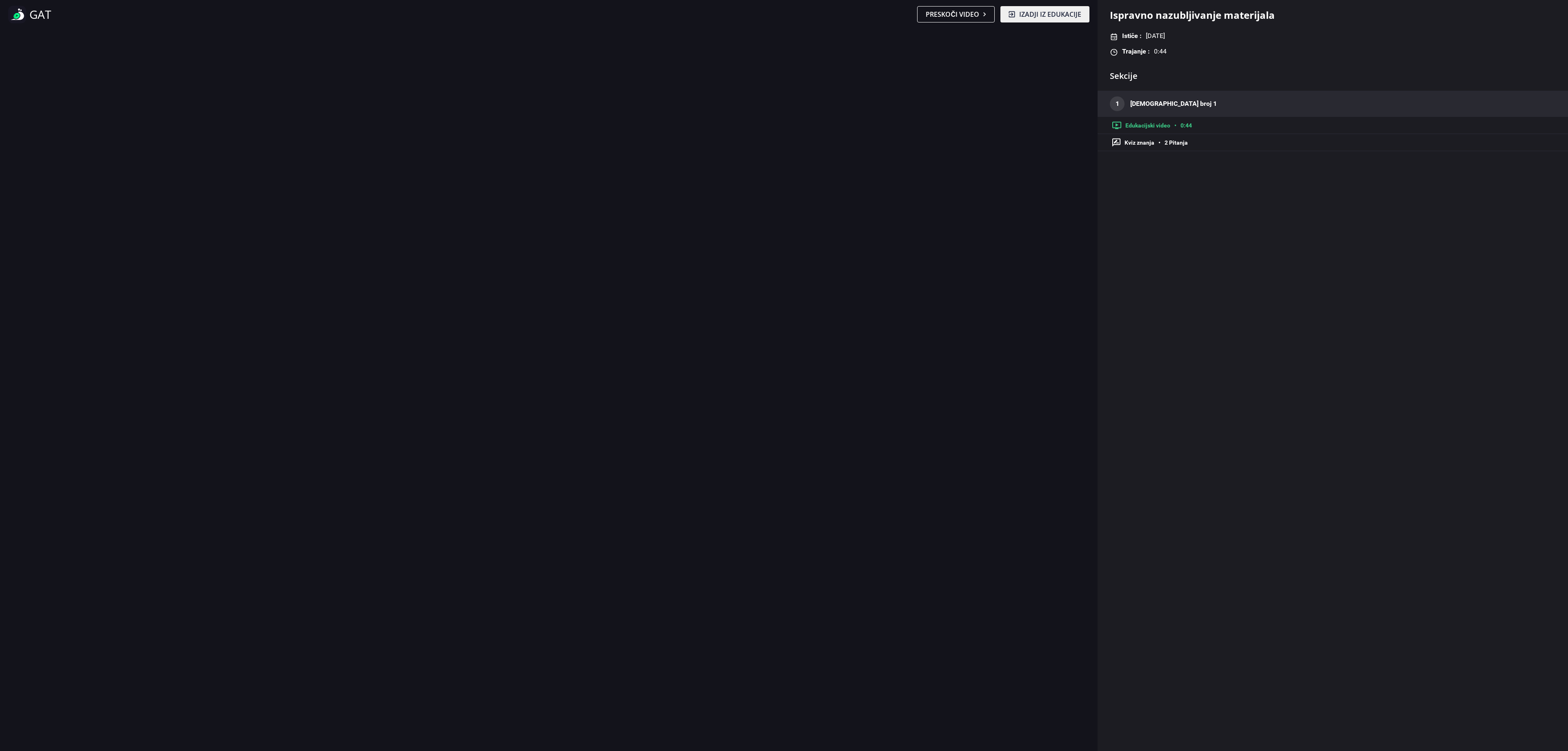
click at [1166, 143] on span "2 Pitanja" at bounding box center [1176, 143] width 23 height 10
click at [1125, 63] on div "Ispravno nazubljivanje materijala Ističe : 31. mart, 2031. Trajanje : 0:44" at bounding box center [1332, 32] width 471 height 65
click at [968, 19] on span "Preskoči video" at bounding box center [953, 14] width 54 height 10
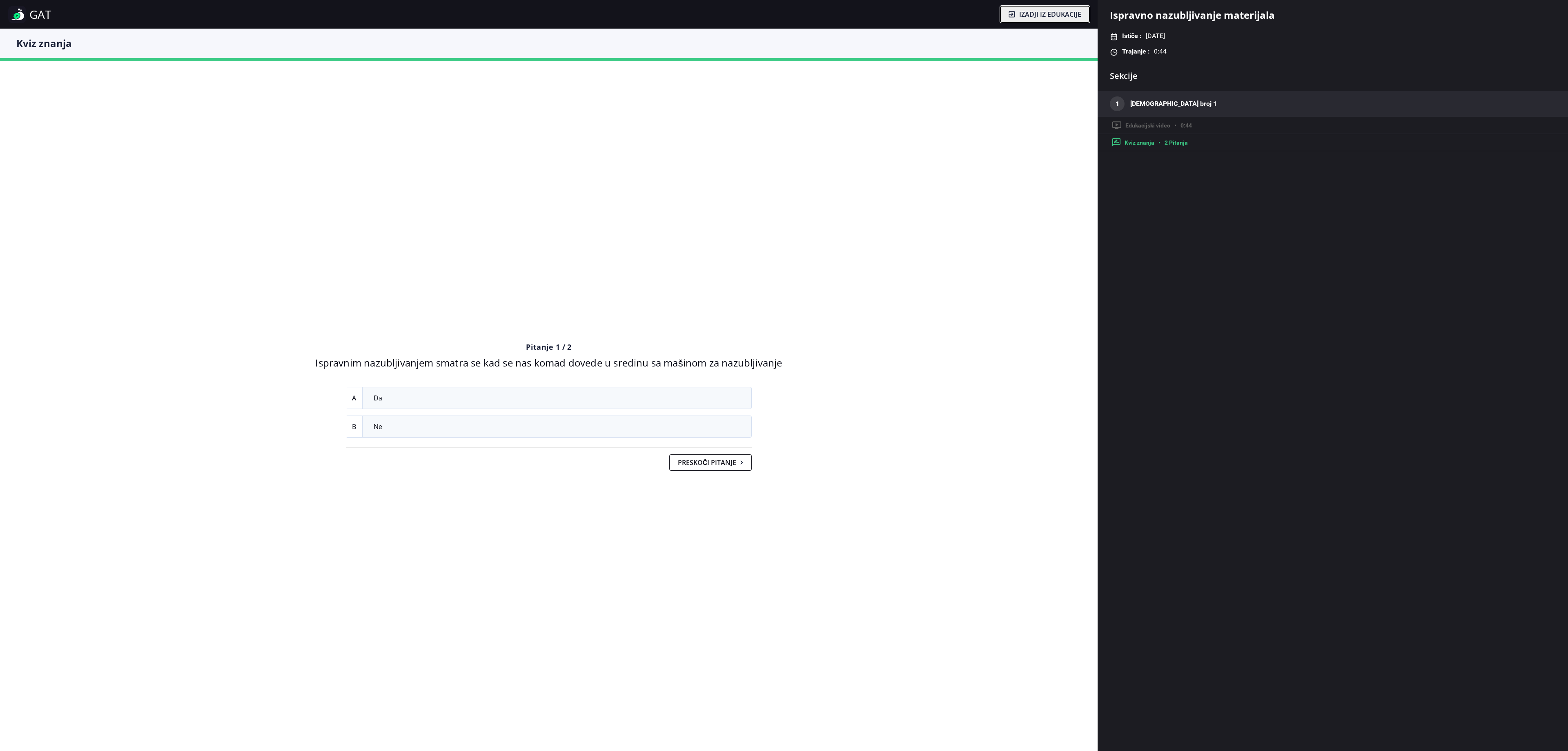
click at [1049, 8] on button "Izadji iz edukacije" at bounding box center [1045, 14] width 89 height 16
click at [1018, 15] on button "Izadji iz edukacije" at bounding box center [1045, 14] width 89 height 16
click at [1065, 12] on span "Izadji iz edukacije" at bounding box center [1050, 14] width 62 height 10
click at [691, 466] on button "Preskoči pitanje" at bounding box center [710, 462] width 83 height 16
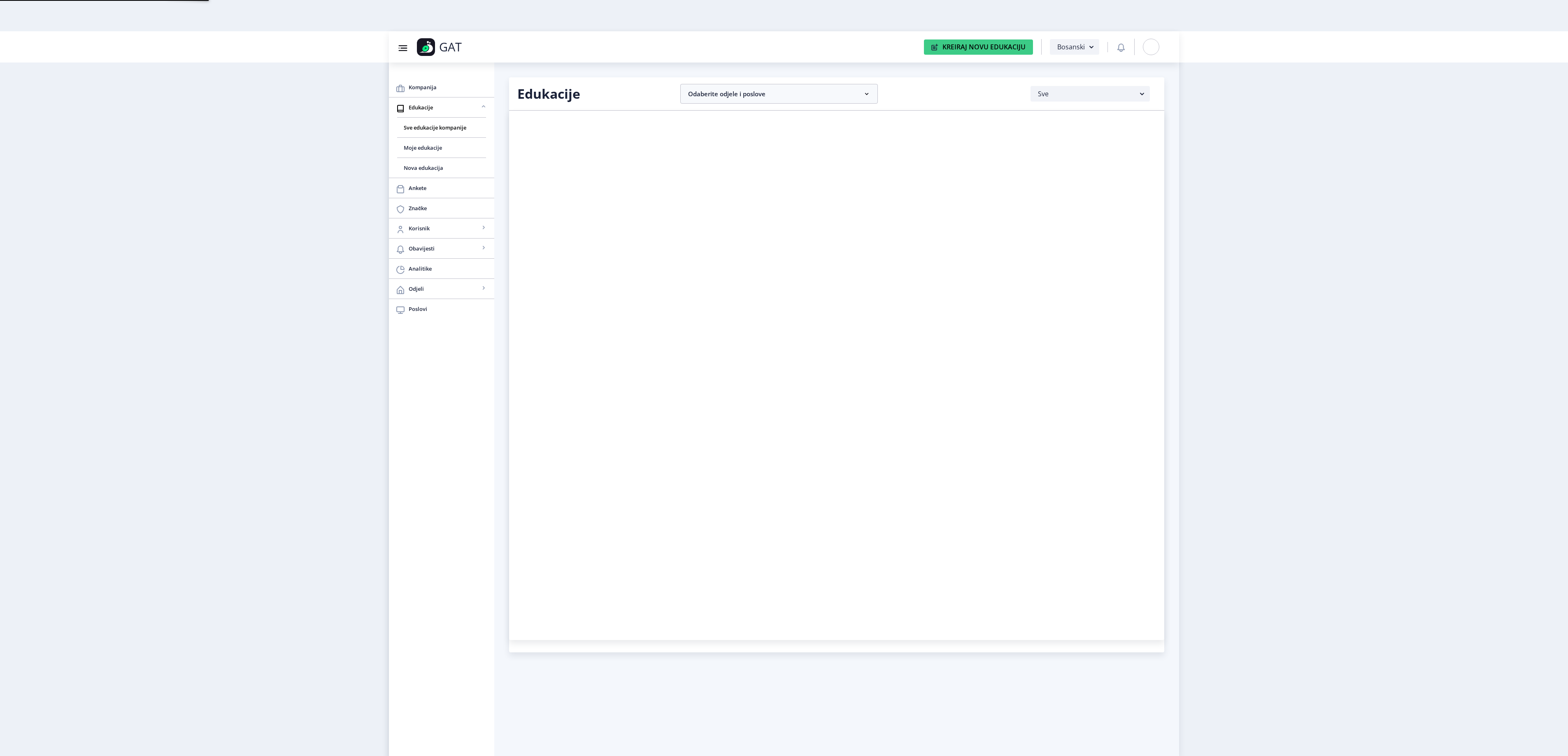
click at [696, 469] on nb-card at bounding box center [837, 375] width 655 height 529
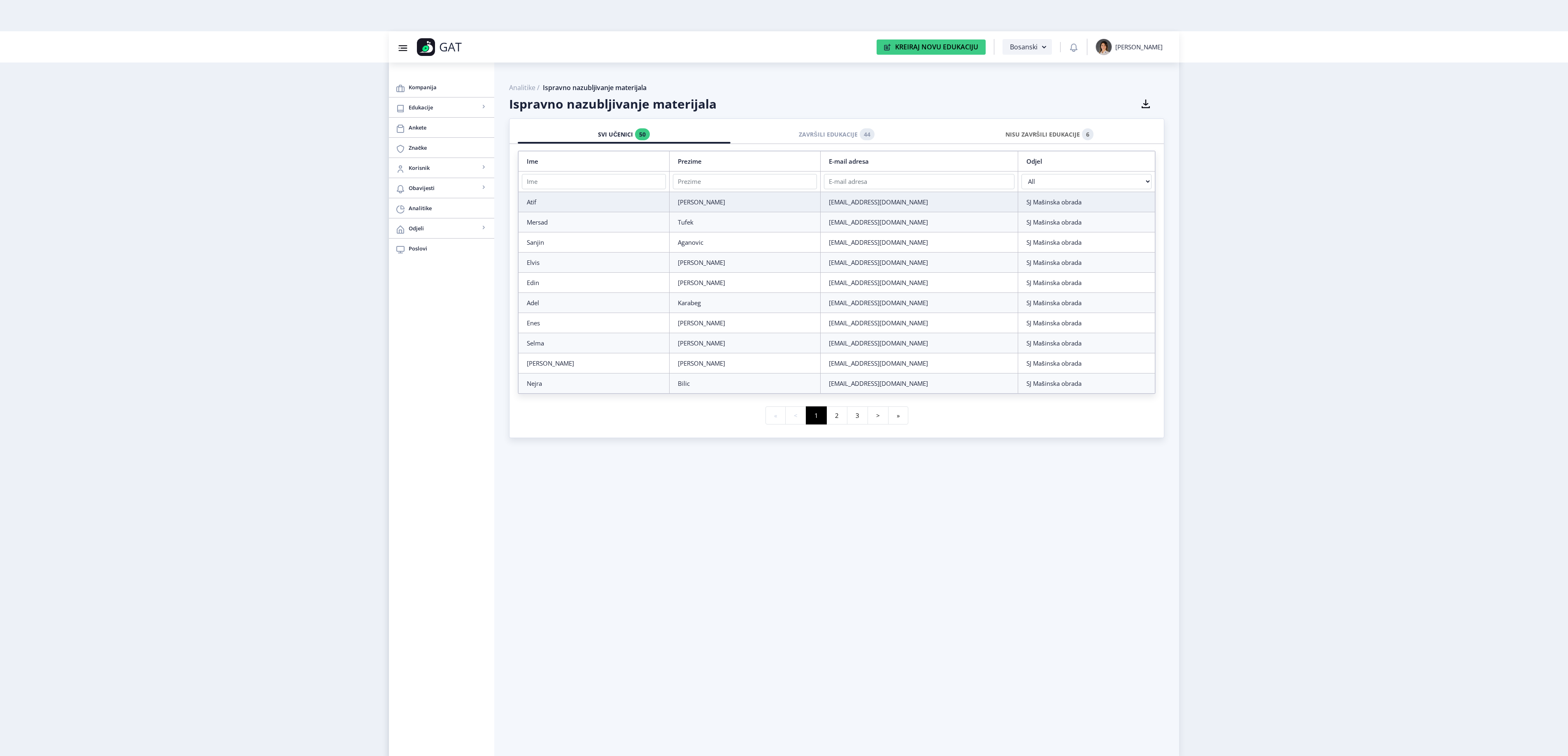
click at [1060, 137] on div "NISU ZAVRŠILI EDUKACIJE 6" at bounding box center [1049, 135] width 201 height 18
